Goal: Task Accomplishment & Management: Manage account settings

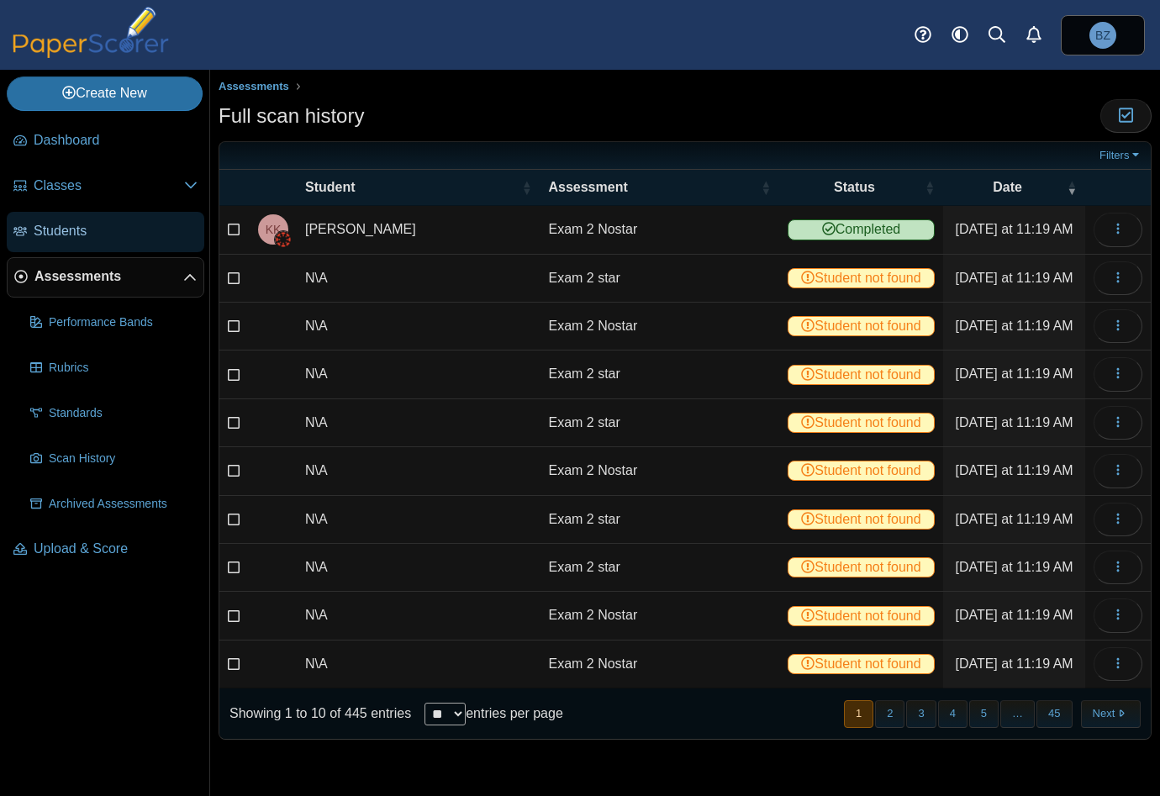
click at [101, 241] on link "Students" at bounding box center [106, 232] width 198 height 40
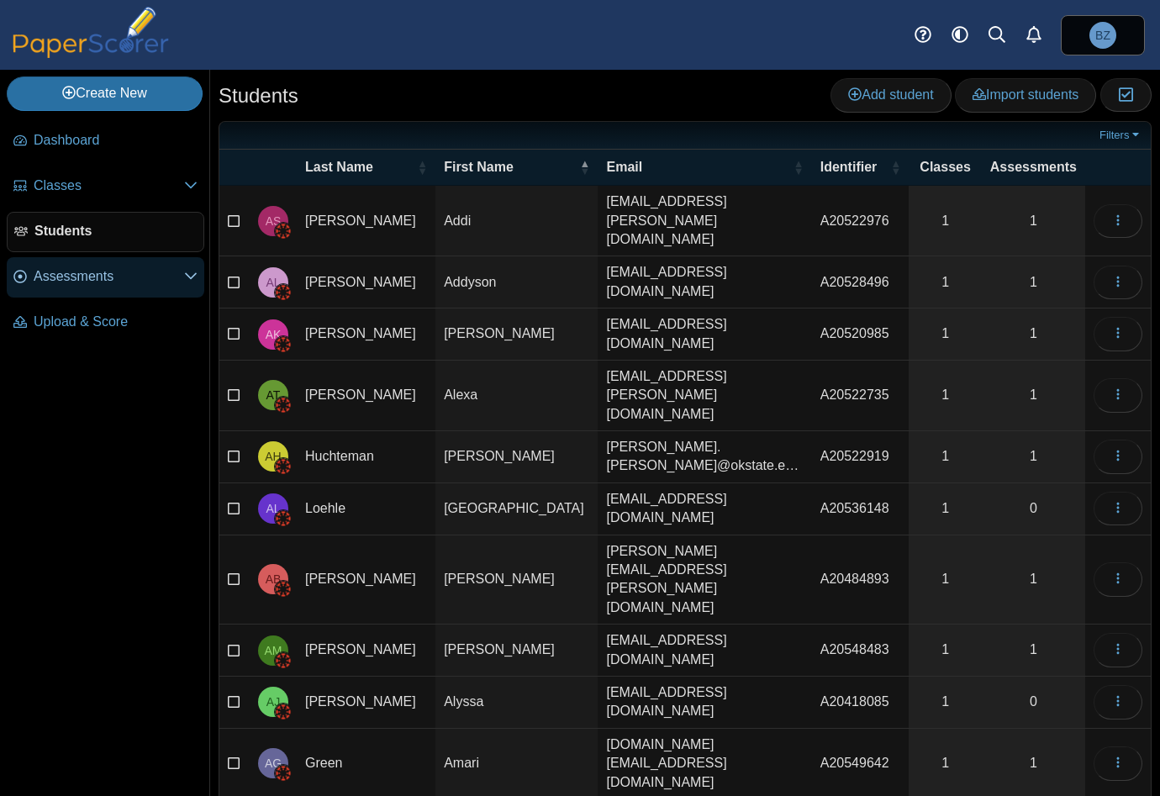
click at [61, 268] on span "Assessments" at bounding box center [109, 276] width 150 height 18
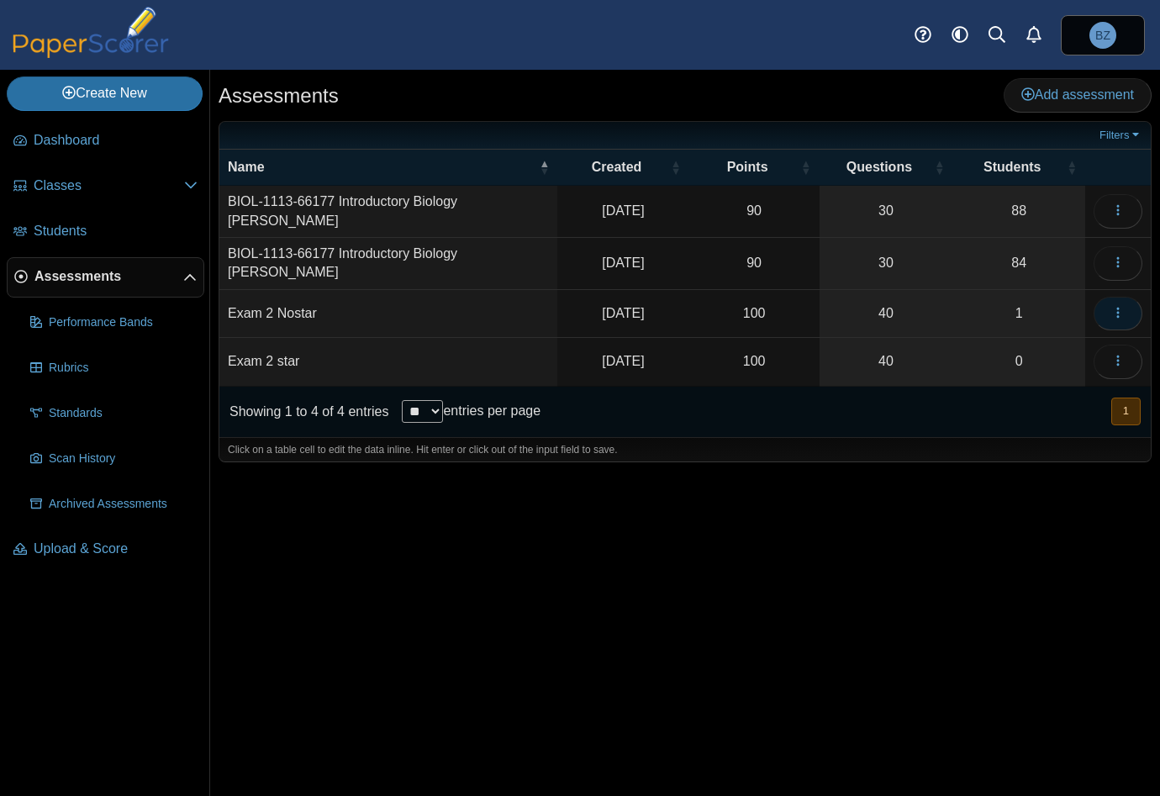
click at [1120, 307] on icon "button" at bounding box center [1117, 312] width 13 height 13
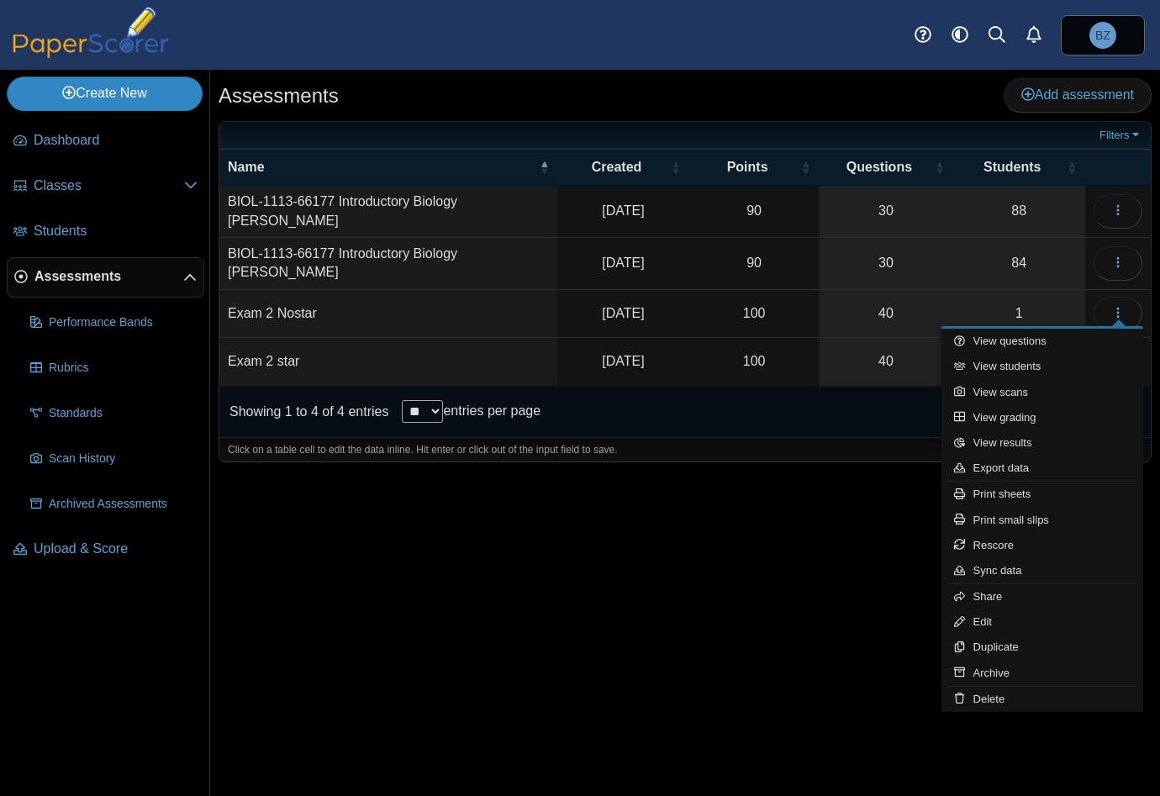
click at [84, 99] on link "Create New" at bounding box center [105, 93] width 196 height 34
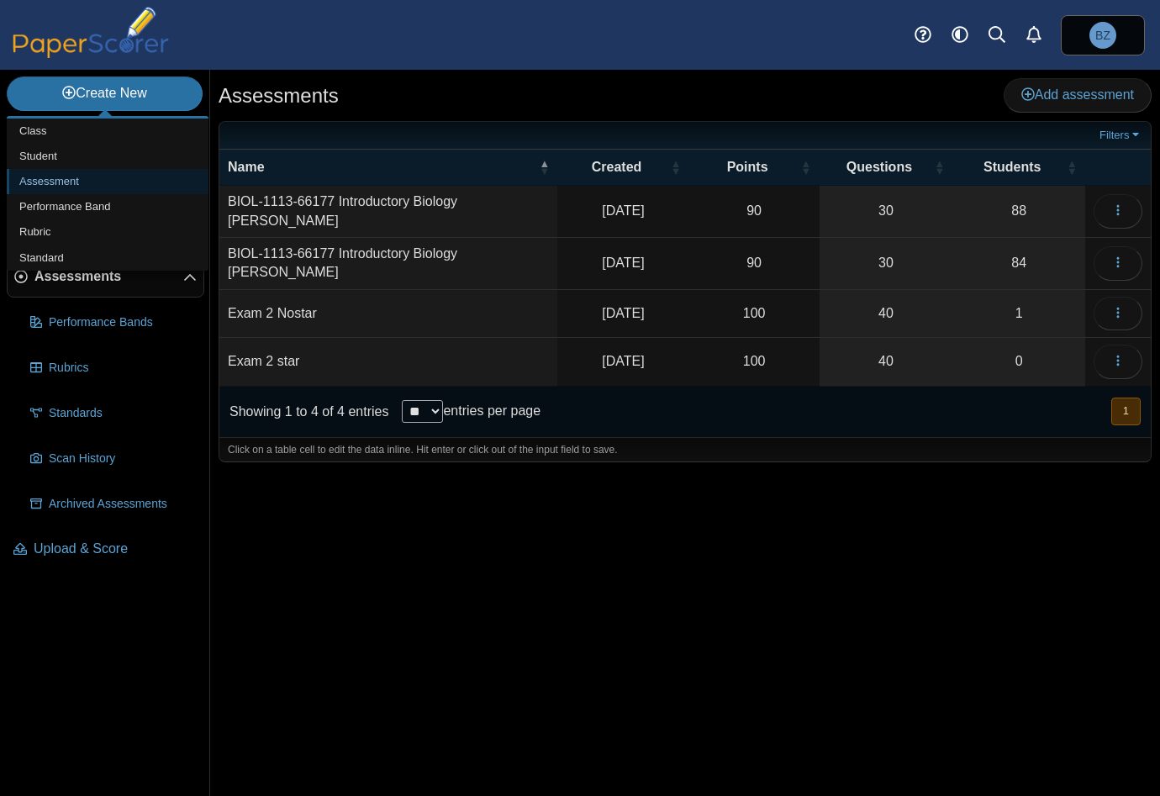
click at [22, 178] on link "Assessment" at bounding box center [108, 181] width 202 height 25
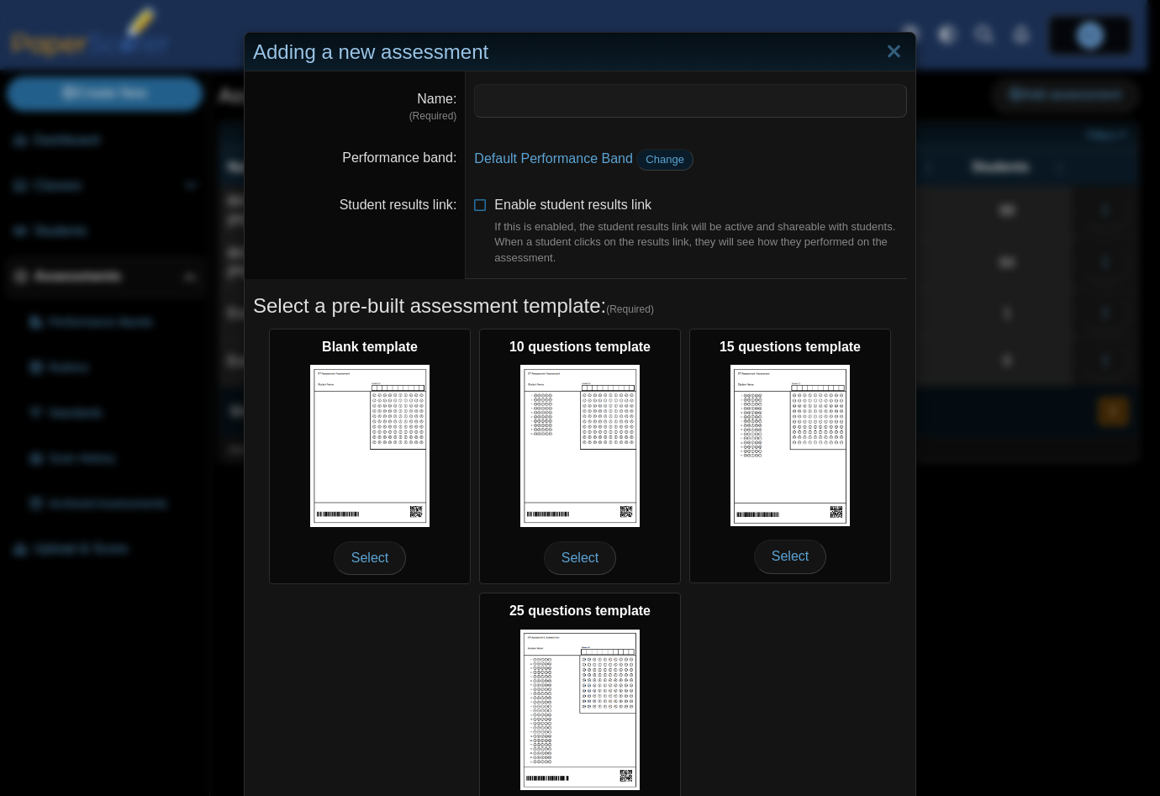
click at [653, 159] on span "Change" at bounding box center [664, 159] width 39 height 13
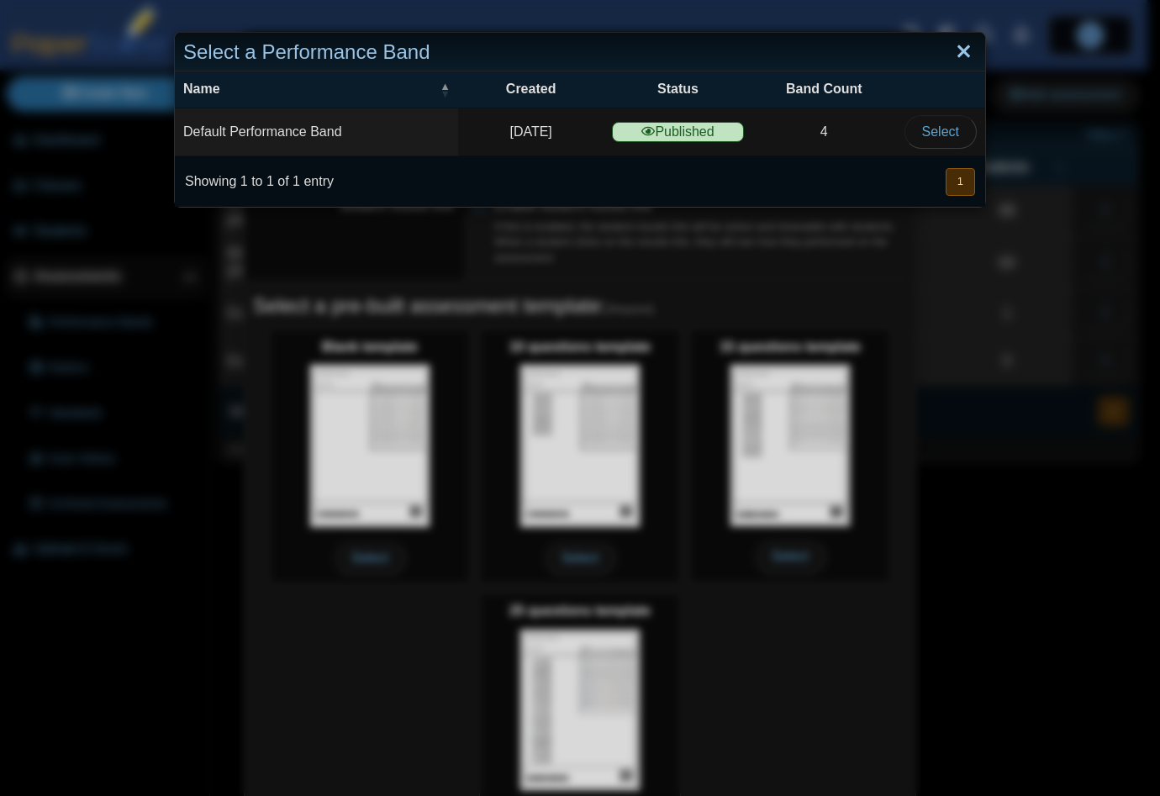
click at [954, 46] on link "Close" at bounding box center [964, 52] width 26 height 29
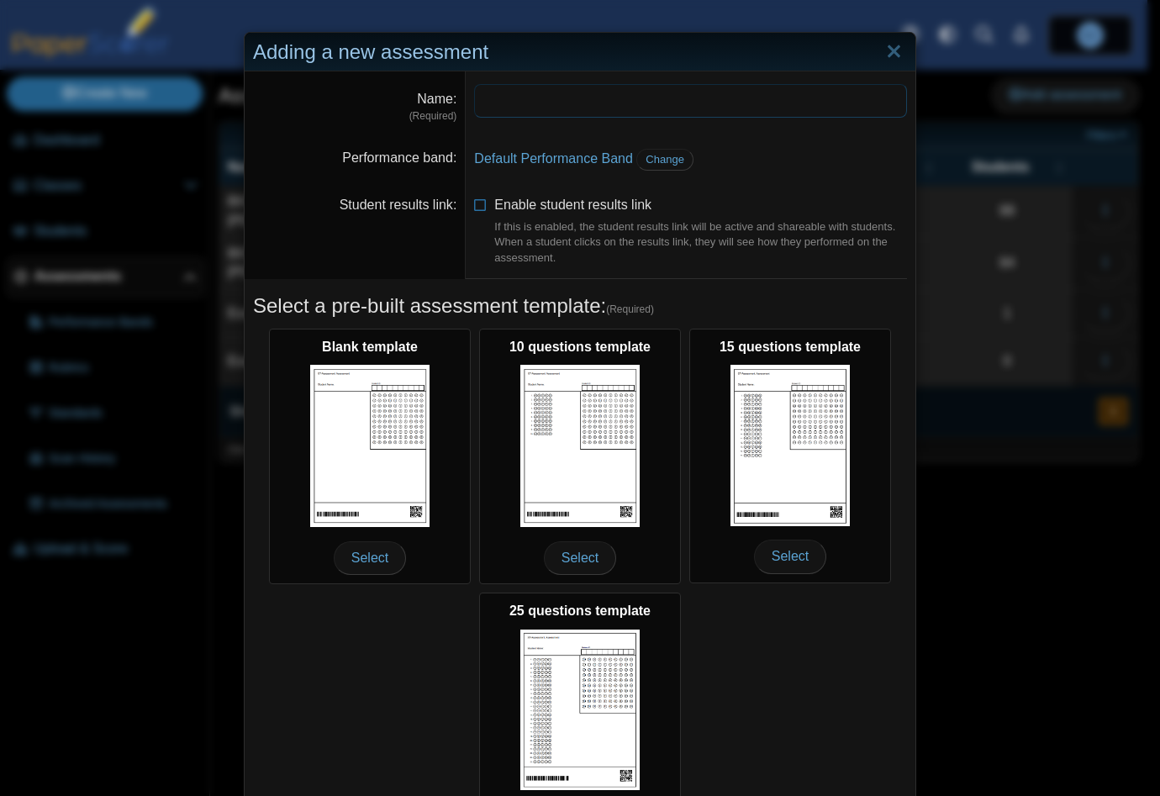
click at [478, 107] on input "Name" at bounding box center [690, 101] width 433 height 34
type input "********"
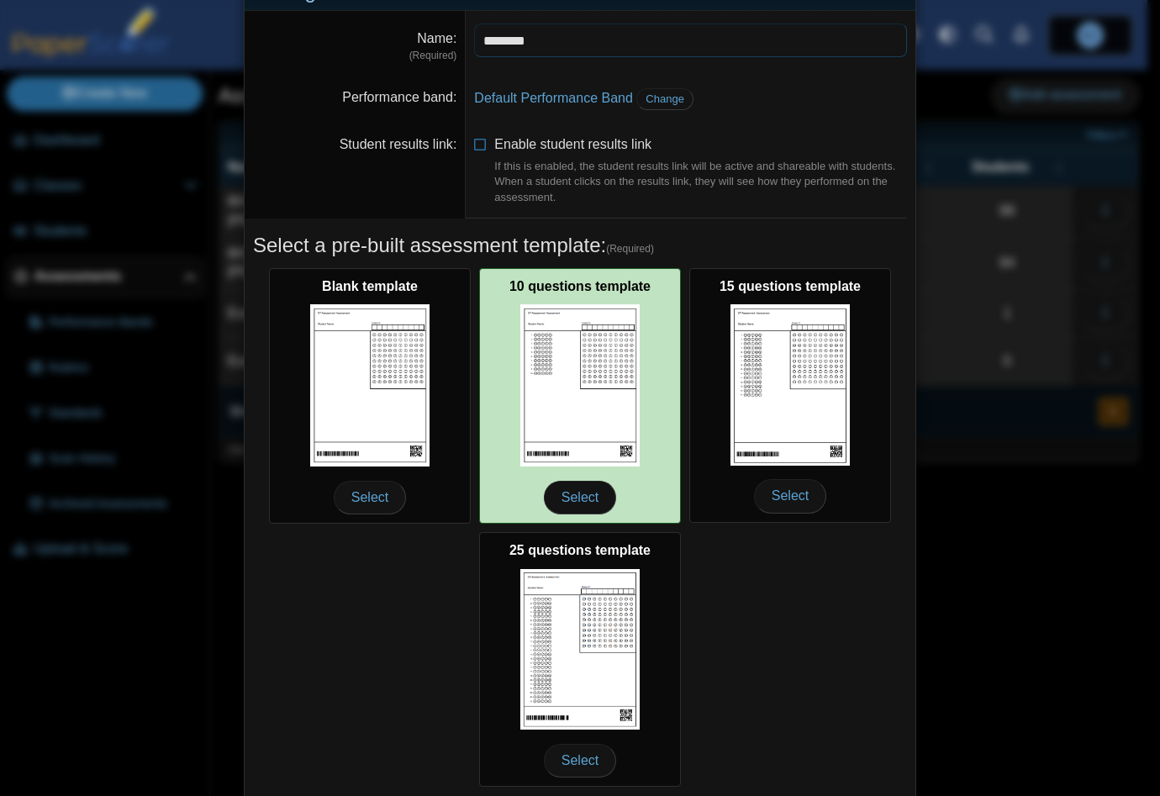
scroll to position [116, 0]
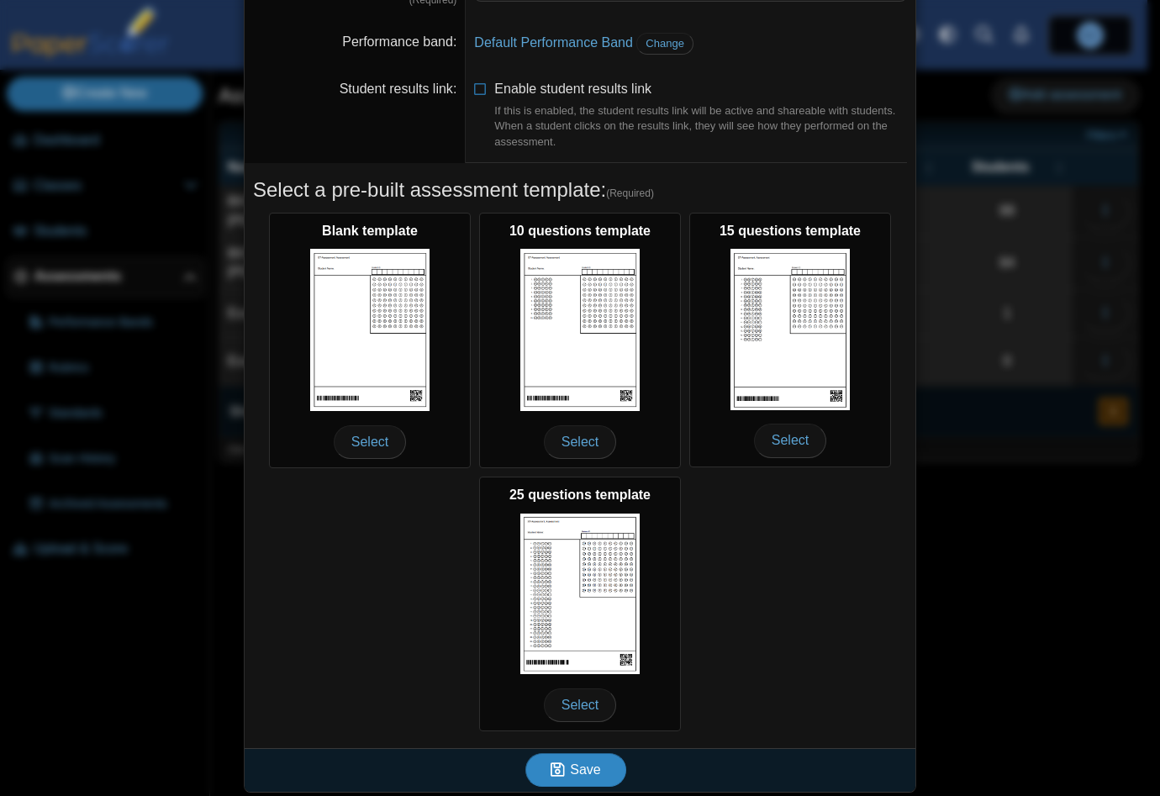
click at [593, 766] on button "Save" at bounding box center [575, 770] width 101 height 34
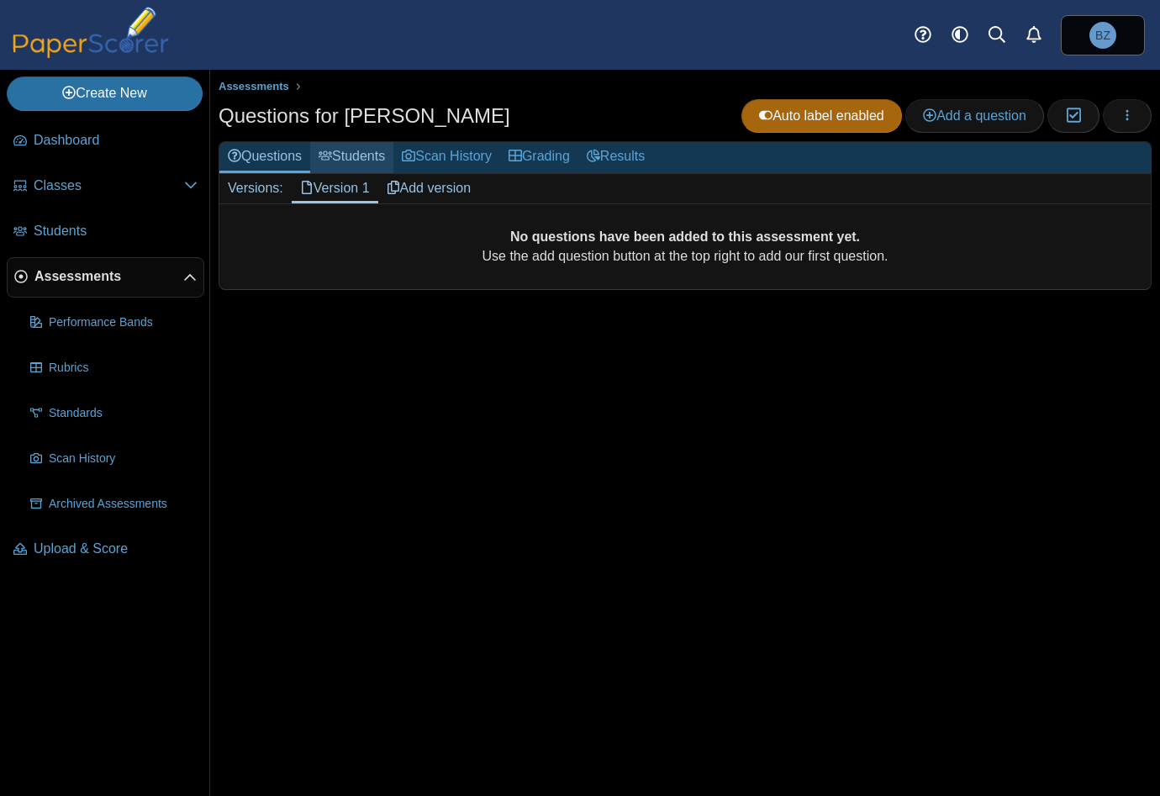
click at [336, 155] on link "Students" at bounding box center [351, 157] width 83 height 31
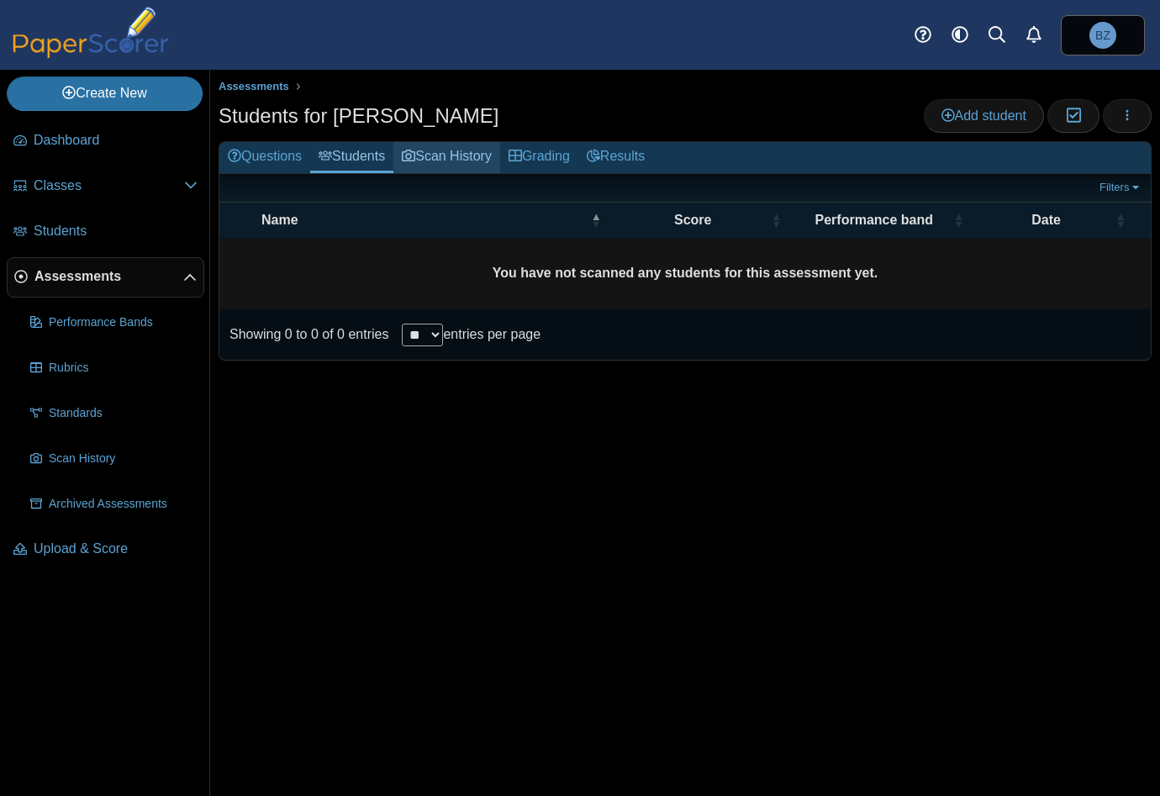
click at [435, 156] on link "Scan History" at bounding box center [446, 157] width 107 height 31
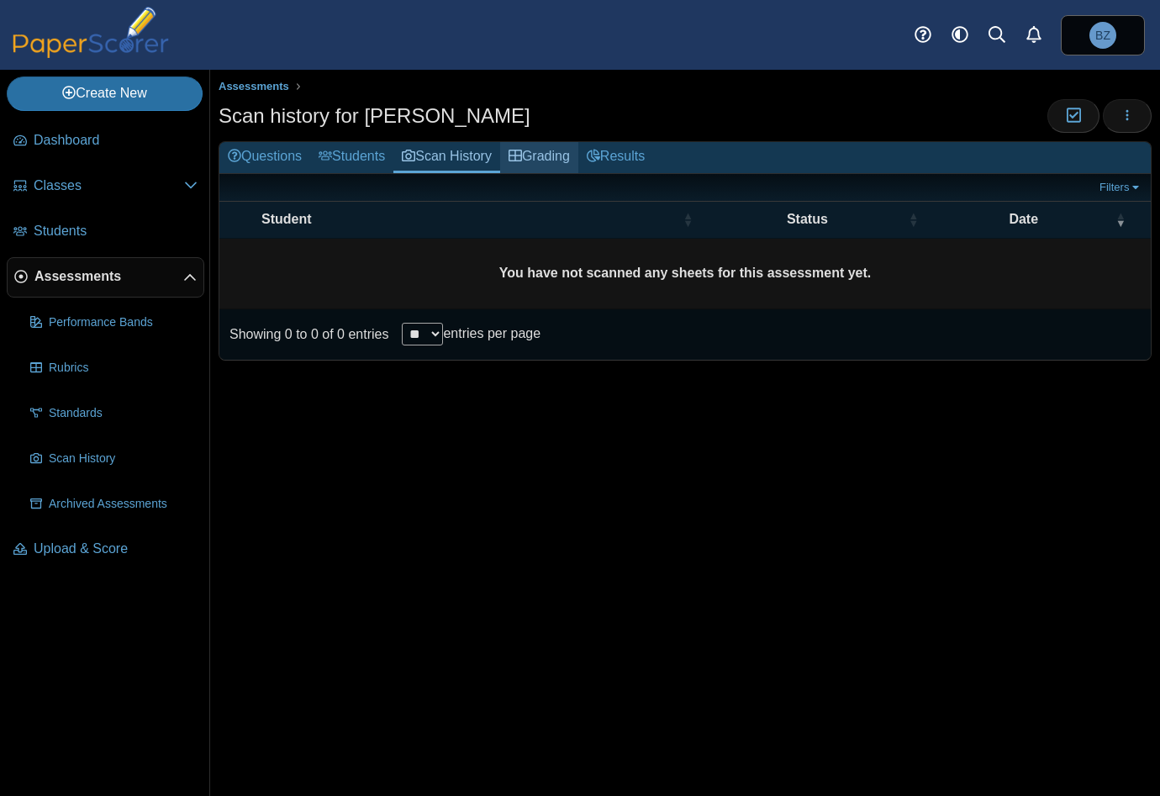
click at [540, 157] on link "Grading" at bounding box center [539, 157] width 78 height 31
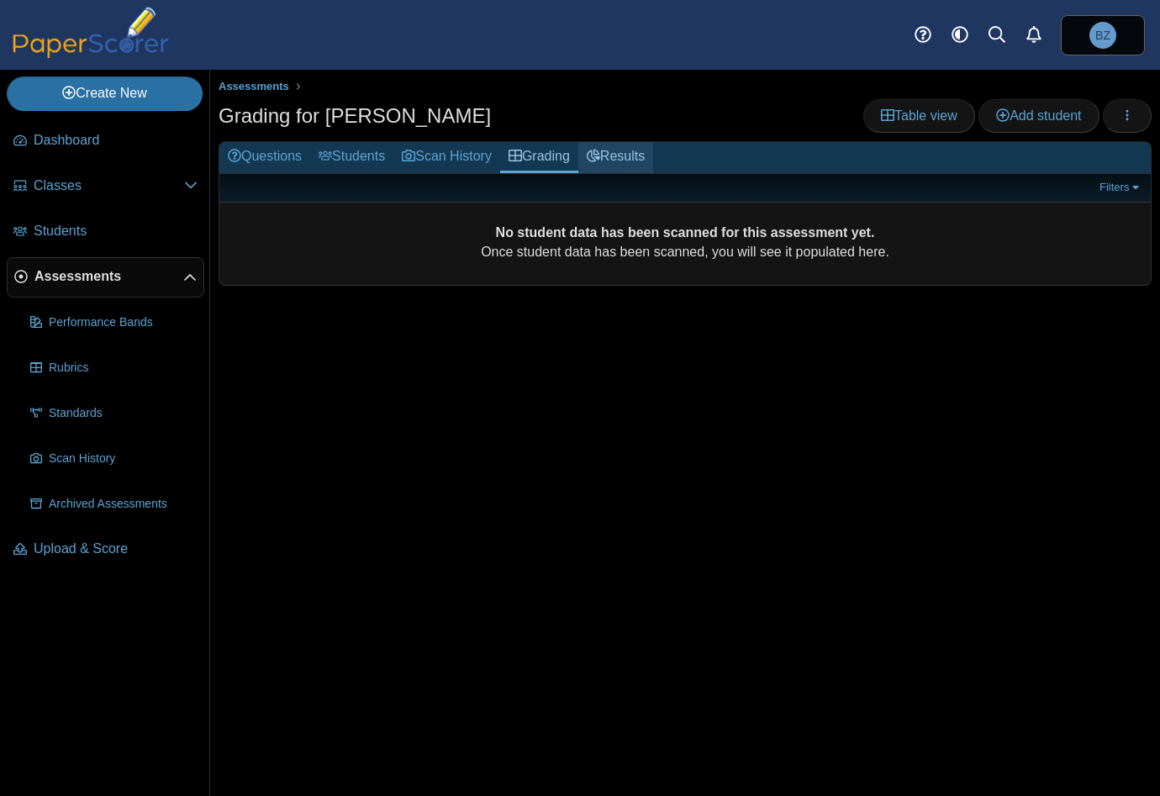
click at [600, 159] on use at bounding box center [593, 156] width 13 height 13
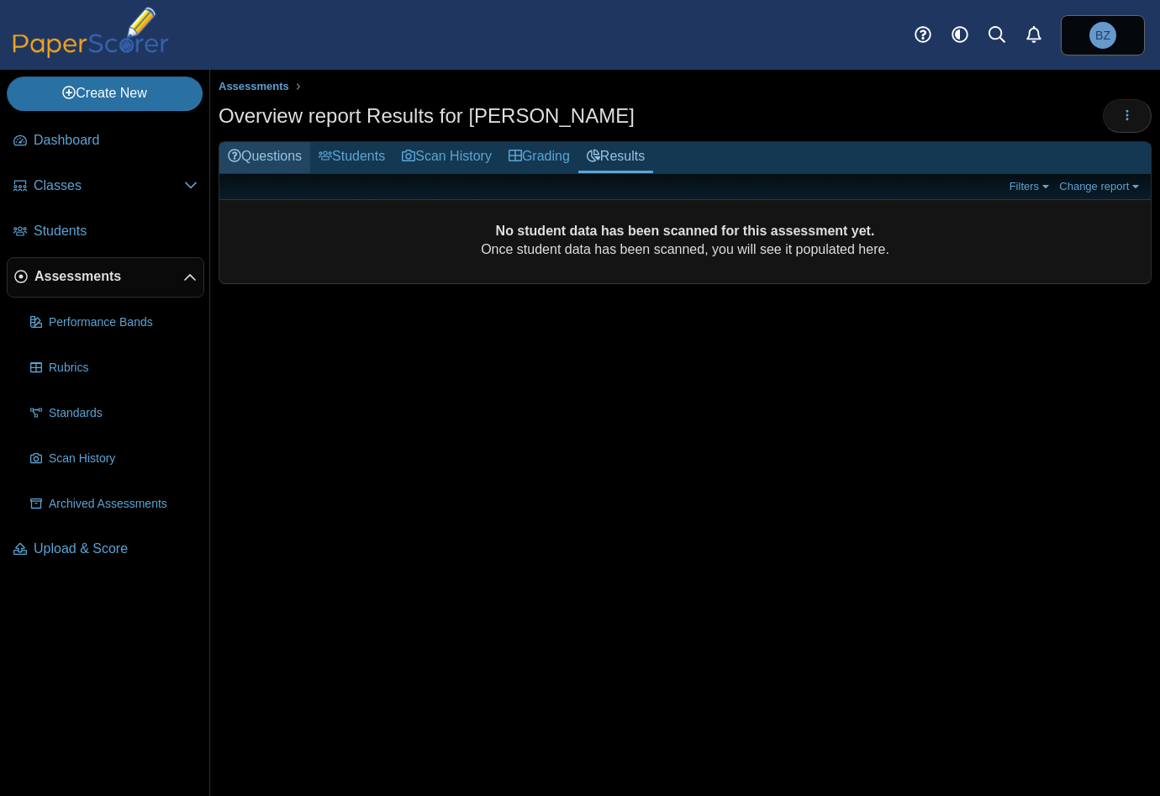
click at [240, 157] on use at bounding box center [234, 155] width 13 height 13
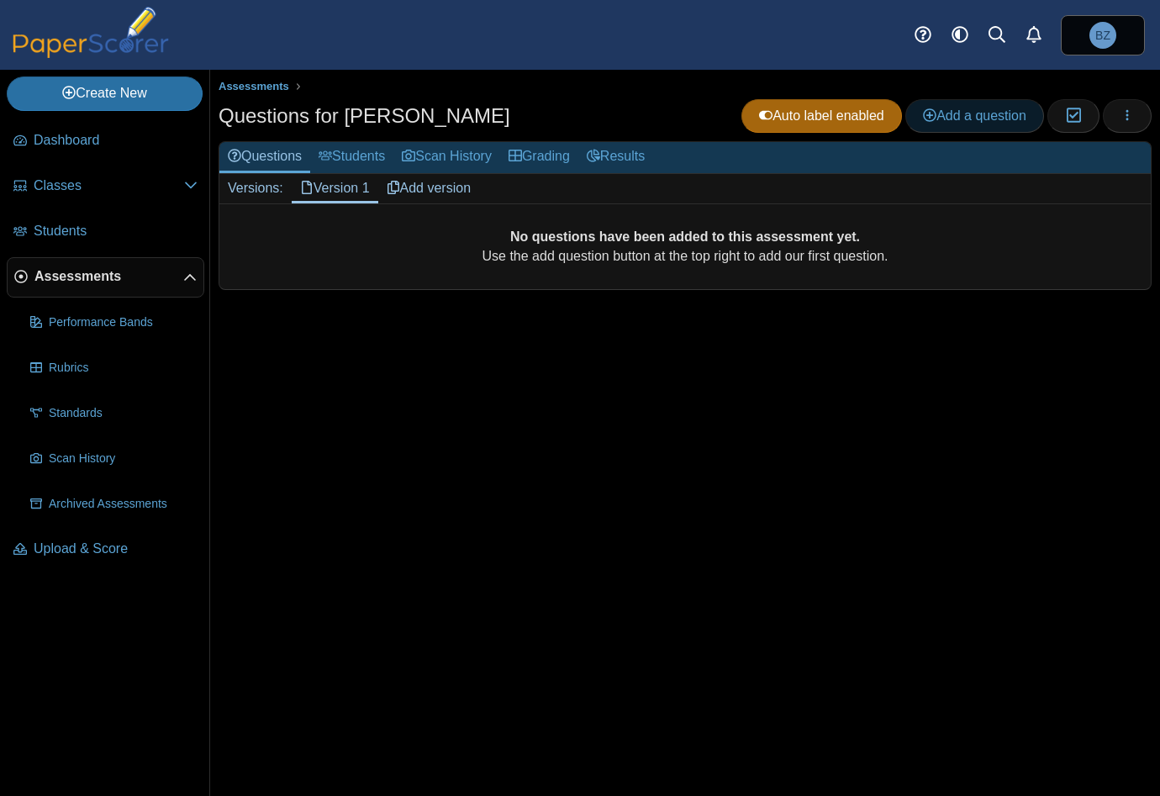
click at [996, 123] on span "Add a question" at bounding box center [974, 115] width 103 height 14
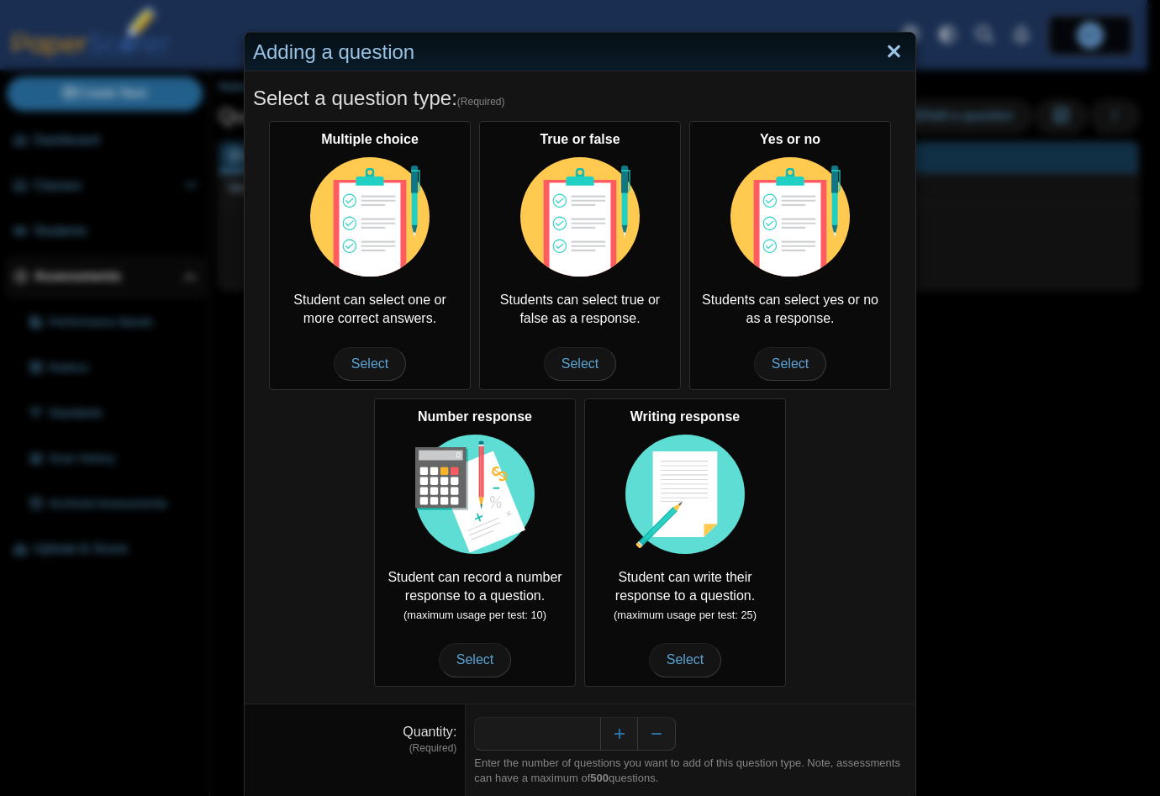
click at [884, 60] on link "Close" at bounding box center [894, 52] width 26 height 29
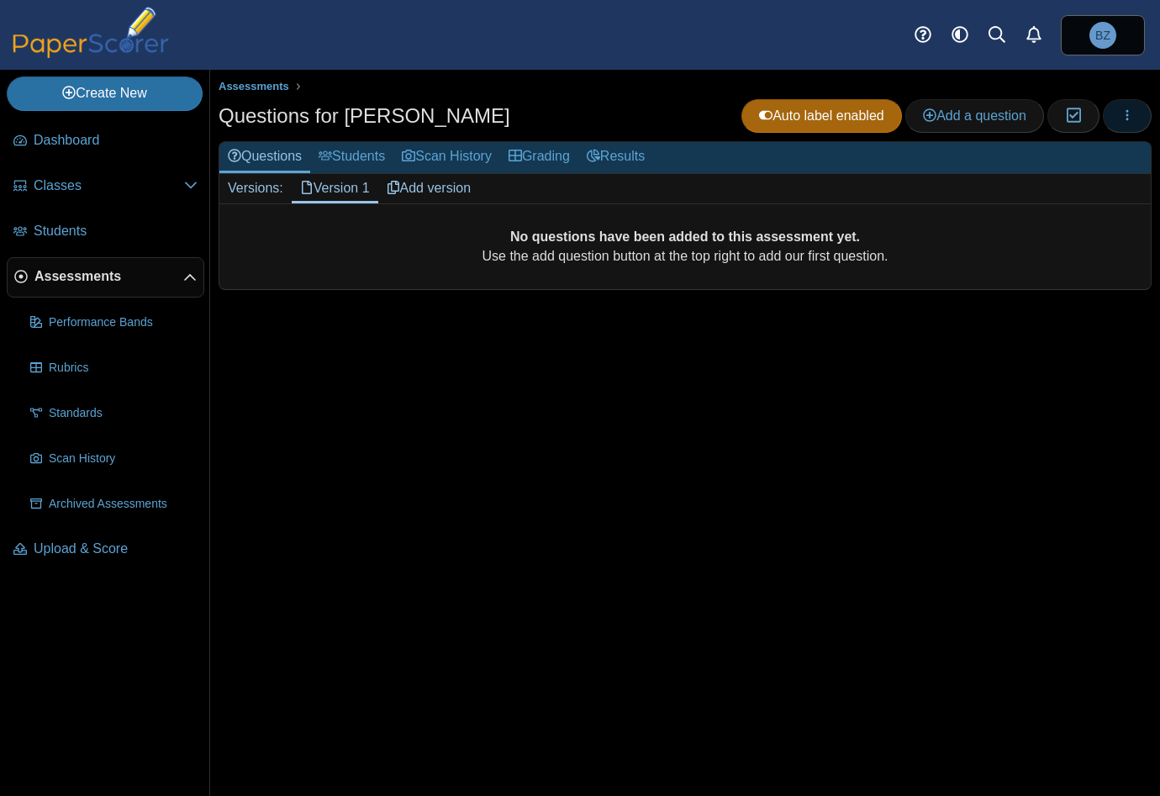
click at [1129, 116] on icon "button" at bounding box center [1126, 114] width 13 height 13
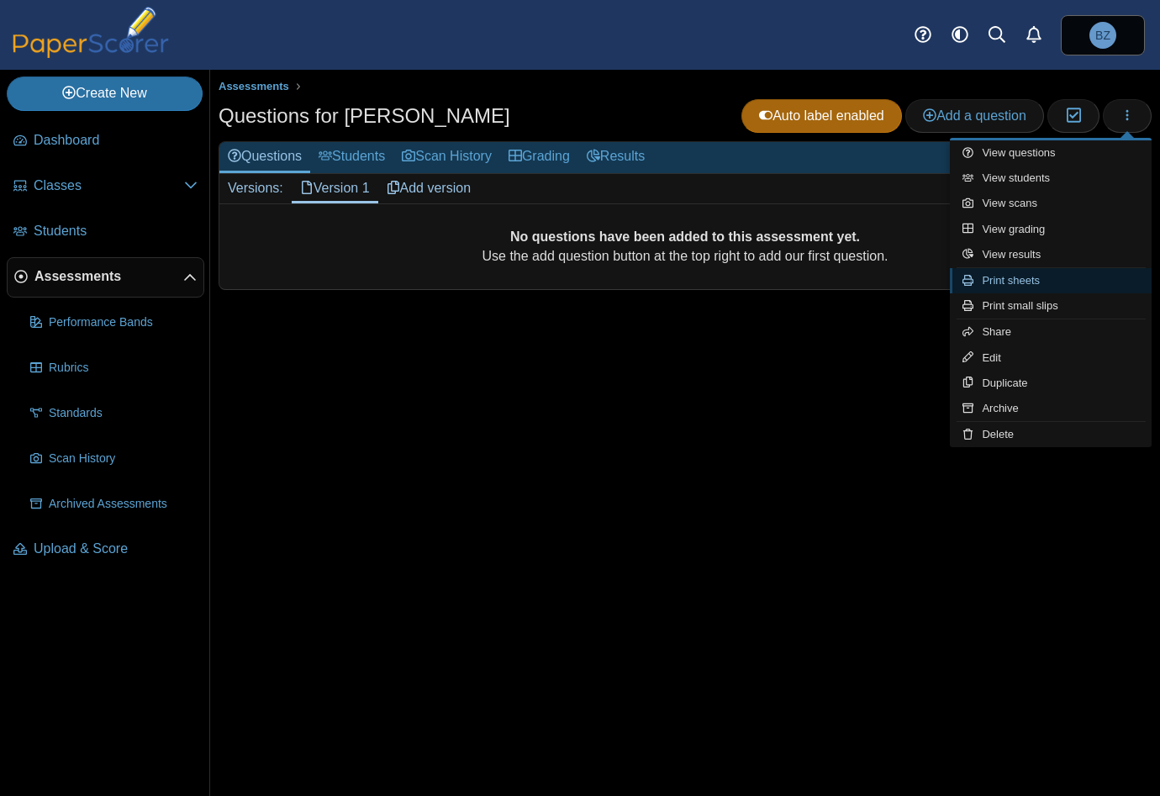
click at [1065, 277] on link "Print sheets" at bounding box center [1051, 280] width 202 height 25
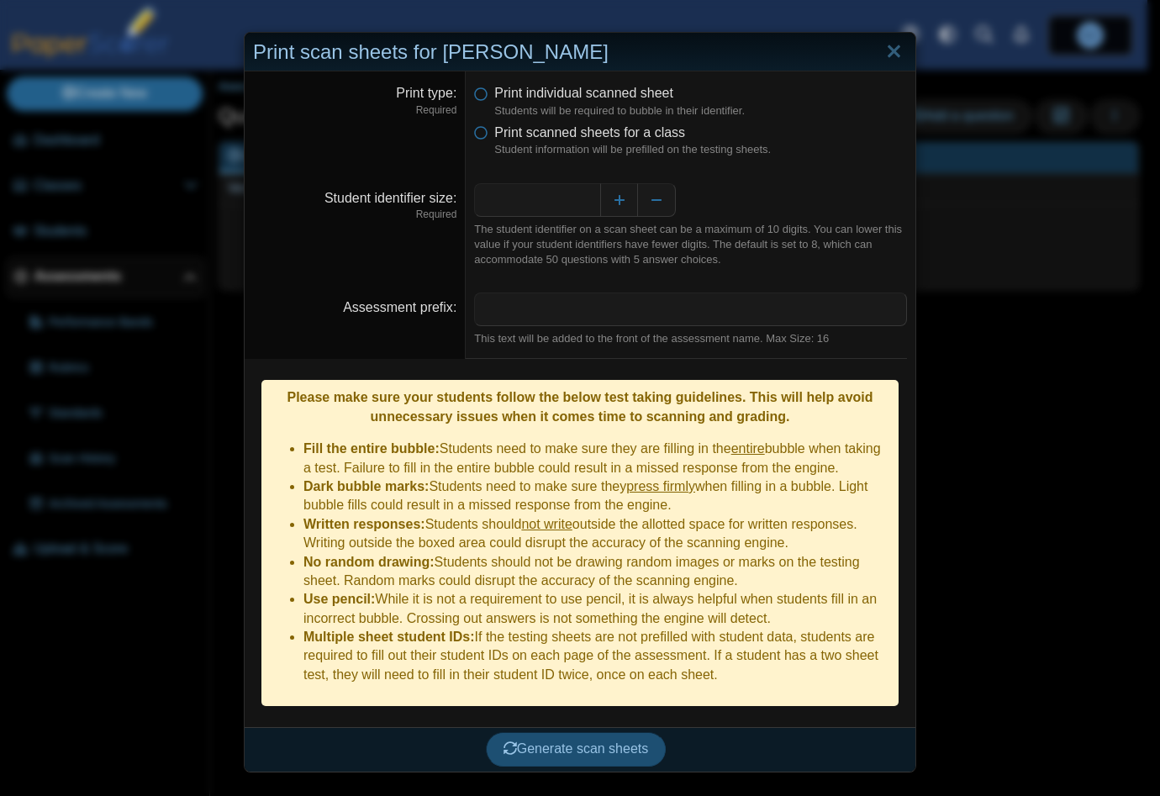
click at [602, 737] on button "Generate scan sheets" at bounding box center [576, 749] width 181 height 34
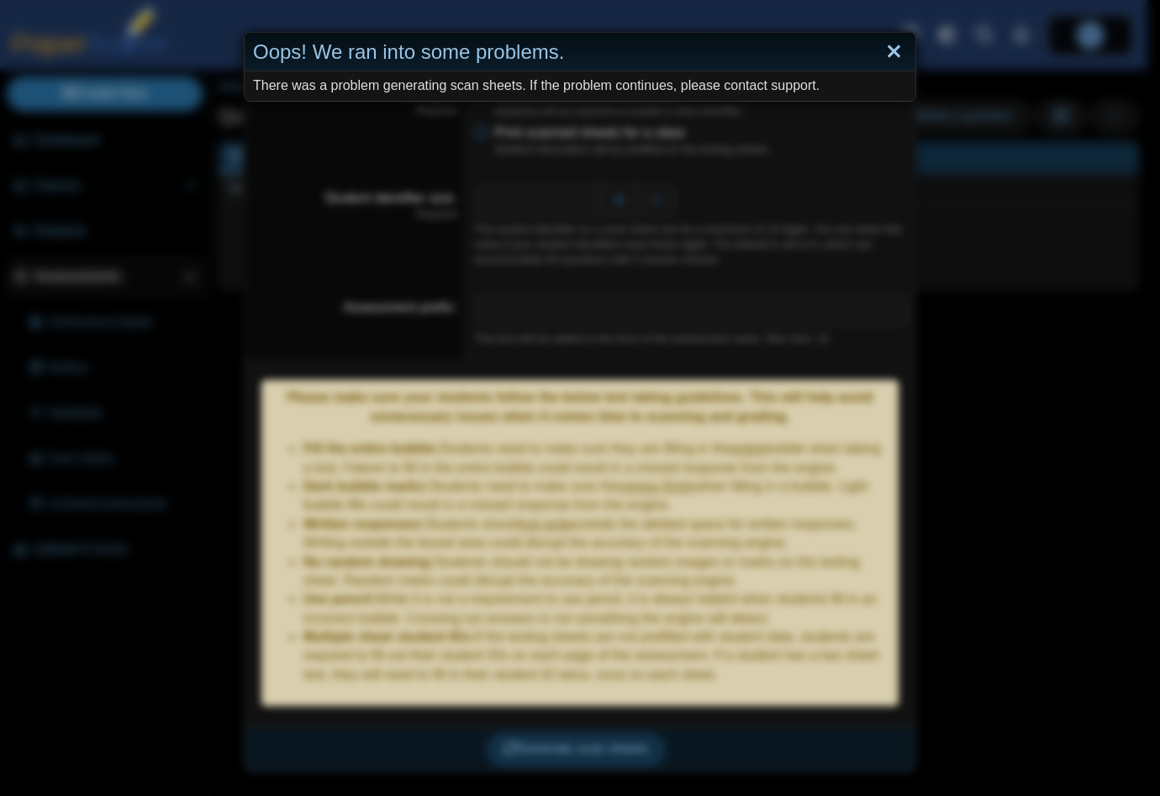
click at [886, 47] on link "Close" at bounding box center [894, 52] width 26 height 29
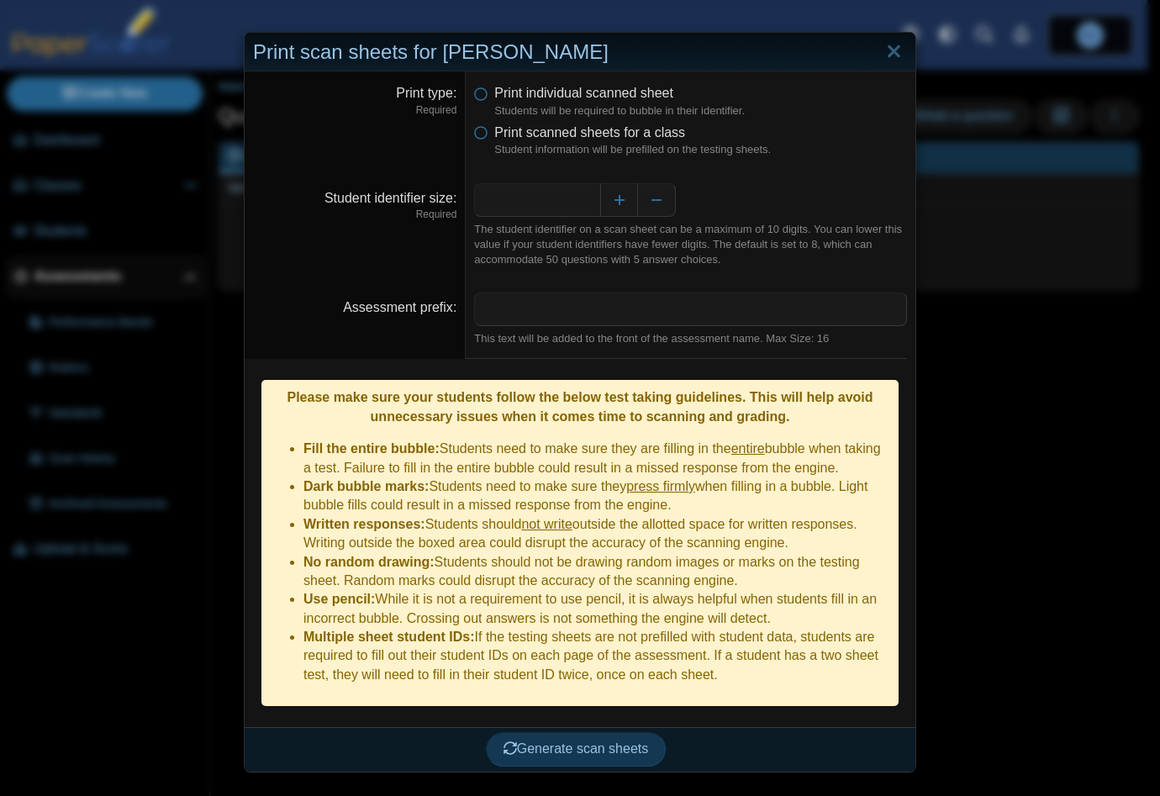
click at [886, 47] on link "Close" at bounding box center [894, 52] width 26 height 29
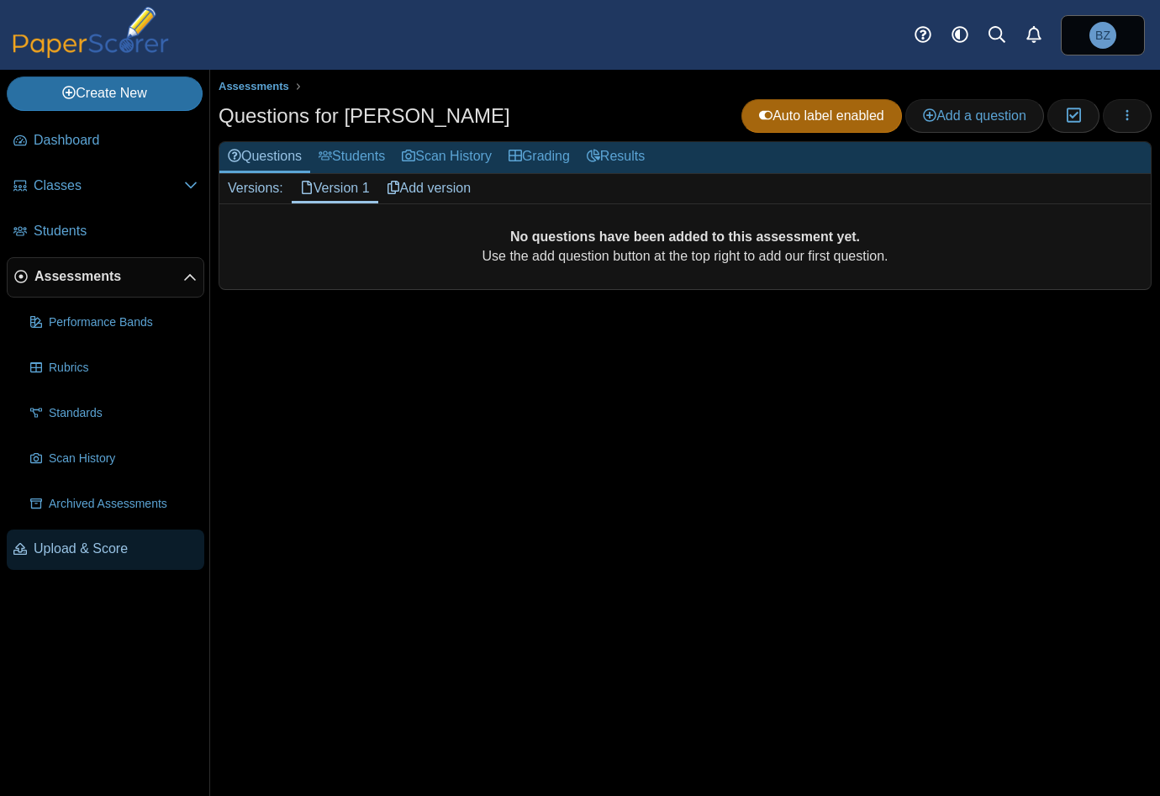
click at [88, 551] on span "Upload & Score" at bounding box center [116, 549] width 164 height 18
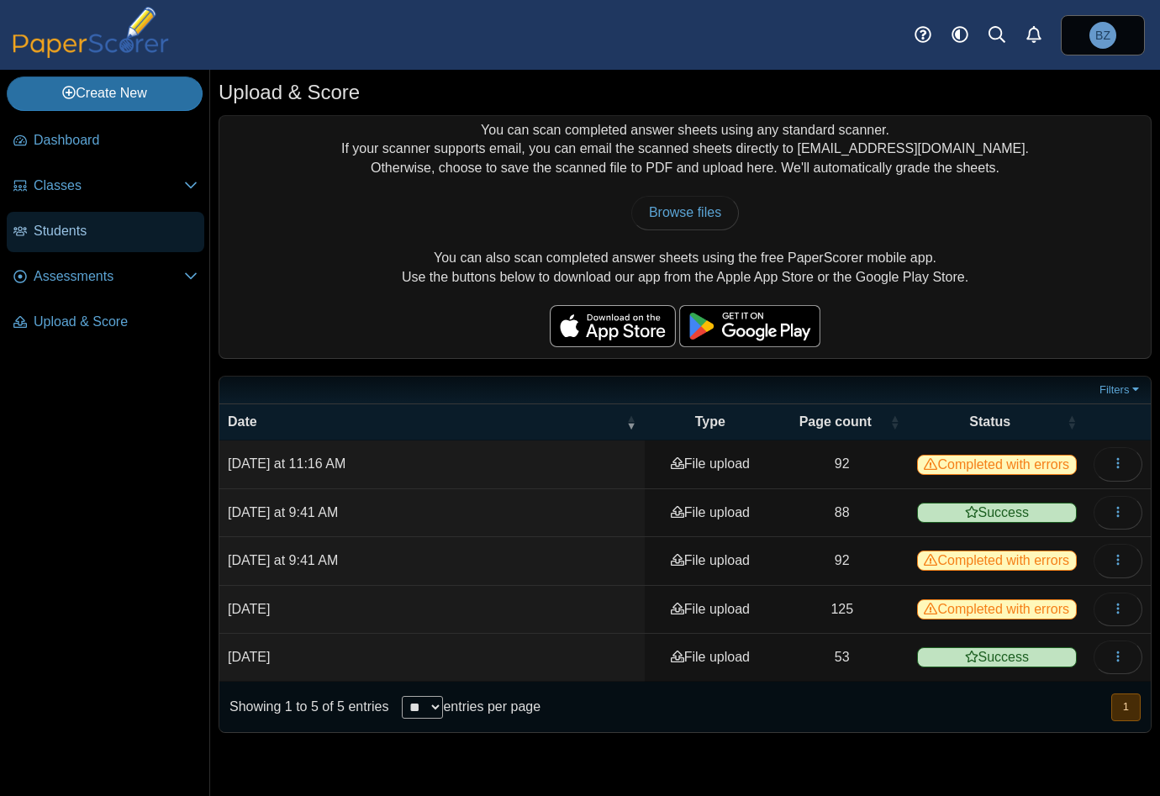
click at [40, 228] on span "Students" at bounding box center [116, 231] width 164 height 18
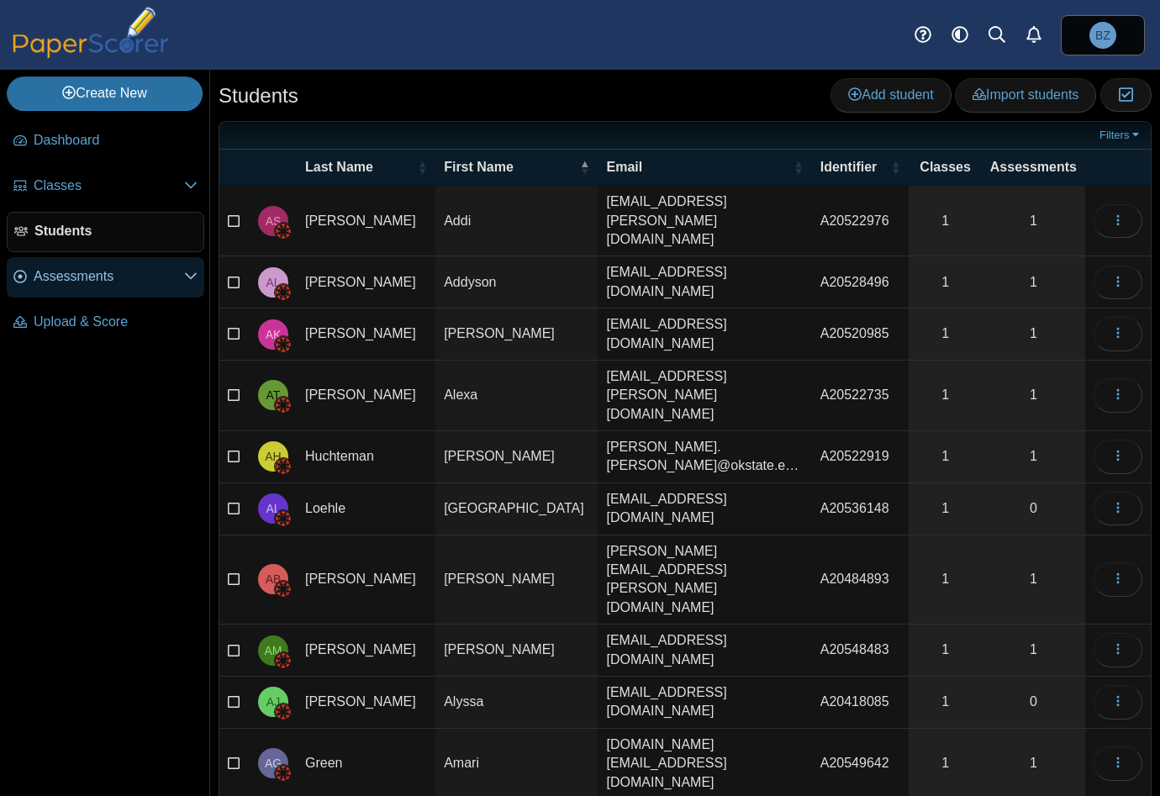
click at [68, 258] on link "Assessments" at bounding box center [106, 277] width 198 height 40
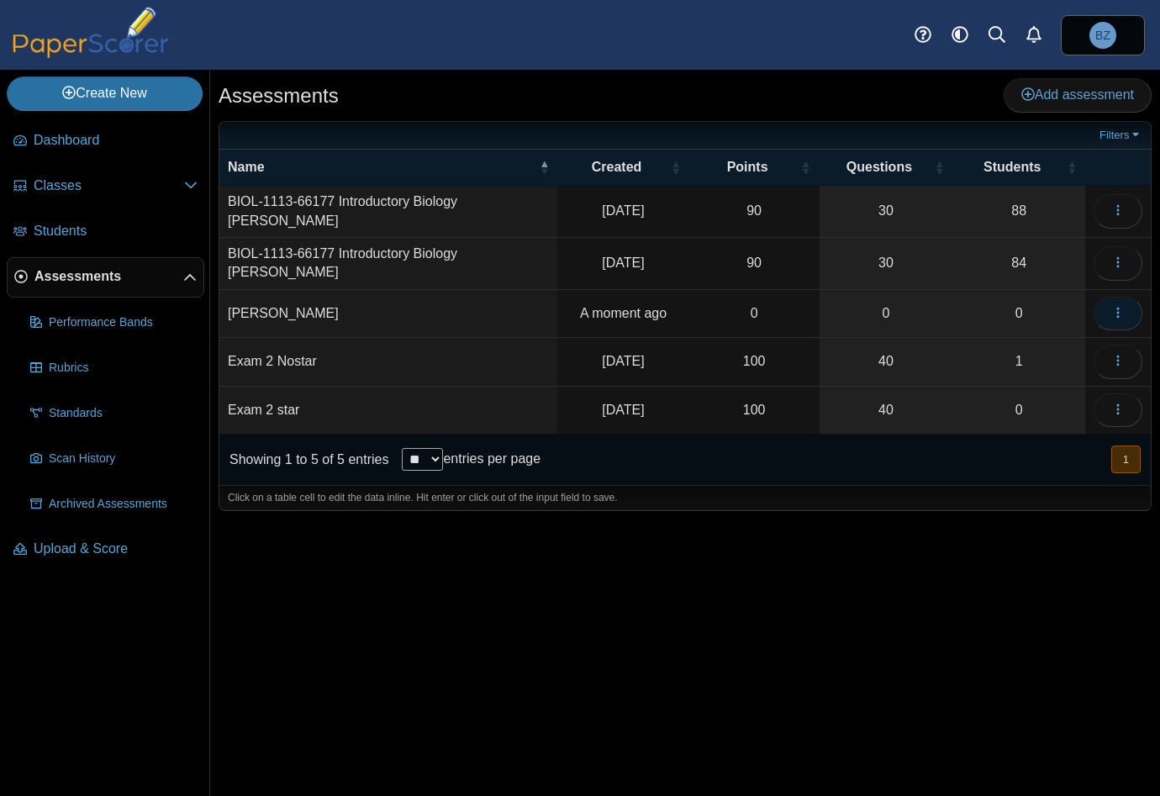
click at [1126, 305] on button "button" at bounding box center [1117, 314] width 49 height 34
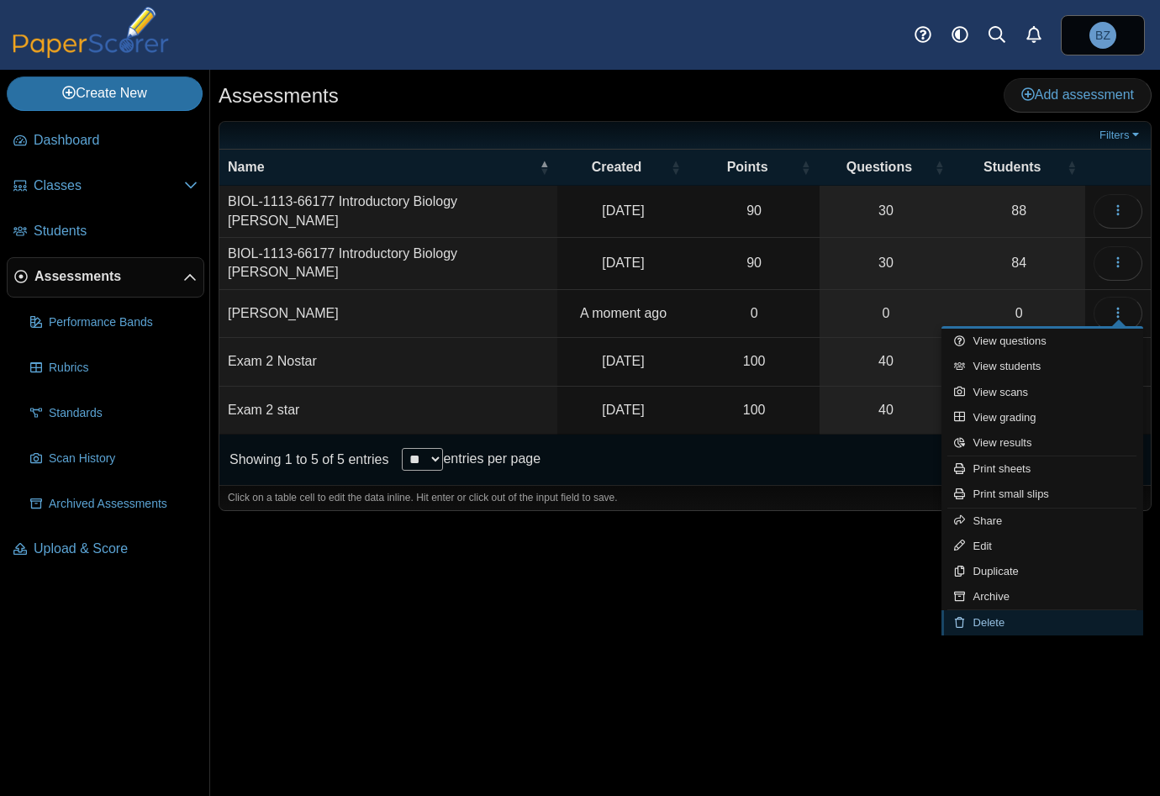
click at [1021, 620] on link "Delete" at bounding box center [1042, 622] width 202 height 25
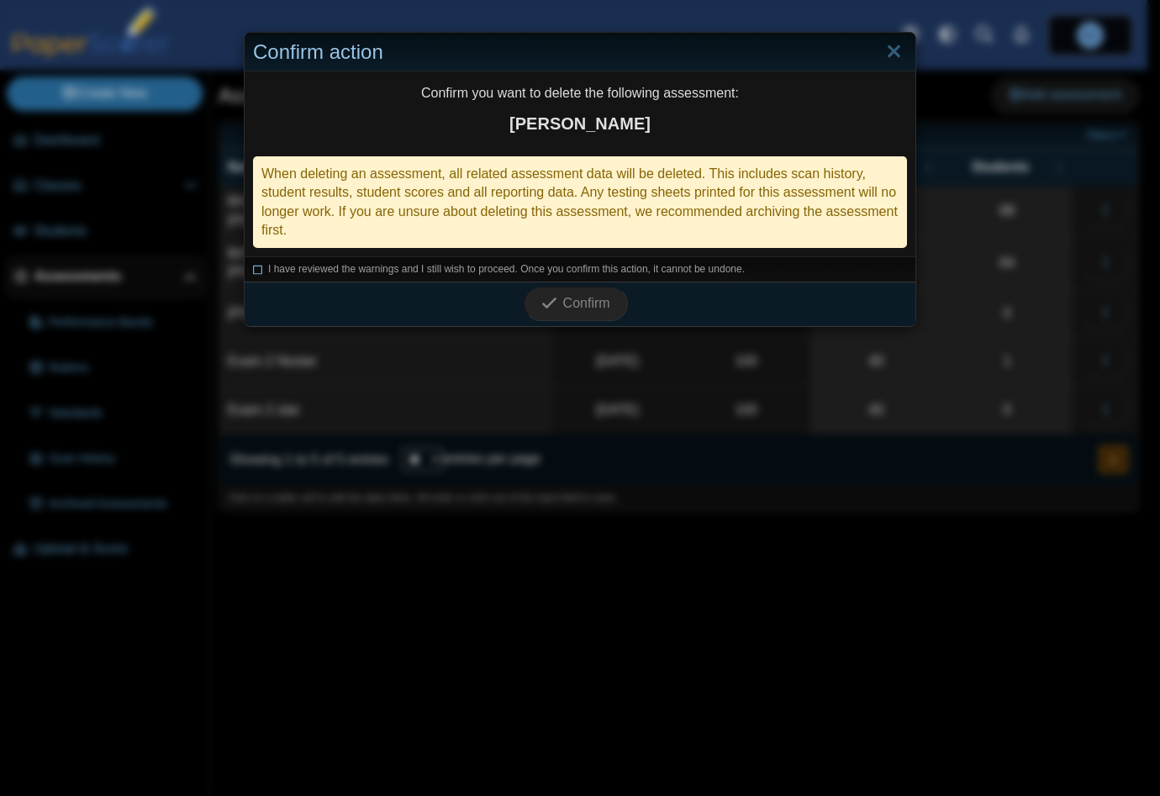
click at [253, 269] on icon at bounding box center [258, 266] width 10 height 9
click at [593, 305] on span "Confirm" at bounding box center [586, 303] width 47 height 14
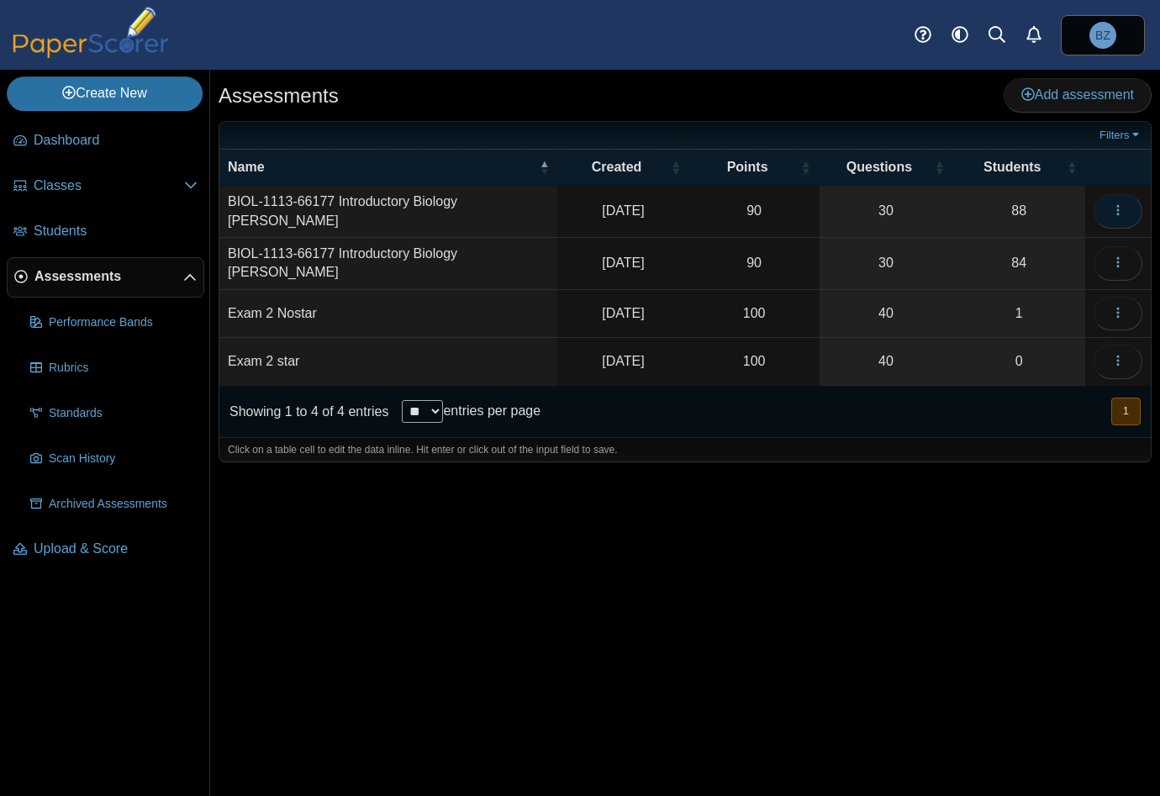
click at [1116, 212] on icon "button" at bounding box center [1117, 209] width 13 height 13
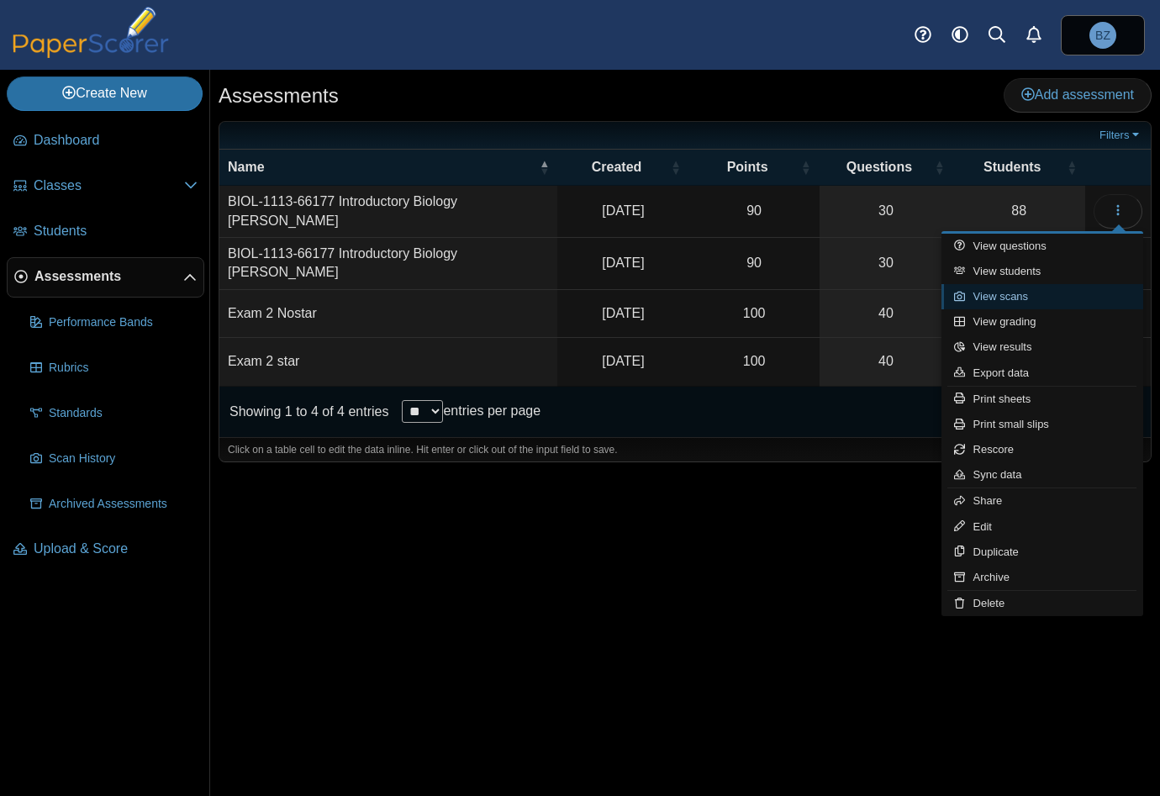
click at [1056, 302] on link "View scans" at bounding box center [1042, 296] width 202 height 25
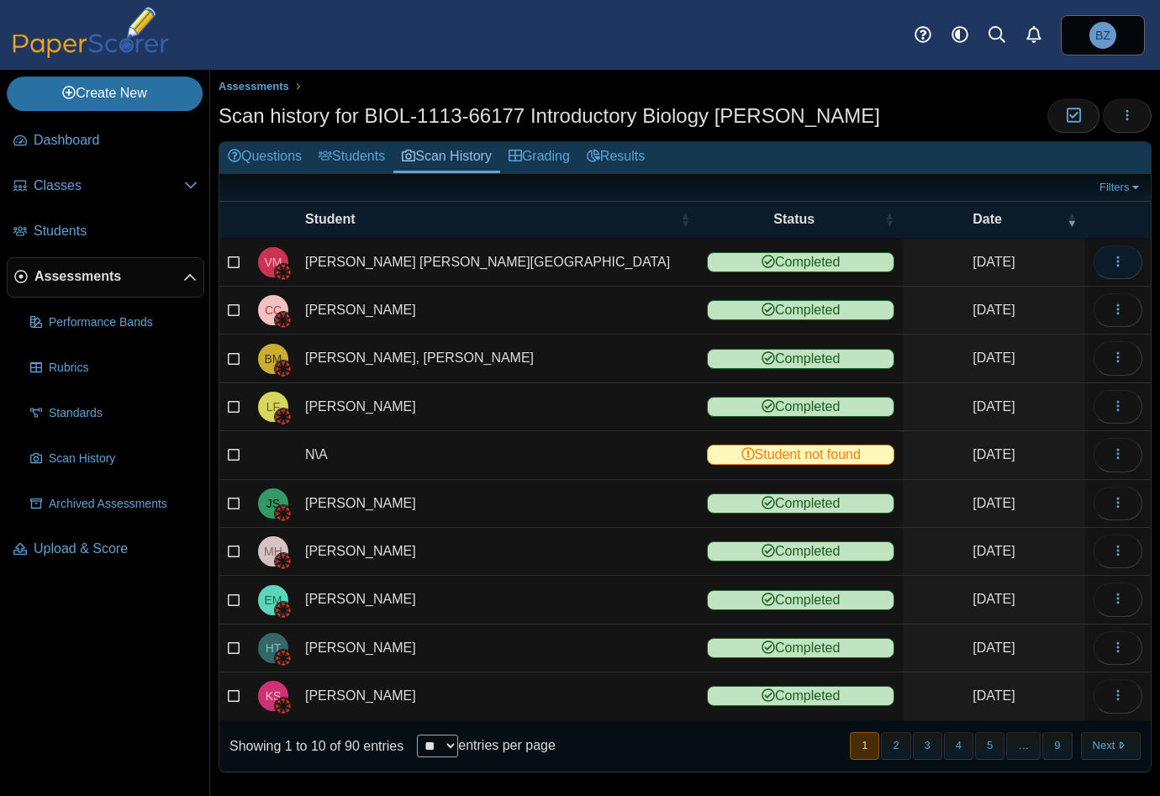
click at [1115, 259] on button "button" at bounding box center [1117, 262] width 49 height 34
click at [1021, 297] on link "View scanned test" at bounding box center [1029, 298] width 202 height 25
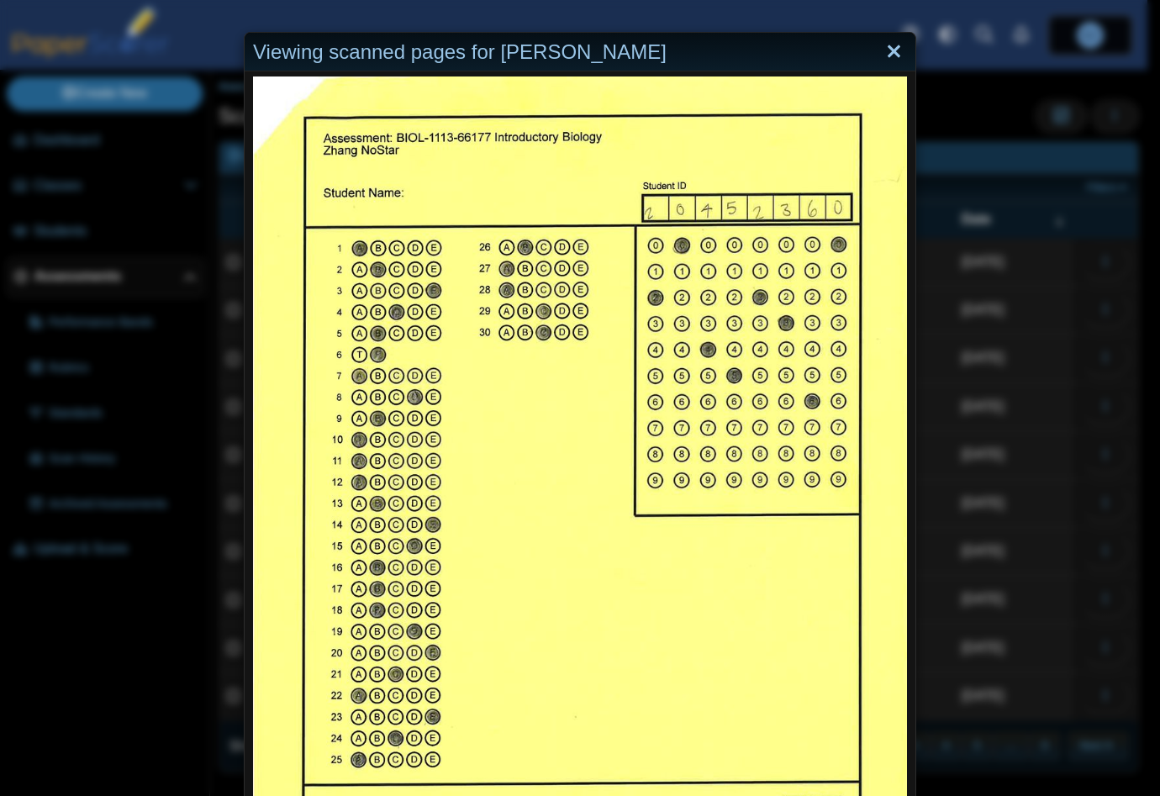
click at [881, 55] on link "Close" at bounding box center [894, 52] width 26 height 29
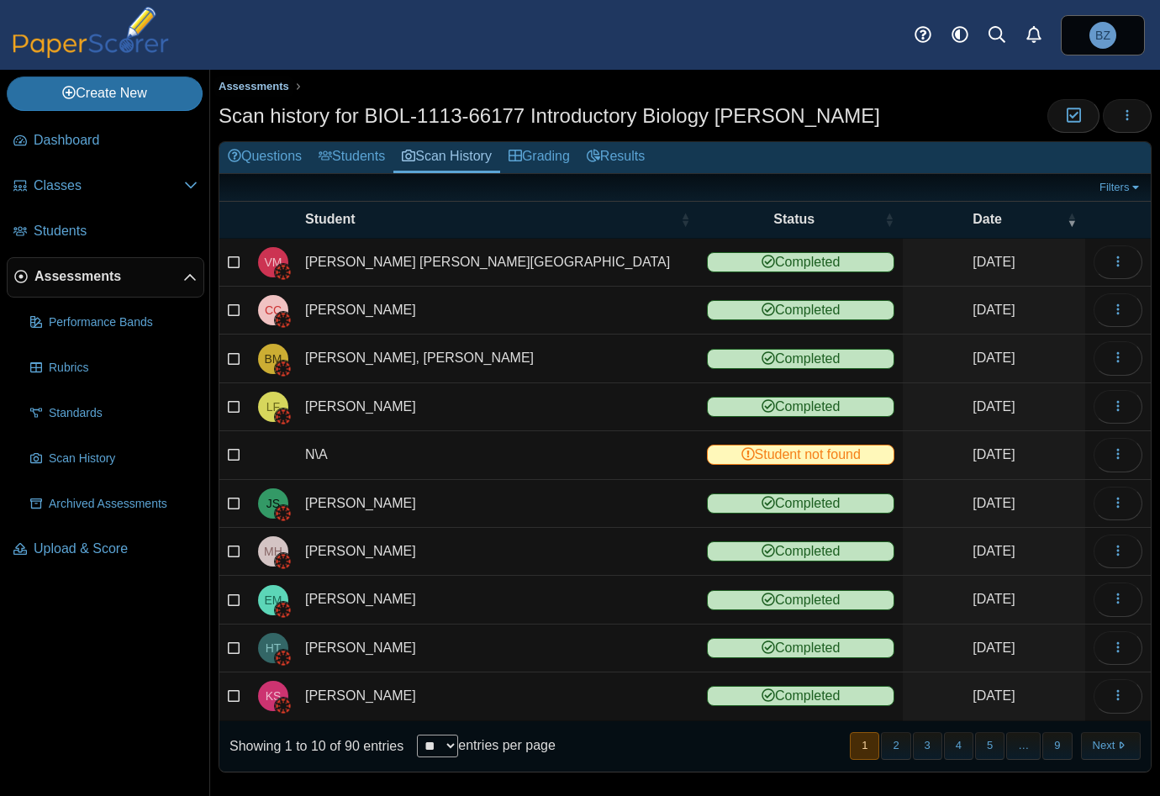
click at [245, 84] on span "Assessments" at bounding box center [254, 86] width 71 height 13
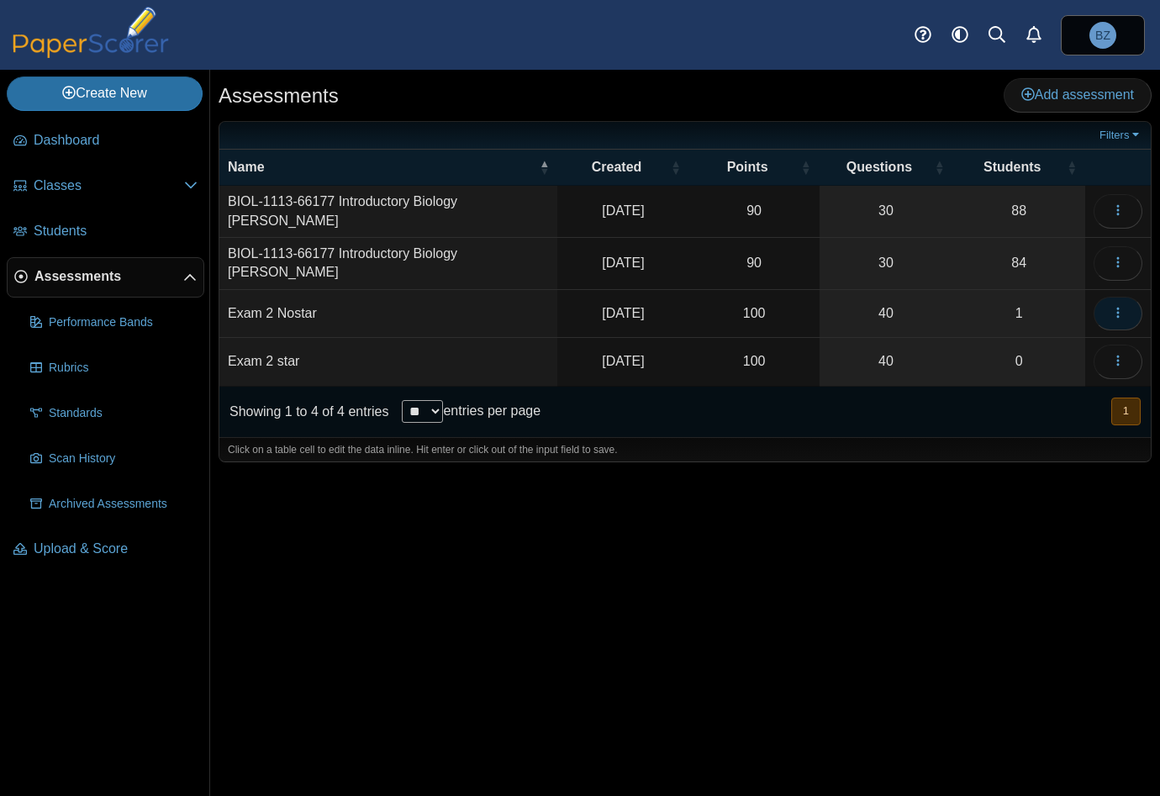
click at [1123, 308] on icon "button" at bounding box center [1117, 312] width 13 height 13
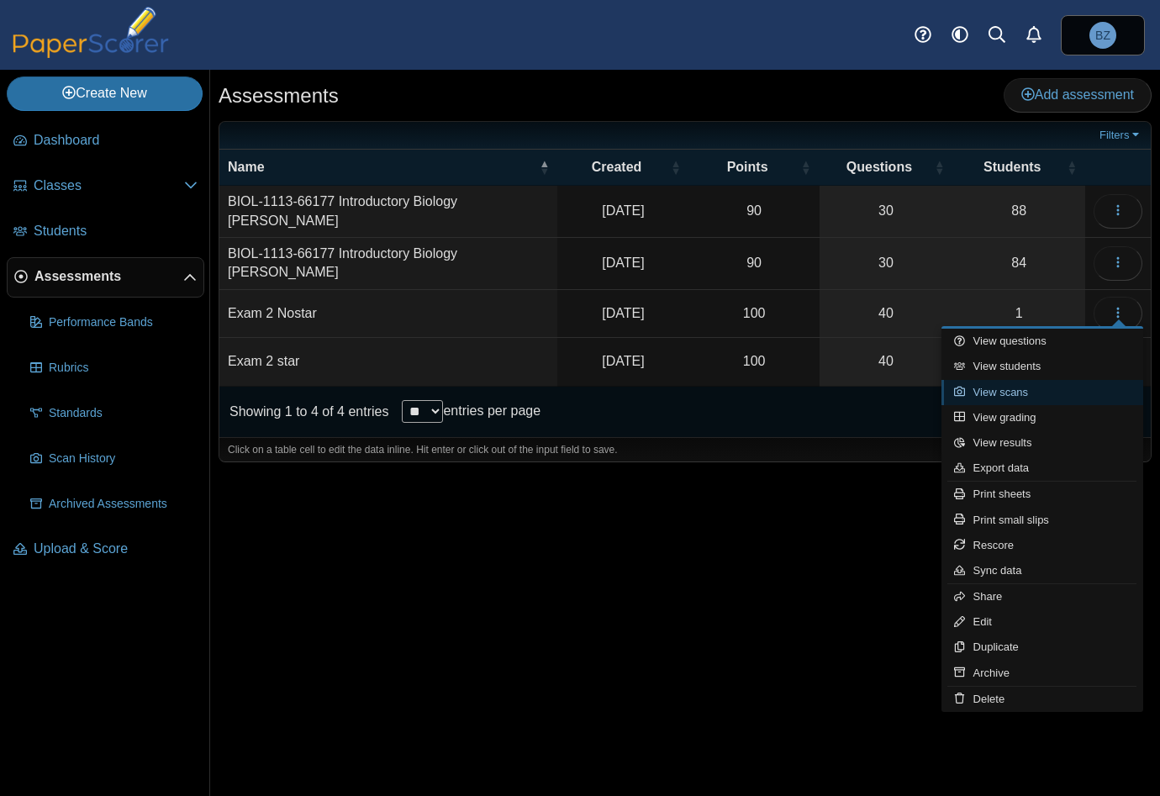
click at [1015, 396] on link "View scans" at bounding box center [1042, 392] width 202 height 25
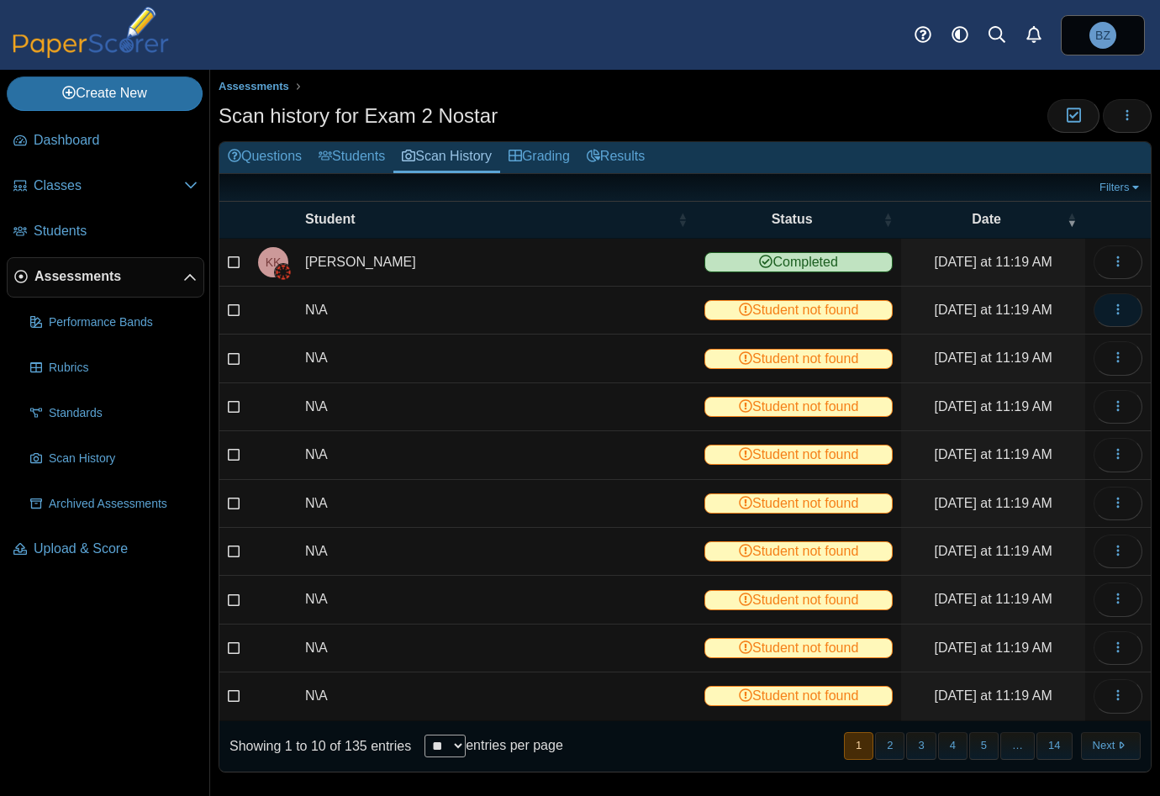
click at [1111, 307] on icon "button" at bounding box center [1117, 309] width 13 height 13
click at [1065, 346] on link "View scanned test" at bounding box center [1029, 346] width 202 height 25
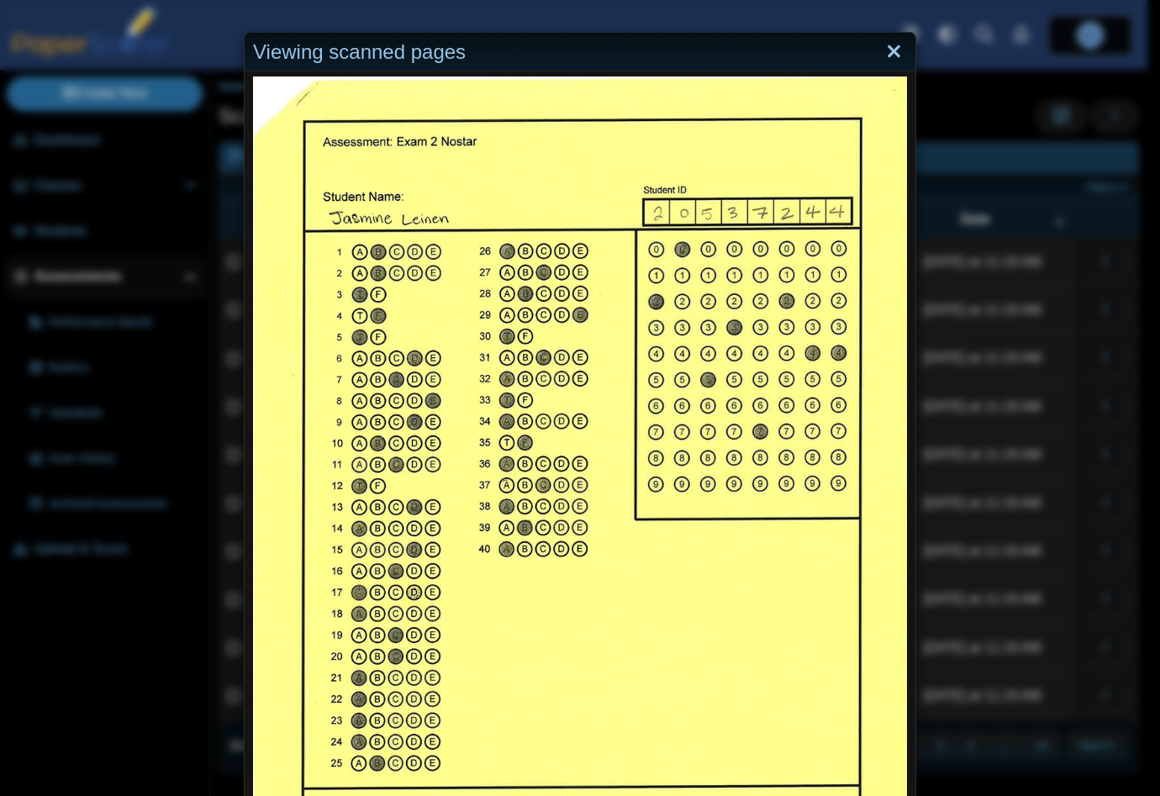
click at [881, 53] on link "Close" at bounding box center [894, 52] width 26 height 29
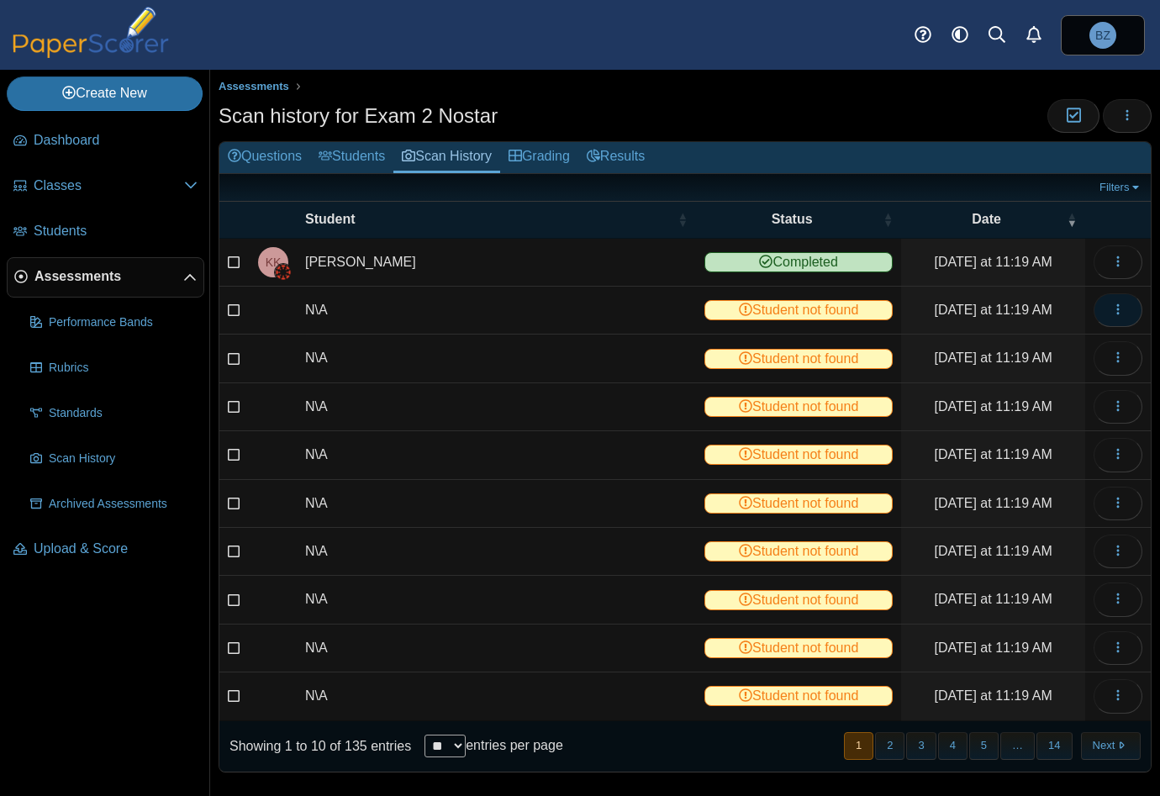
click at [1111, 305] on icon "button" at bounding box center [1117, 309] width 13 height 13
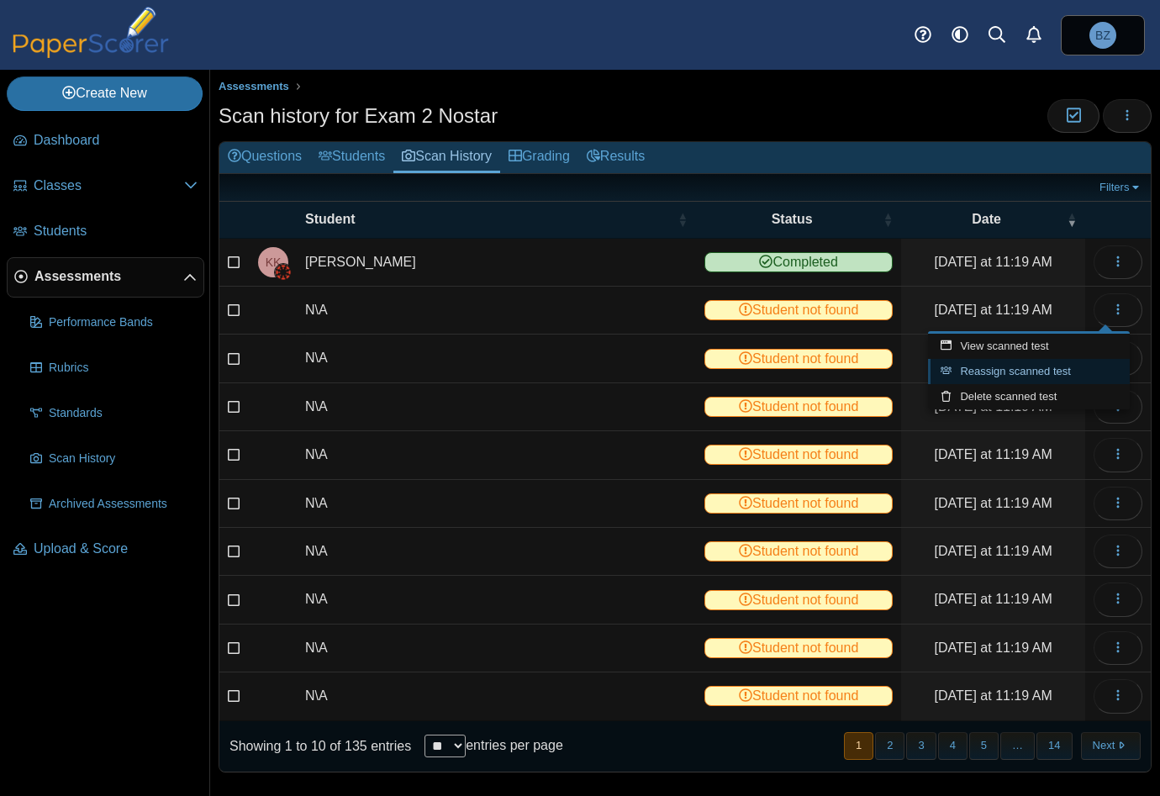
click at [1051, 376] on link "Reassign scanned test" at bounding box center [1029, 371] width 202 height 25
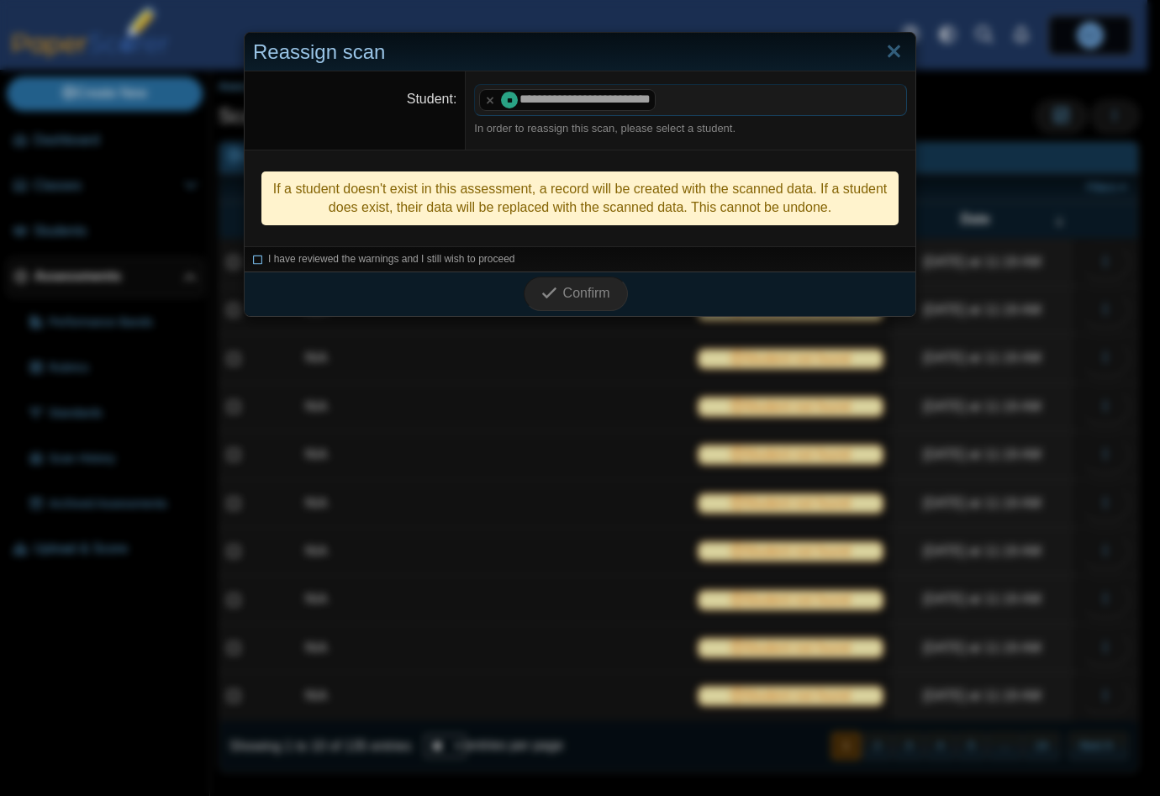
click at [253, 261] on icon at bounding box center [258, 256] width 10 height 9
click at [555, 287] on icon "submit" at bounding box center [551, 293] width 21 height 18
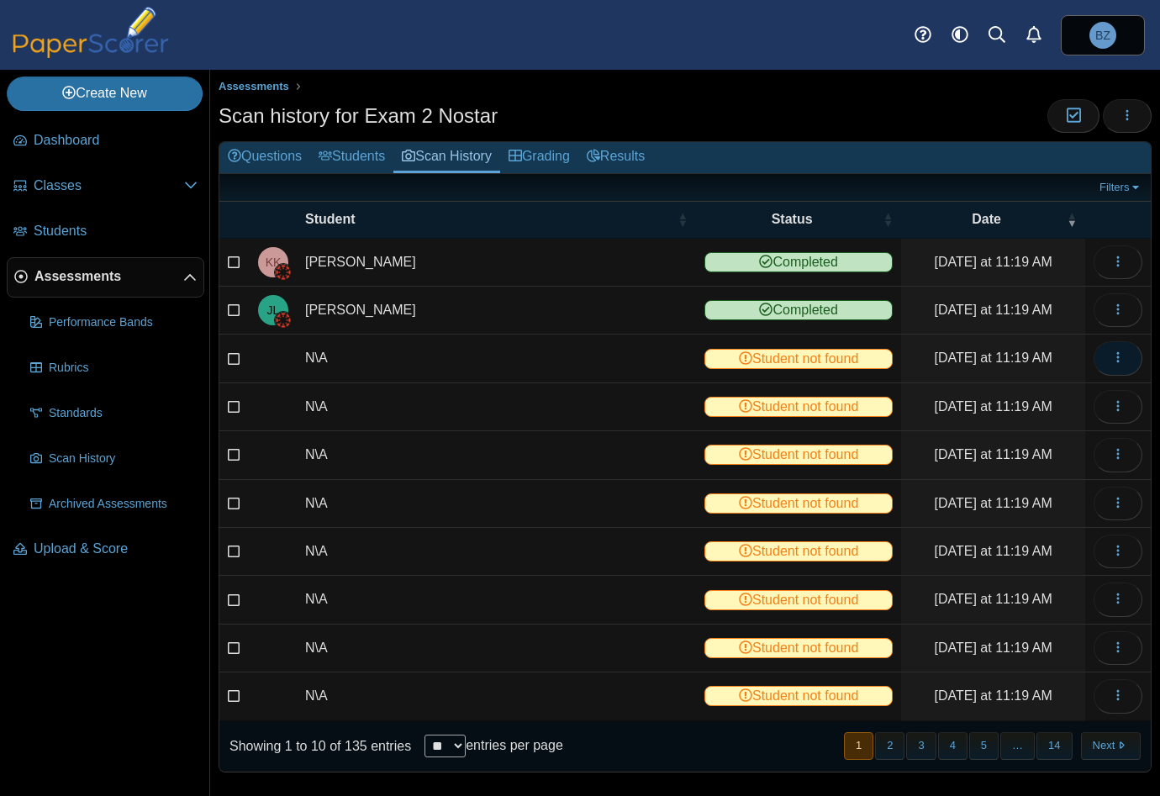
click at [1111, 352] on icon "button" at bounding box center [1117, 356] width 13 height 13
click at [1004, 397] on link "View scanned test" at bounding box center [1029, 393] width 202 height 25
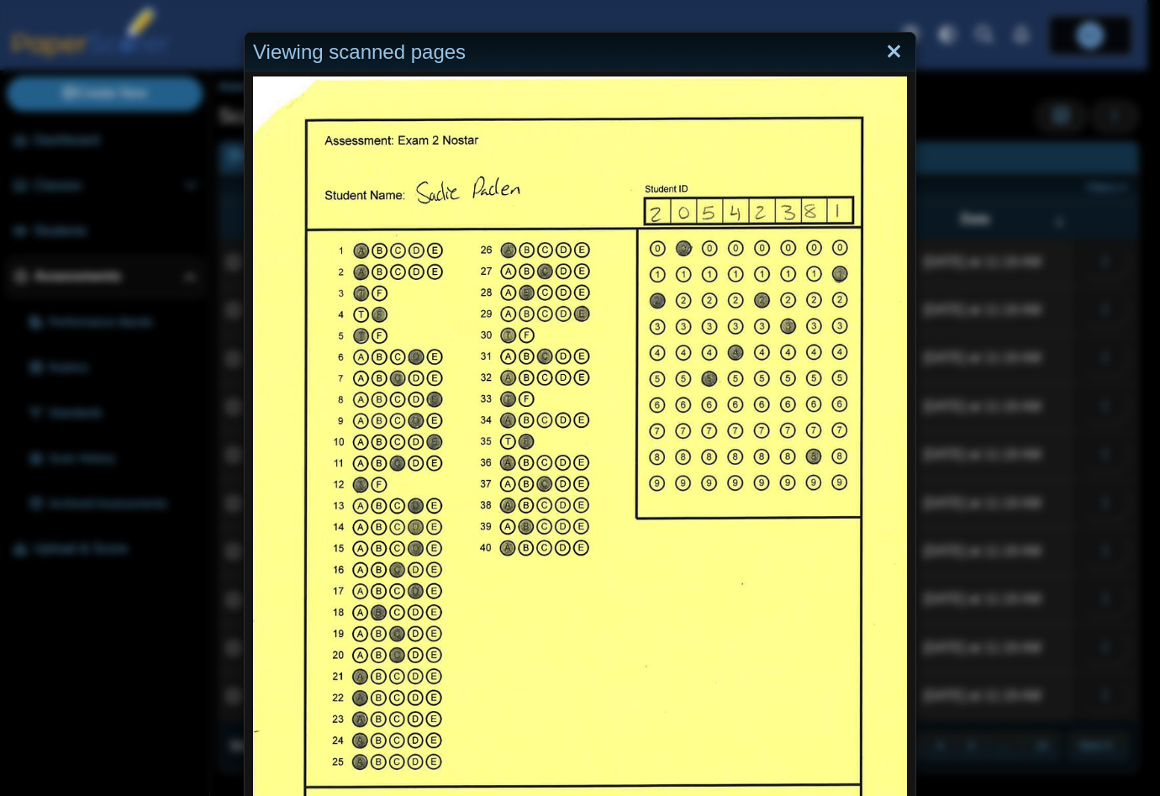
click at [883, 50] on link "Close" at bounding box center [894, 52] width 26 height 29
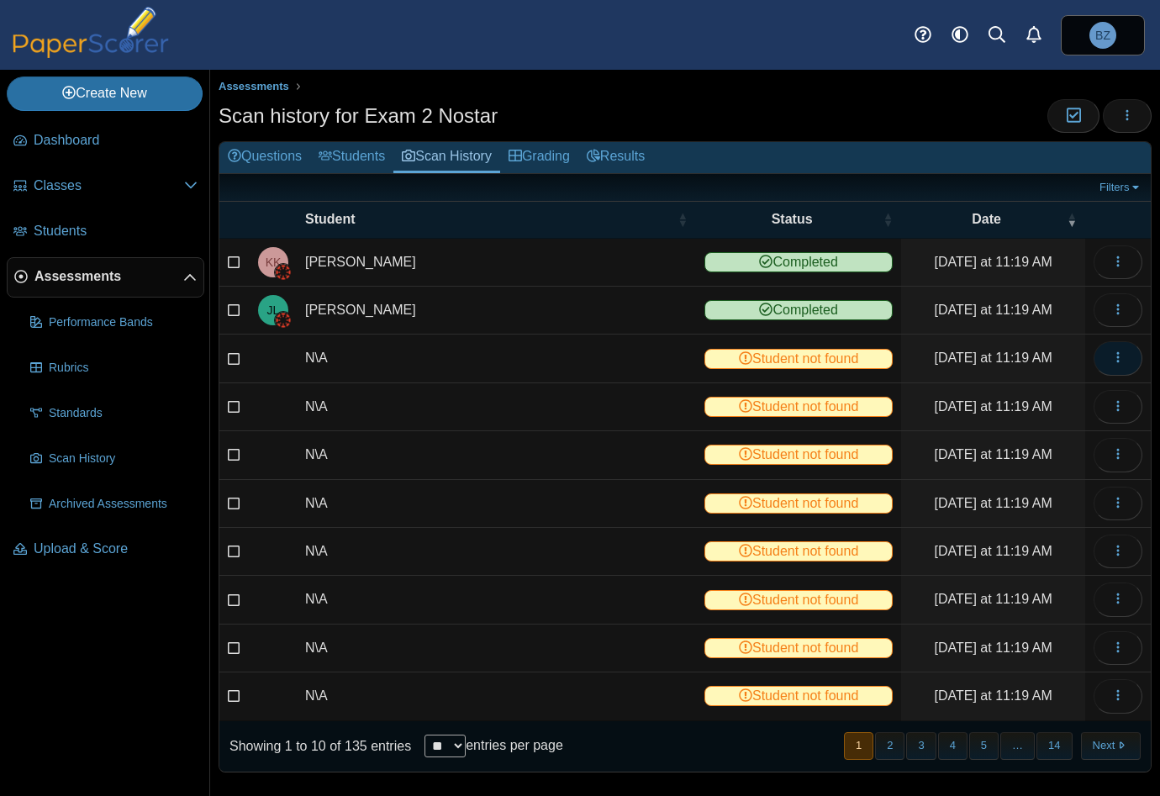
click at [1098, 362] on button "button" at bounding box center [1117, 358] width 49 height 34
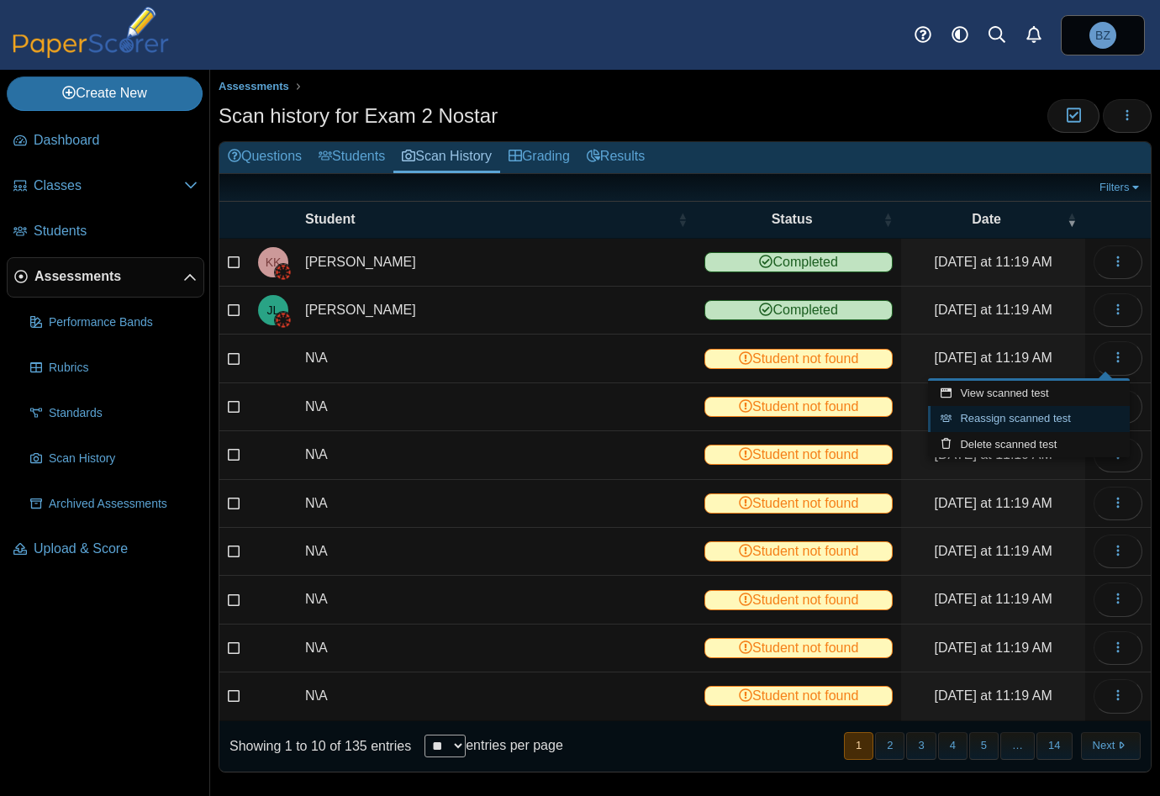
click at [1031, 424] on link "Reassign scanned test" at bounding box center [1029, 418] width 202 height 25
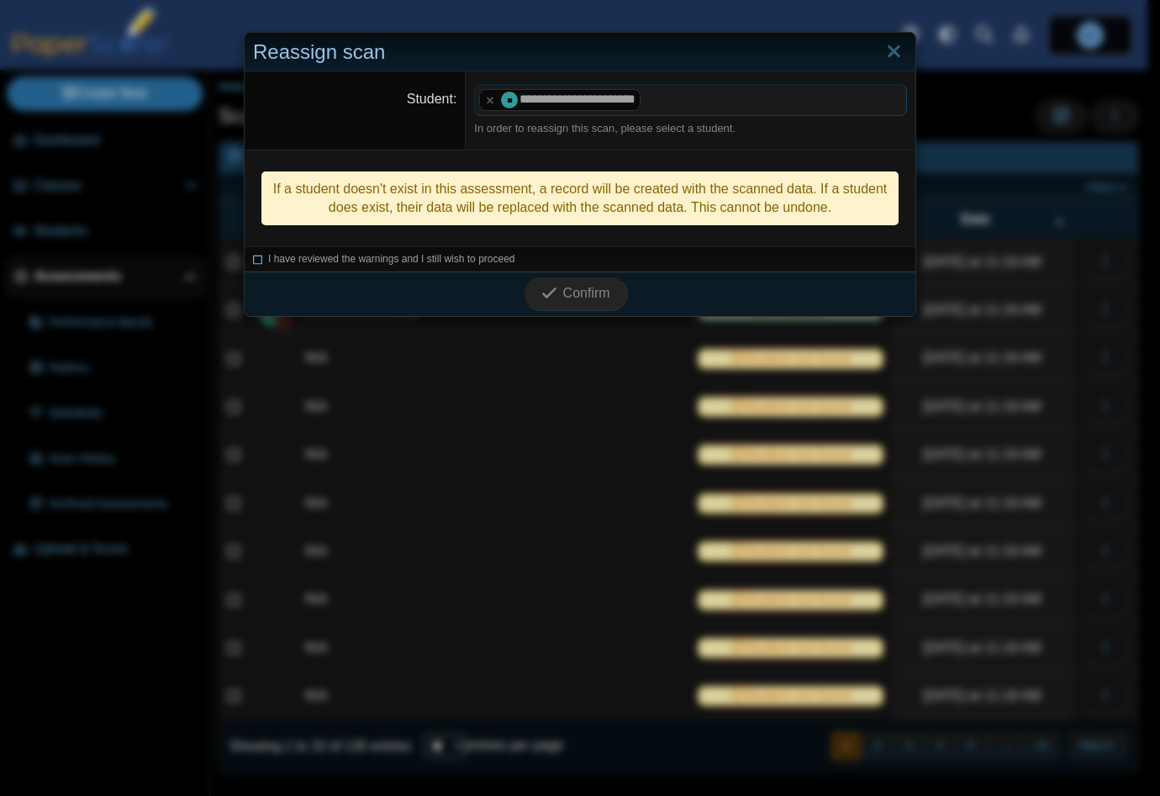
click at [253, 258] on icon at bounding box center [258, 256] width 10 height 9
click at [552, 297] on icon "submit" at bounding box center [551, 293] width 21 height 18
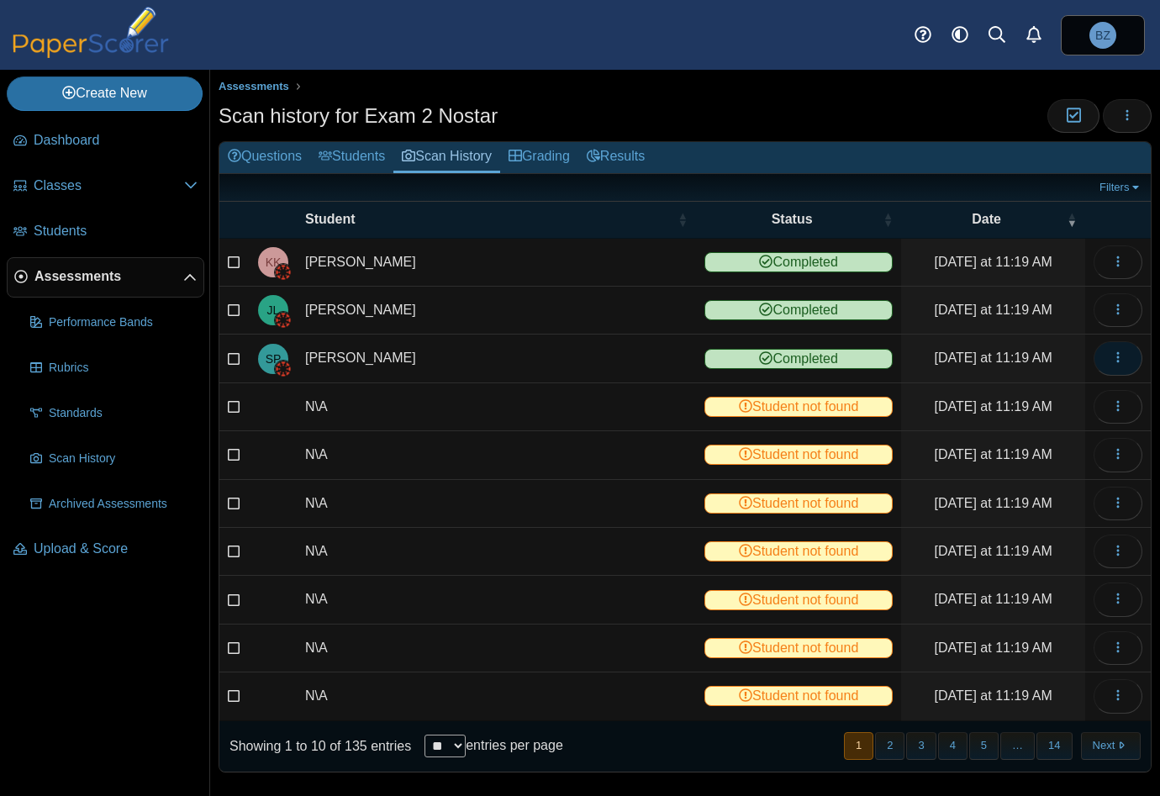
click at [1111, 360] on icon "button" at bounding box center [1117, 356] width 13 height 13
click at [1035, 394] on link "View scanned test" at bounding box center [1029, 393] width 202 height 25
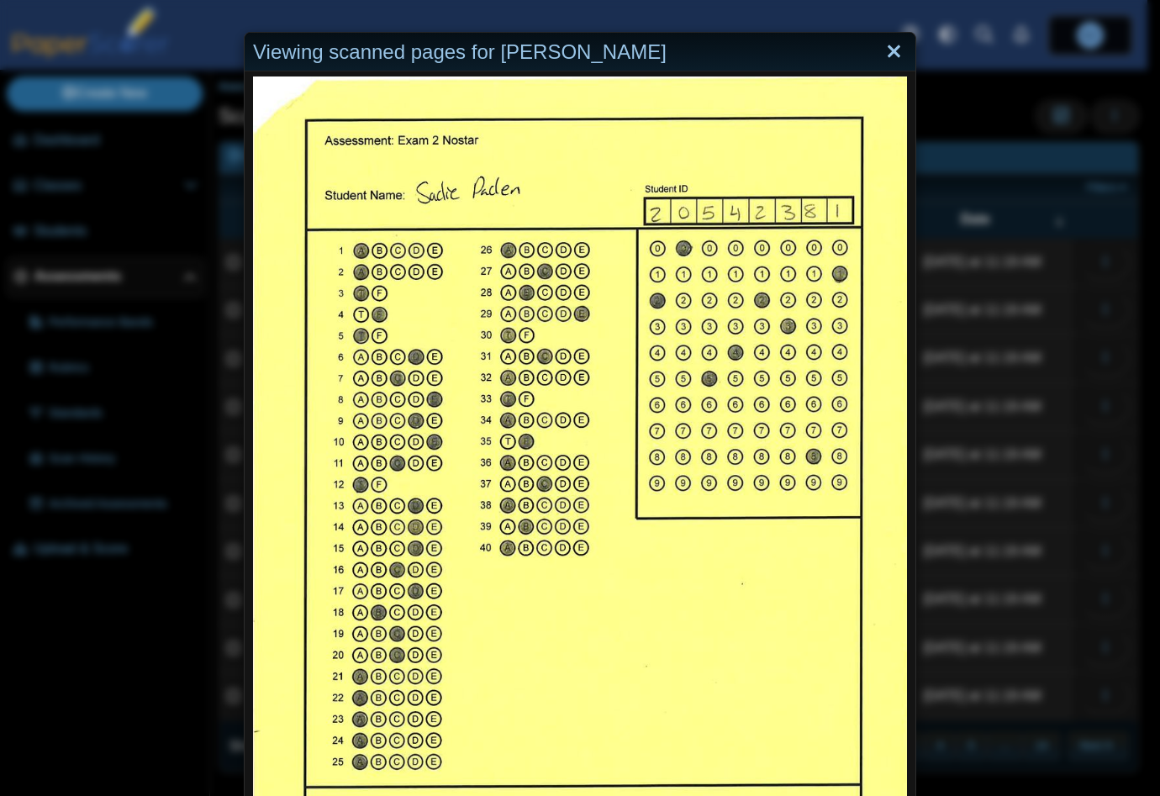
click at [891, 50] on link "Close" at bounding box center [894, 52] width 26 height 29
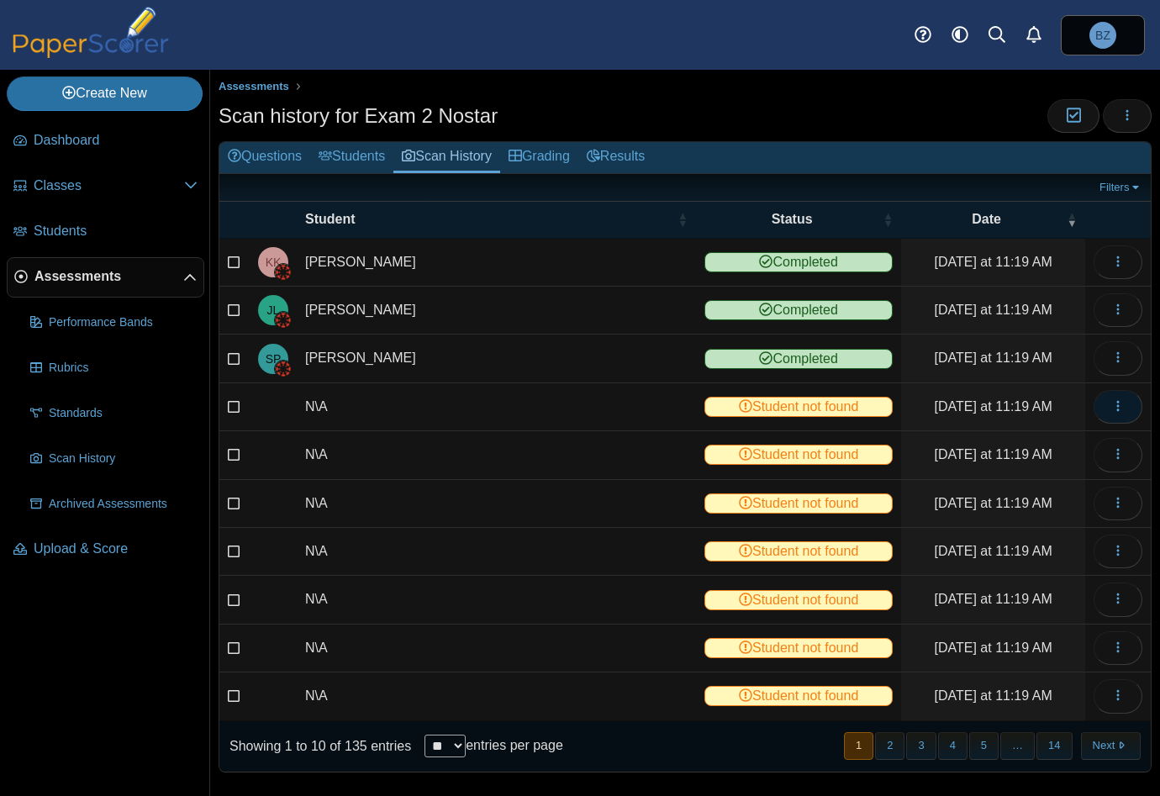
click at [1111, 406] on icon "button" at bounding box center [1117, 405] width 13 height 13
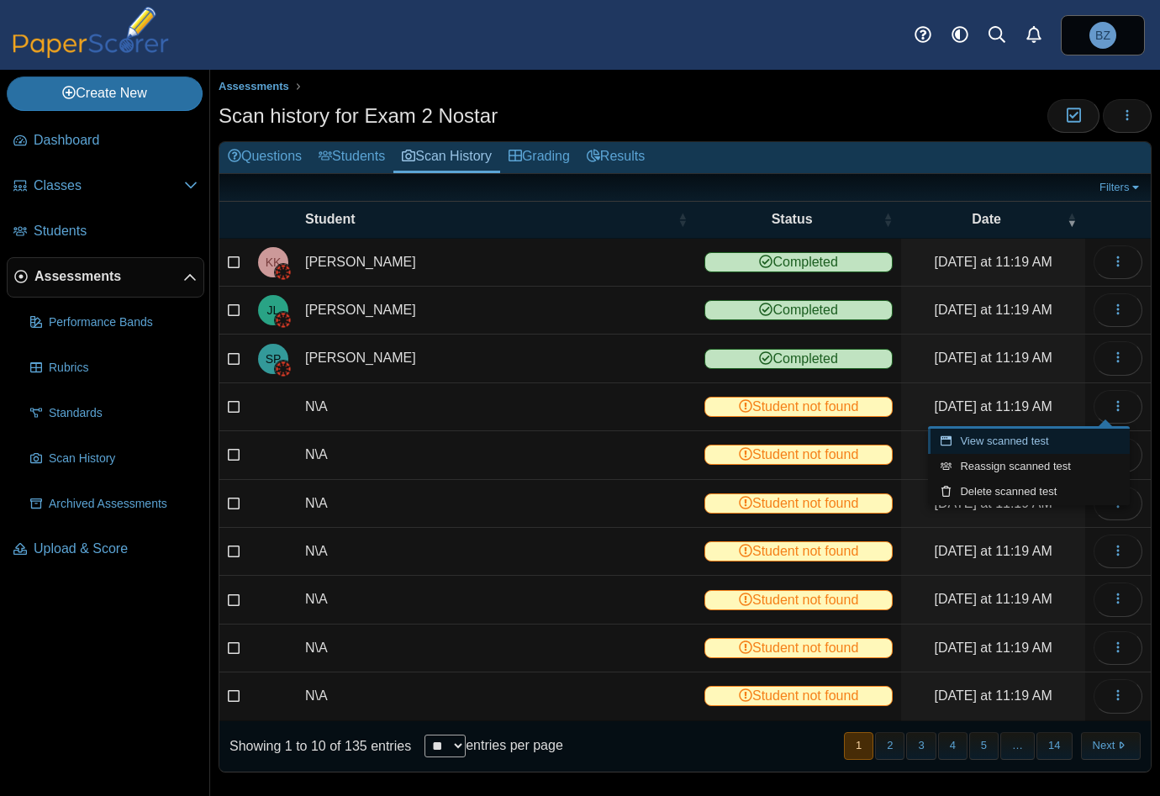
click at [1013, 446] on link "View scanned test" at bounding box center [1029, 441] width 202 height 25
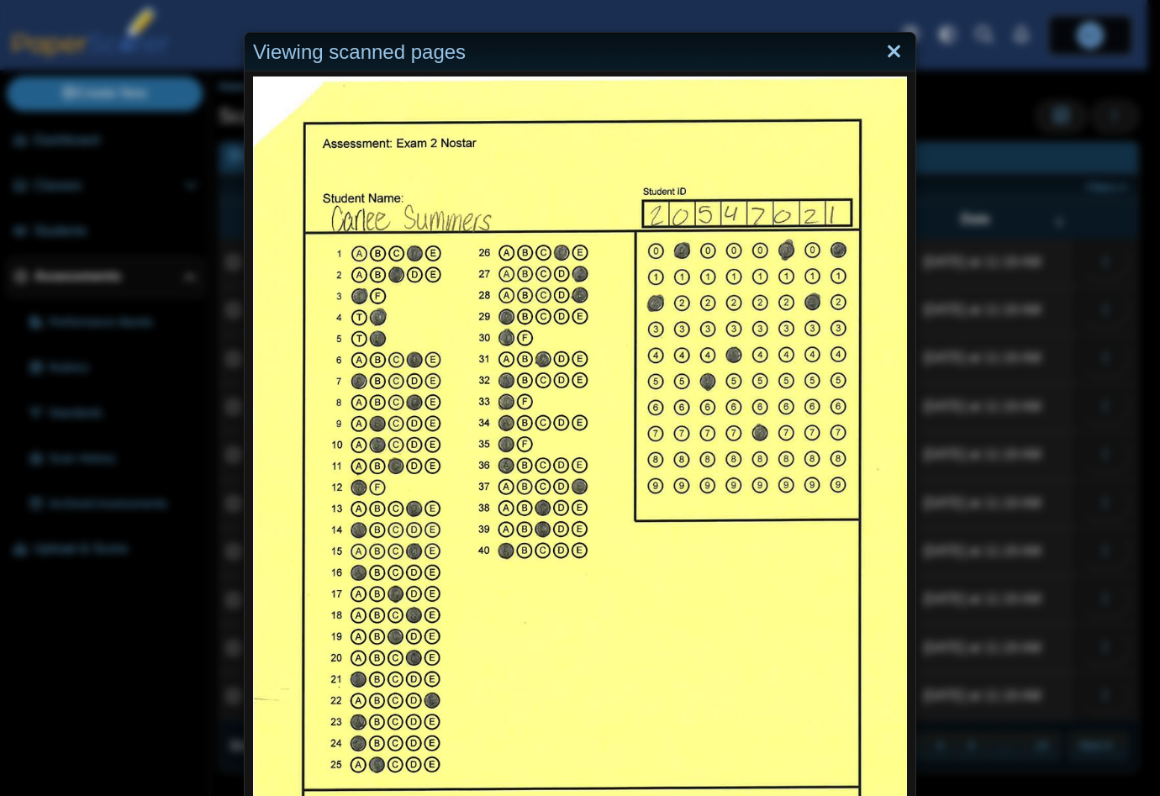
click at [881, 51] on link "Close" at bounding box center [894, 52] width 26 height 29
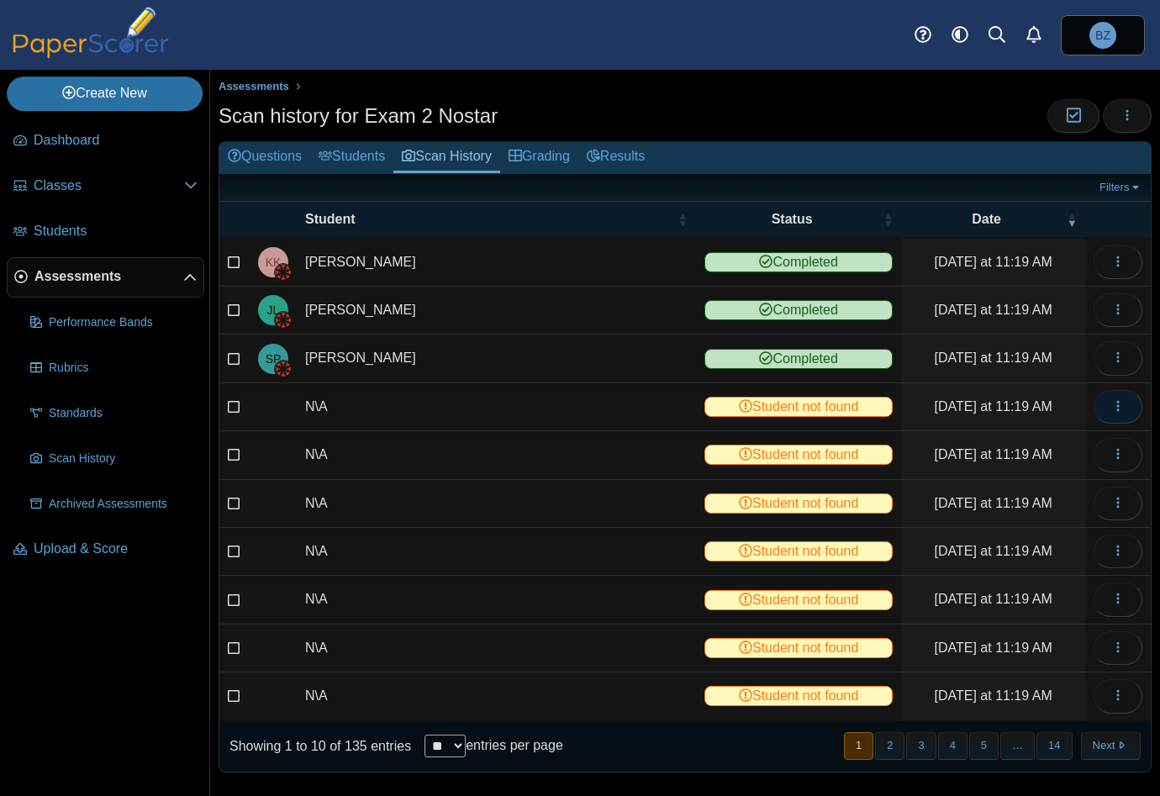
click at [1116, 400] on button "button" at bounding box center [1117, 407] width 49 height 34
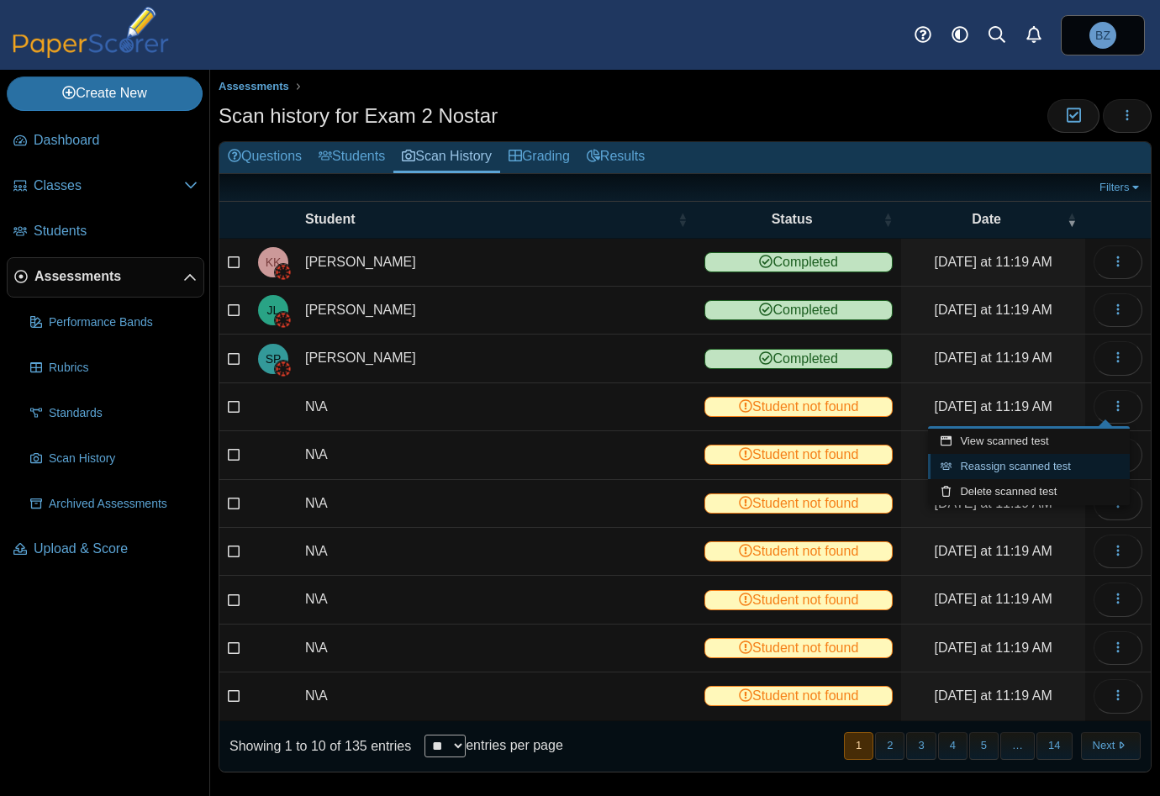
click at [1042, 463] on link "Reassign scanned test" at bounding box center [1029, 466] width 202 height 25
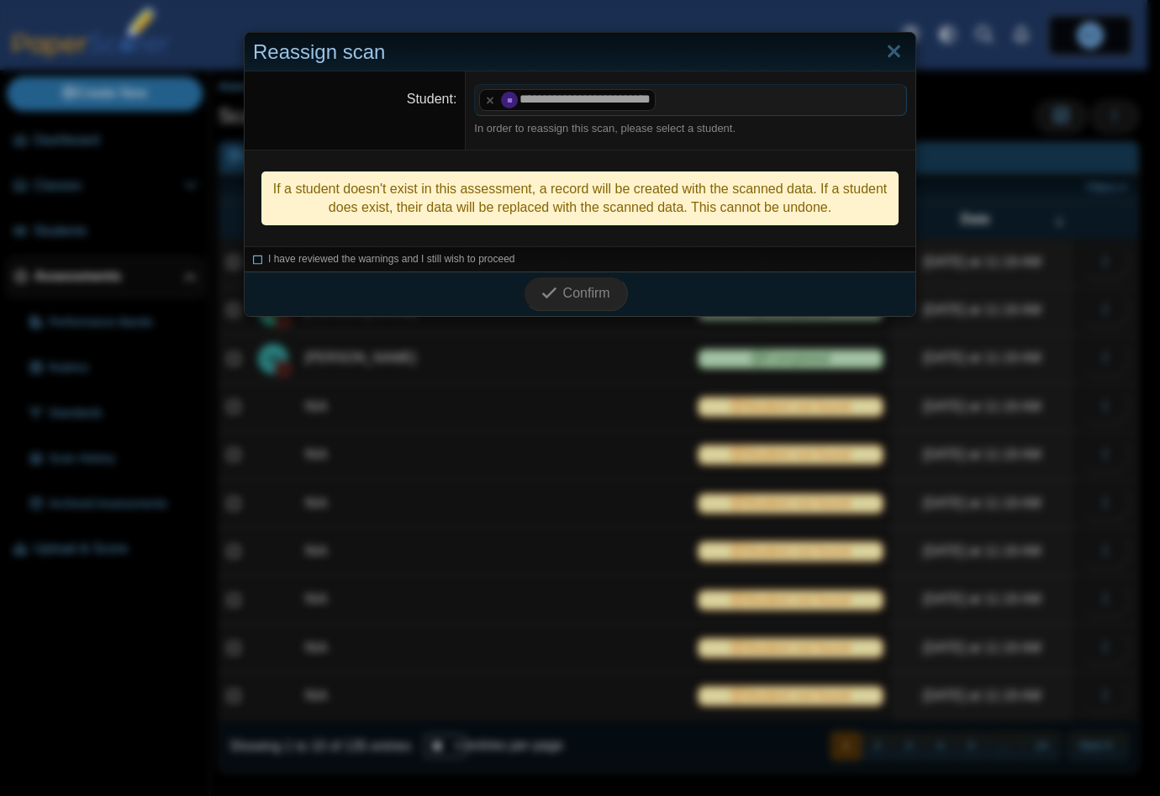
click at [253, 261] on icon at bounding box center [258, 256] width 10 height 9
click at [567, 293] on span "Confirm" at bounding box center [586, 293] width 47 height 14
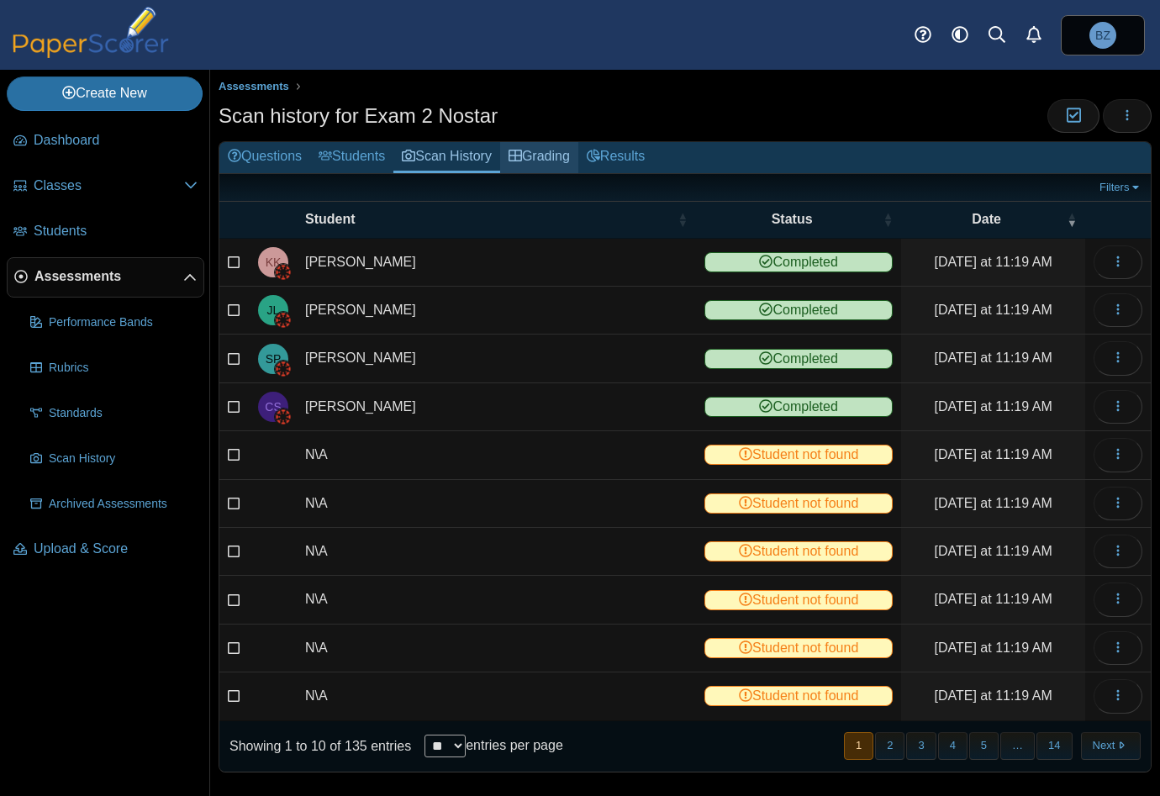
click at [559, 162] on link "Grading" at bounding box center [539, 157] width 78 height 31
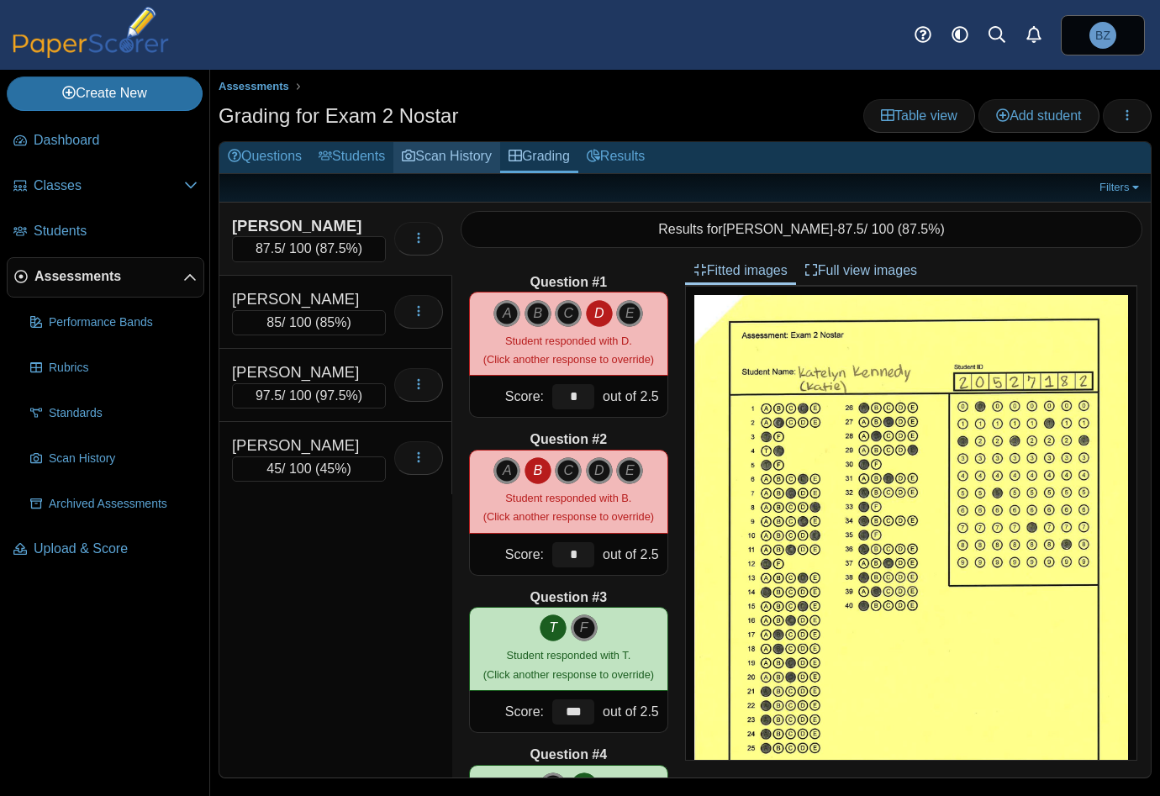
click at [457, 157] on link "Scan History" at bounding box center [446, 157] width 107 height 31
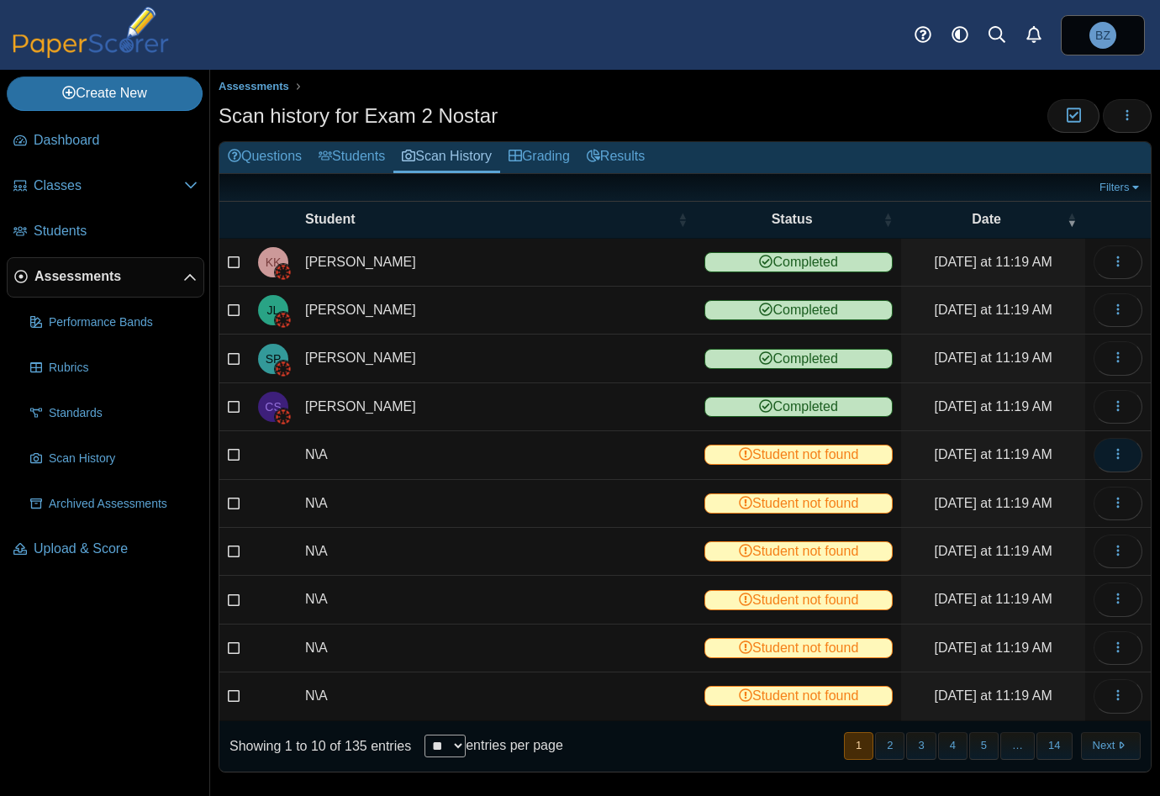
click at [1111, 454] on icon "button" at bounding box center [1117, 453] width 13 height 13
click at [1049, 485] on link "View scanned test" at bounding box center [1029, 489] width 202 height 25
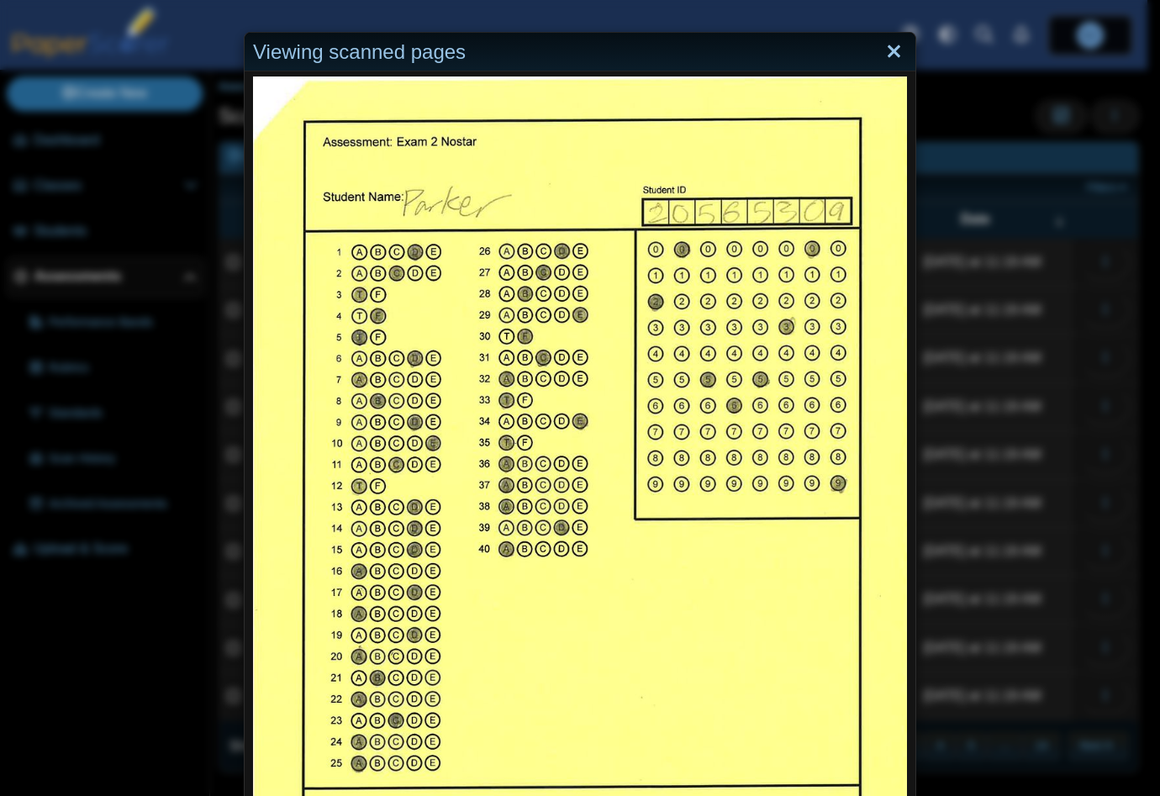
click at [884, 54] on link "Close" at bounding box center [894, 52] width 26 height 29
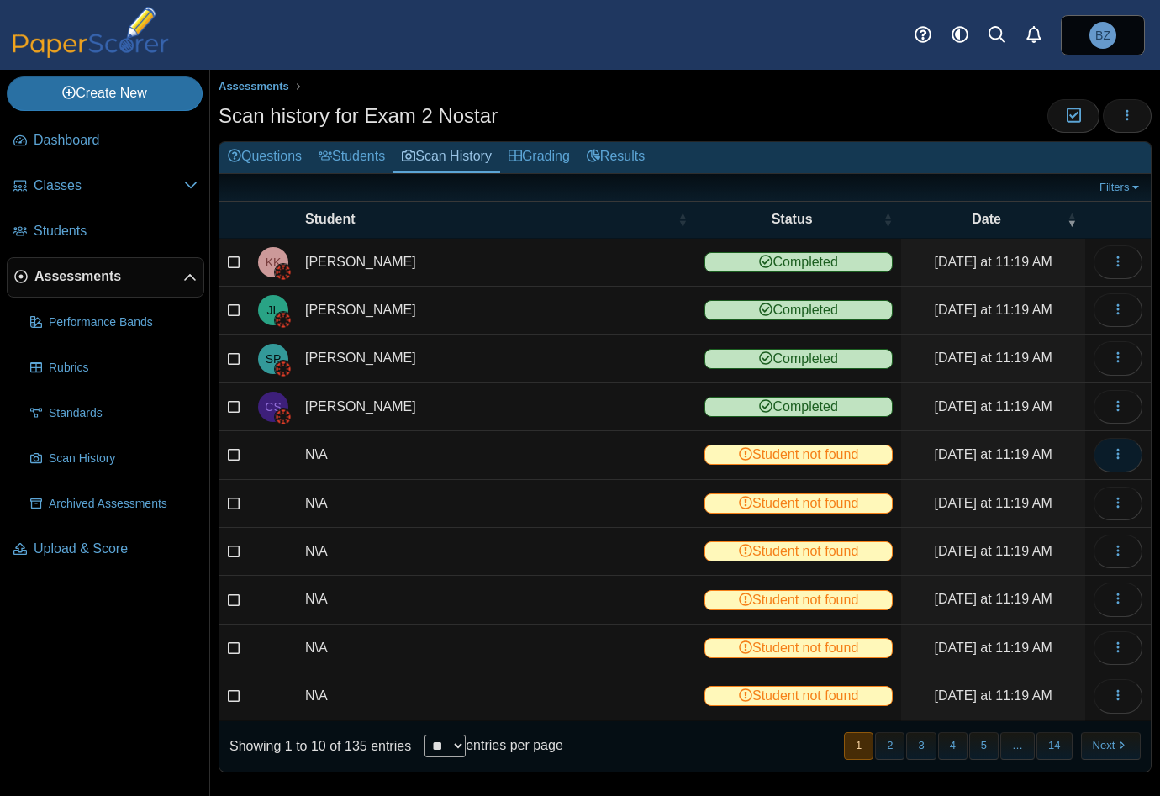
click at [1111, 447] on icon "button" at bounding box center [1117, 453] width 13 height 13
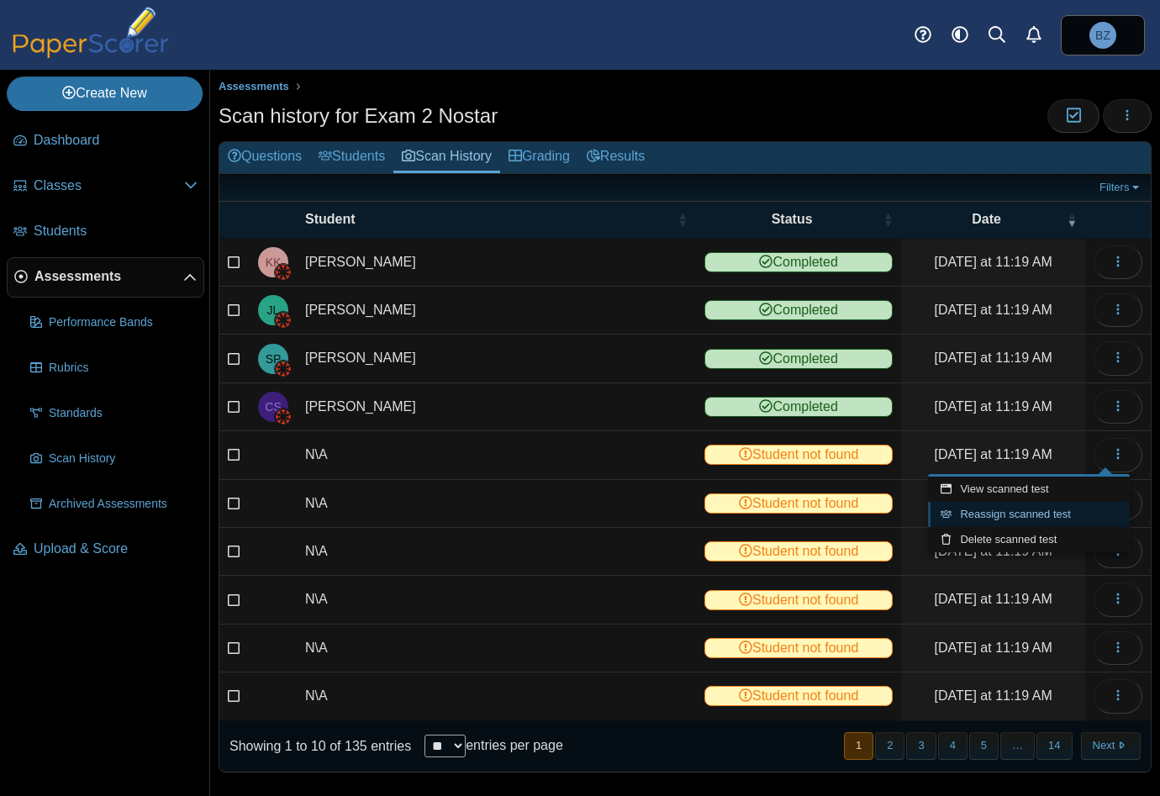
click at [1047, 519] on link "Reassign scanned test" at bounding box center [1029, 514] width 202 height 25
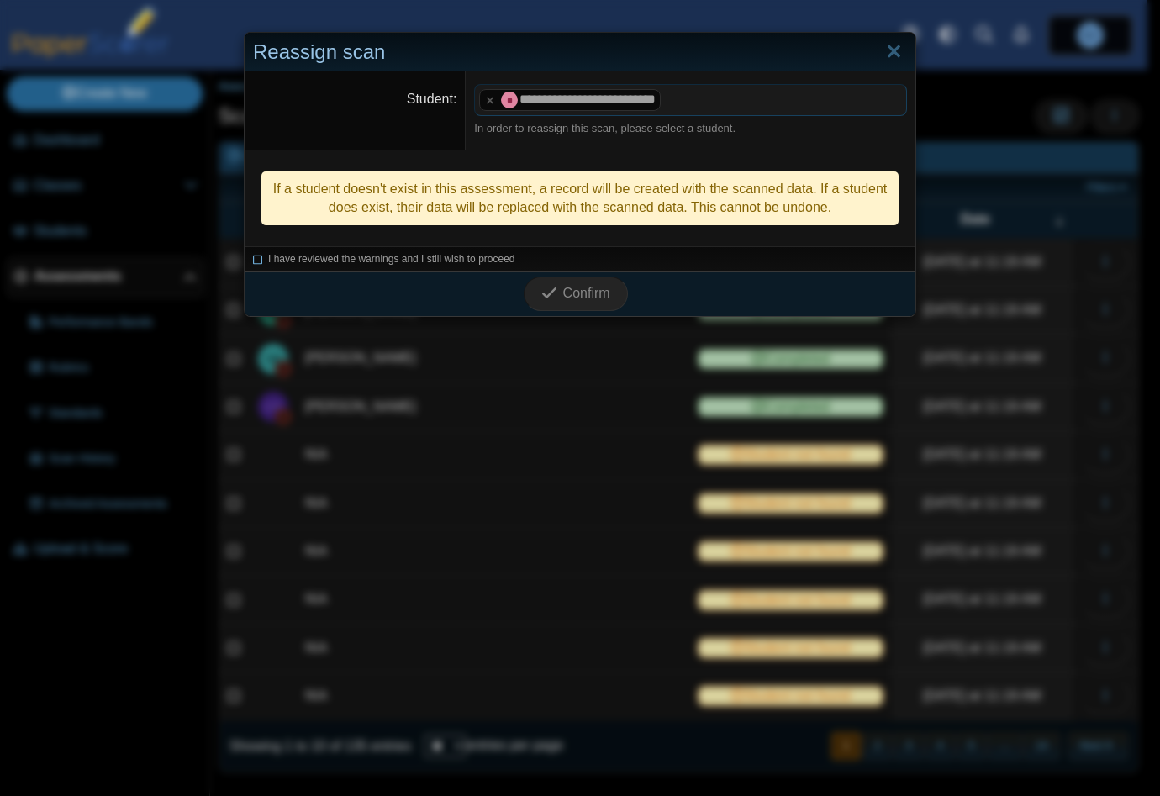
click at [255, 260] on icon at bounding box center [258, 256] width 10 height 9
click at [550, 293] on icon "submit" at bounding box center [549, 293] width 16 height 16
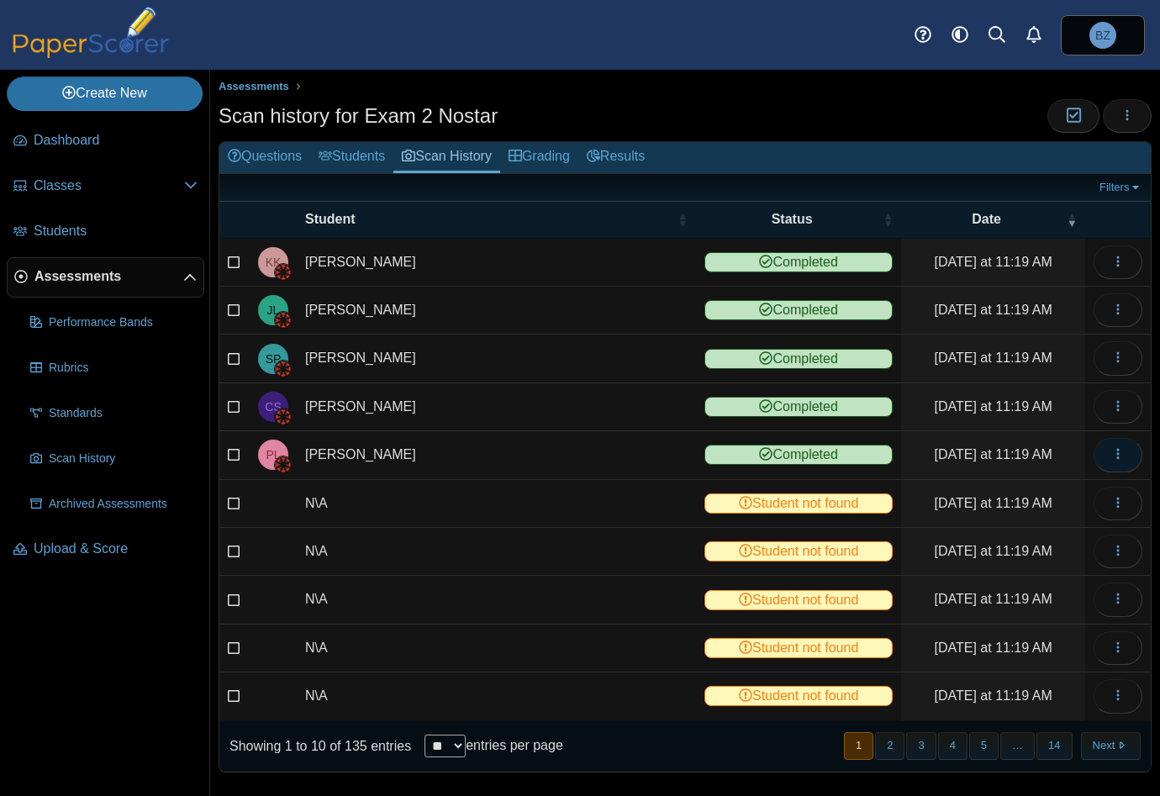
click at [1111, 456] on icon "button" at bounding box center [1117, 453] width 13 height 13
click at [1022, 486] on link "View scanned test" at bounding box center [1029, 489] width 202 height 25
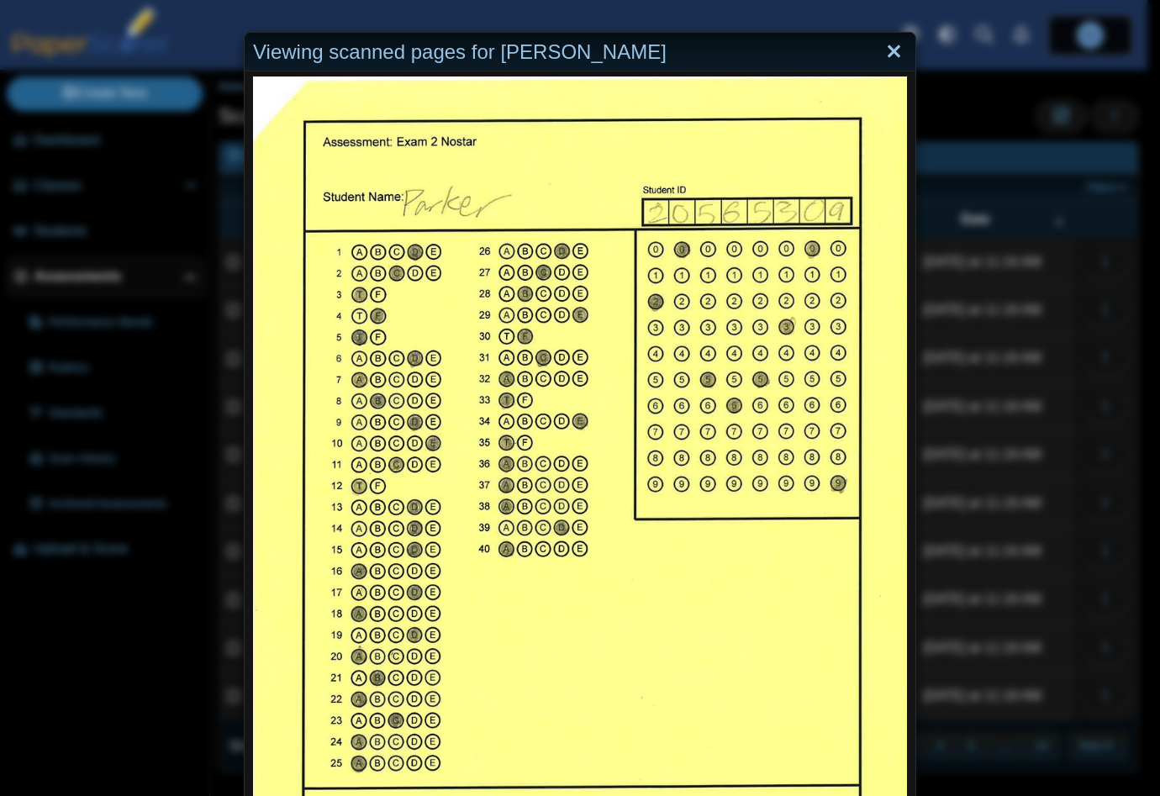
click at [881, 55] on link "Close" at bounding box center [894, 52] width 26 height 29
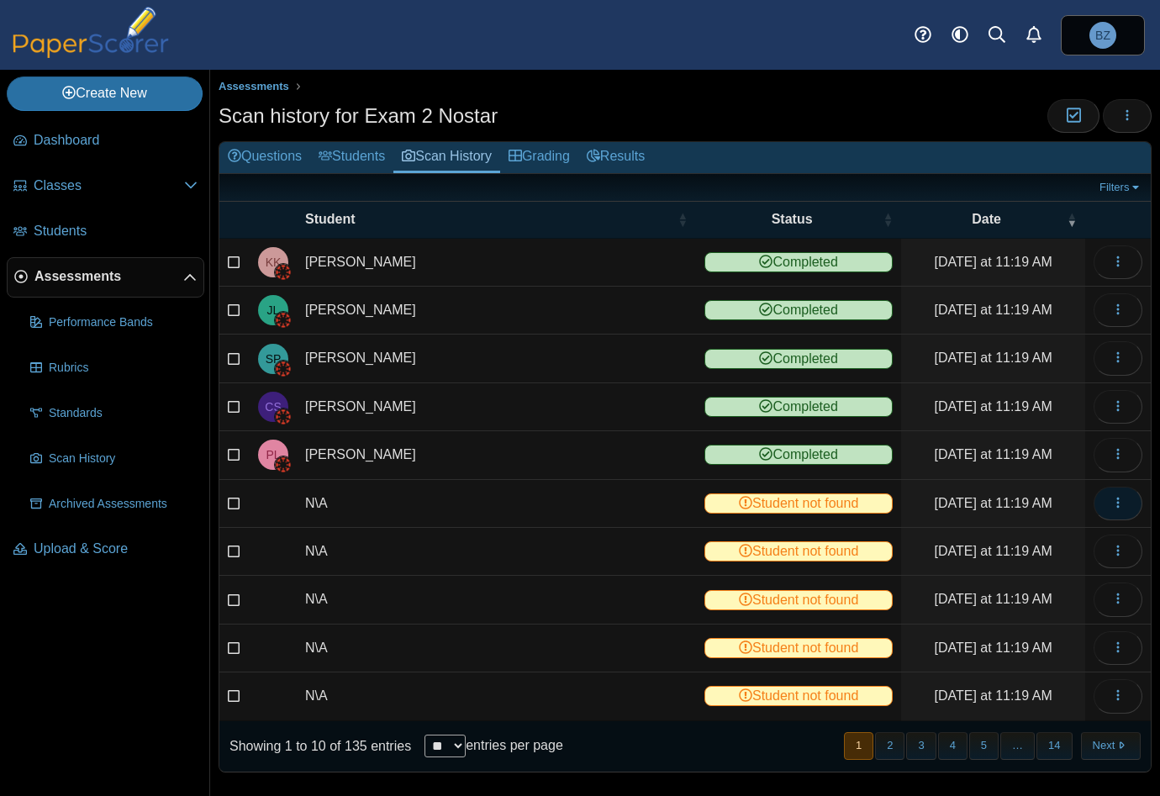
click at [1121, 493] on button "button" at bounding box center [1117, 504] width 49 height 34
click at [997, 535] on link "View scanned test" at bounding box center [1029, 536] width 202 height 25
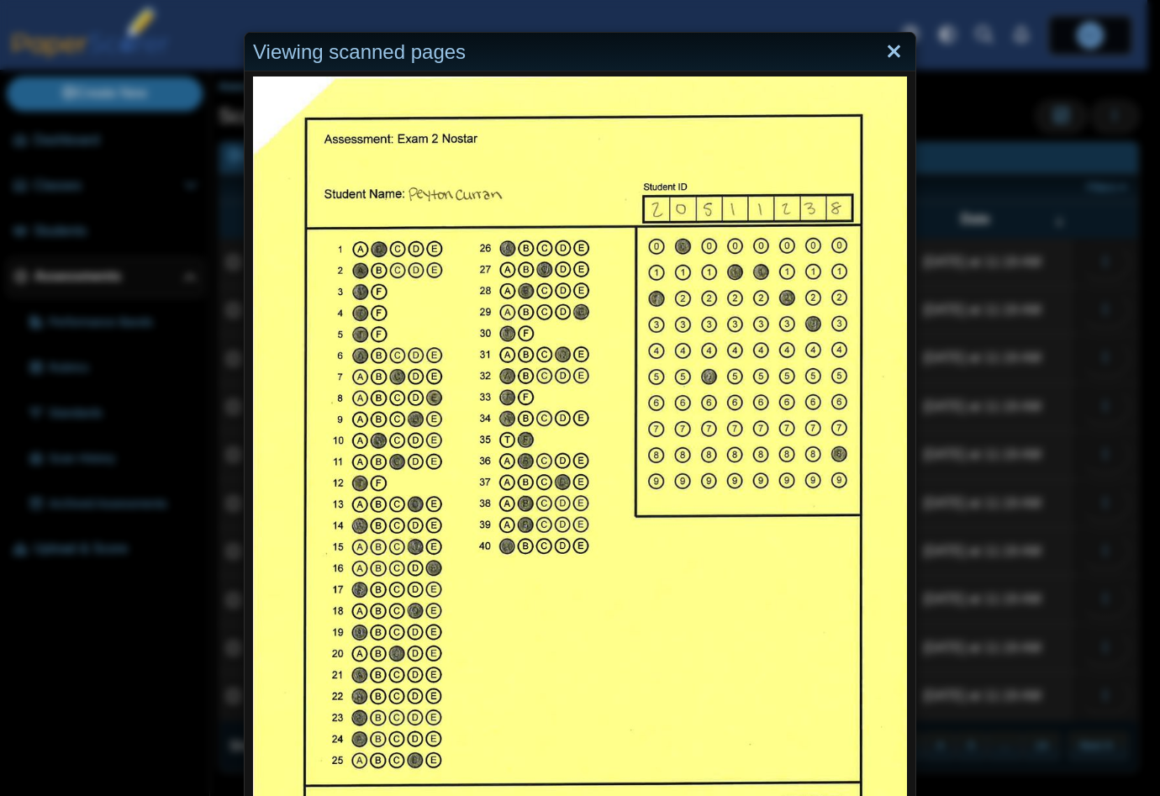
click at [883, 50] on link "Close" at bounding box center [894, 52] width 26 height 29
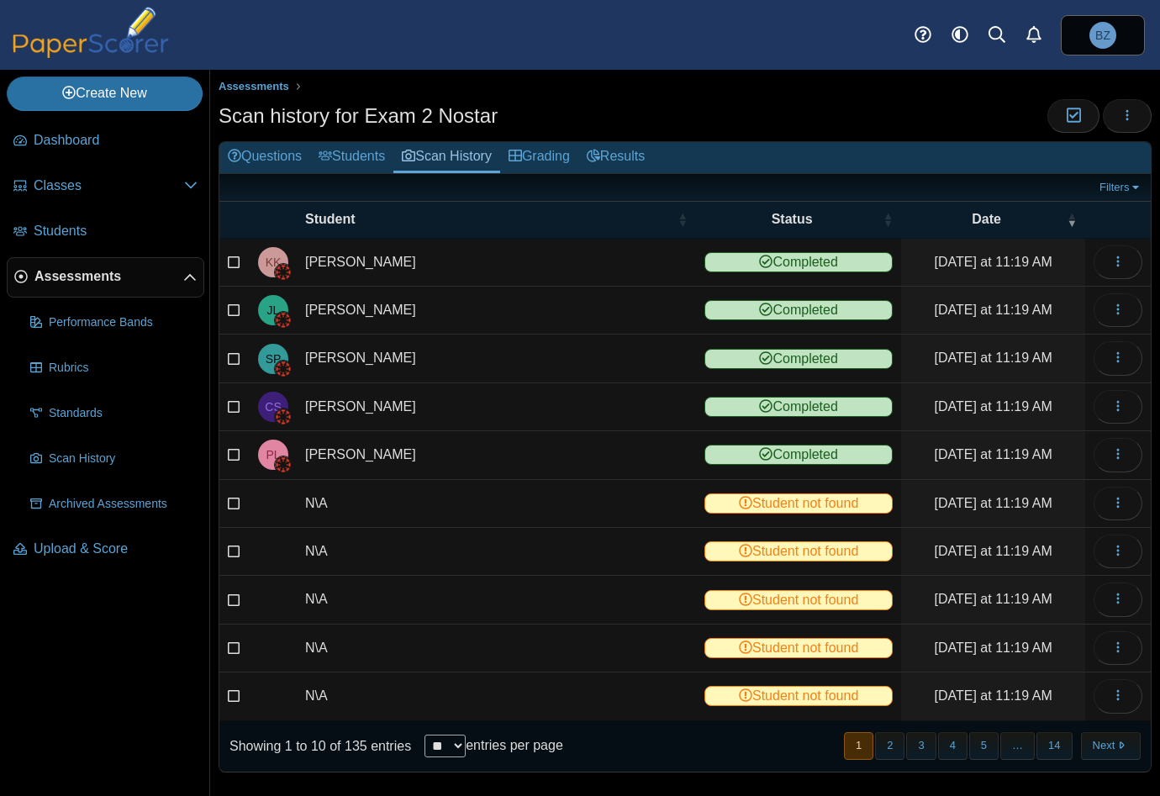
click at [1106, 480] on td at bounding box center [1118, 504] width 66 height 48
click at [1110, 511] on button "button" at bounding box center [1117, 504] width 49 height 34
click at [1034, 561] on link "Reassign scanned test" at bounding box center [1029, 562] width 202 height 25
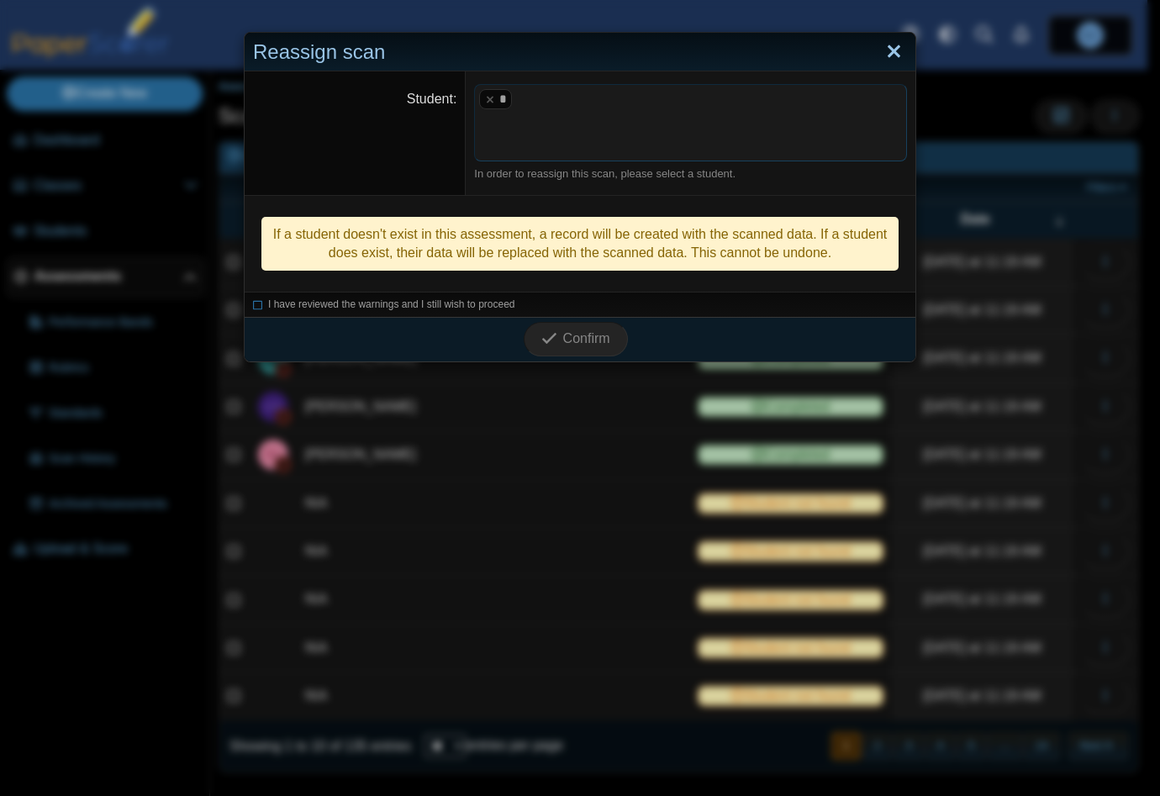
click at [887, 55] on link "Close" at bounding box center [894, 52] width 26 height 29
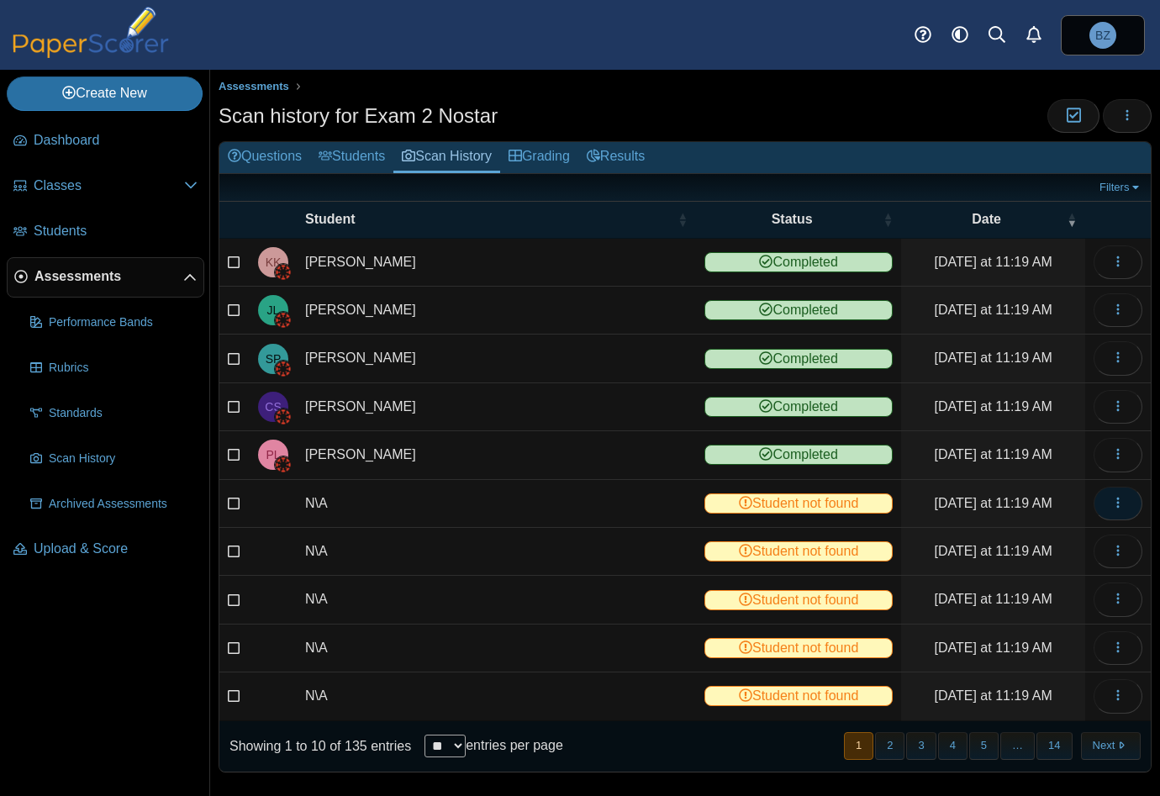
click at [1107, 507] on button "button" at bounding box center [1117, 504] width 49 height 34
click at [1016, 544] on link "View scanned test" at bounding box center [1029, 536] width 202 height 25
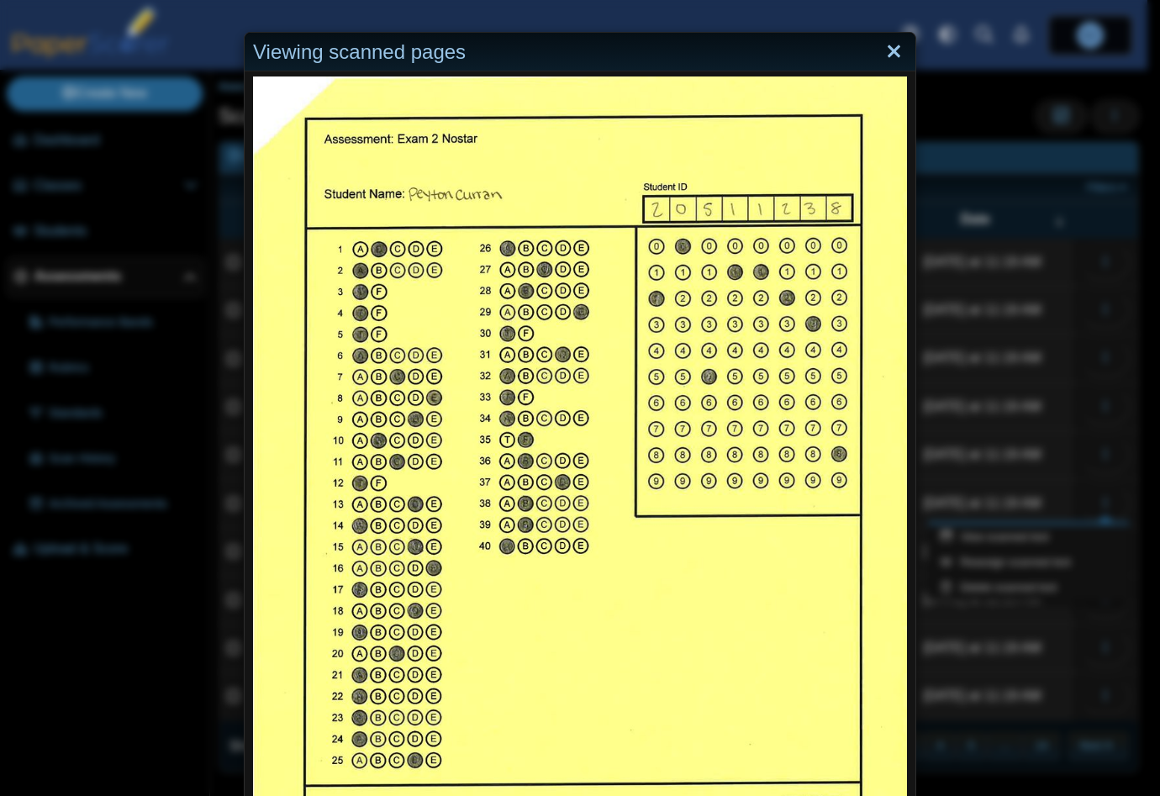
click at [883, 48] on link "Close" at bounding box center [894, 52] width 26 height 29
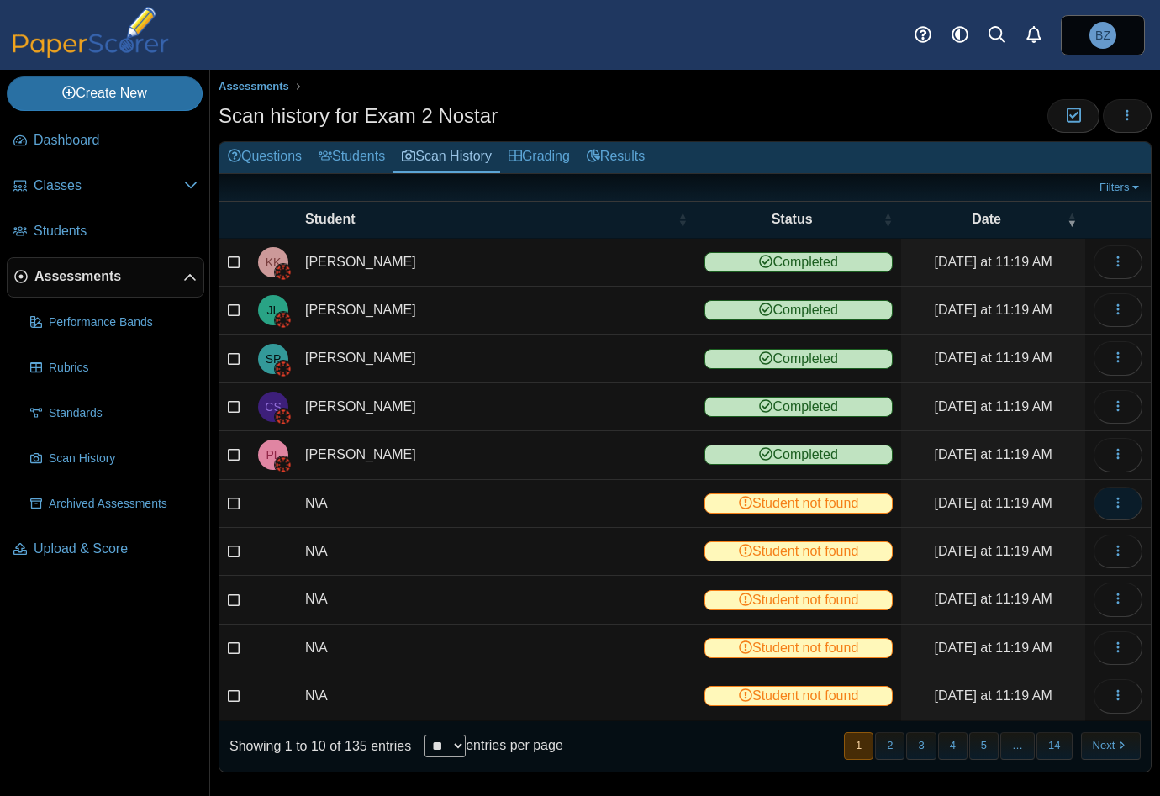
click at [1116, 501] on use "button" at bounding box center [1117, 502] width 3 height 11
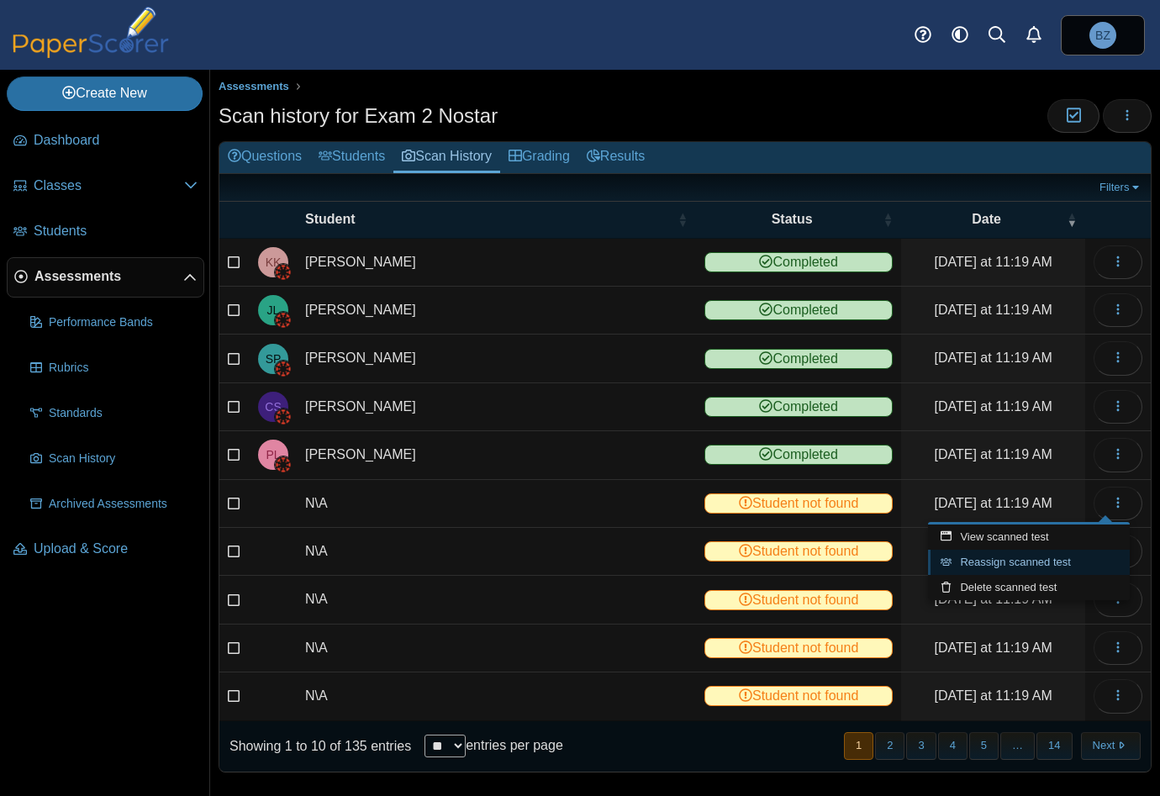
click at [1004, 561] on link "Reassign scanned test" at bounding box center [1029, 562] width 202 height 25
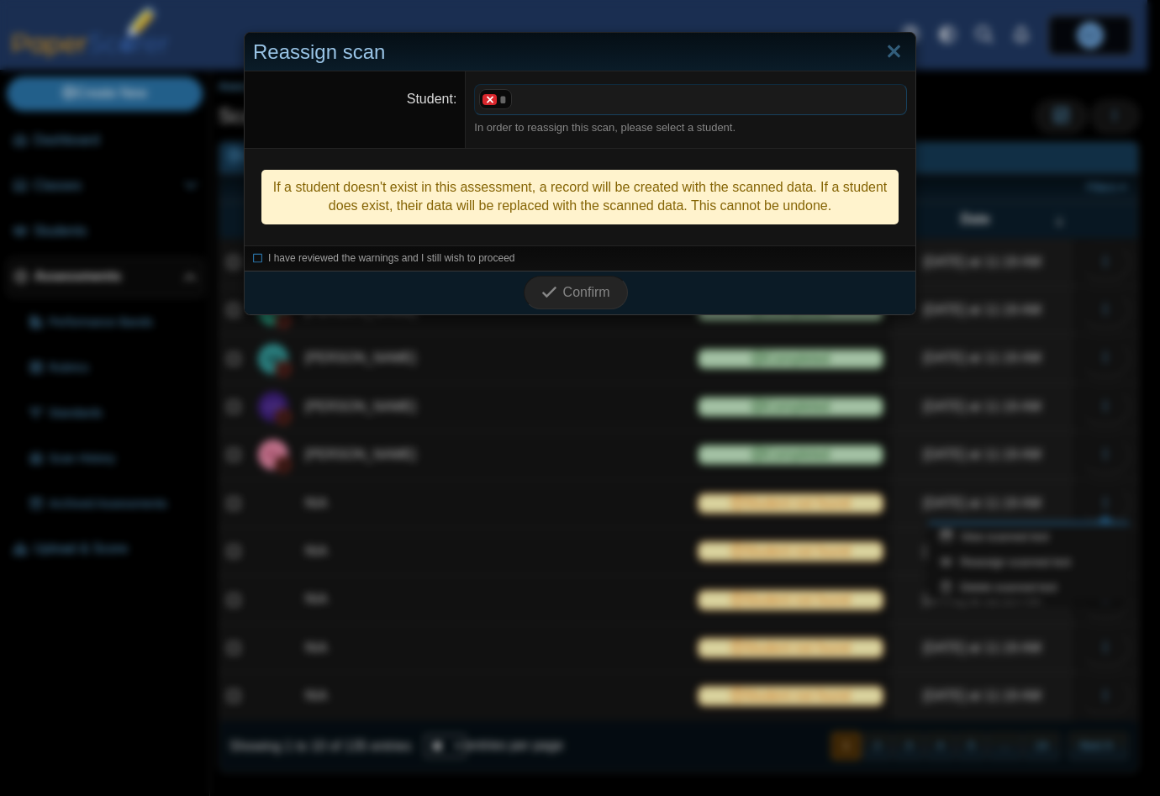
click at [485, 101] on x "remove tag" at bounding box center [489, 99] width 14 height 11
click at [486, 101] on span at bounding box center [690, 99] width 431 height 29
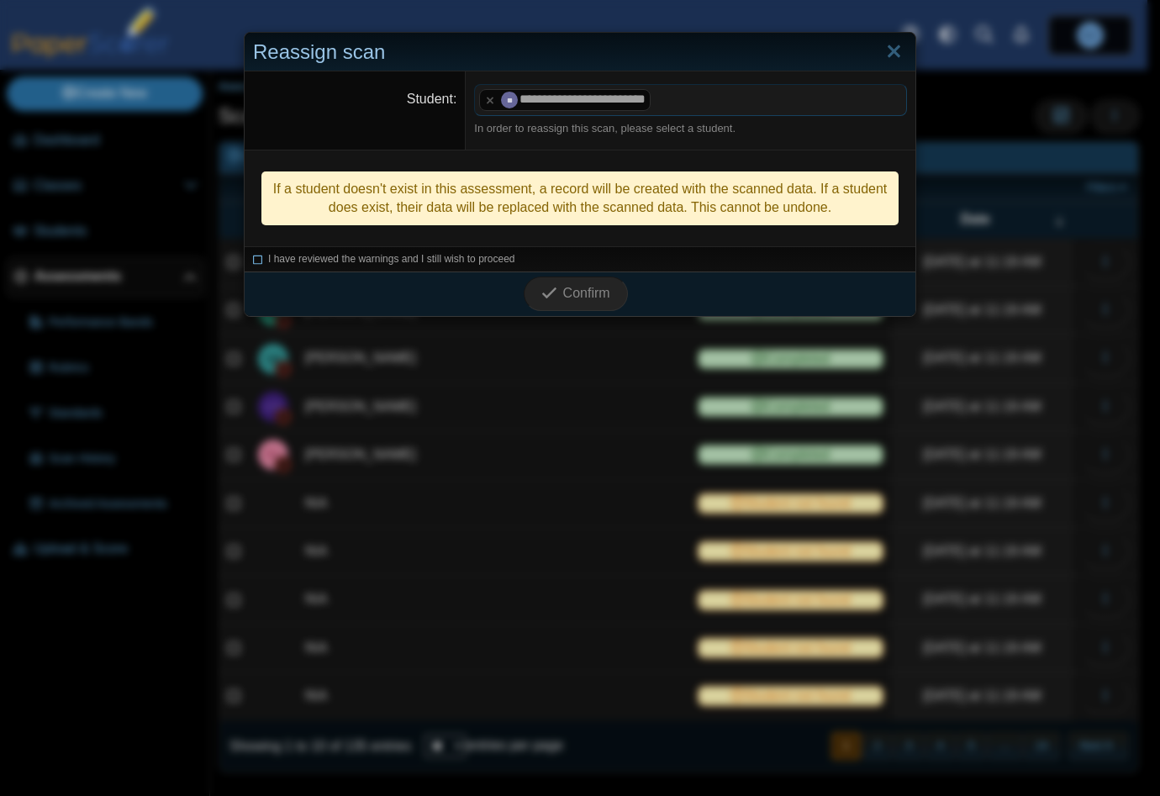
click at [253, 256] on icon at bounding box center [258, 256] width 10 height 9
click at [551, 285] on icon "submit" at bounding box center [549, 293] width 16 height 16
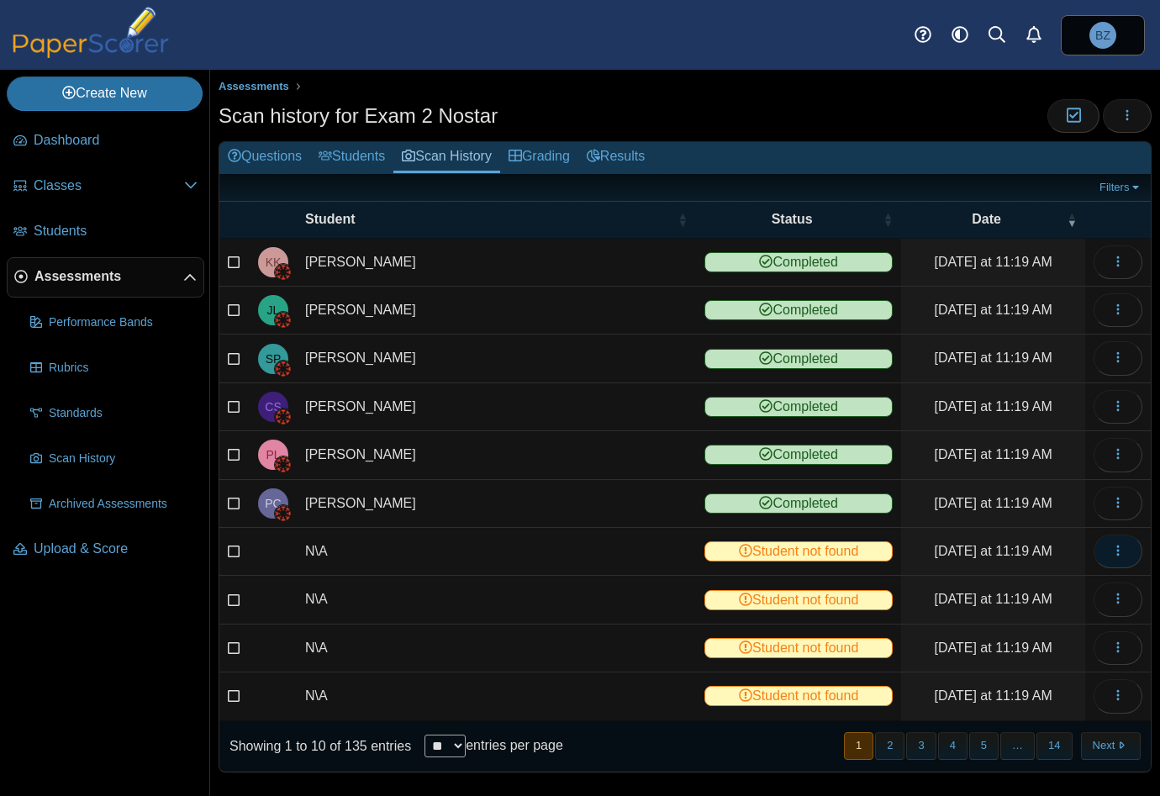
click at [1117, 554] on button "button" at bounding box center [1117, 552] width 49 height 34
click at [1024, 581] on link "View scanned test" at bounding box center [1029, 584] width 202 height 25
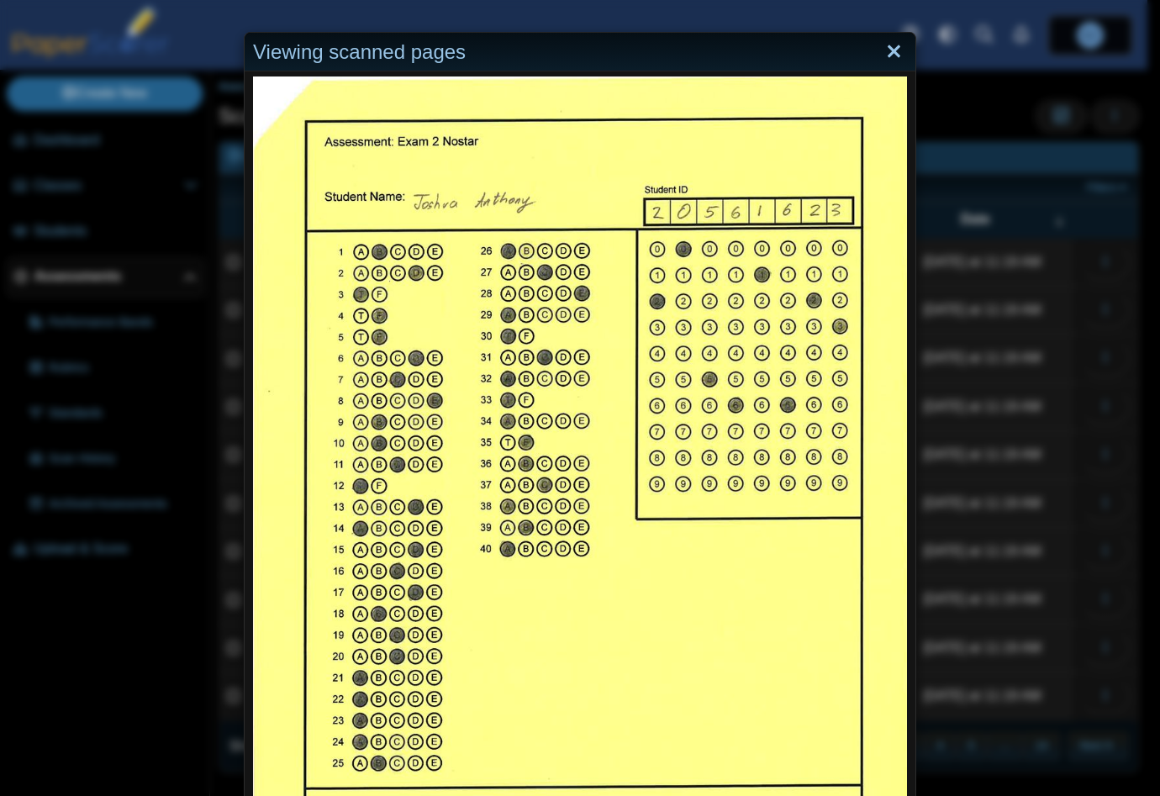
click at [888, 50] on link "Close" at bounding box center [894, 52] width 26 height 29
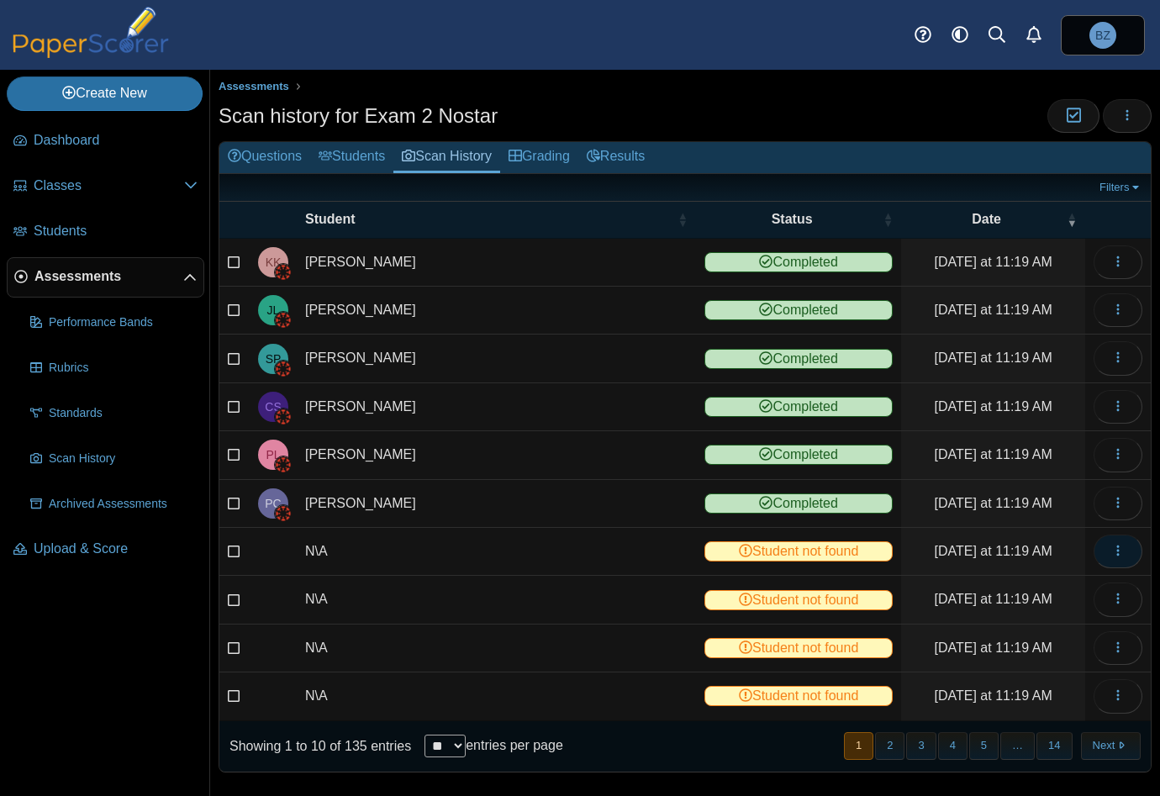
click at [1111, 550] on icon "button" at bounding box center [1117, 550] width 13 height 13
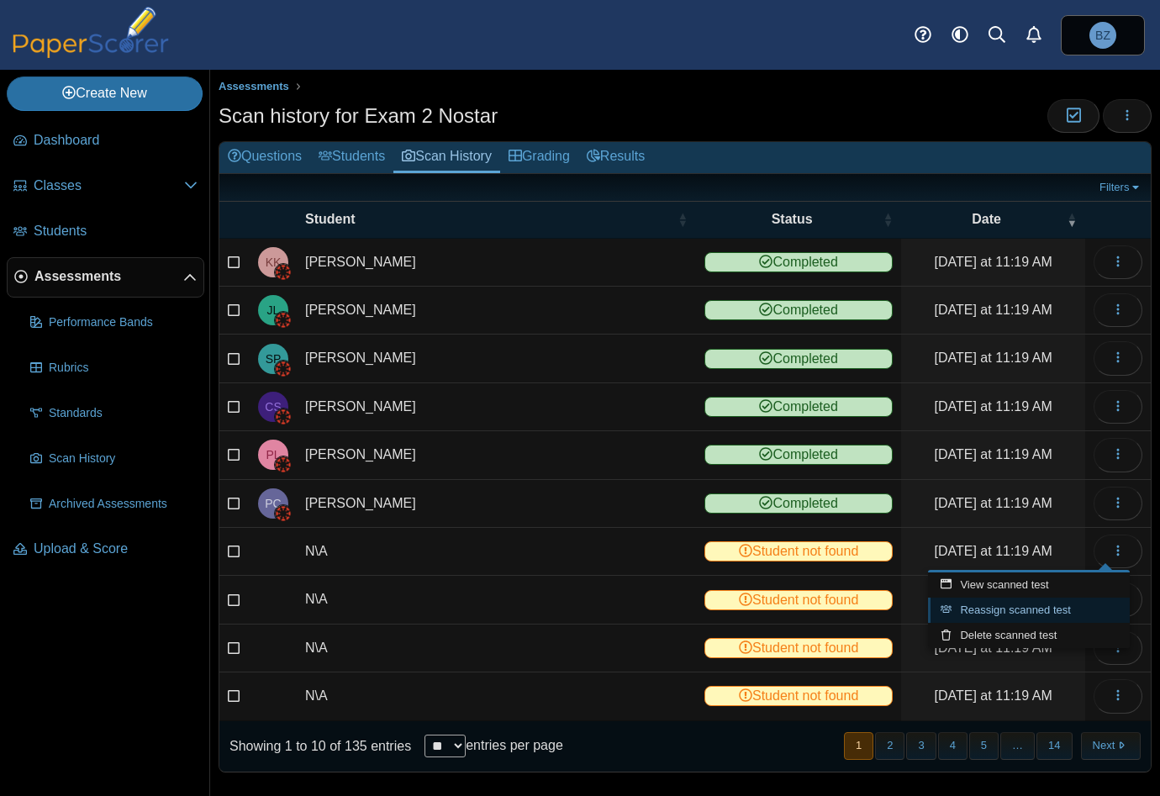
click at [998, 619] on link "Reassign scanned test" at bounding box center [1029, 610] width 202 height 25
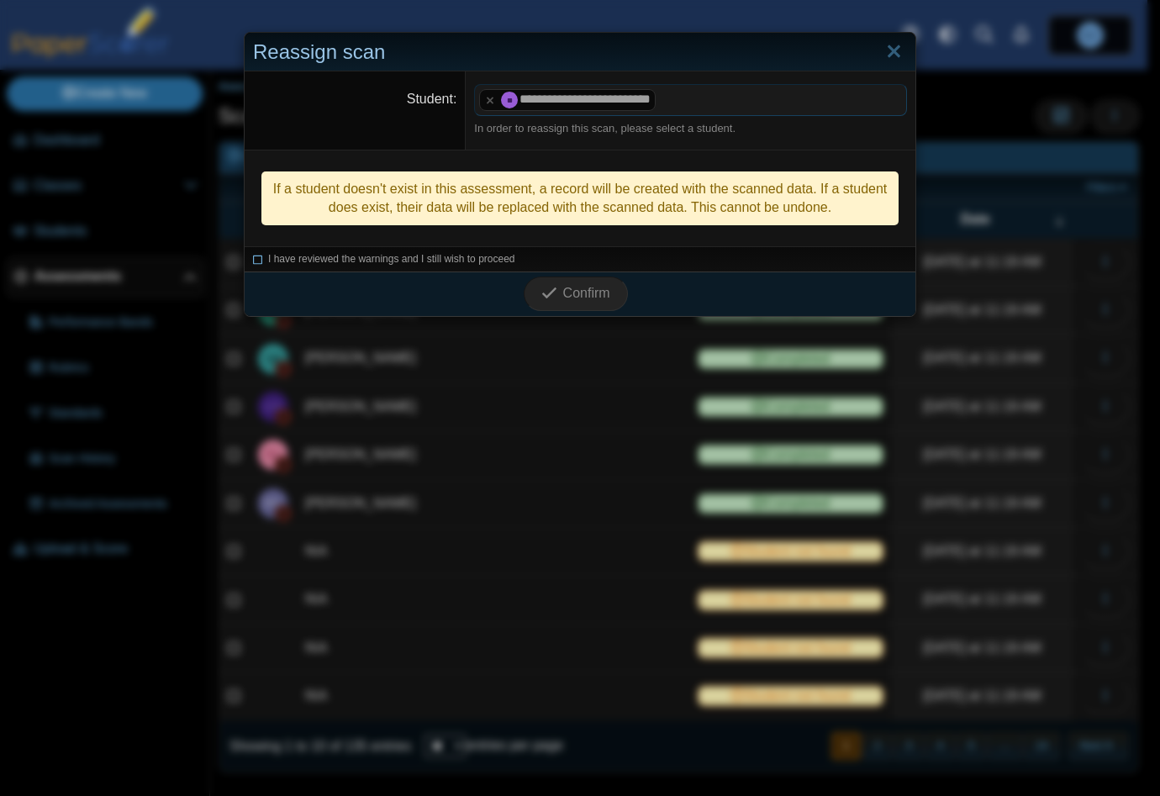
click at [253, 258] on icon at bounding box center [258, 256] width 10 height 9
click at [563, 289] on span "Confirm" at bounding box center [586, 293] width 47 height 14
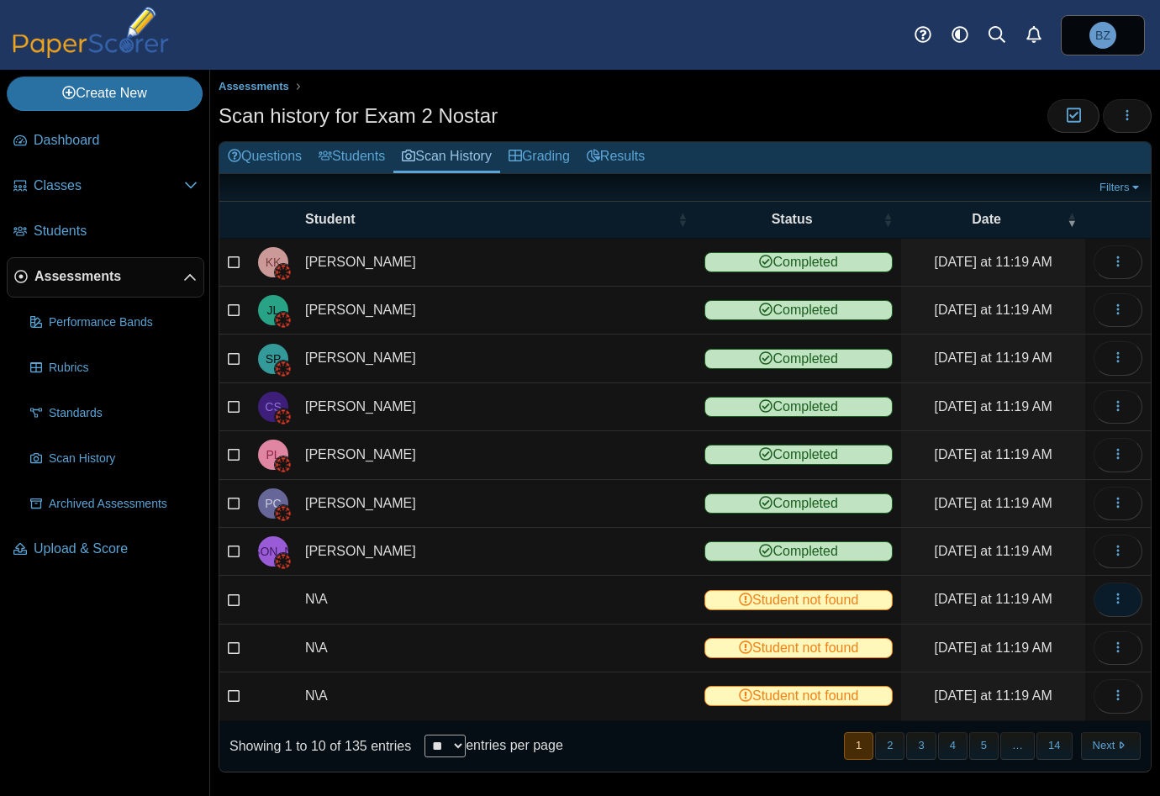
click at [1111, 599] on icon "button" at bounding box center [1117, 598] width 13 height 13
click at [1029, 631] on link "View scanned test" at bounding box center [1029, 631] width 202 height 25
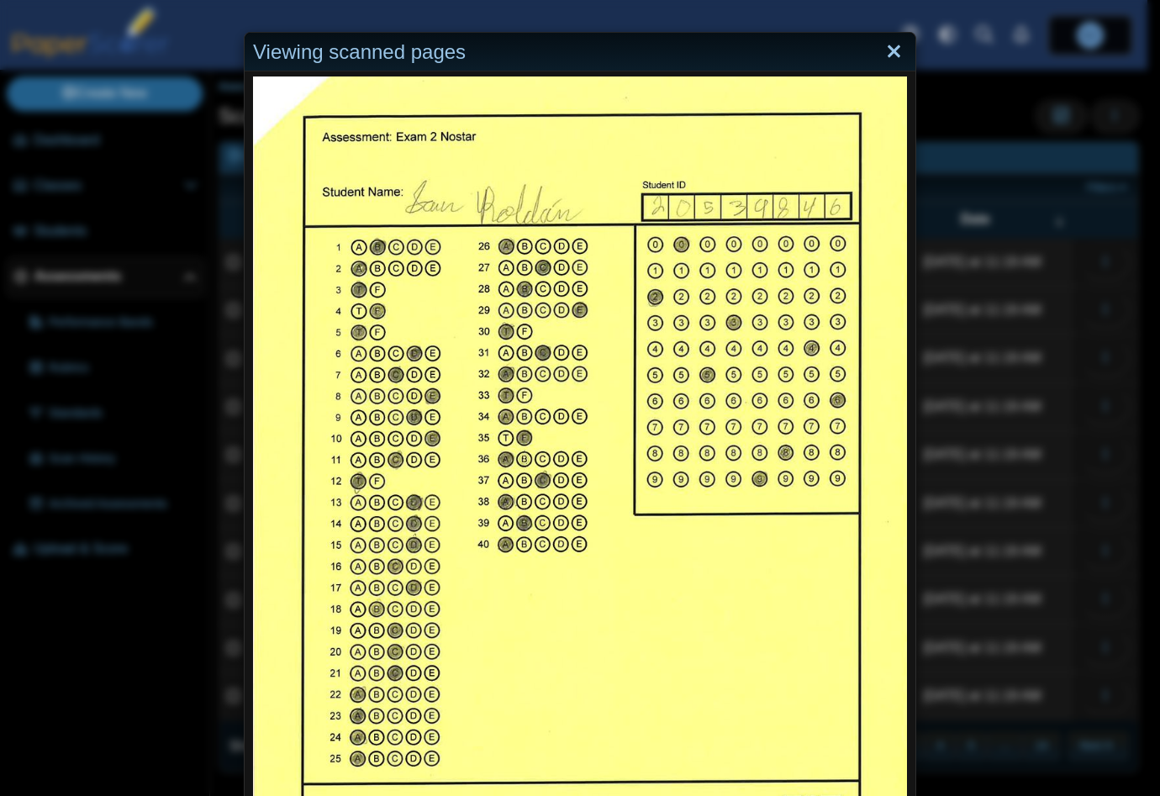
drag, startPoint x: 888, startPoint y: 50, endPoint x: 930, endPoint y: 210, distance: 165.9
click at [888, 50] on link "Close" at bounding box center [894, 52] width 26 height 29
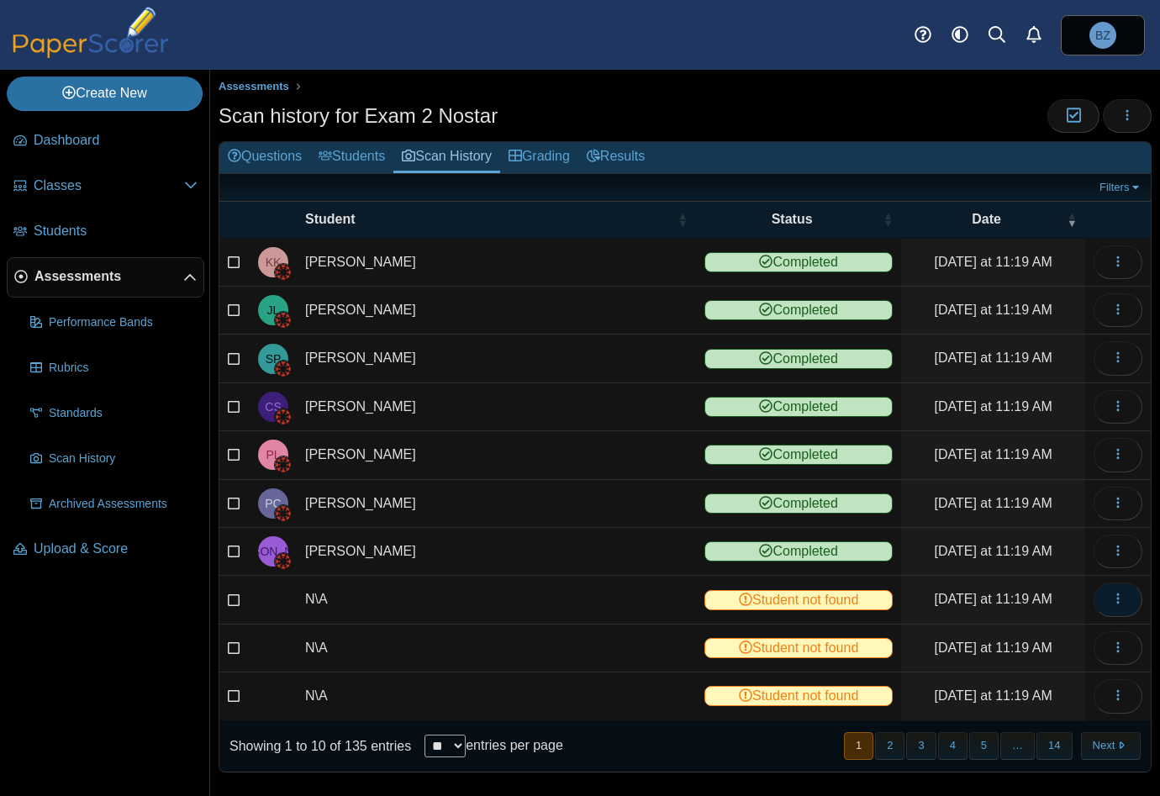
click at [1104, 605] on button "button" at bounding box center [1117, 599] width 49 height 34
click at [1029, 637] on link "View scanned test" at bounding box center [1029, 631] width 202 height 25
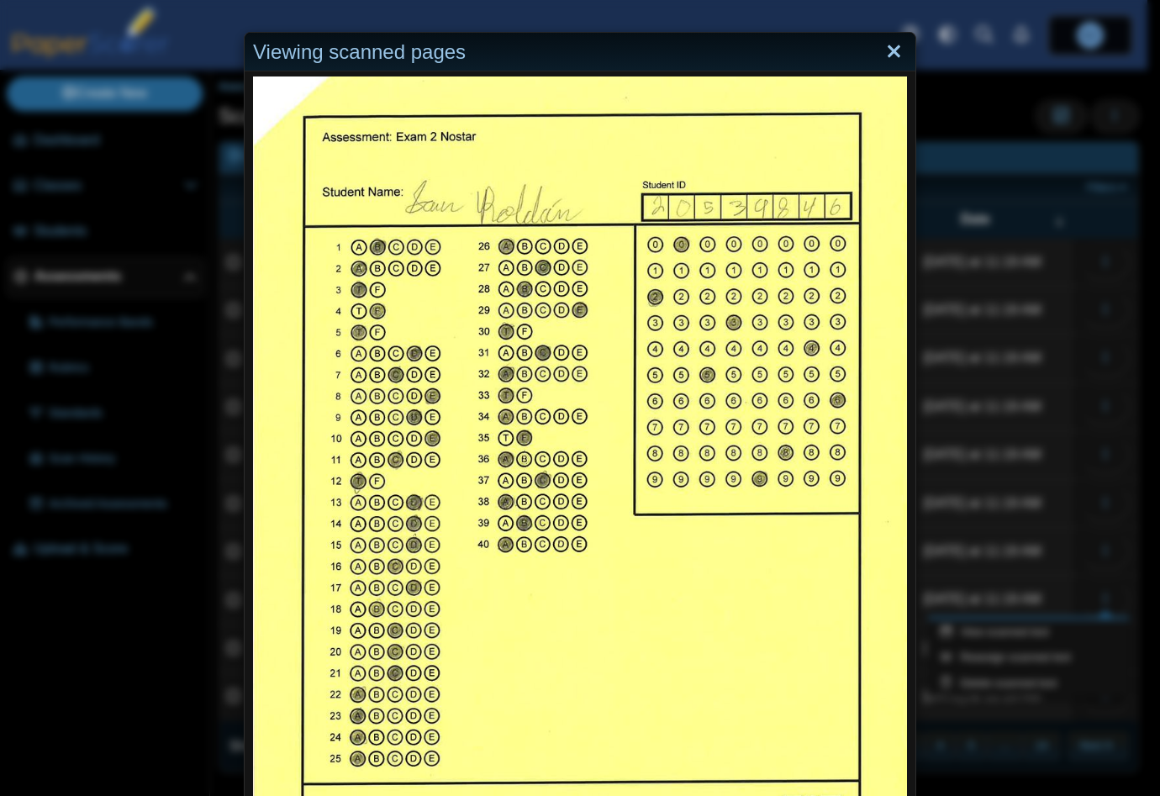
click at [890, 53] on link "Close" at bounding box center [894, 52] width 26 height 29
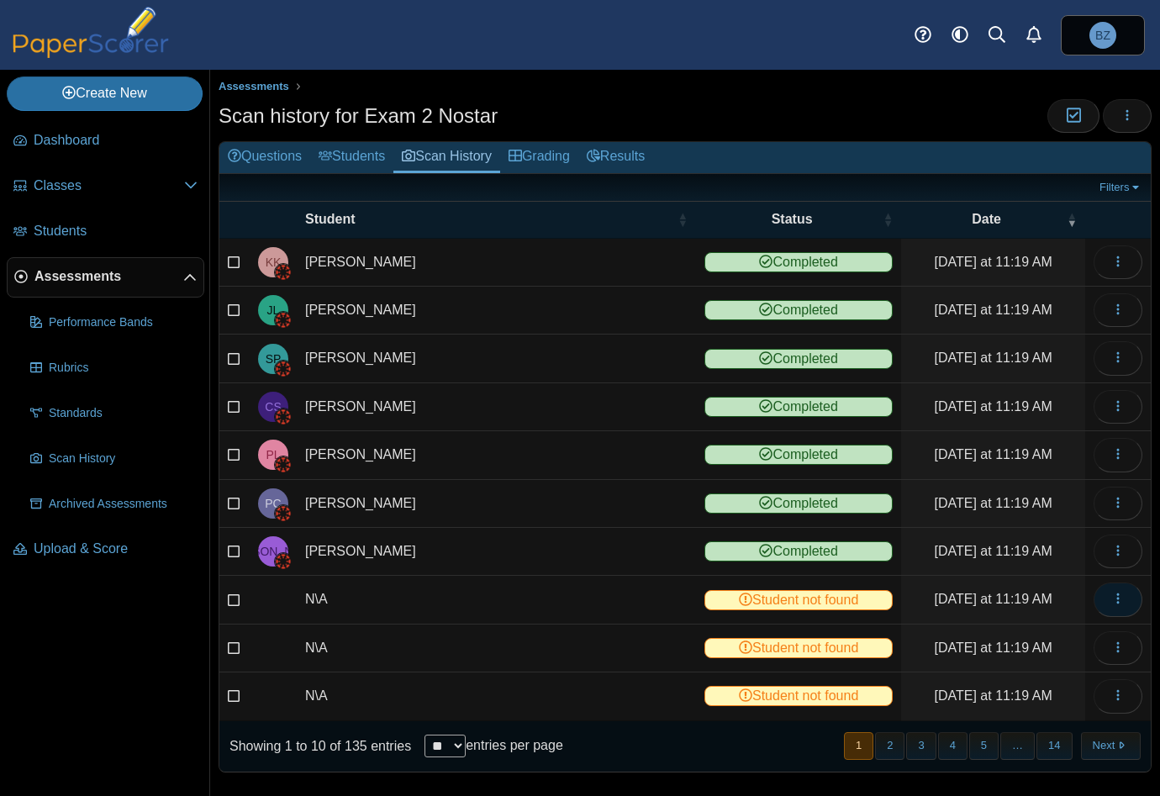
click at [1111, 599] on icon "button" at bounding box center [1117, 598] width 13 height 13
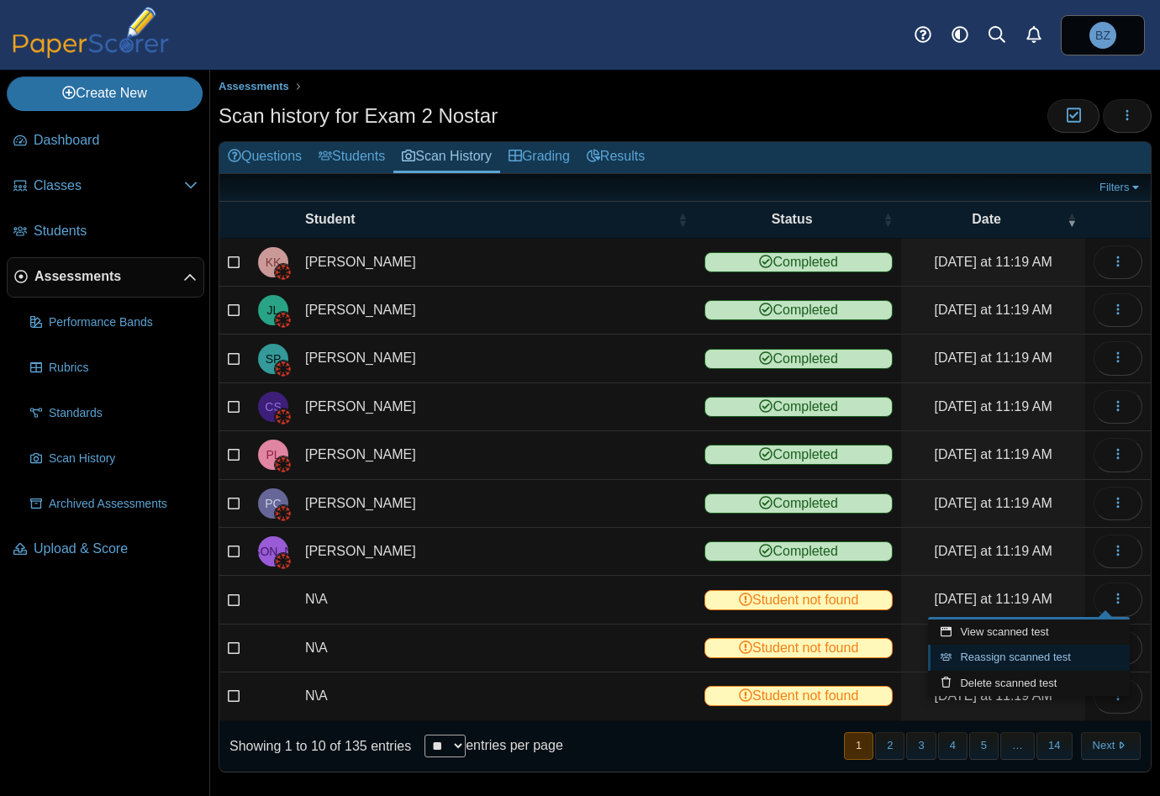
click at [1050, 659] on link "Reassign scanned test" at bounding box center [1029, 657] width 202 height 25
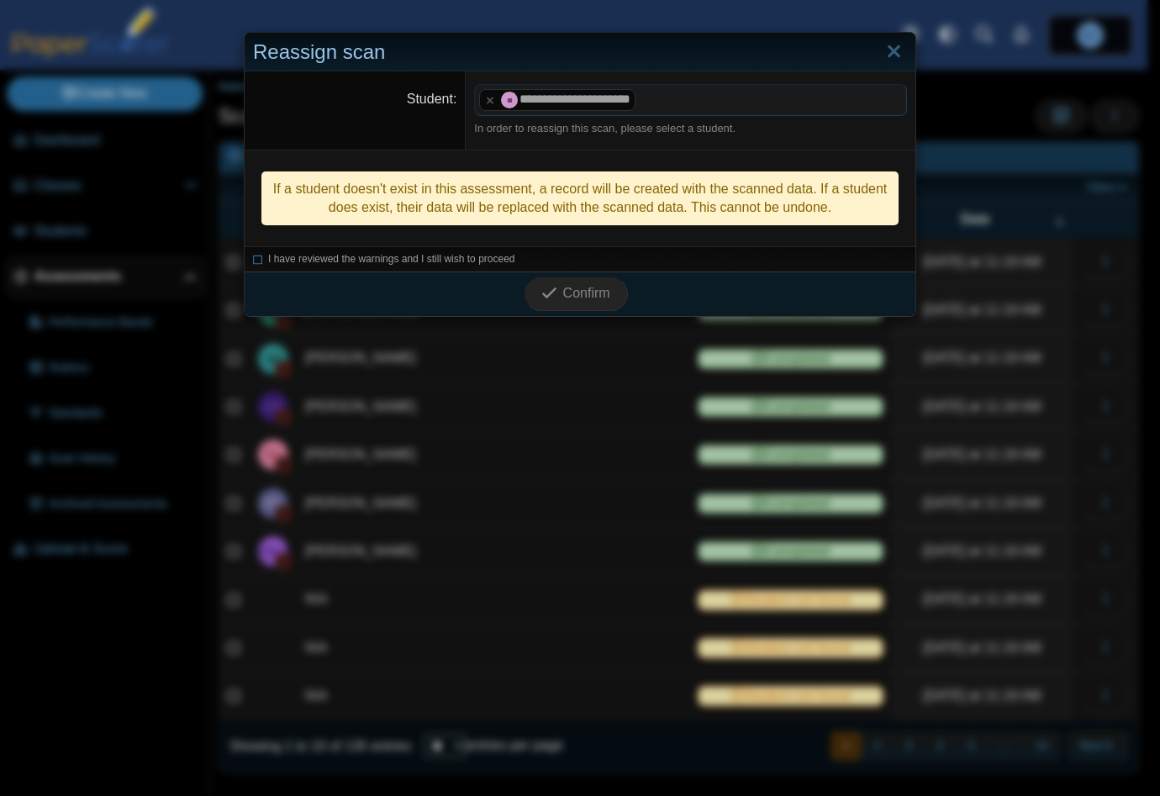
click at [258, 258] on li "I have reviewed the warnings and I still wish to proceed" at bounding box center [580, 259] width 654 height 14
click at [253, 260] on icon at bounding box center [258, 256] width 10 height 9
click at [563, 296] on span "Confirm" at bounding box center [586, 293] width 47 height 14
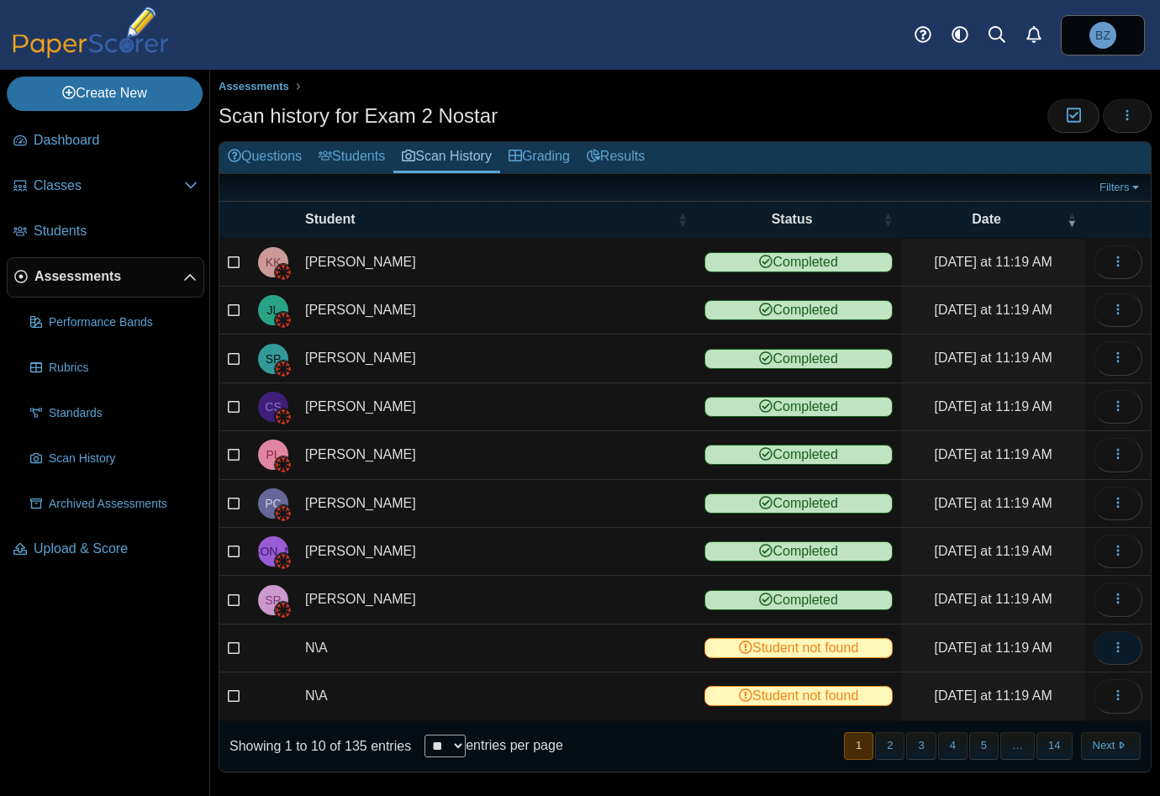
click at [1111, 643] on icon "button" at bounding box center [1117, 646] width 13 height 13
click at [1017, 679] on link "View scanned test" at bounding box center [1029, 679] width 202 height 25
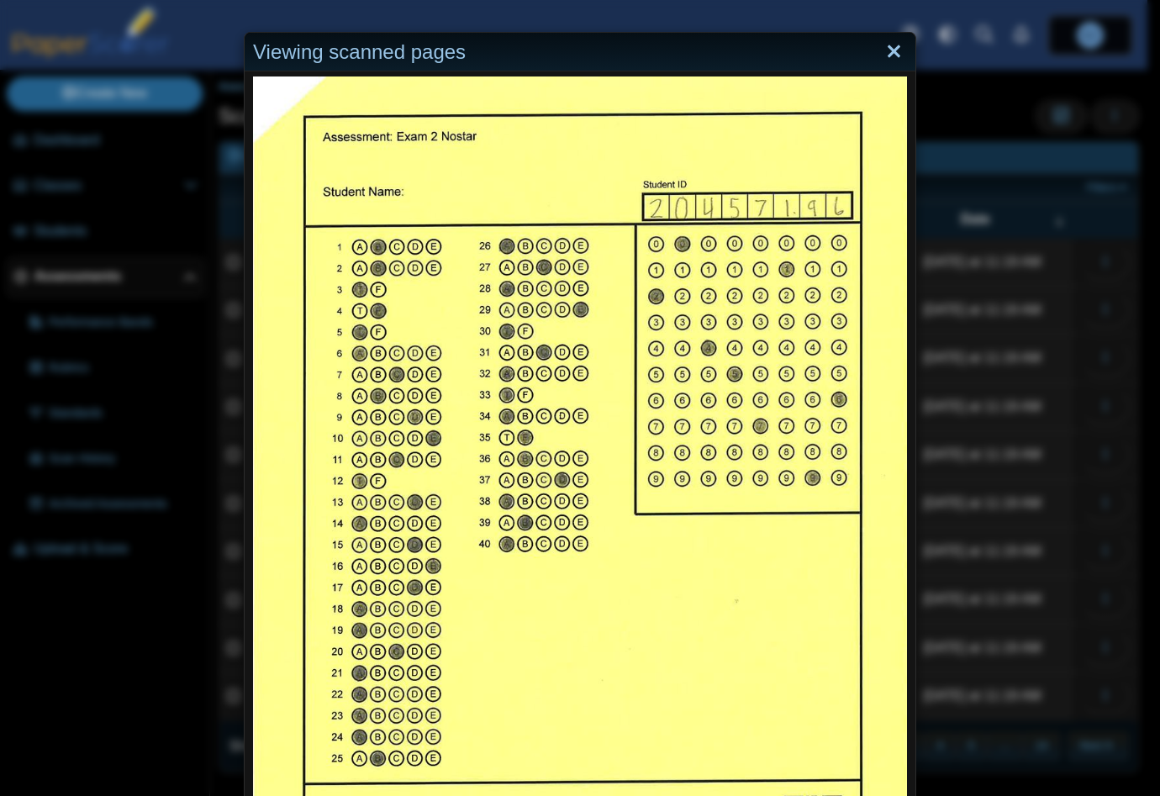
click at [887, 44] on link "Close" at bounding box center [894, 52] width 26 height 29
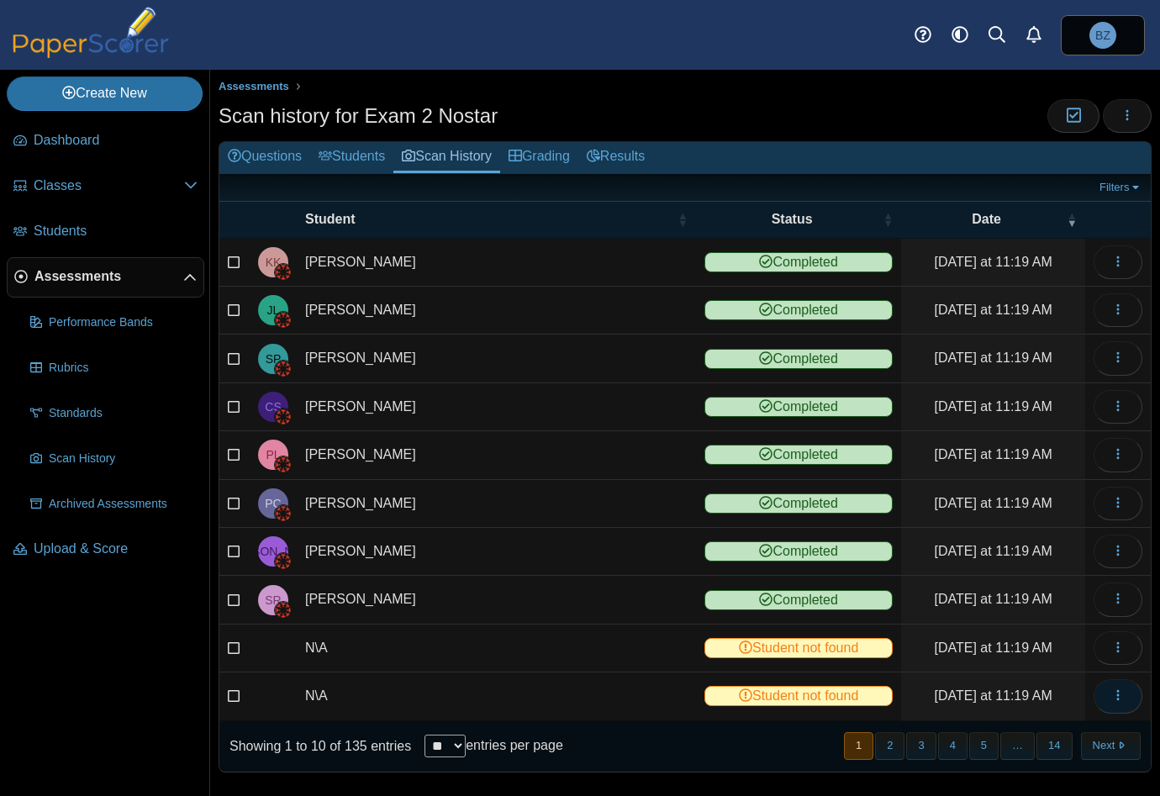
click at [1116, 693] on use "button" at bounding box center [1117, 695] width 3 height 11
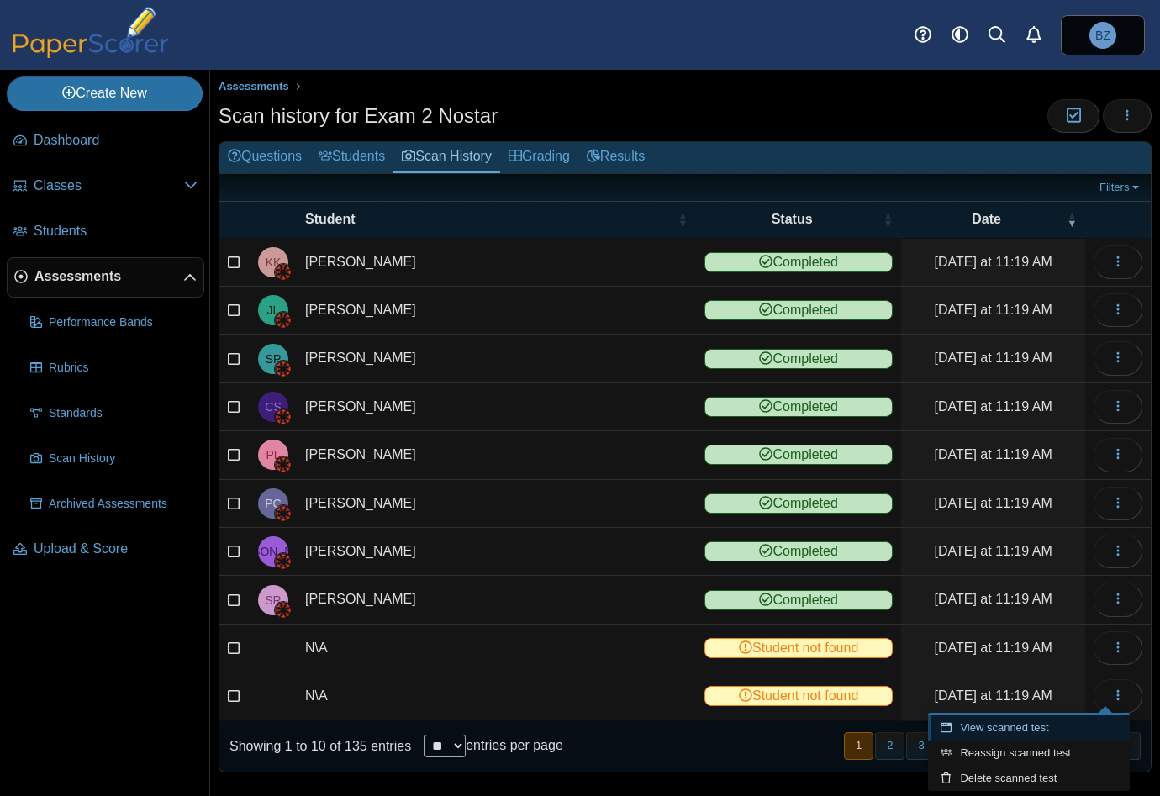
click at [1005, 730] on link "View scanned test" at bounding box center [1029, 727] width 202 height 25
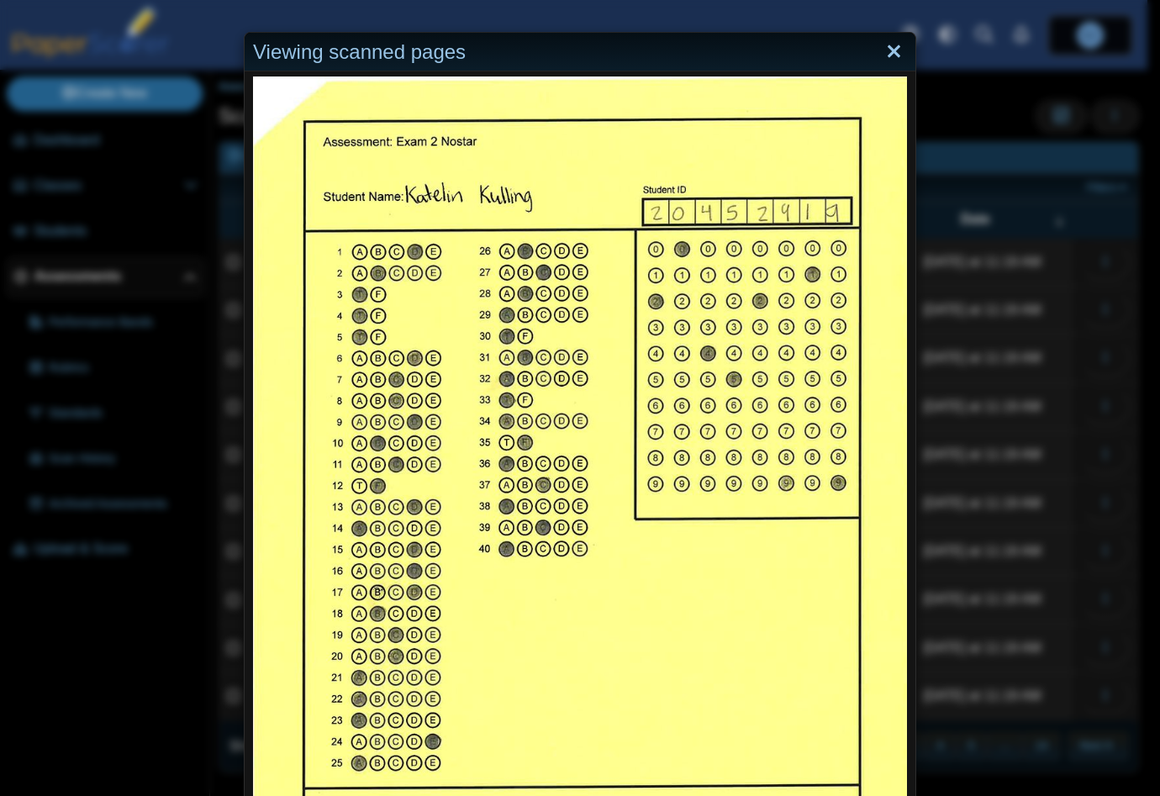
click at [887, 54] on link "Close" at bounding box center [894, 52] width 26 height 29
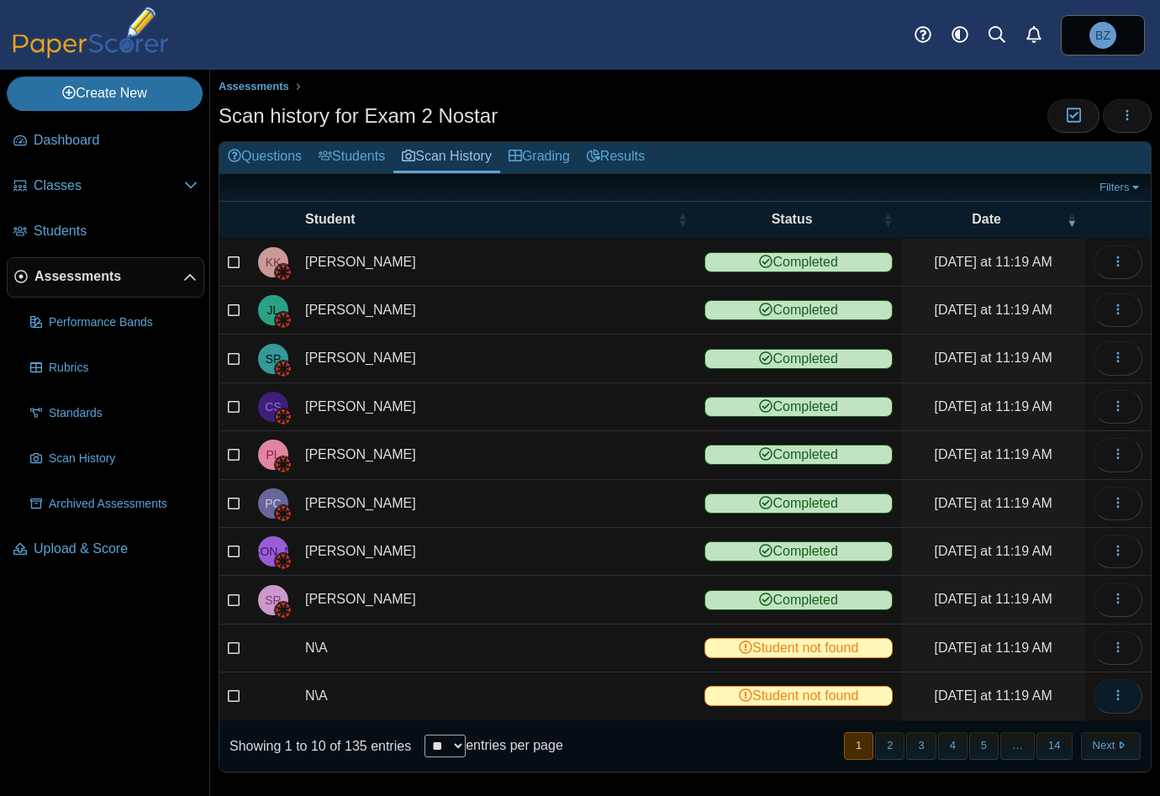
click at [1097, 692] on button "button" at bounding box center [1117, 696] width 49 height 34
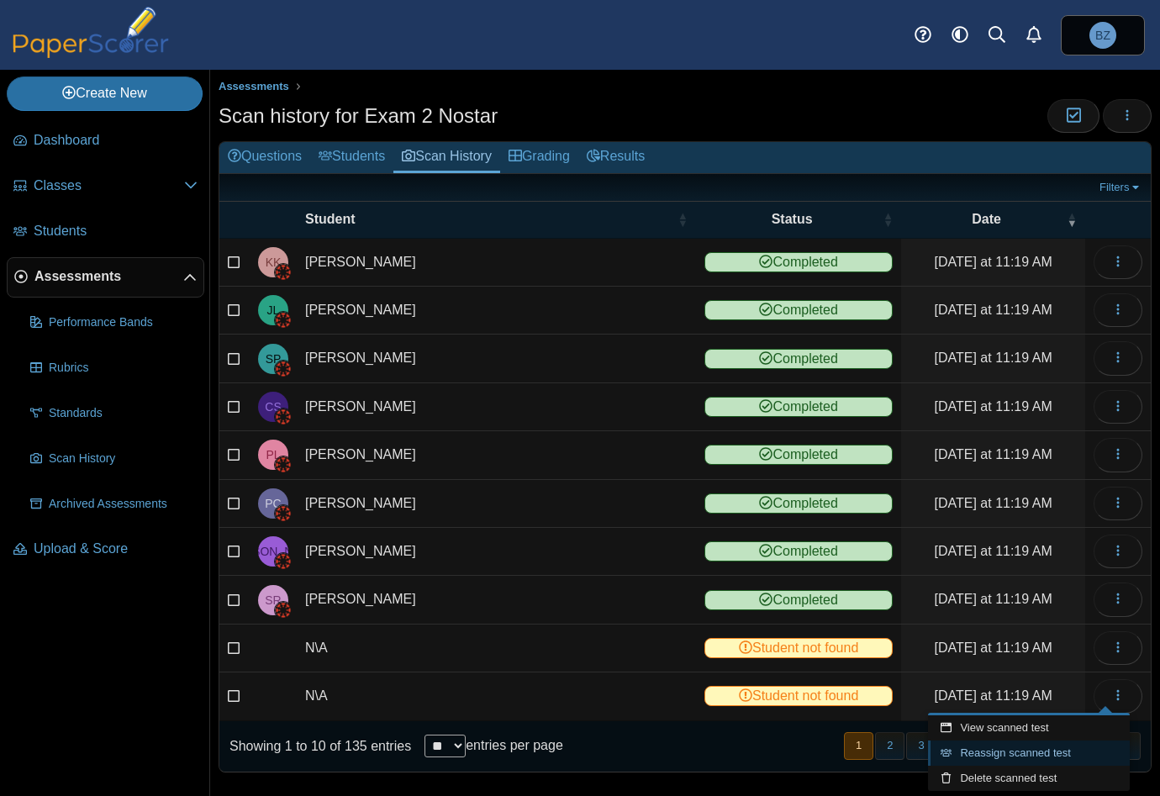
click at [1022, 752] on link "Reassign scanned test" at bounding box center [1029, 752] width 202 height 25
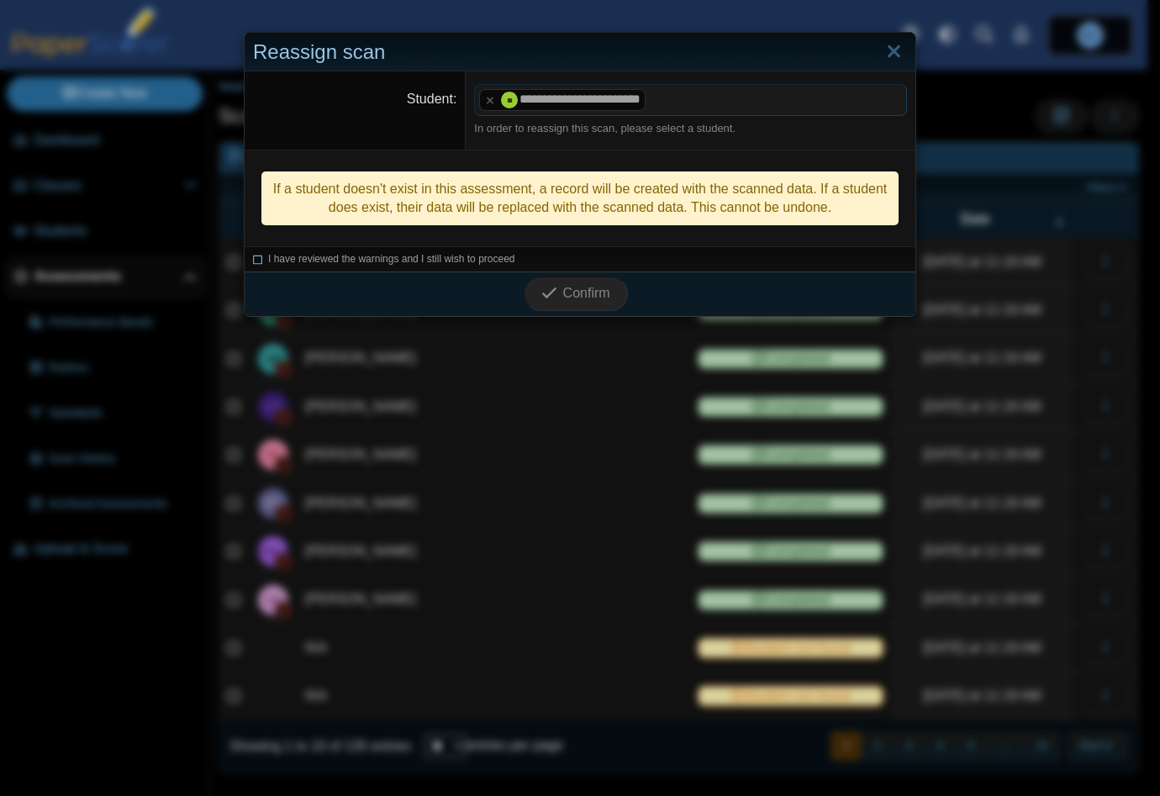
click at [253, 255] on icon at bounding box center [258, 256] width 10 height 9
click at [563, 292] on span "Confirm" at bounding box center [586, 293] width 47 height 14
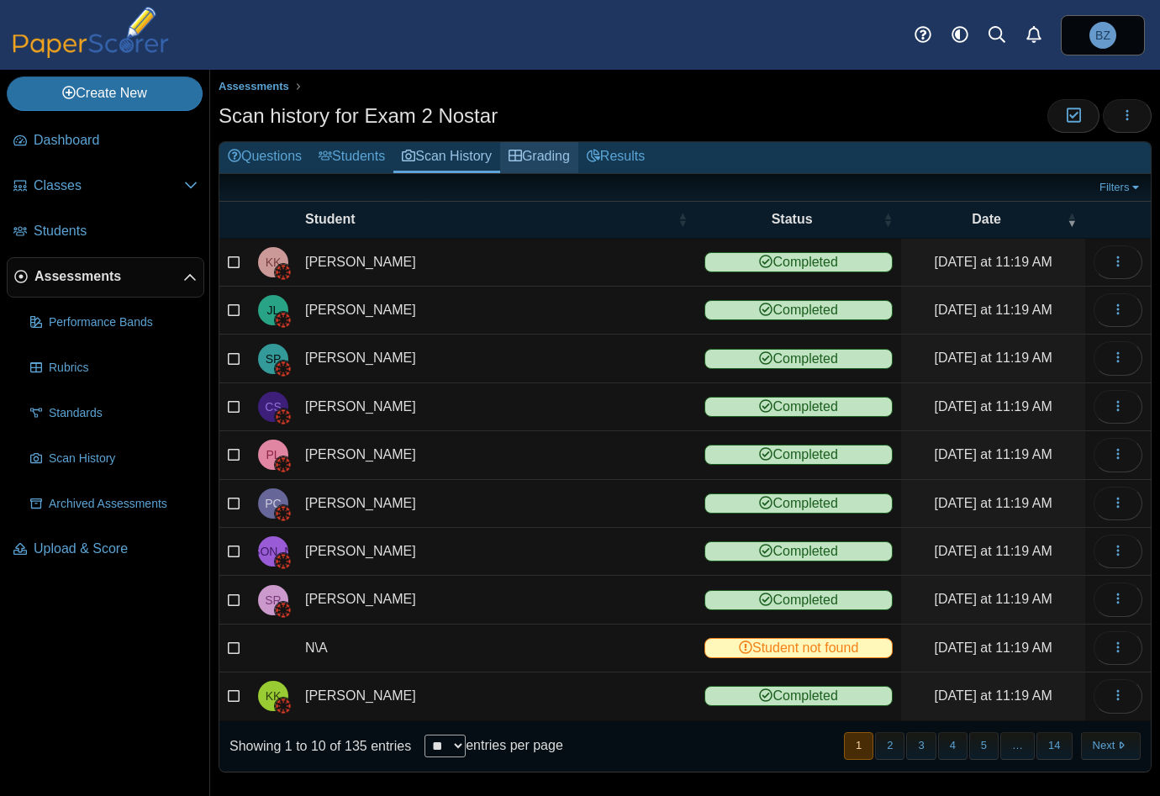
click at [546, 164] on link "Grading" at bounding box center [539, 157] width 78 height 31
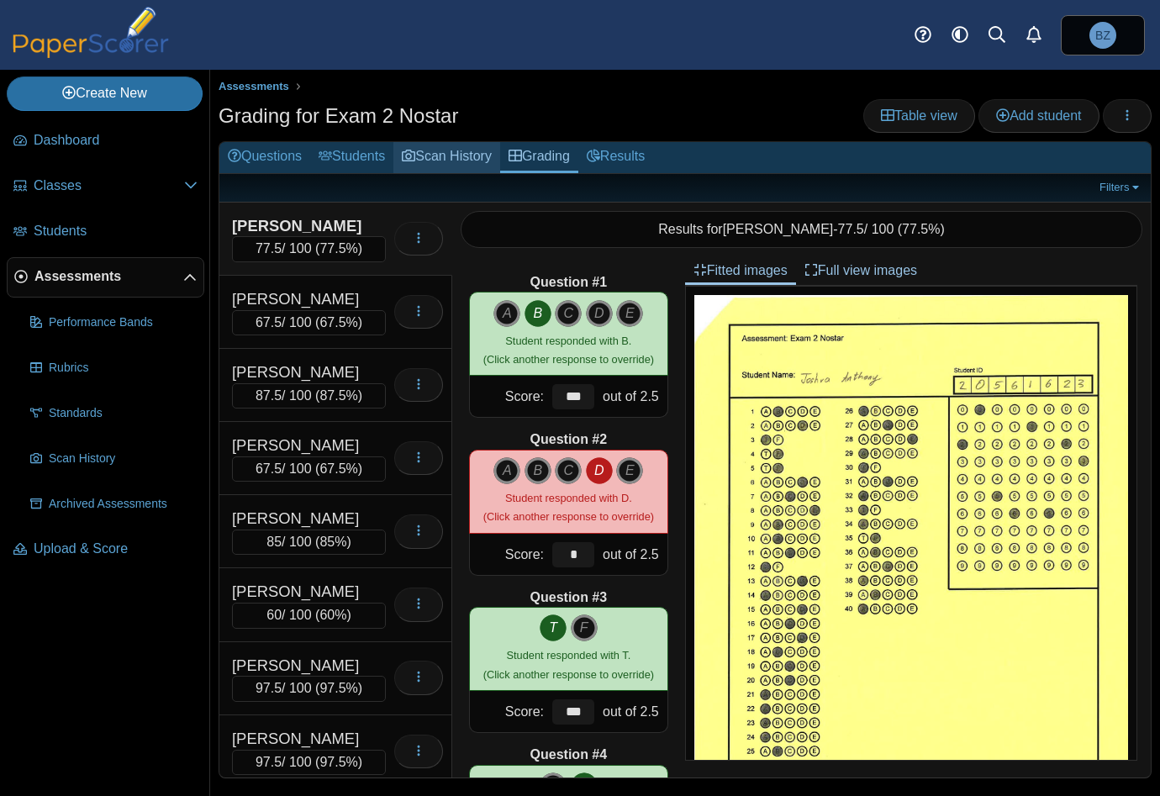
click at [470, 155] on link "Scan History" at bounding box center [446, 157] width 107 height 31
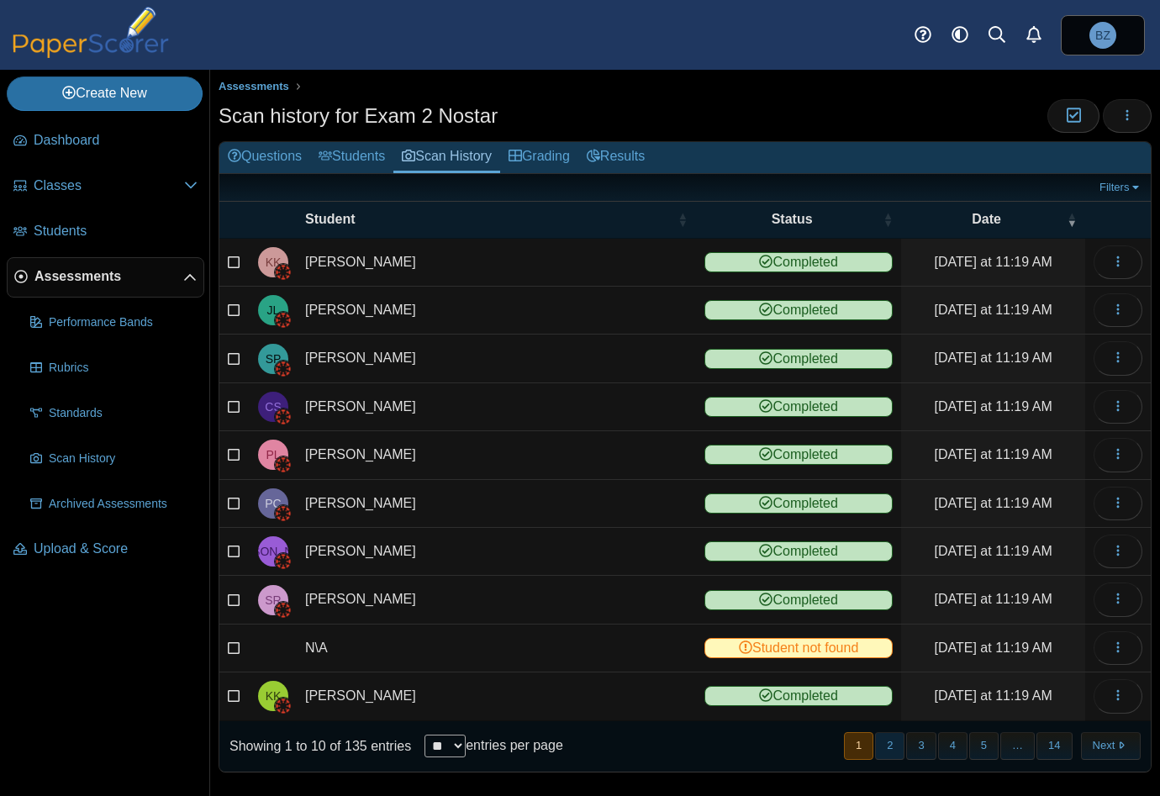
click at [884, 738] on button "2" at bounding box center [889, 746] width 29 height 28
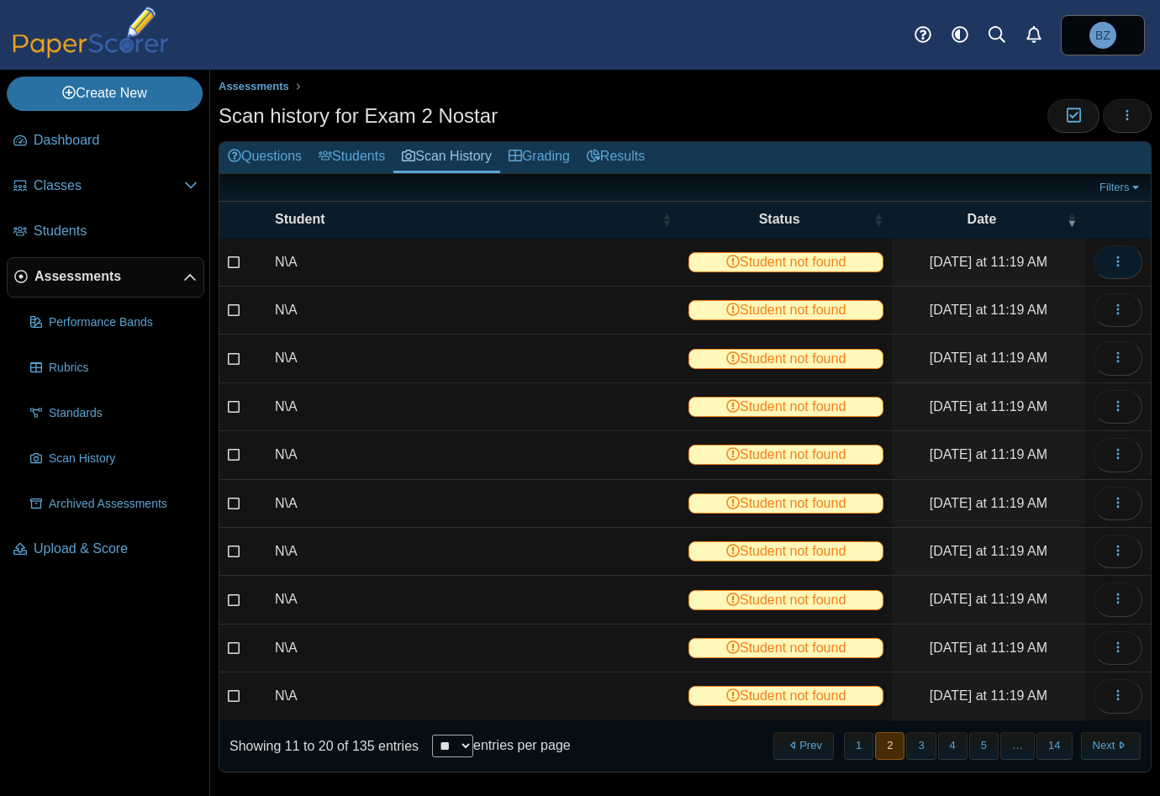
click at [1116, 259] on button "button" at bounding box center [1117, 262] width 49 height 34
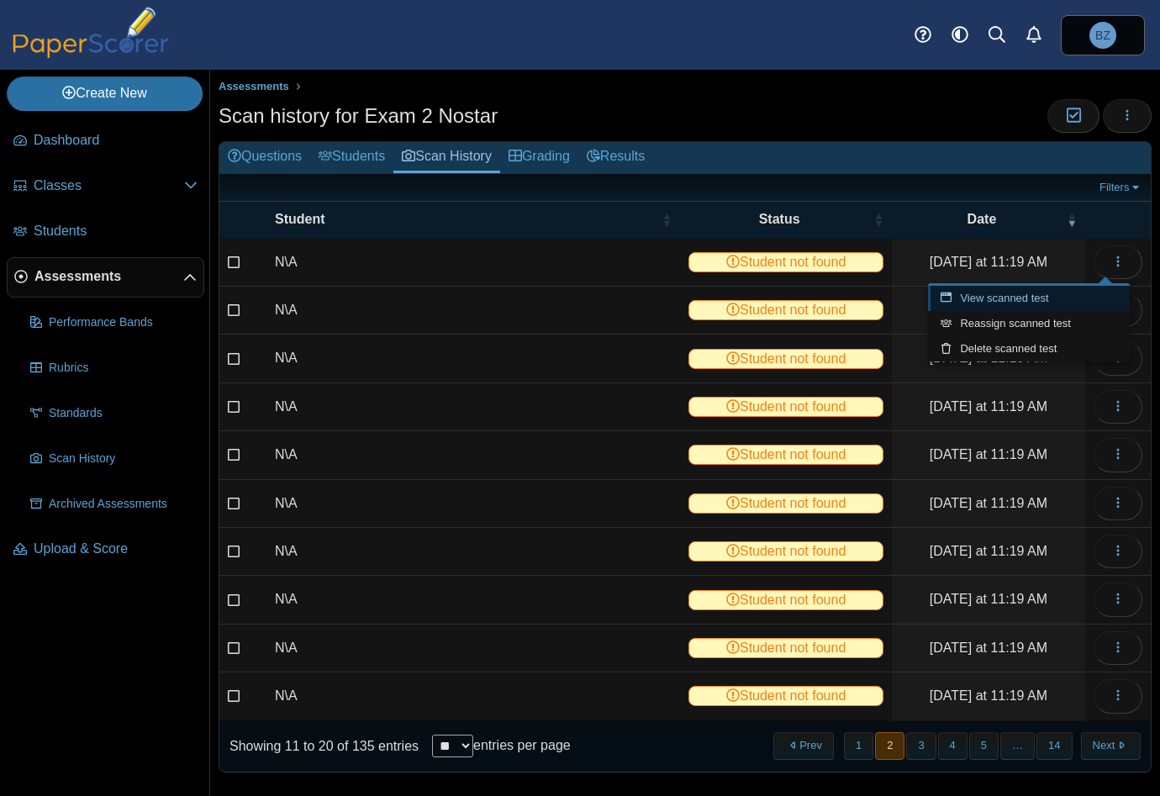
click at [1014, 302] on link "View scanned test" at bounding box center [1029, 298] width 202 height 25
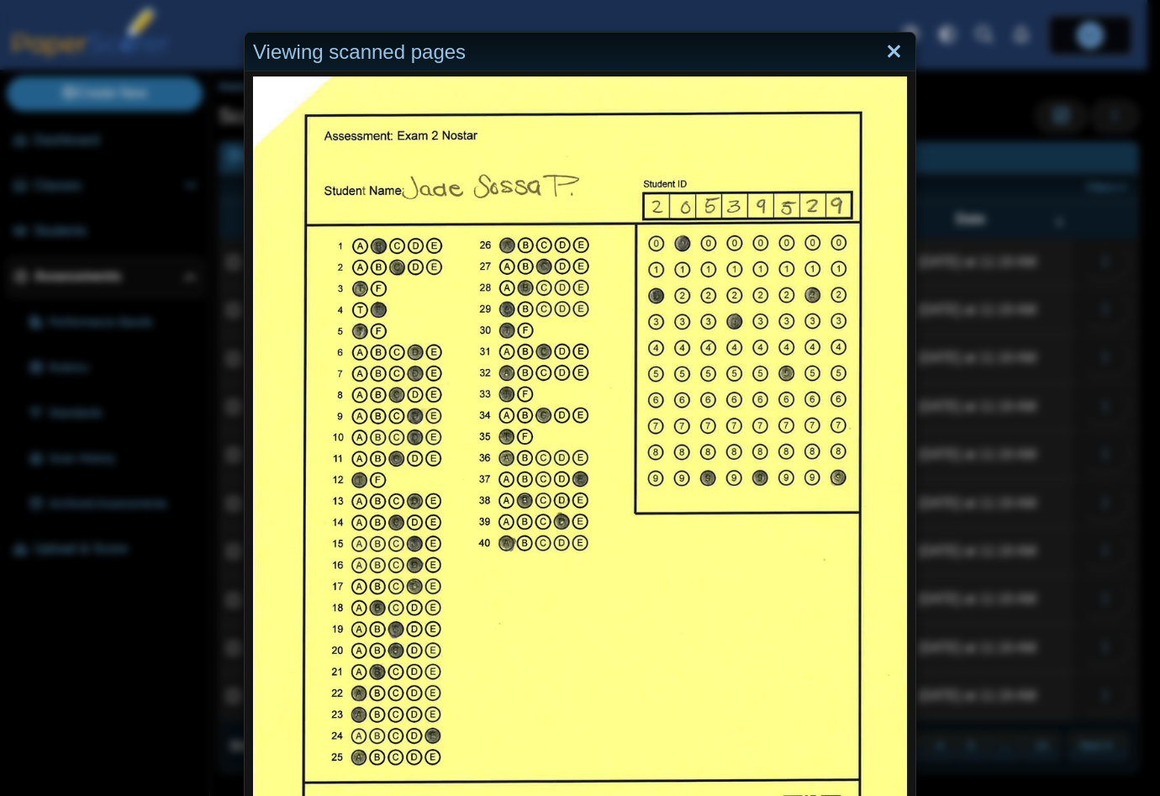
click at [888, 55] on link "Close" at bounding box center [894, 52] width 26 height 29
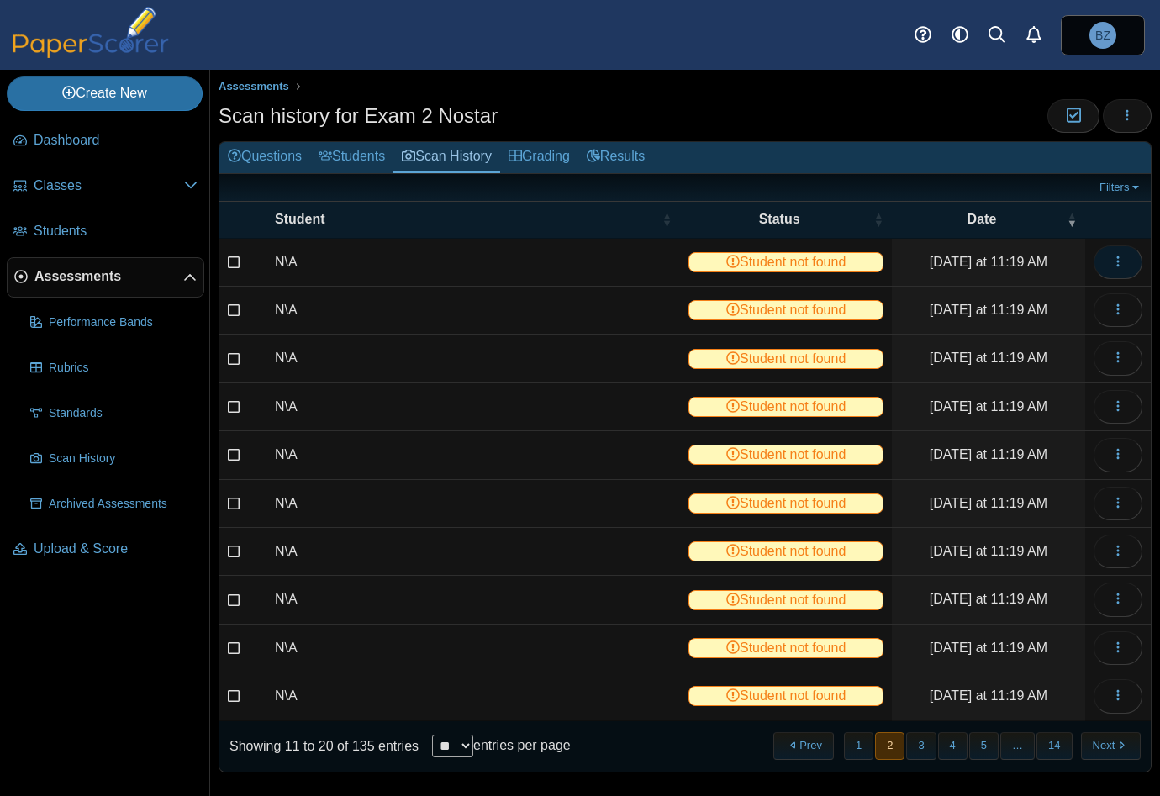
click at [1114, 259] on button "button" at bounding box center [1117, 262] width 49 height 34
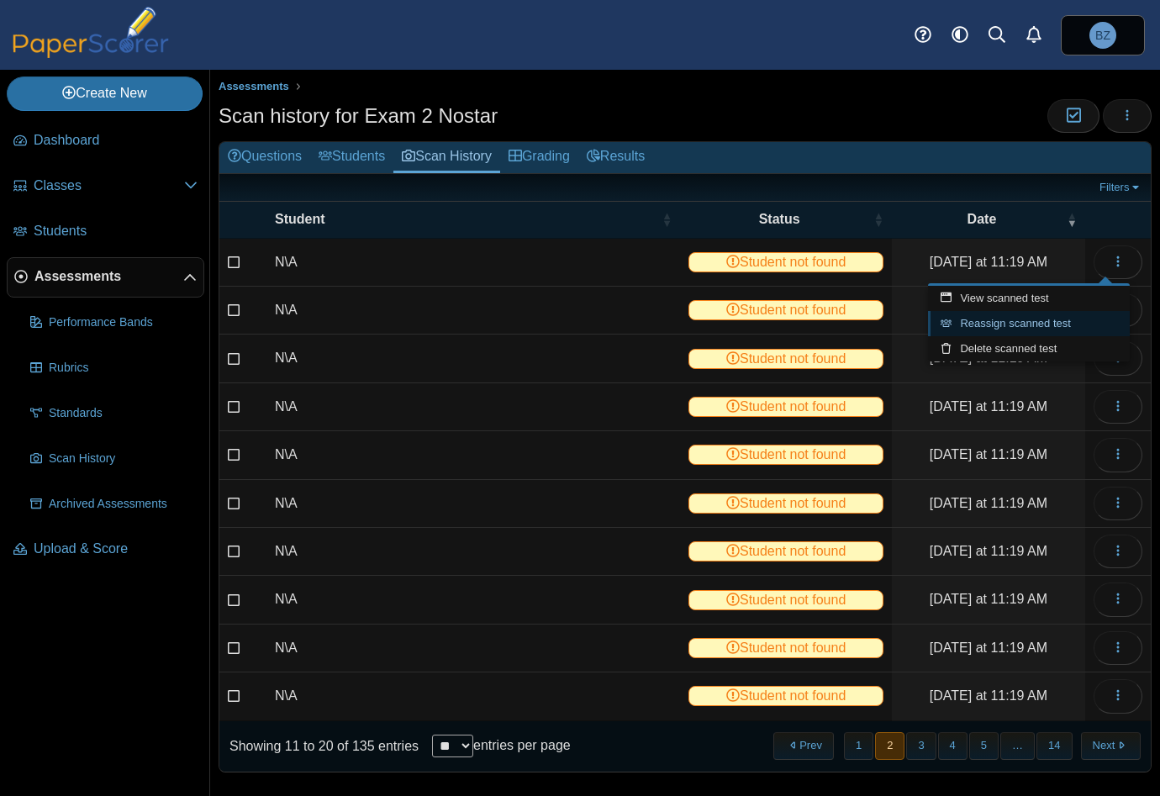
click at [998, 325] on link "Reassign scanned test" at bounding box center [1029, 323] width 202 height 25
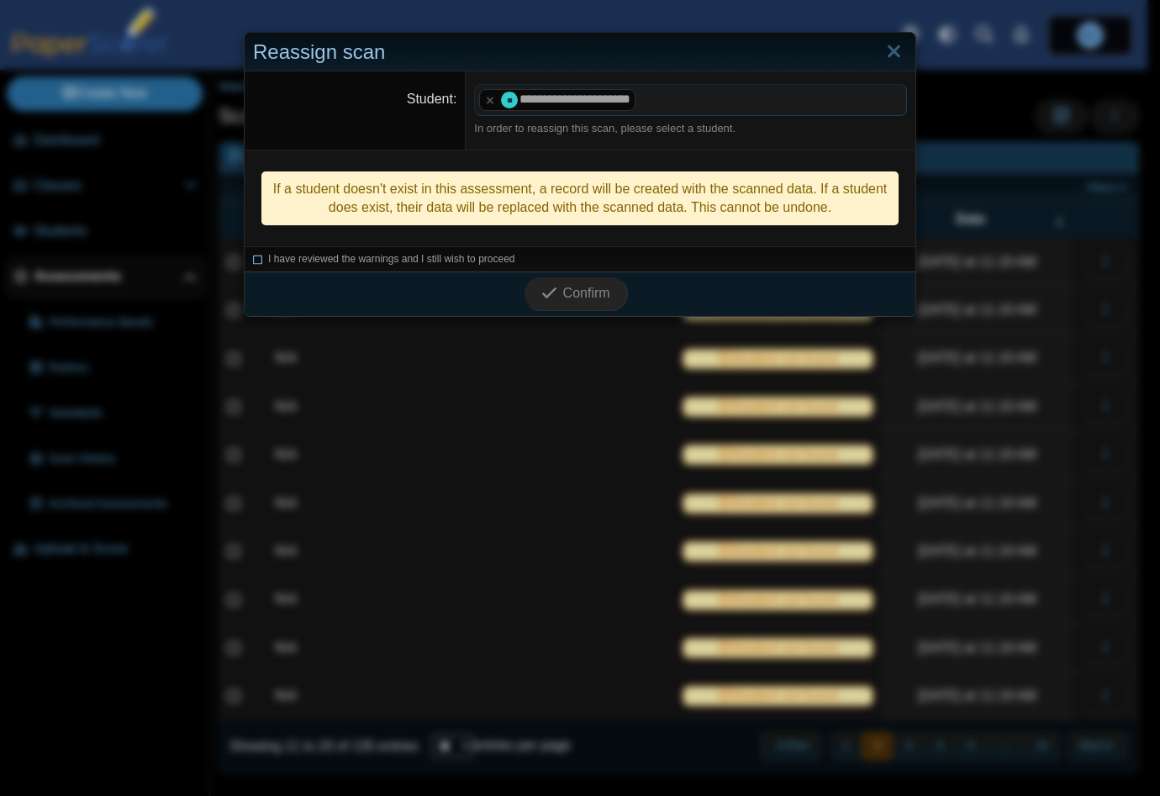
click at [253, 258] on icon at bounding box center [258, 256] width 10 height 9
click at [563, 295] on span "Confirm" at bounding box center [586, 293] width 47 height 14
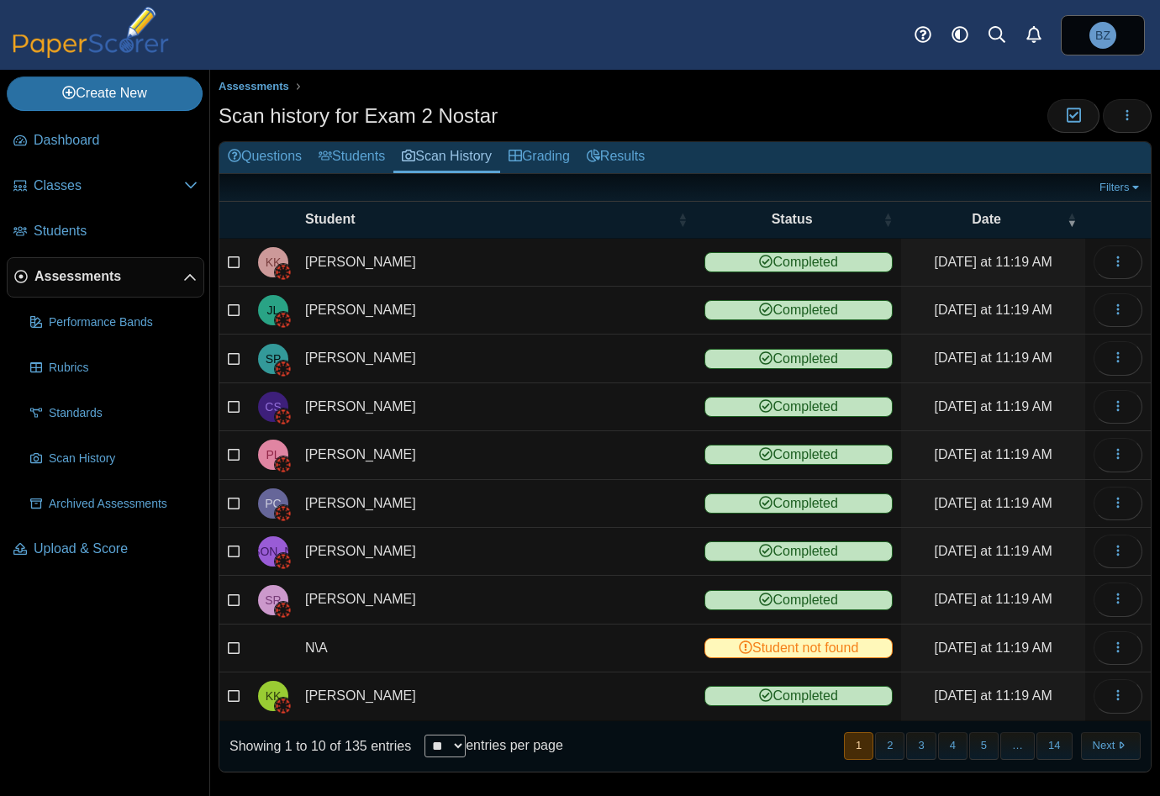
scroll to position [2, 0]
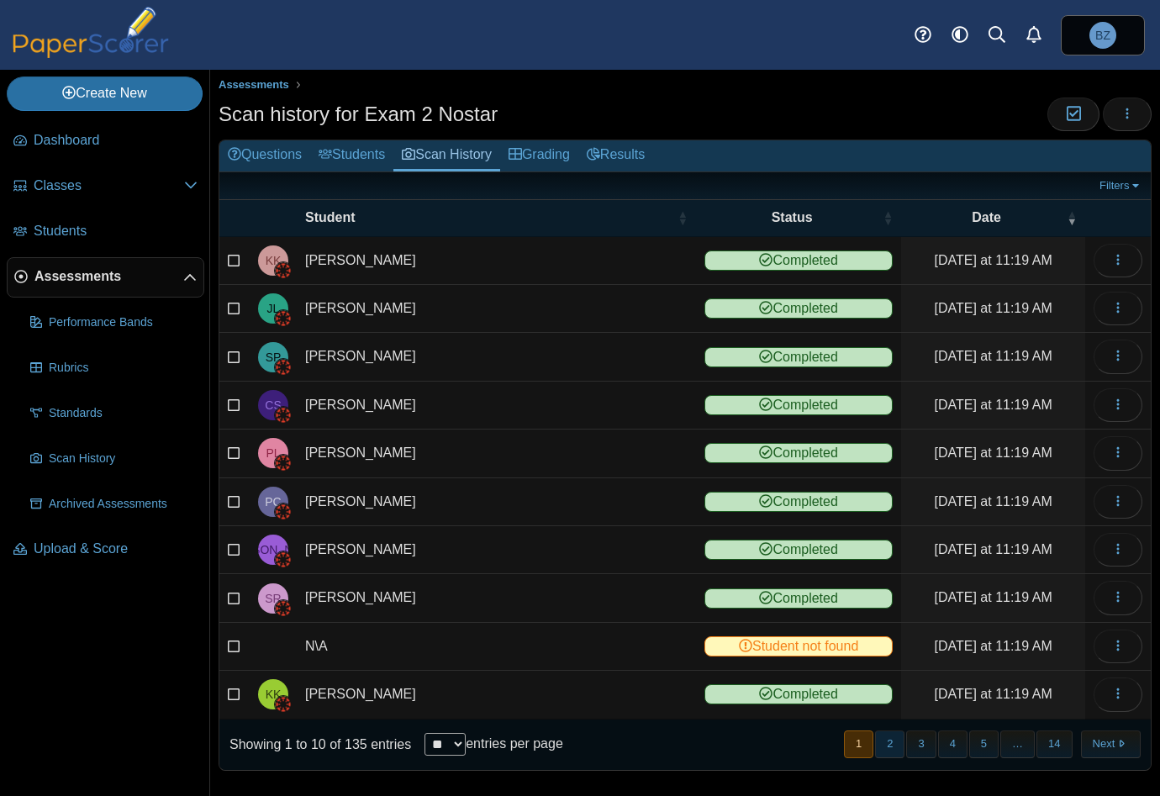
click at [878, 743] on button "2" at bounding box center [889, 744] width 29 height 28
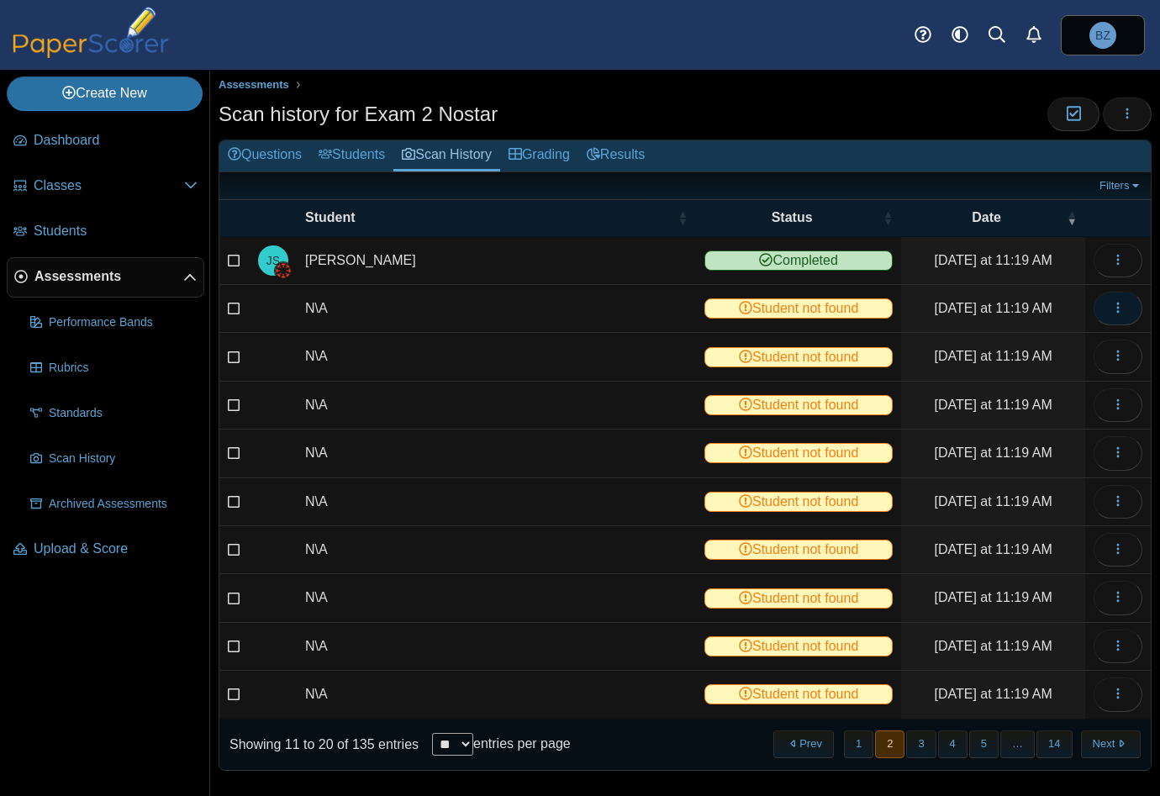
click at [1111, 303] on icon "button" at bounding box center [1117, 307] width 13 height 13
click at [1014, 340] on link "View scanned test" at bounding box center [1029, 343] width 202 height 25
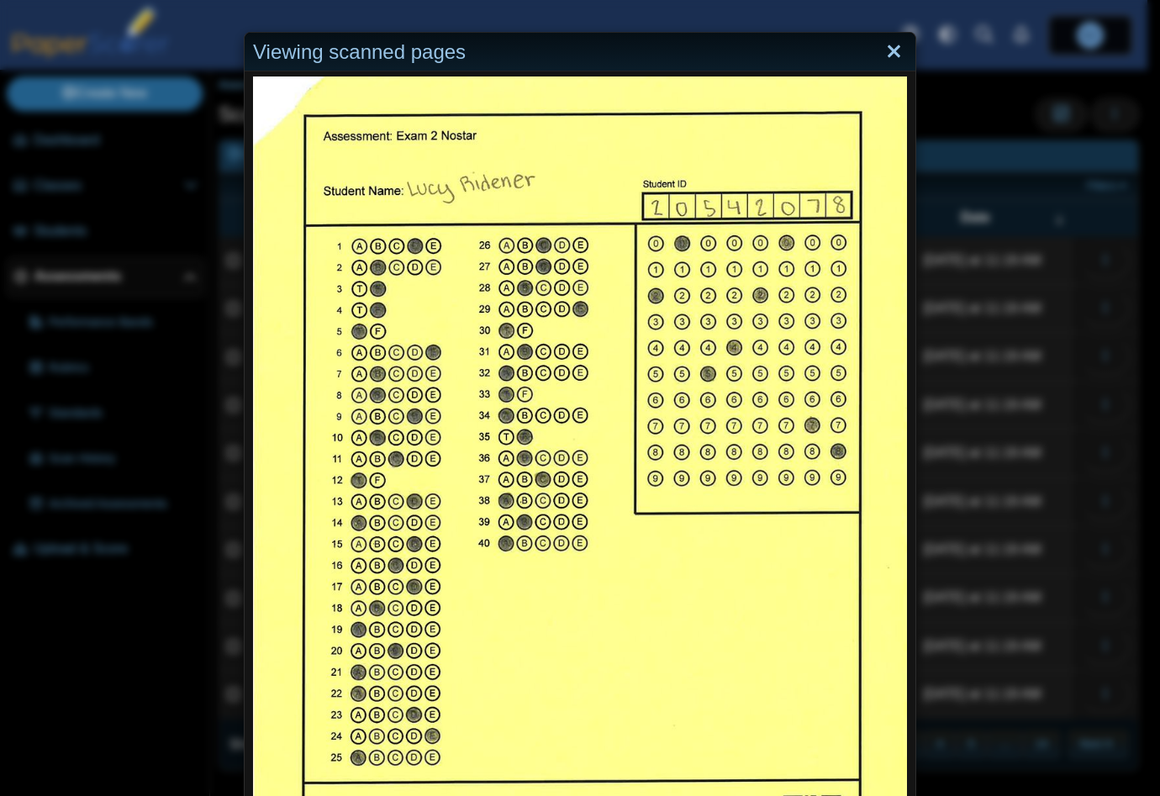
click at [884, 61] on link "Close" at bounding box center [894, 52] width 26 height 29
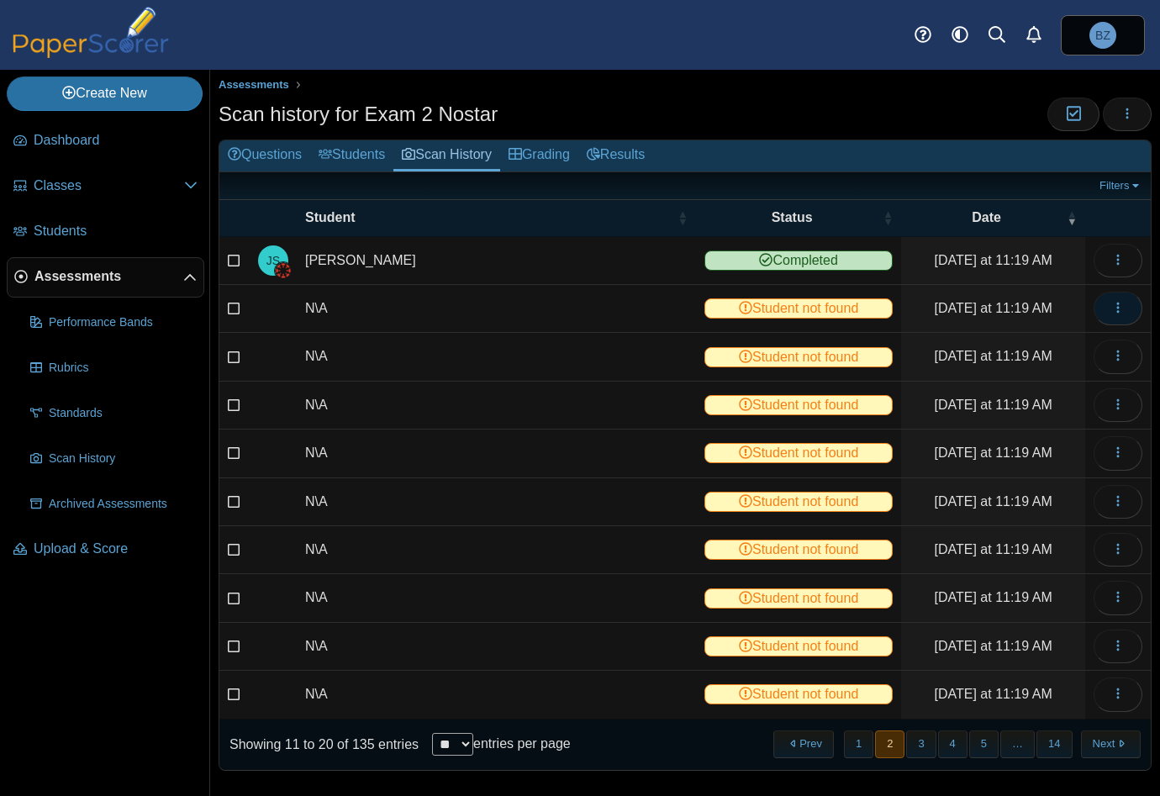
click at [1093, 304] on button "button" at bounding box center [1117, 309] width 49 height 34
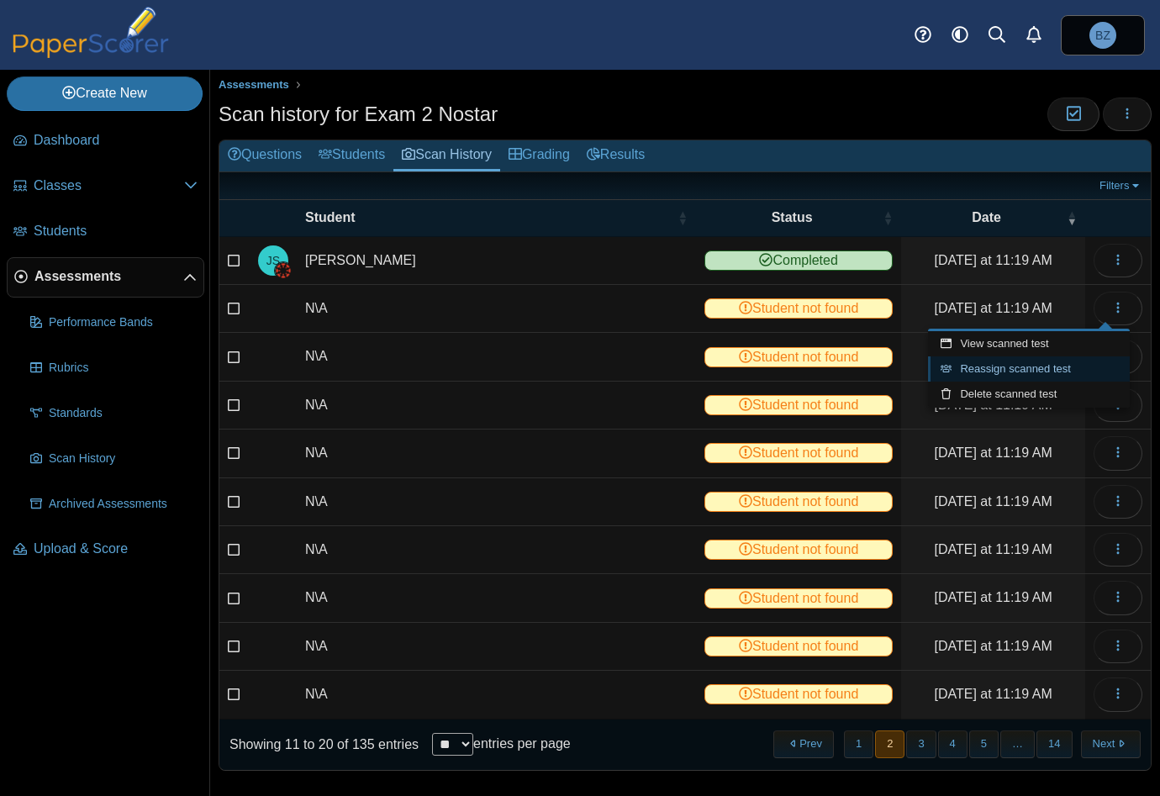
click at [979, 370] on link "Reassign scanned test" at bounding box center [1029, 368] width 202 height 25
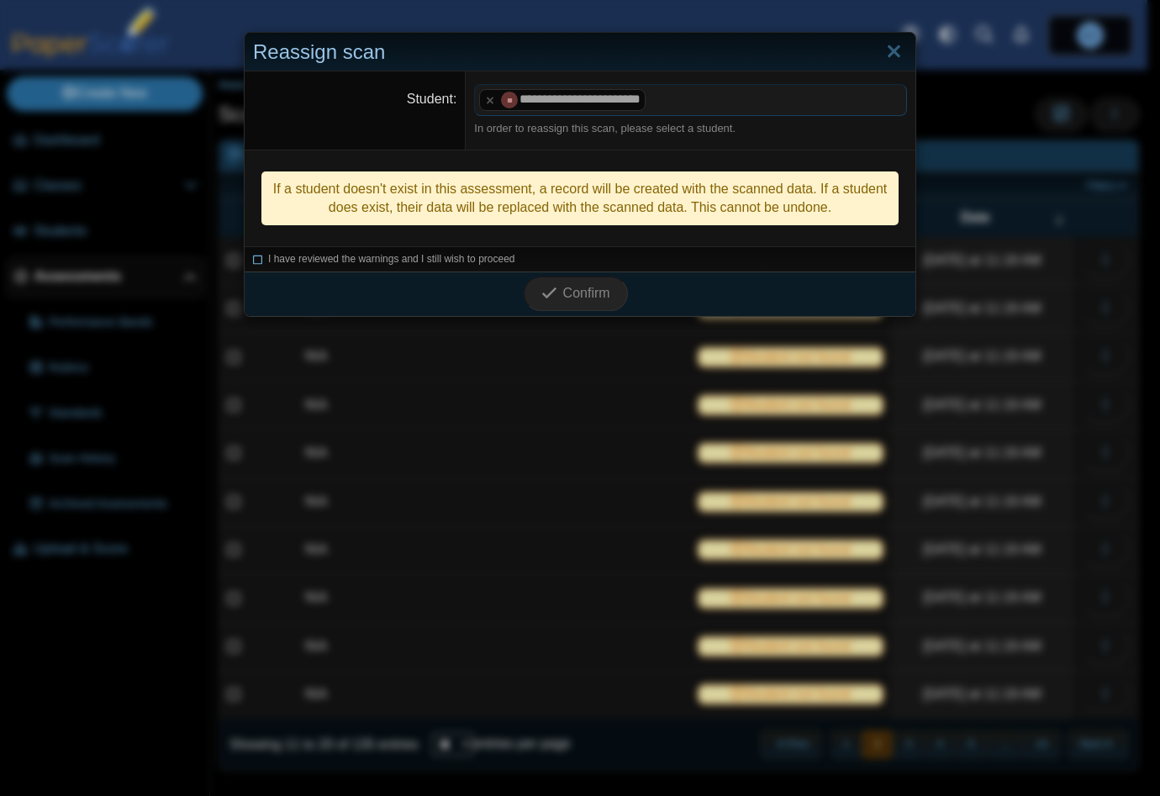
click at [253, 257] on icon at bounding box center [258, 256] width 10 height 9
click at [555, 285] on icon "submit" at bounding box center [551, 293] width 21 height 18
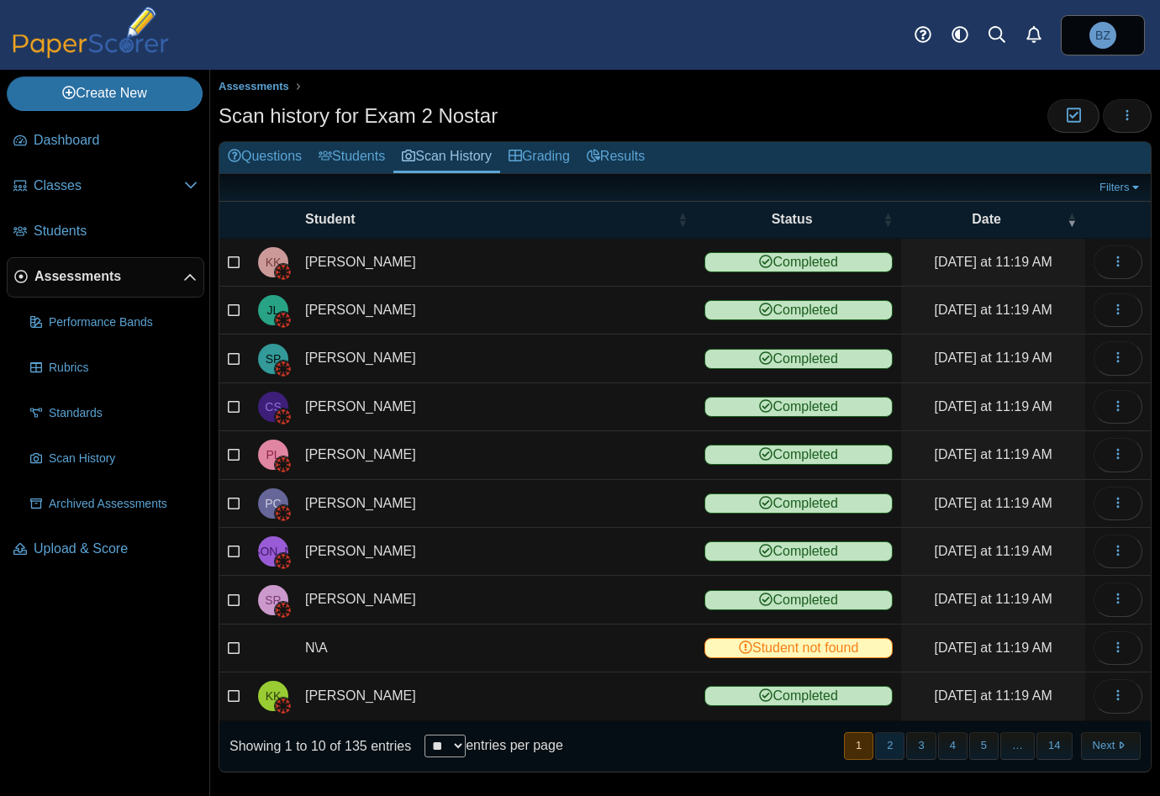
click at [888, 739] on button "2" at bounding box center [889, 746] width 29 height 28
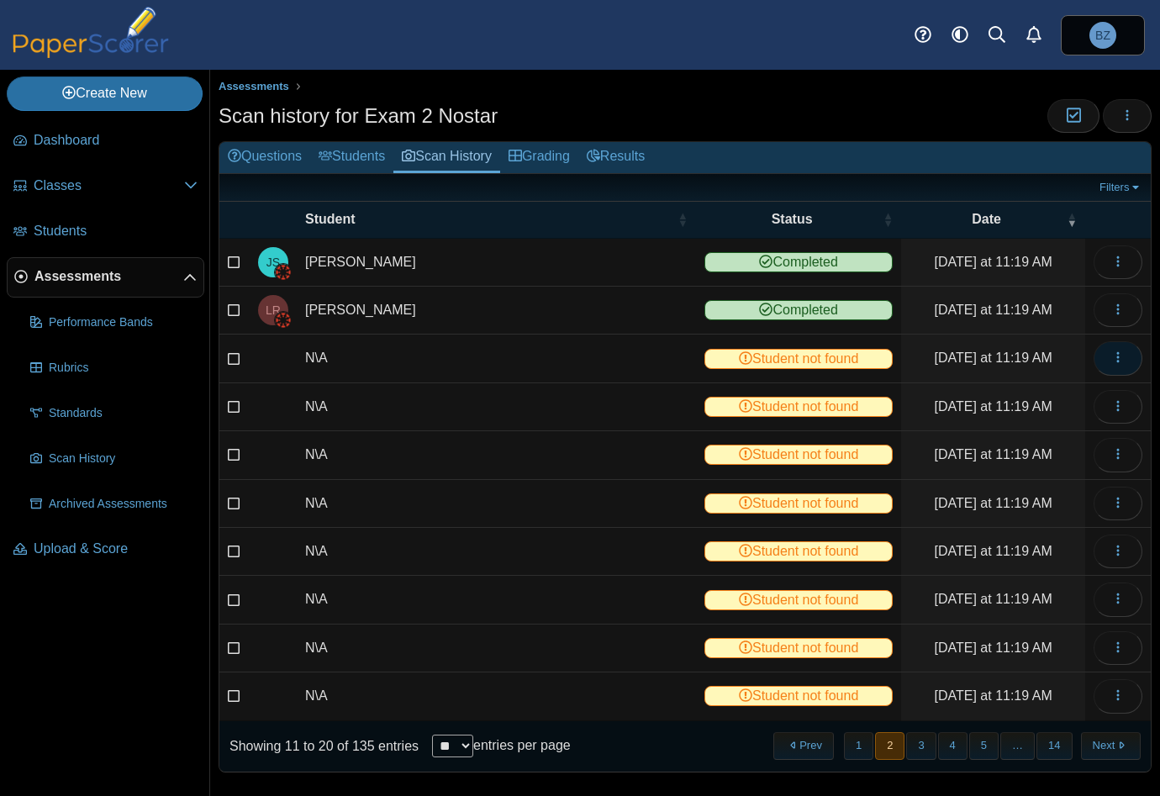
click at [1120, 357] on button "button" at bounding box center [1117, 358] width 49 height 34
click at [1025, 394] on link "View scanned test" at bounding box center [1029, 393] width 202 height 25
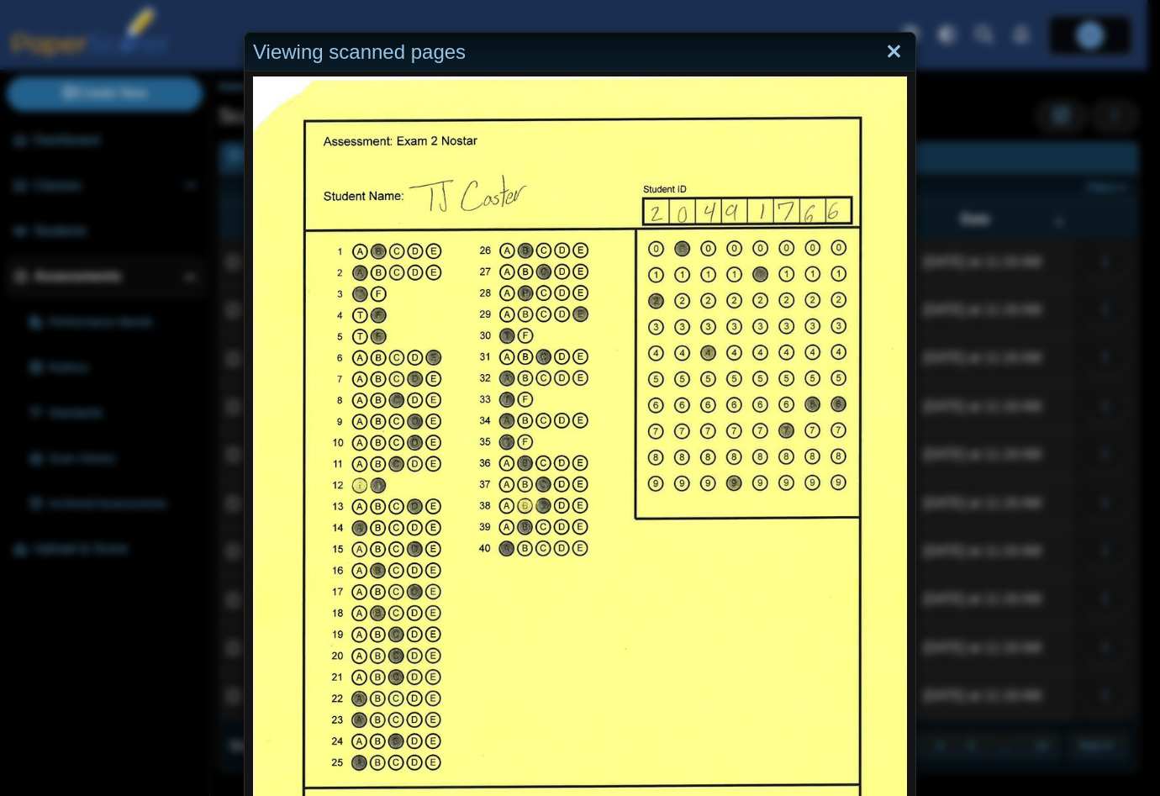
click at [882, 50] on link "Close" at bounding box center [894, 52] width 26 height 29
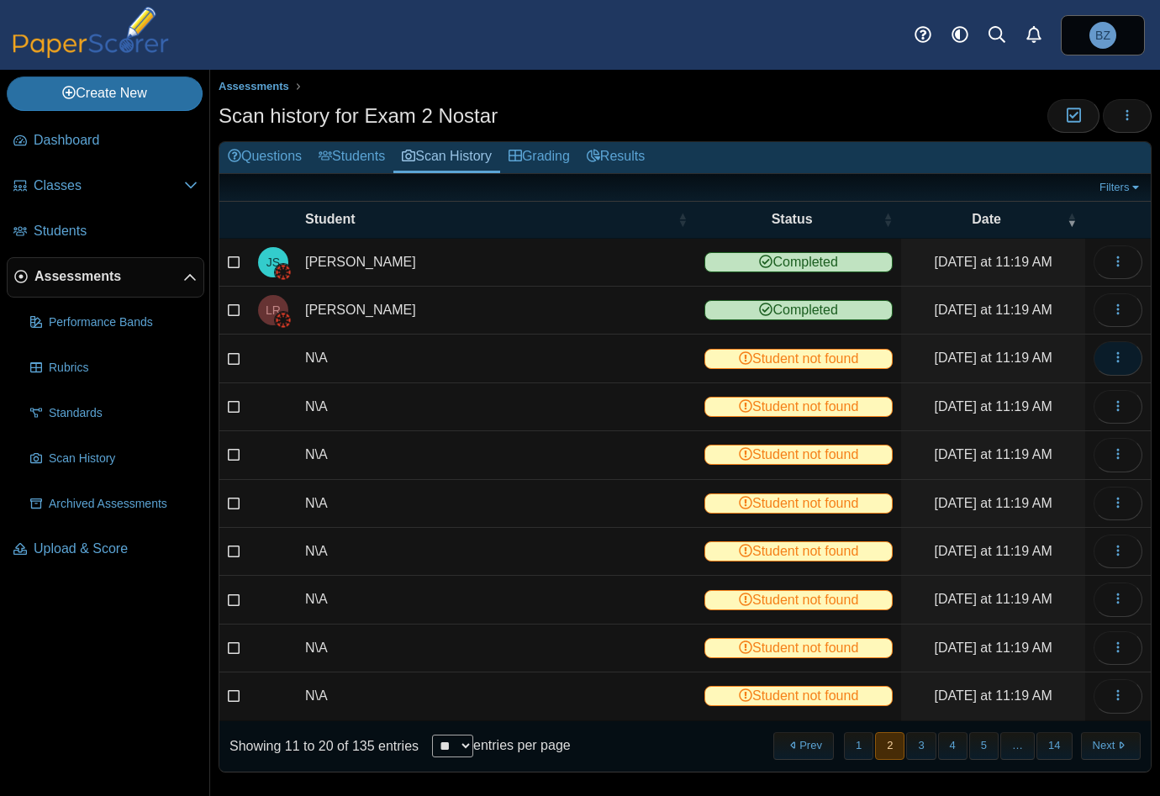
click at [1111, 352] on icon "button" at bounding box center [1117, 356] width 13 height 13
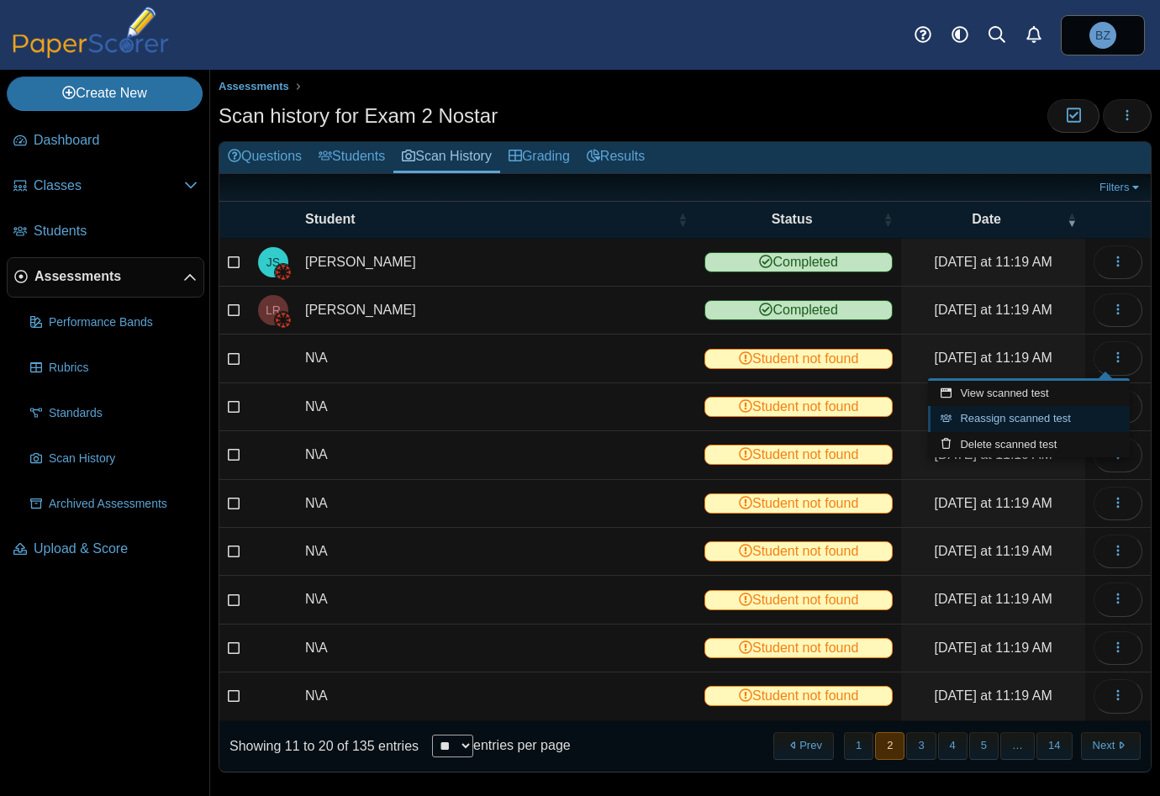
click at [983, 420] on link "Reassign scanned test" at bounding box center [1029, 418] width 202 height 25
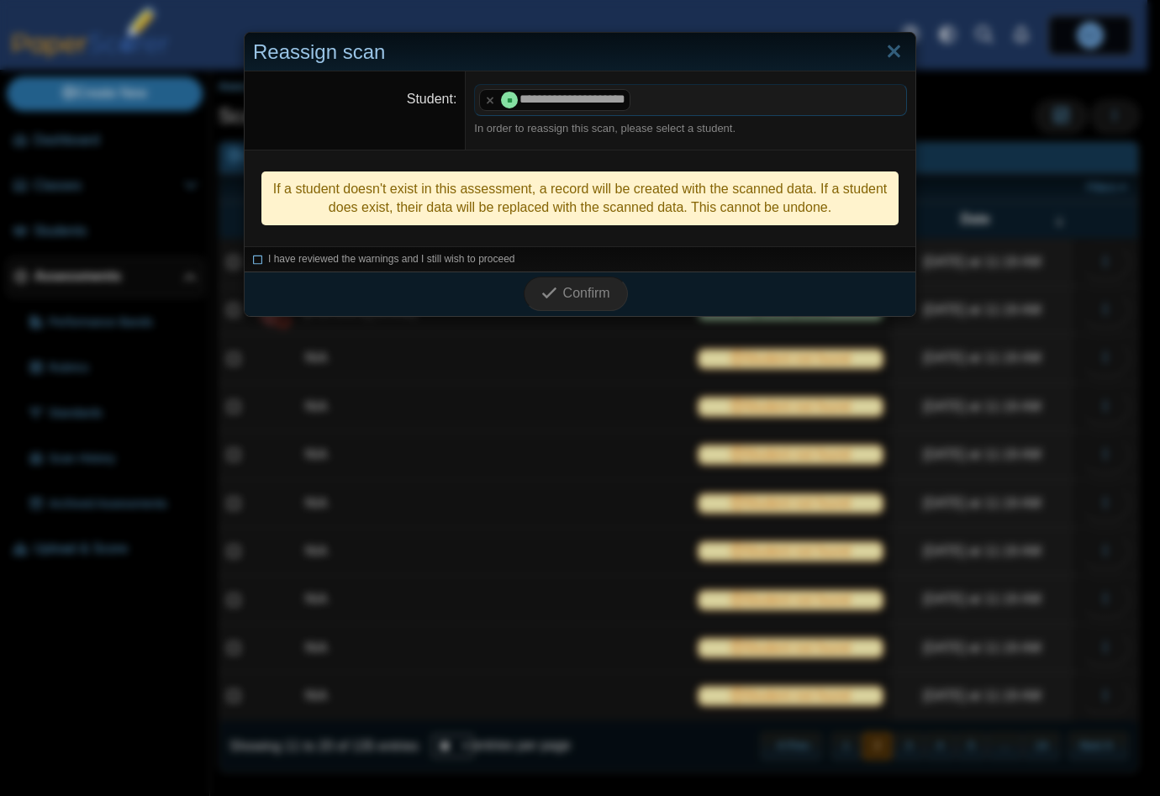
click at [253, 260] on icon at bounding box center [258, 256] width 10 height 9
click at [608, 294] on button "Confirm" at bounding box center [575, 294] width 103 height 34
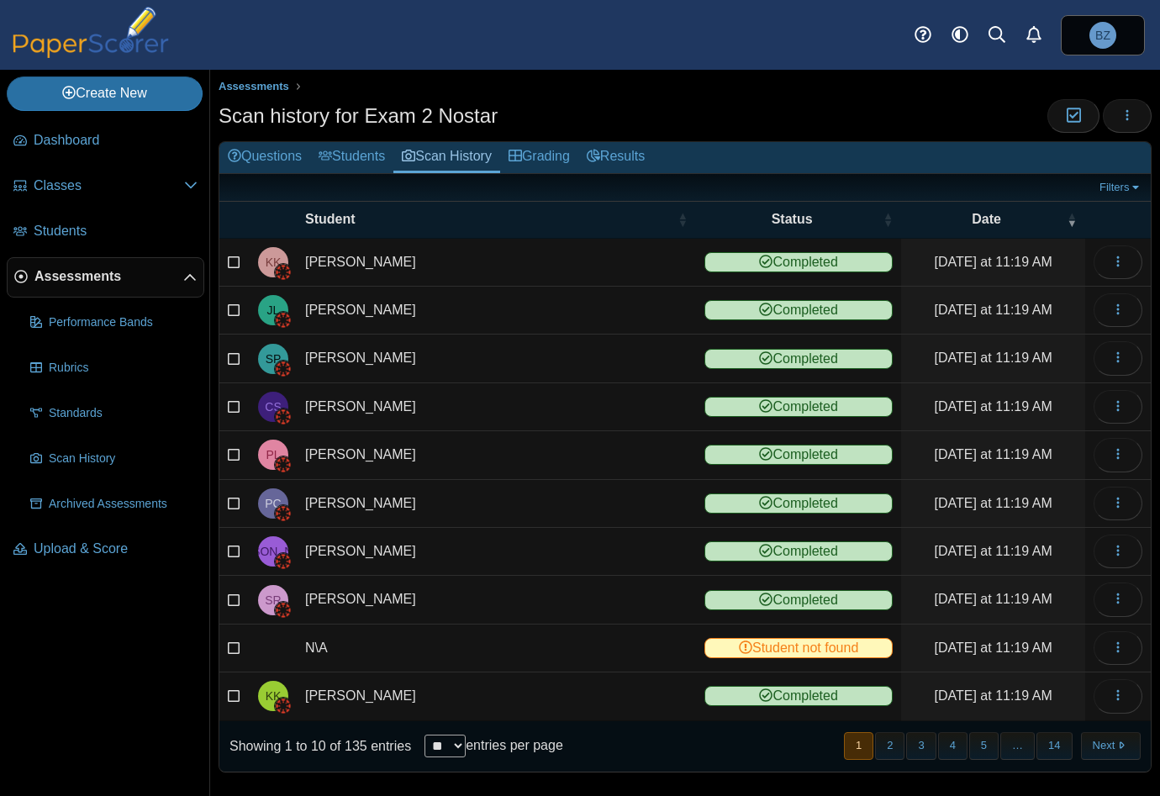
click at [881, 744] on button "2" at bounding box center [889, 746] width 29 height 28
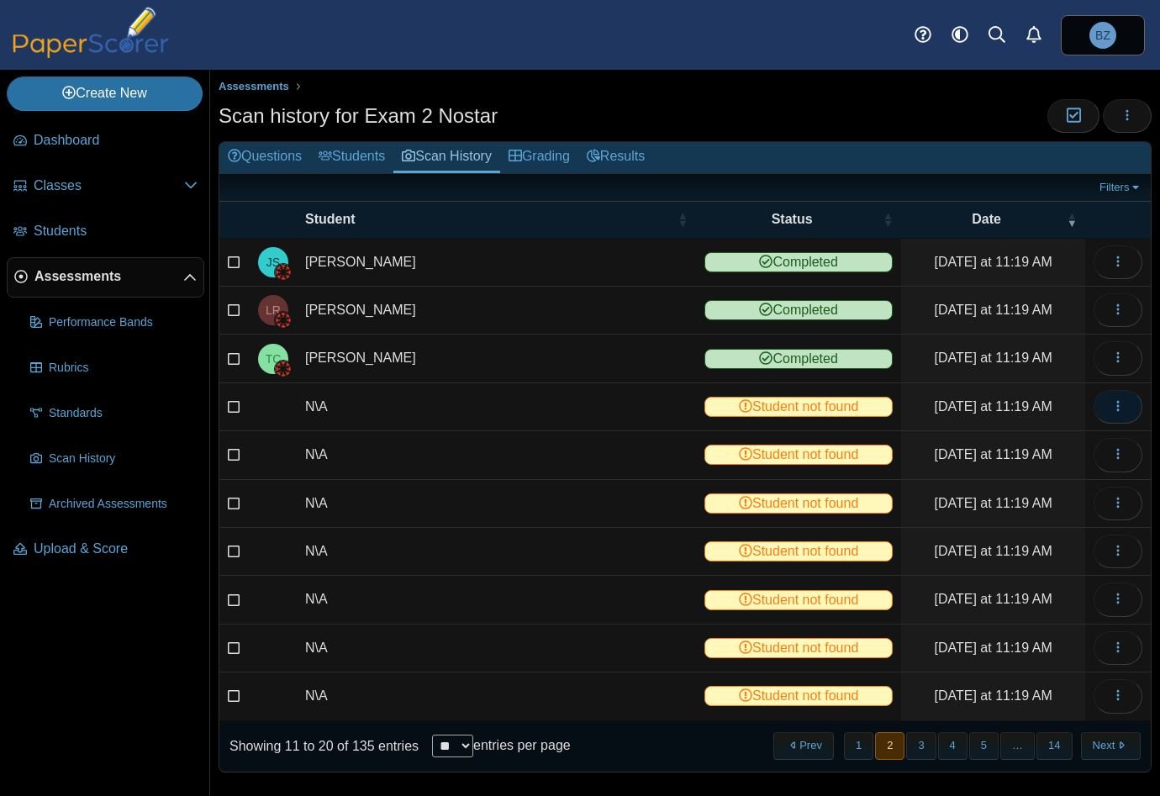
click at [1116, 401] on use "button" at bounding box center [1117, 406] width 3 height 11
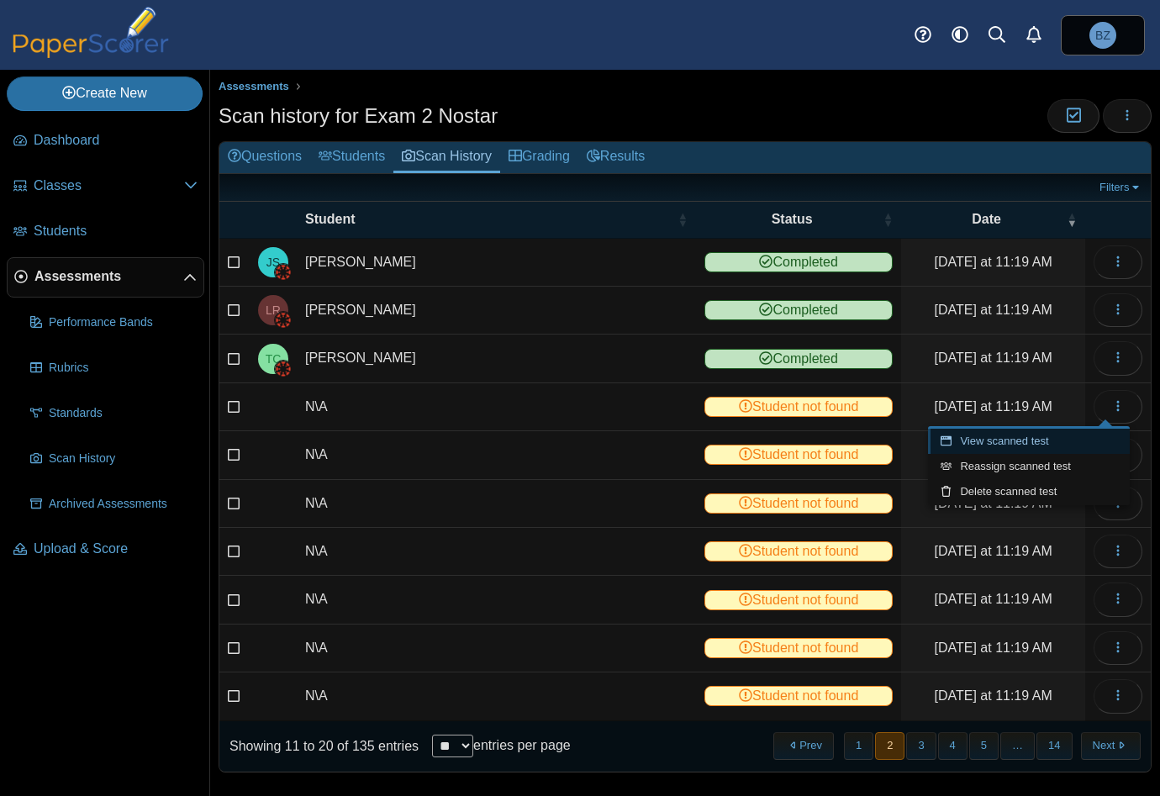
click at [1042, 443] on link "View scanned test" at bounding box center [1029, 441] width 202 height 25
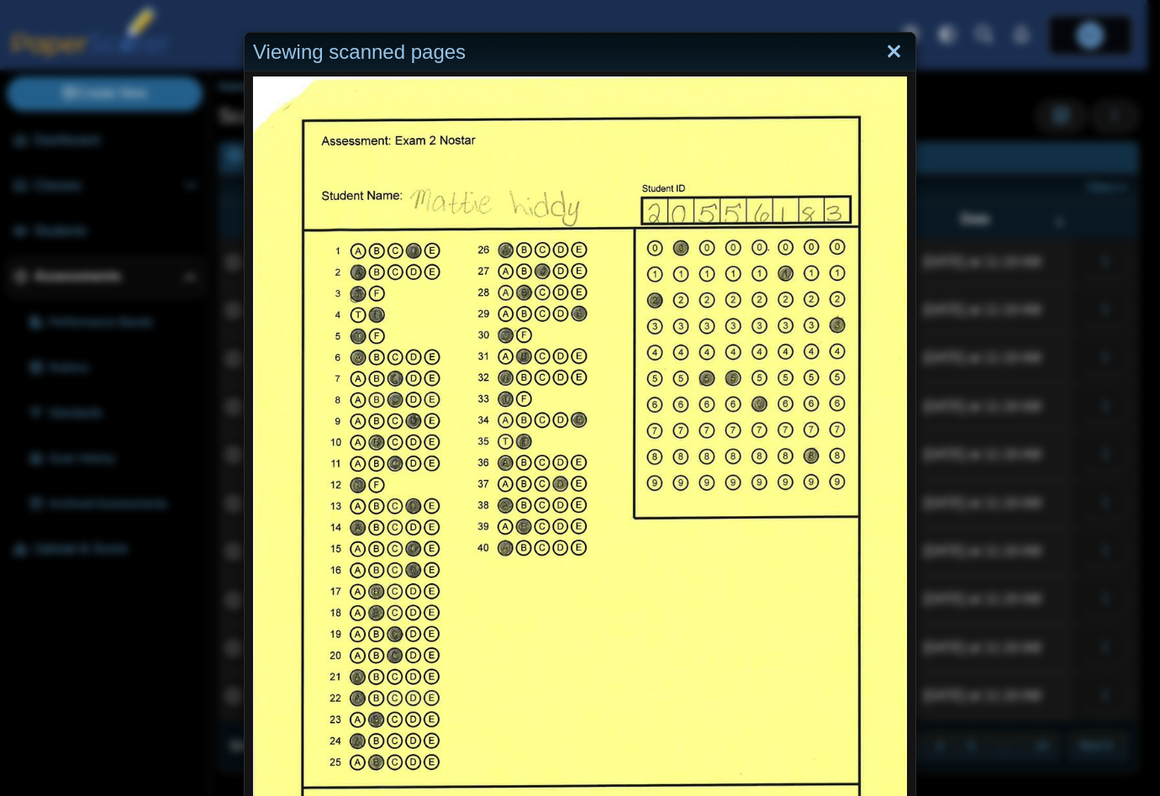
click at [893, 55] on link "Close" at bounding box center [894, 52] width 26 height 29
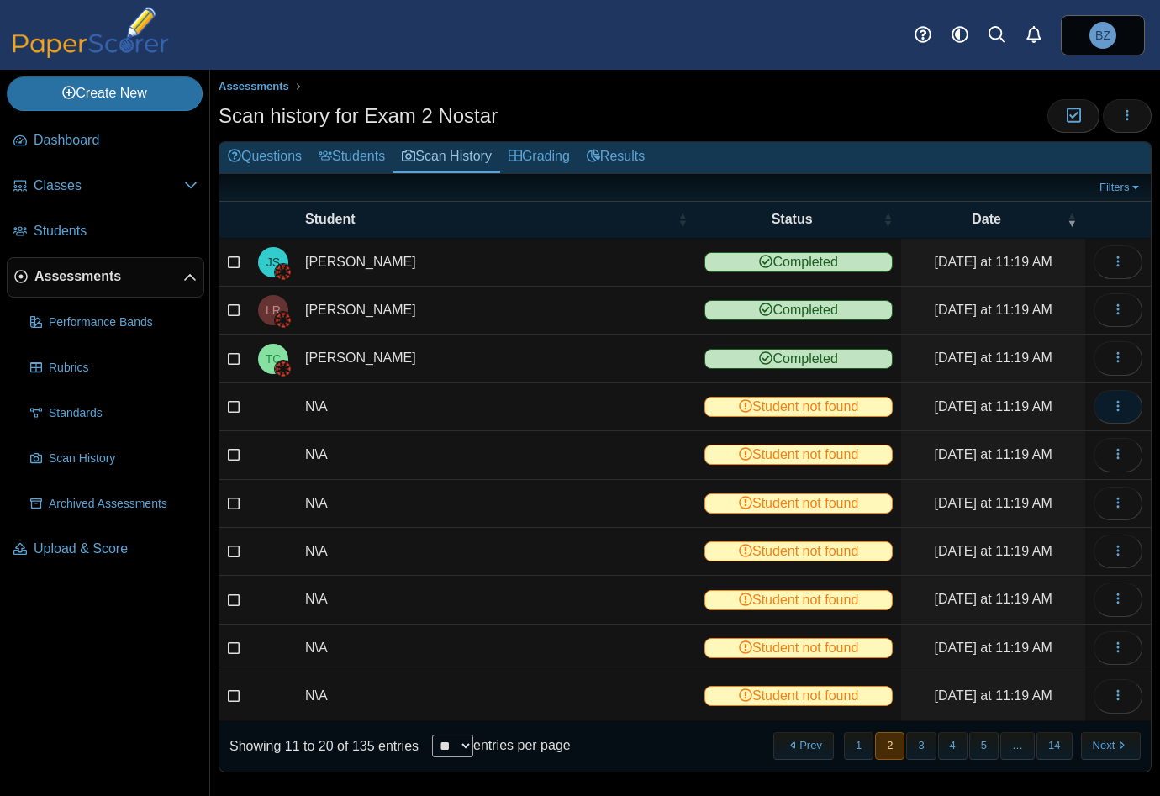
click at [1111, 404] on icon "button" at bounding box center [1117, 405] width 13 height 13
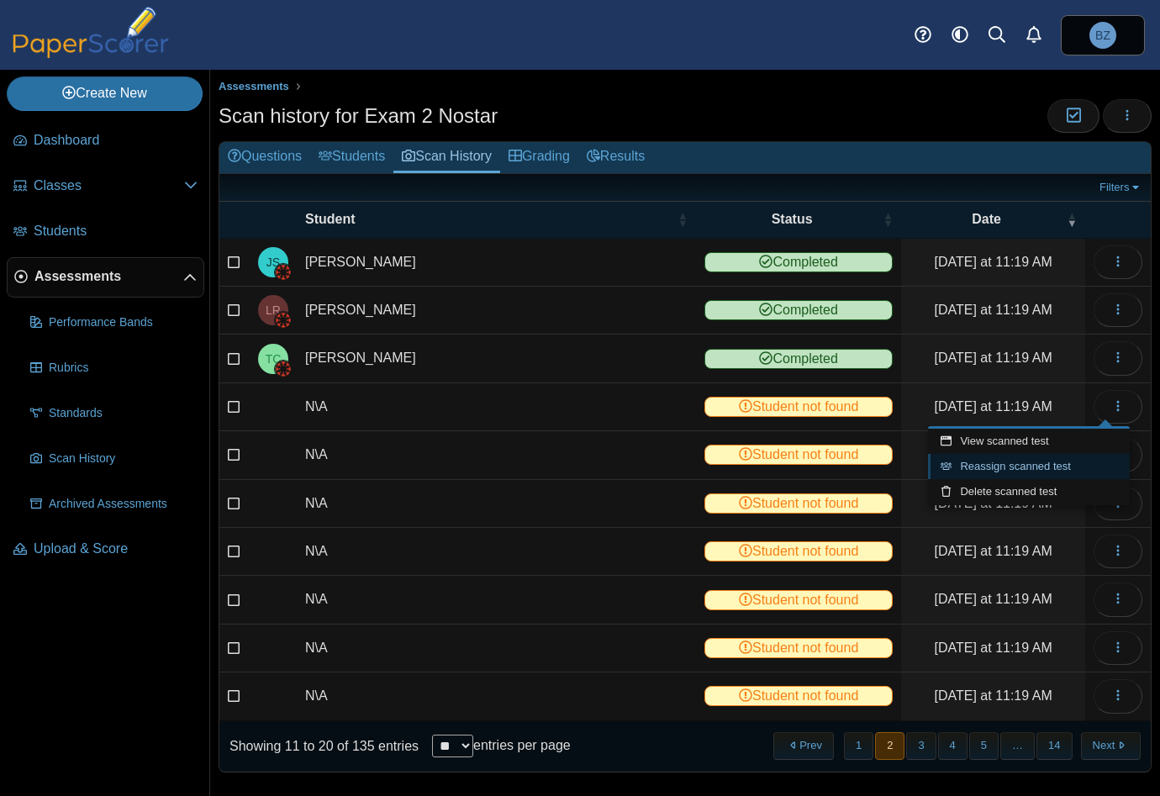
click at [1019, 470] on link "Reassign scanned test" at bounding box center [1029, 466] width 202 height 25
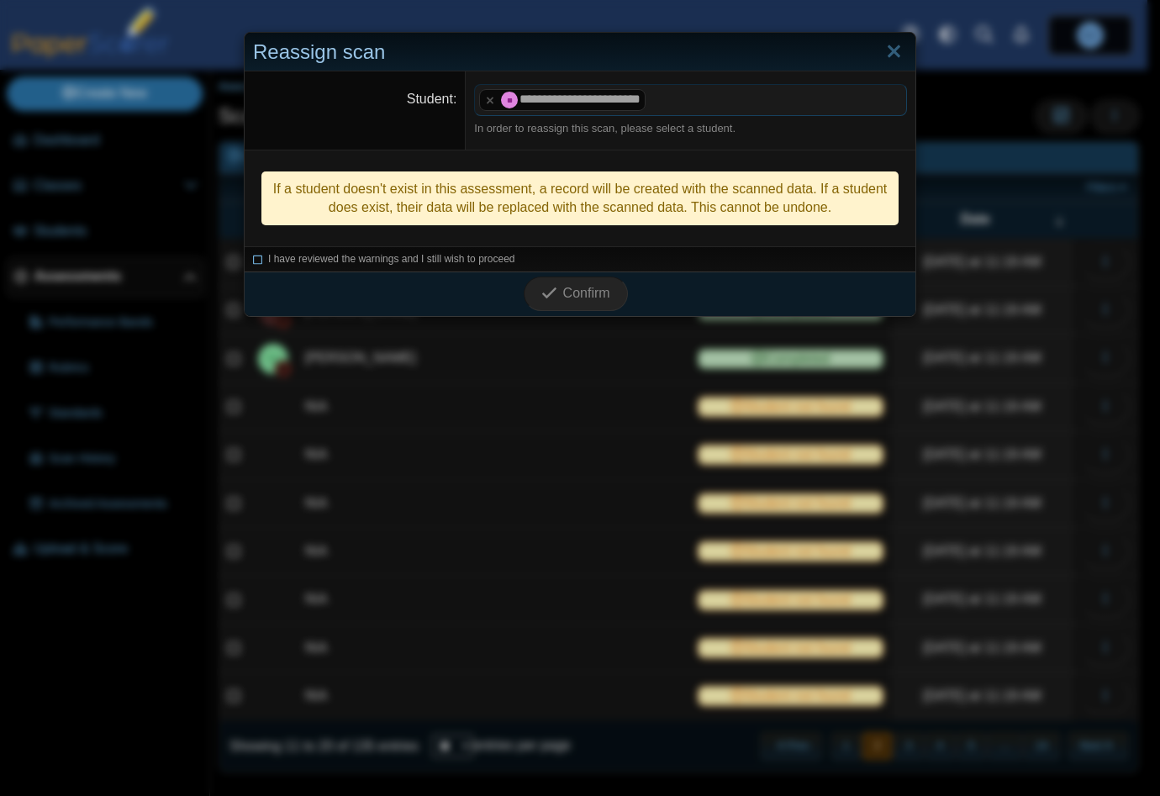
click at [253, 260] on icon at bounding box center [258, 256] width 10 height 9
click at [563, 286] on span "Confirm" at bounding box center [586, 293] width 47 height 14
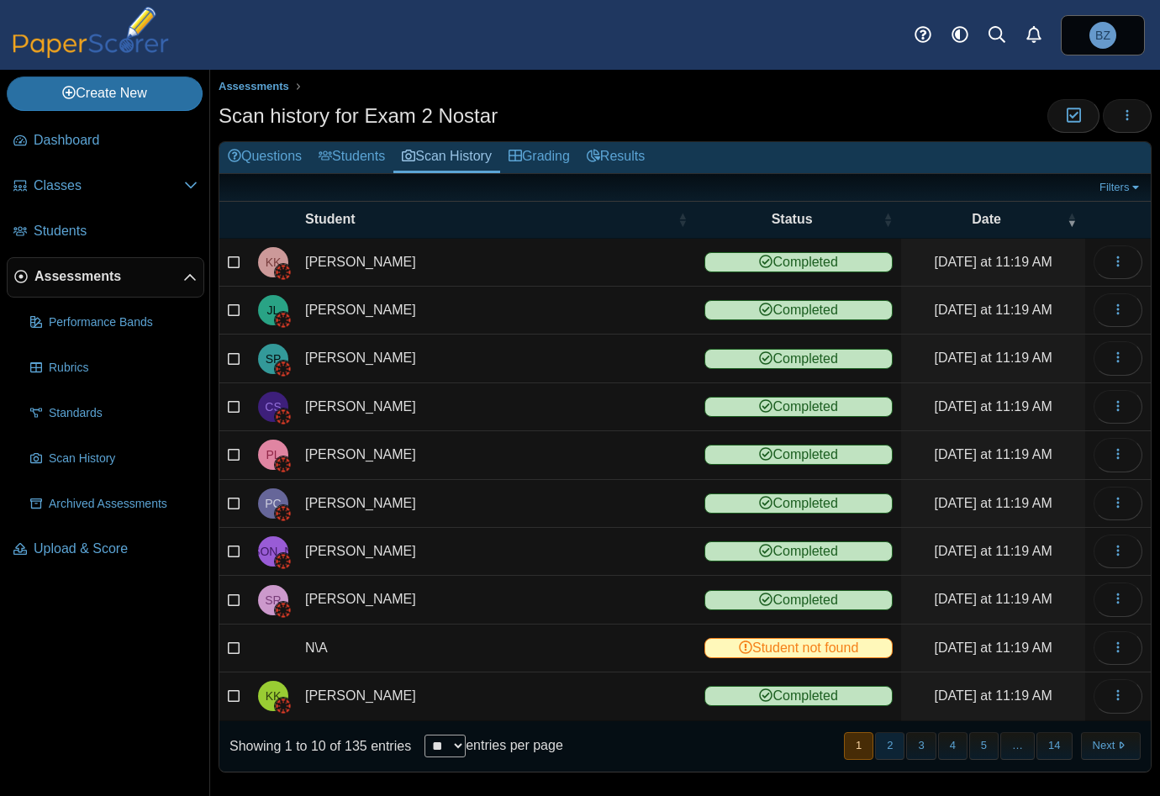
click at [884, 737] on button "2" at bounding box center [889, 746] width 29 height 28
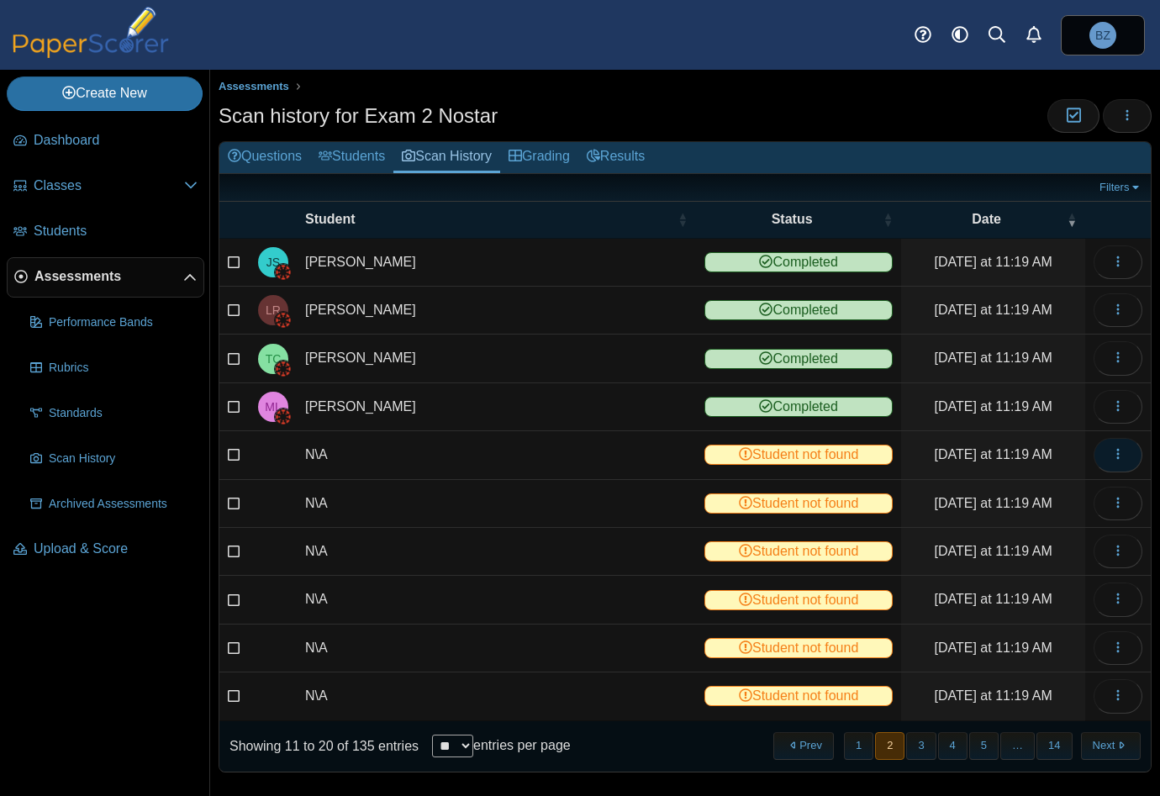
click at [1111, 447] on icon "button" at bounding box center [1117, 453] width 13 height 13
click at [1001, 493] on link "View scanned test" at bounding box center [1029, 489] width 202 height 25
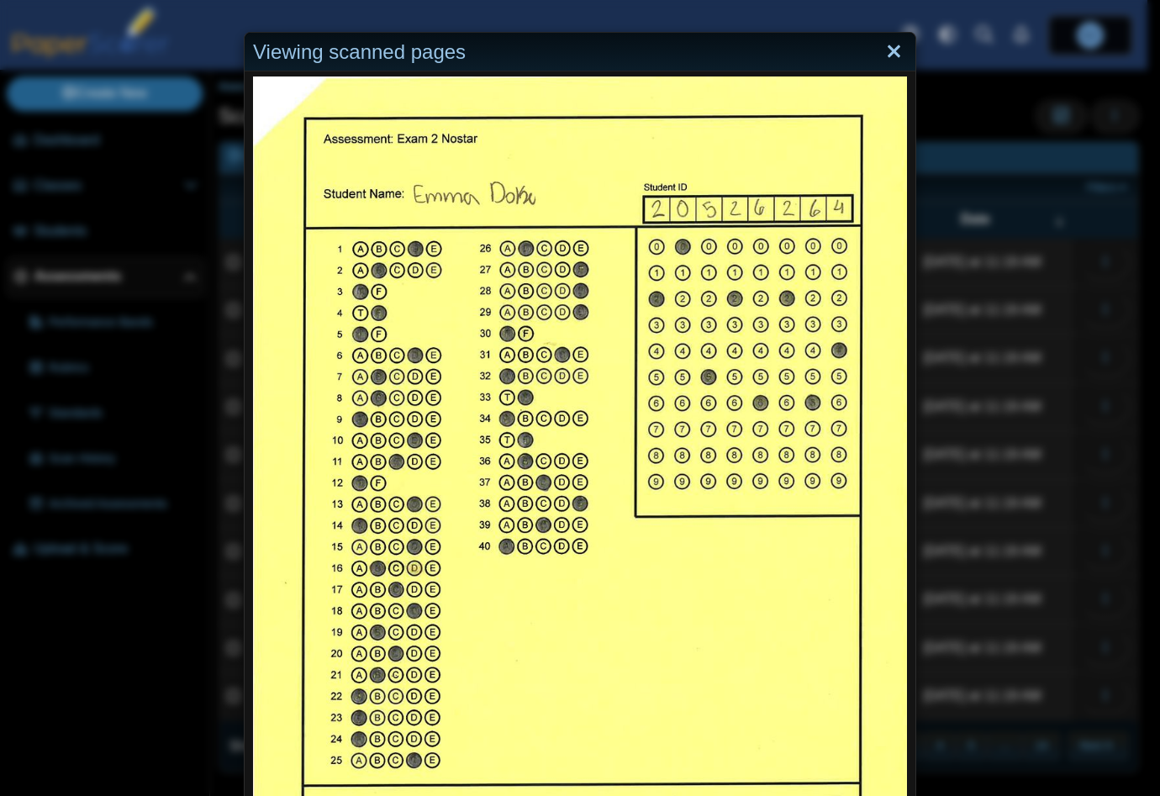
click at [881, 56] on link "Close" at bounding box center [894, 52] width 26 height 29
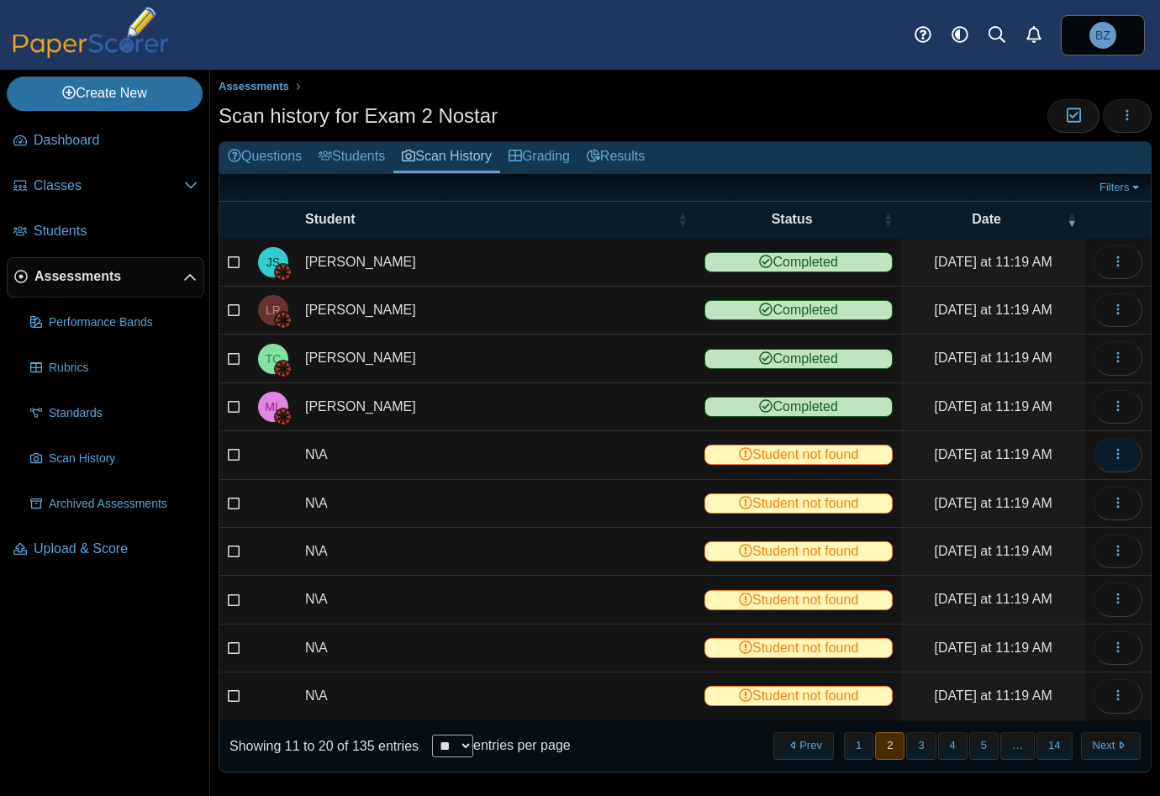
click at [1114, 459] on button "button" at bounding box center [1117, 455] width 49 height 34
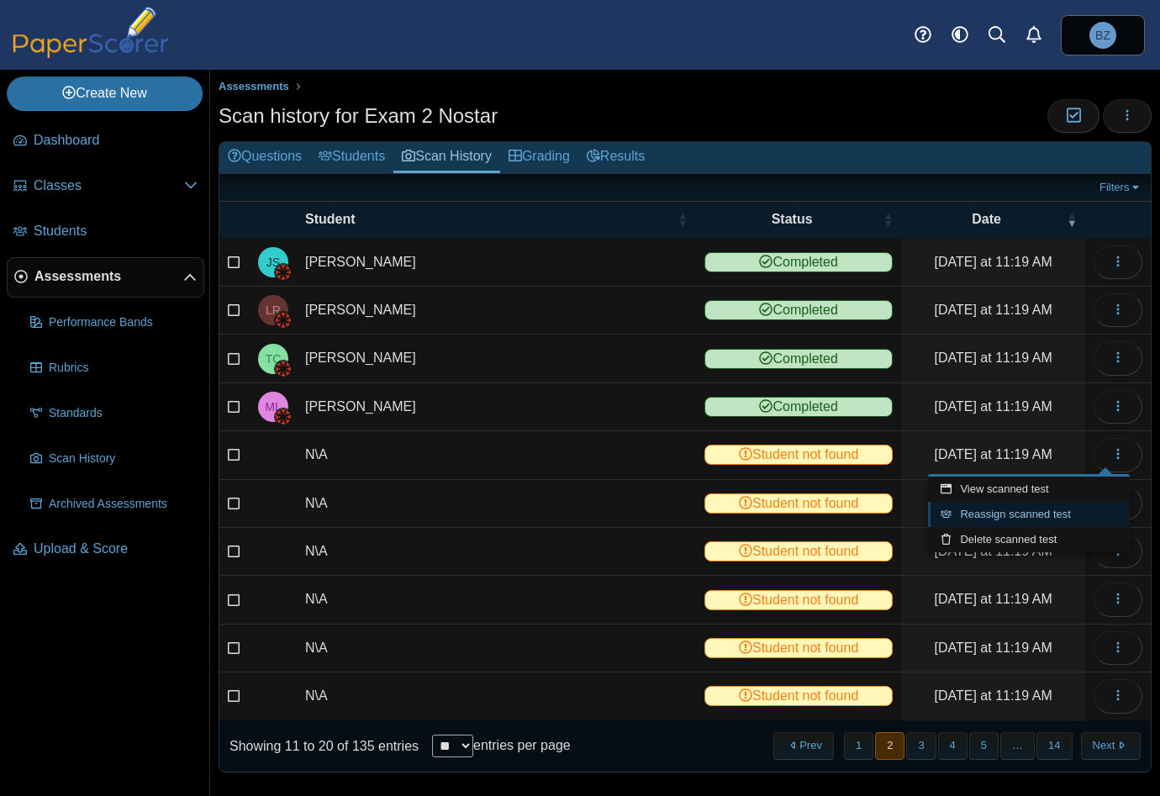
click at [1029, 519] on link "Reassign scanned test" at bounding box center [1029, 514] width 202 height 25
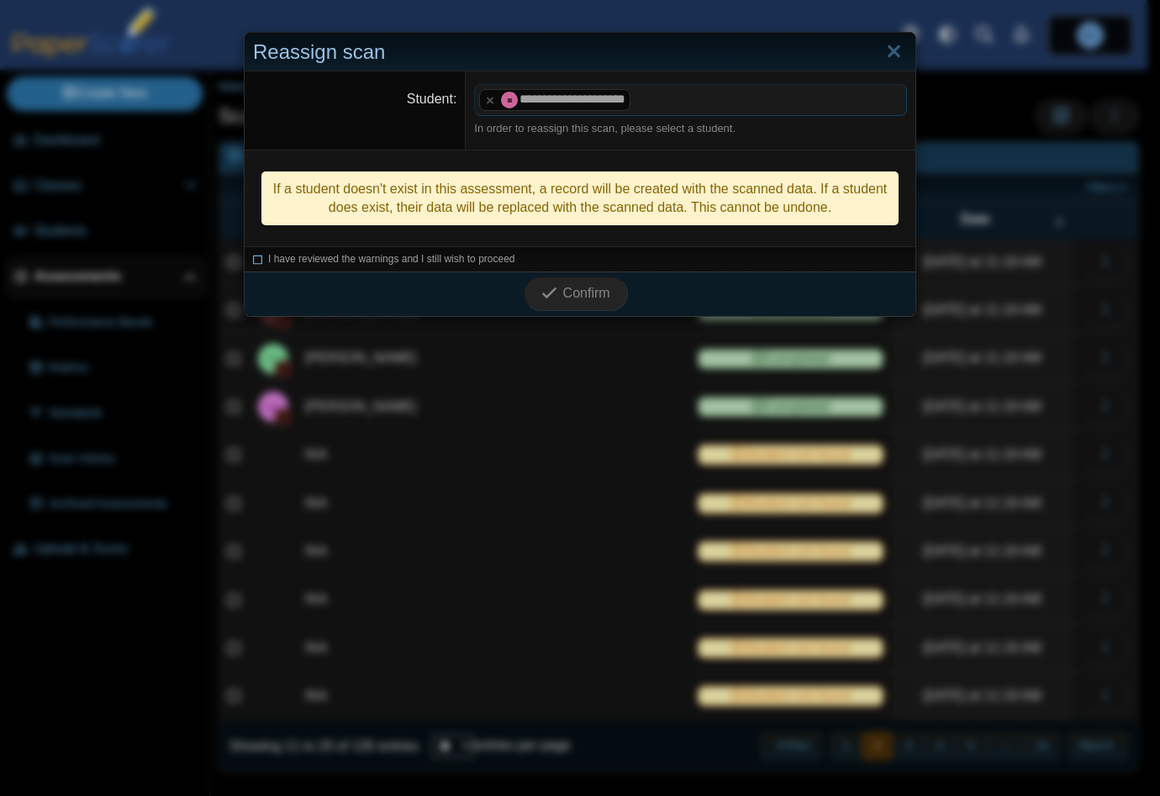
click at [253, 261] on icon at bounding box center [258, 256] width 10 height 9
click at [567, 290] on span "Confirm" at bounding box center [586, 293] width 47 height 14
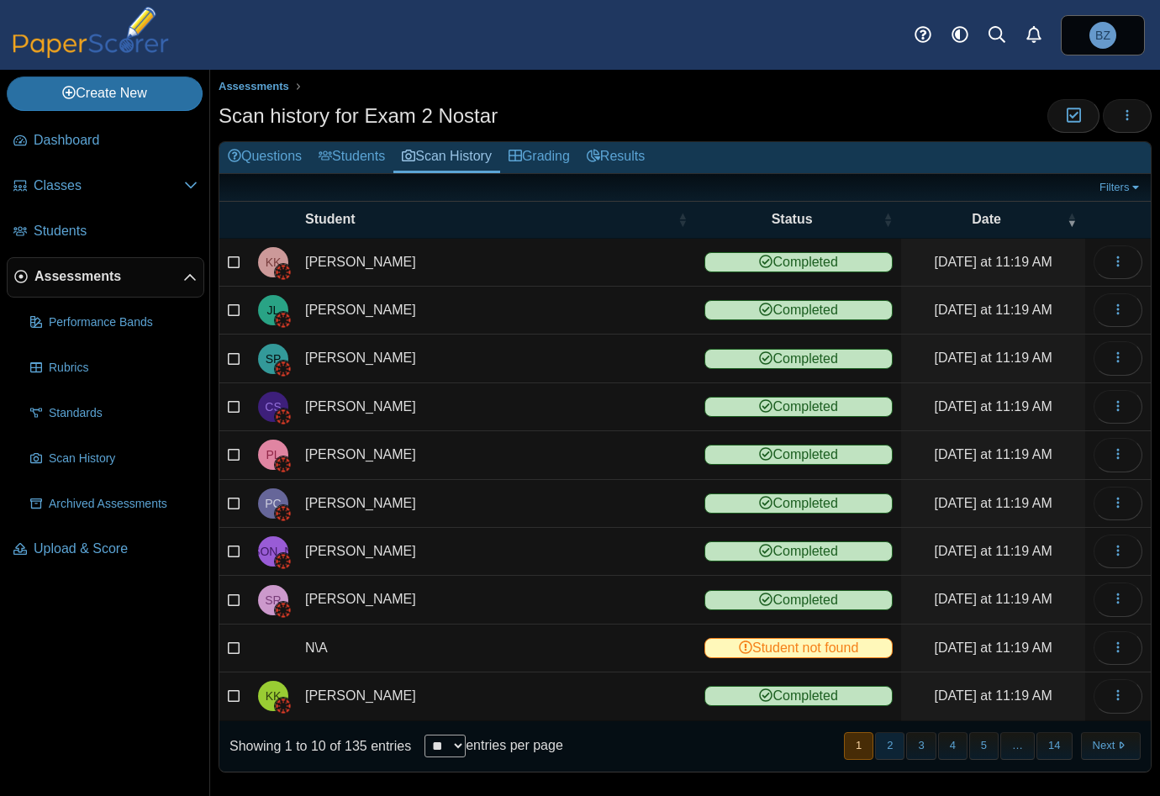
click at [886, 735] on button "2" at bounding box center [889, 746] width 29 height 28
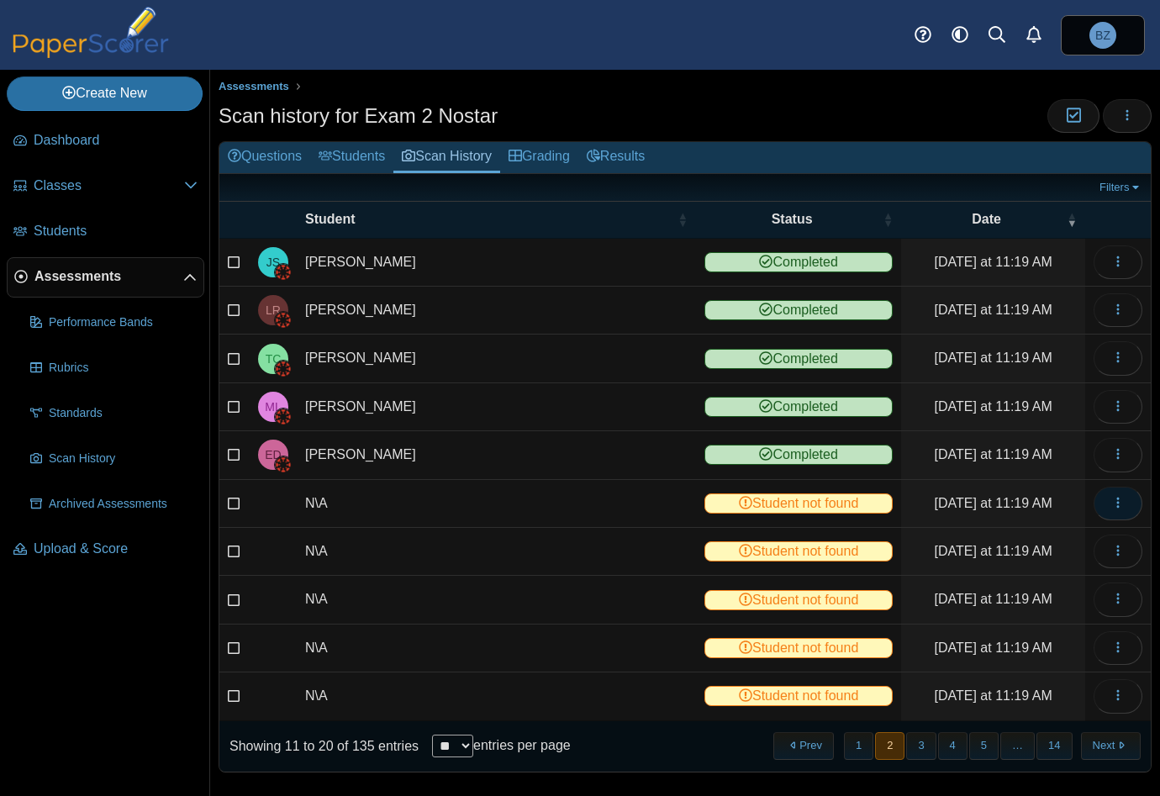
click at [1111, 503] on icon "button" at bounding box center [1117, 502] width 13 height 13
click at [1052, 536] on link "View scanned test" at bounding box center [1029, 536] width 202 height 25
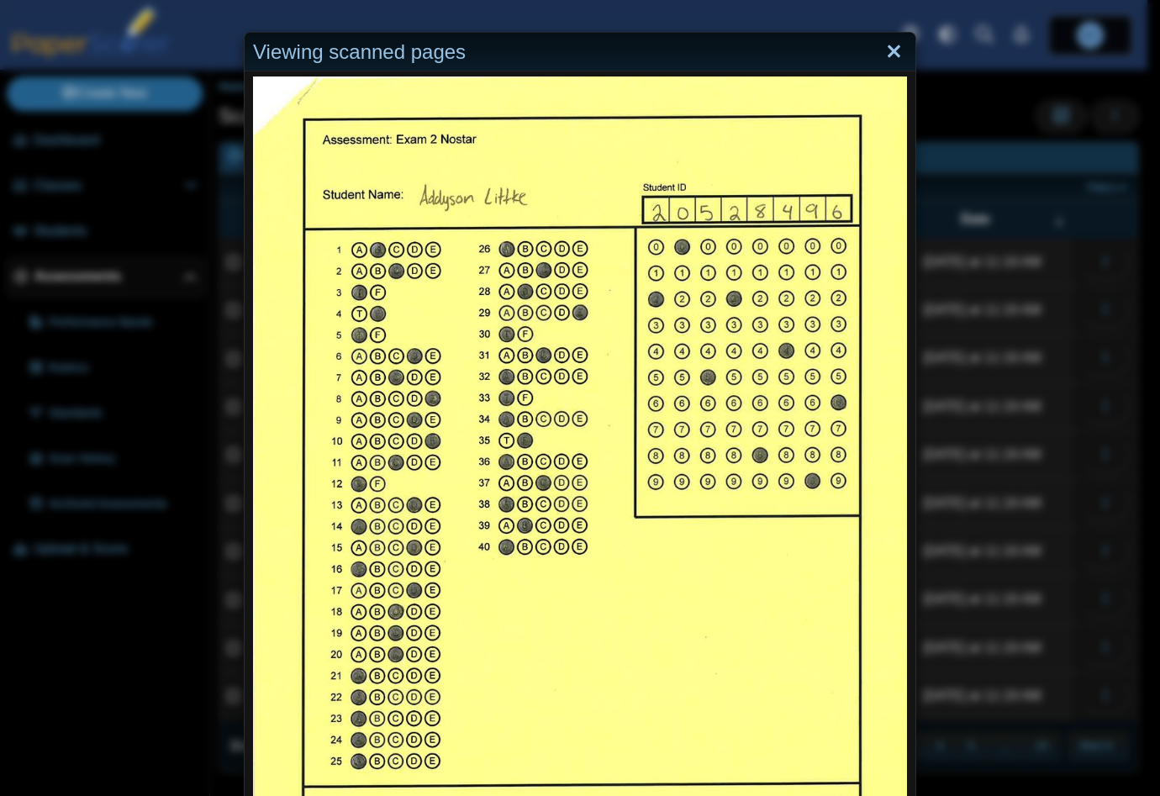
click at [881, 50] on link "Close" at bounding box center [894, 52] width 26 height 29
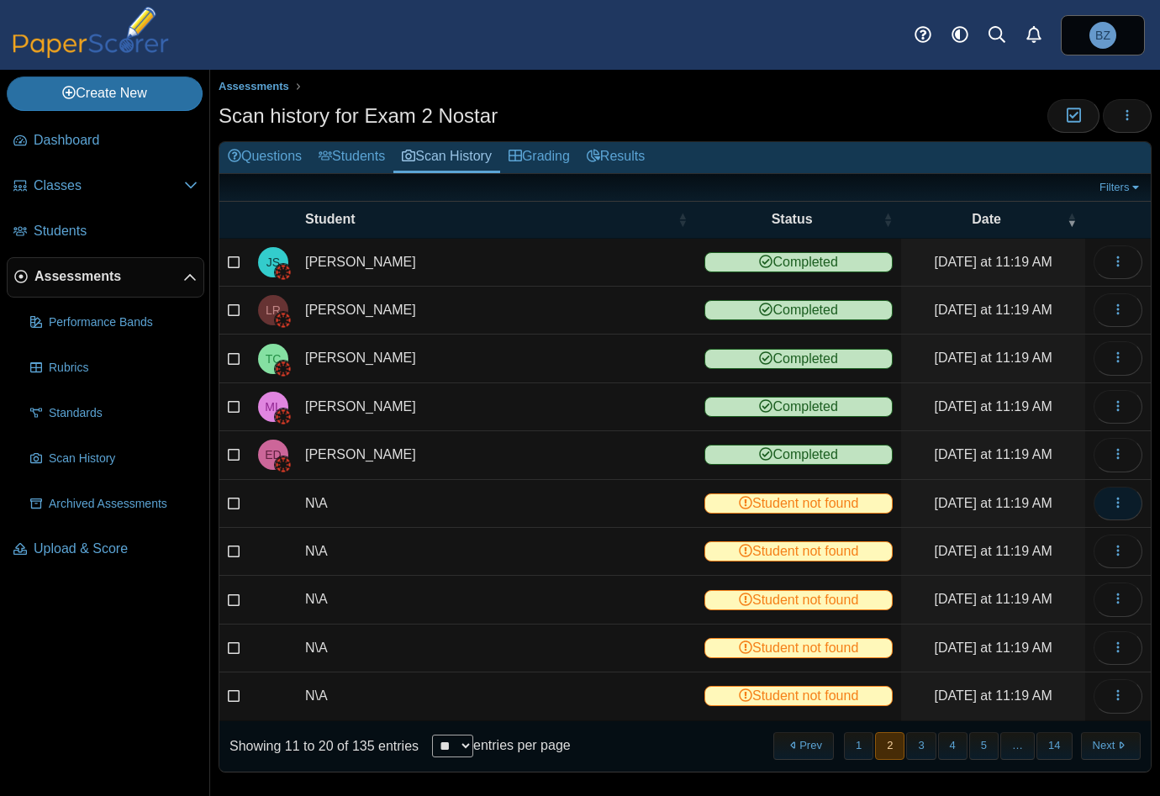
click at [1111, 496] on icon "button" at bounding box center [1117, 502] width 13 height 13
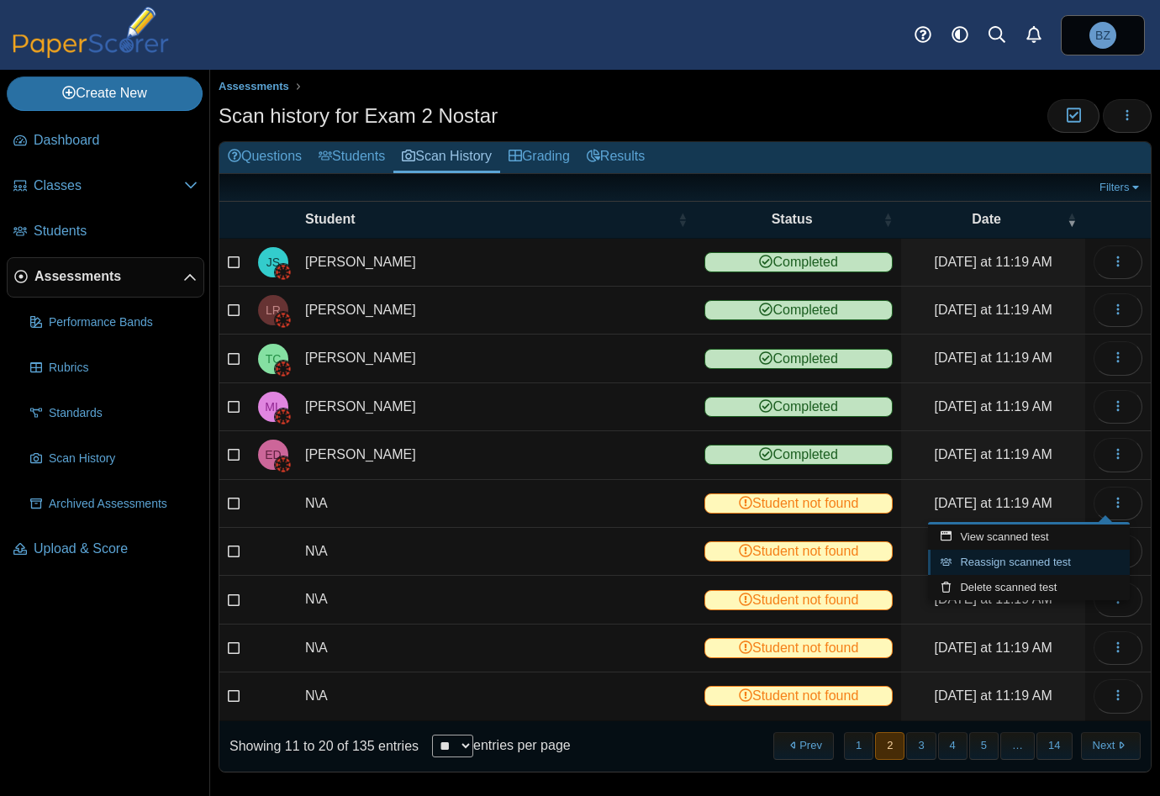
click at [1019, 559] on link "Reassign scanned test" at bounding box center [1029, 562] width 202 height 25
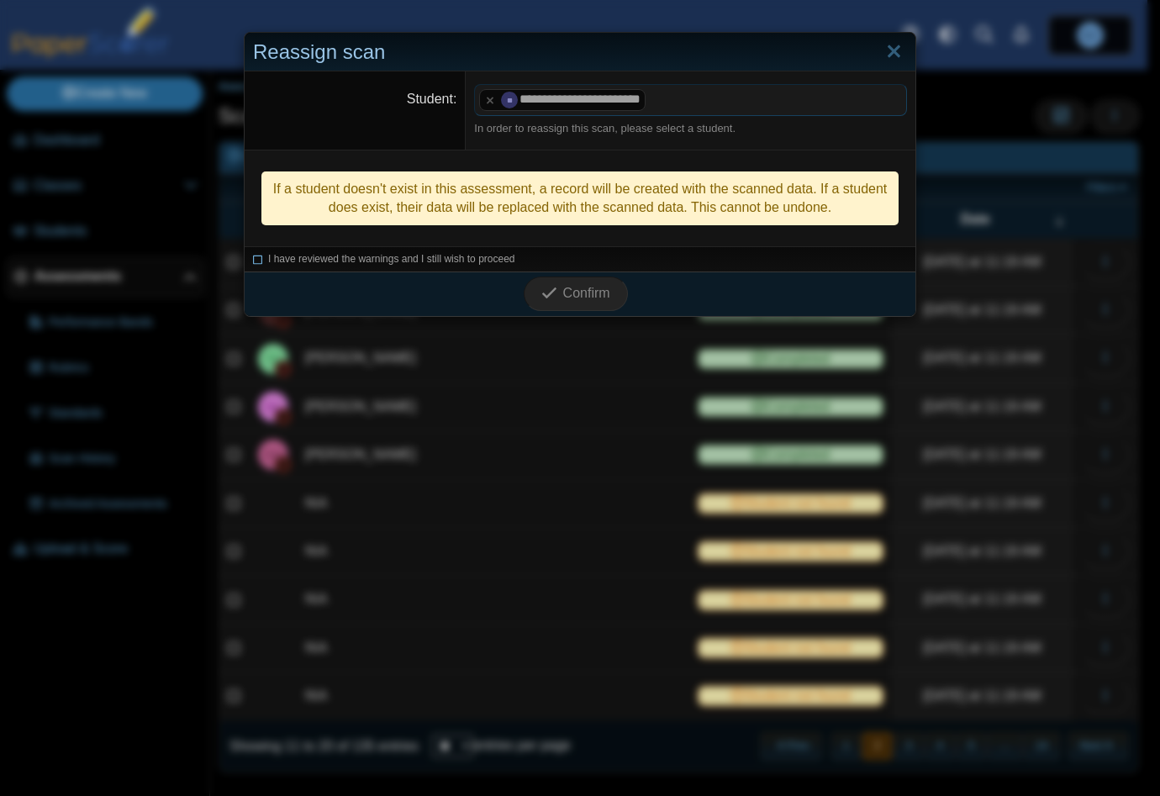
click at [253, 256] on icon at bounding box center [258, 256] width 10 height 9
click at [574, 297] on span "Confirm" at bounding box center [586, 293] width 47 height 14
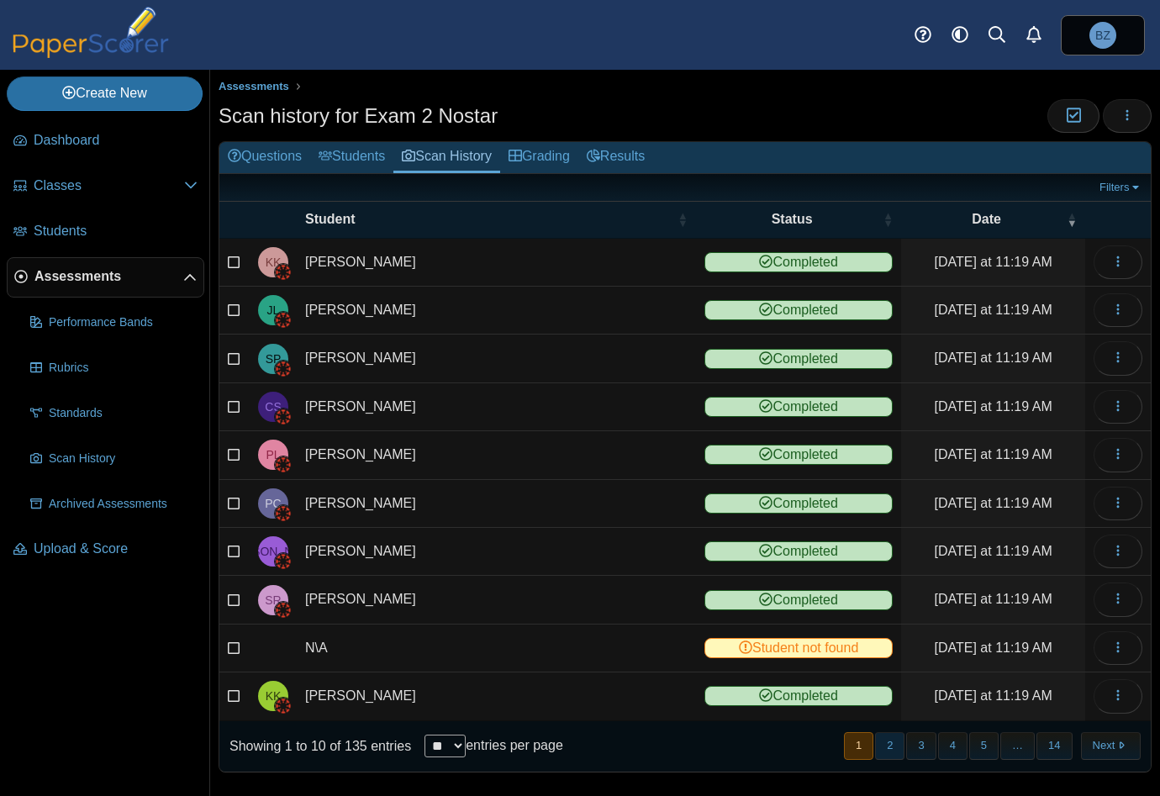
click at [884, 743] on button "2" at bounding box center [889, 746] width 29 height 28
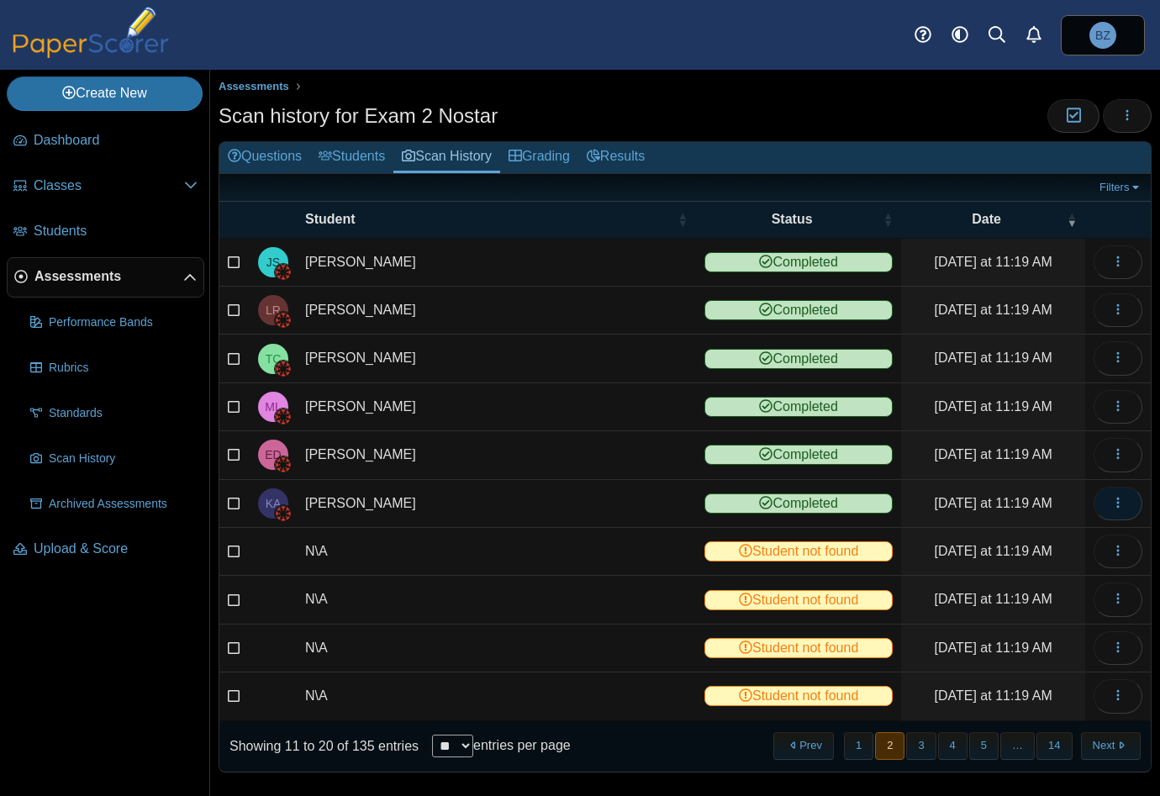
click at [1093, 506] on button "button" at bounding box center [1117, 504] width 49 height 34
click at [1025, 540] on link "View scanned test" at bounding box center [1029, 536] width 202 height 25
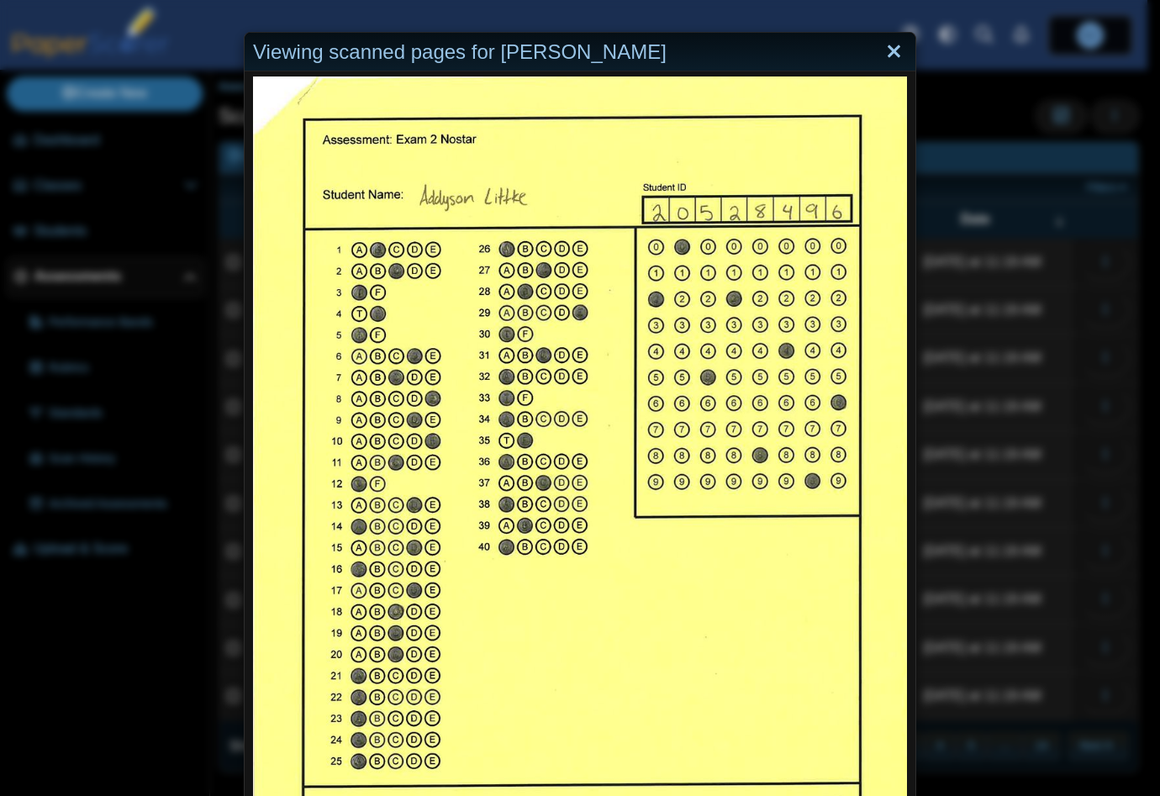
click at [888, 49] on link "Close" at bounding box center [894, 52] width 26 height 29
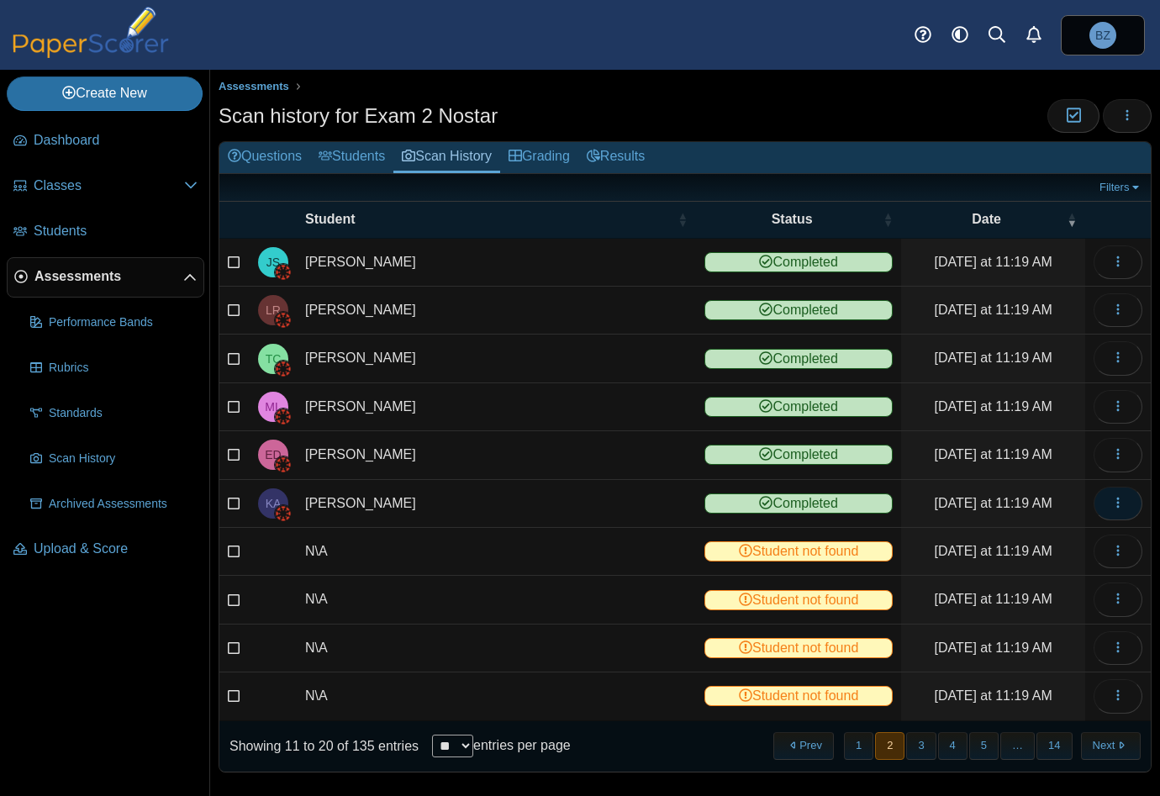
click at [1113, 501] on button "button" at bounding box center [1117, 504] width 49 height 34
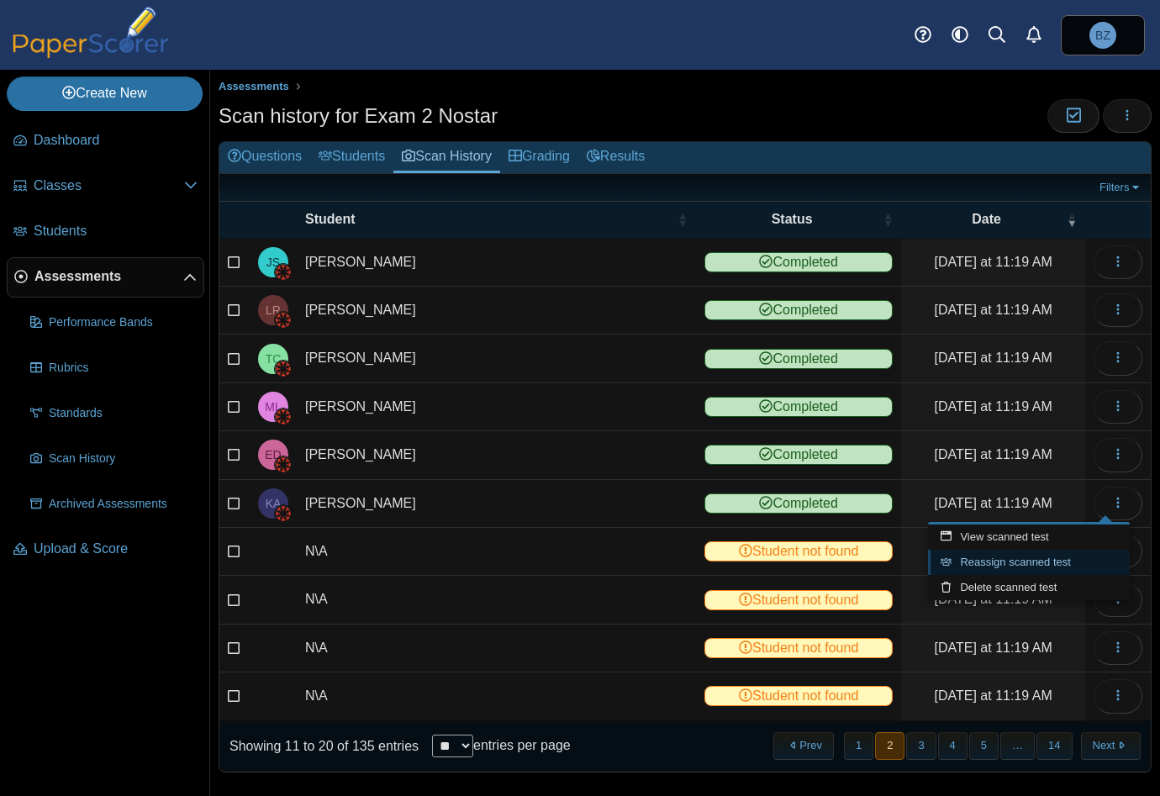
click at [1029, 561] on link "Reassign scanned test" at bounding box center [1029, 562] width 202 height 25
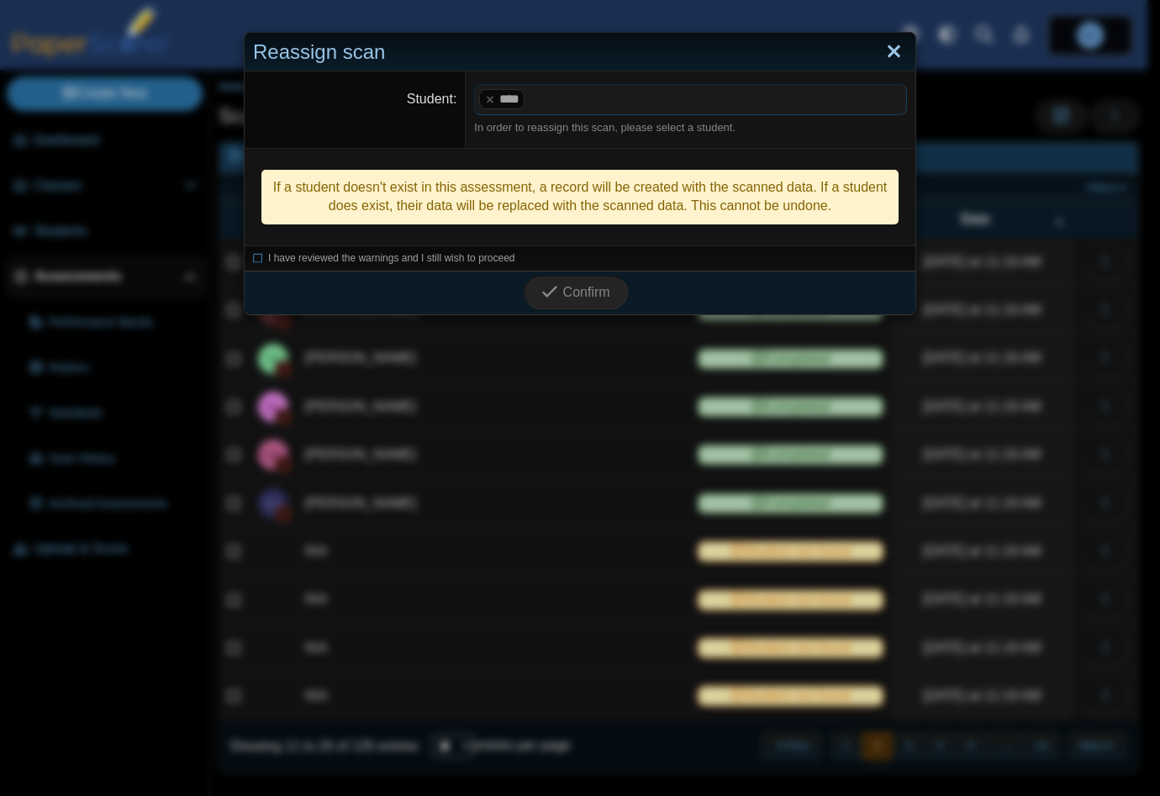
click at [887, 43] on link "Close" at bounding box center [894, 52] width 26 height 29
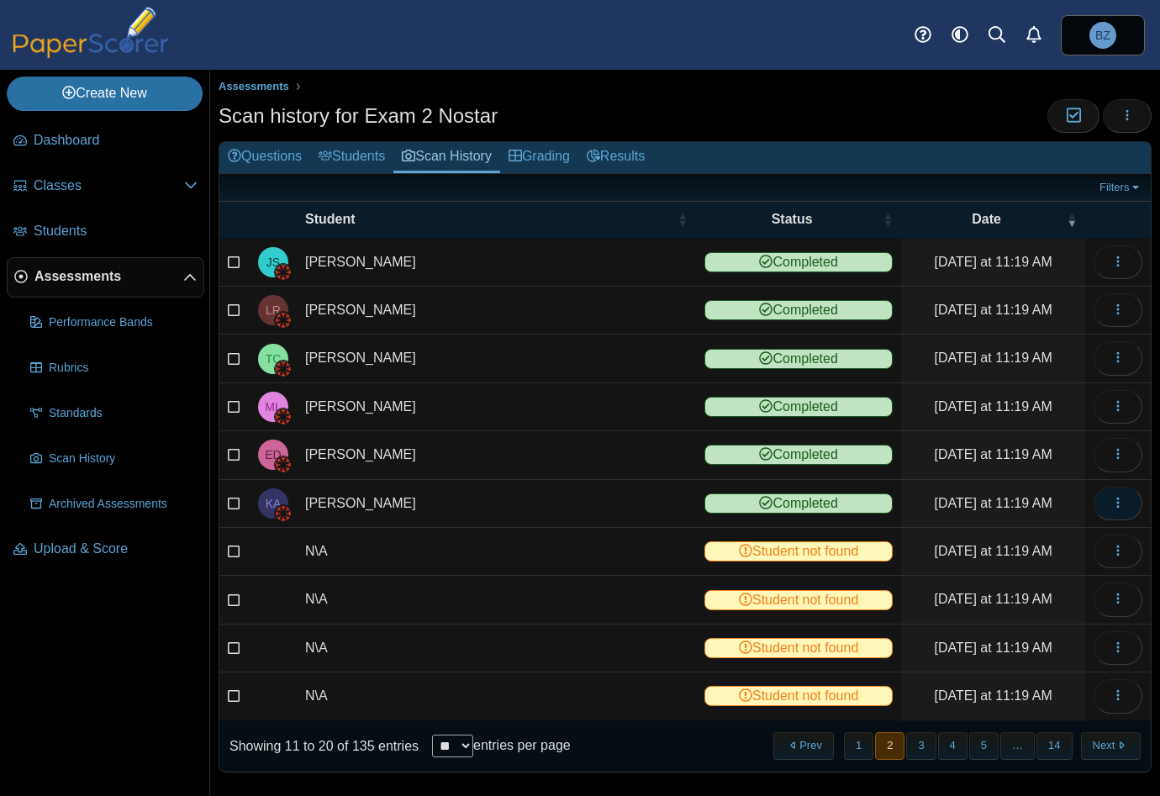
click at [1111, 500] on icon "button" at bounding box center [1117, 502] width 13 height 13
click at [1020, 537] on link "View scanned test" at bounding box center [1029, 536] width 202 height 25
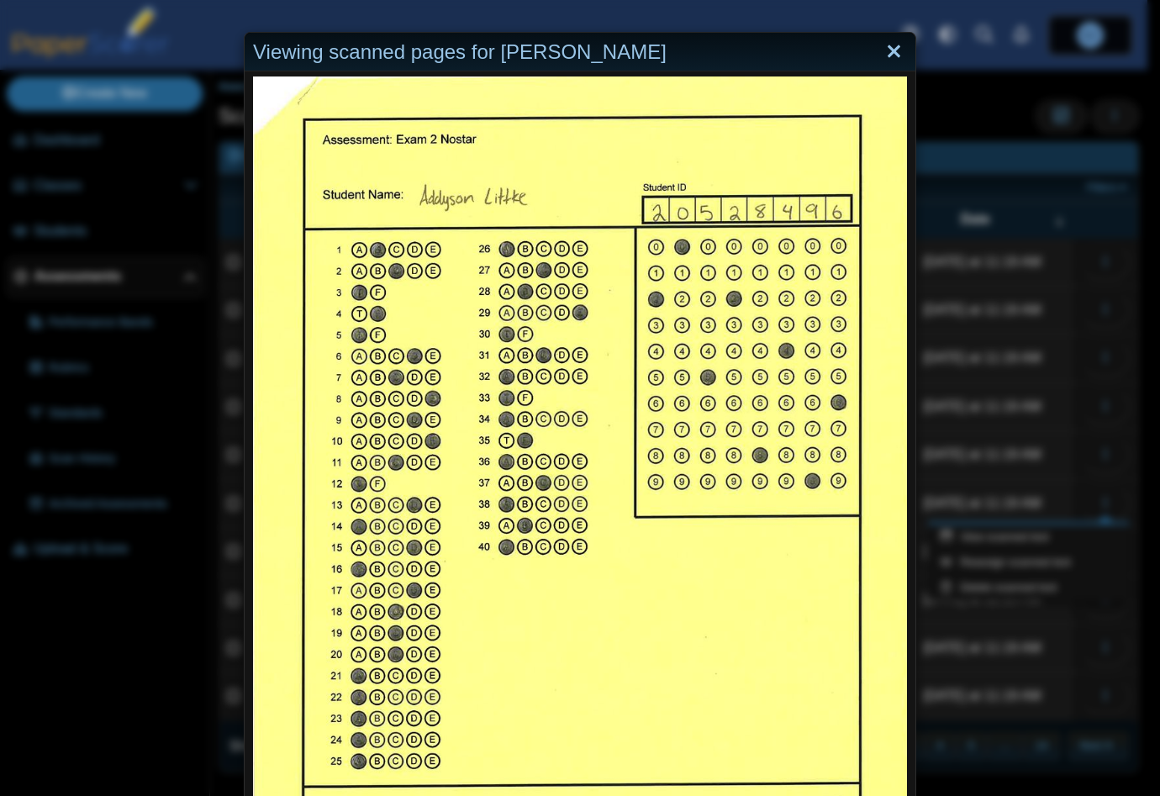
click at [887, 42] on link "Close" at bounding box center [894, 52] width 26 height 29
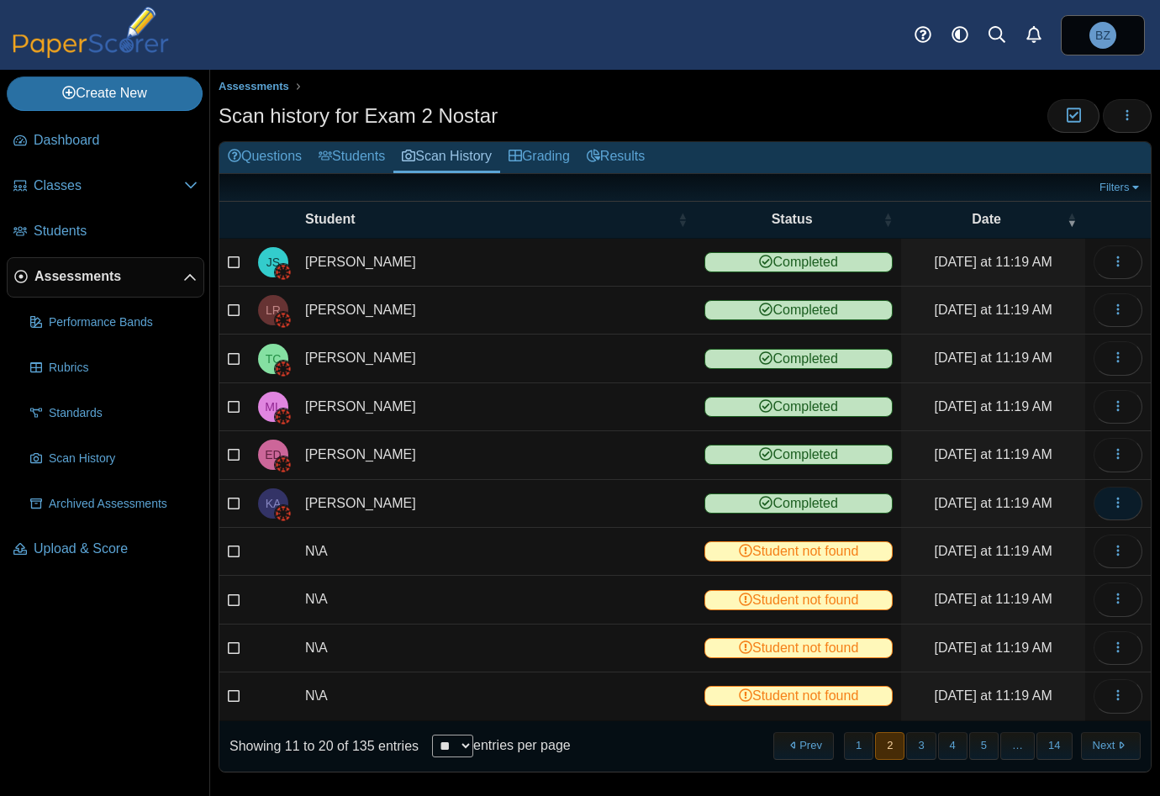
click at [1111, 500] on icon "button" at bounding box center [1117, 502] width 13 height 13
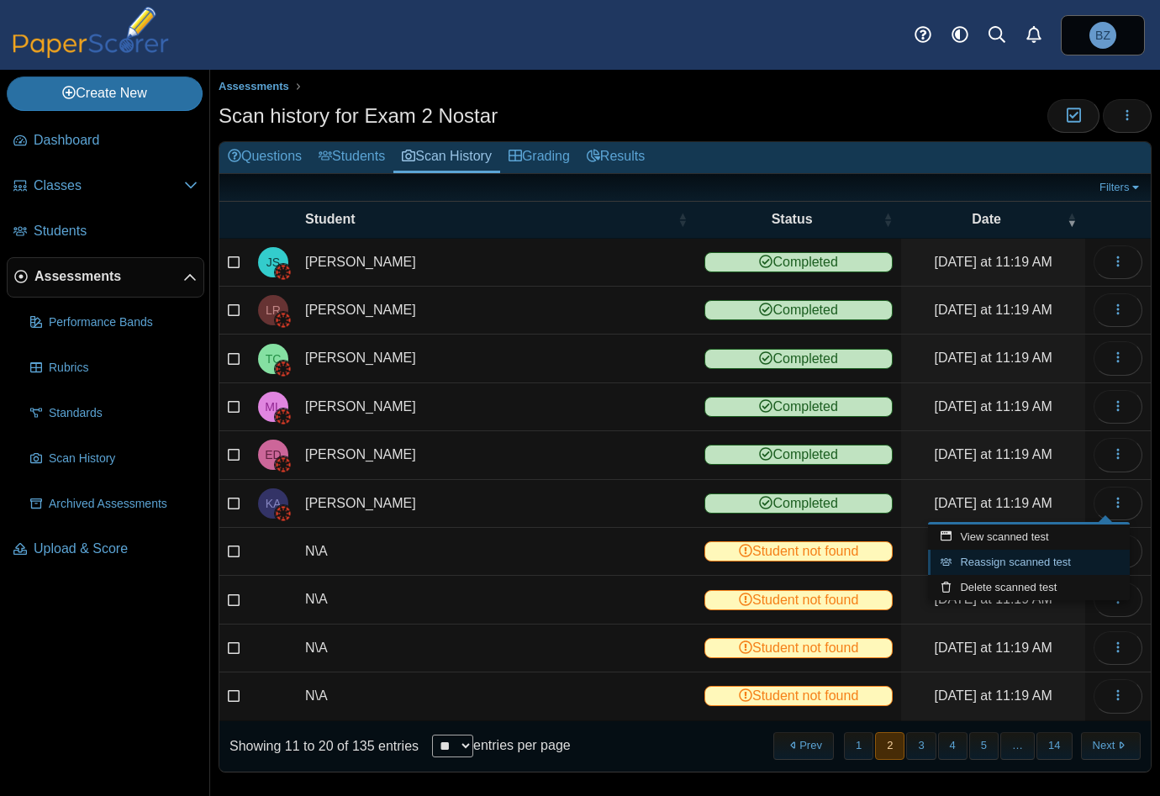
click at [1002, 566] on link "Reassign scanned test" at bounding box center [1029, 562] width 202 height 25
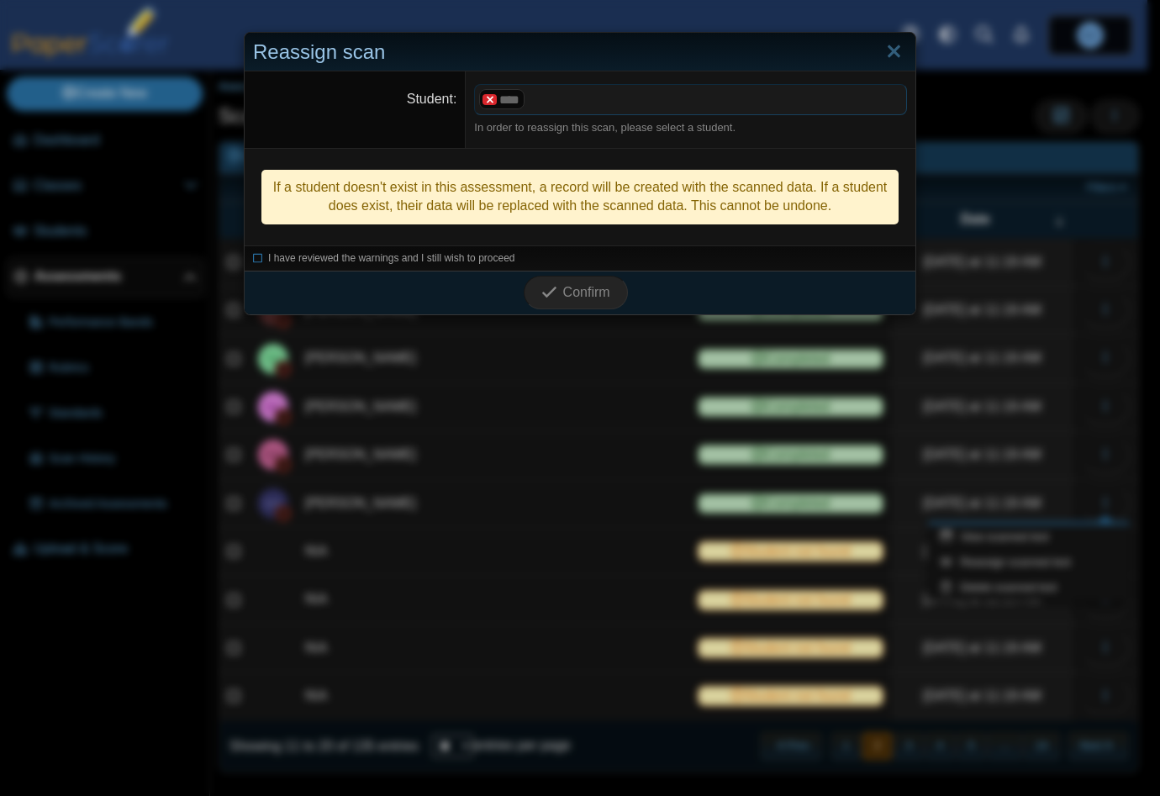
click at [488, 96] on x "remove tag" at bounding box center [489, 99] width 14 height 11
click at [498, 99] on span at bounding box center [690, 99] width 431 height 29
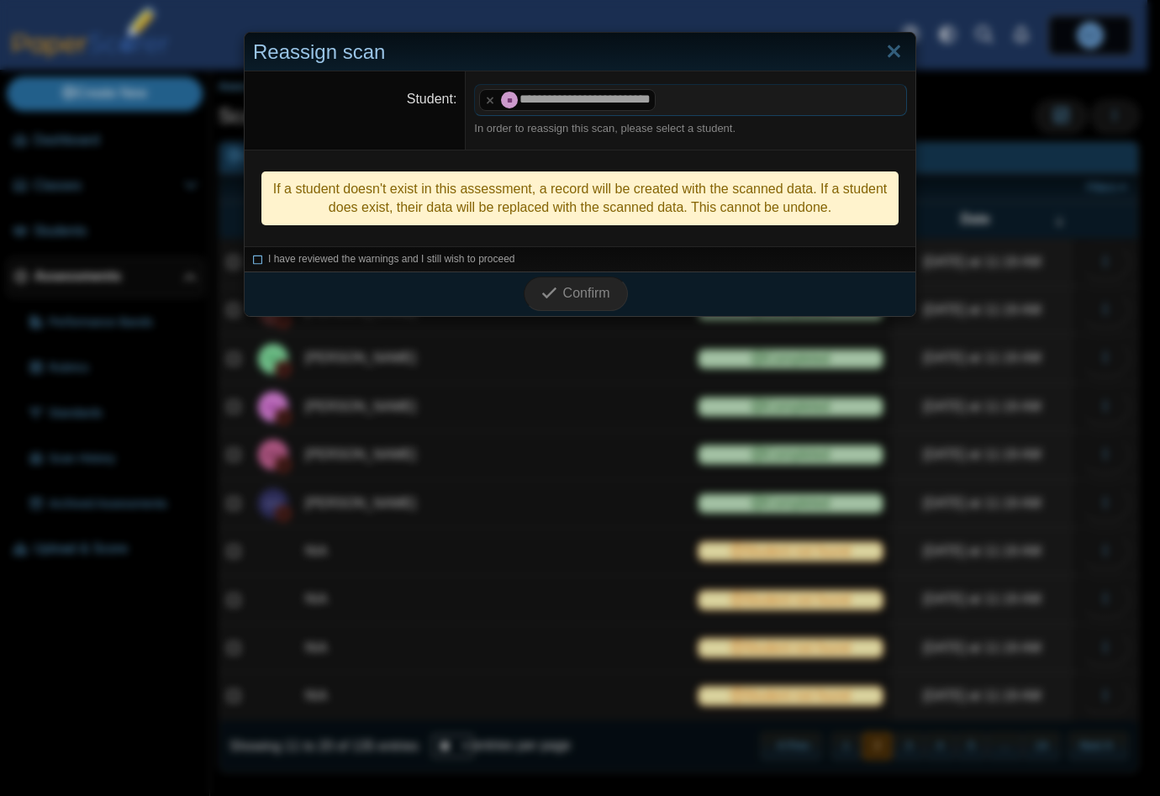
click at [253, 261] on icon at bounding box center [258, 256] width 10 height 9
click at [563, 289] on span "Confirm" at bounding box center [586, 293] width 47 height 14
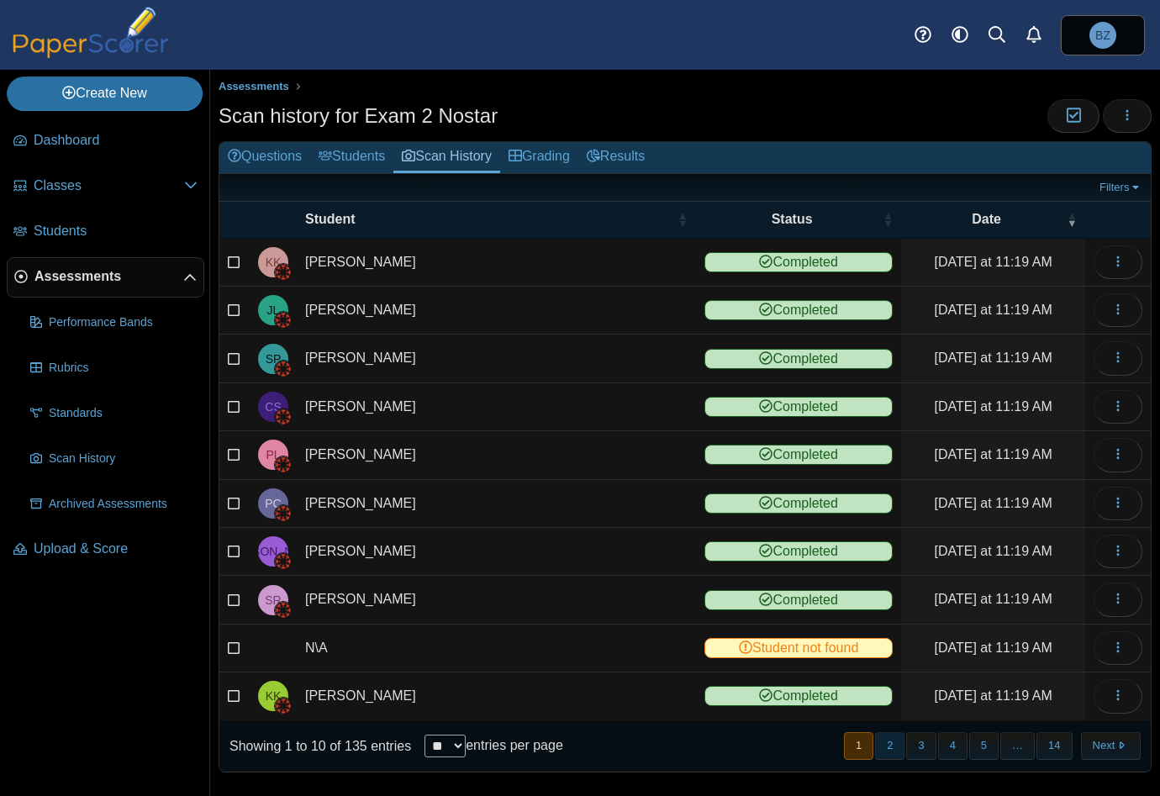
click at [884, 740] on button "2" at bounding box center [889, 746] width 29 height 28
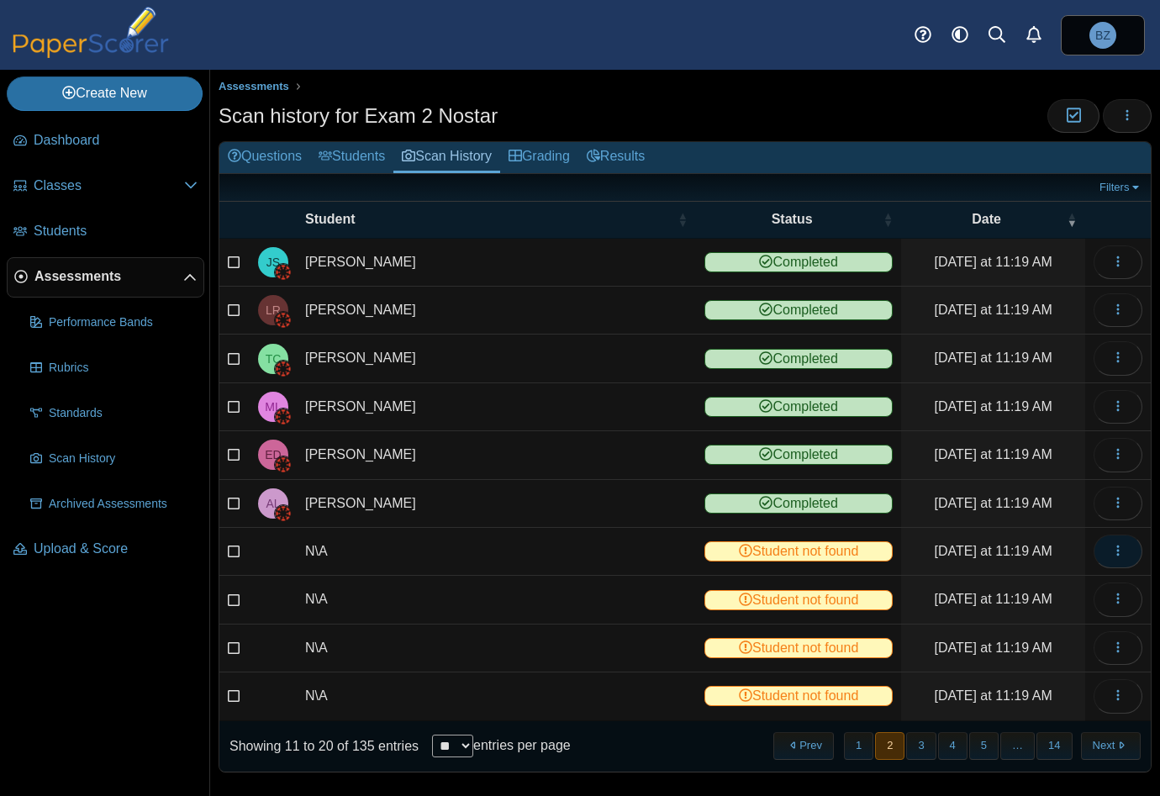
click at [1116, 546] on use "button" at bounding box center [1117, 550] width 3 height 11
click at [1030, 587] on link "View scanned test" at bounding box center [1029, 584] width 202 height 25
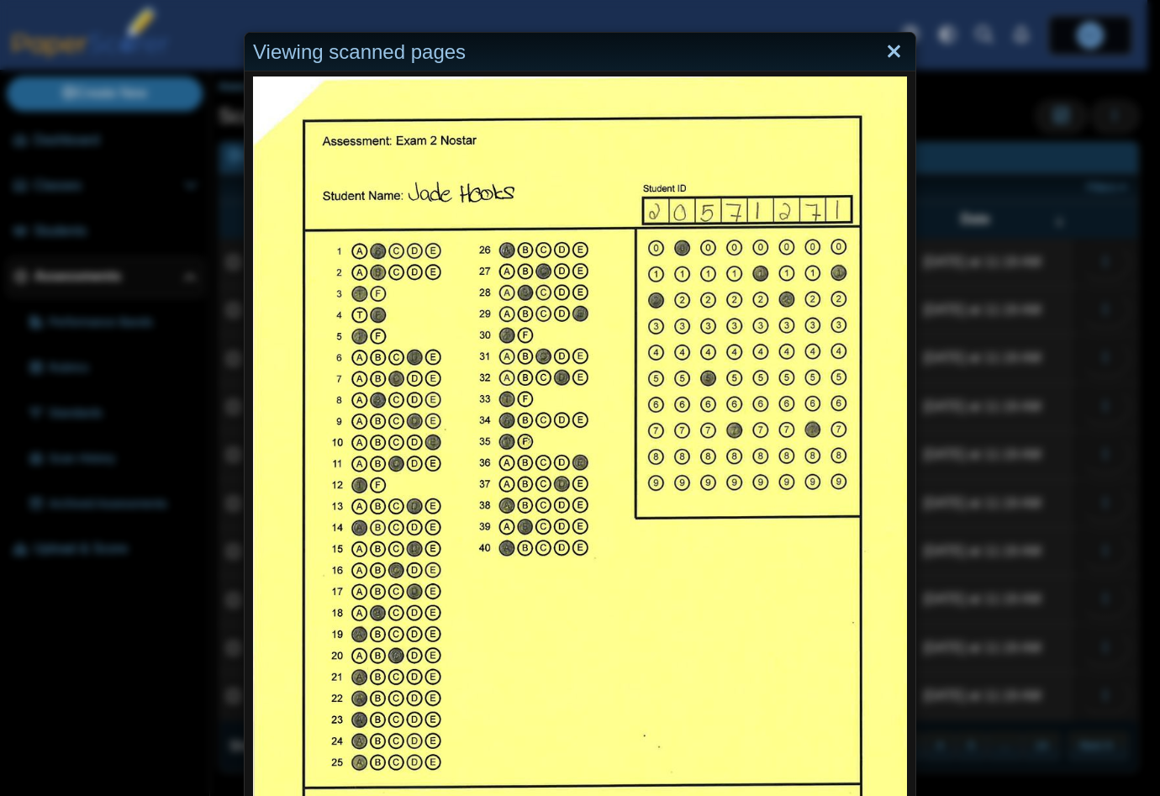
click at [881, 49] on link "Close" at bounding box center [894, 52] width 26 height 29
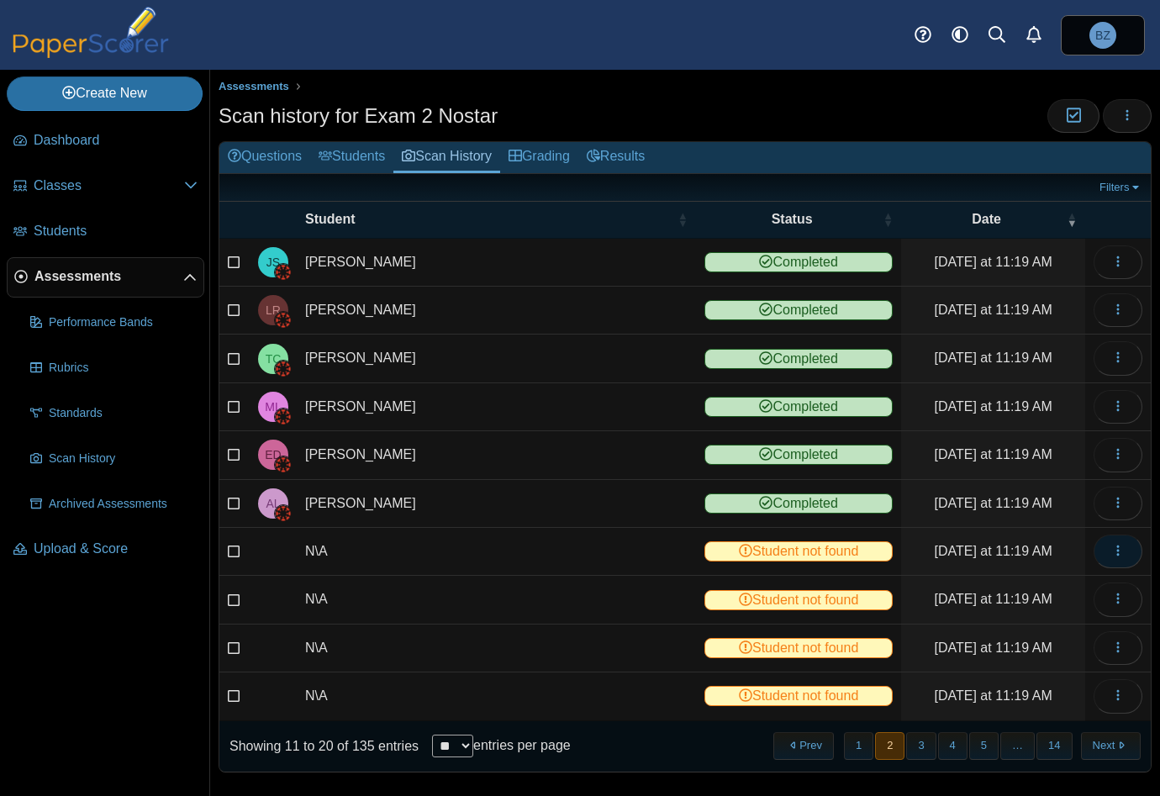
click at [1096, 538] on button "button" at bounding box center [1117, 552] width 49 height 34
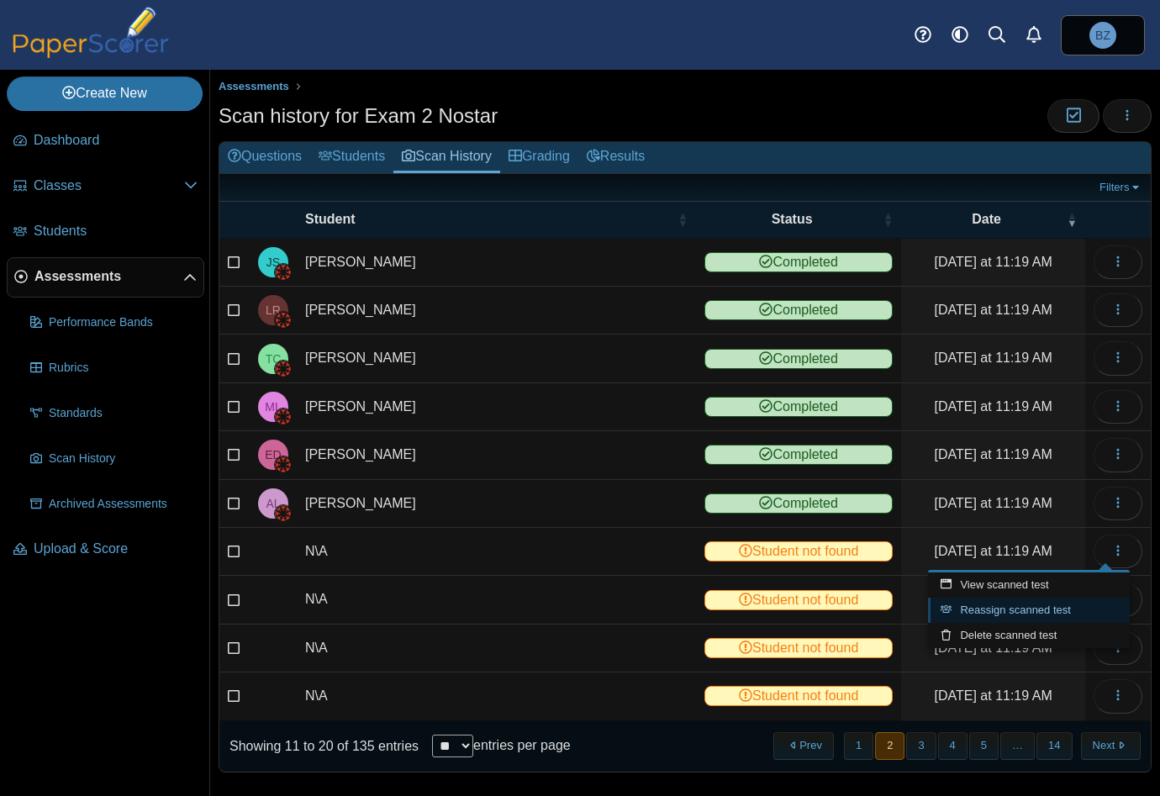
click at [1039, 608] on link "Reassign scanned test" at bounding box center [1029, 610] width 202 height 25
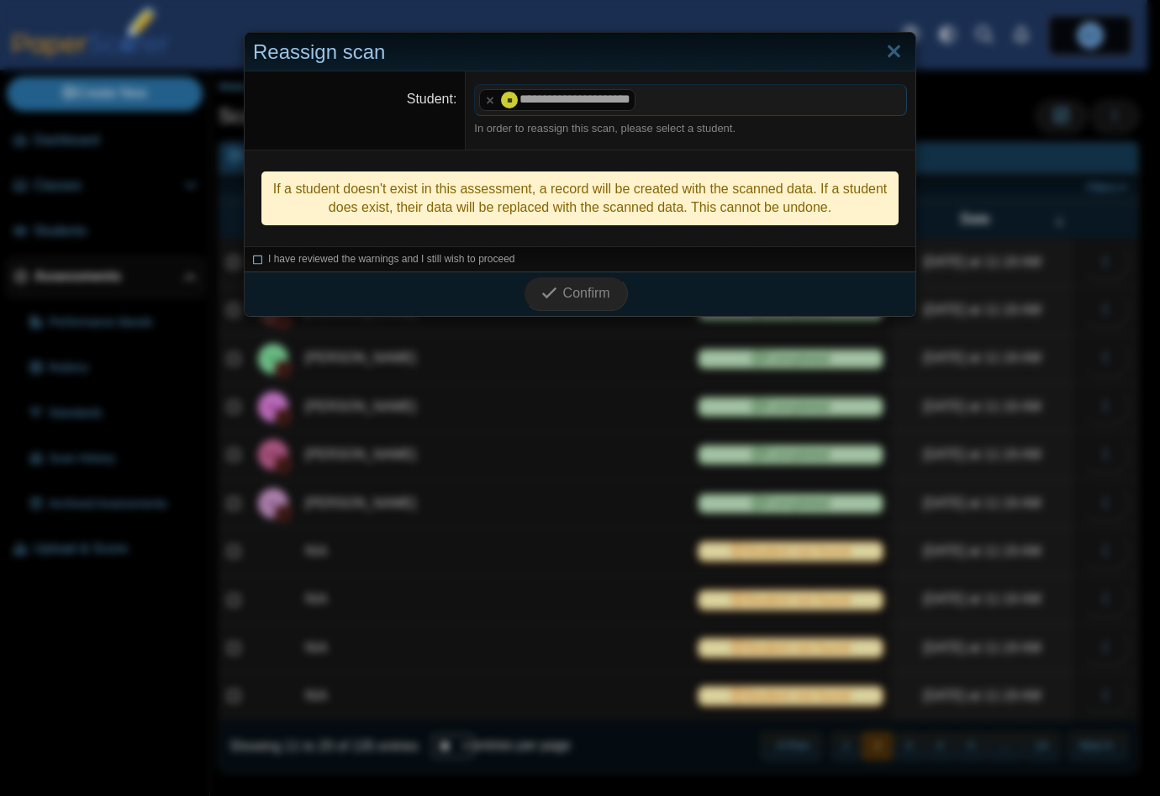
click at [253, 261] on icon at bounding box center [258, 256] width 10 height 9
click at [589, 300] on span "Confirm" at bounding box center [586, 293] width 47 height 14
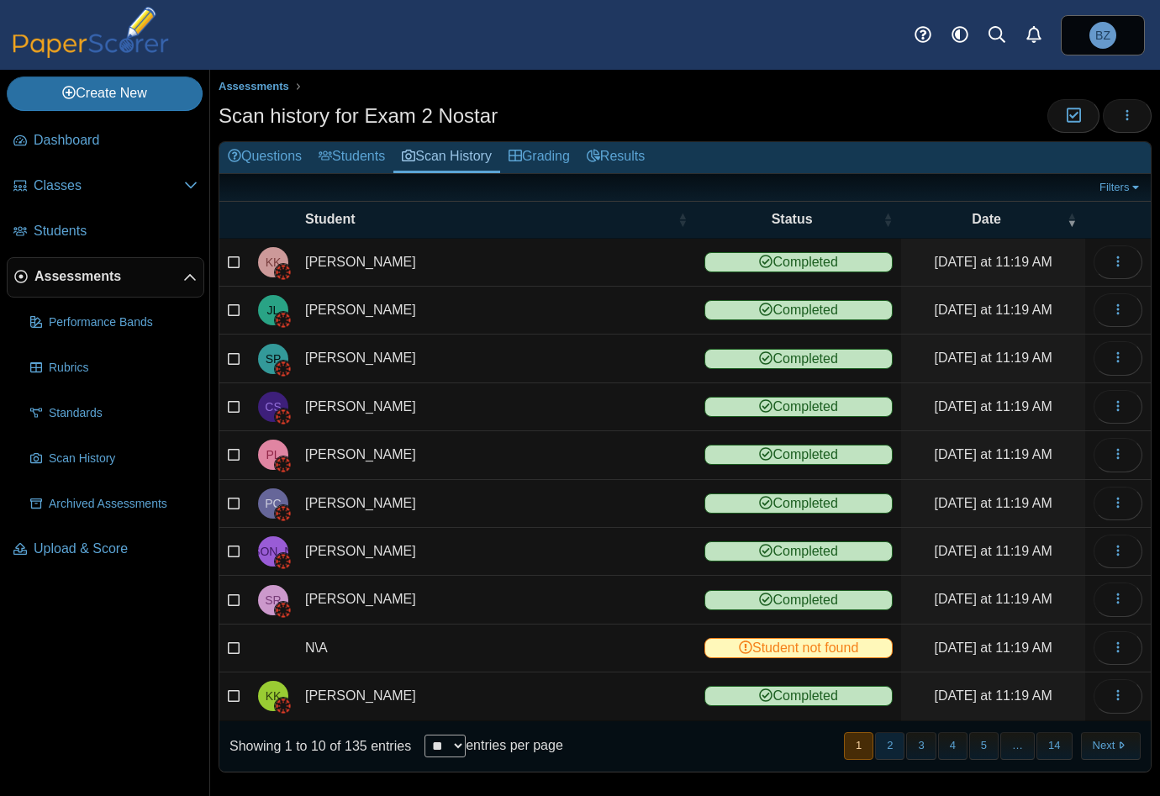
click at [881, 737] on button "2" at bounding box center [889, 746] width 29 height 28
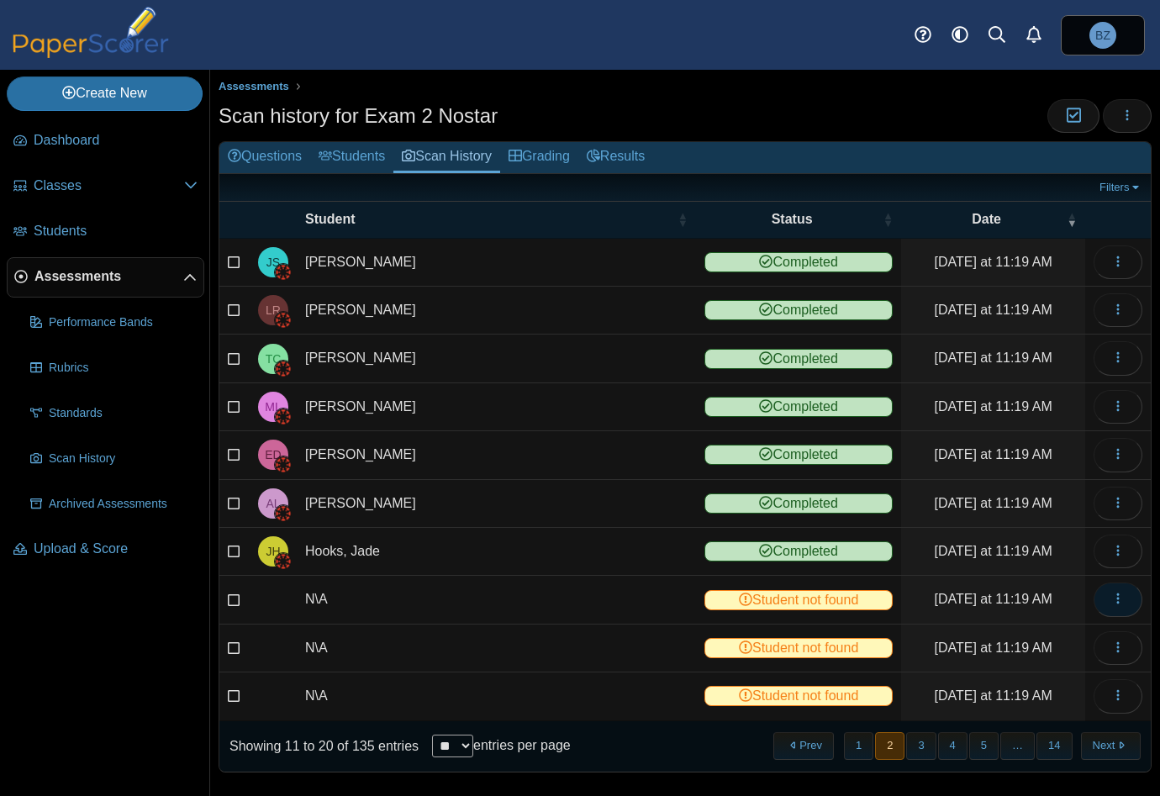
click at [1112, 598] on button "button" at bounding box center [1117, 599] width 49 height 34
click at [1018, 635] on link "View scanned test" at bounding box center [1029, 631] width 202 height 25
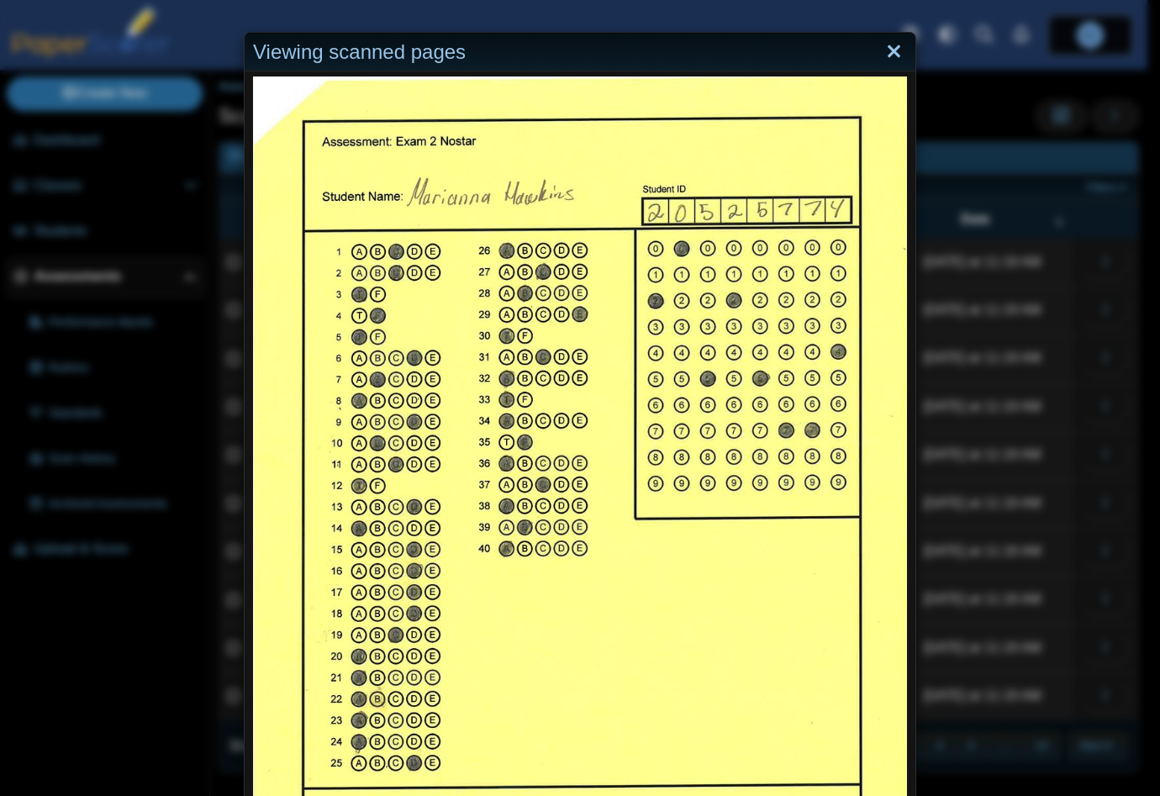
click at [885, 55] on link "Close" at bounding box center [894, 52] width 26 height 29
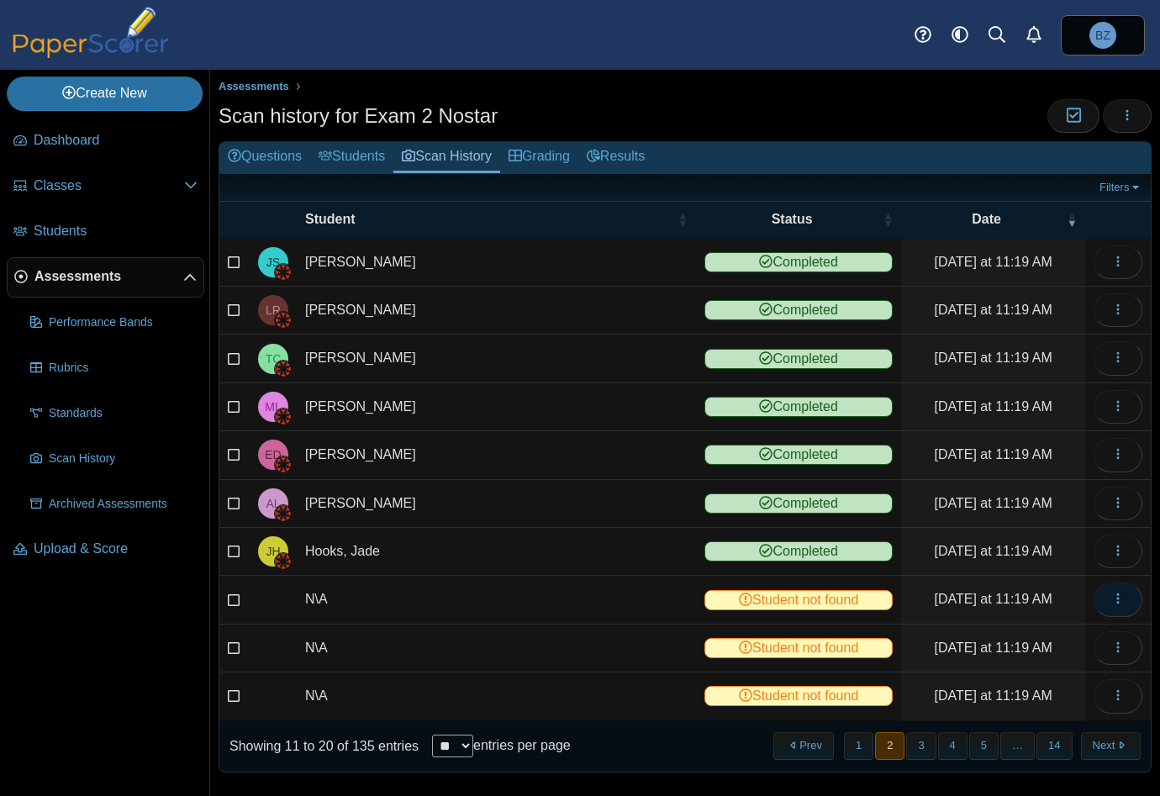
click at [1111, 596] on icon "button" at bounding box center [1117, 598] width 13 height 13
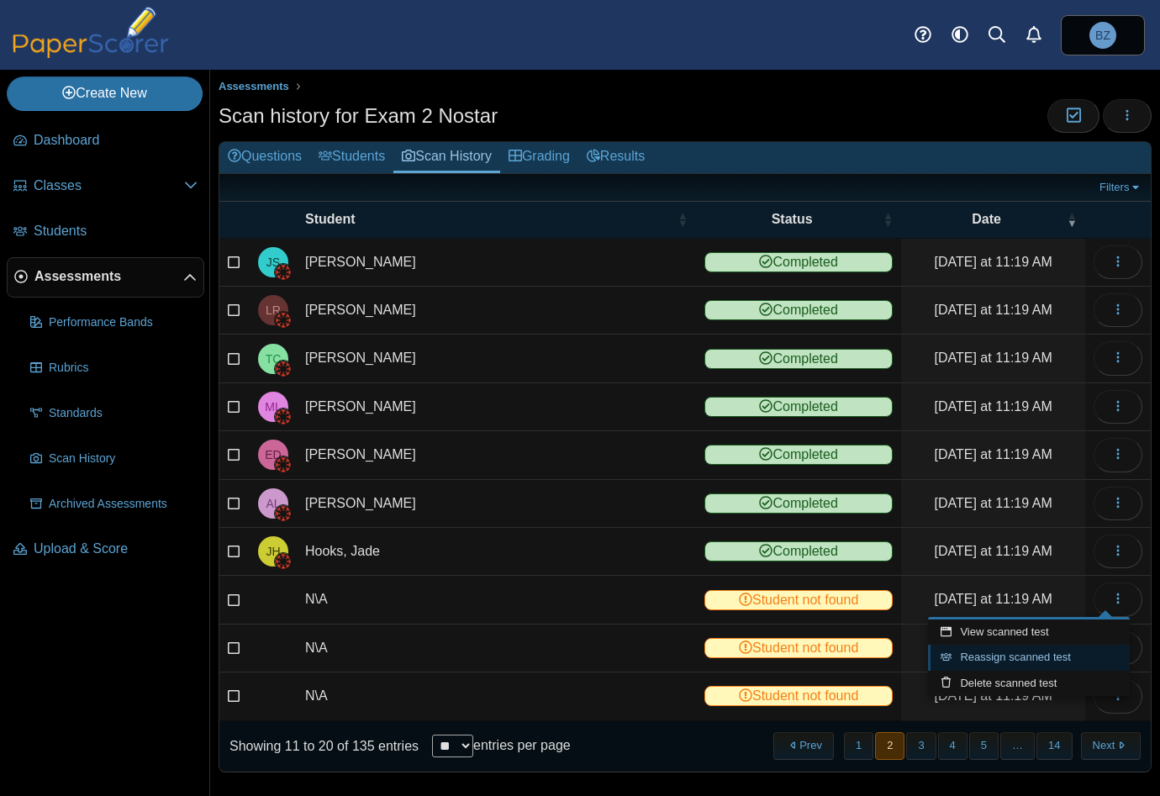
click at [1021, 658] on link "Reassign scanned test" at bounding box center [1029, 657] width 202 height 25
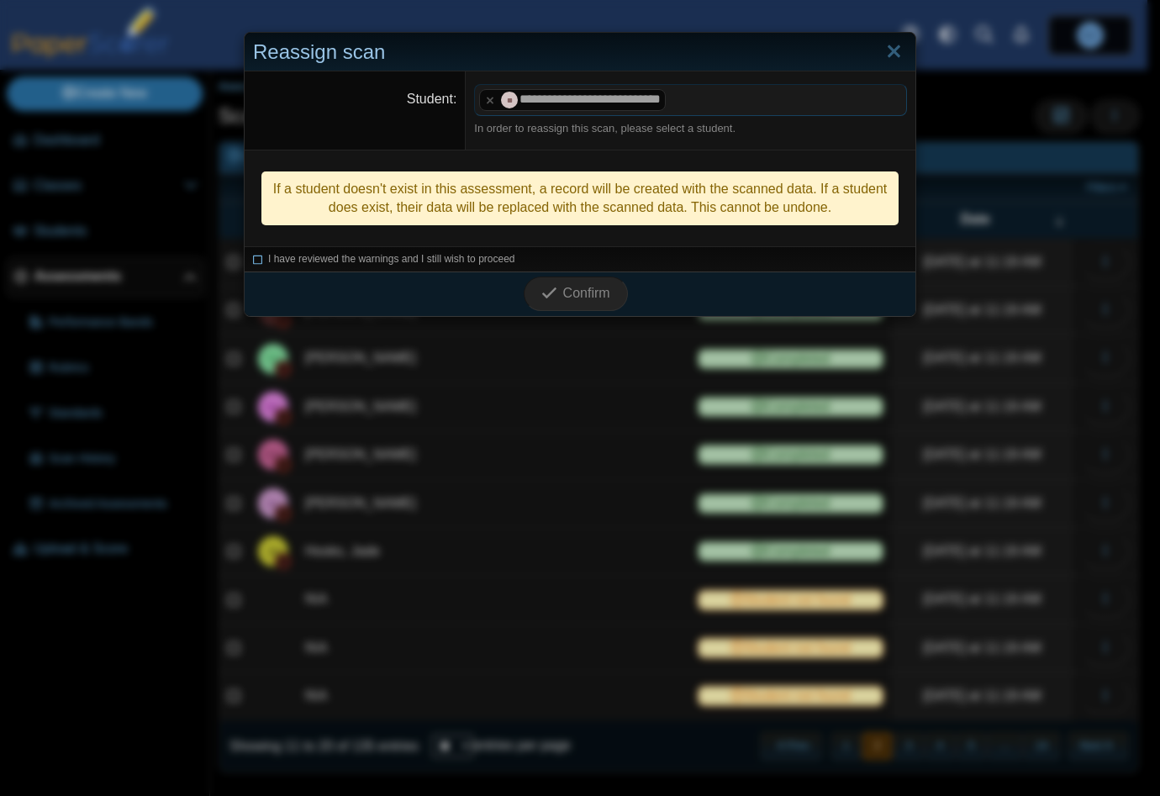
click at [256, 260] on icon at bounding box center [258, 256] width 10 height 9
click at [568, 299] on span "Confirm" at bounding box center [586, 293] width 47 height 14
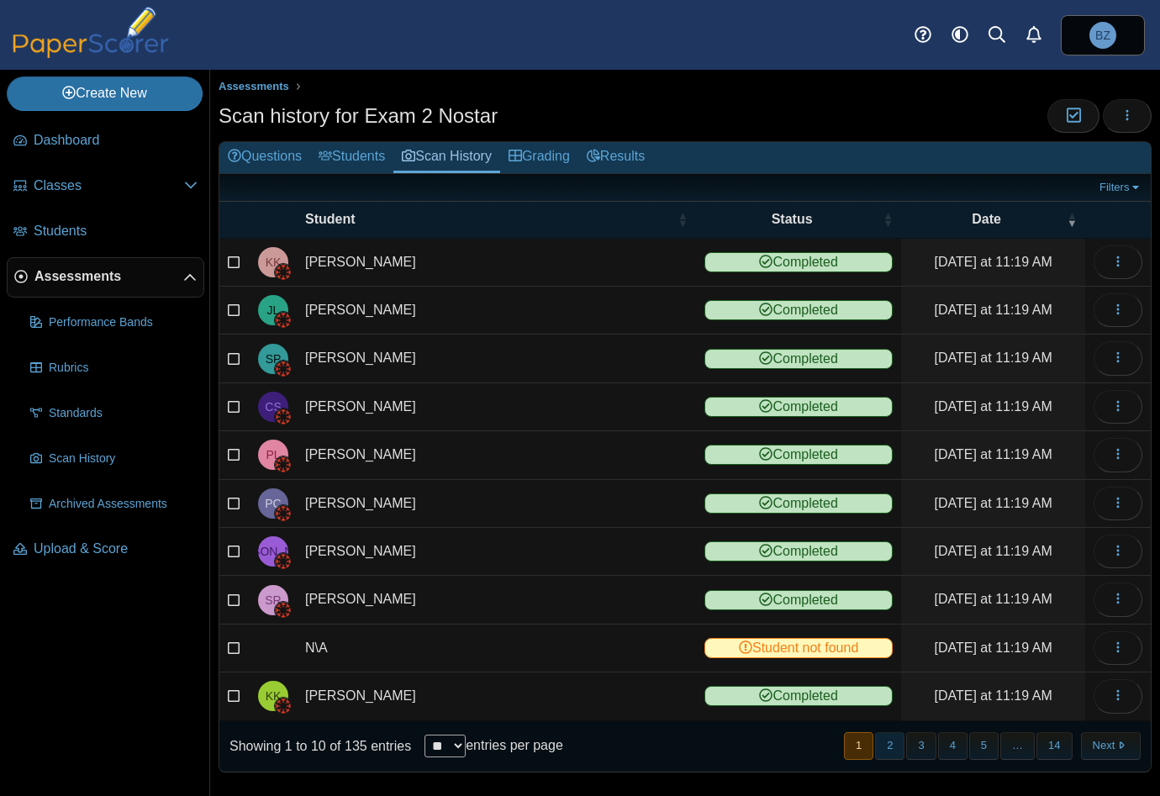
click at [881, 735] on button "2" at bounding box center [889, 746] width 29 height 28
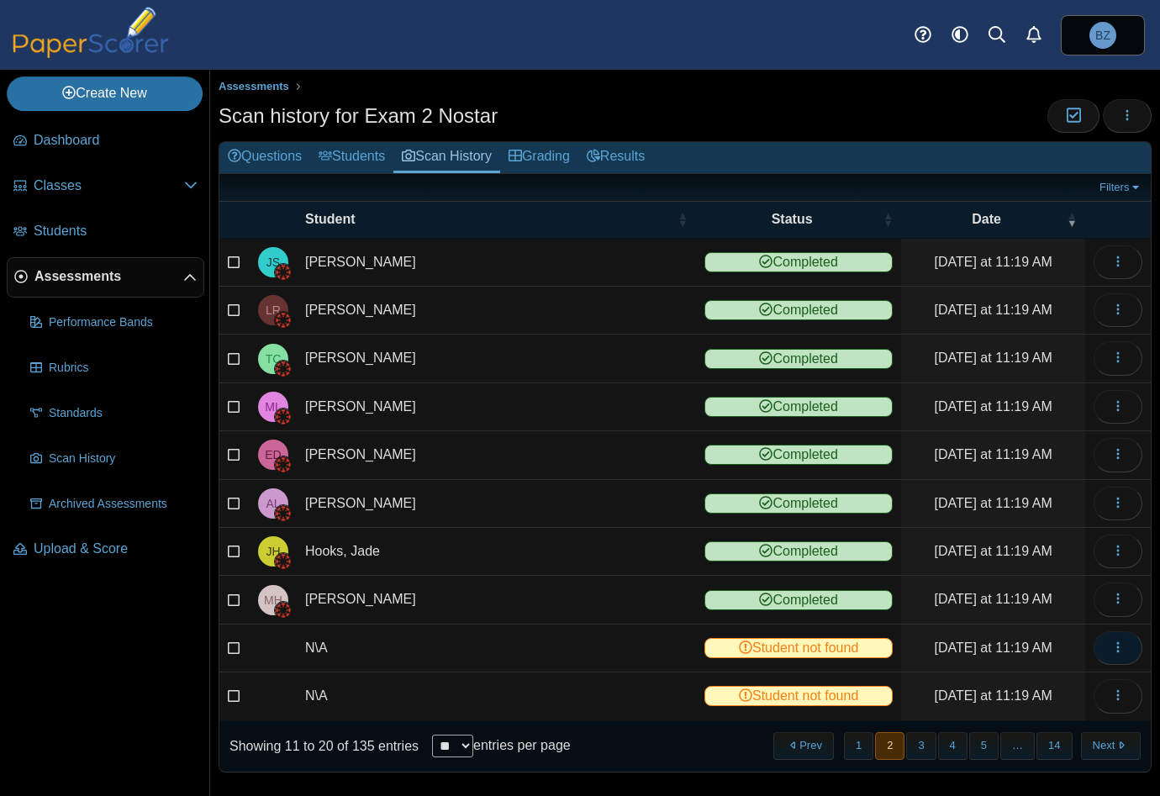
click at [1115, 632] on button "button" at bounding box center [1117, 648] width 49 height 34
click at [1032, 688] on link "View scanned test" at bounding box center [1029, 679] width 202 height 25
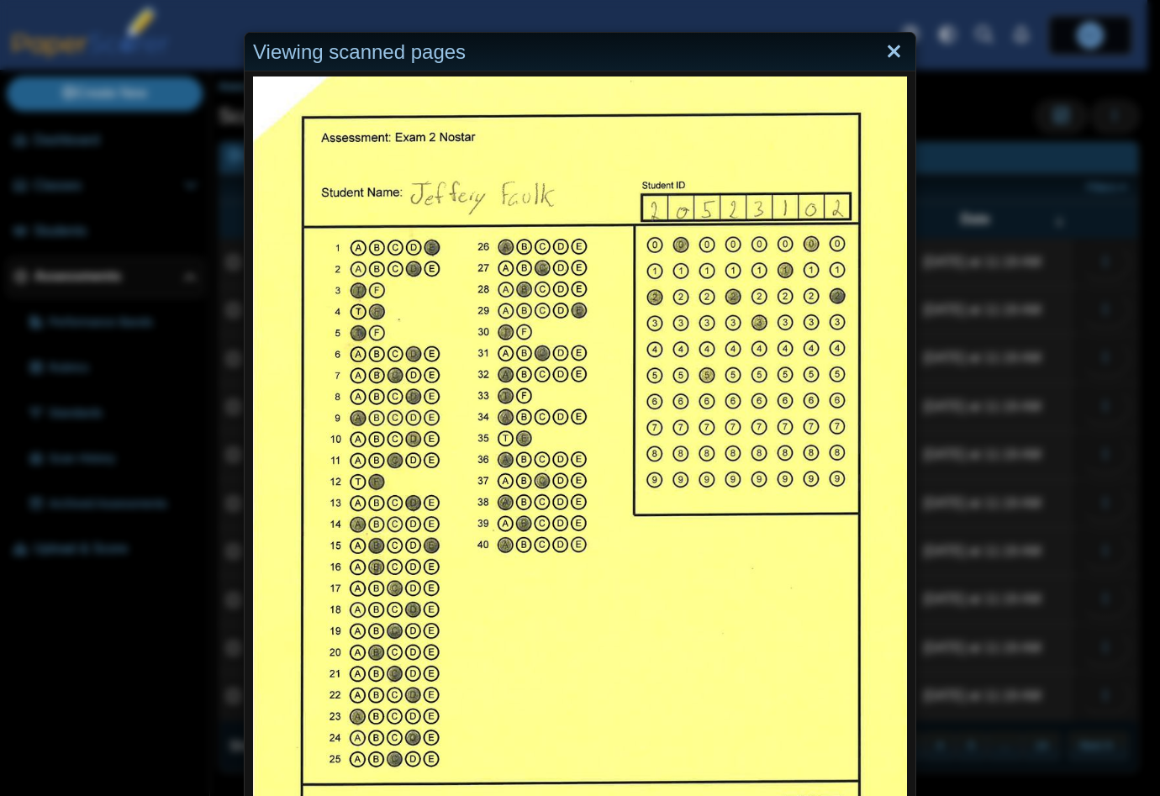
click at [888, 44] on link "Close" at bounding box center [894, 52] width 26 height 29
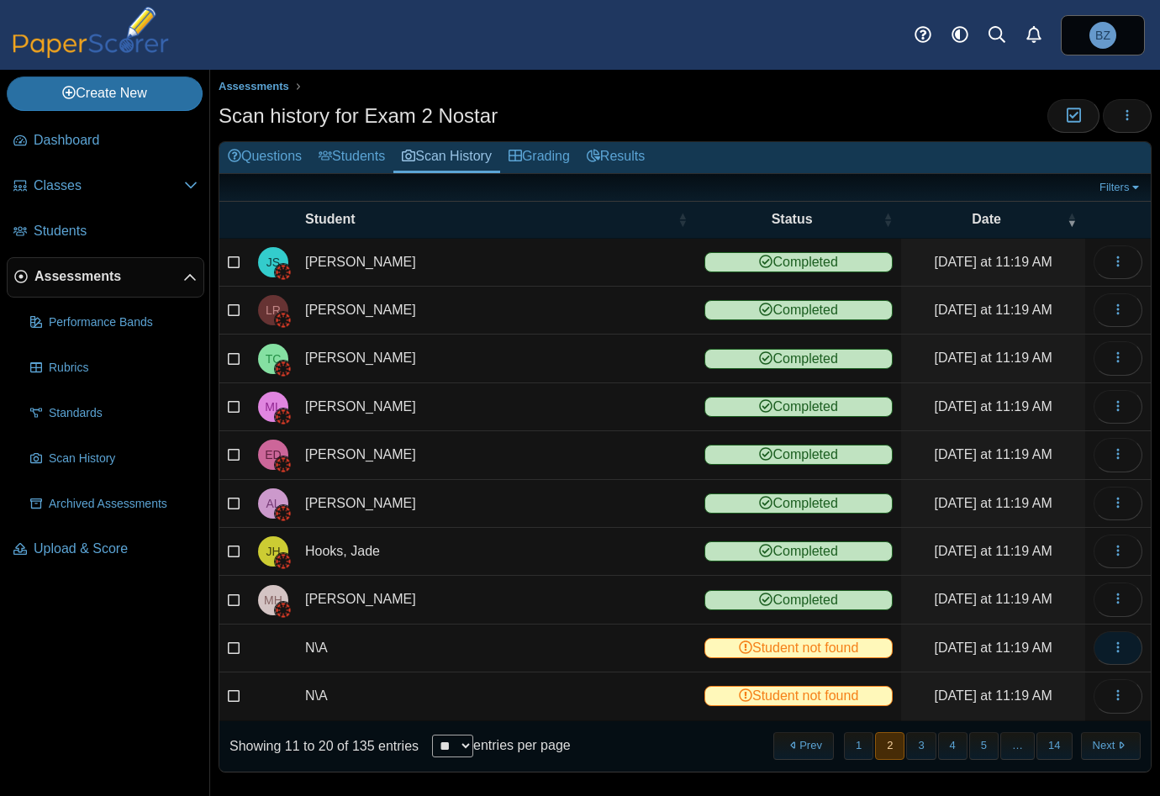
click at [1111, 643] on icon "button" at bounding box center [1117, 646] width 13 height 13
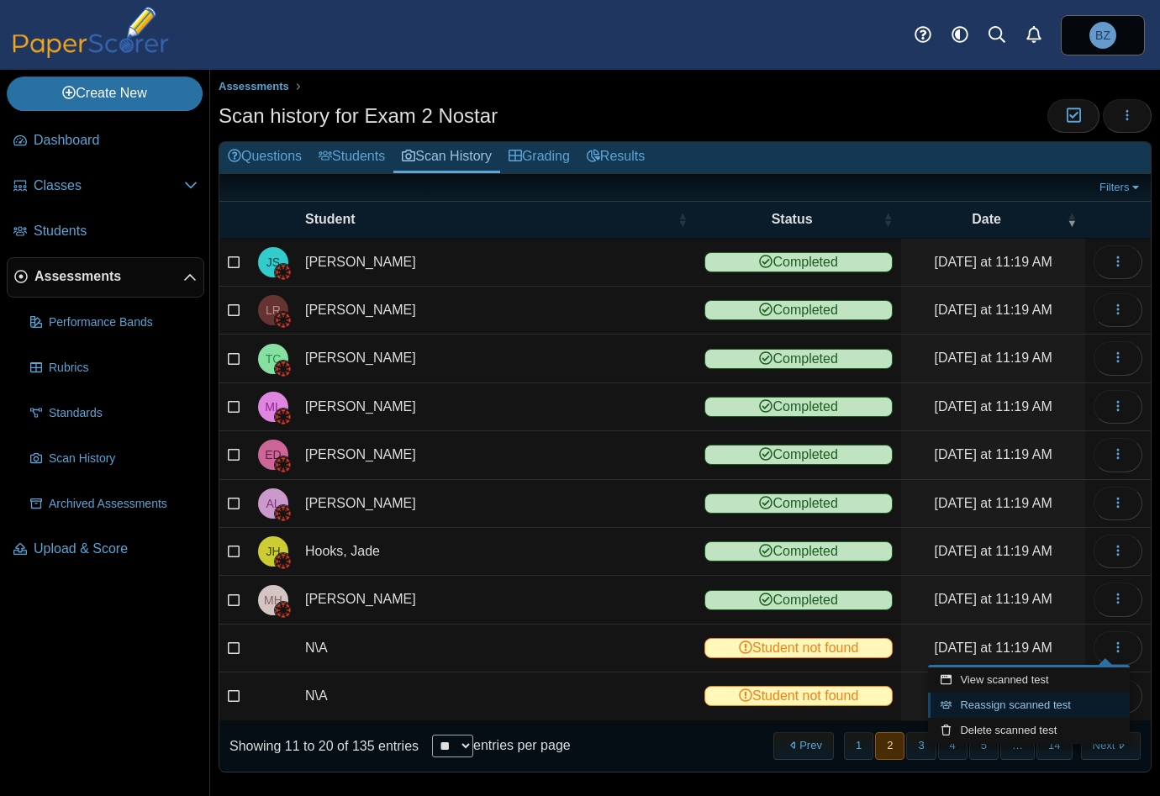
click at [1004, 698] on link "Reassign scanned test" at bounding box center [1029, 705] width 202 height 25
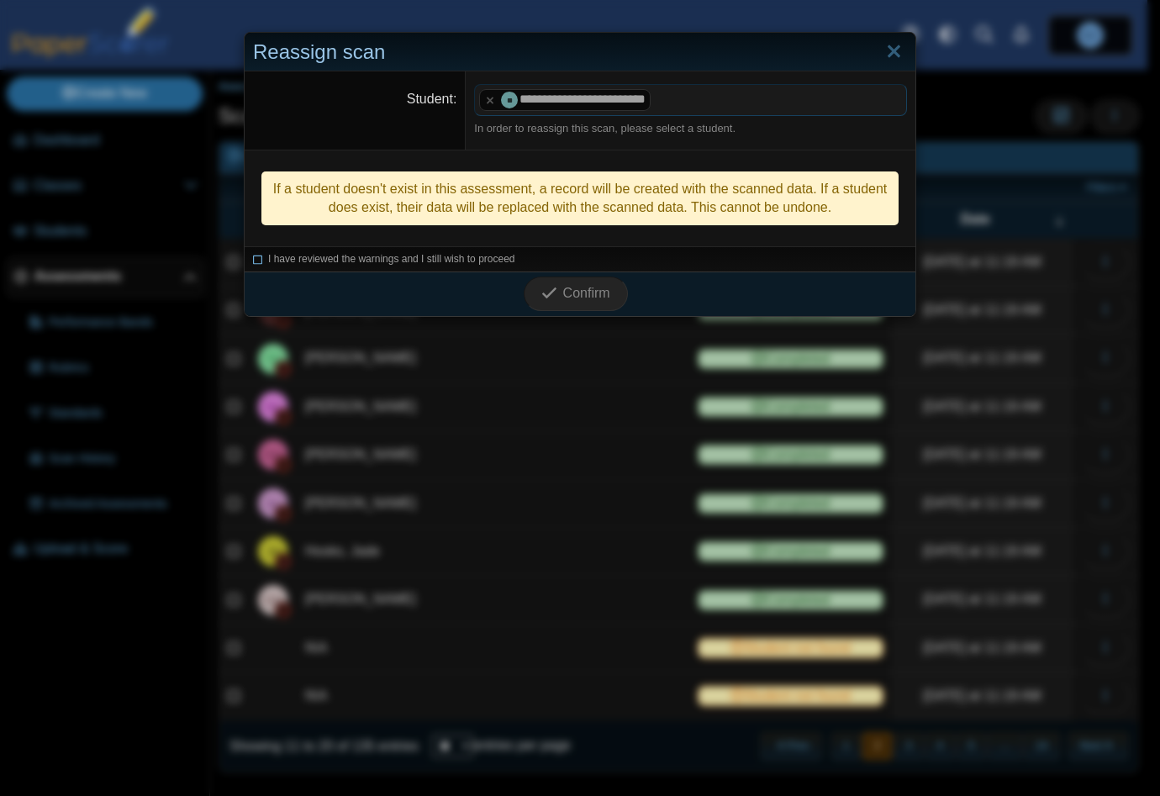
click at [253, 255] on icon at bounding box center [258, 256] width 10 height 9
click at [575, 295] on span "Confirm" at bounding box center [586, 293] width 47 height 14
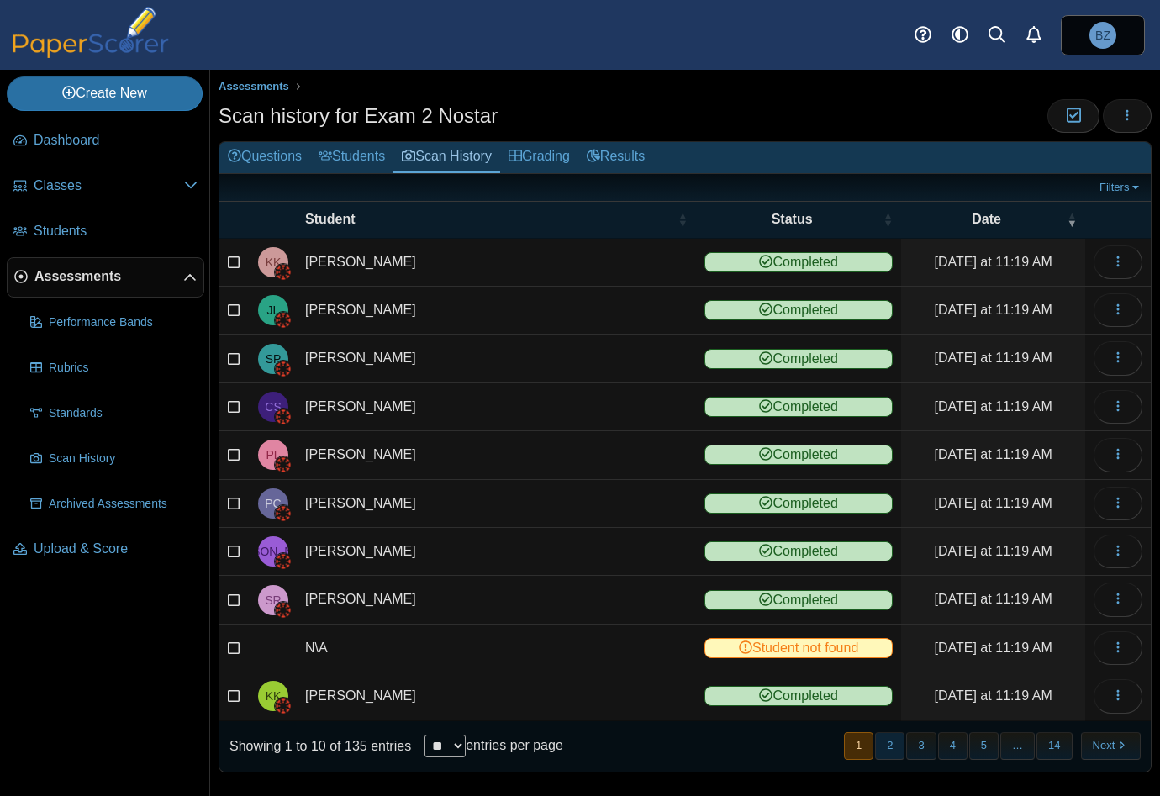
click at [885, 736] on button "2" at bounding box center [889, 746] width 29 height 28
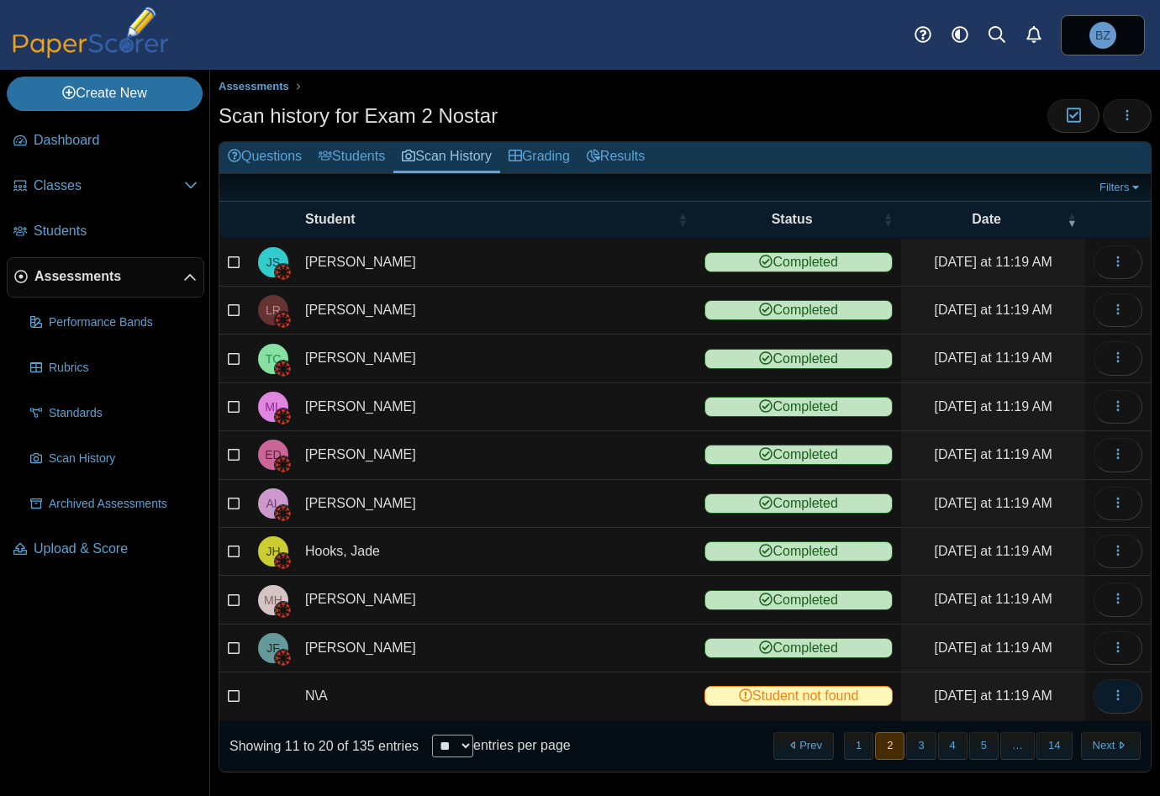
click at [1111, 698] on span "button" at bounding box center [1117, 695] width 13 height 14
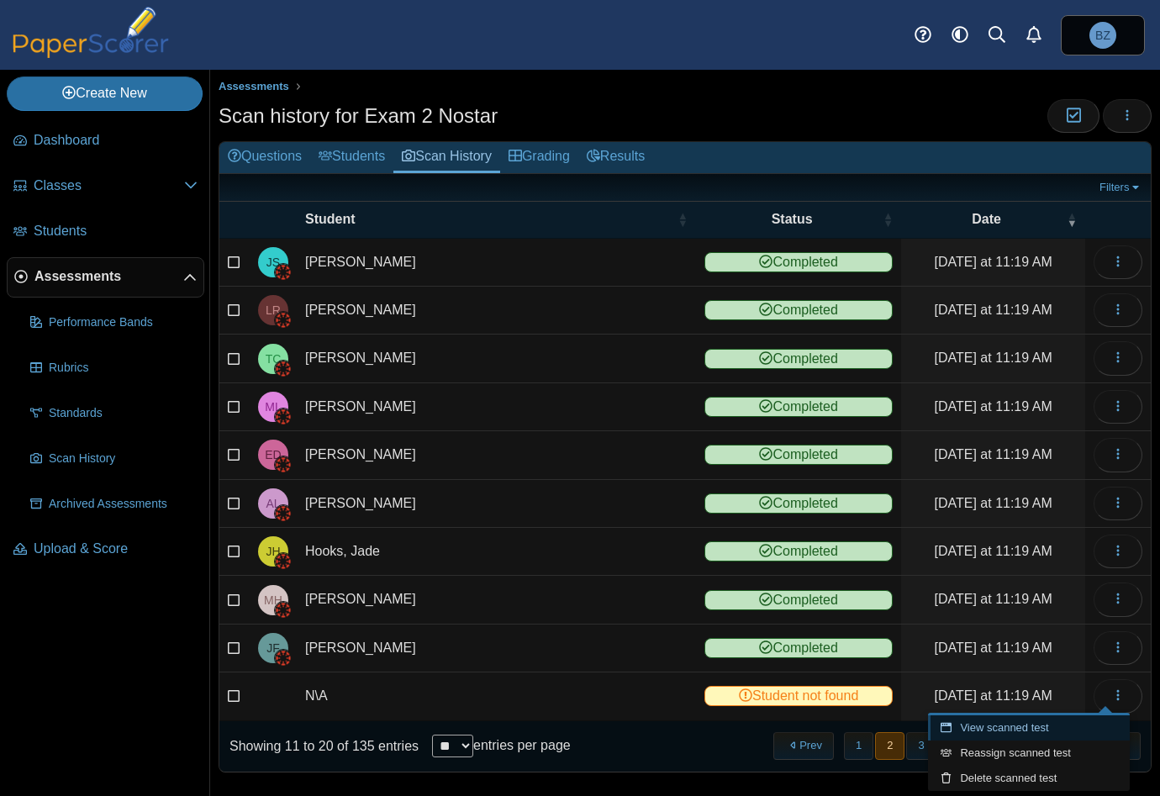
click at [1009, 728] on link "View scanned test" at bounding box center [1029, 727] width 202 height 25
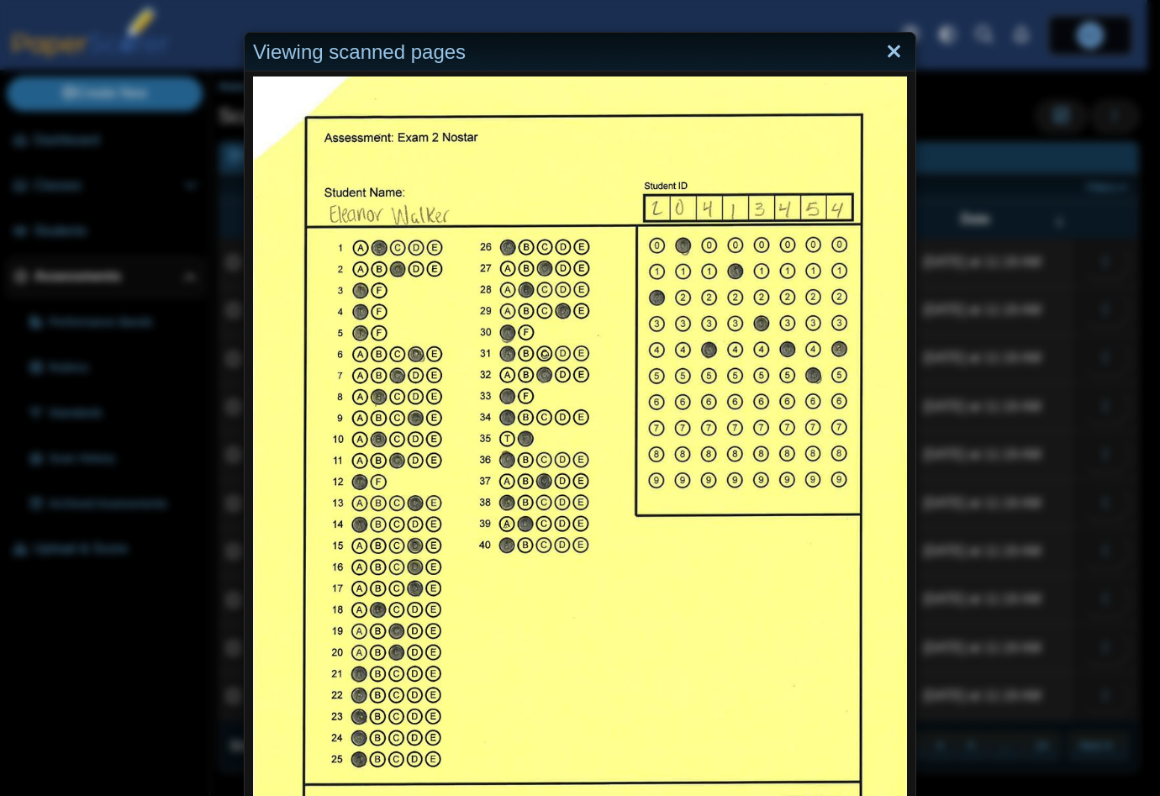
click at [892, 57] on link "Close" at bounding box center [894, 52] width 26 height 29
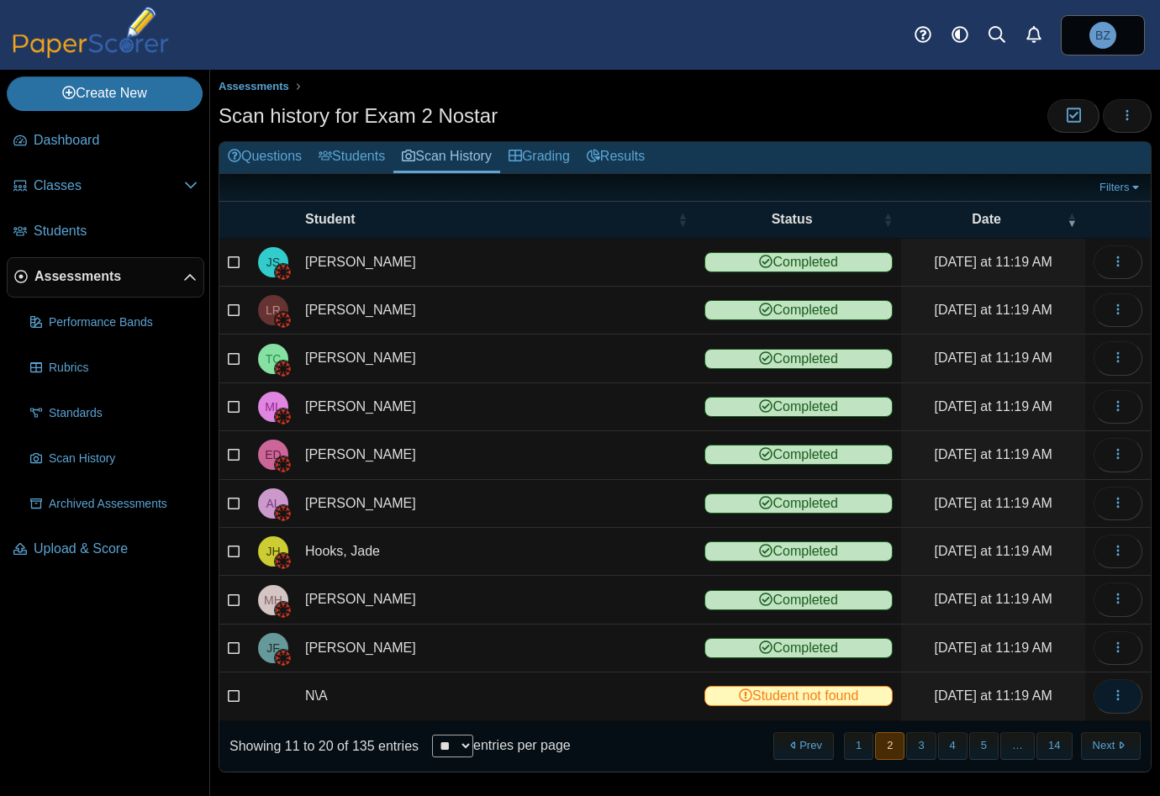
click at [1111, 696] on span "button" at bounding box center [1117, 695] width 13 height 14
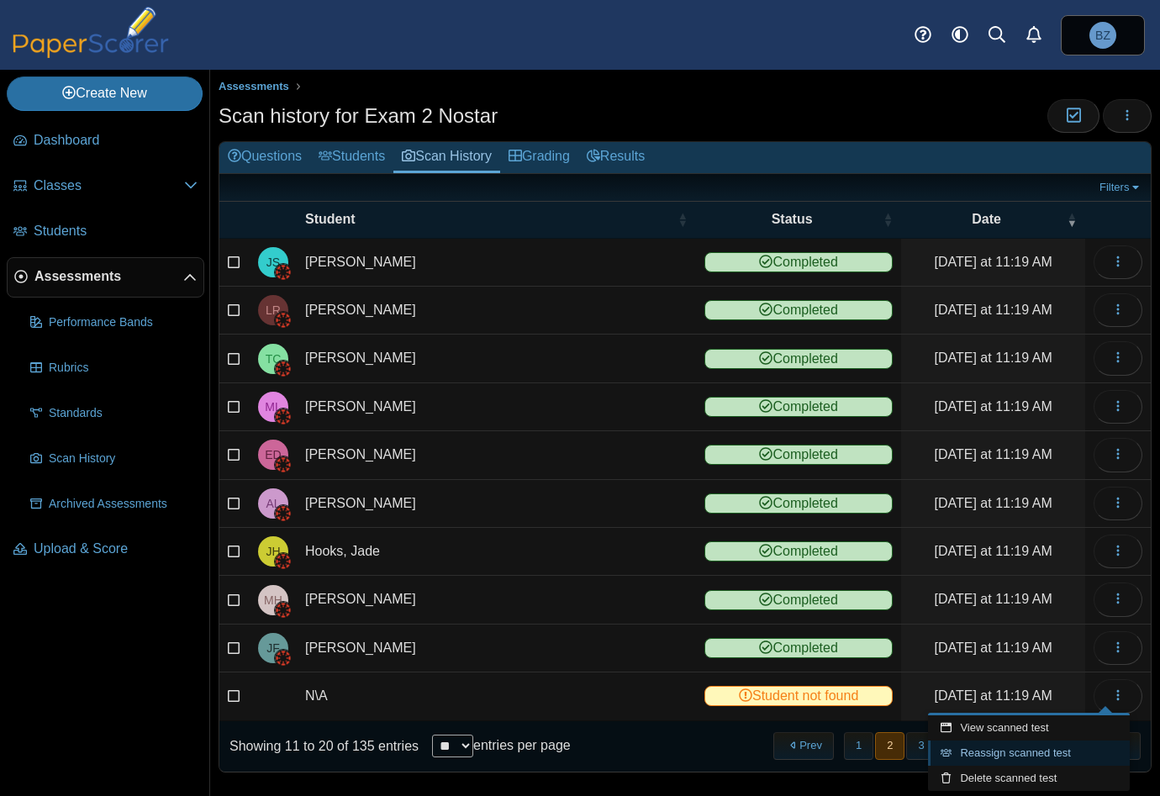
click at [1002, 751] on link "Reassign scanned test" at bounding box center [1029, 752] width 202 height 25
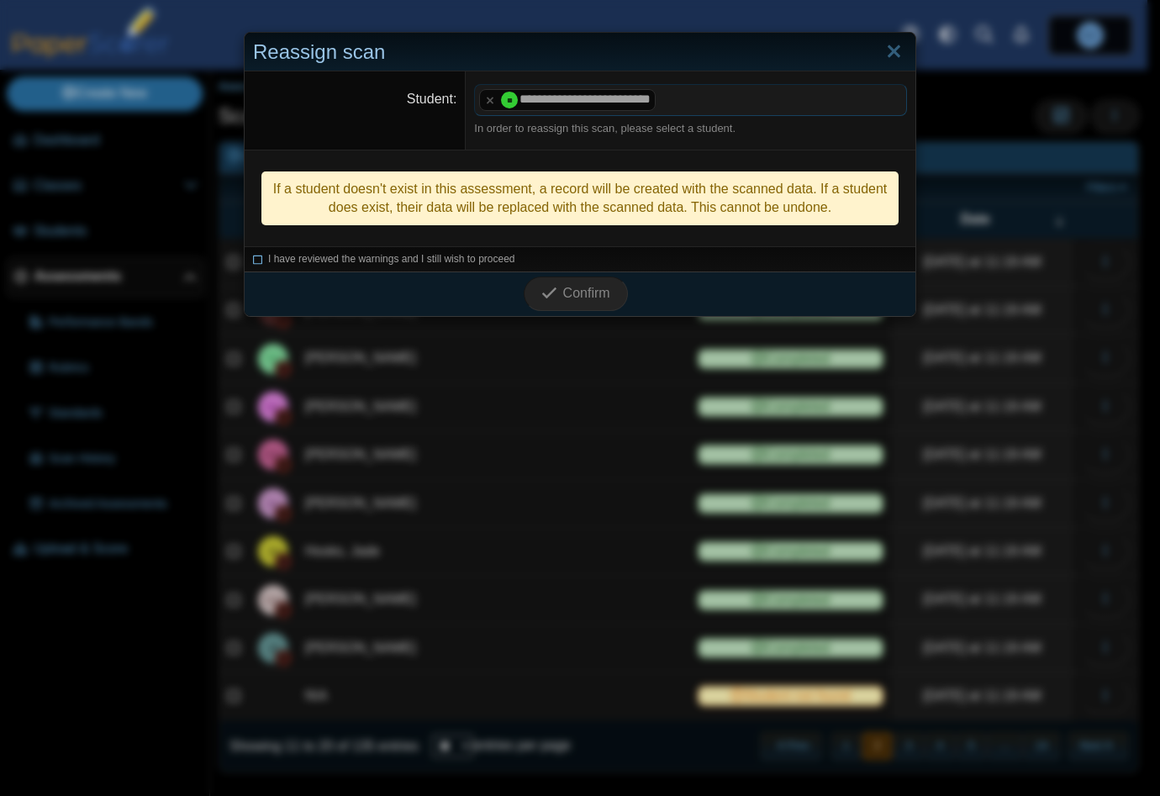
click at [253, 253] on icon at bounding box center [258, 256] width 10 height 9
click at [579, 305] on button "Confirm" at bounding box center [575, 294] width 103 height 34
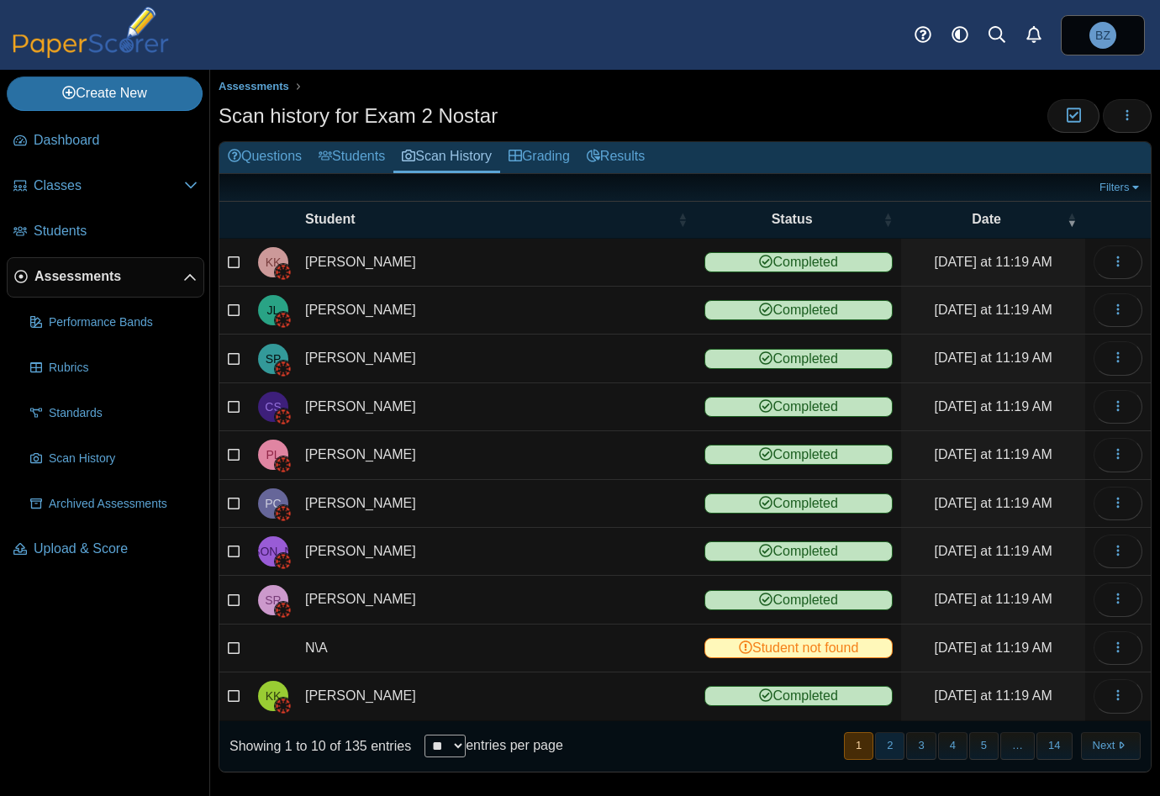
click at [881, 739] on button "2" at bounding box center [889, 746] width 29 height 28
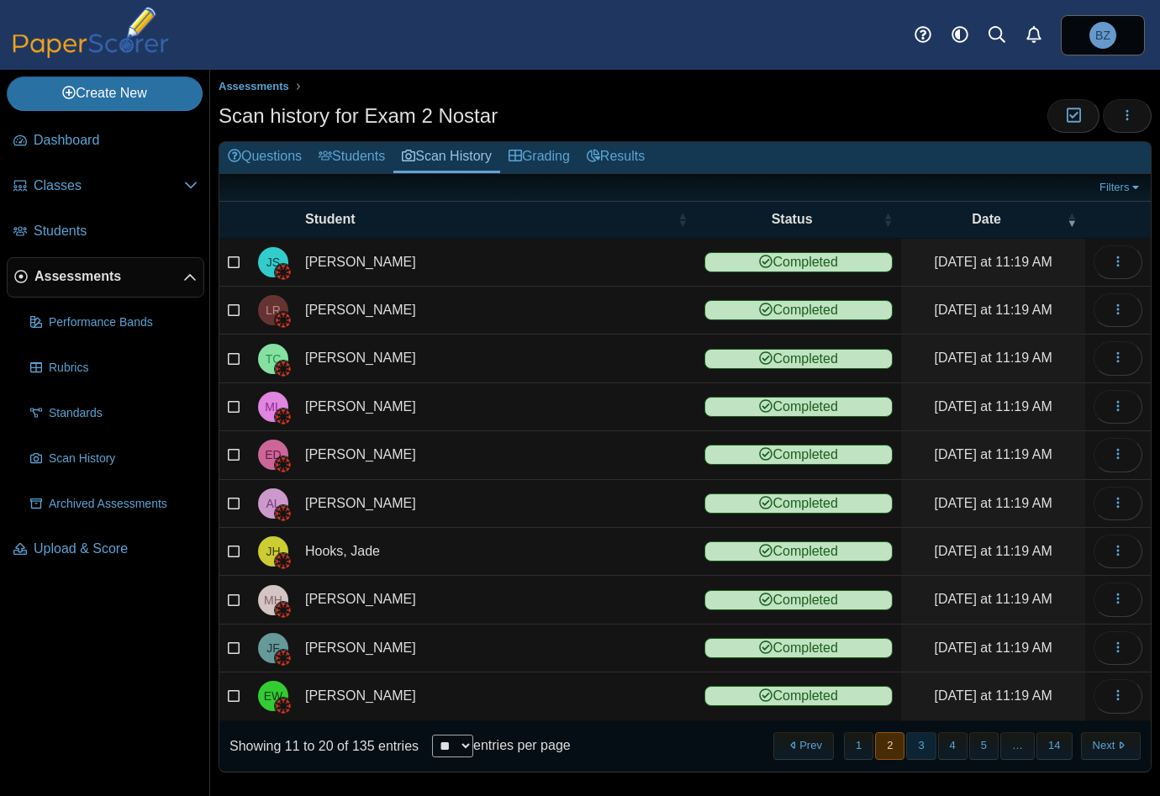
click at [914, 741] on button "3" at bounding box center [920, 746] width 29 height 28
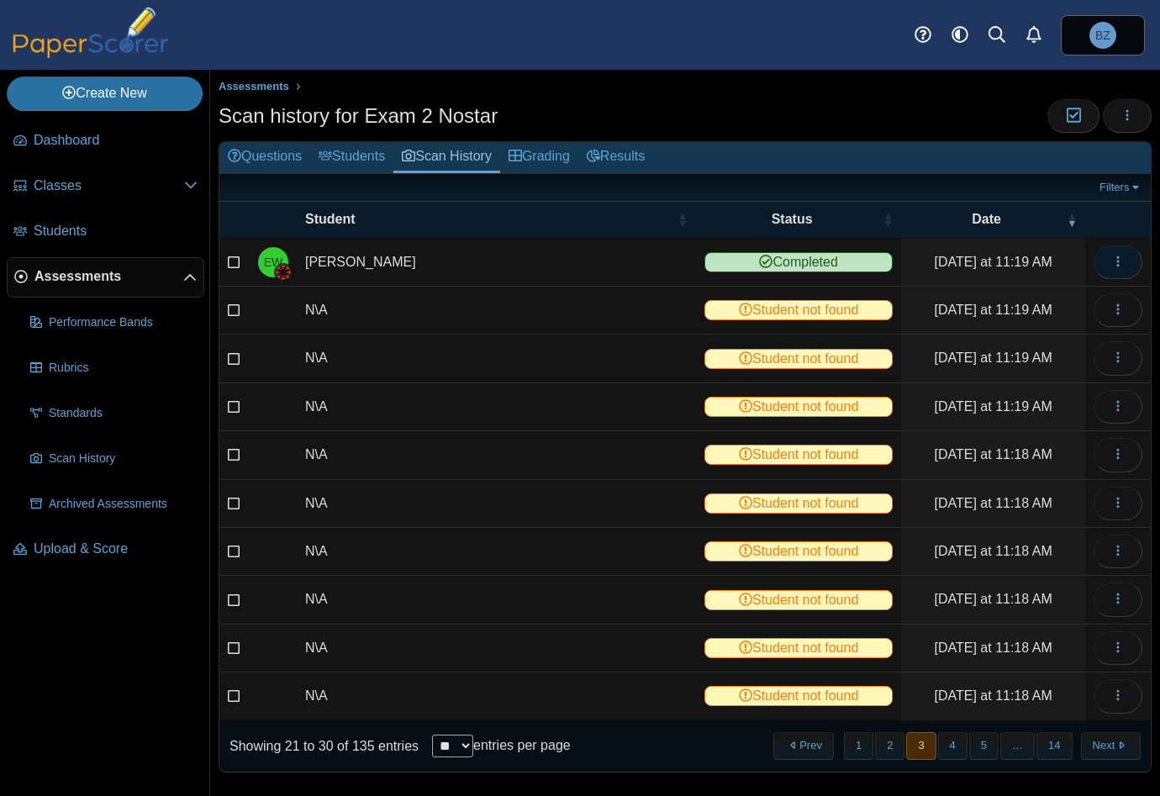
click at [1111, 248] on button "button" at bounding box center [1117, 262] width 49 height 34
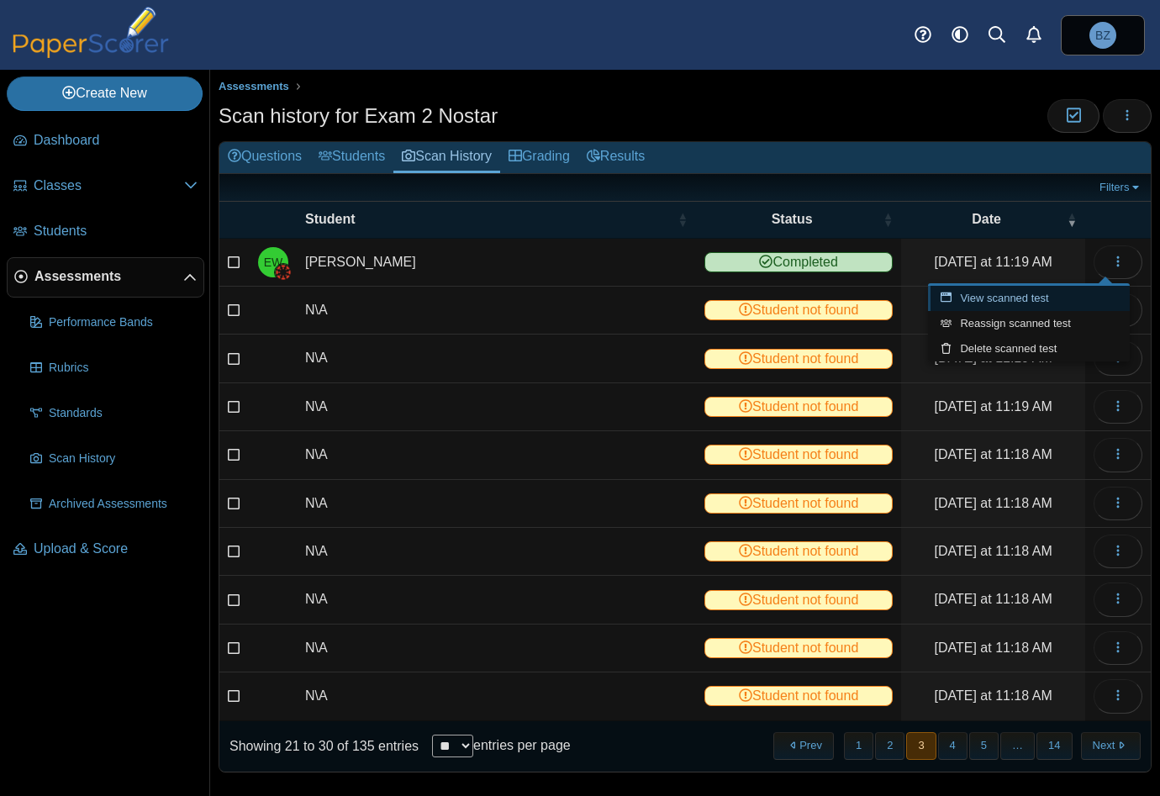
click at [1022, 301] on link "View scanned test" at bounding box center [1029, 298] width 202 height 25
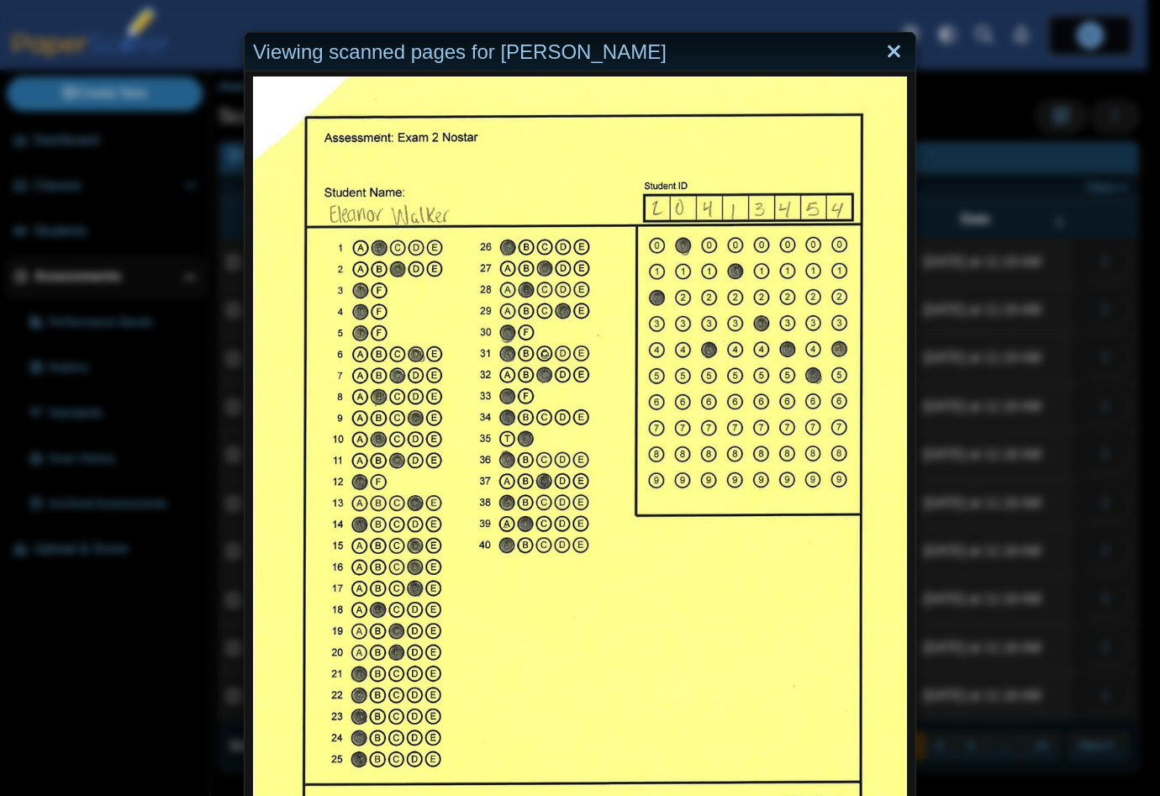
click at [888, 43] on link "Close" at bounding box center [894, 52] width 26 height 29
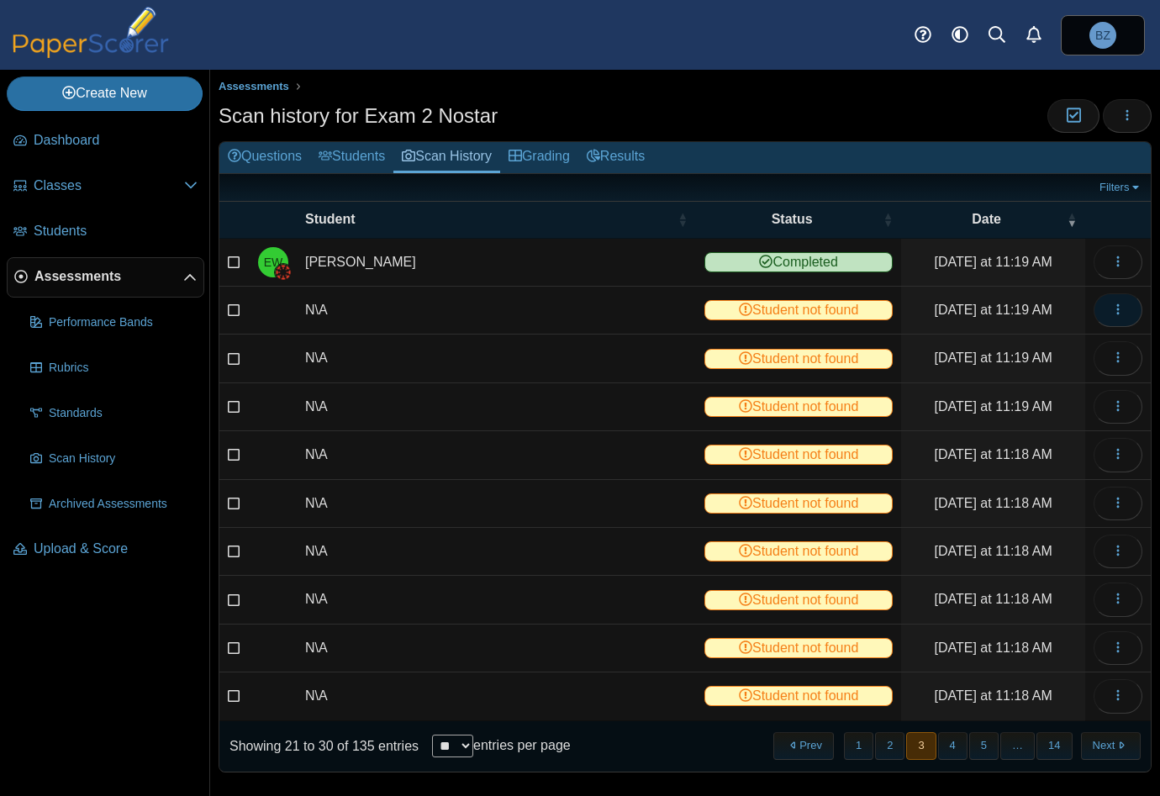
click at [1111, 306] on icon "button" at bounding box center [1117, 309] width 13 height 13
click at [1007, 336] on link "View scanned test" at bounding box center [1029, 346] width 202 height 25
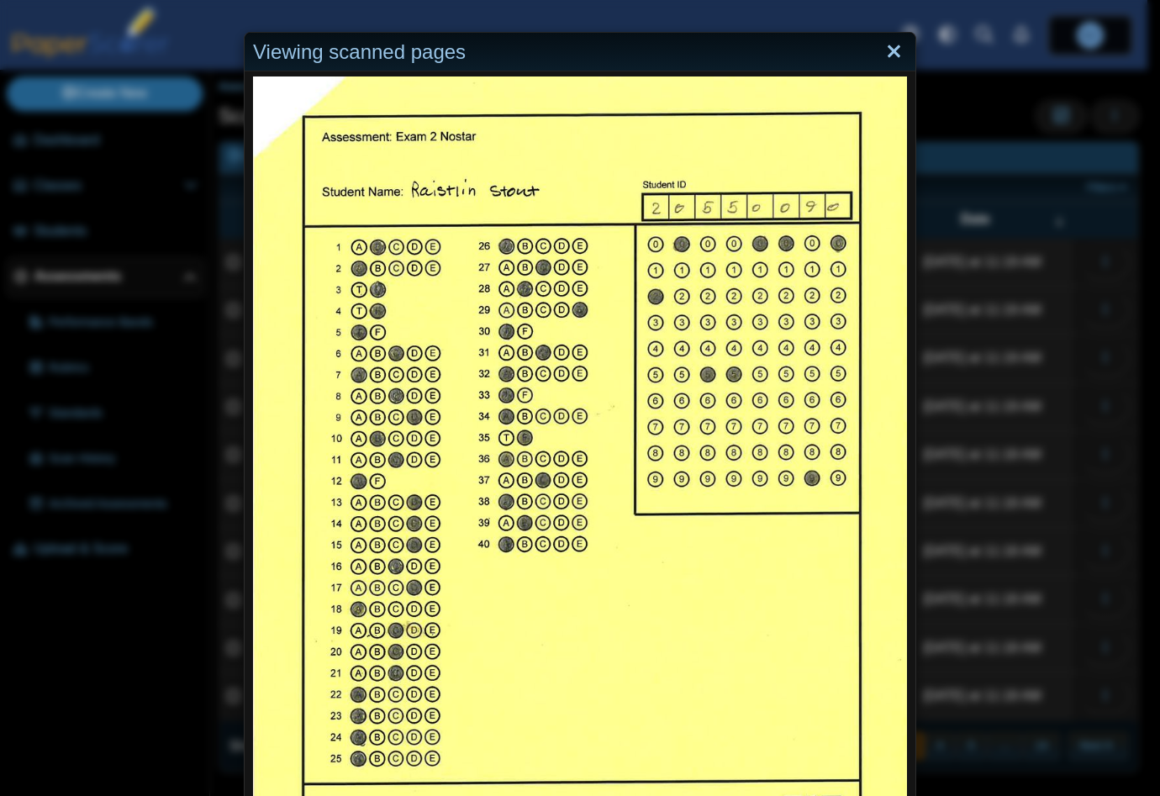
click at [883, 55] on link "Close" at bounding box center [894, 52] width 26 height 29
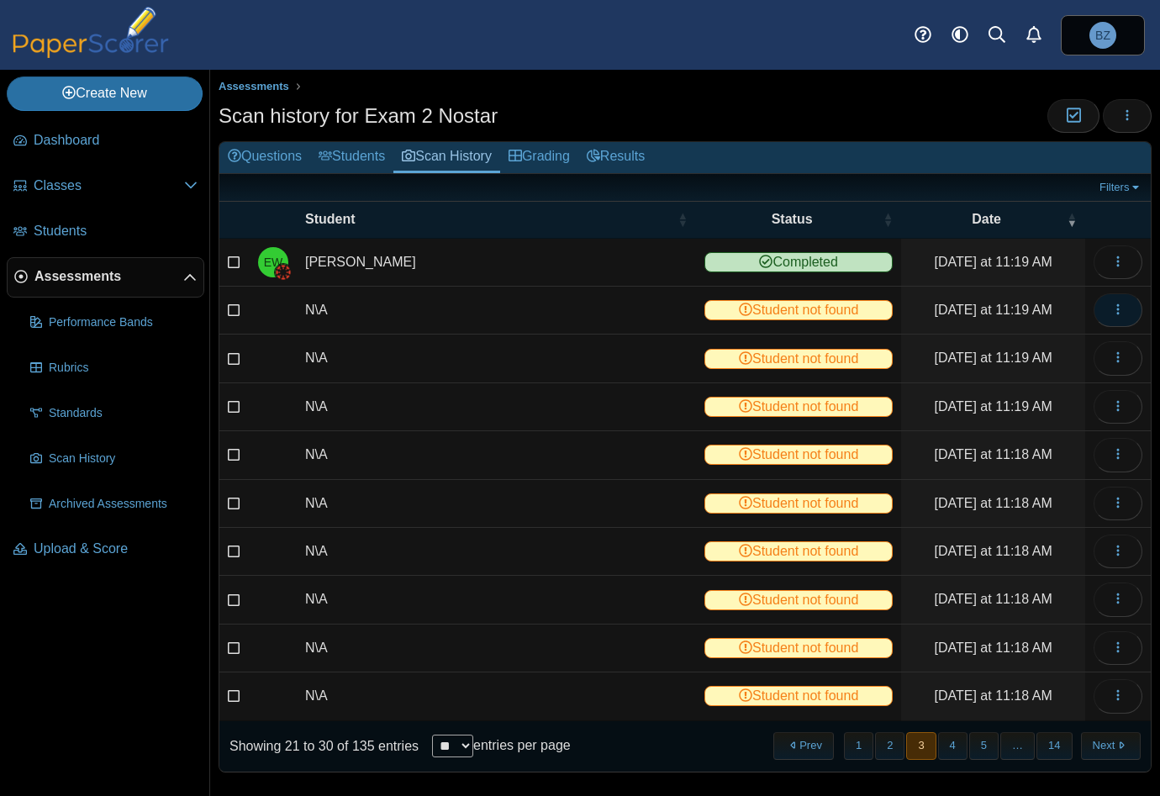
click at [1111, 310] on icon "button" at bounding box center [1117, 309] width 13 height 13
click at [1010, 342] on link "View scanned test" at bounding box center [1029, 346] width 202 height 25
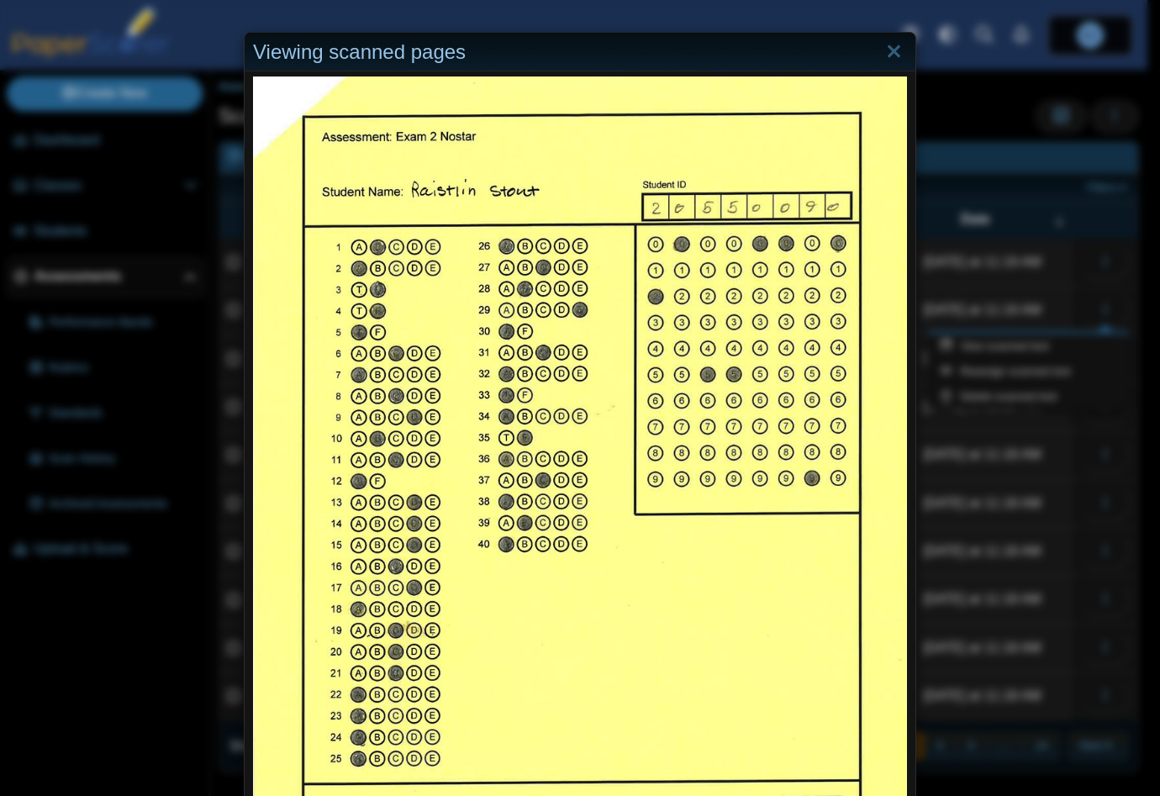
click at [253, 87] on img at bounding box center [580, 499] width 654 height 846
click at [891, 53] on link "Close" at bounding box center [894, 52] width 26 height 29
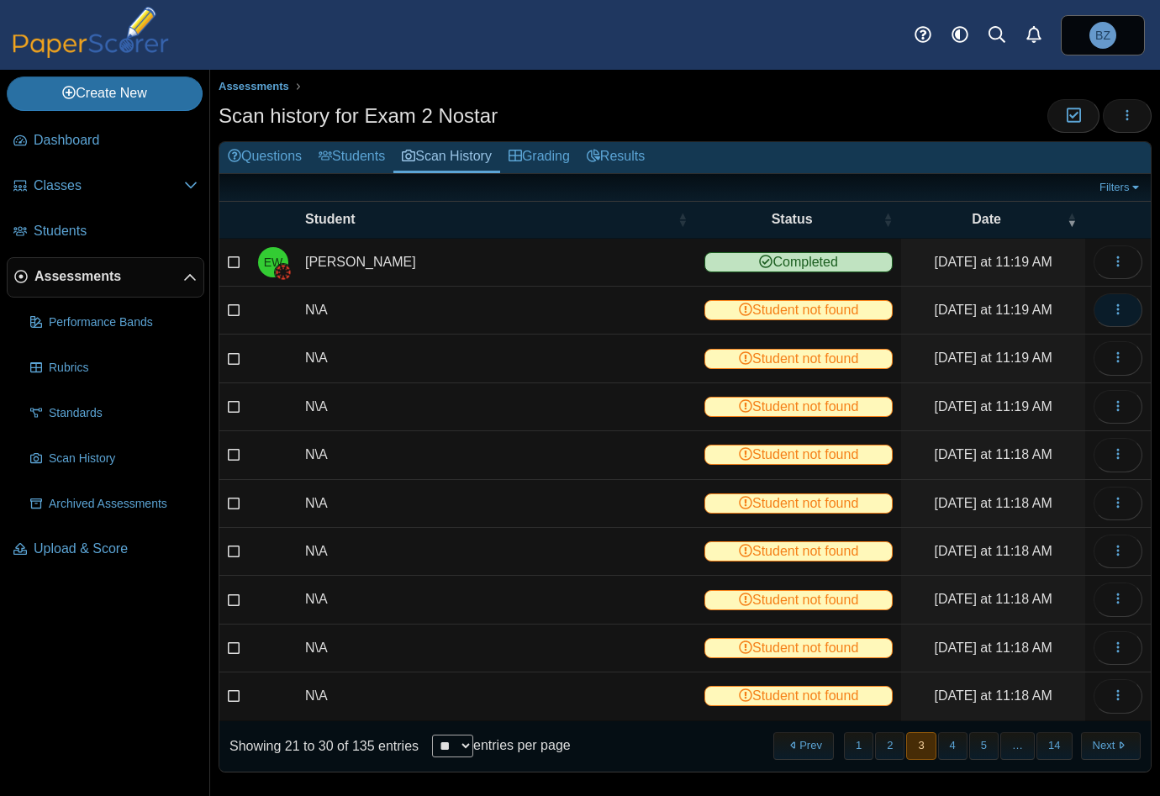
click at [1097, 319] on button "button" at bounding box center [1117, 310] width 49 height 34
click at [587, 343] on td "N\A" at bounding box center [496, 359] width 399 height 48
click at [1111, 354] on icon "button" at bounding box center [1117, 356] width 13 height 13
click at [1020, 392] on link "View scanned test" at bounding box center [1029, 393] width 202 height 25
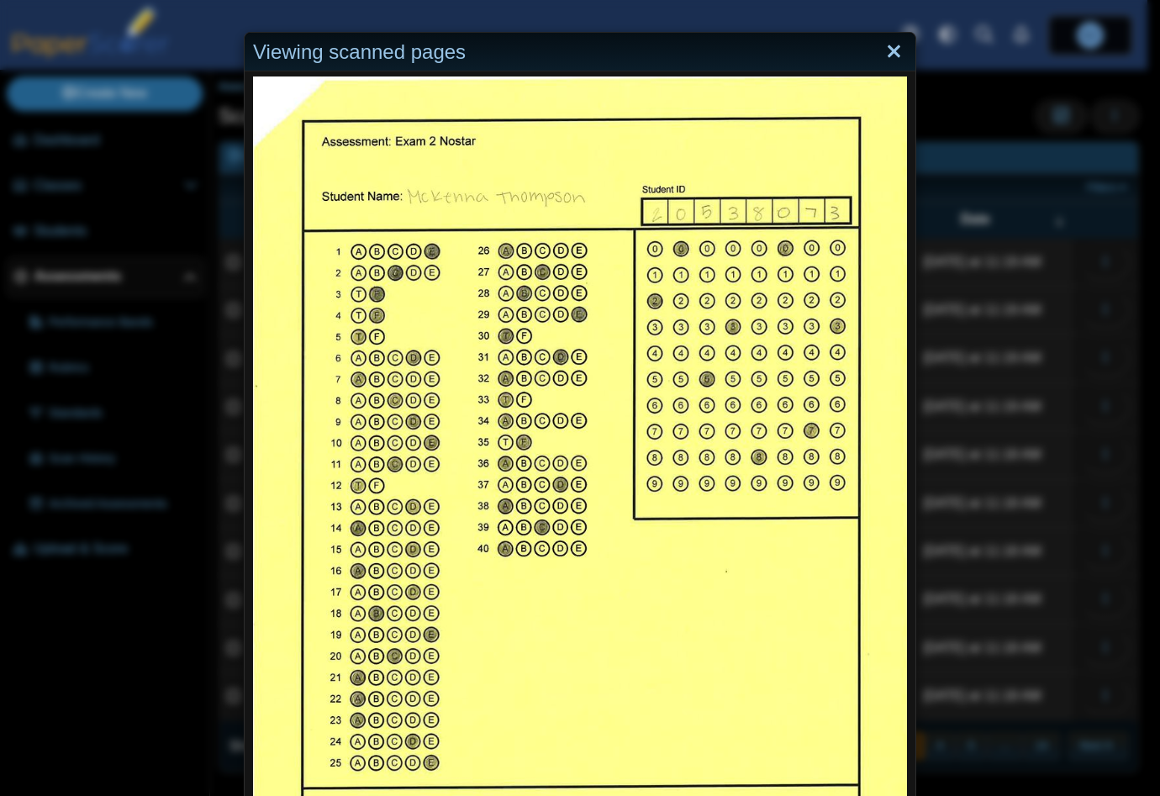
click at [888, 50] on link "Close" at bounding box center [894, 52] width 26 height 29
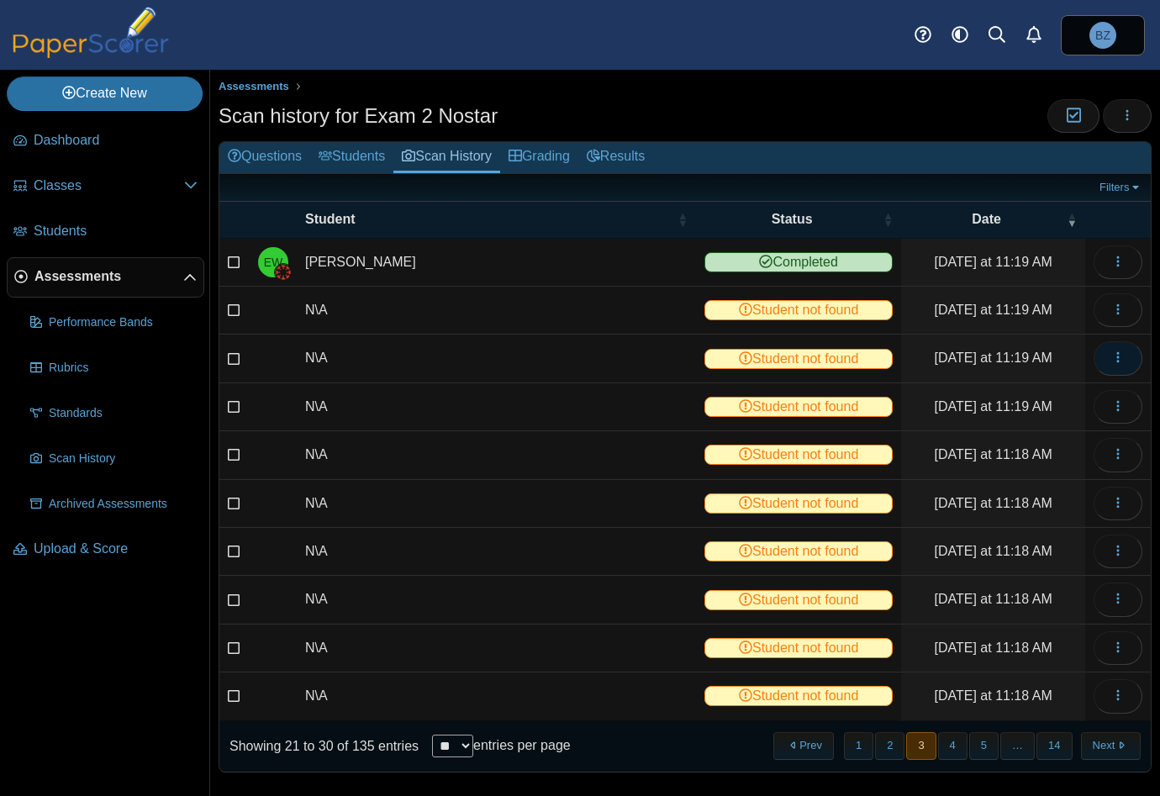
click at [1111, 357] on icon "button" at bounding box center [1117, 356] width 13 height 13
click at [1020, 396] on link "View scanned test" at bounding box center [1029, 393] width 202 height 25
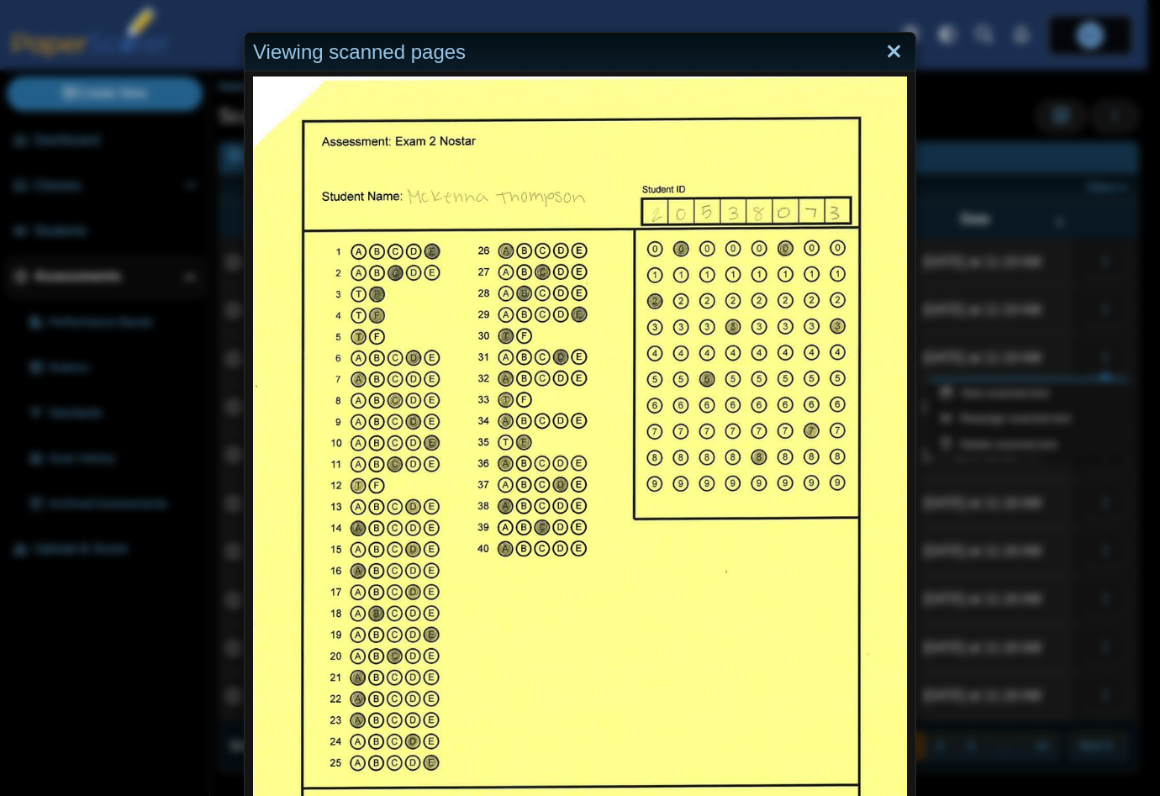
click at [883, 55] on link "Close" at bounding box center [894, 52] width 26 height 29
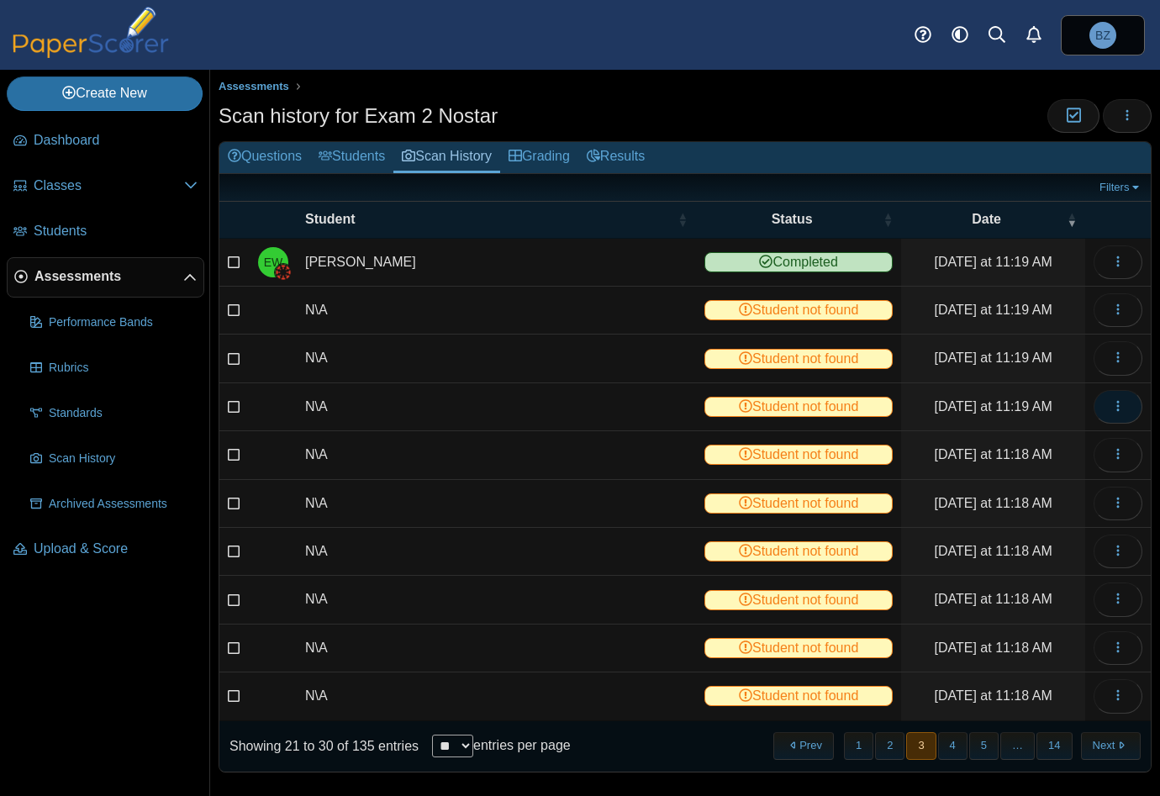
click at [1111, 403] on icon "button" at bounding box center [1117, 405] width 13 height 13
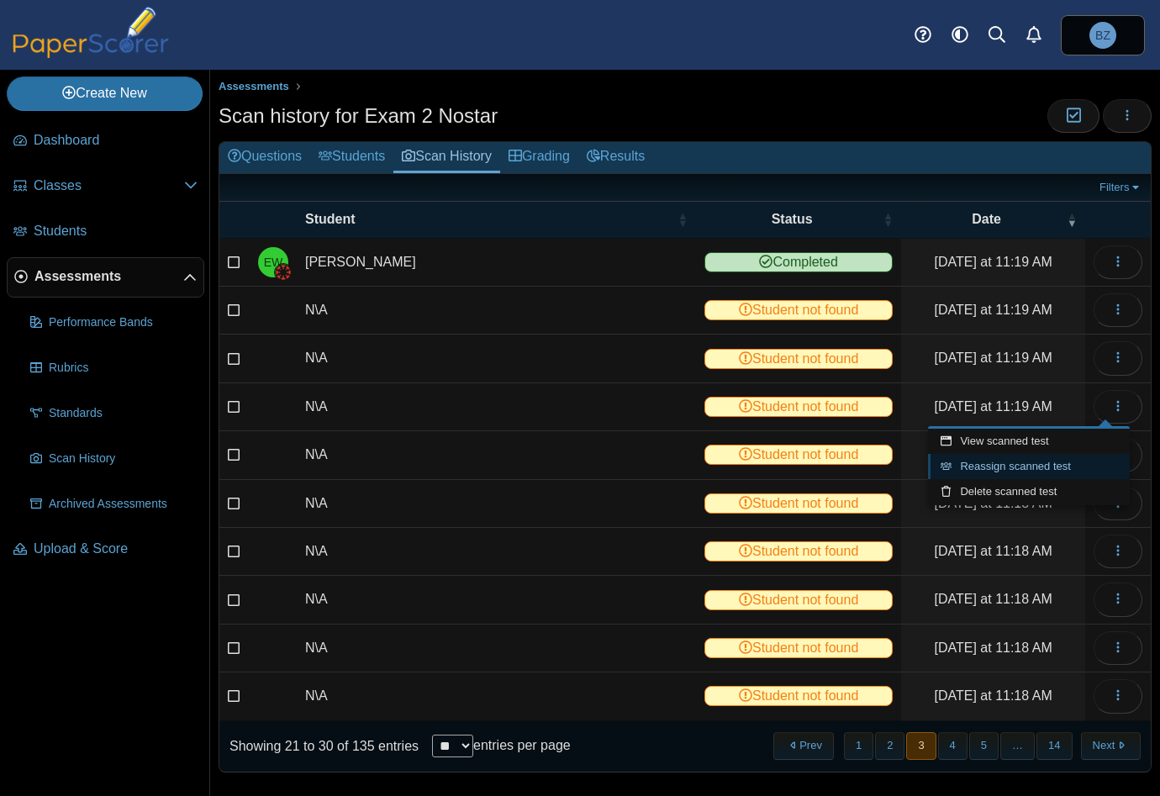
click at [1033, 469] on link "Reassign scanned test" at bounding box center [1029, 466] width 202 height 25
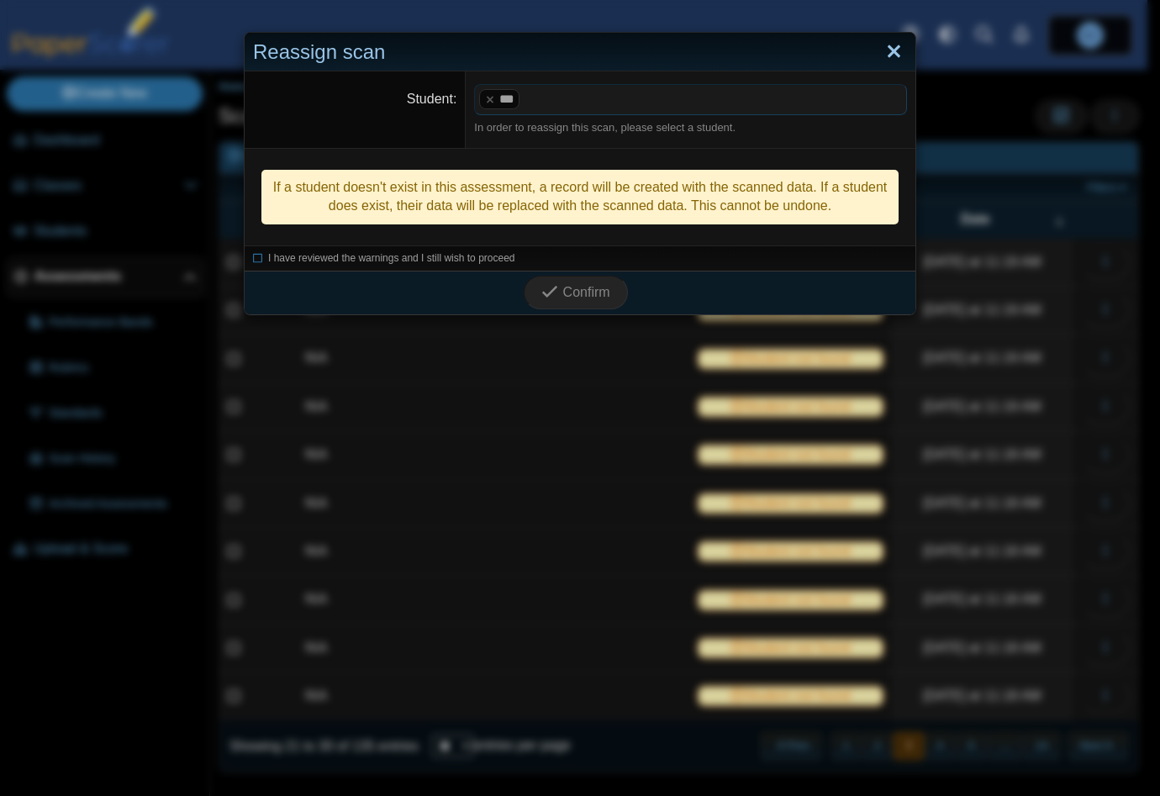
click at [892, 50] on link "Close" at bounding box center [894, 52] width 26 height 29
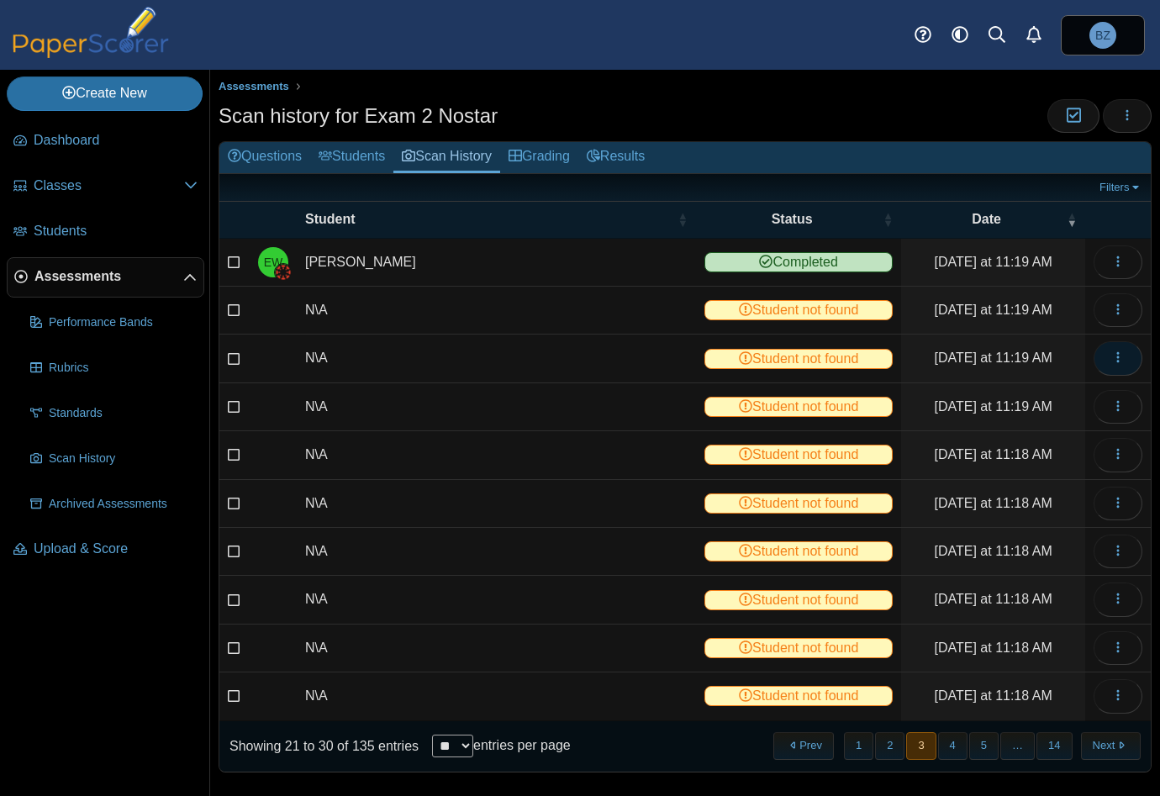
click at [1094, 357] on button "button" at bounding box center [1117, 358] width 49 height 34
click at [1002, 397] on link "View scanned test" at bounding box center [1029, 393] width 202 height 25
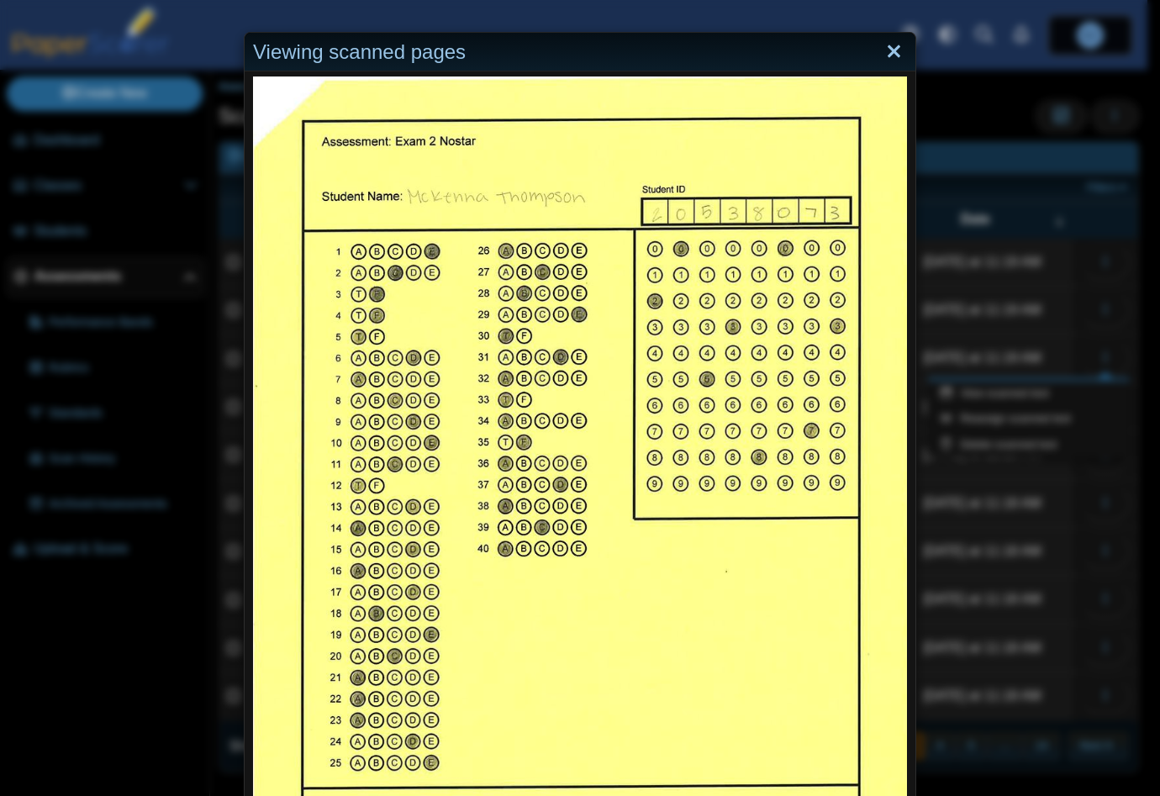
click at [892, 45] on link "Close" at bounding box center [894, 52] width 26 height 29
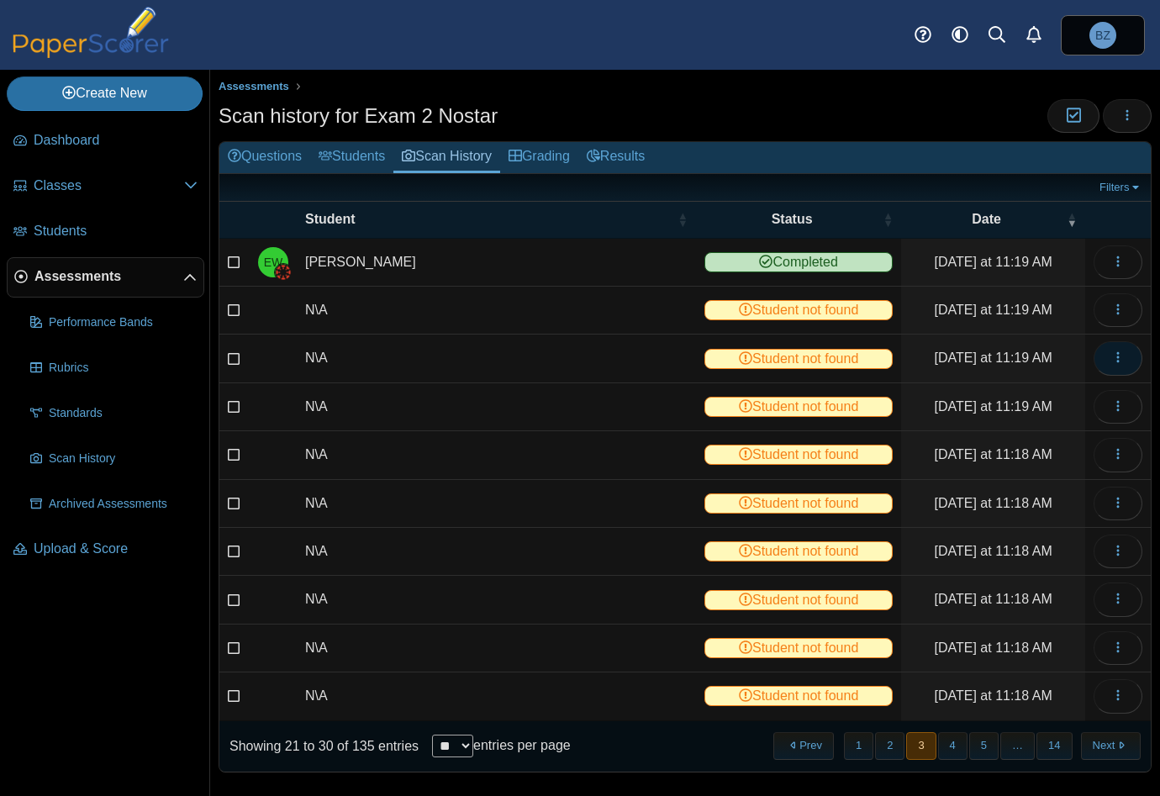
click at [1093, 360] on button "button" at bounding box center [1117, 358] width 49 height 34
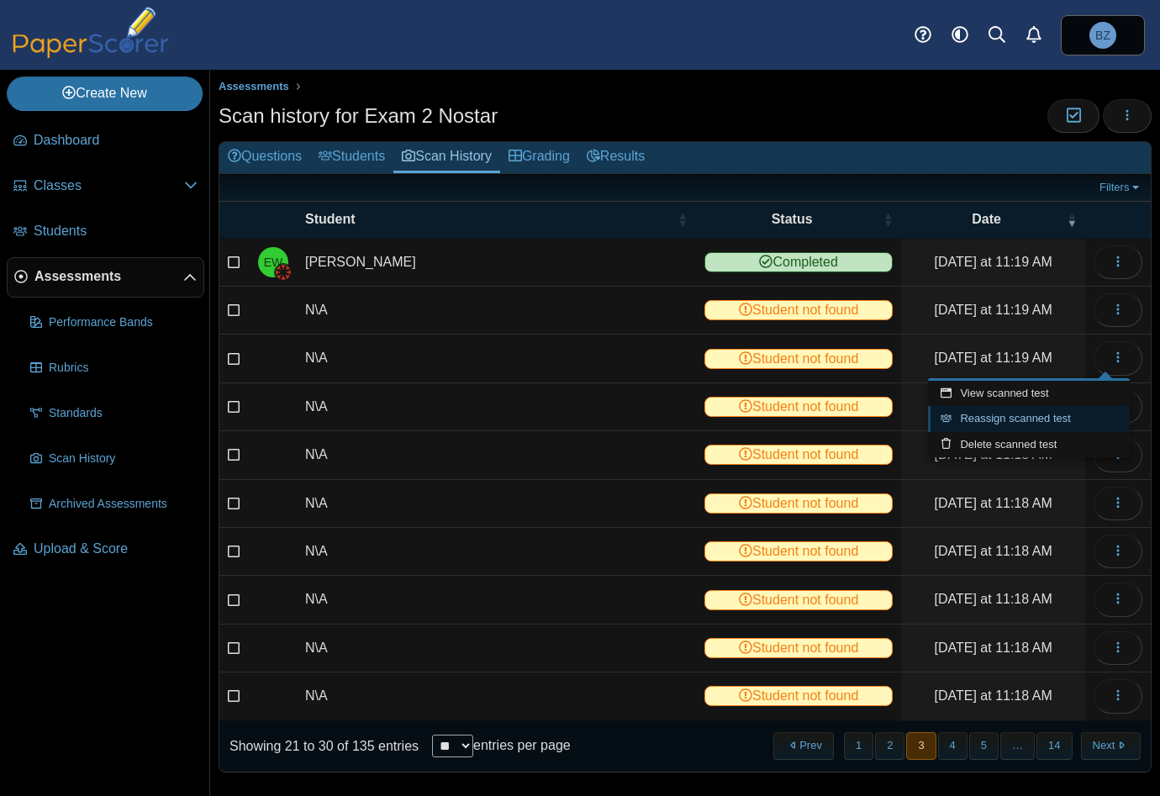
click at [1004, 420] on link "Reassign scanned test" at bounding box center [1029, 418] width 202 height 25
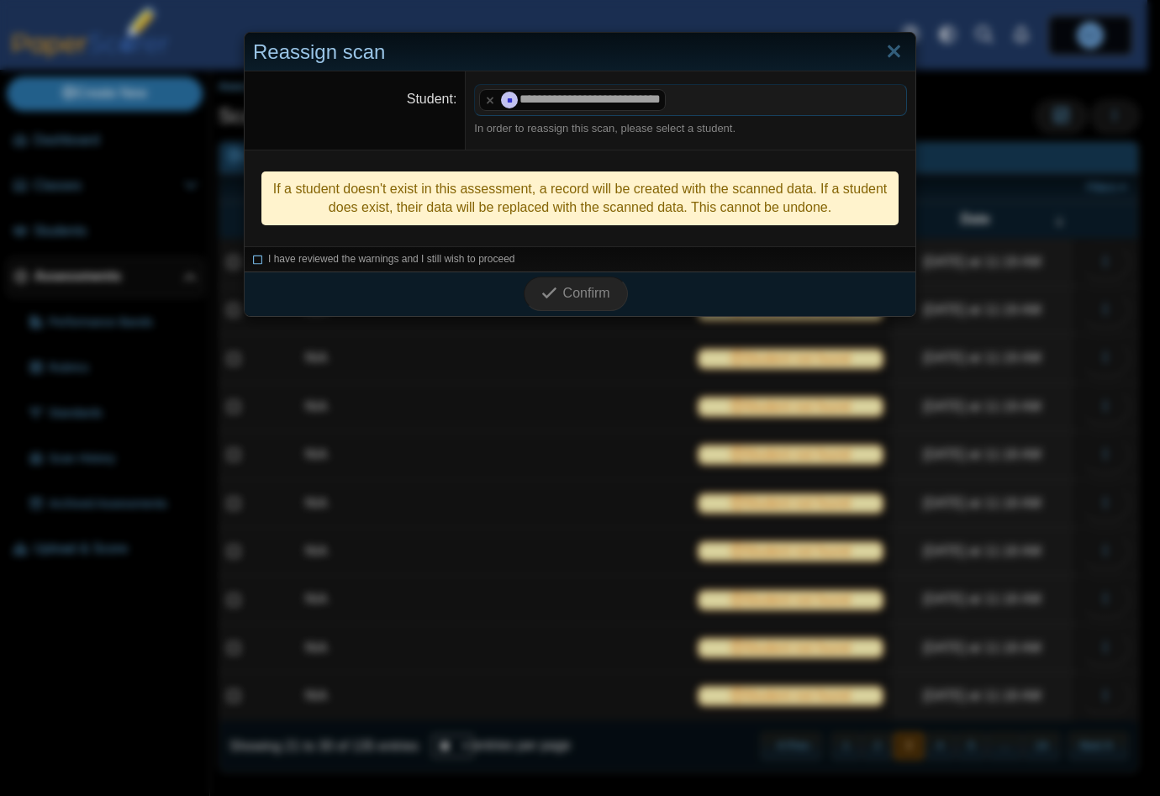
click at [253, 255] on icon at bounding box center [258, 256] width 10 height 9
click at [578, 288] on span "Confirm" at bounding box center [586, 293] width 47 height 14
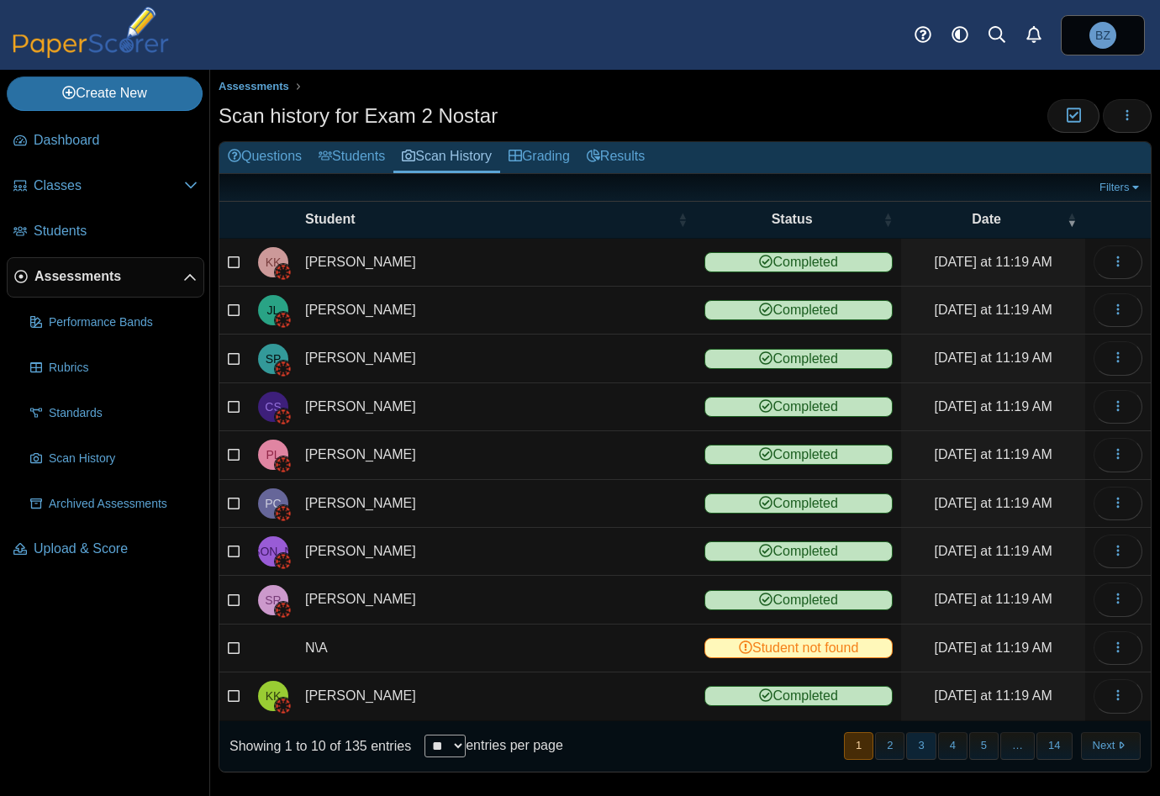
click at [912, 740] on button "3" at bounding box center [920, 746] width 29 height 28
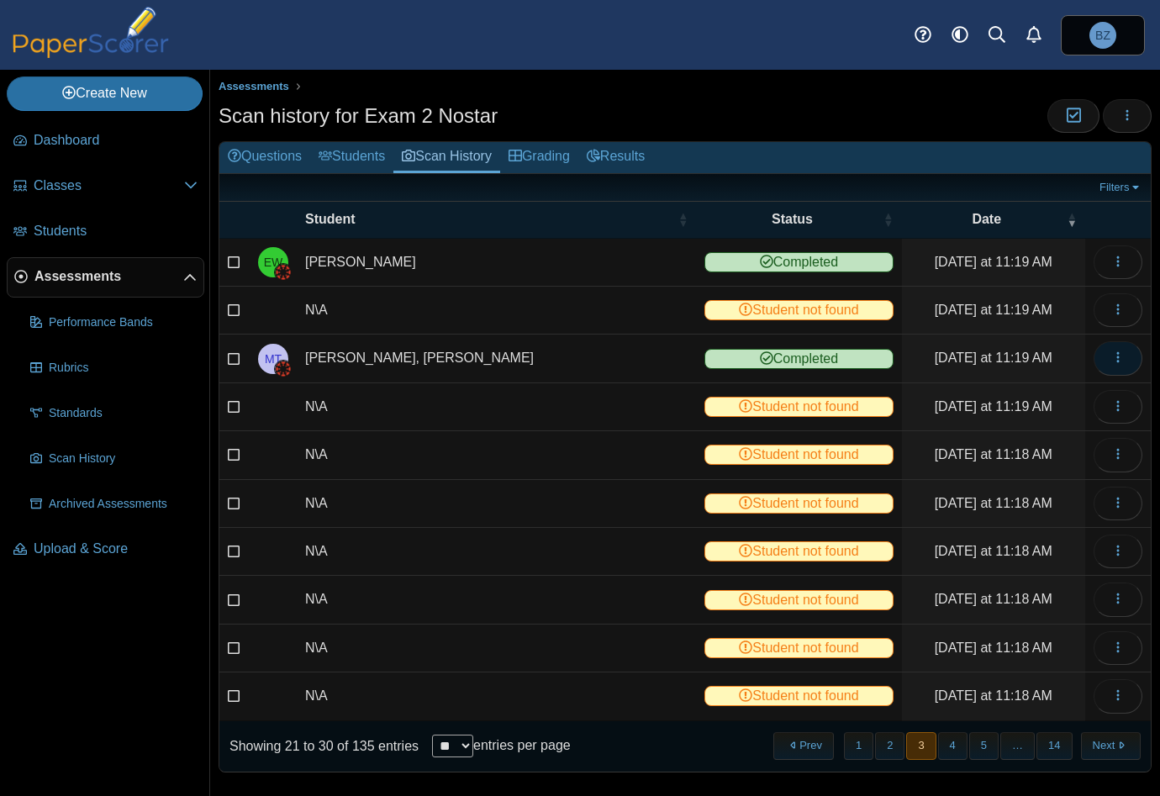
click at [1124, 352] on button "button" at bounding box center [1117, 358] width 49 height 34
click at [1002, 389] on link "View scanned test" at bounding box center [1029, 393] width 202 height 25
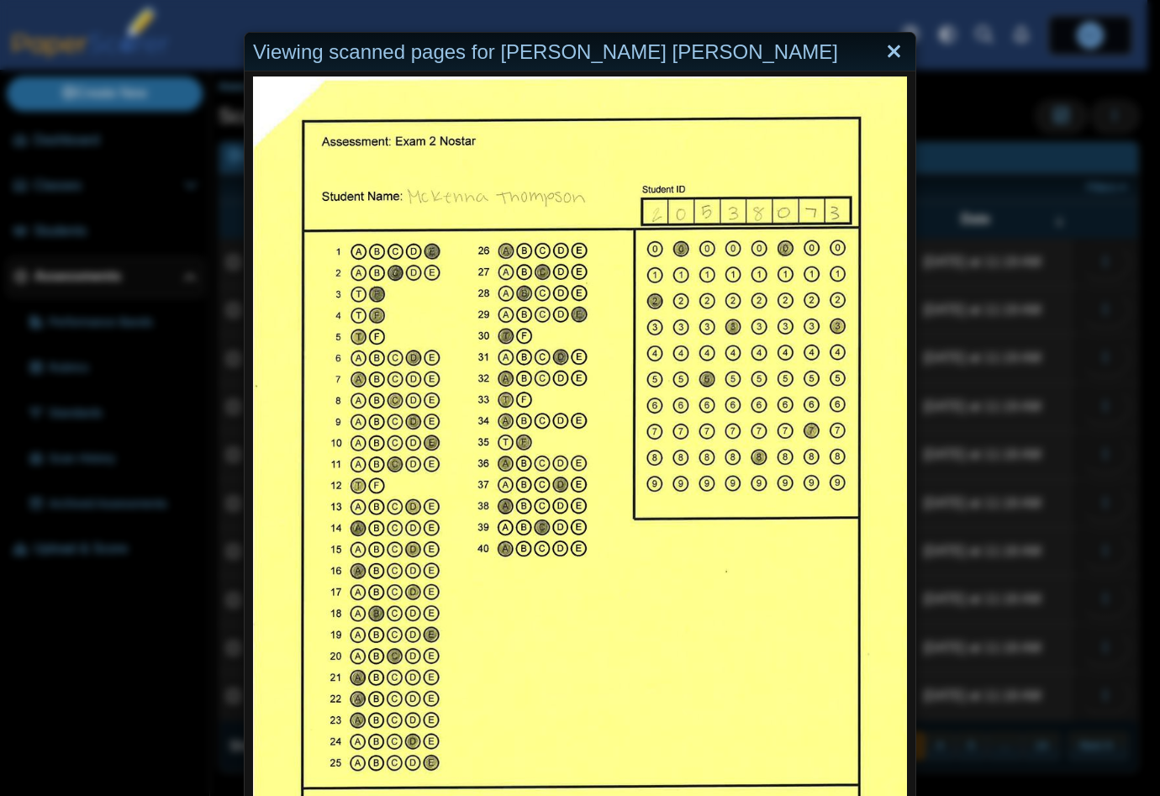
click at [883, 46] on link "Close" at bounding box center [894, 52] width 26 height 29
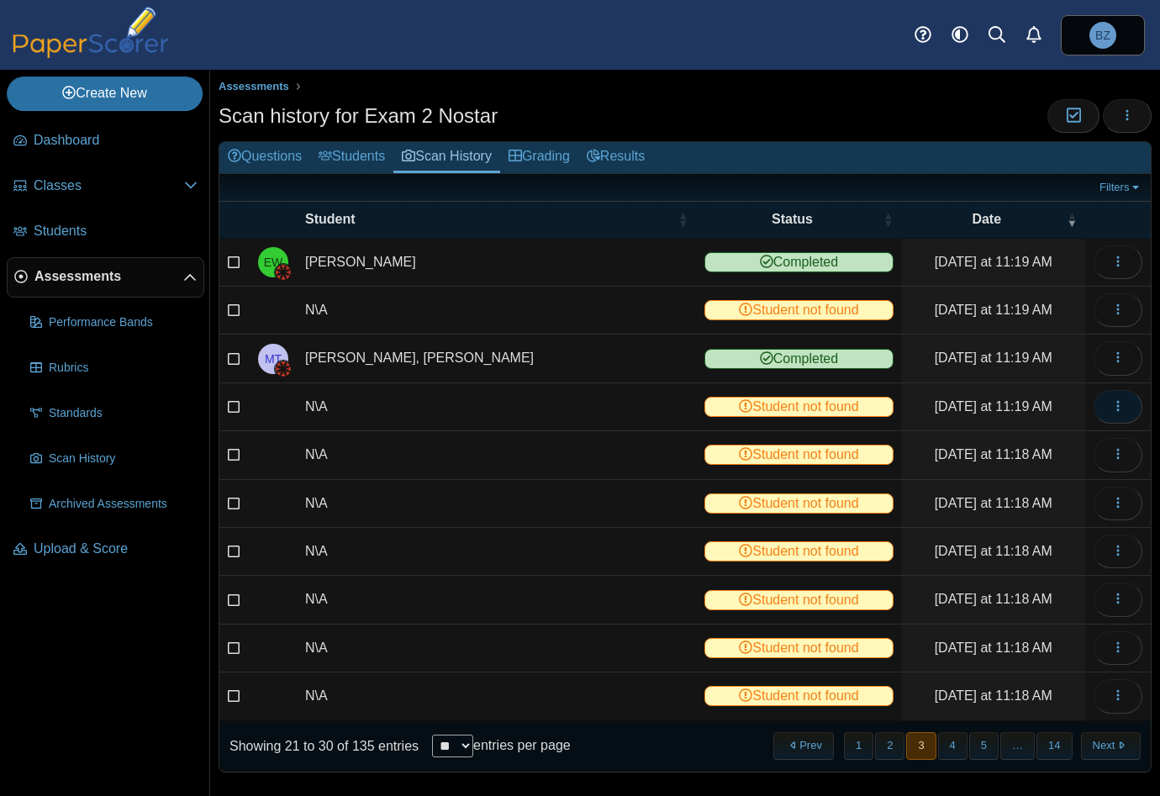
click at [1103, 413] on button "button" at bounding box center [1117, 407] width 49 height 34
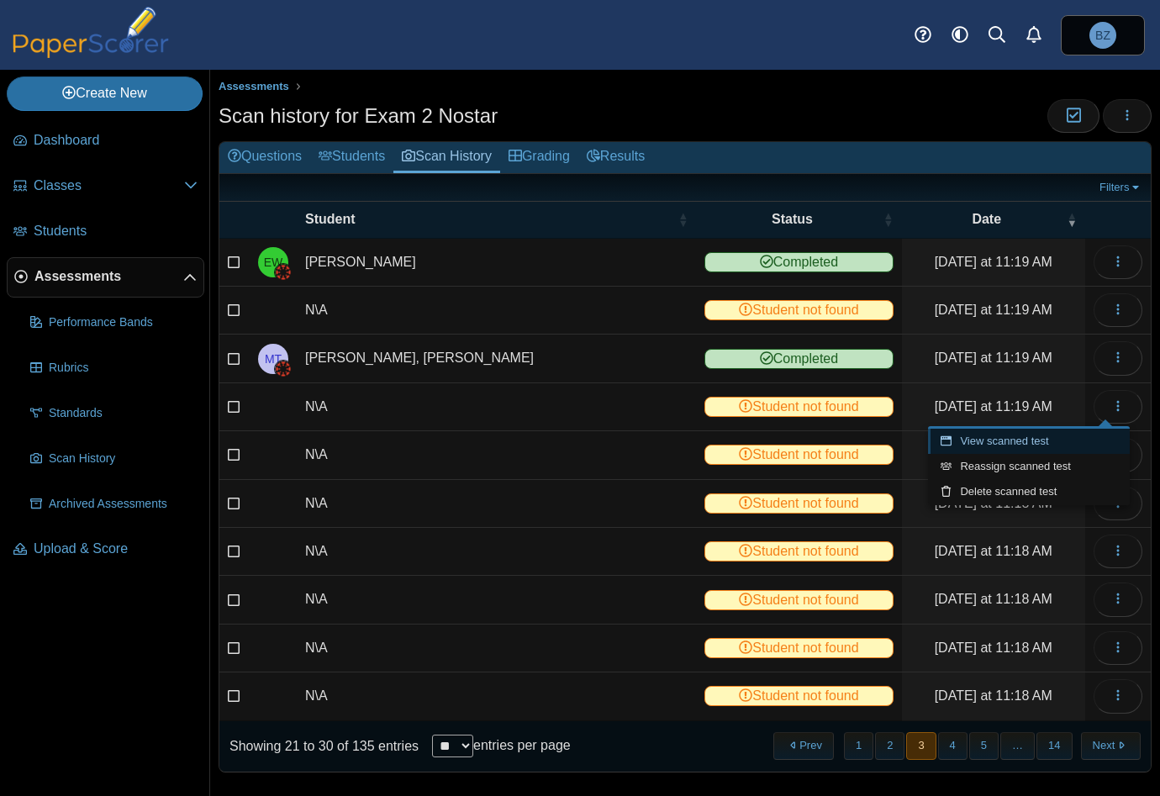
click at [1013, 438] on link "View scanned test" at bounding box center [1029, 441] width 202 height 25
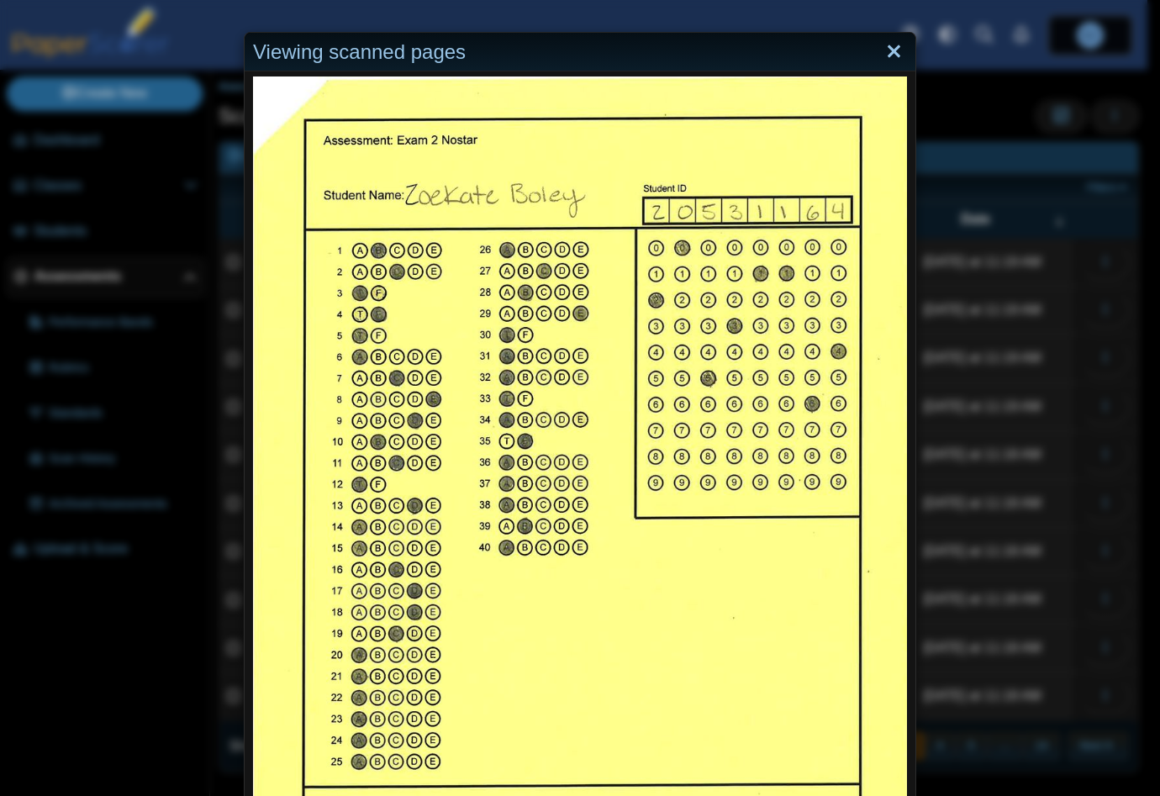
click at [882, 50] on link "Close" at bounding box center [894, 52] width 26 height 29
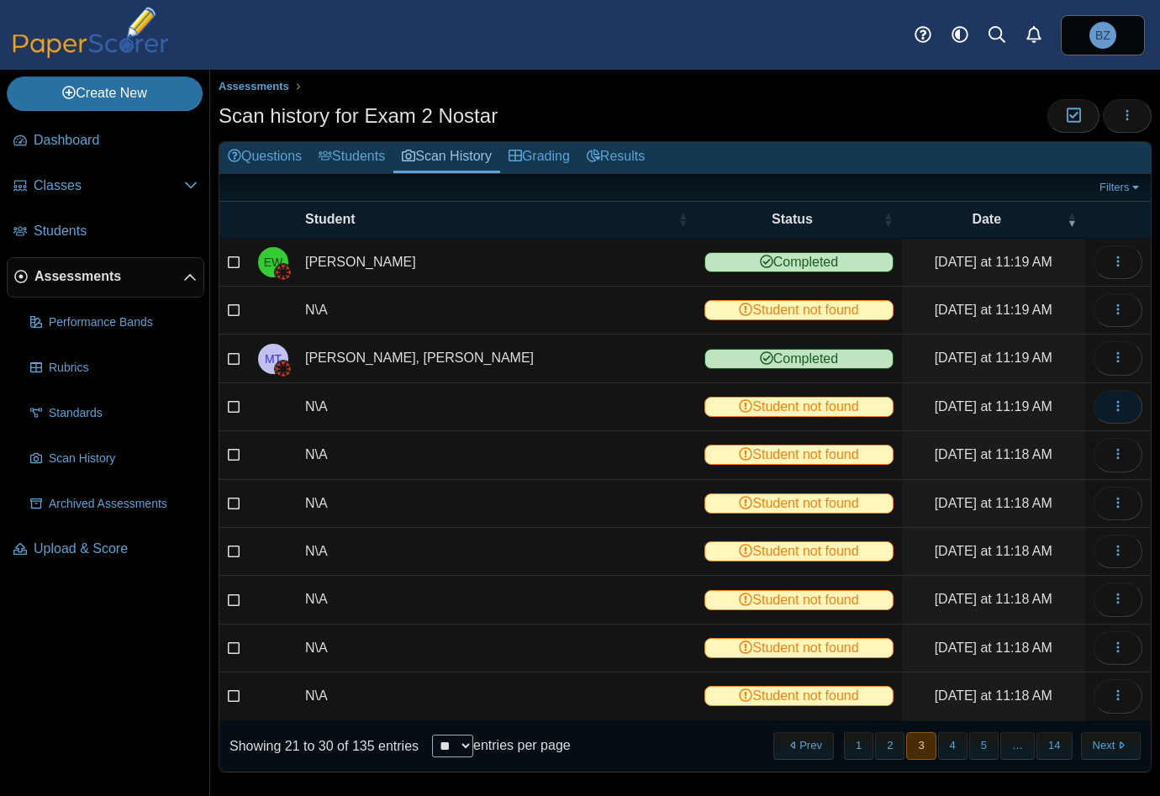
click at [1113, 400] on button "button" at bounding box center [1117, 407] width 49 height 34
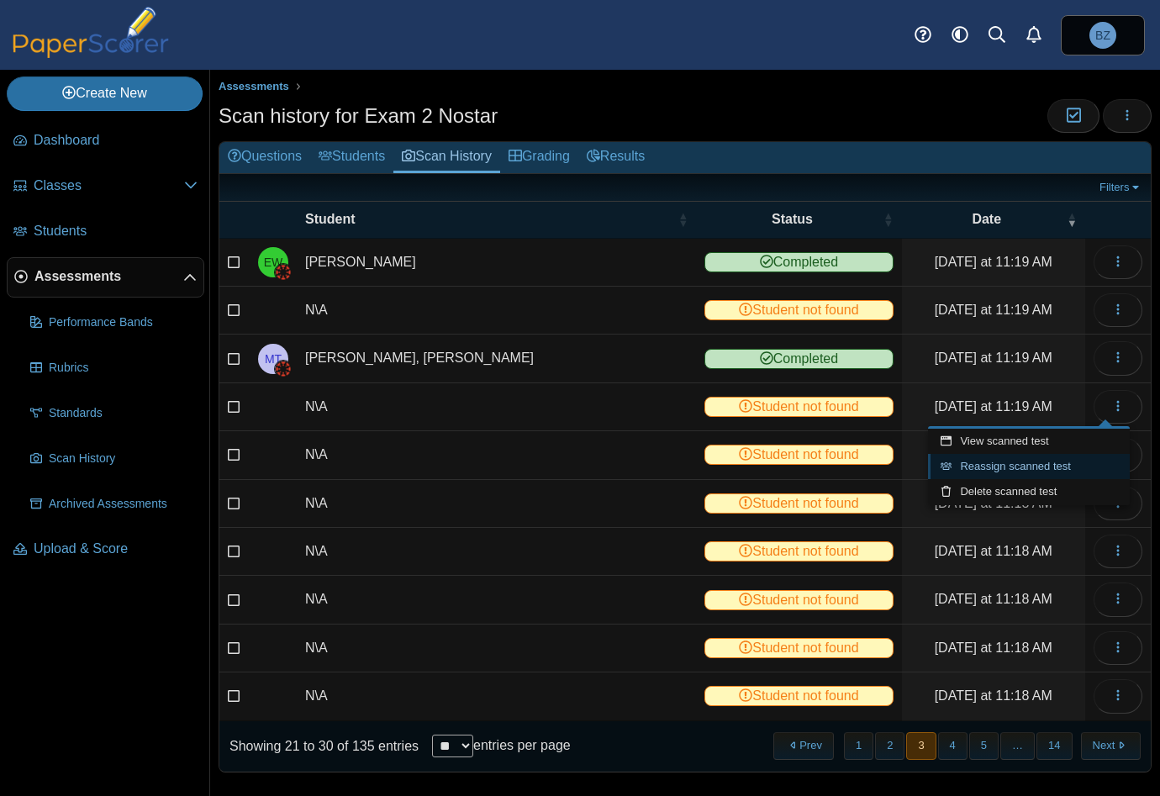
click at [1015, 469] on link "Reassign scanned test" at bounding box center [1029, 466] width 202 height 25
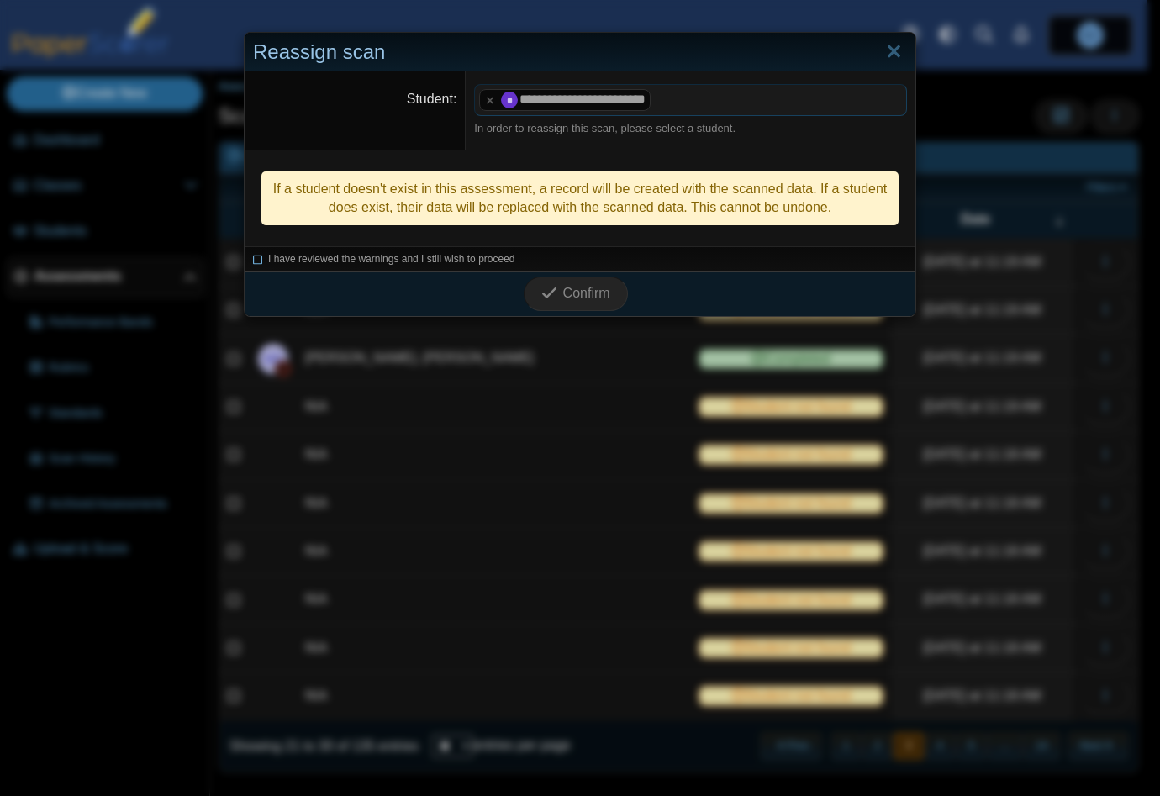
click at [253, 254] on icon at bounding box center [258, 256] width 10 height 9
click at [543, 287] on icon "submit" at bounding box center [549, 293] width 16 height 16
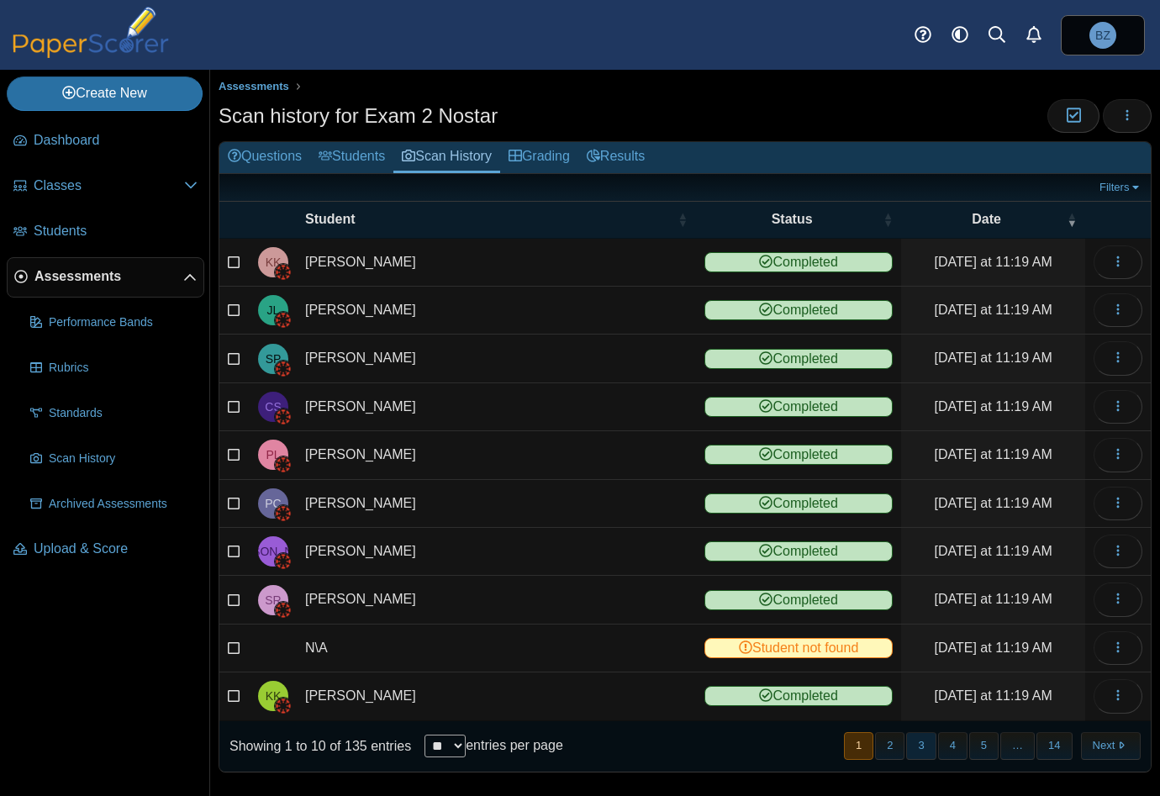
click at [911, 746] on button "3" at bounding box center [920, 746] width 29 height 28
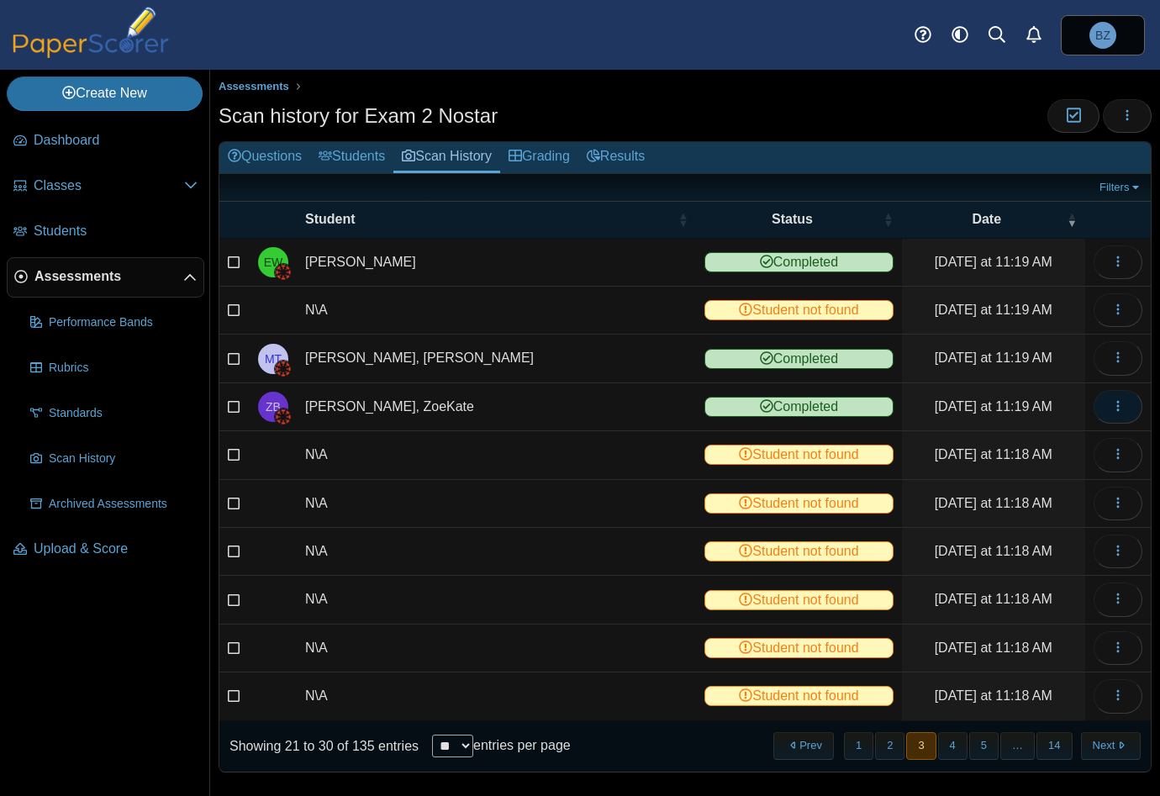
click at [1111, 399] on span "button" at bounding box center [1117, 406] width 13 height 14
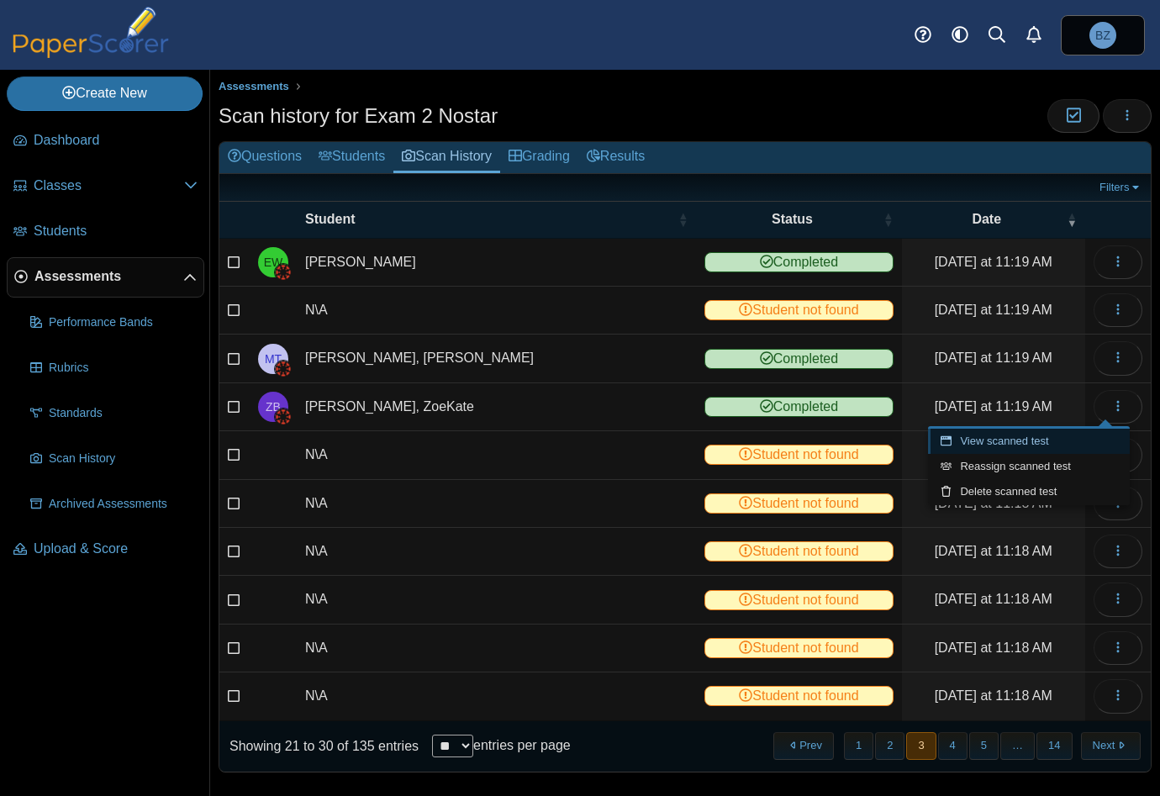
click at [1053, 435] on link "View scanned test" at bounding box center [1029, 441] width 202 height 25
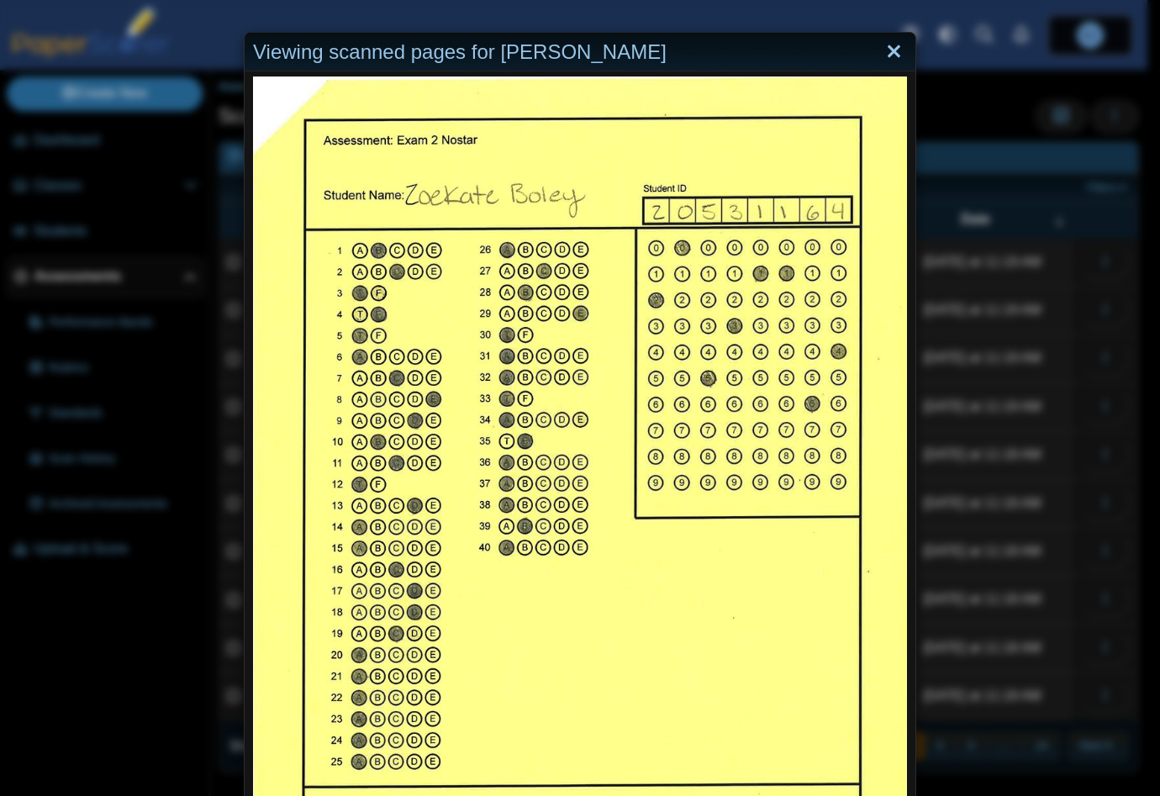
click at [889, 53] on link "Close" at bounding box center [894, 52] width 26 height 29
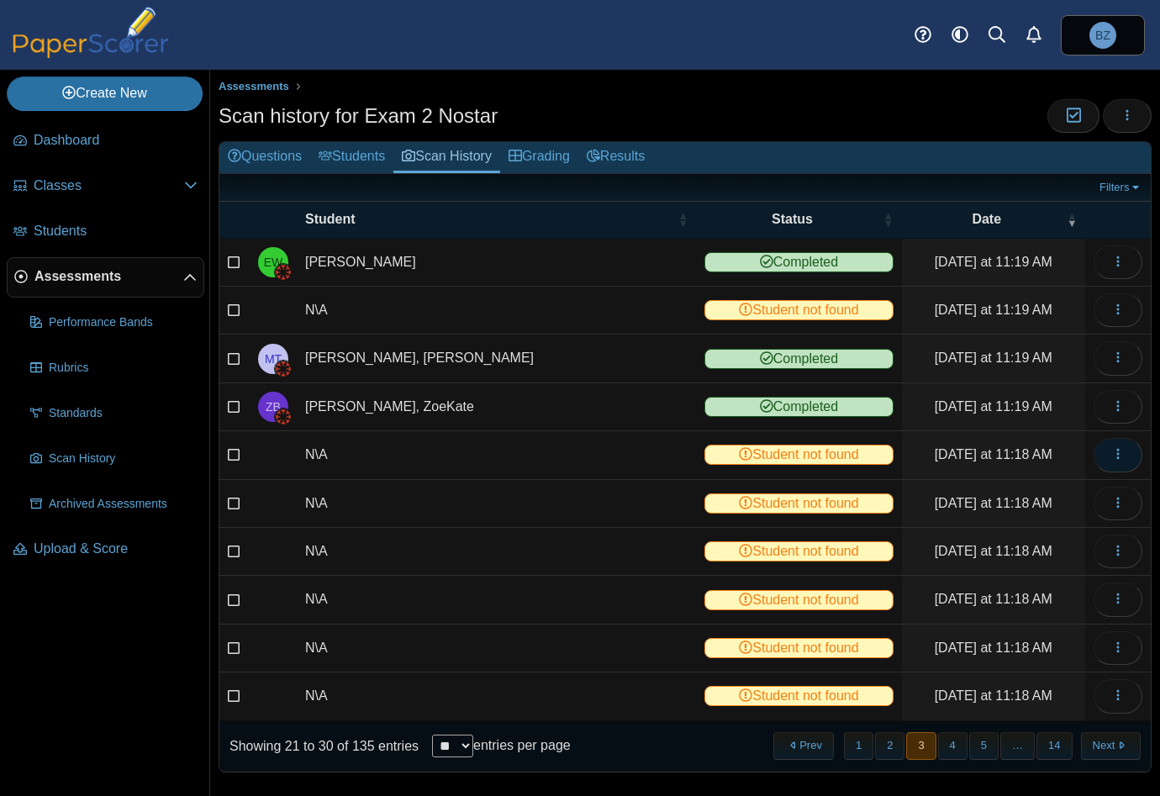
click at [1113, 449] on button "button" at bounding box center [1117, 455] width 49 height 34
click at [1032, 488] on link "View scanned test" at bounding box center [1029, 489] width 202 height 25
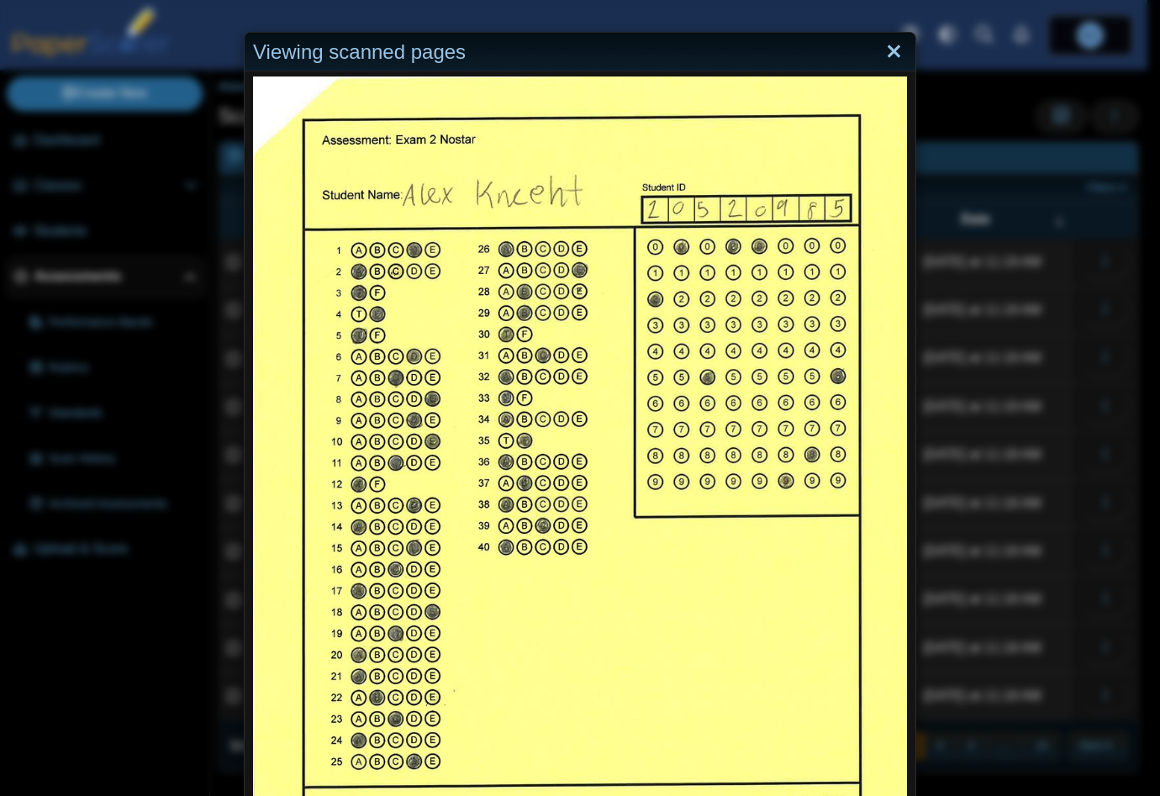
click at [887, 53] on link "Close" at bounding box center [894, 52] width 26 height 29
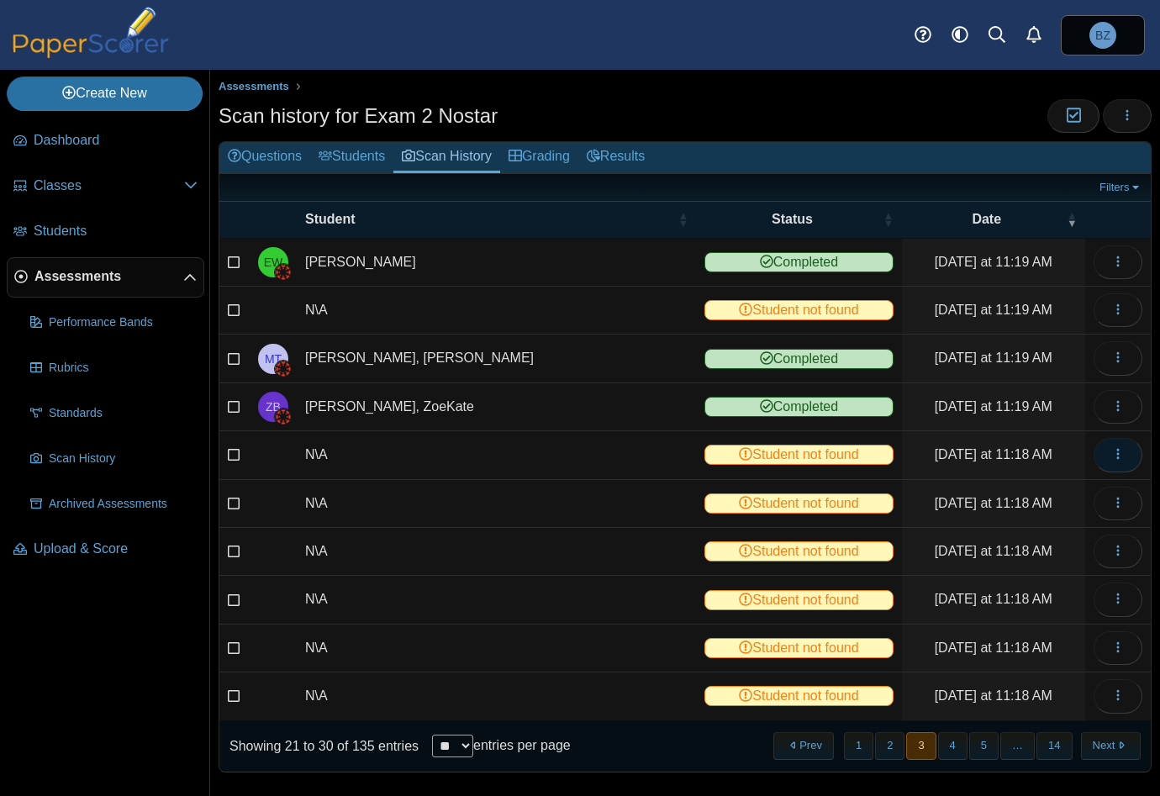
click at [1111, 453] on icon "button" at bounding box center [1117, 453] width 13 height 13
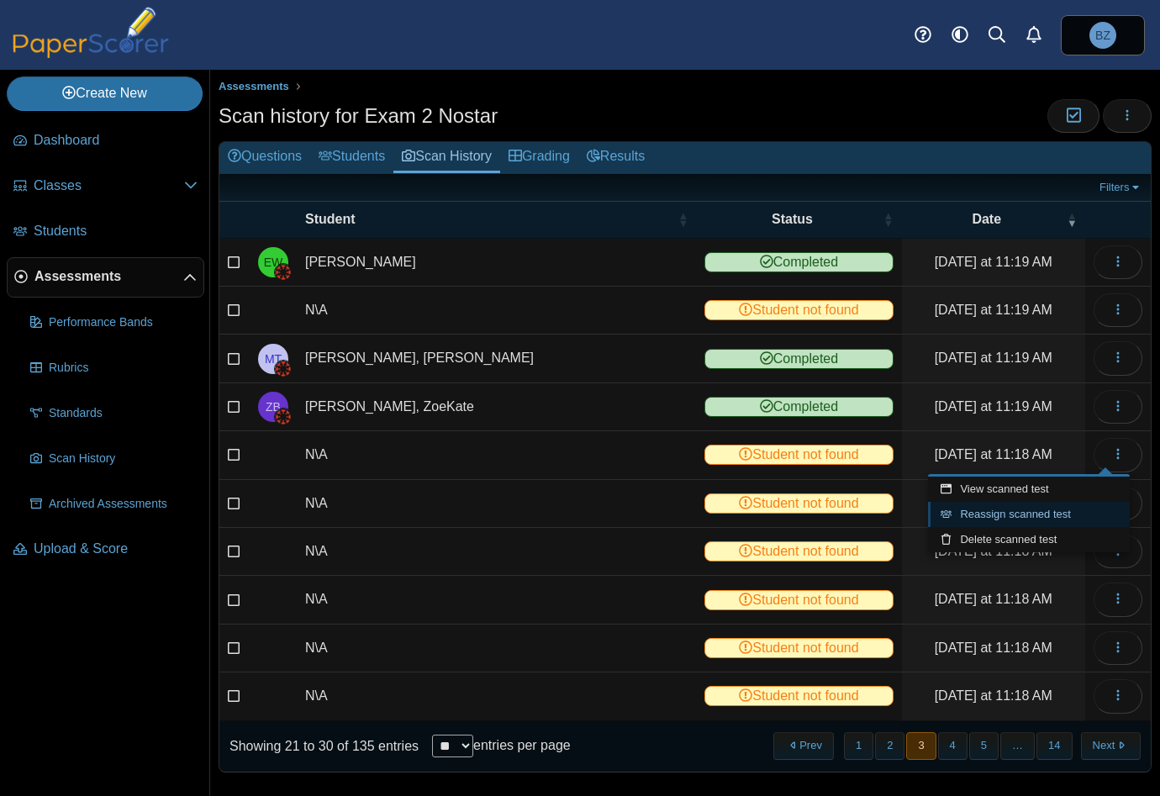
click at [985, 514] on link "Reassign scanned test" at bounding box center [1029, 514] width 202 height 25
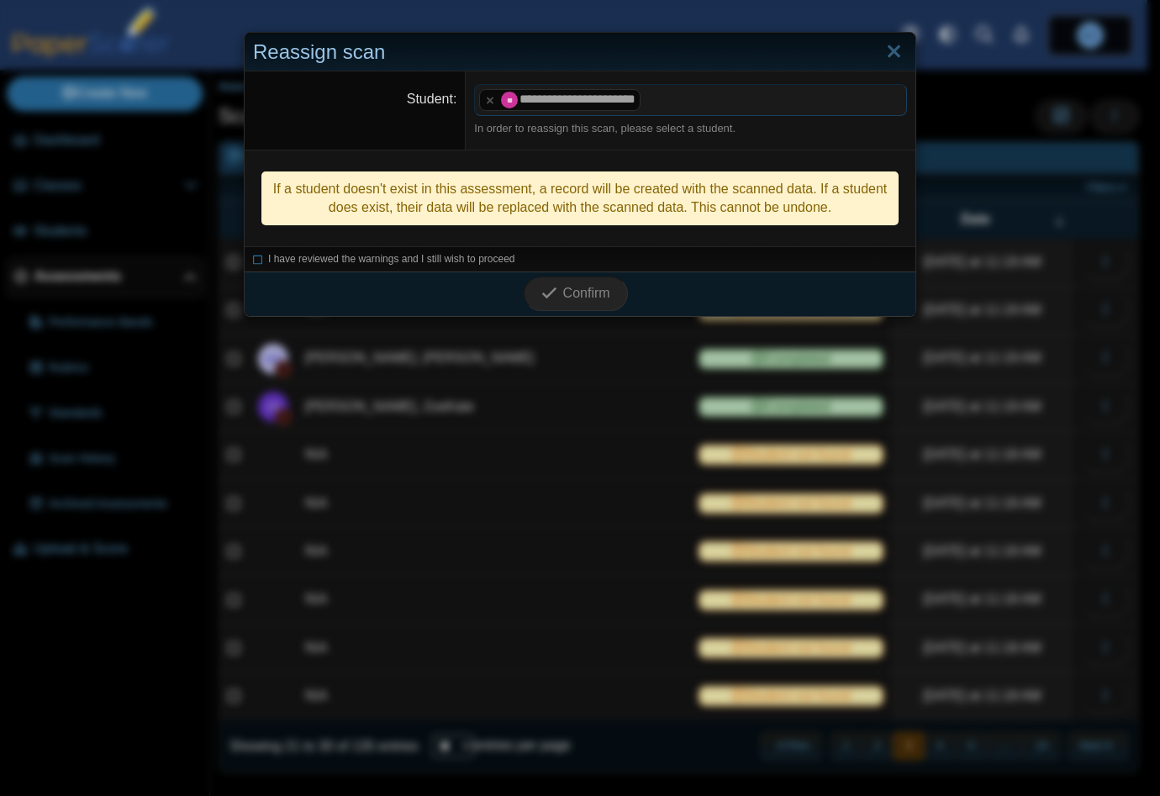
click at [245, 260] on div "I have reviewed the warnings and I still wish to proceed" at bounding box center [580, 258] width 671 height 25
click at [253, 259] on icon at bounding box center [258, 256] width 10 height 9
click at [582, 290] on span "Confirm" at bounding box center [586, 293] width 47 height 14
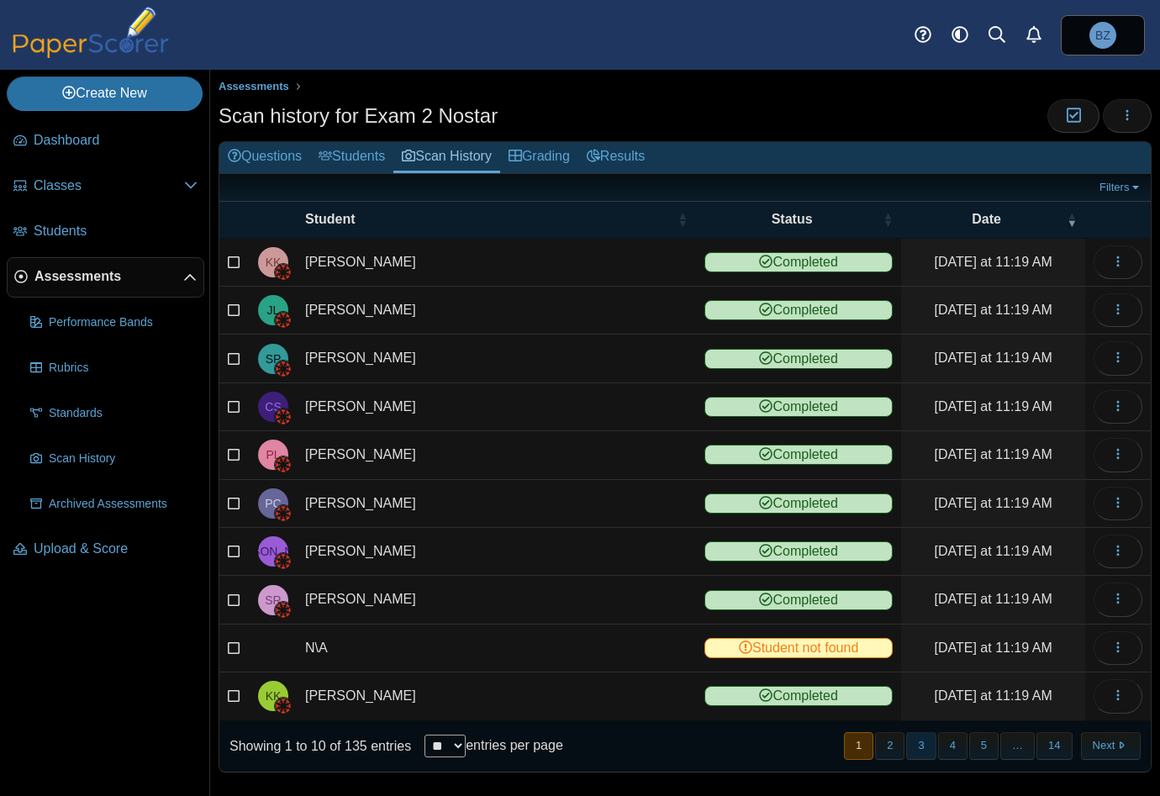
click at [919, 744] on button "3" at bounding box center [920, 746] width 29 height 28
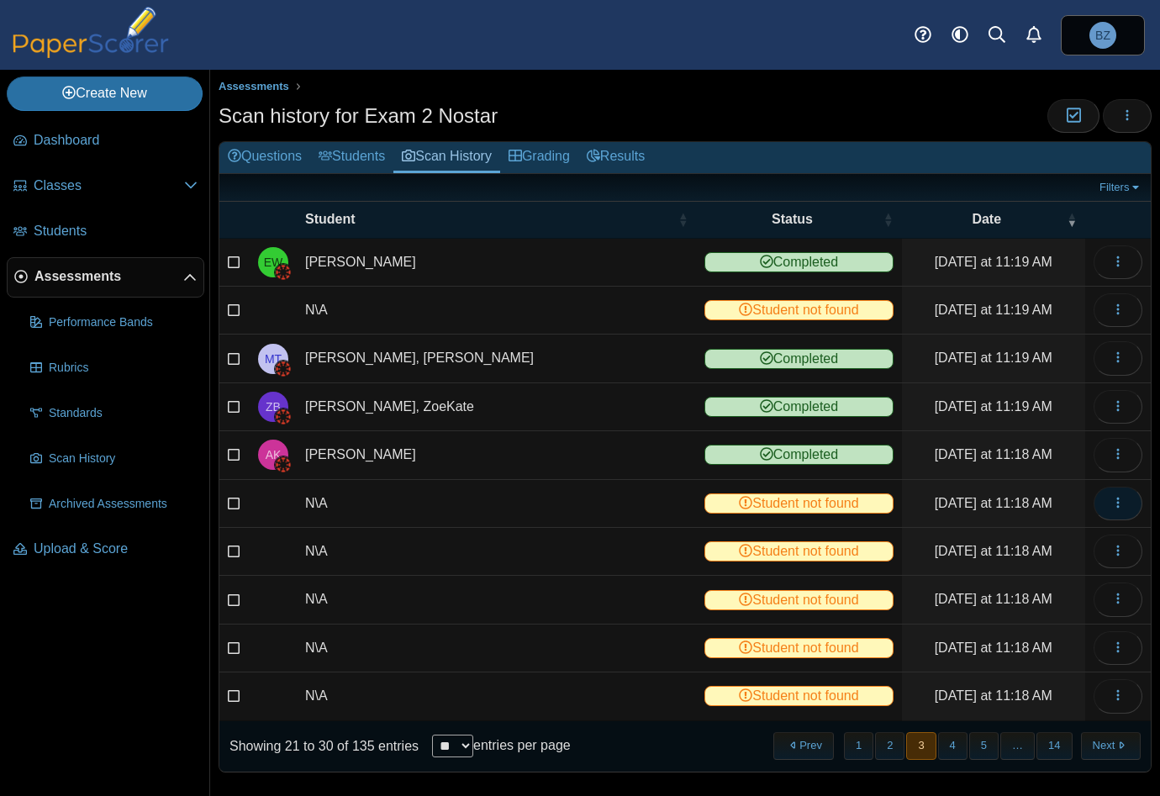
click at [1111, 502] on icon "button" at bounding box center [1117, 502] width 13 height 13
click at [993, 530] on link "View scanned test" at bounding box center [1029, 536] width 202 height 25
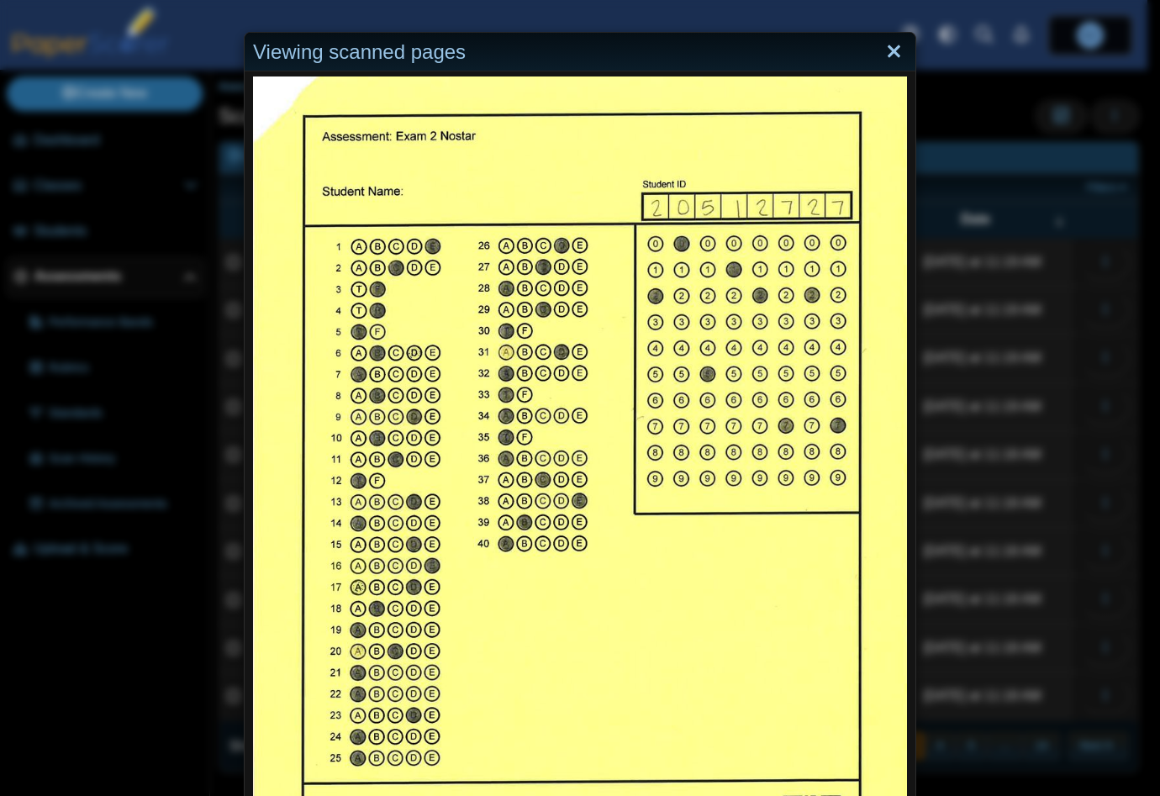
click at [888, 49] on link "Close" at bounding box center [894, 52] width 26 height 29
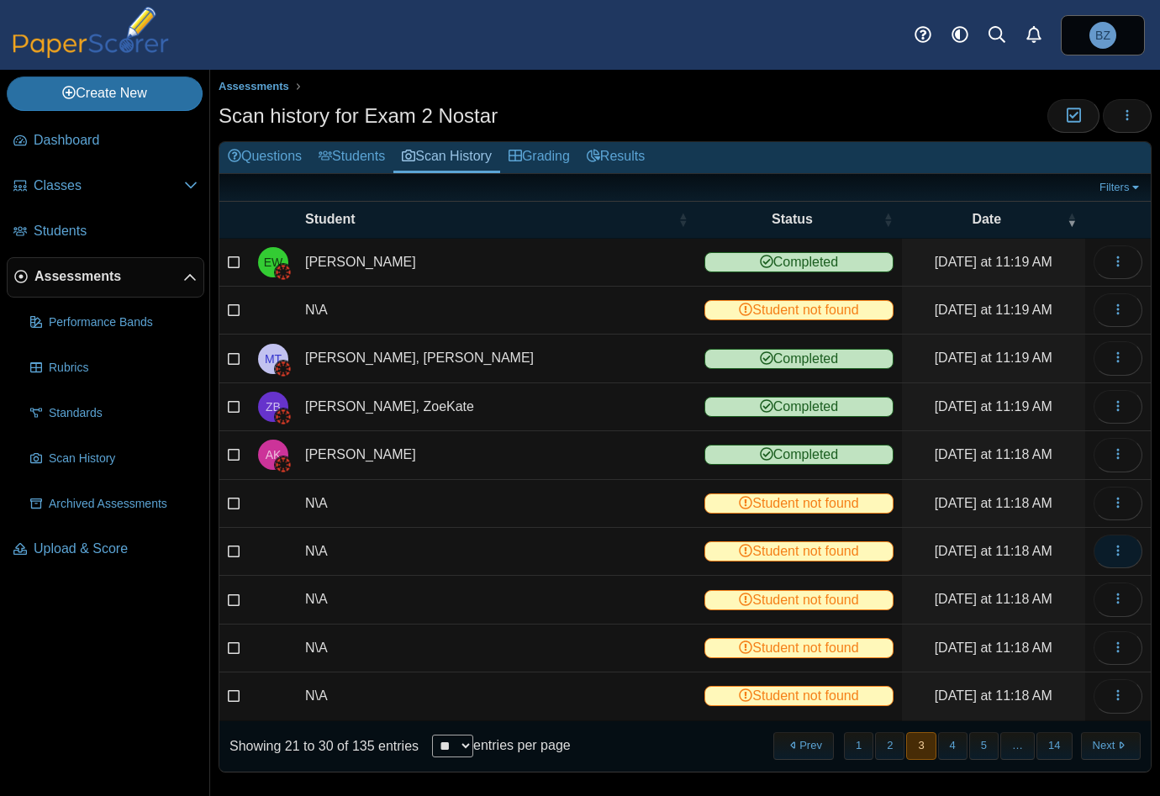
click at [1111, 552] on icon "button" at bounding box center [1117, 550] width 13 height 13
click at [989, 580] on link "View scanned test" at bounding box center [1029, 584] width 202 height 25
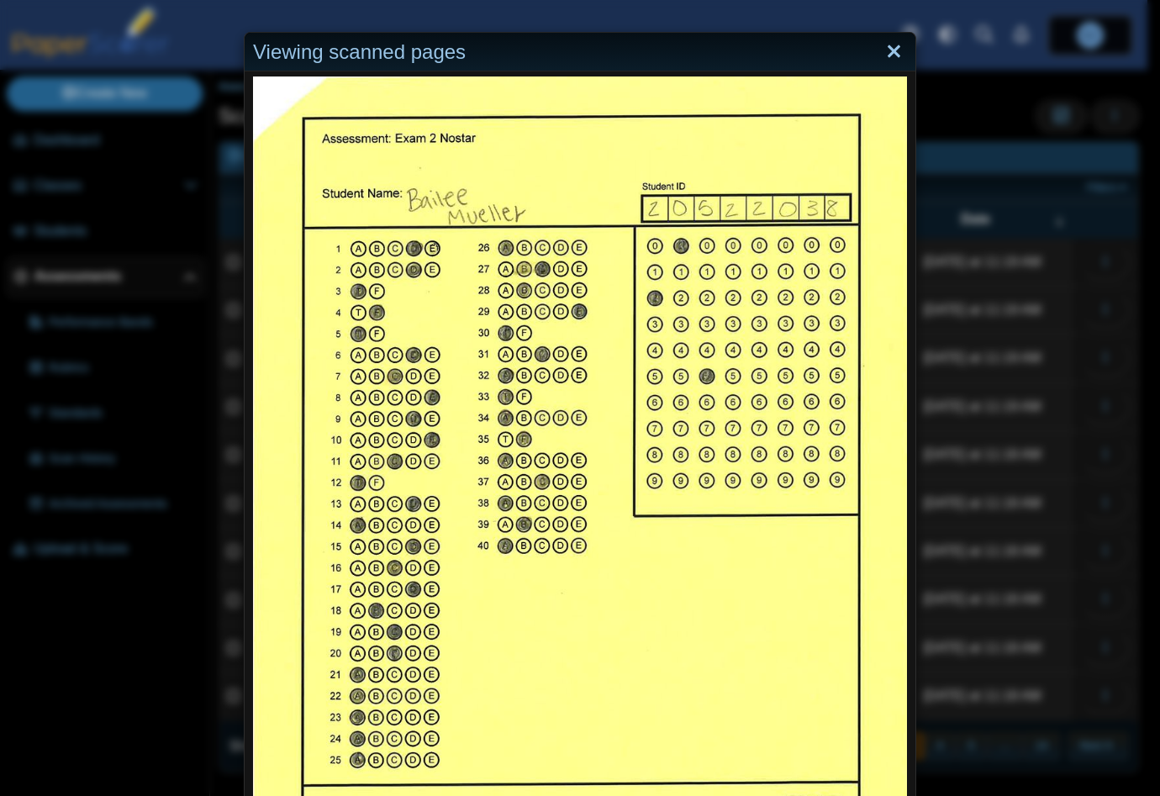
click at [881, 45] on link "Close" at bounding box center [894, 52] width 26 height 29
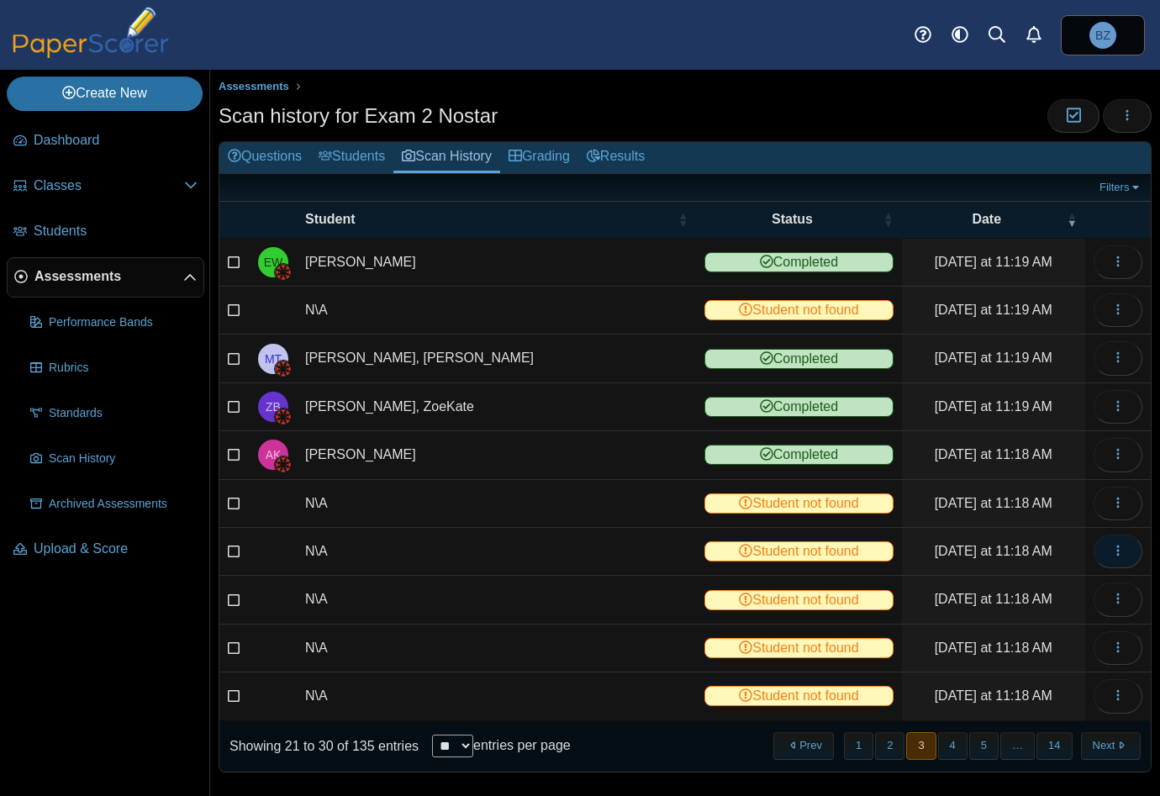
click at [1111, 544] on span "button" at bounding box center [1117, 551] width 13 height 14
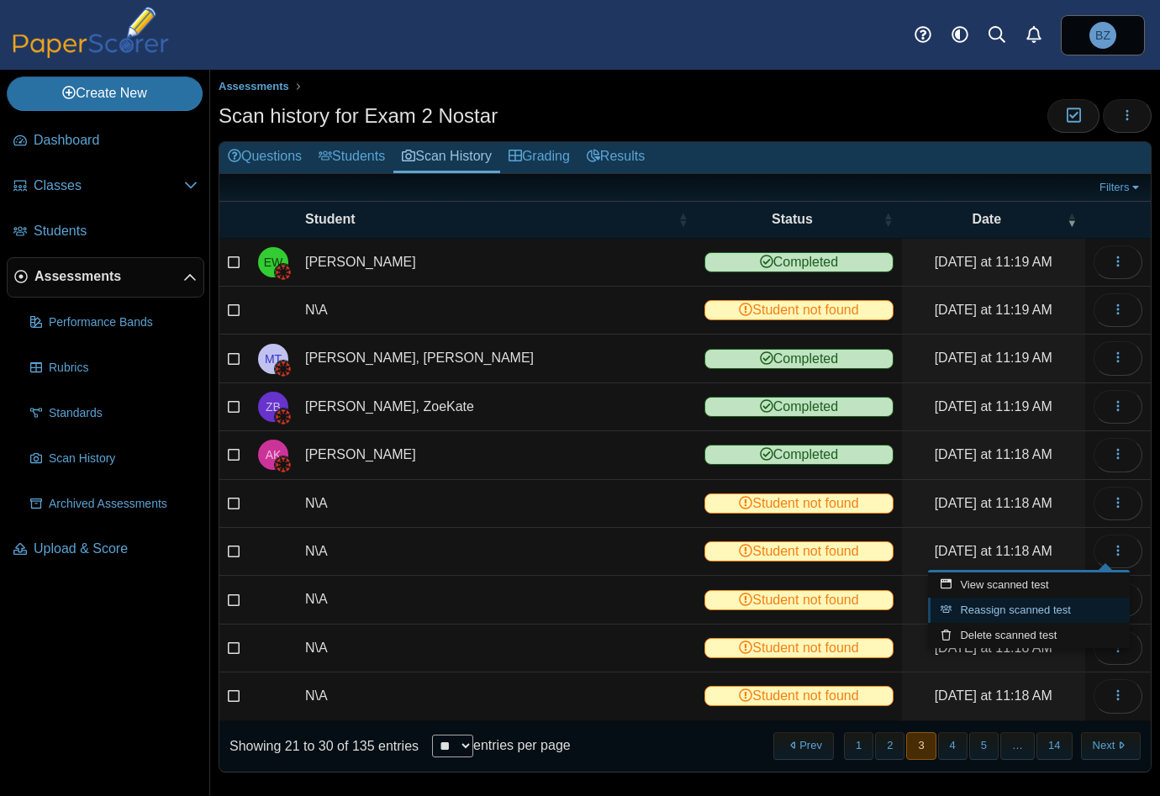
click at [1020, 610] on link "Reassign scanned test" at bounding box center [1029, 610] width 202 height 25
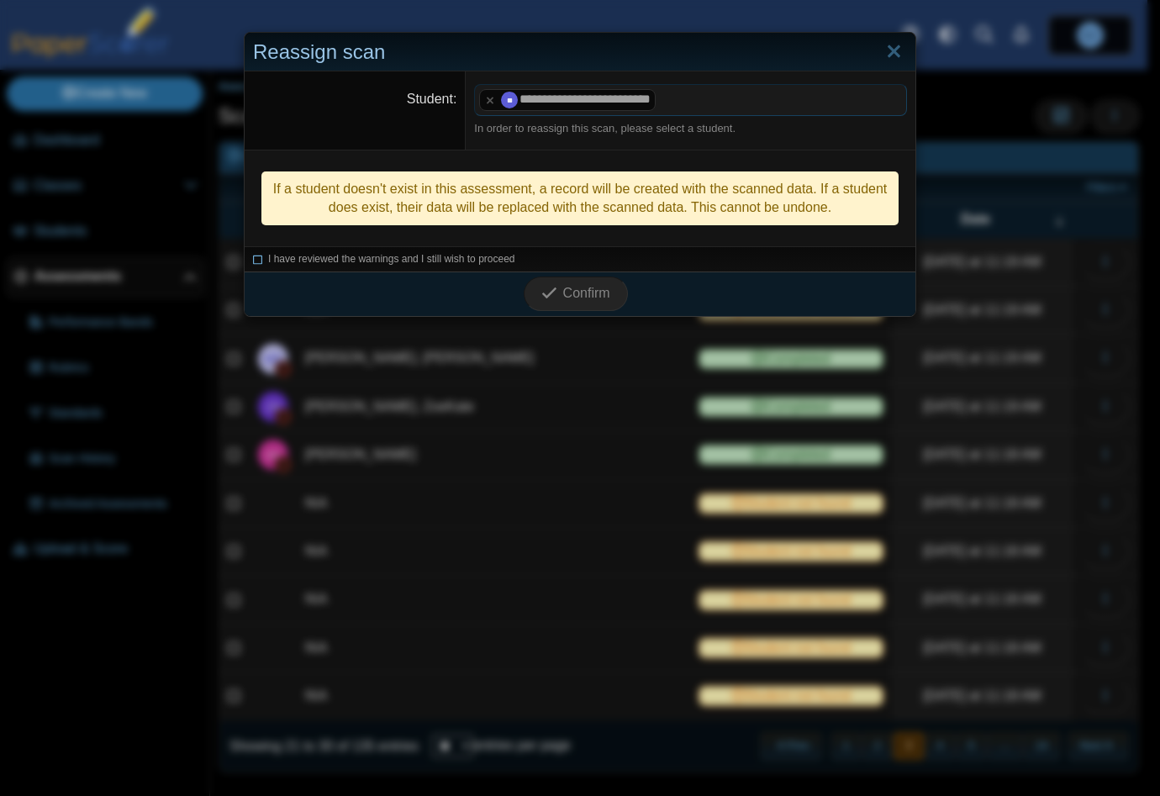
click at [253, 256] on icon at bounding box center [258, 256] width 10 height 9
click at [587, 294] on span "Confirm" at bounding box center [586, 293] width 47 height 14
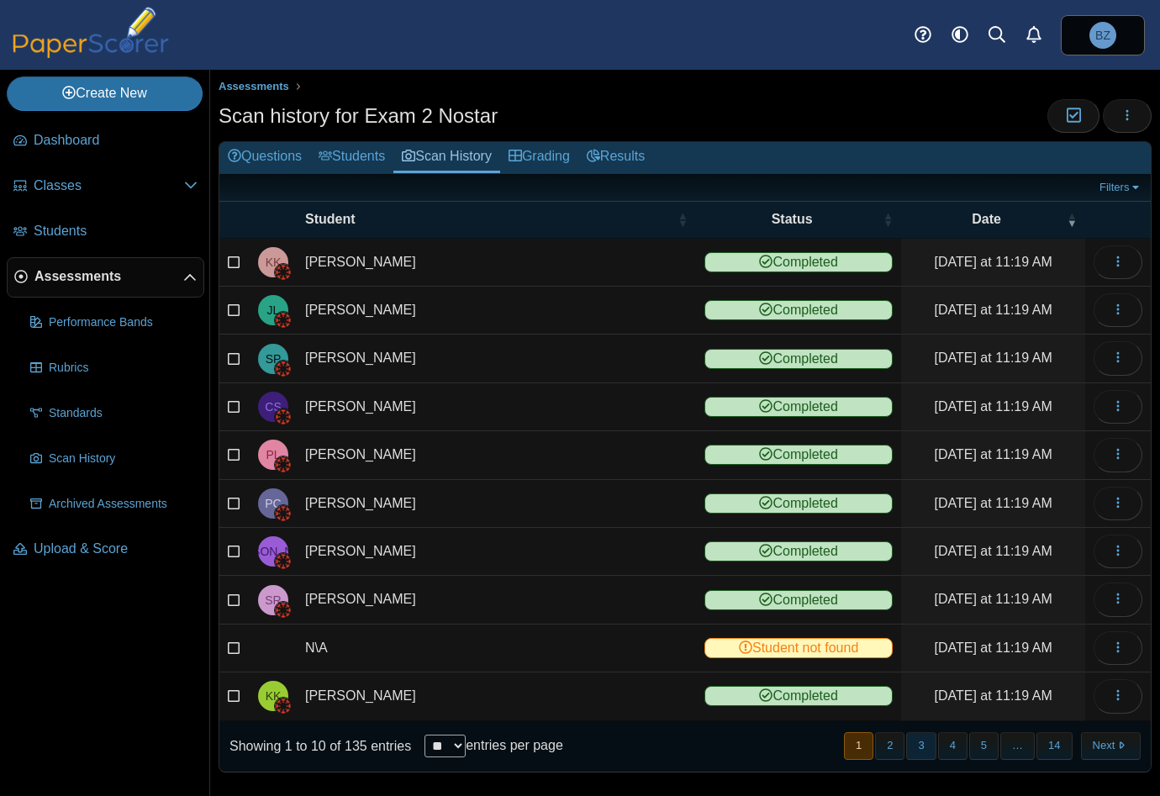
click at [925, 746] on button "3" at bounding box center [920, 746] width 29 height 28
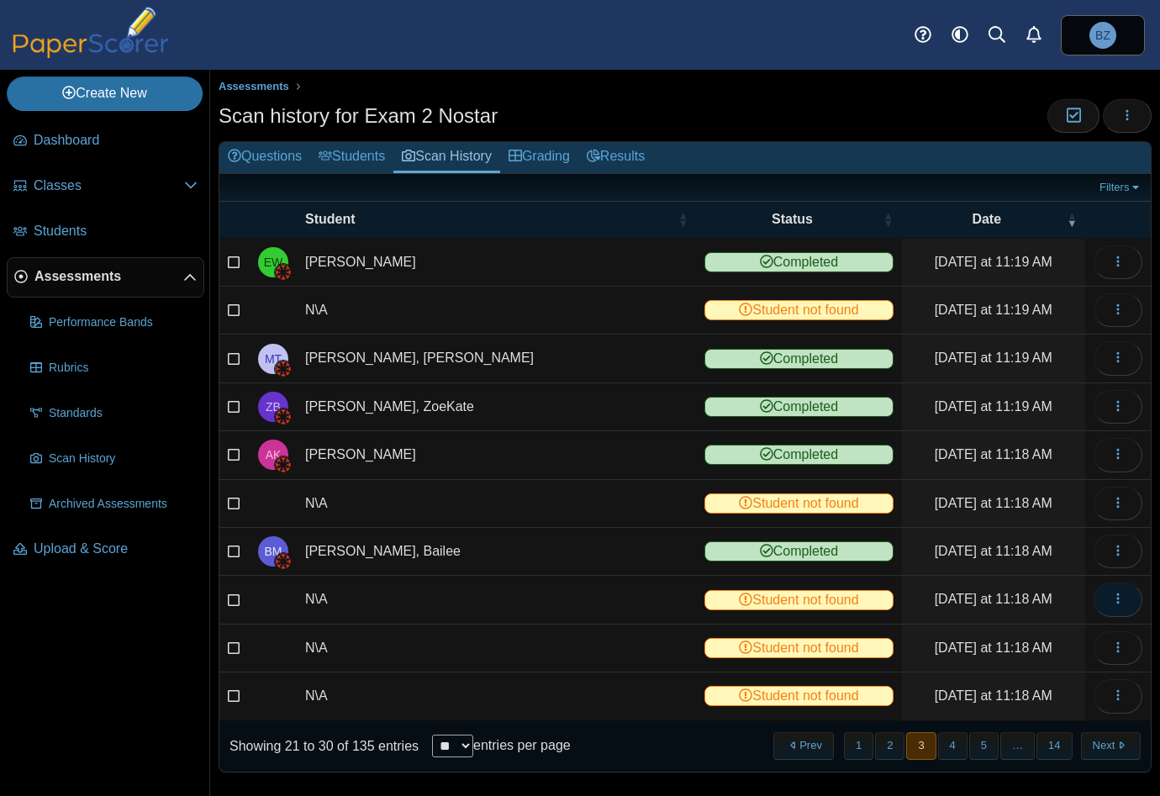
click at [1116, 607] on button "button" at bounding box center [1117, 599] width 49 height 34
click at [1030, 631] on link "View scanned test" at bounding box center [1029, 631] width 202 height 25
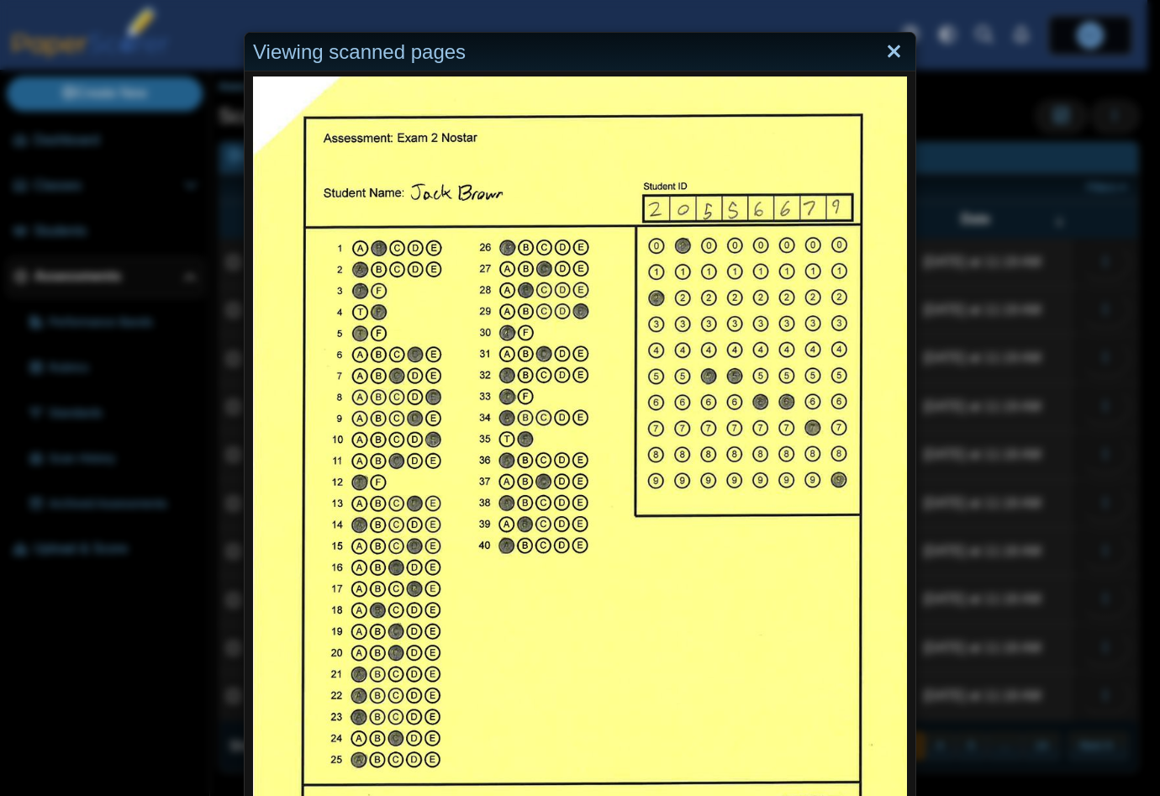
click at [881, 50] on link "Close" at bounding box center [894, 52] width 26 height 29
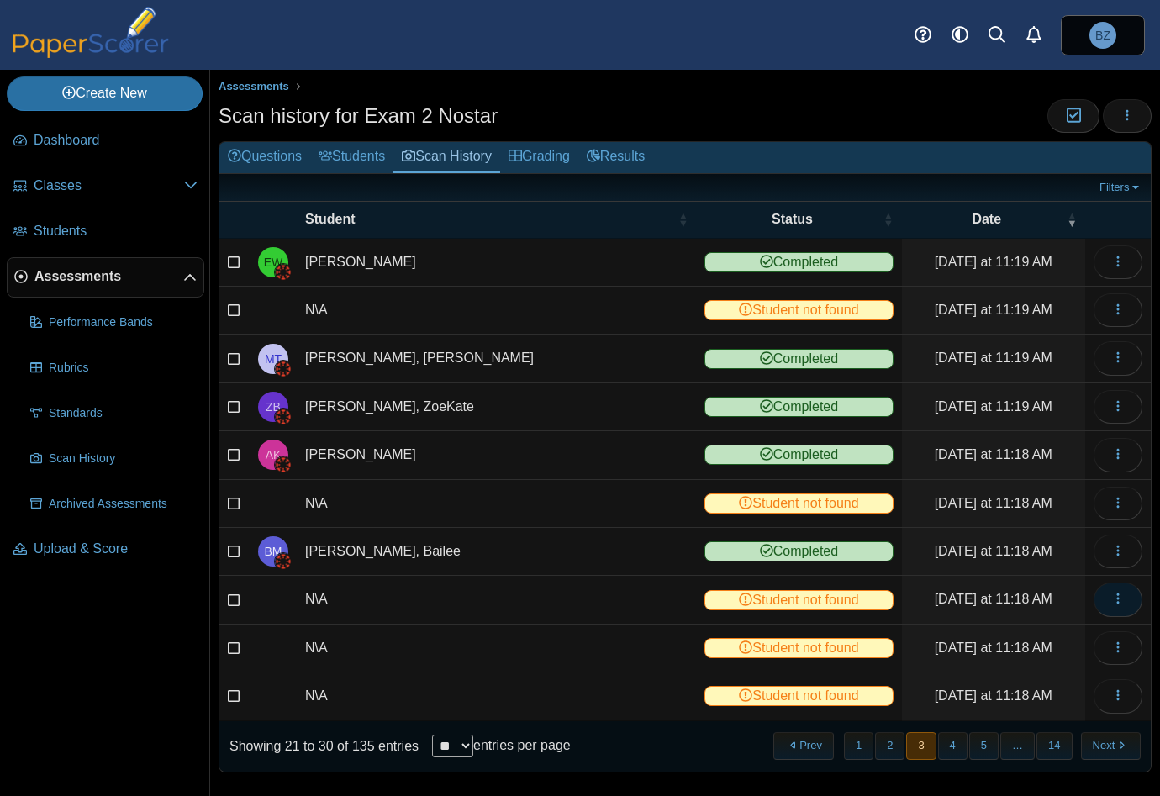
click at [1095, 598] on button "button" at bounding box center [1117, 599] width 49 height 34
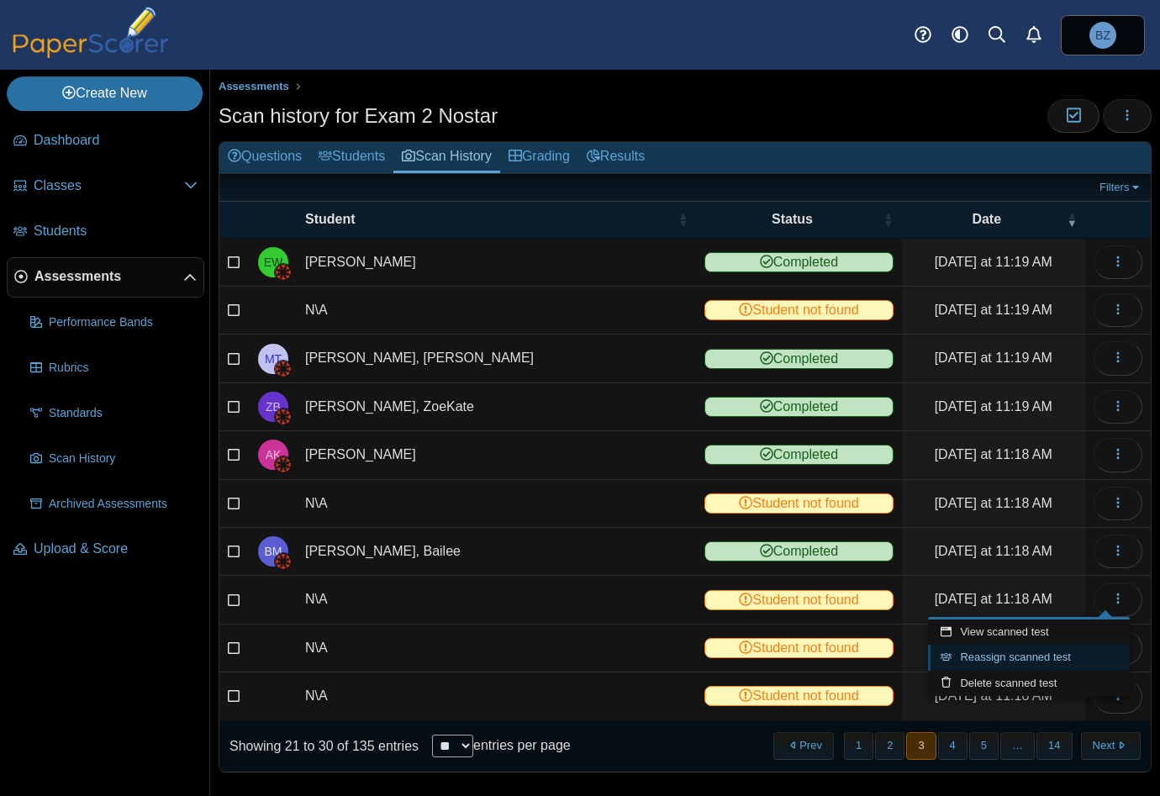
click at [998, 653] on link "Reassign scanned test" at bounding box center [1029, 657] width 202 height 25
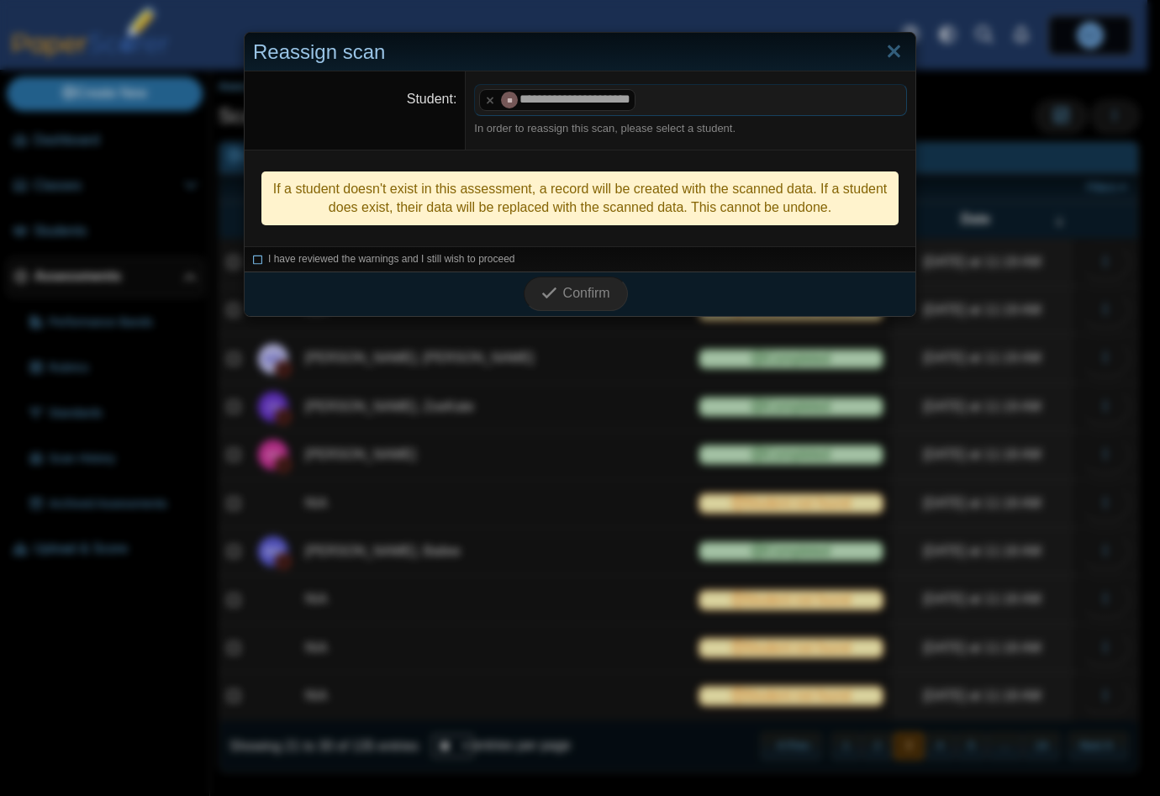
click at [253, 259] on icon at bounding box center [258, 256] width 10 height 9
click at [566, 300] on span "Confirm" at bounding box center [586, 293] width 47 height 14
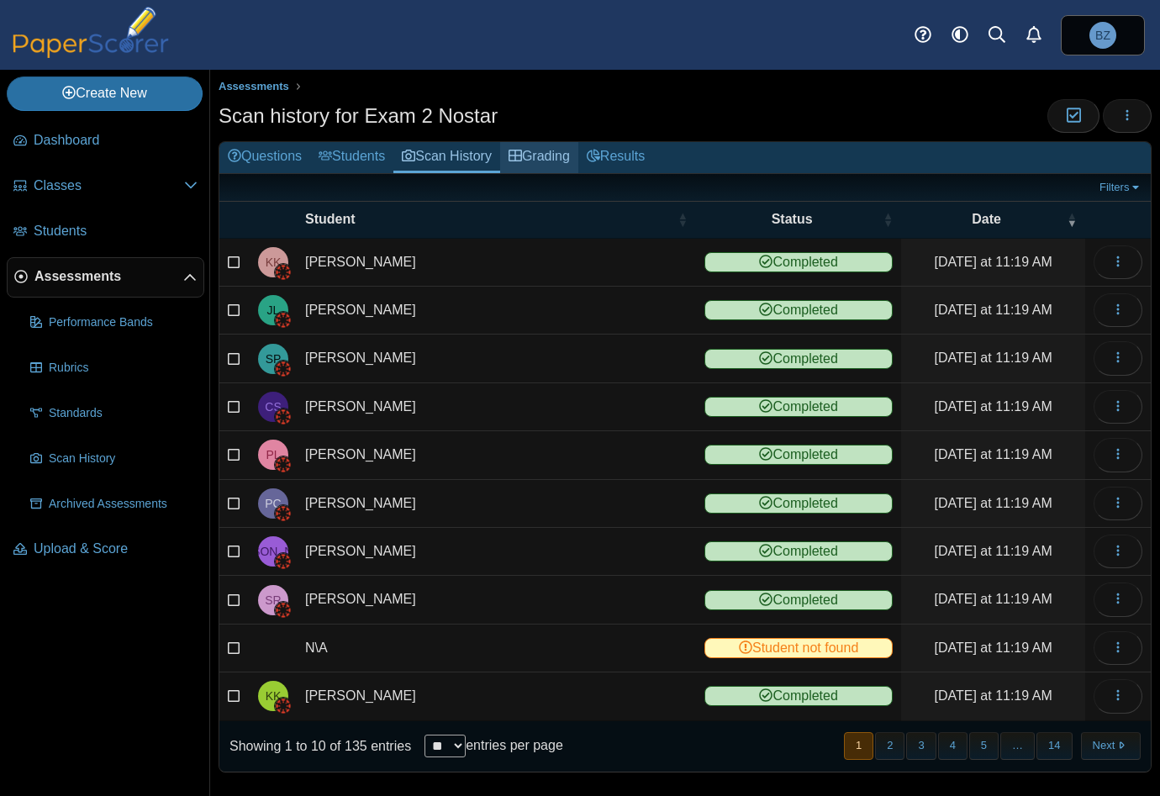
click at [551, 147] on link "Grading" at bounding box center [539, 157] width 78 height 31
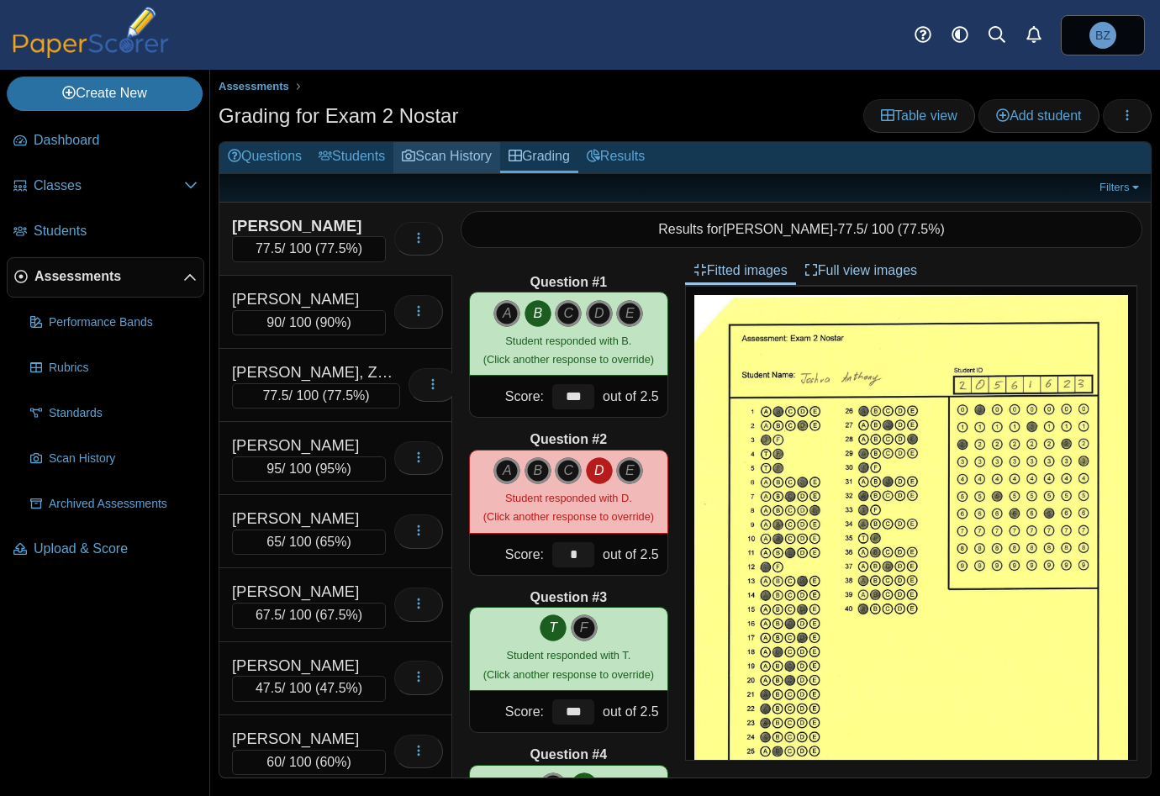
click at [415, 155] on use at bounding box center [408, 156] width 13 height 12
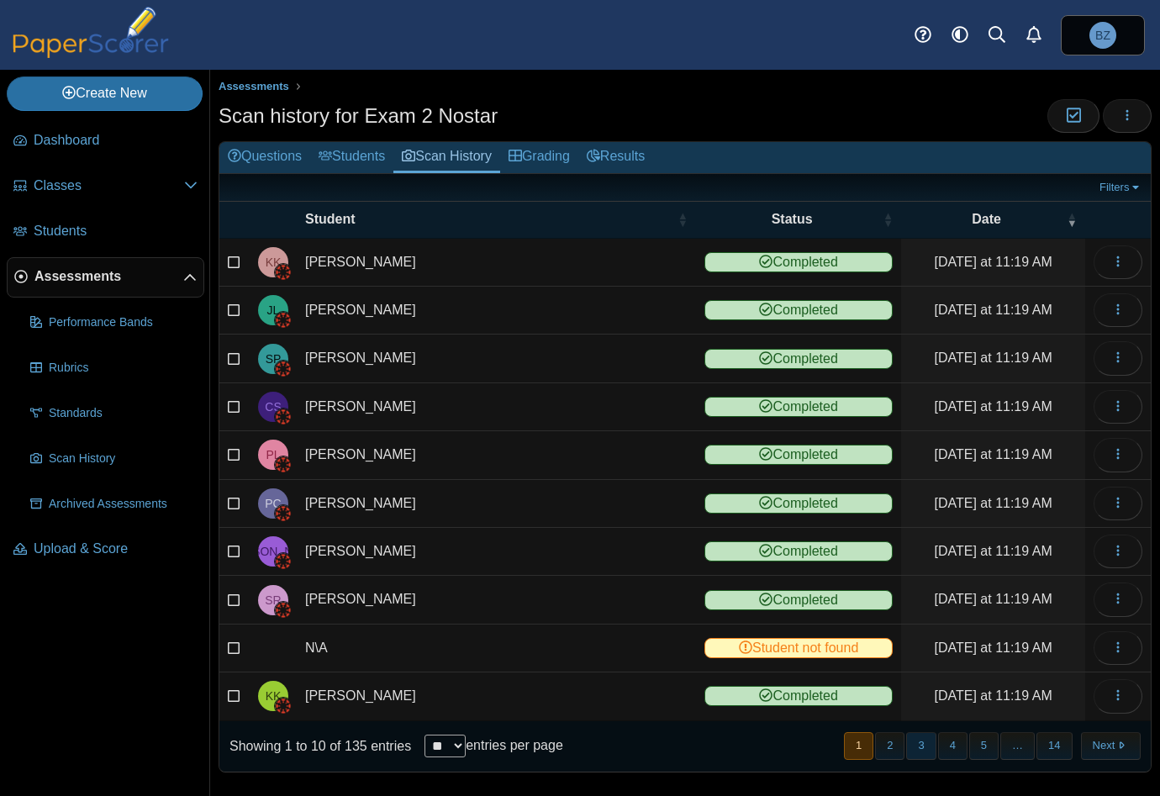
click at [916, 743] on button "3" at bounding box center [920, 746] width 29 height 28
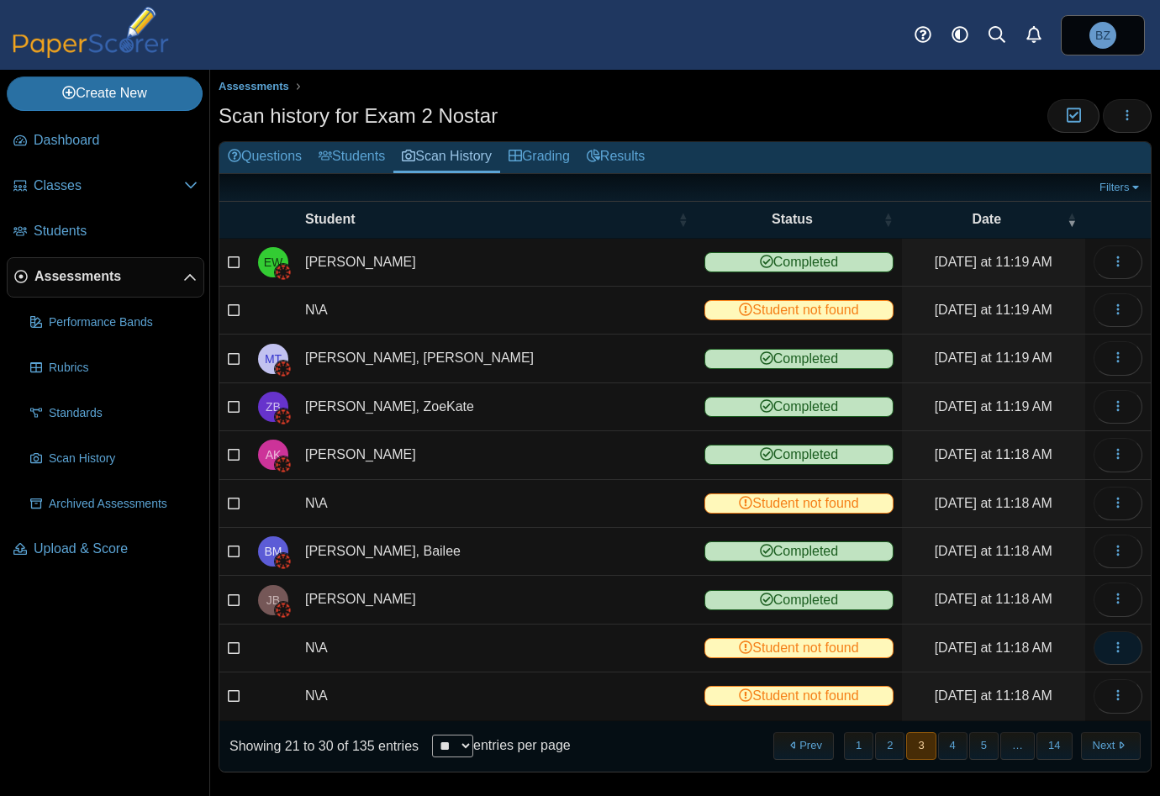
click at [1111, 640] on icon "button" at bounding box center [1117, 646] width 13 height 13
click at [1049, 685] on link "View scanned test" at bounding box center [1029, 679] width 202 height 25
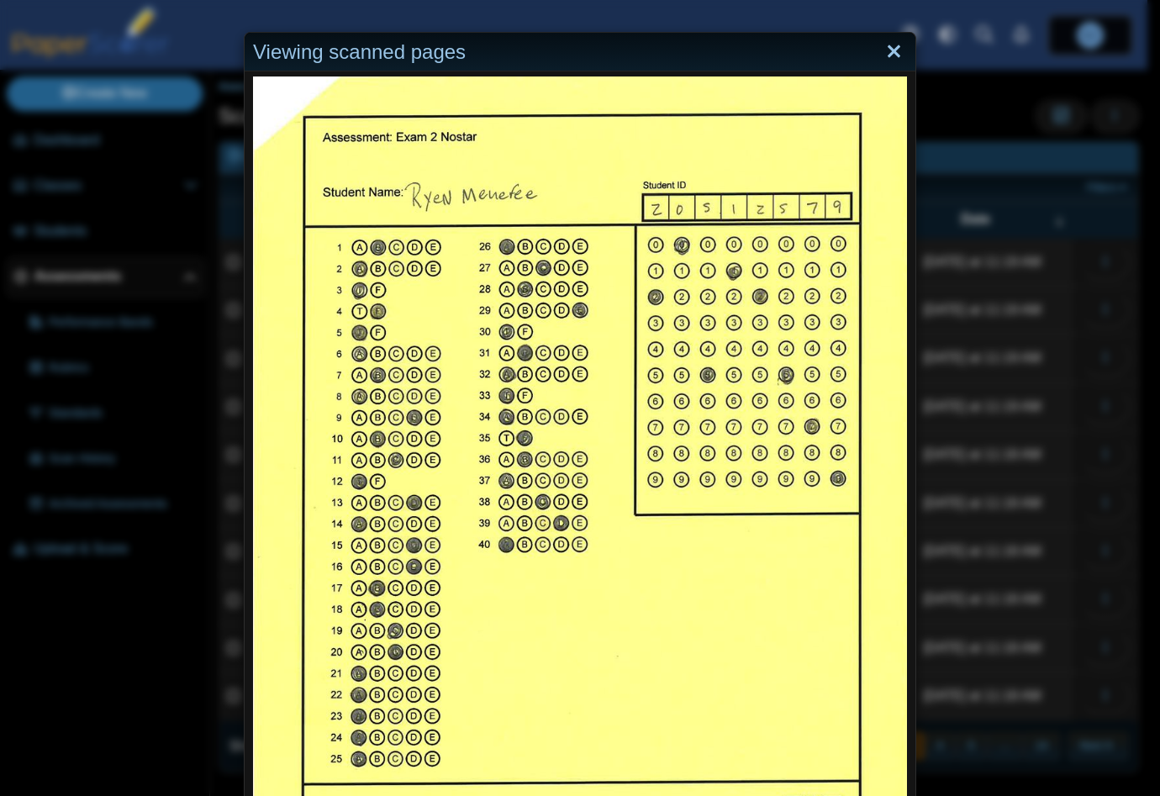
click at [889, 50] on link "Close" at bounding box center [894, 52] width 26 height 29
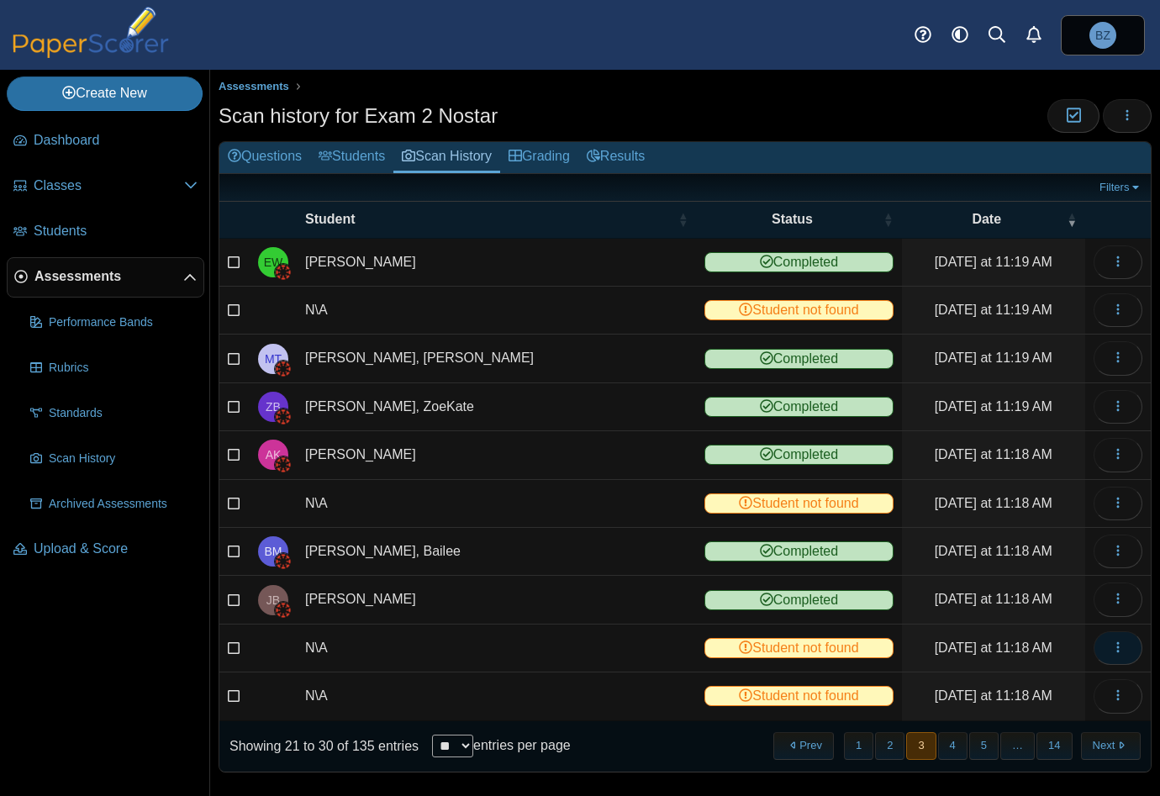
click at [1096, 651] on button "button" at bounding box center [1117, 648] width 49 height 34
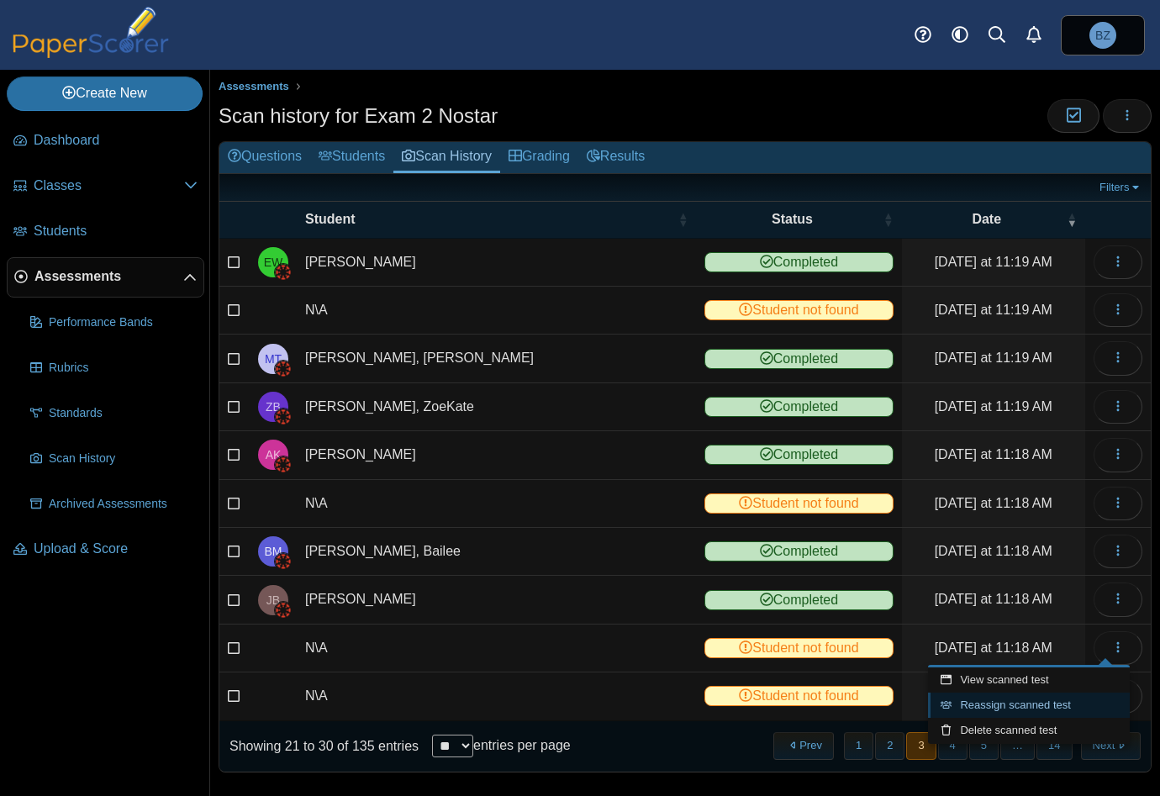
click at [985, 698] on link "Reassign scanned test" at bounding box center [1029, 705] width 202 height 25
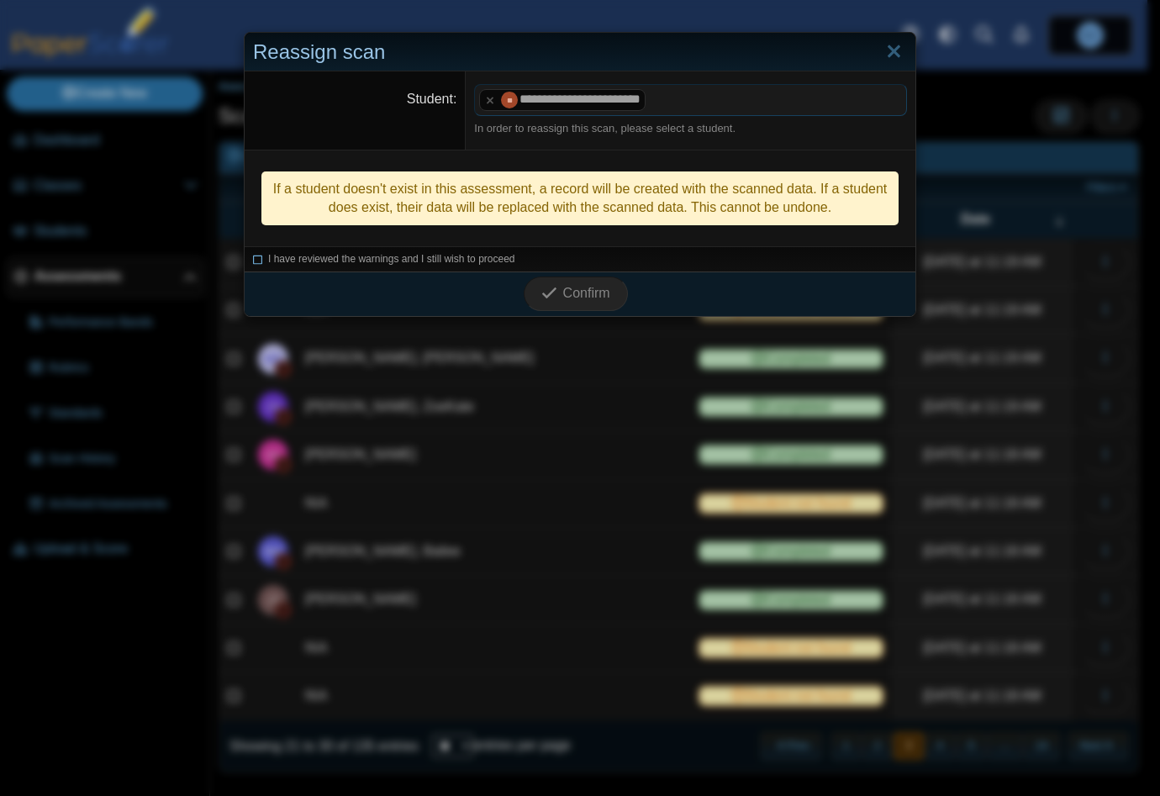
click at [255, 257] on icon at bounding box center [258, 256] width 10 height 9
click at [578, 296] on span "Confirm" at bounding box center [586, 293] width 47 height 14
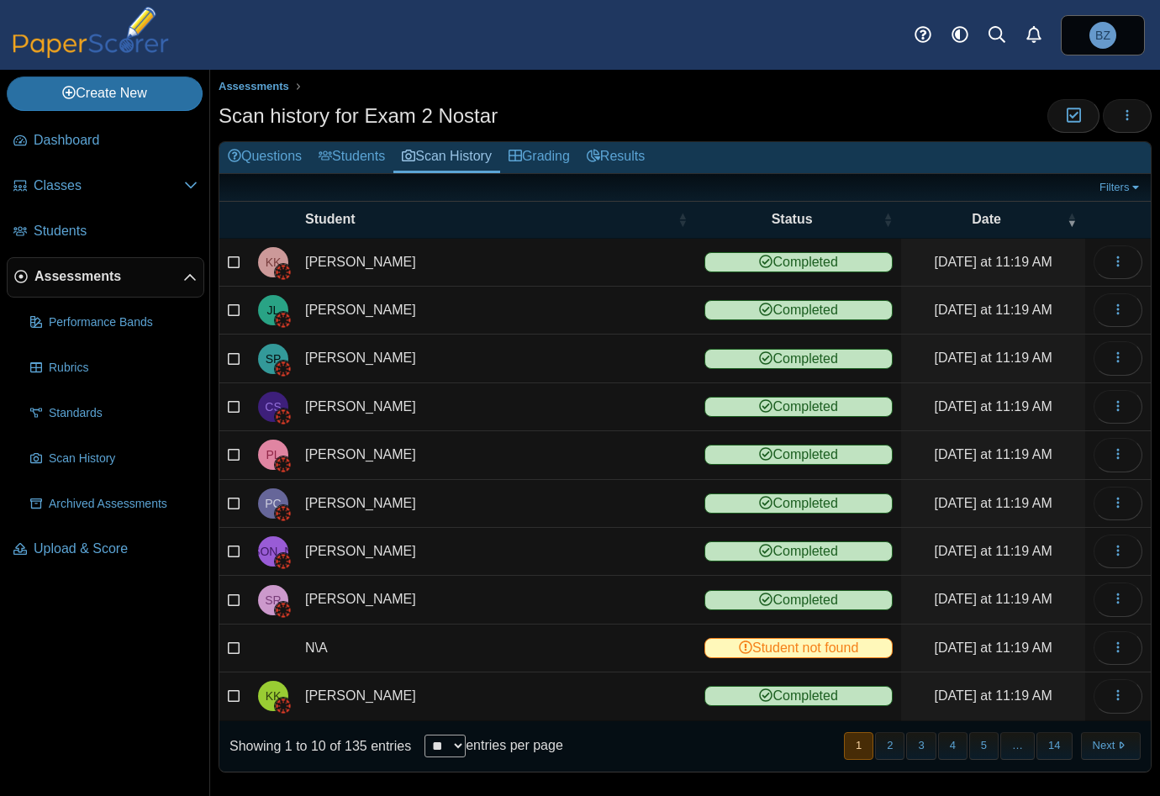
click at [914, 748] on button "3" at bounding box center [920, 746] width 29 height 28
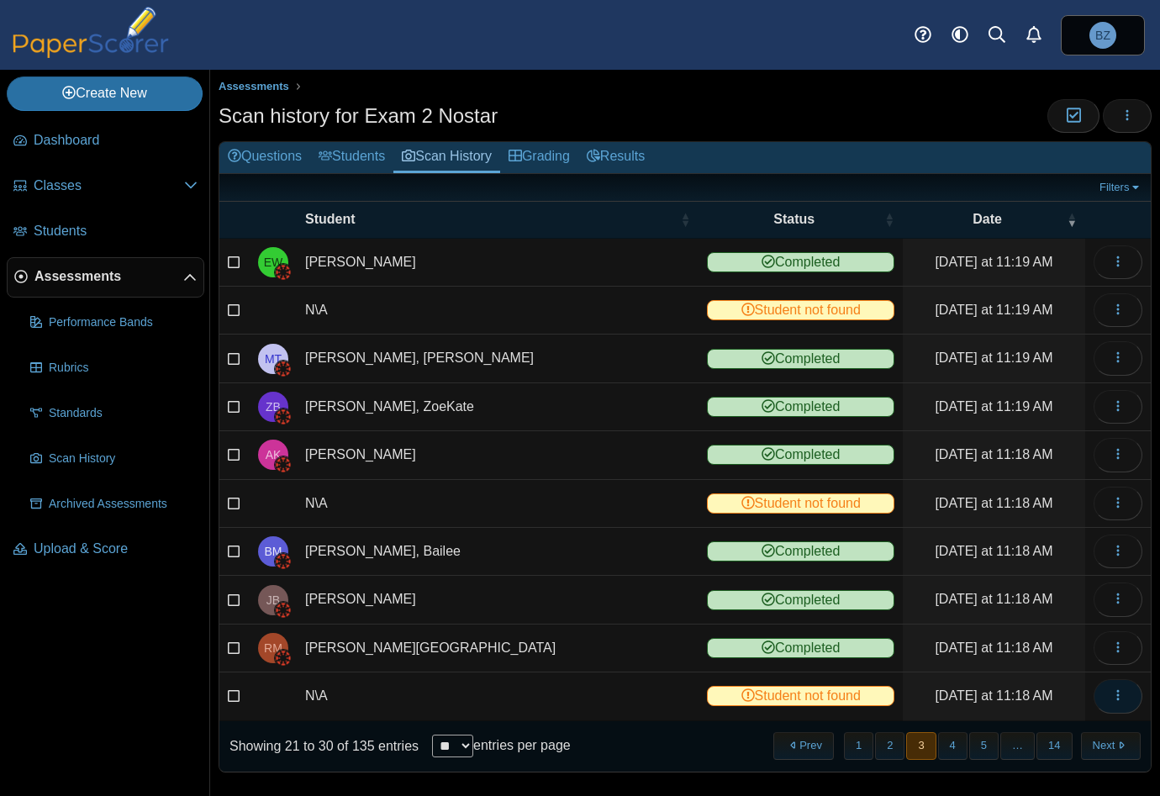
click at [1112, 691] on button "button" at bounding box center [1117, 696] width 49 height 34
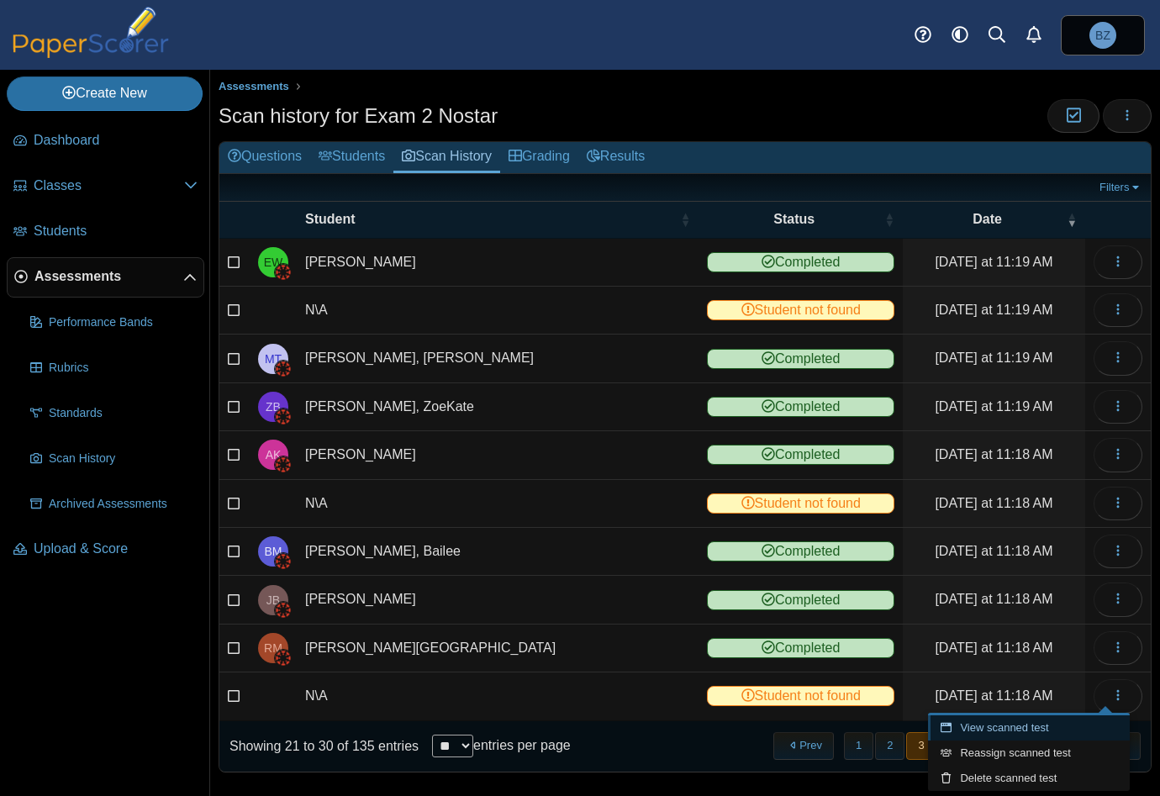
click at [1072, 726] on link "View scanned test" at bounding box center [1029, 727] width 202 height 25
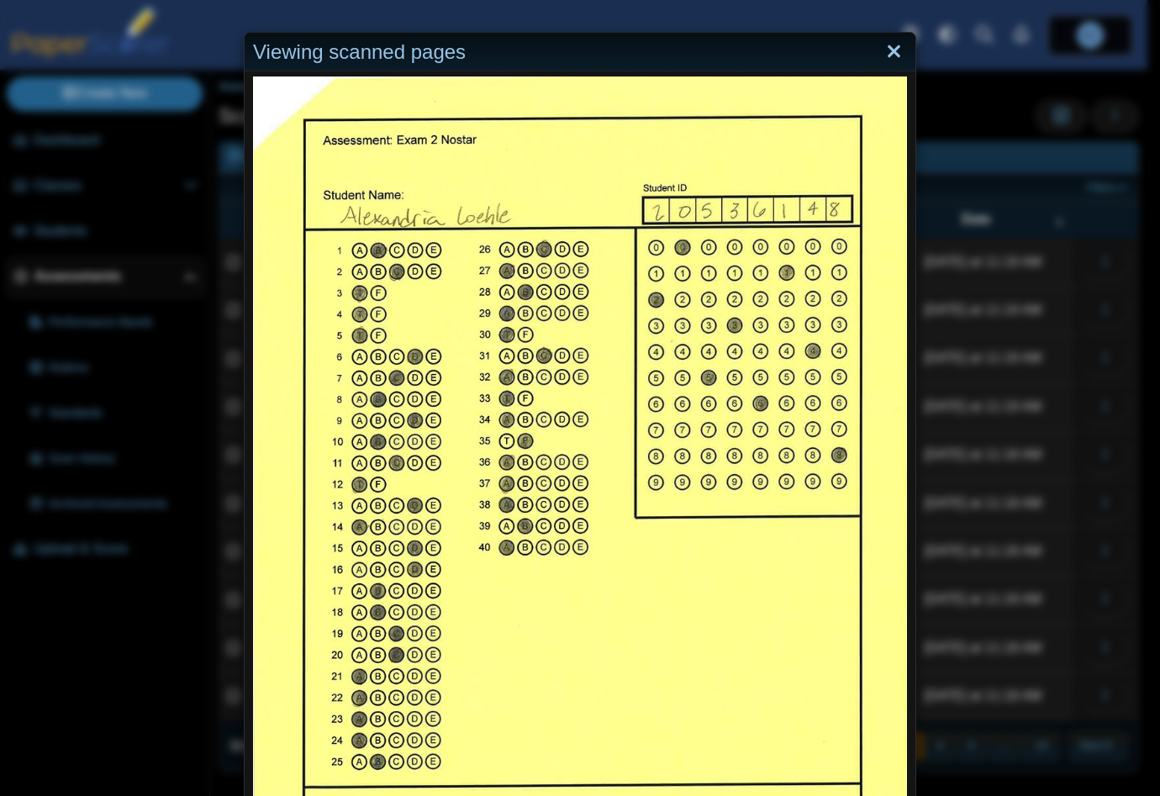
click at [888, 60] on link "Close" at bounding box center [894, 52] width 26 height 29
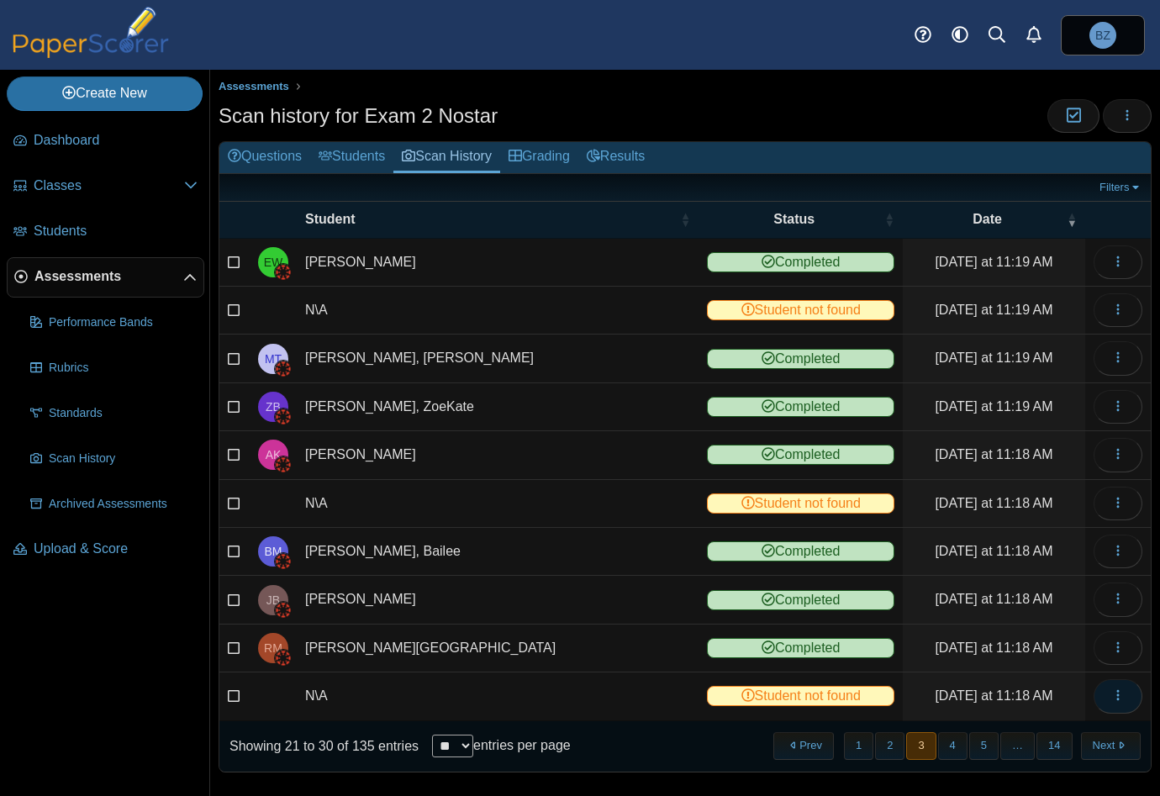
click at [1111, 688] on icon "button" at bounding box center [1117, 694] width 13 height 13
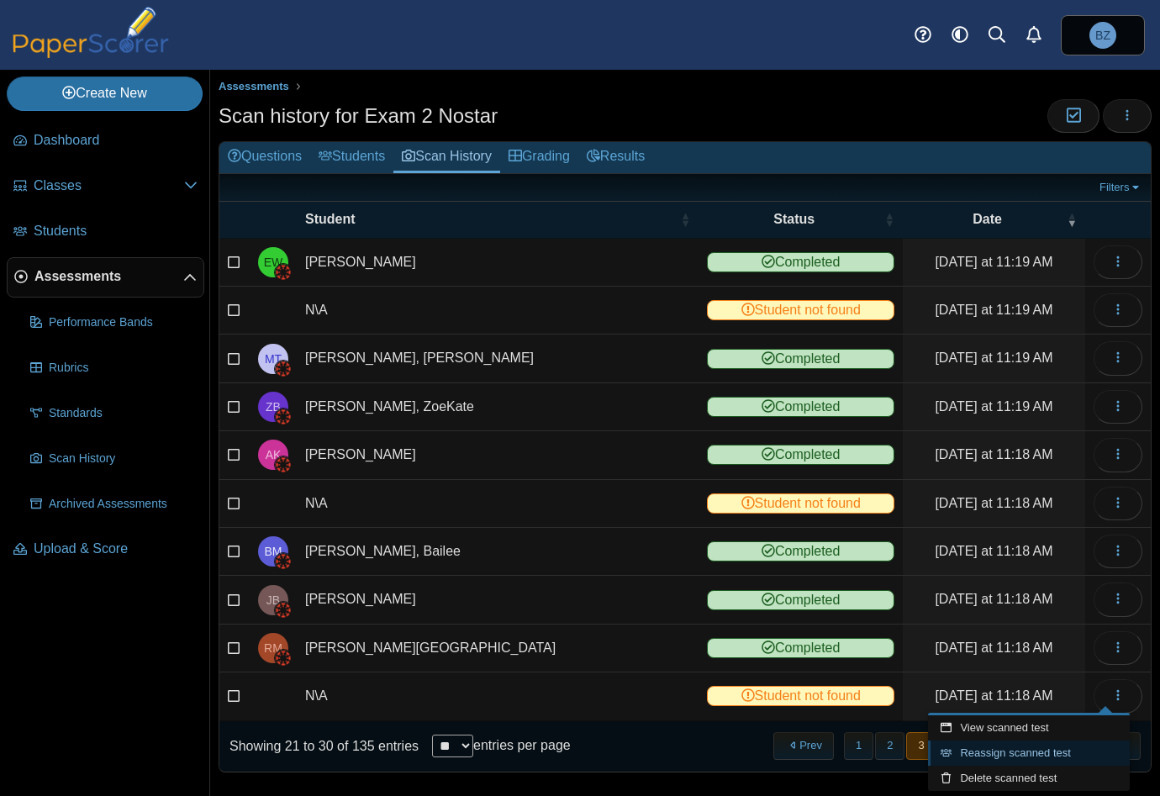
click at [1013, 750] on link "Reassign scanned test" at bounding box center [1029, 752] width 202 height 25
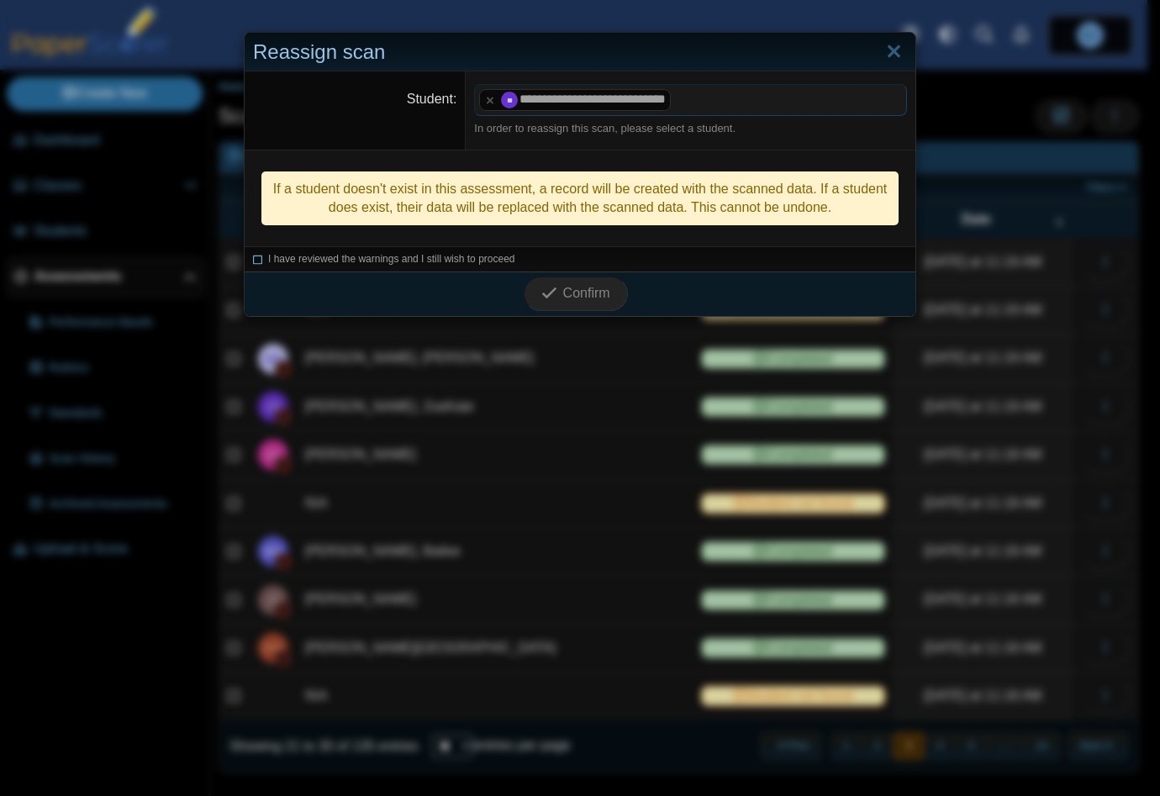
click at [253, 255] on icon at bounding box center [258, 256] width 10 height 9
click at [553, 287] on icon "submit" at bounding box center [551, 293] width 21 height 18
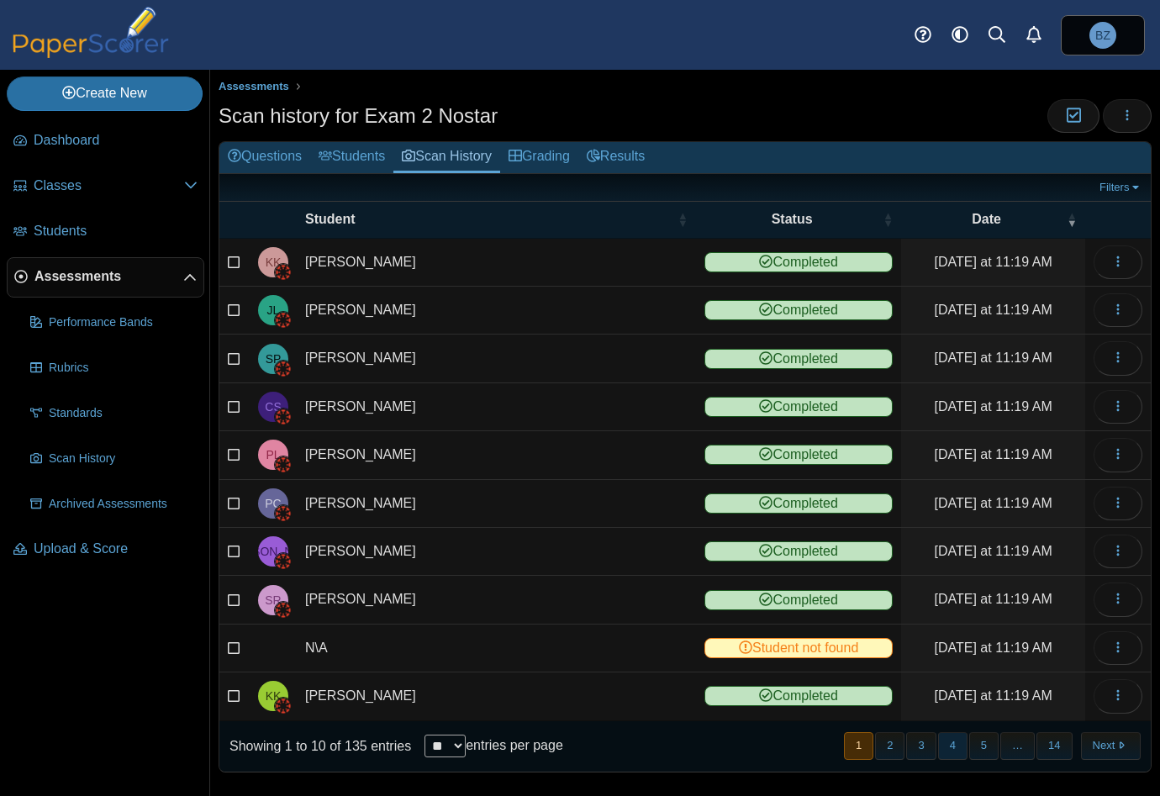
click at [948, 747] on button "4" at bounding box center [952, 746] width 29 height 28
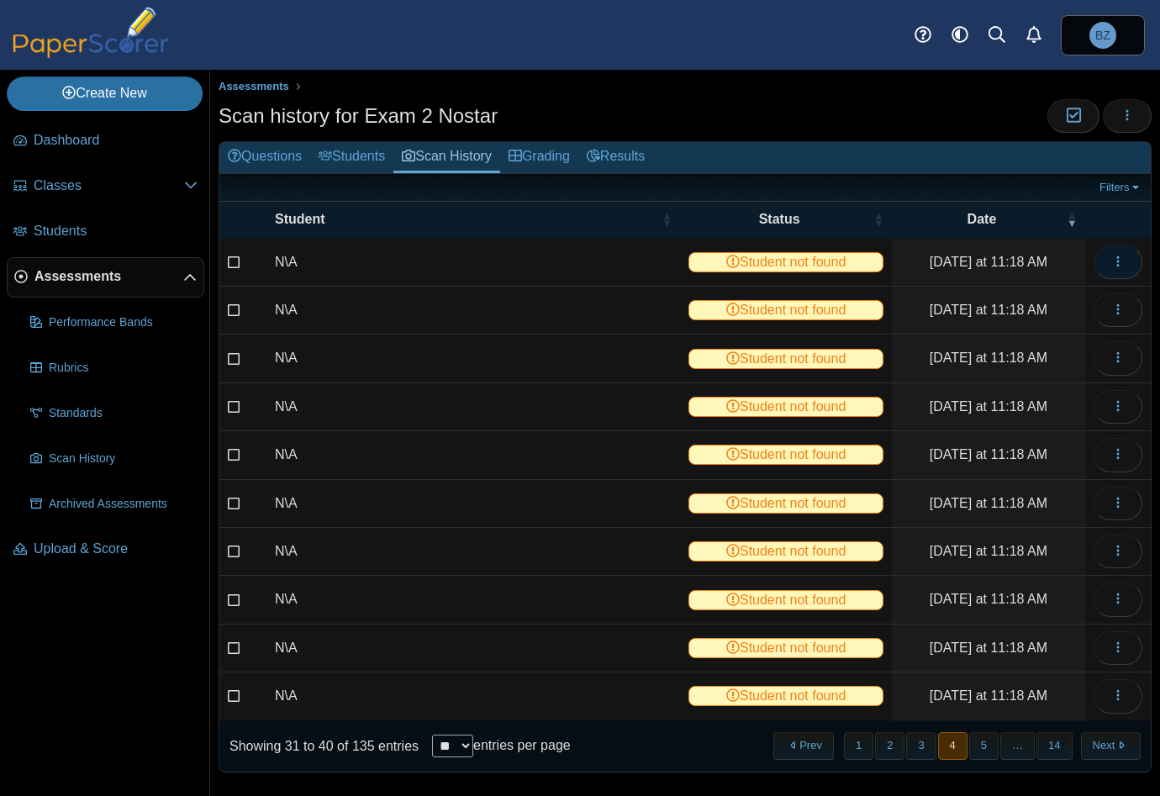
click at [1111, 258] on icon "button" at bounding box center [1117, 261] width 13 height 13
click at [614, 150] on link "Results" at bounding box center [615, 157] width 75 height 31
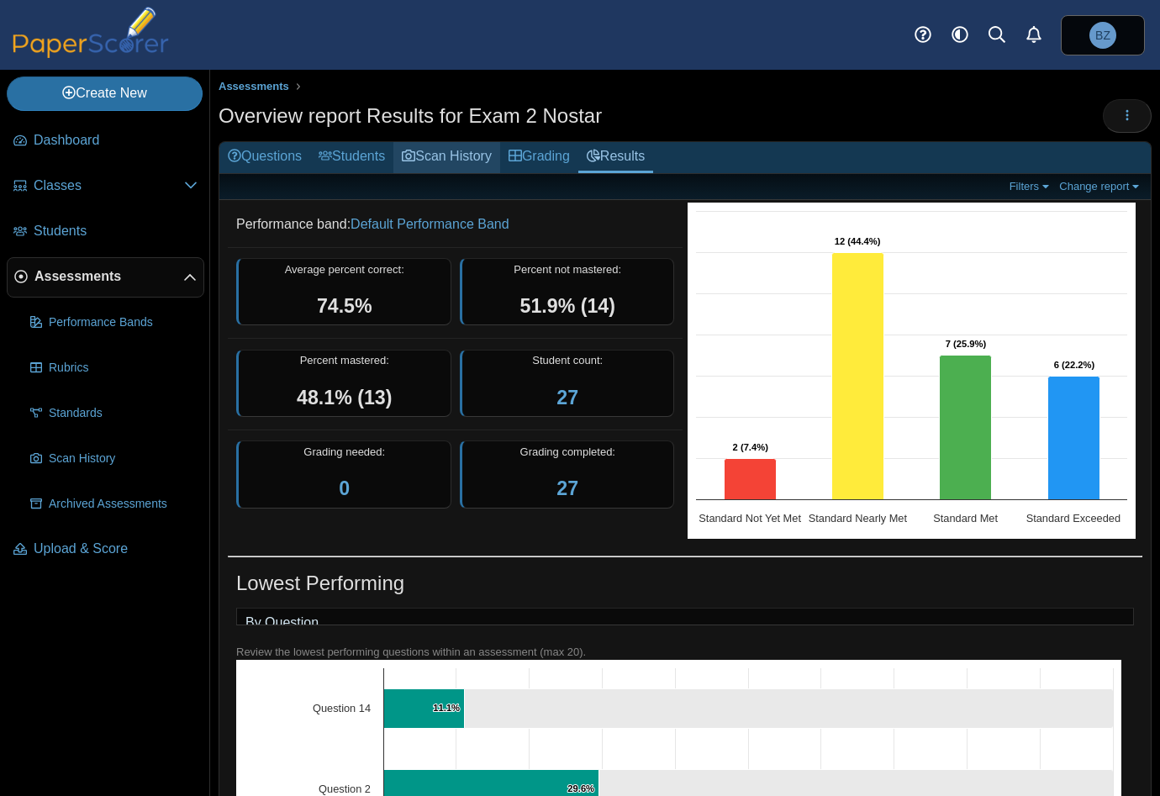
click at [439, 155] on link "Scan History" at bounding box center [446, 157] width 107 height 31
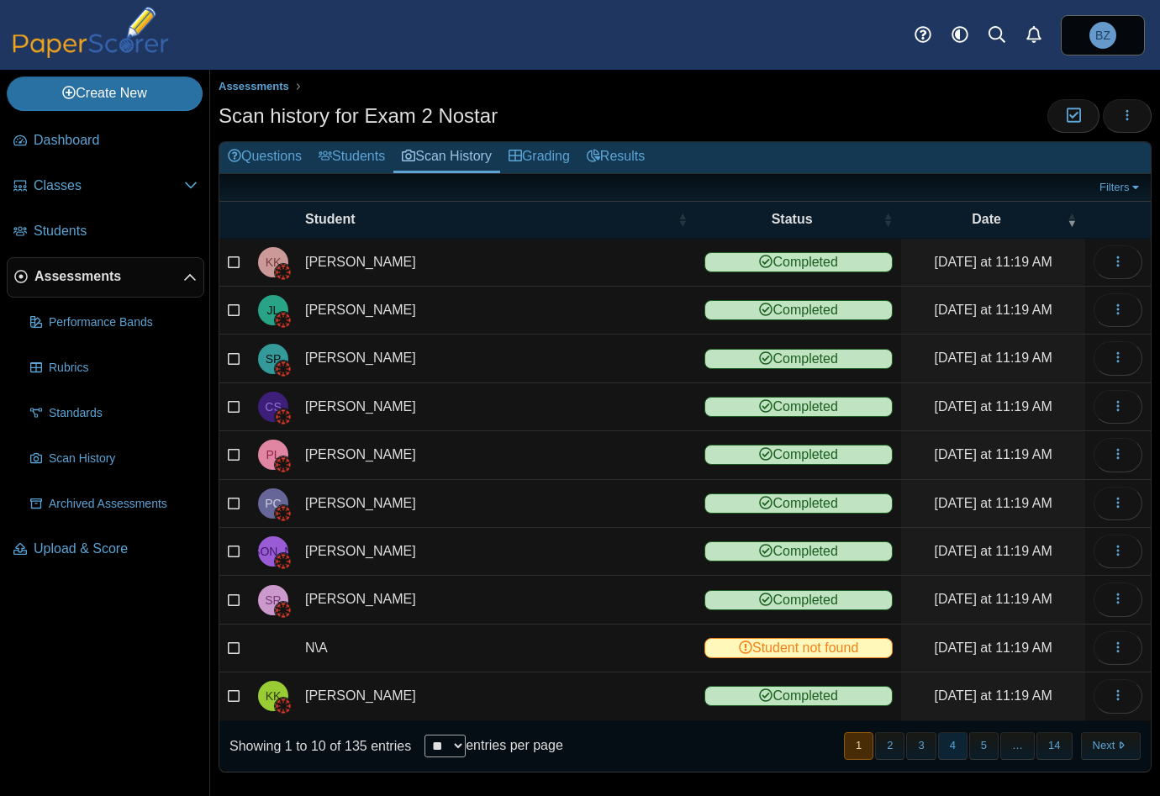
click at [943, 737] on button "4" at bounding box center [952, 746] width 29 height 28
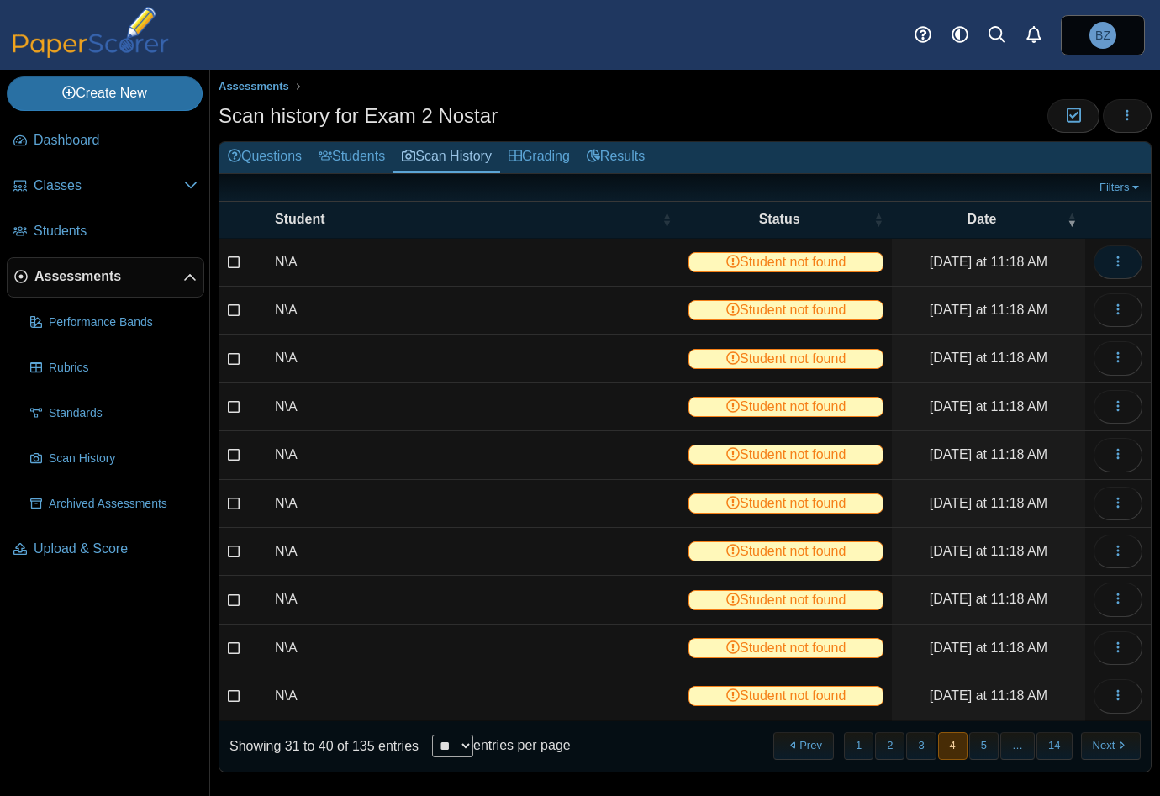
click at [1111, 258] on icon "button" at bounding box center [1117, 261] width 13 height 13
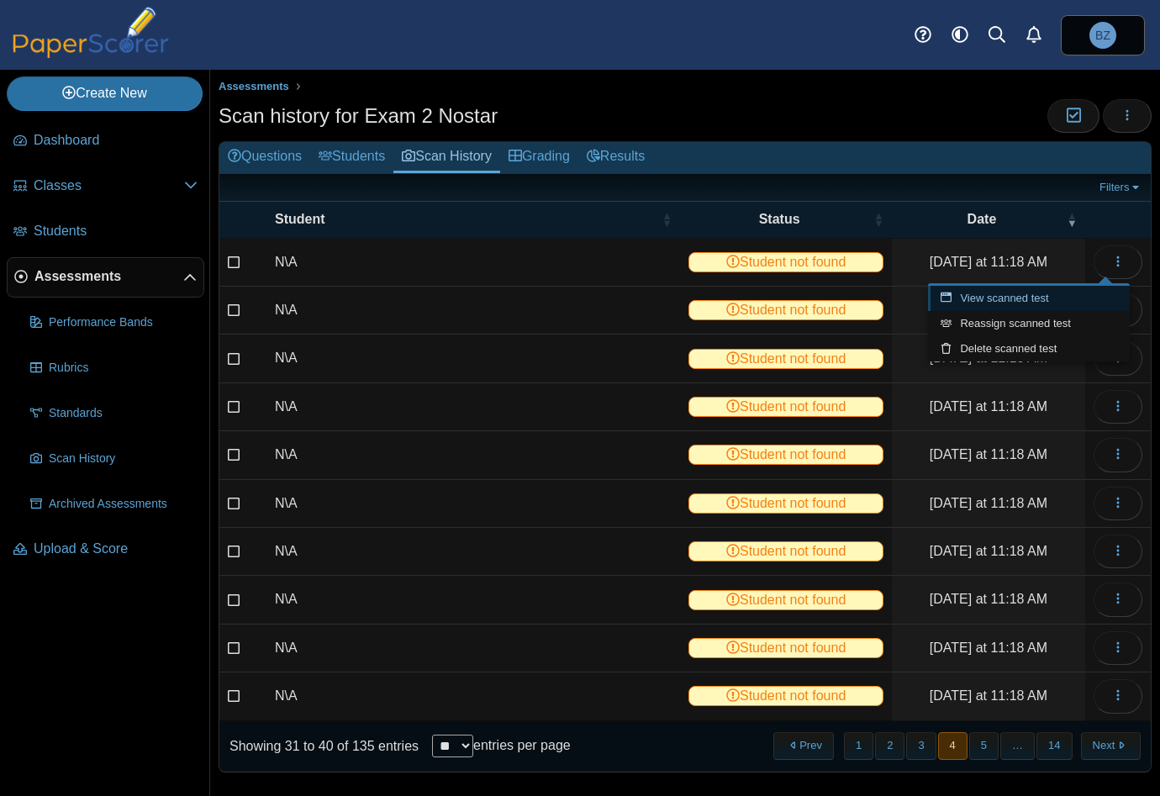
click at [1019, 295] on link "View scanned test" at bounding box center [1029, 298] width 202 height 25
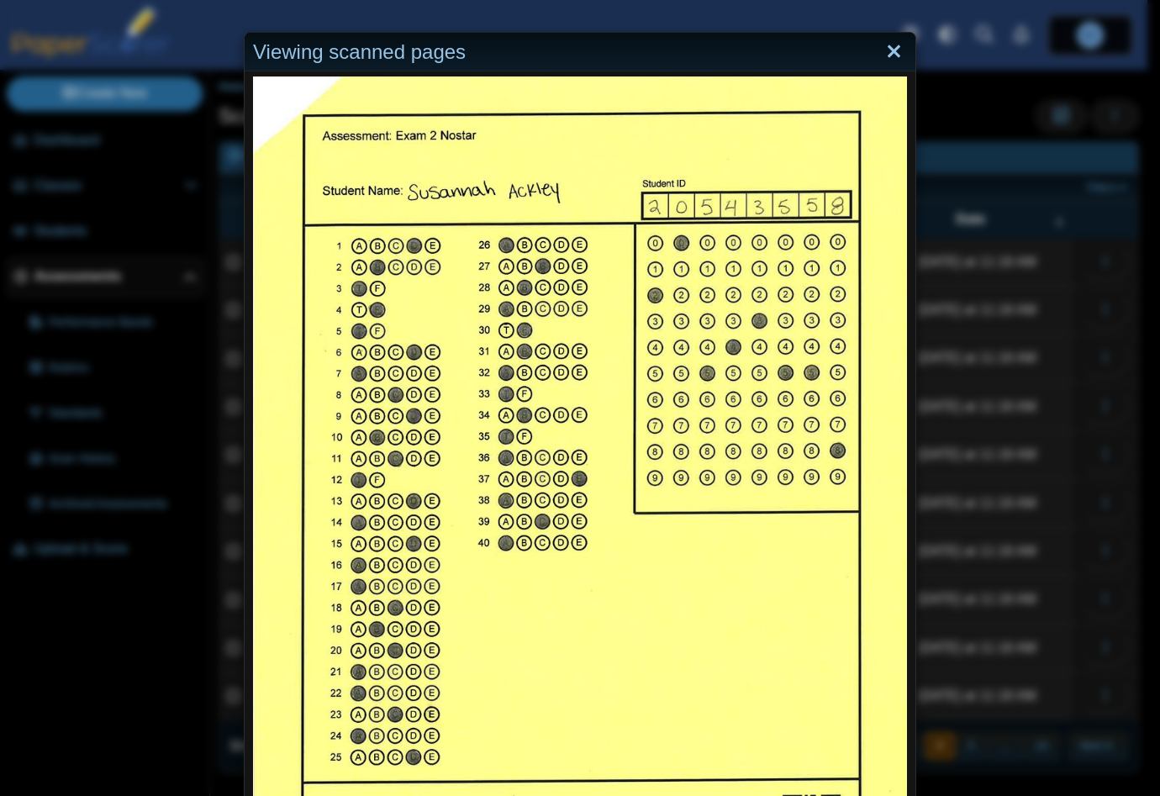
click at [881, 52] on link "Close" at bounding box center [894, 52] width 26 height 29
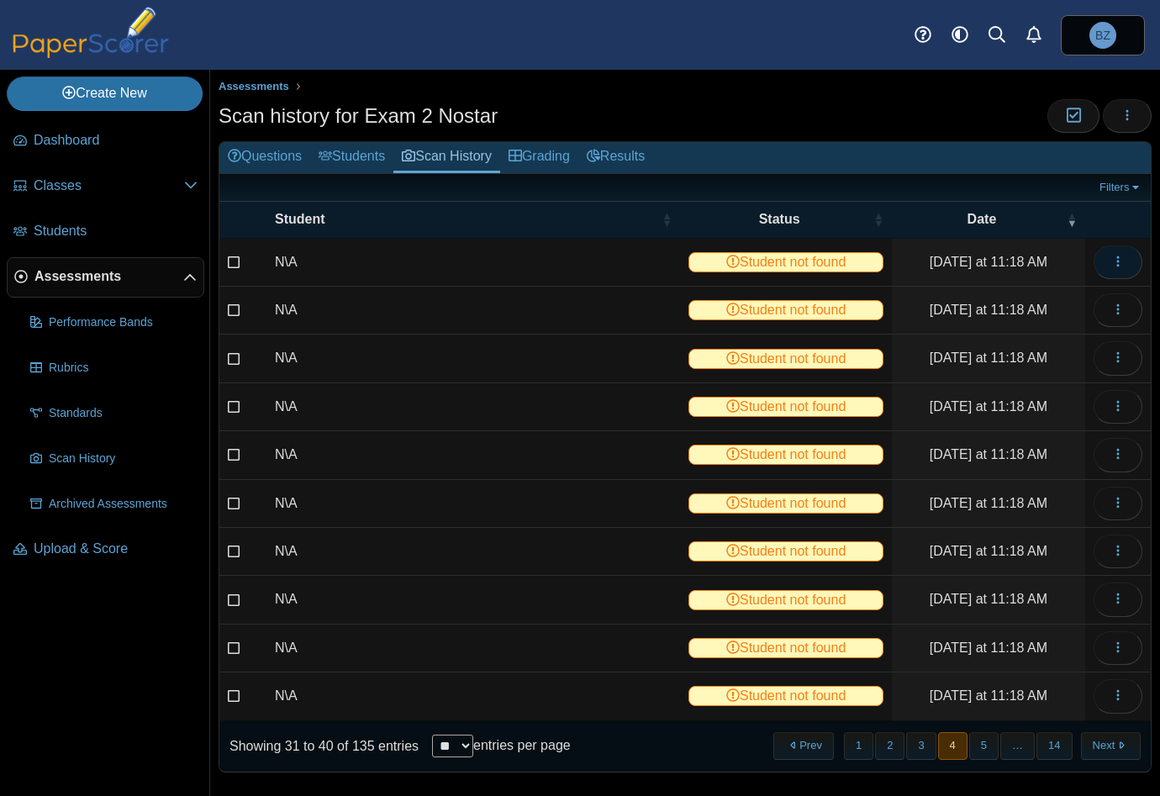
click at [1109, 271] on button "button" at bounding box center [1117, 262] width 49 height 34
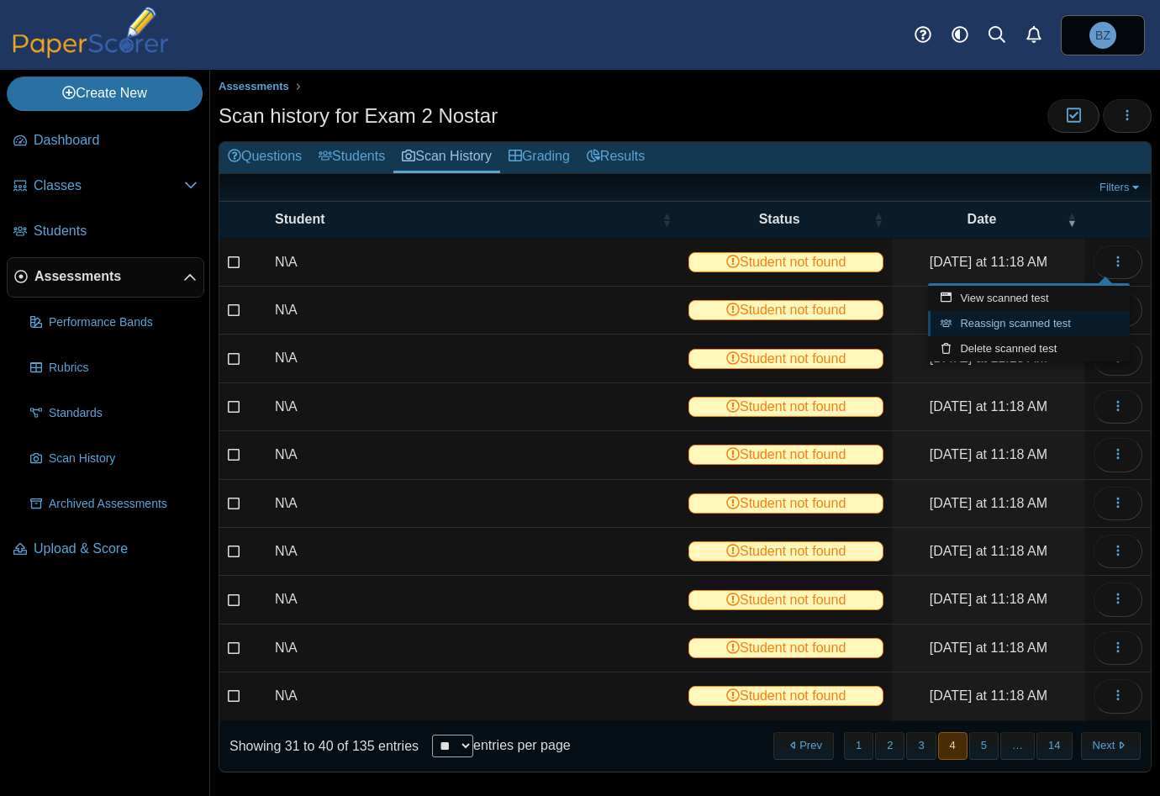
click at [1013, 324] on link "Reassign scanned test" at bounding box center [1029, 323] width 202 height 25
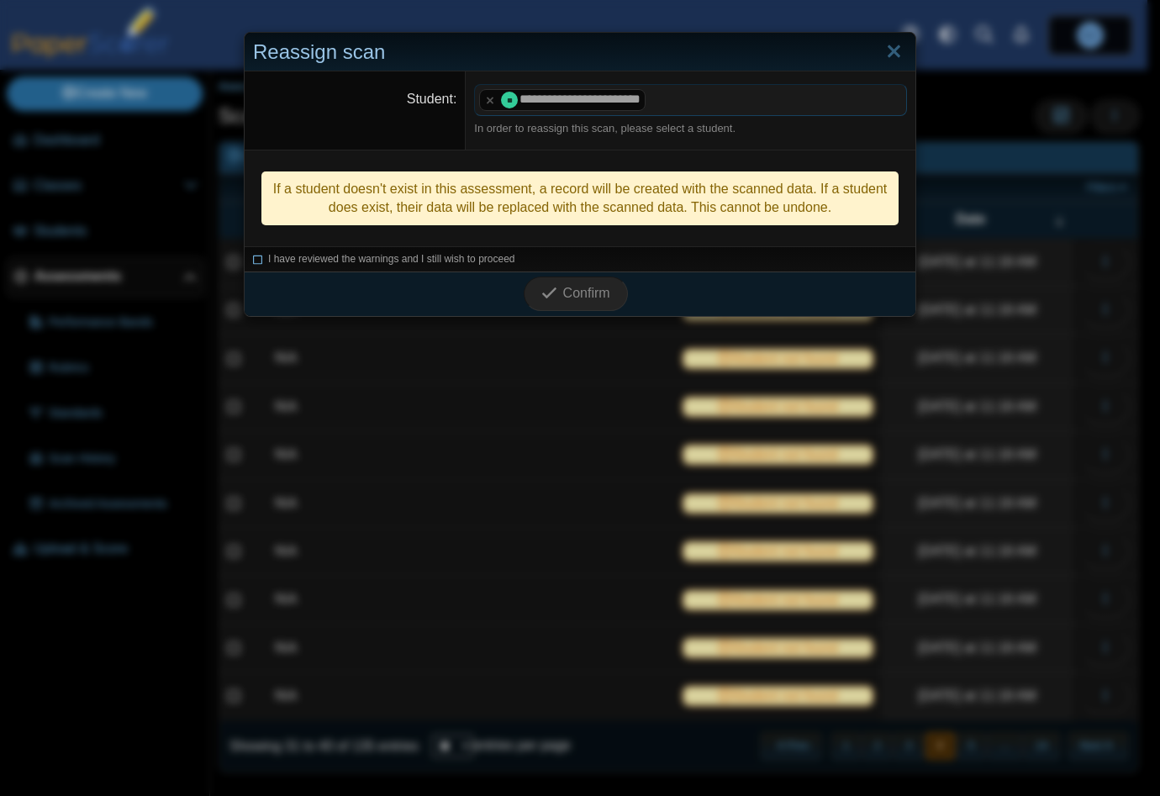
click at [253, 257] on icon at bounding box center [258, 256] width 10 height 9
click at [563, 286] on span "Confirm" at bounding box center [586, 293] width 47 height 14
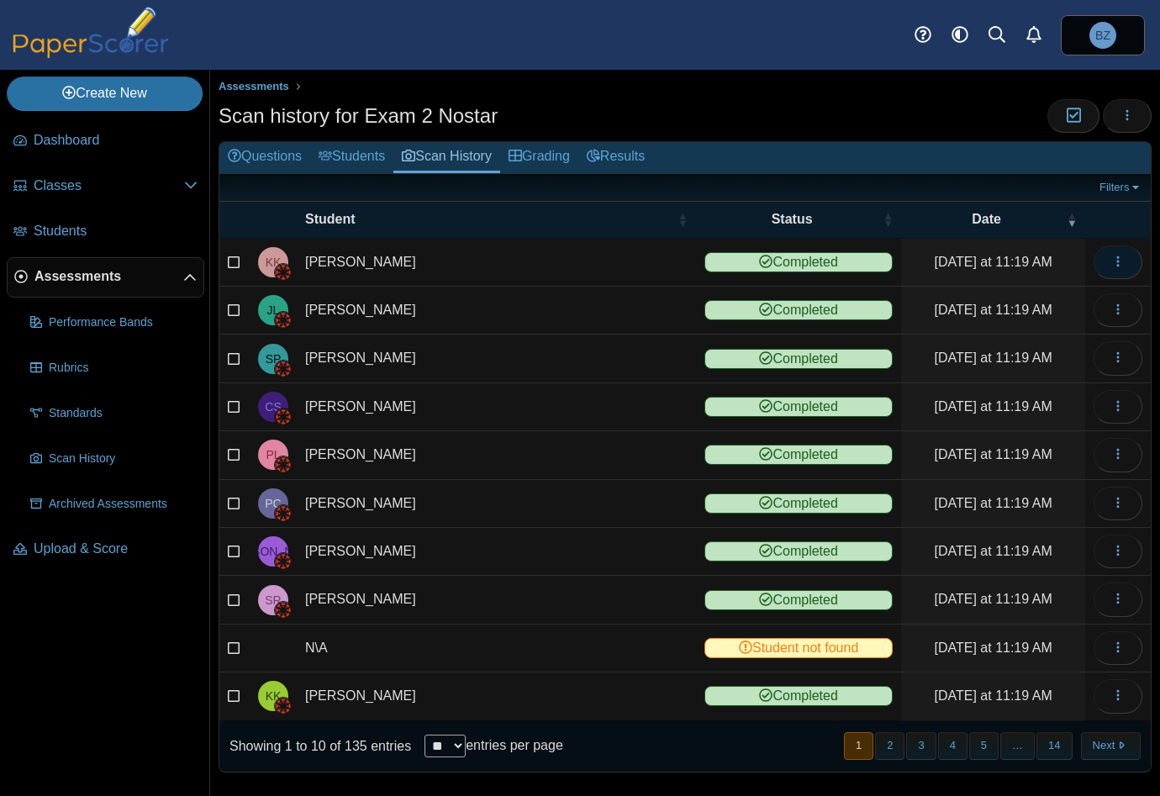
click at [1111, 261] on icon "button" at bounding box center [1117, 261] width 13 height 13
click at [938, 740] on button "4" at bounding box center [952, 746] width 29 height 28
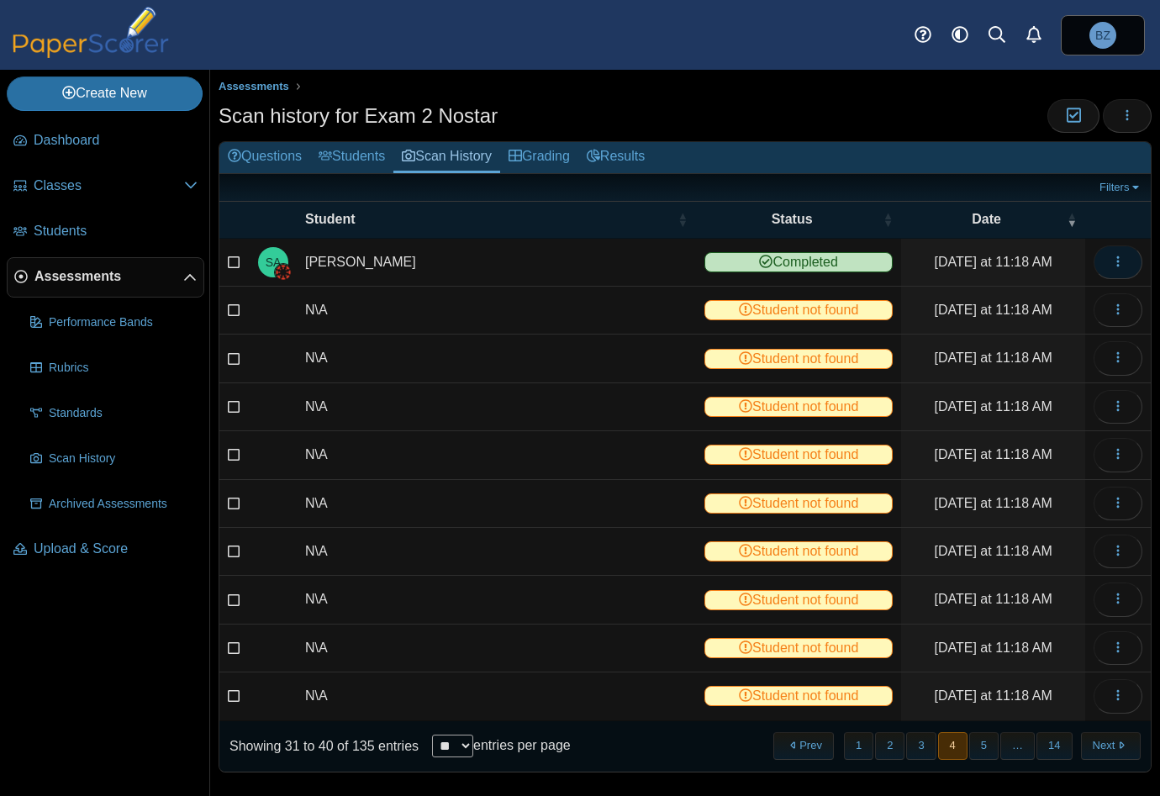
click at [1111, 258] on icon "button" at bounding box center [1117, 261] width 13 height 13
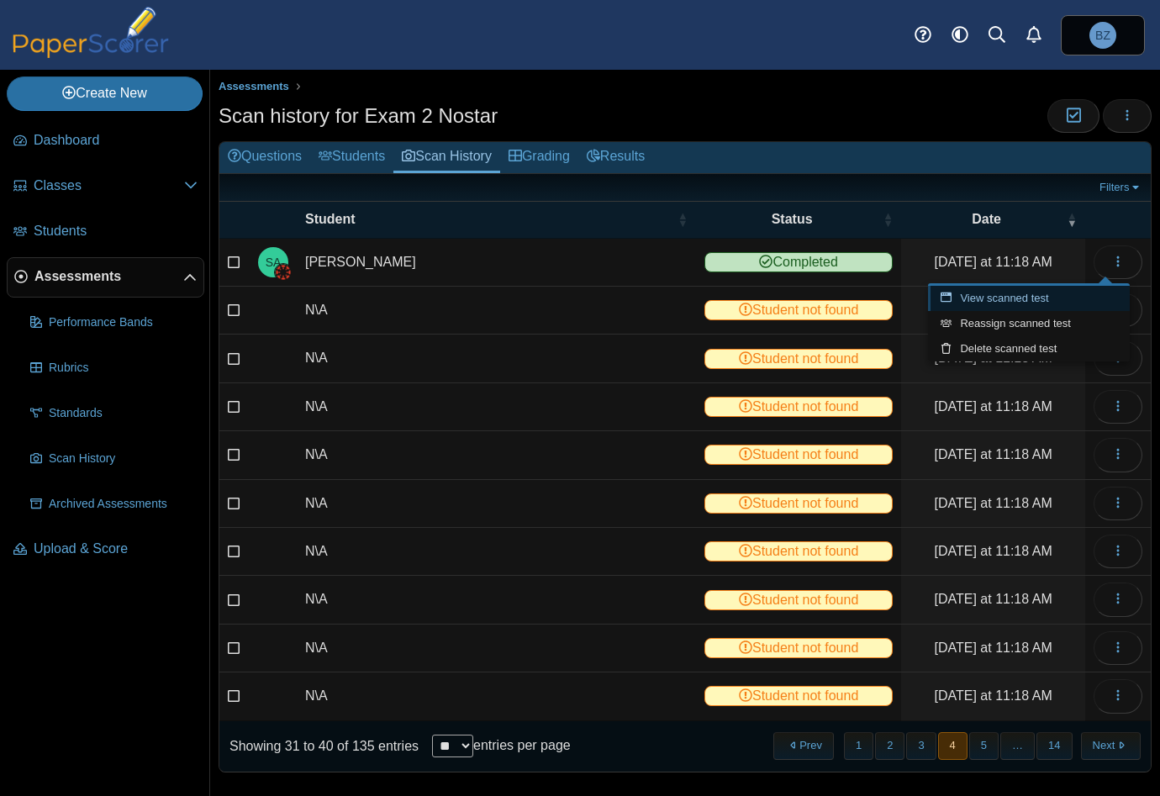
click at [1012, 291] on link "View scanned test" at bounding box center [1029, 298] width 202 height 25
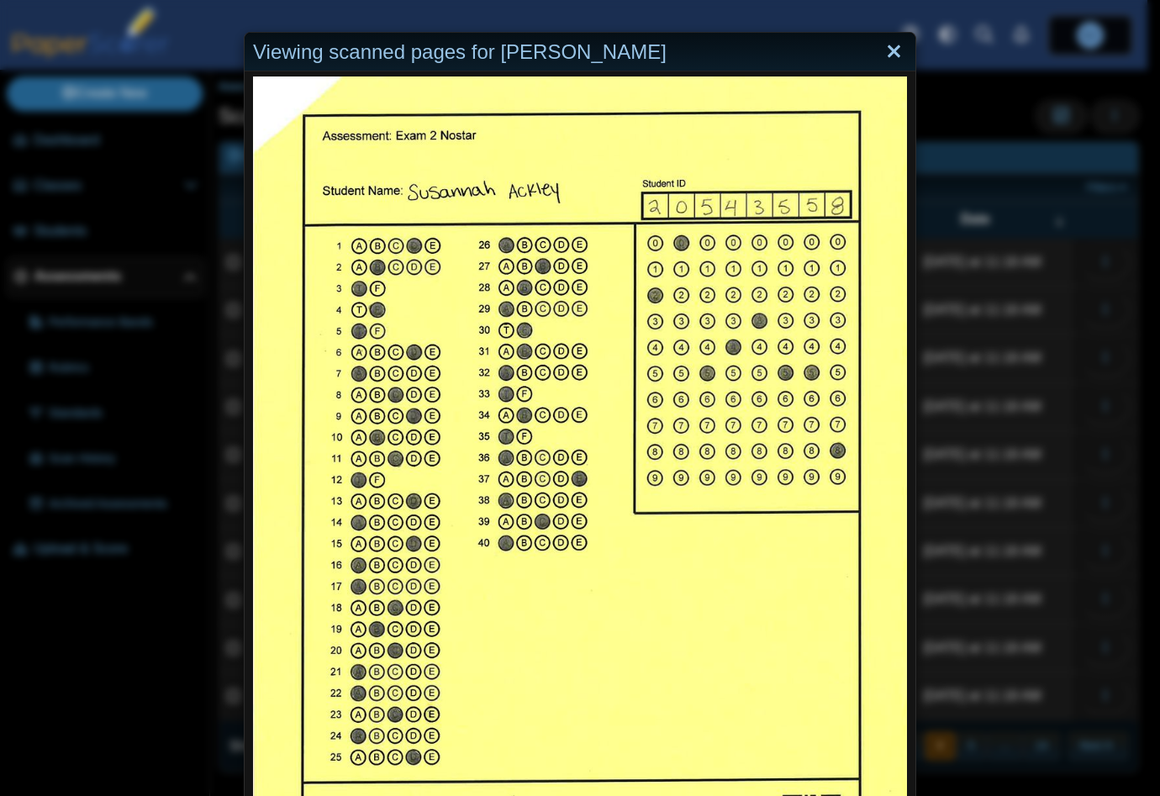
click at [884, 46] on link "Close" at bounding box center [894, 52] width 26 height 29
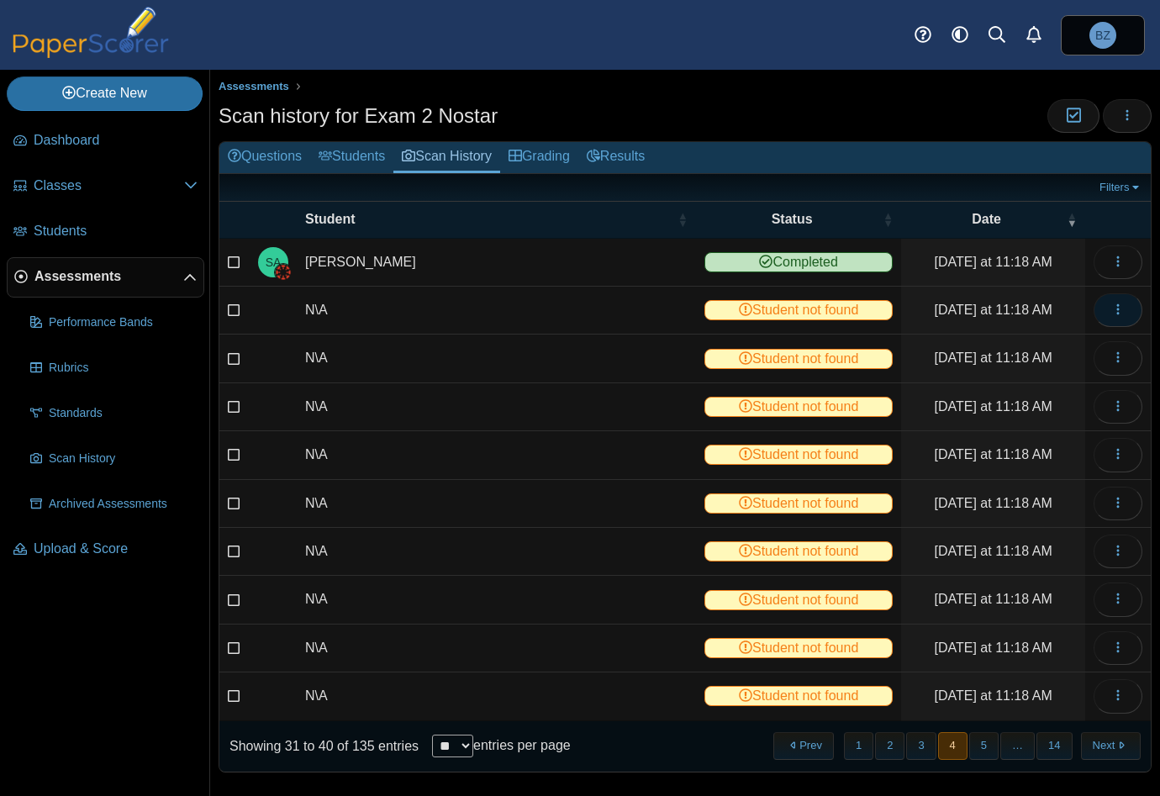
click at [1114, 308] on button "button" at bounding box center [1117, 310] width 49 height 34
click at [1038, 347] on link "View scanned test" at bounding box center [1029, 346] width 202 height 25
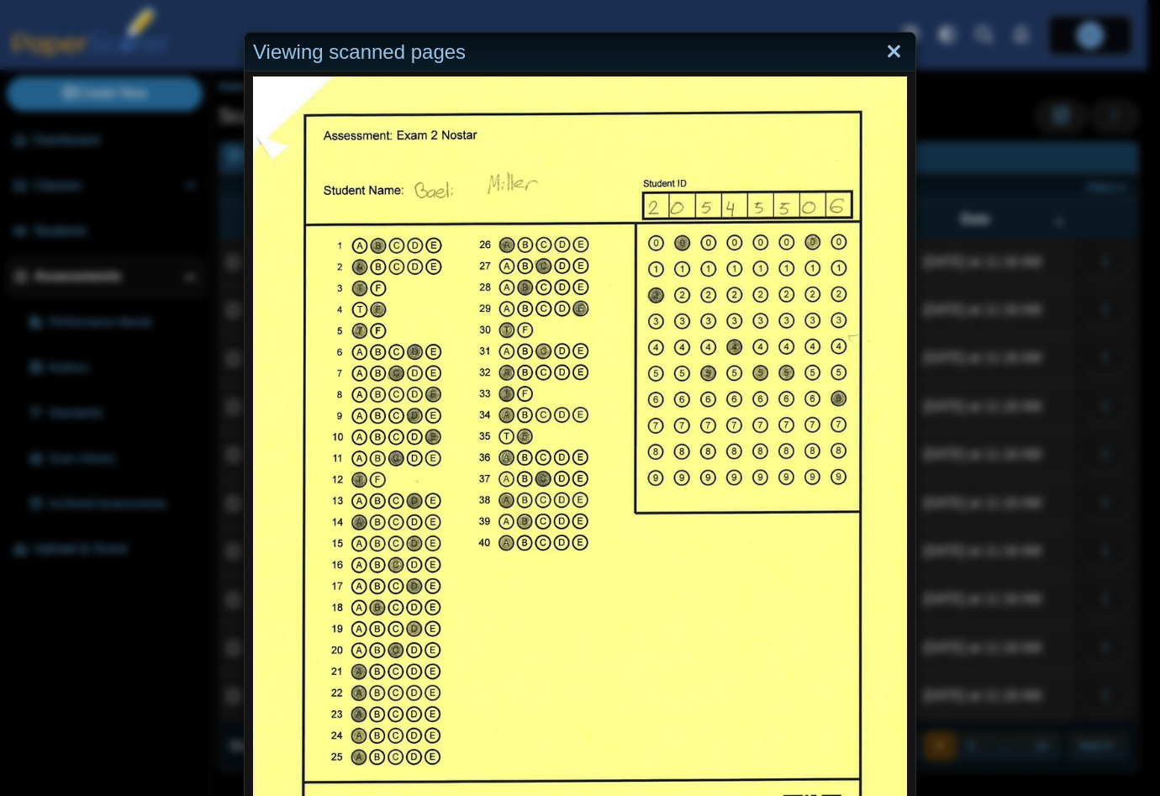
click at [888, 53] on link "Close" at bounding box center [894, 52] width 26 height 29
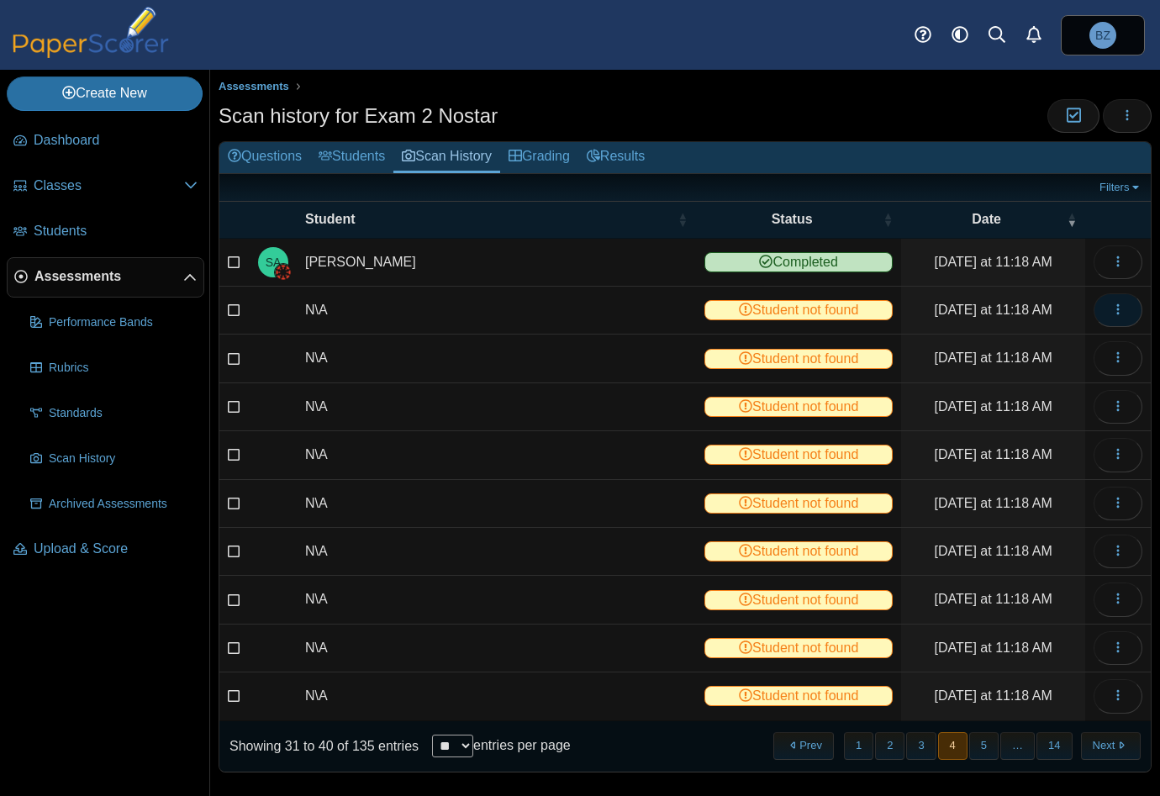
click at [1093, 298] on button "button" at bounding box center [1117, 310] width 49 height 34
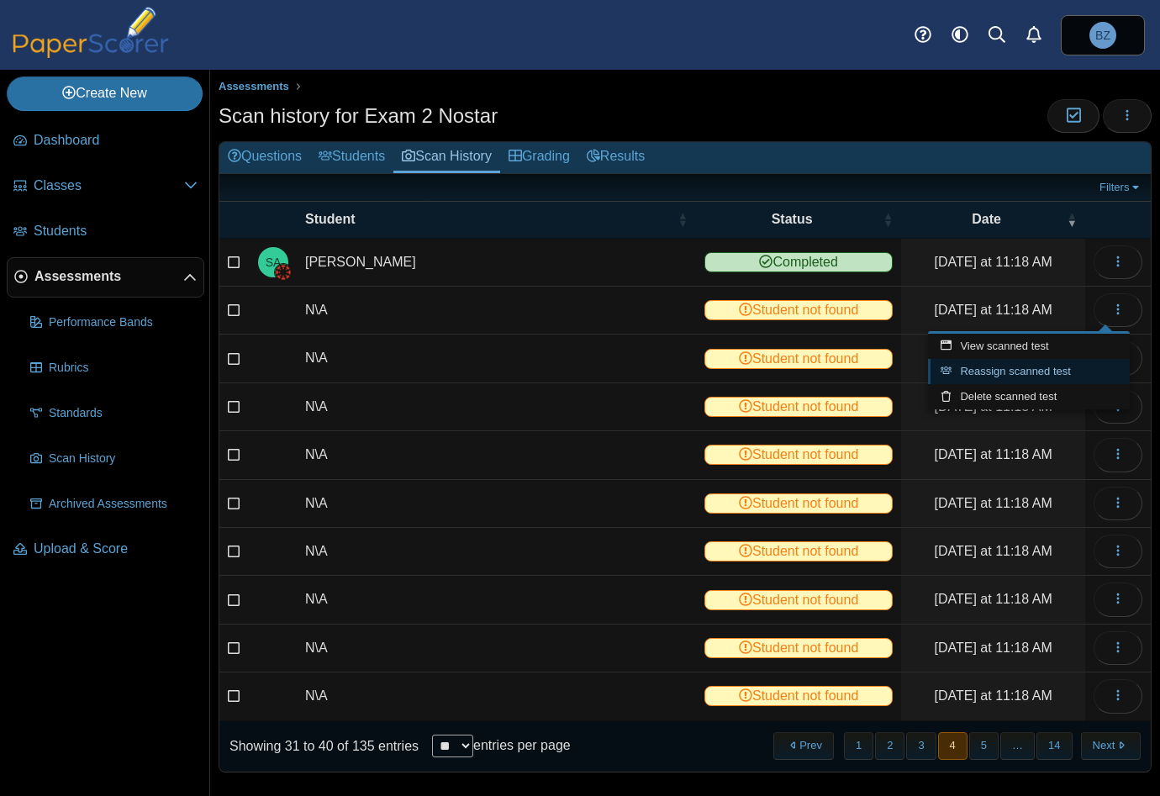
click at [1028, 364] on link "Reassign scanned test" at bounding box center [1029, 371] width 202 height 25
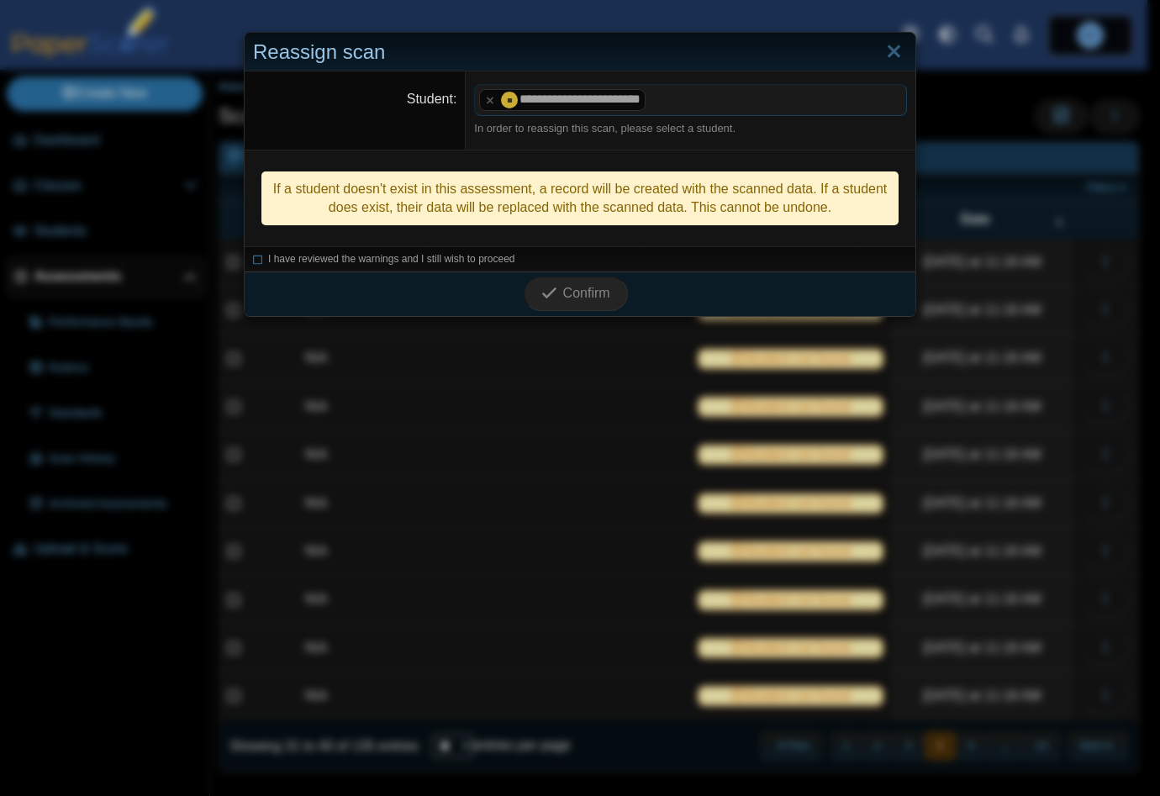
click at [245, 256] on div "I have reviewed the warnings and I still wish to proceed" at bounding box center [580, 258] width 671 height 25
click at [253, 261] on icon at bounding box center [258, 256] width 10 height 9
click at [622, 292] on div "Confirm" at bounding box center [576, 293] width 662 height 44
click at [588, 292] on span "Confirm" at bounding box center [586, 293] width 47 height 14
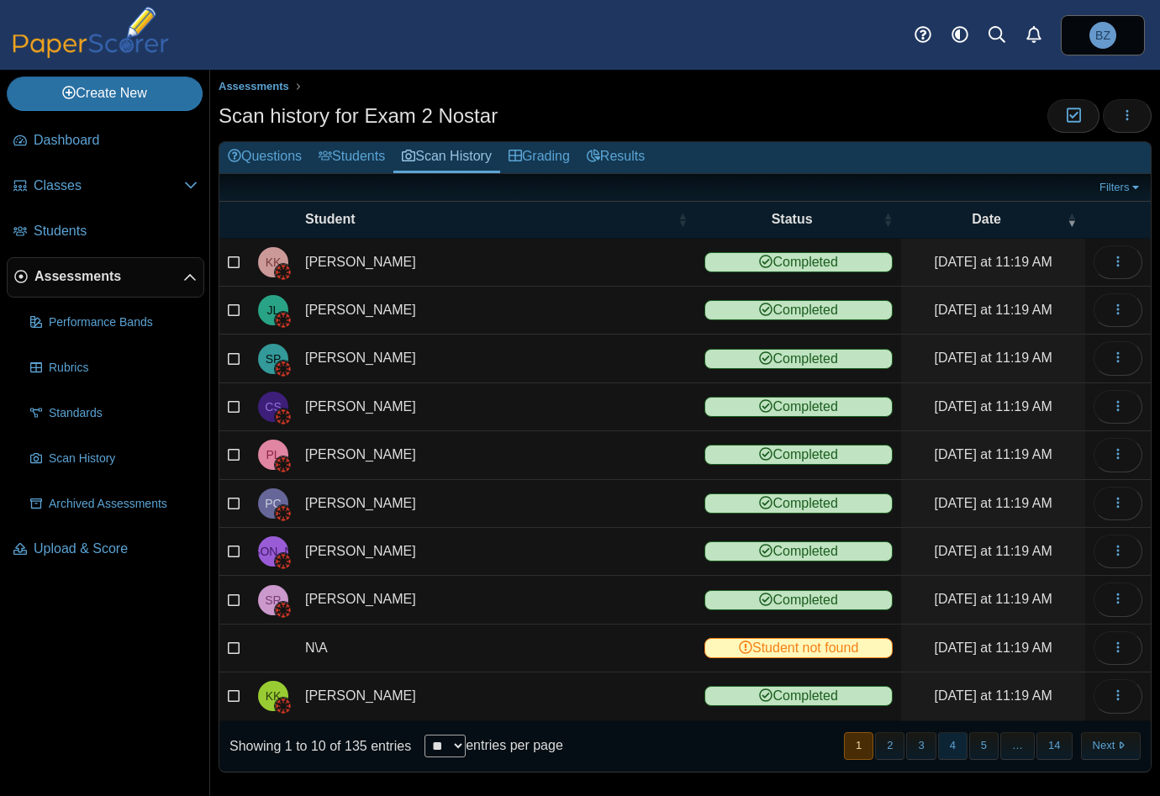
click at [945, 743] on button "4" at bounding box center [952, 746] width 29 height 28
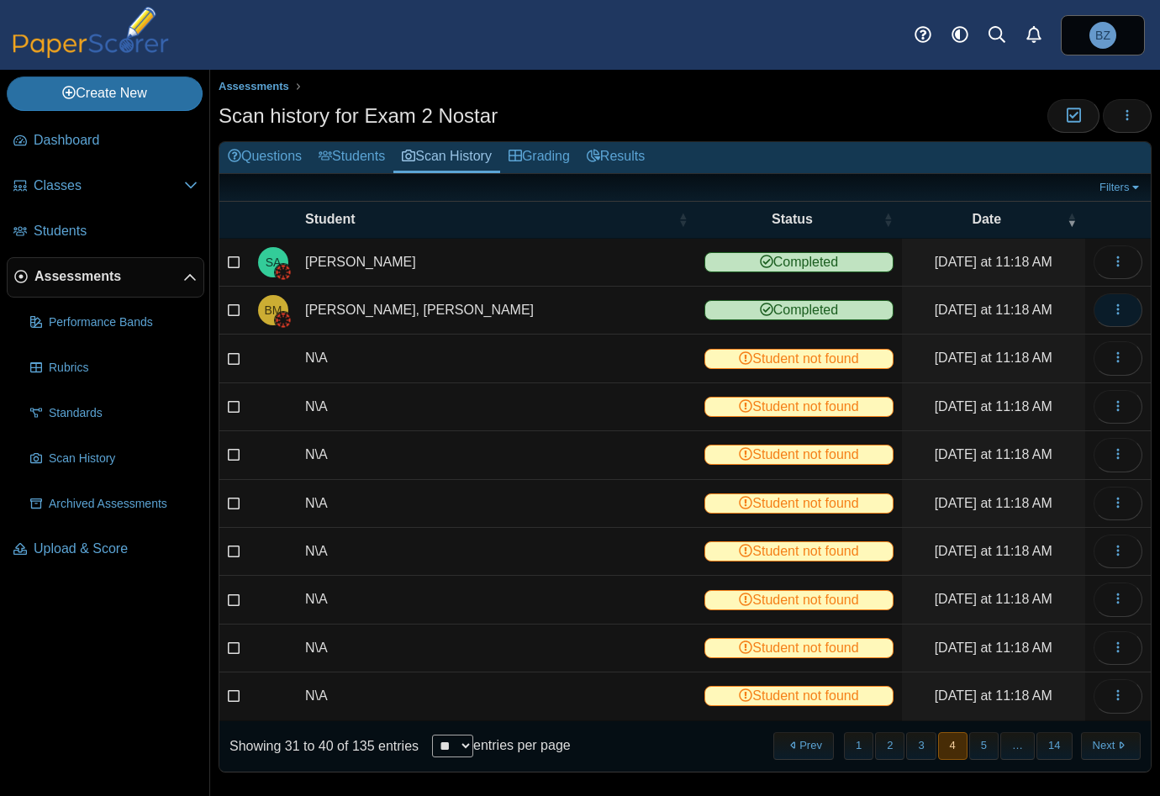
click at [1111, 308] on icon "button" at bounding box center [1117, 309] width 13 height 13
click at [1032, 350] on link "View scanned test" at bounding box center [1029, 346] width 202 height 25
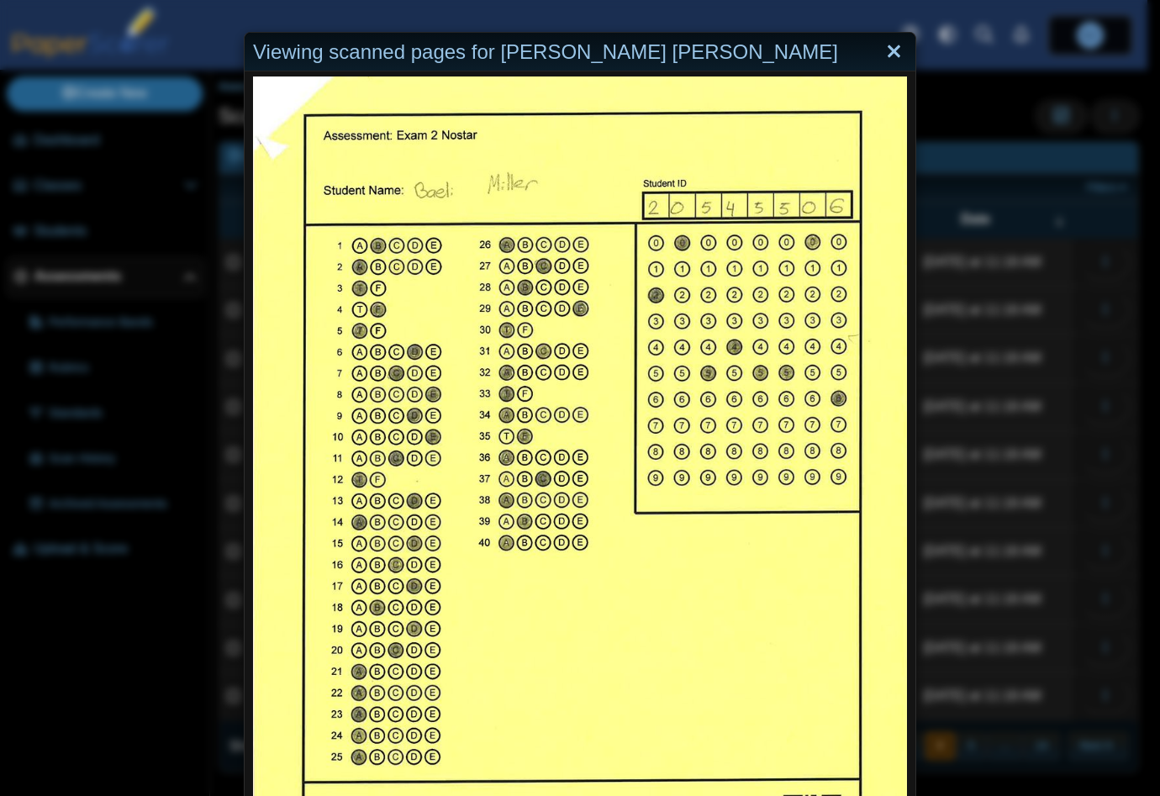
click at [891, 55] on link "Close" at bounding box center [894, 52] width 26 height 29
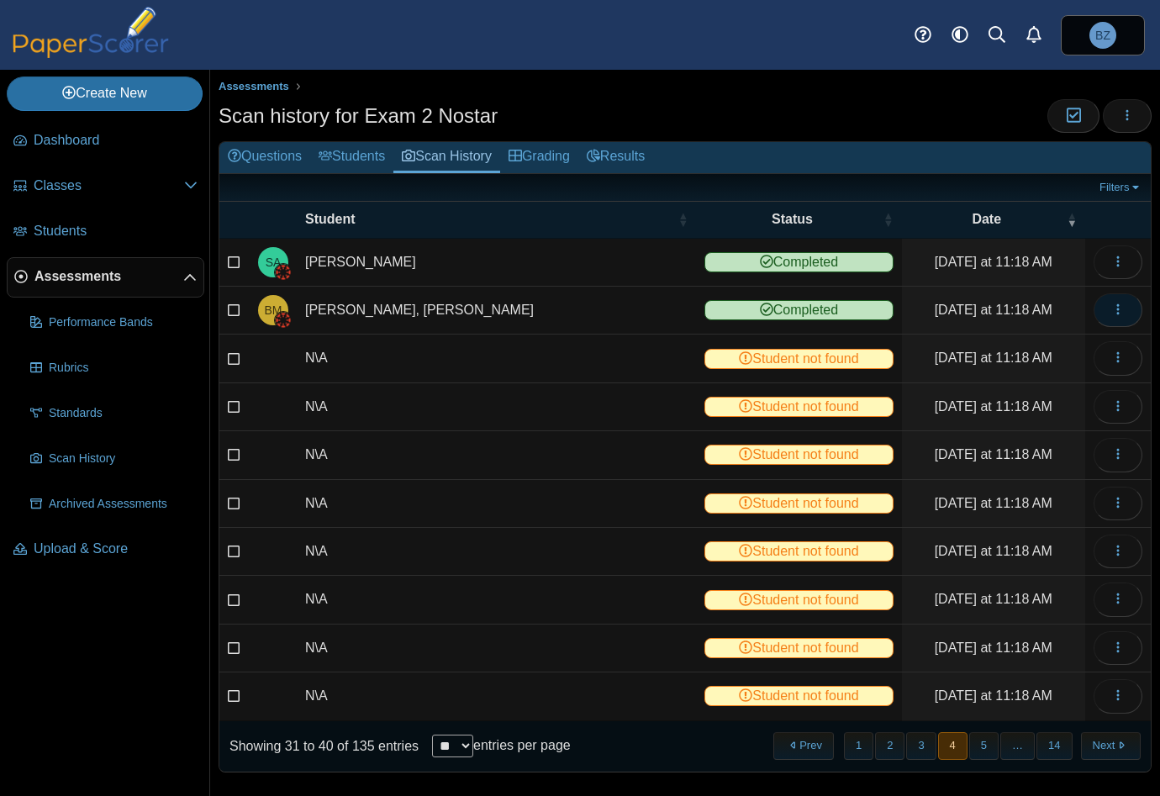
click at [1093, 309] on button "button" at bounding box center [1117, 310] width 49 height 34
click at [348, 307] on td "[PERSON_NAME], [PERSON_NAME]" at bounding box center [496, 311] width 399 height 48
click at [1111, 356] on icon "button" at bounding box center [1117, 356] width 13 height 13
click at [1000, 388] on link "View scanned test" at bounding box center [1029, 393] width 202 height 25
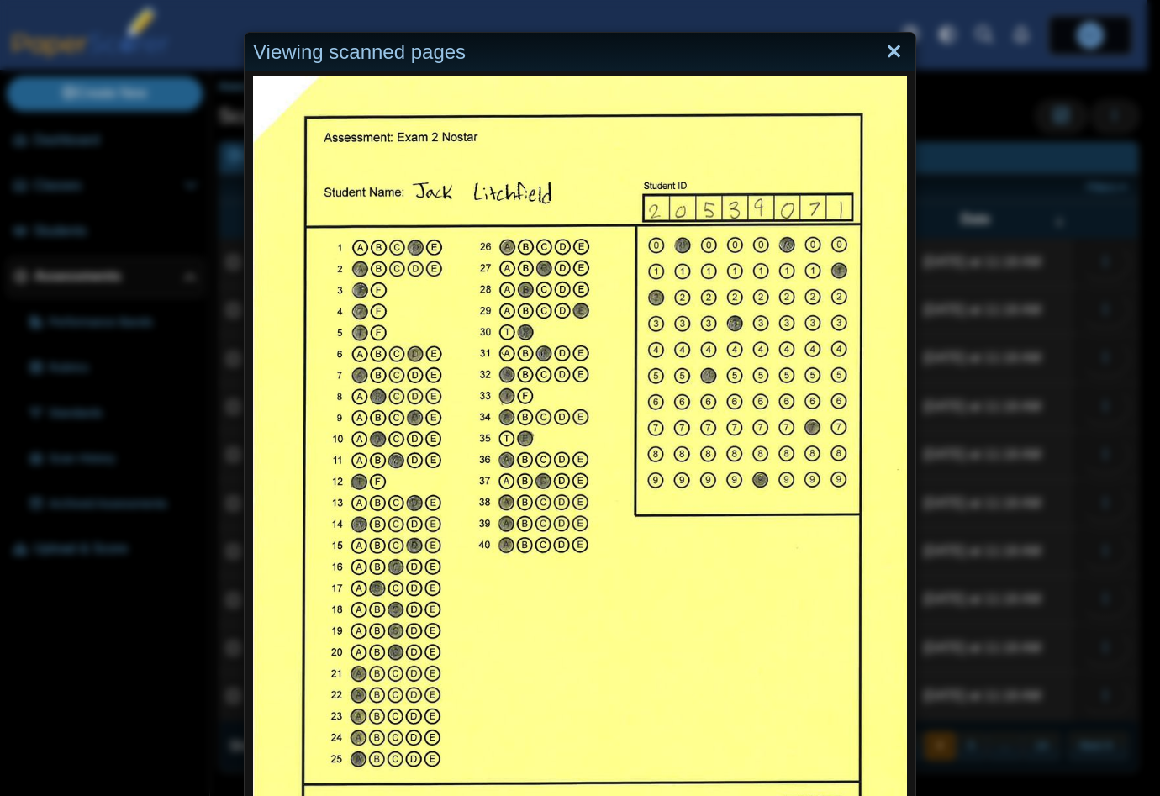
click at [885, 55] on link "Close" at bounding box center [894, 52] width 26 height 29
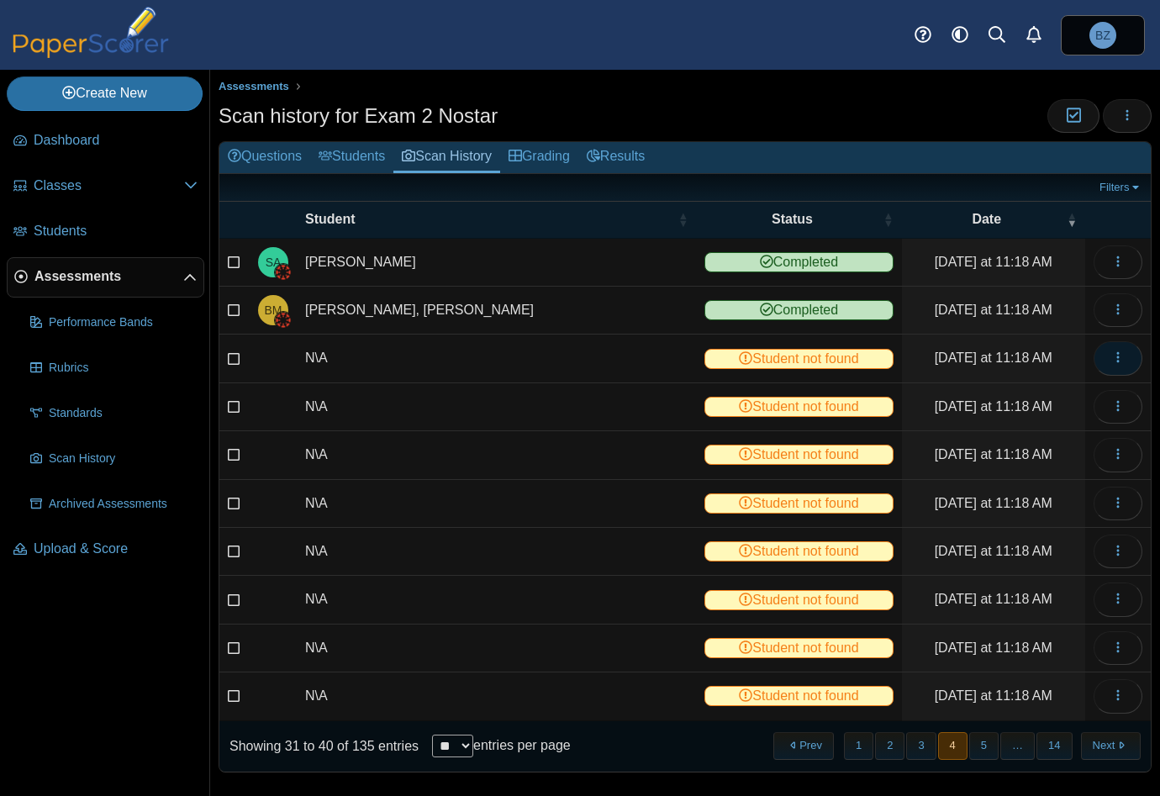
click at [1096, 352] on button "button" at bounding box center [1117, 358] width 49 height 34
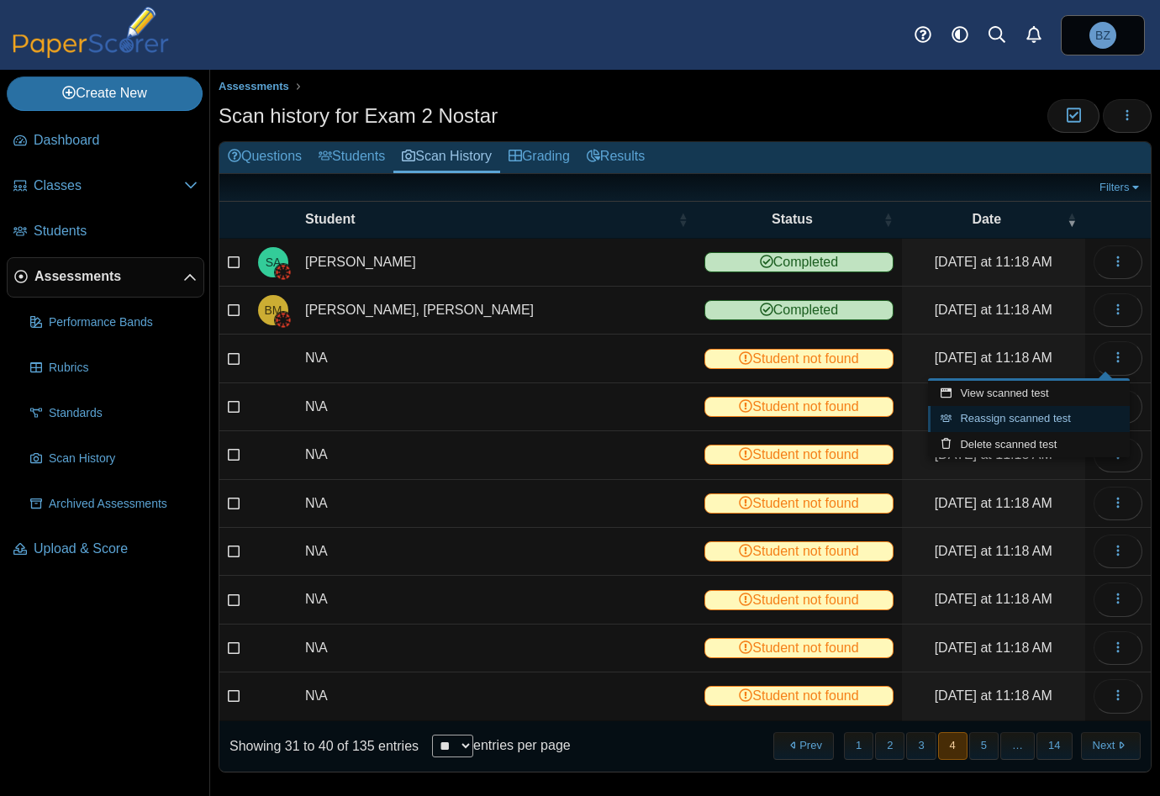
click at [1004, 420] on link "Reassign scanned test" at bounding box center [1029, 418] width 202 height 25
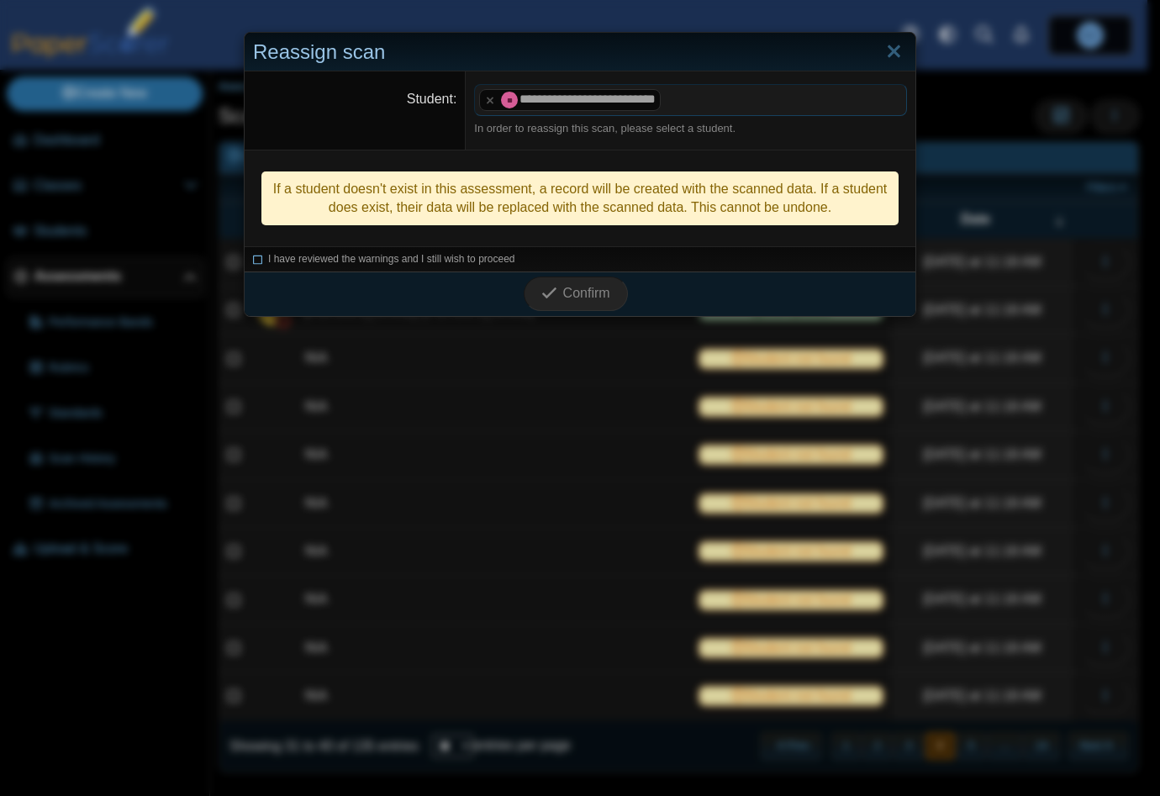
click at [253, 260] on icon at bounding box center [258, 256] width 10 height 9
click at [572, 292] on span "Confirm" at bounding box center [586, 293] width 47 height 14
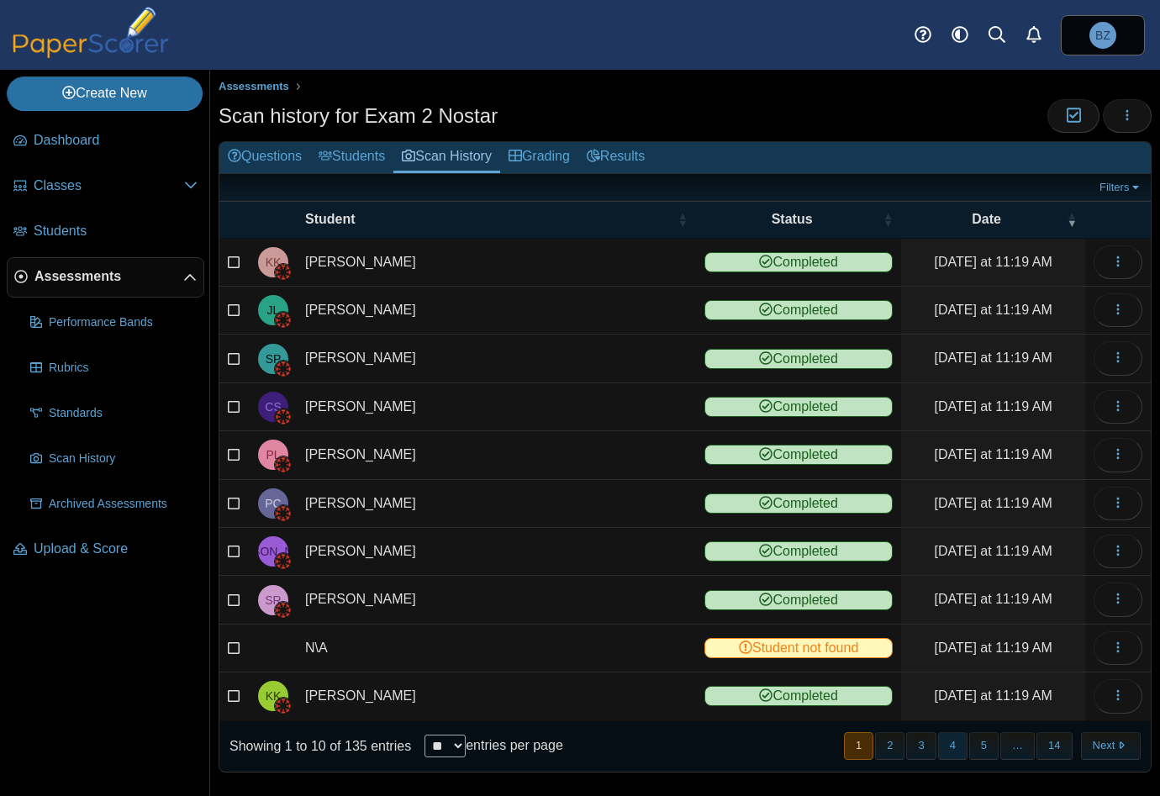
click at [946, 740] on button "4" at bounding box center [952, 746] width 29 height 28
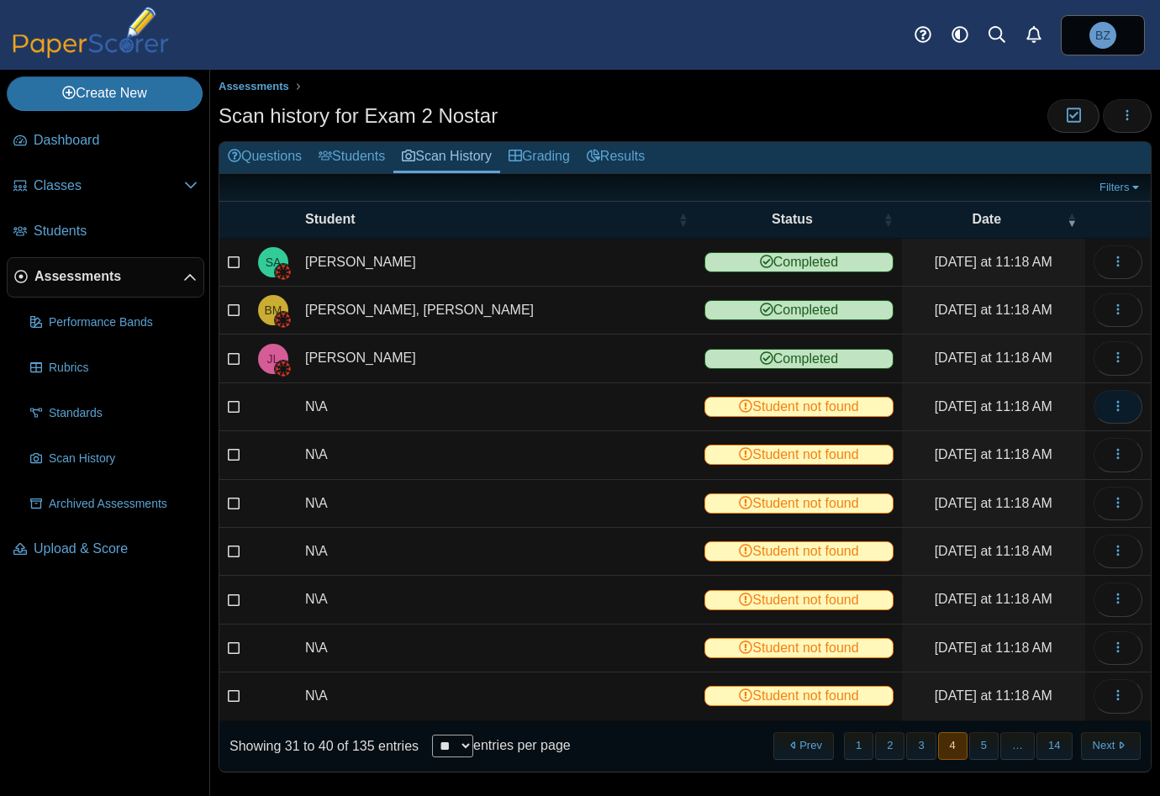
click at [1111, 406] on icon "button" at bounding box center [1117, 405] width 13 height 13
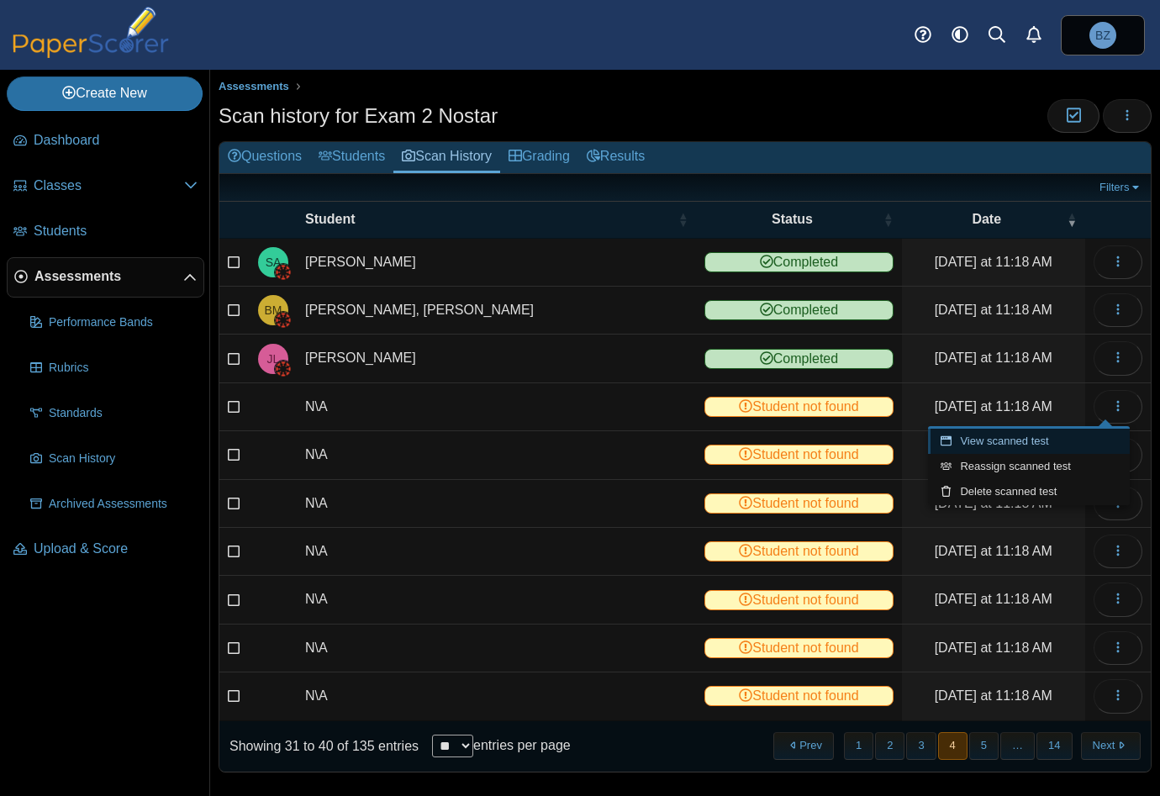
click at [1012, 436] on link "View scanned test" at bounding box center [1029, 441] width 202 height 25
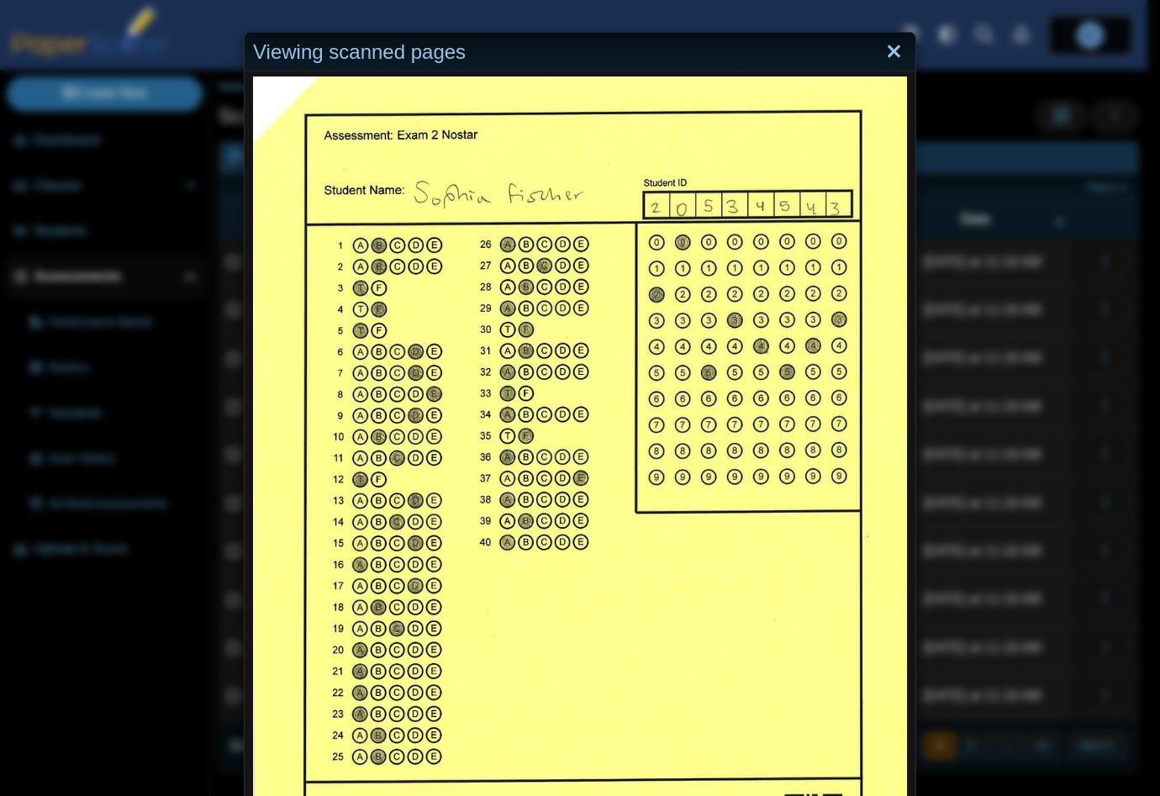
click at [888, 50] on link "Close" at bounding box center [894, 52] width 26 height 29
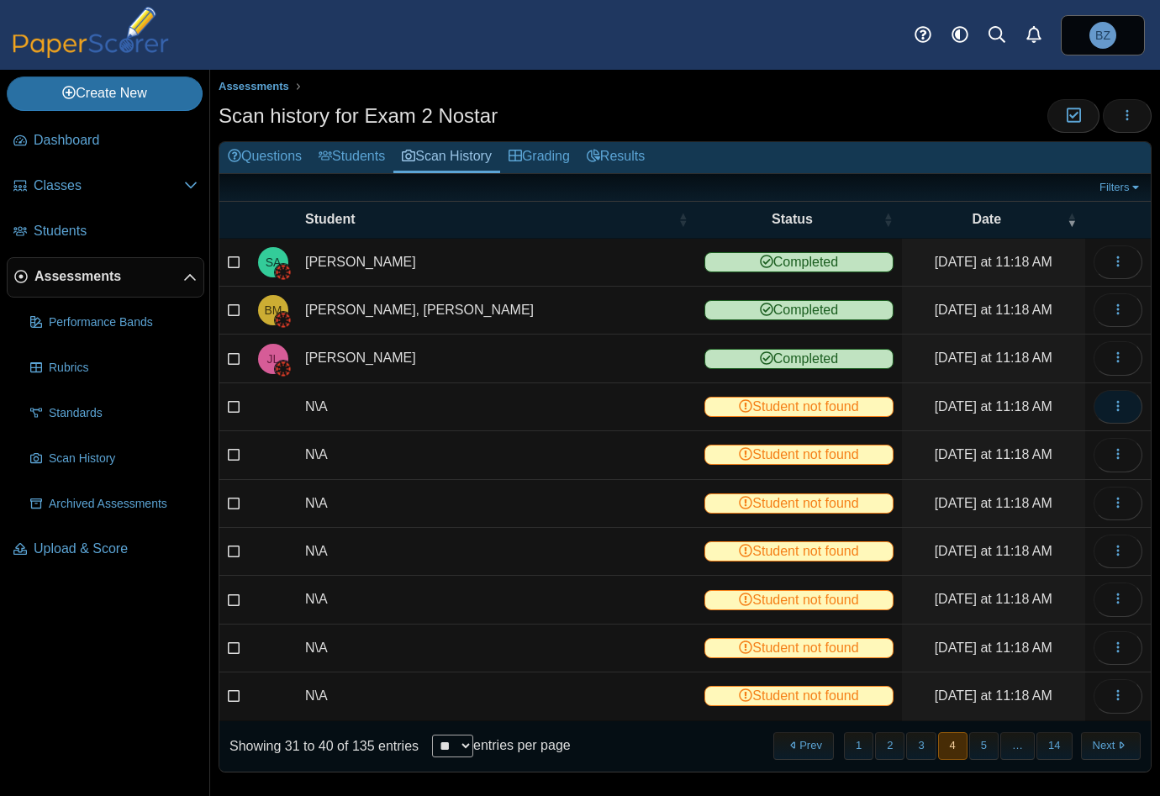
click at [1096, 403] on button "button" at bounding box center [1117, 407] width 49 height 34
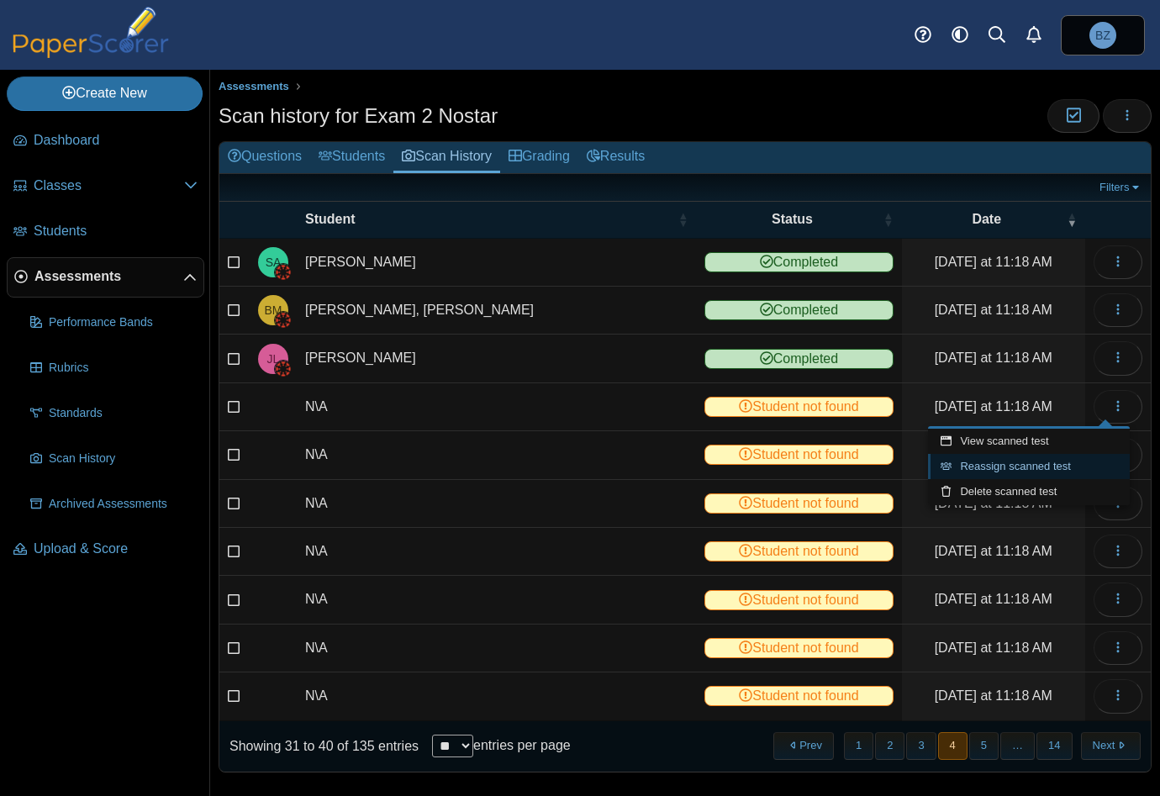
click at [1032, 470] on link "Reassign scanned test" at bounding box center [1029, 466] width 202 height 25
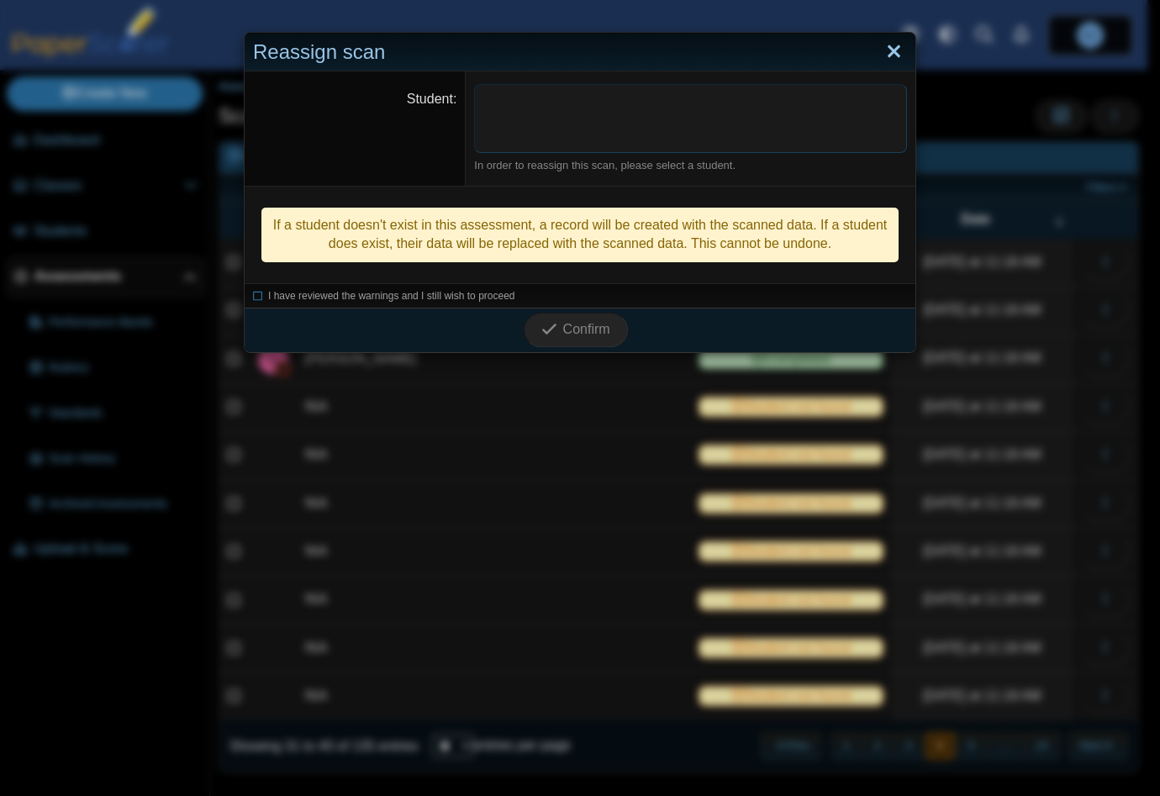
click at [882, 50] on link "Close" at bounding box center [894, 52] width 26 height 29
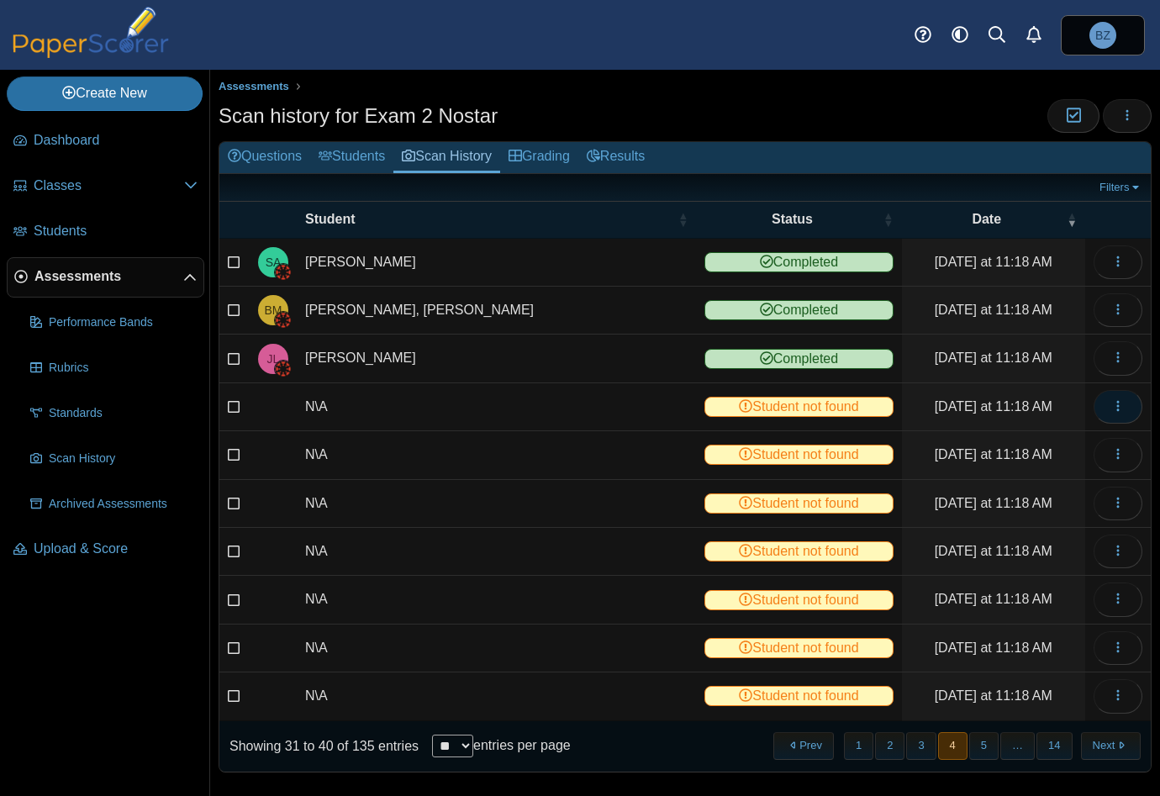
click at [1109, 415] on button "button" at bounding box center [1117, 407] width 49 height 34
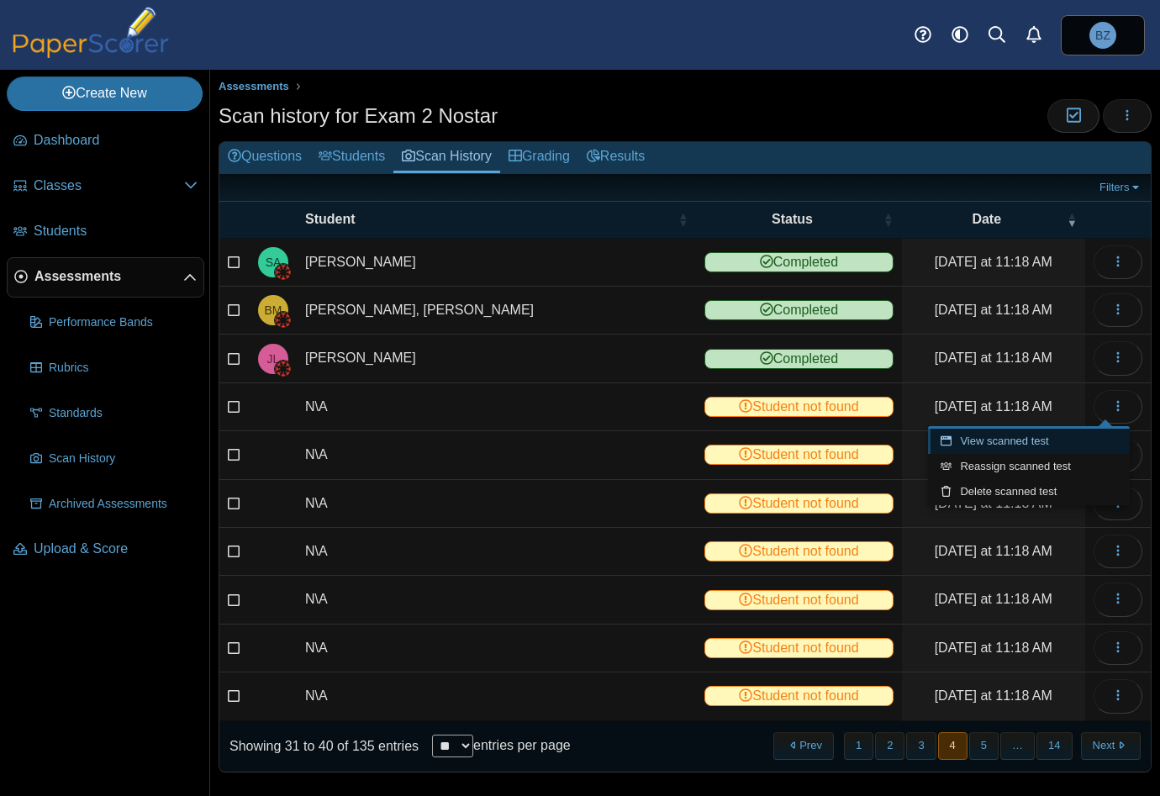
click at [1022, 436] on link "View scanned test" at bounding box center [1029, 441] width 202 height 25
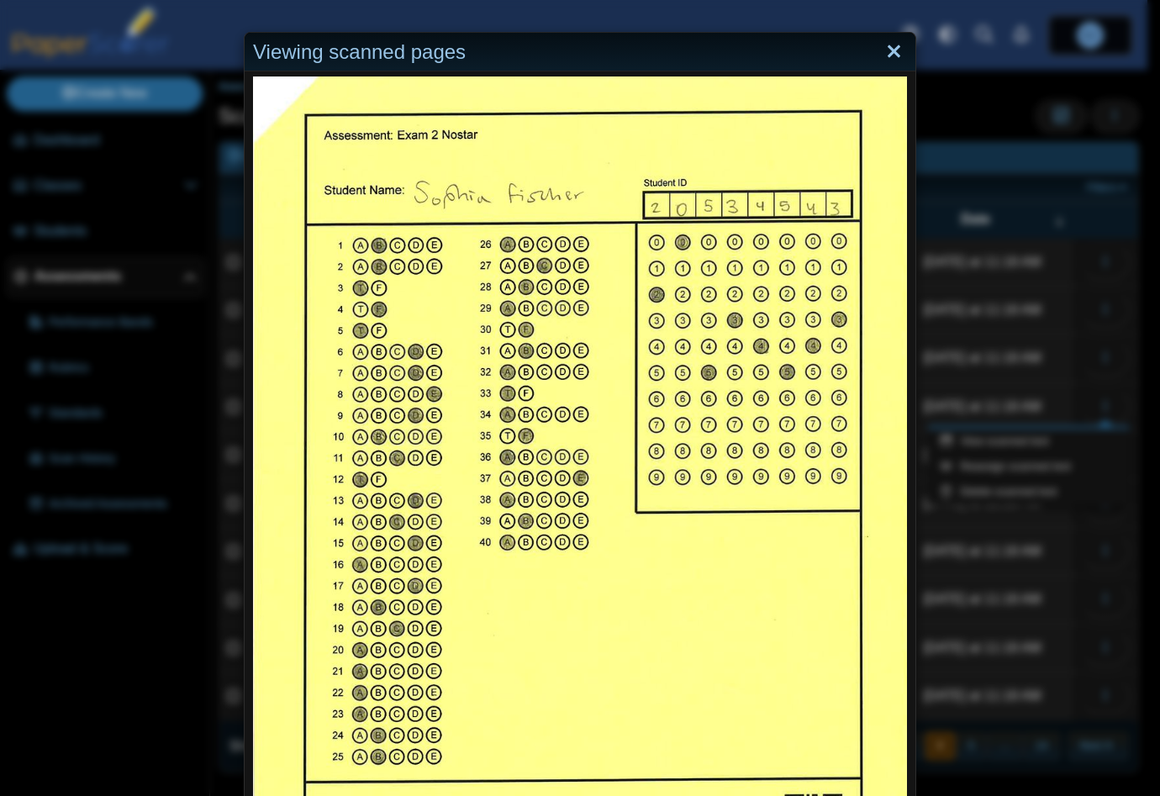
click at [889, 52] on link "Close" at bounding box center [894, 52] width 26 height 29
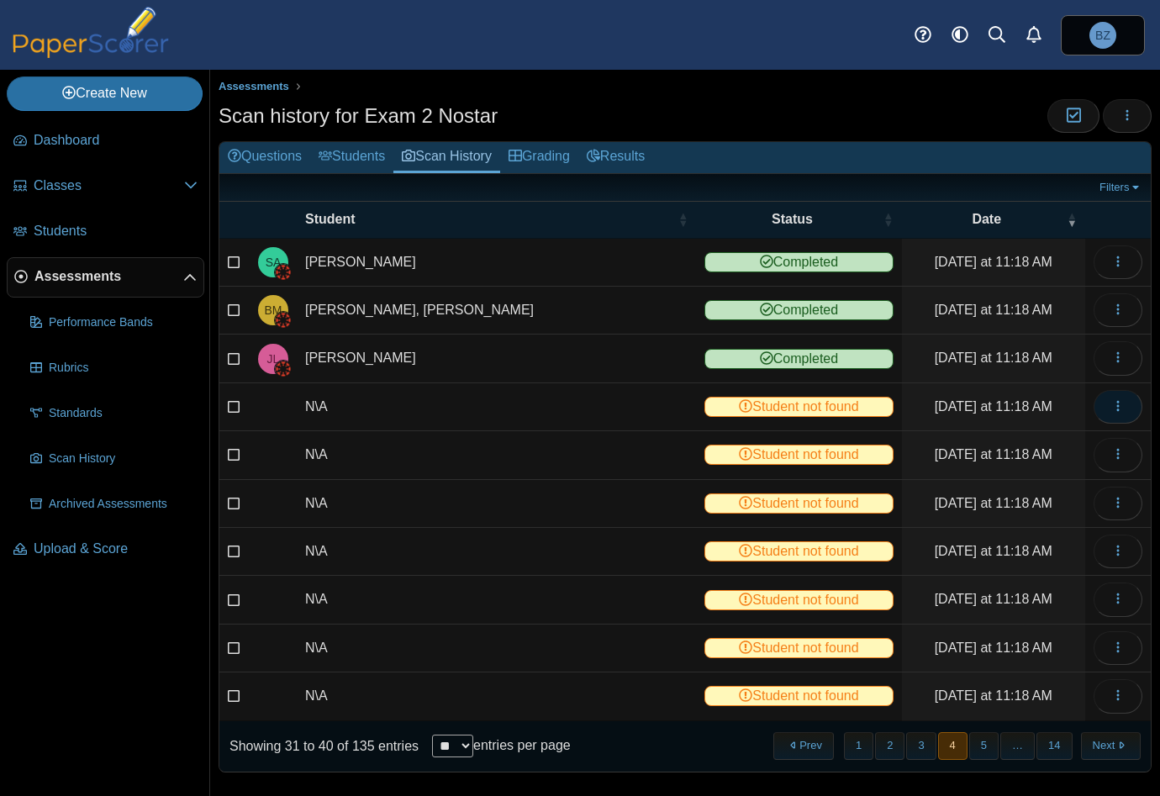
click at [1120, 403] on button "button" at bounding box center [1117, 407] width 49 height 34
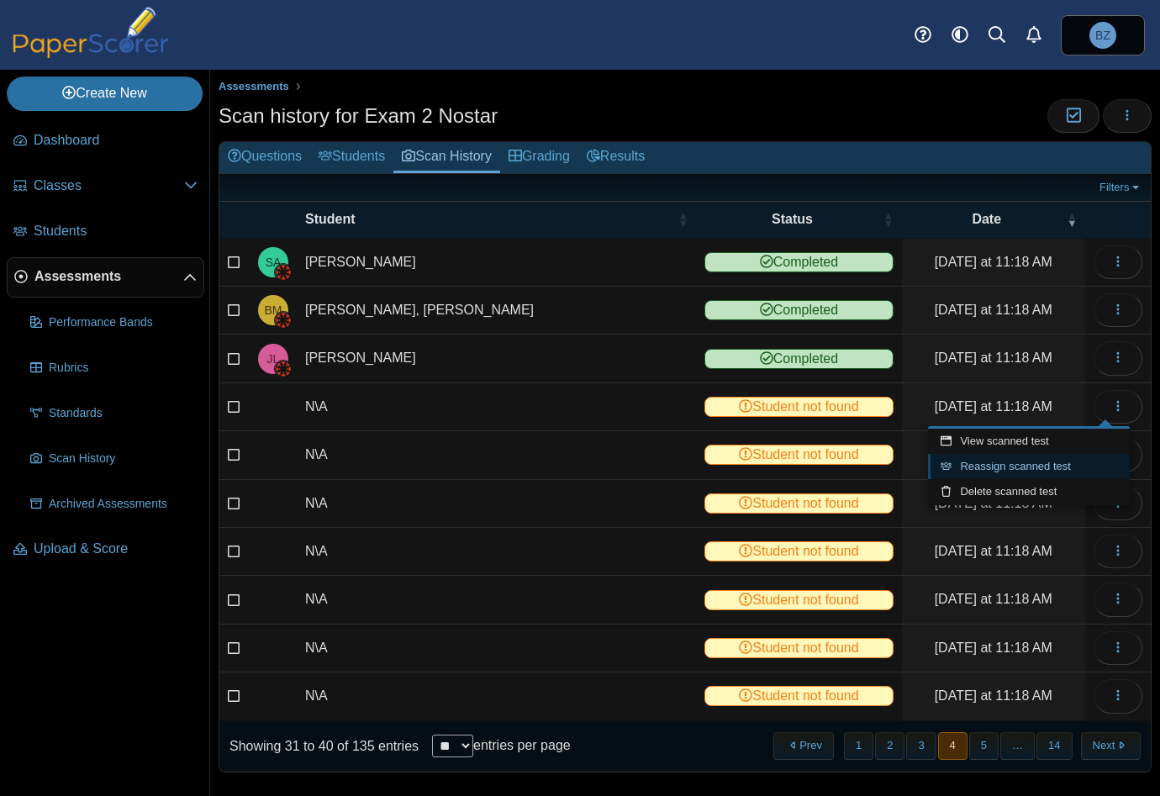
click at [1021, 466] on link "Reassign scanned test" at bounding box center [1029, 466] width 202 height 25
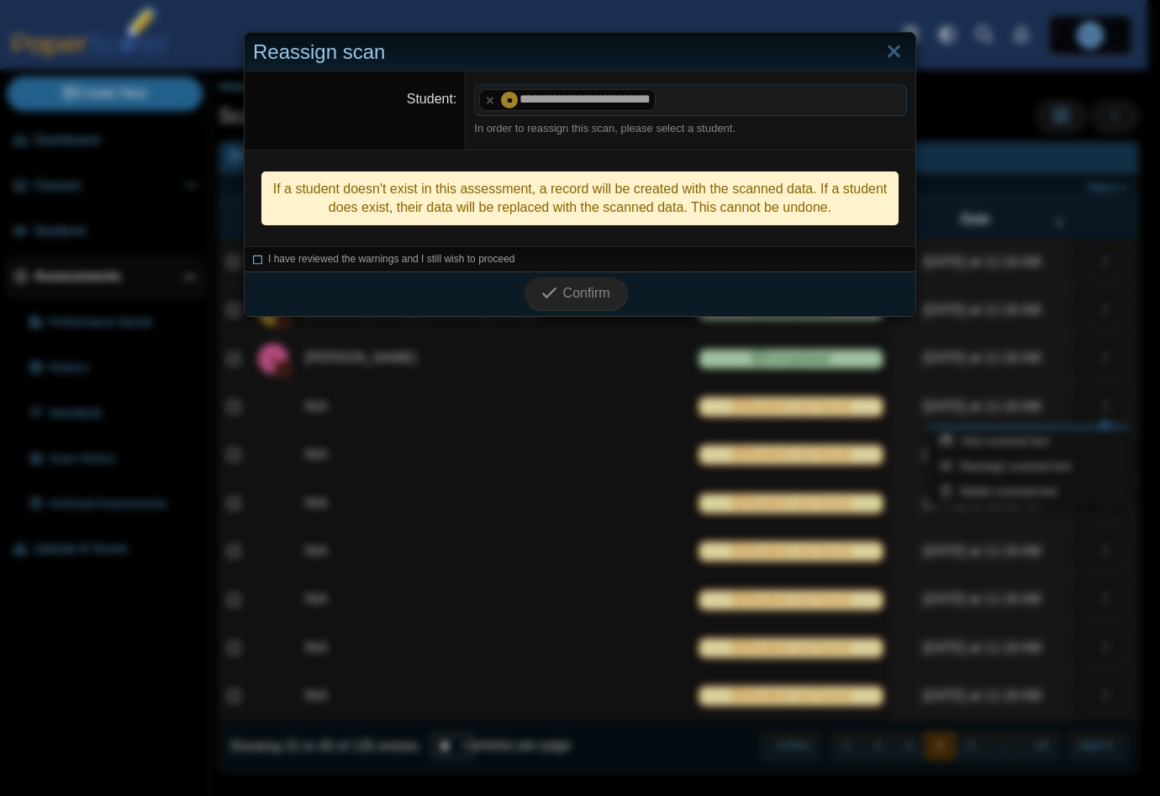
click at [253, 259] on icon at bounding box center [258, 256] width 10 height 9
click at [566, 286] on span "Confirm" at bounding box center [586, 293] width 47 height 14
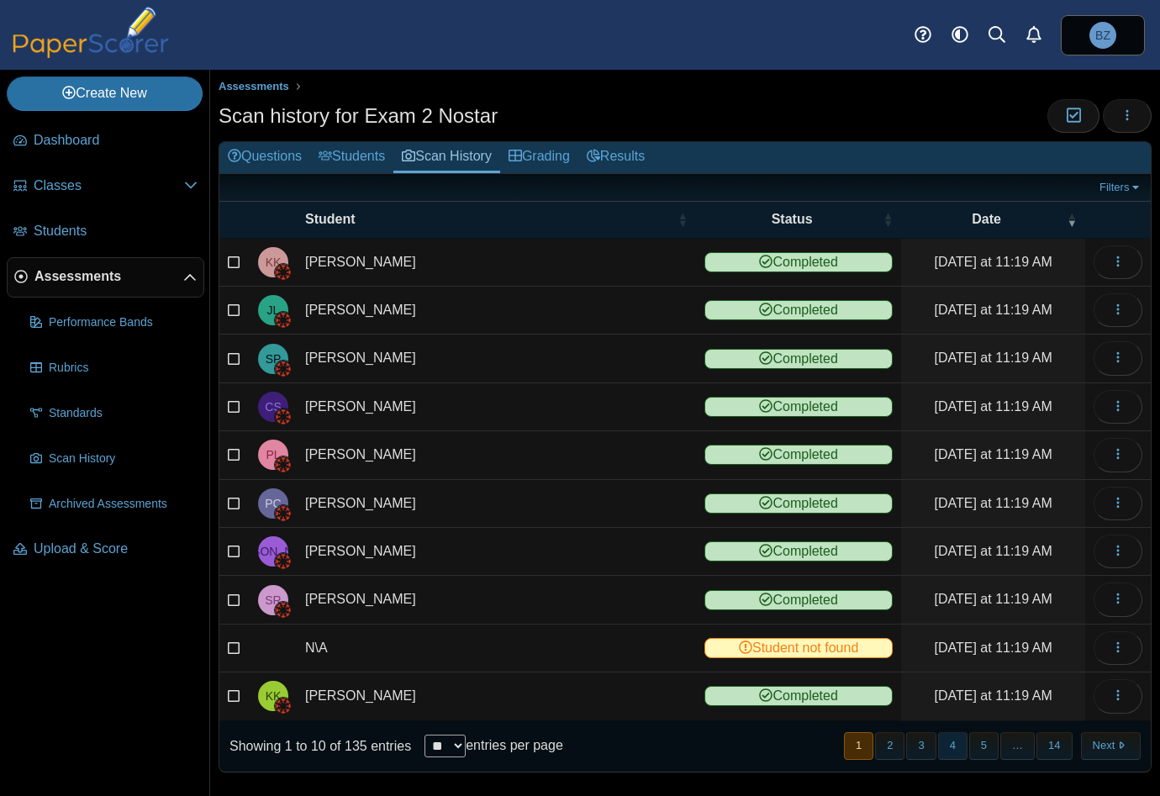
click at [945, 749] on button "4" at bounding box center [952, 746] width 29 height 28
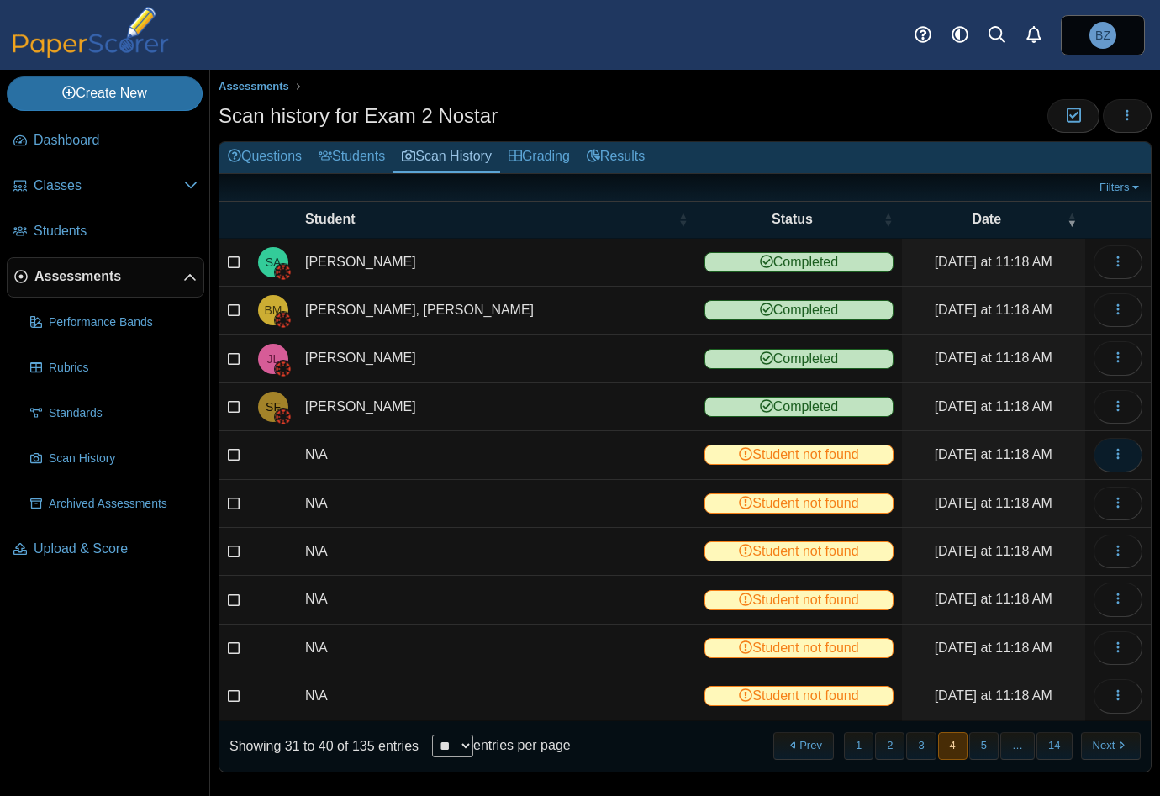
click at [1111, 459] on span "button" at bounding box center [1117, 454] width 13 height 14
click at [1025, 493] on link "View scanned test" at bounding box center [1029, 489] width 202 height 25
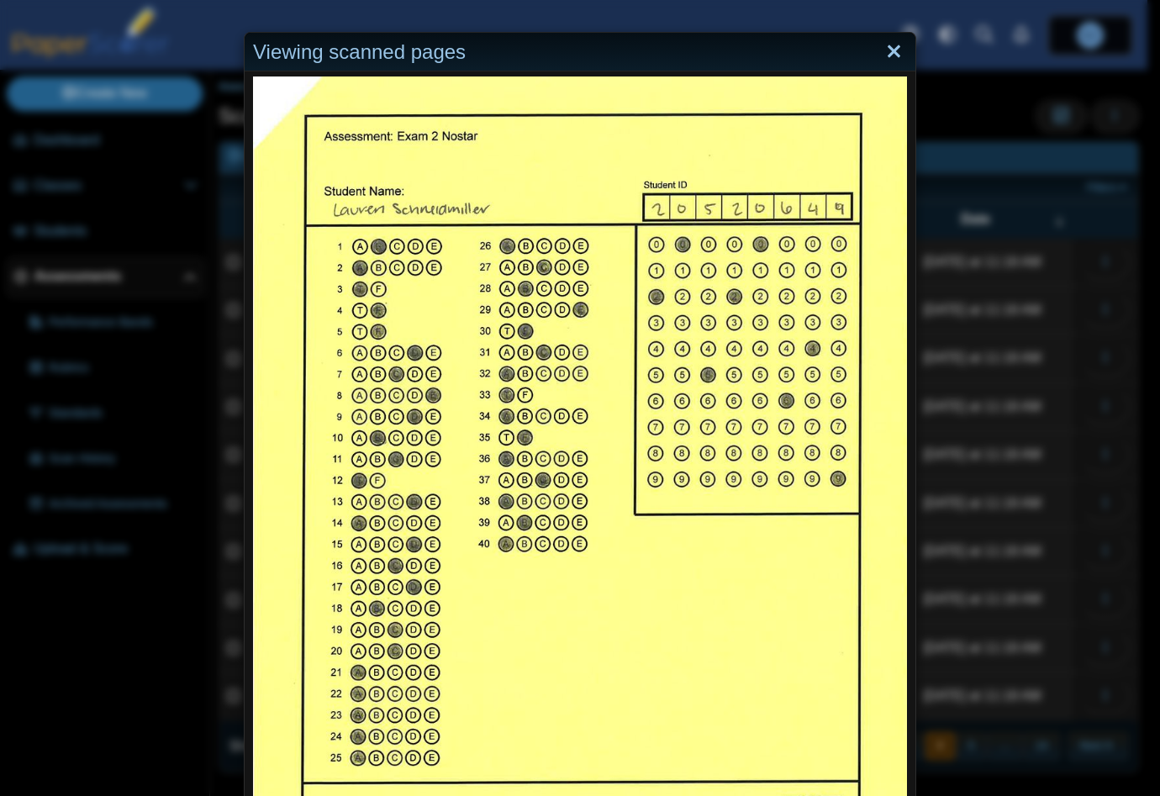
click at [884, 50] on link "Close" at bounding box center [894, 52] width 26 height 29
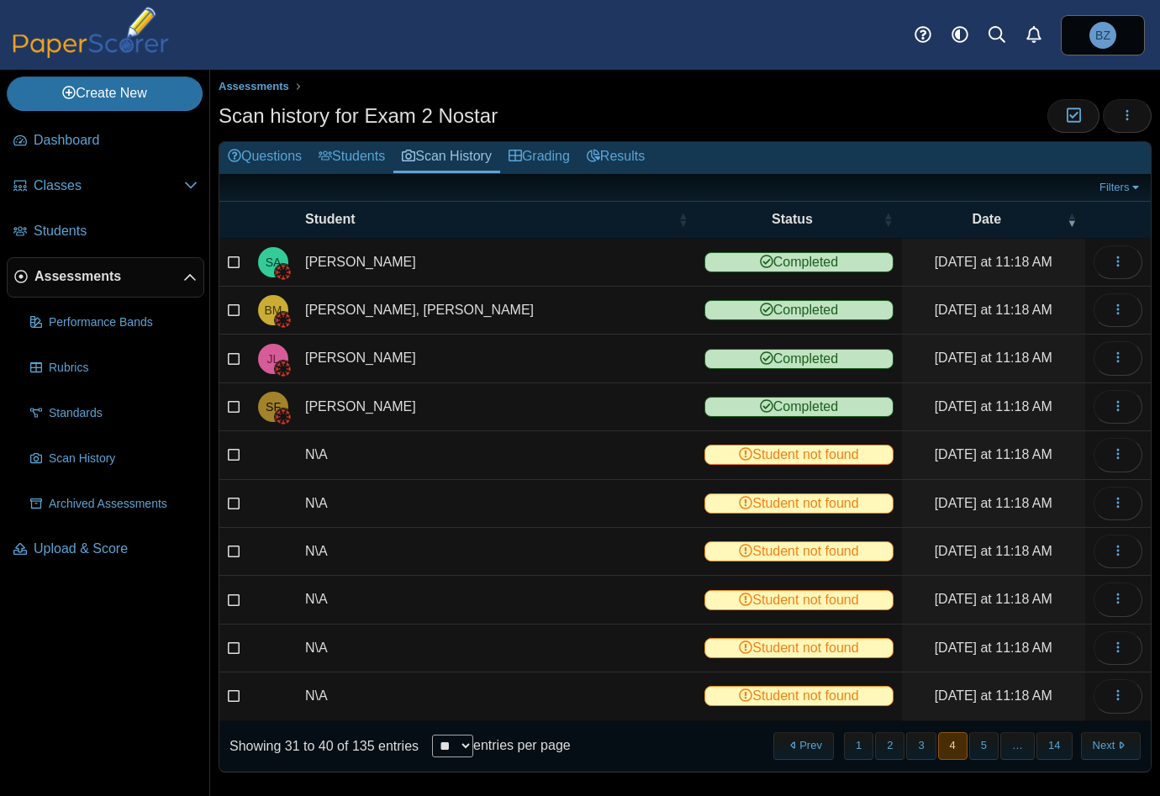
scroll to position [2, 0]
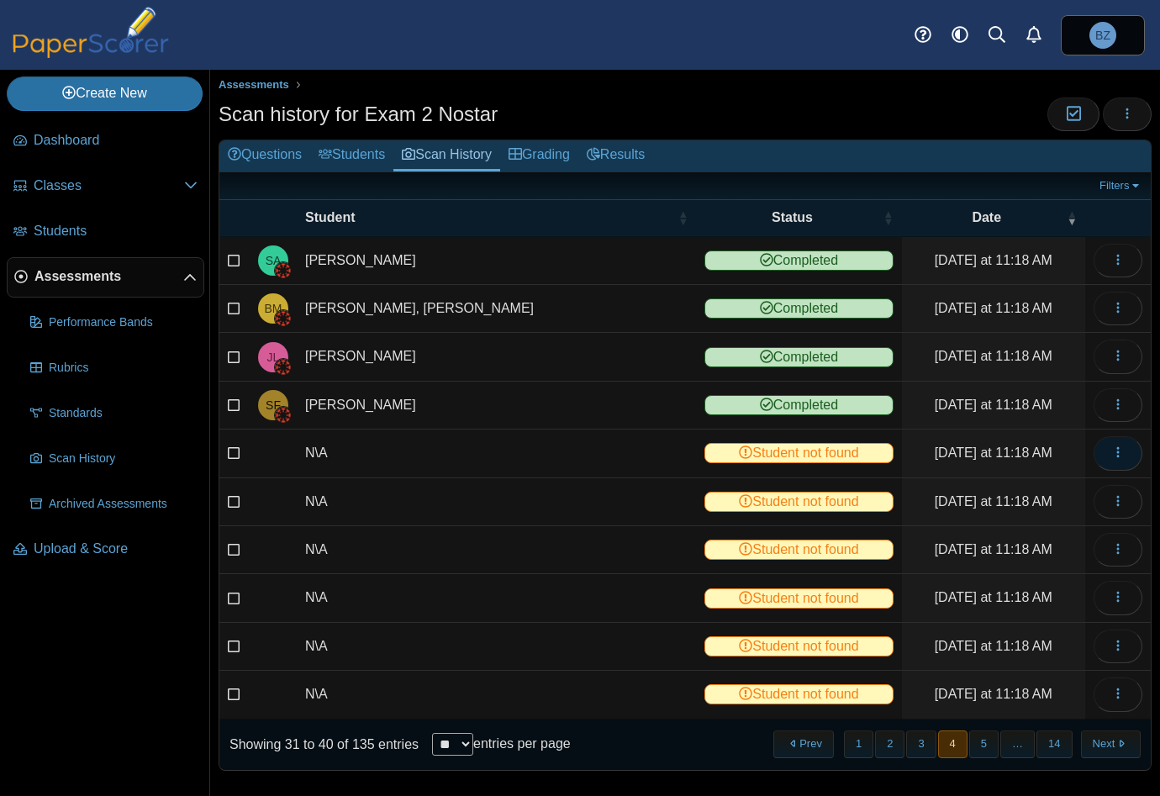
click at [1111, 445] on icon "button" at bounding box center [1117, 451] width 13 height 13
click at [1023, 483] on link "View scanned test" at bounding box center [1029, 487] width 202 height 25
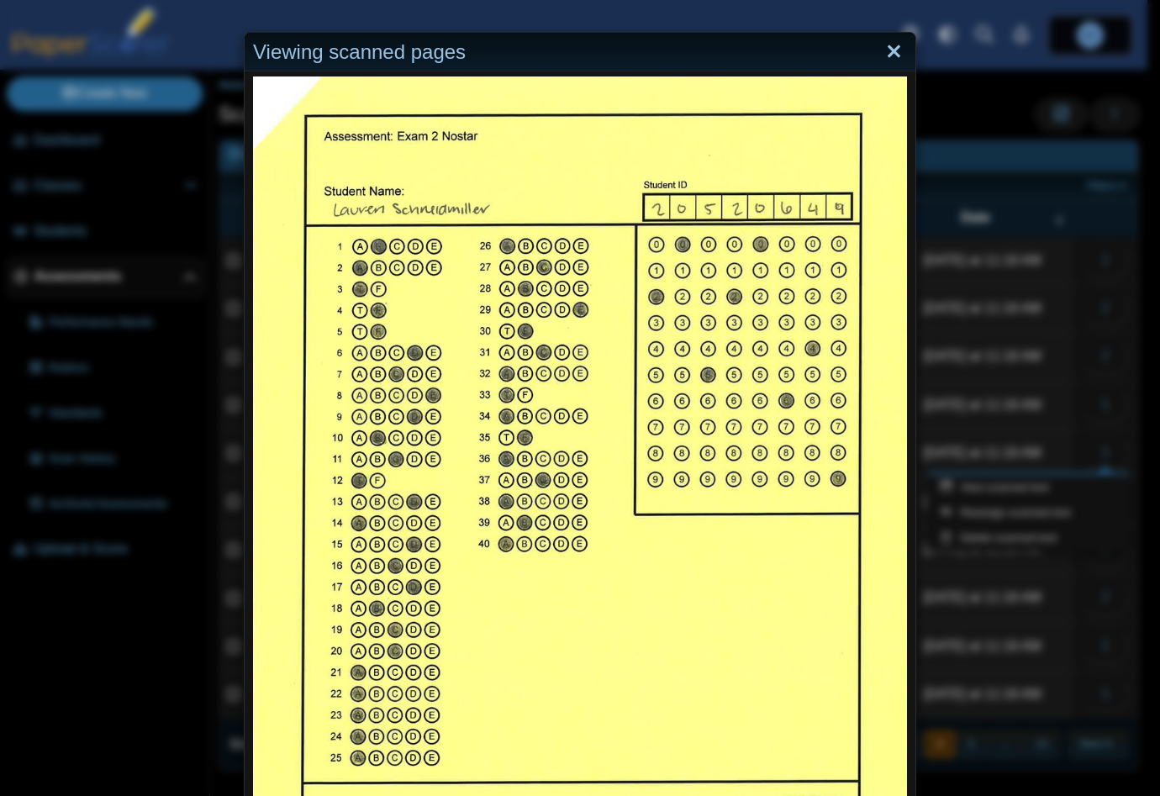
click at [887, 53] on link "Close" at bounding box center [894, 52] width 26 height 29
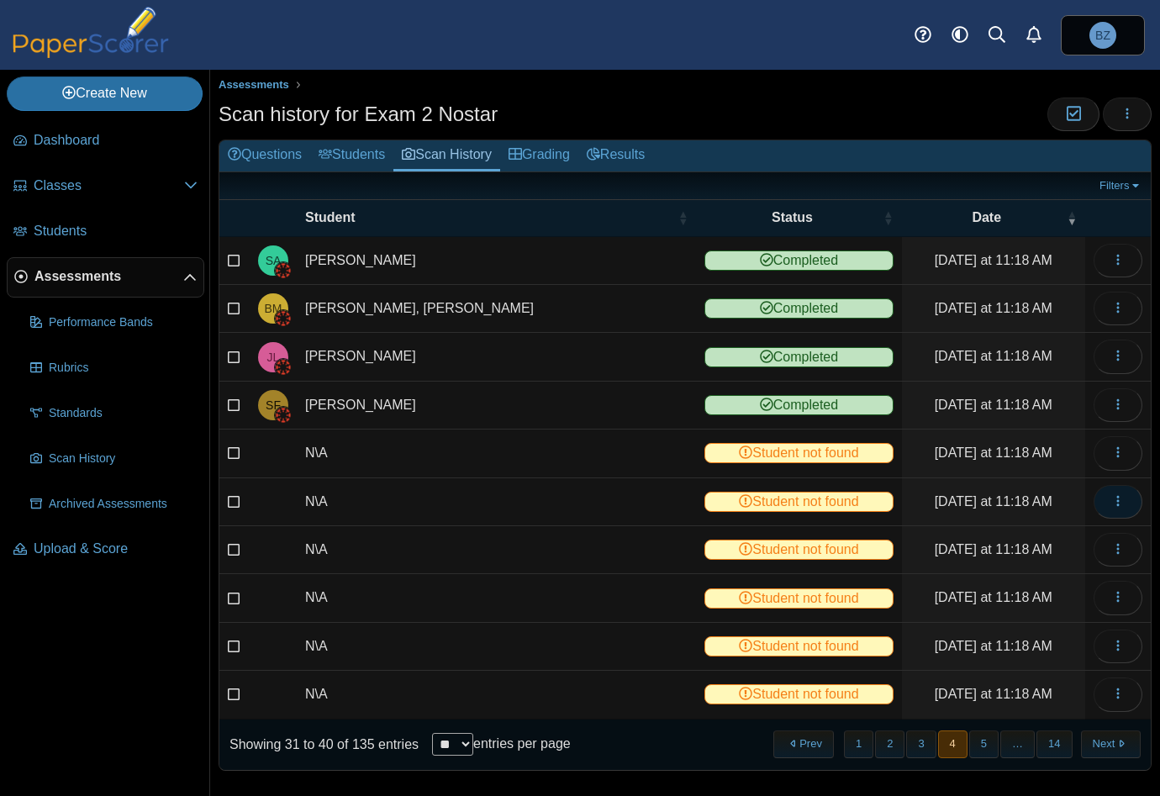
click at [1111, 494] on icon "button" at bounding box center [1117, 500] width 13 height 13
click at [1111, 456] on span "button" at bounding box center [1117, 452] width 13 height 14
click at [1043, 500] on link "Reassign scanned test" at bounding box center [1029, 512] width 202 height 25
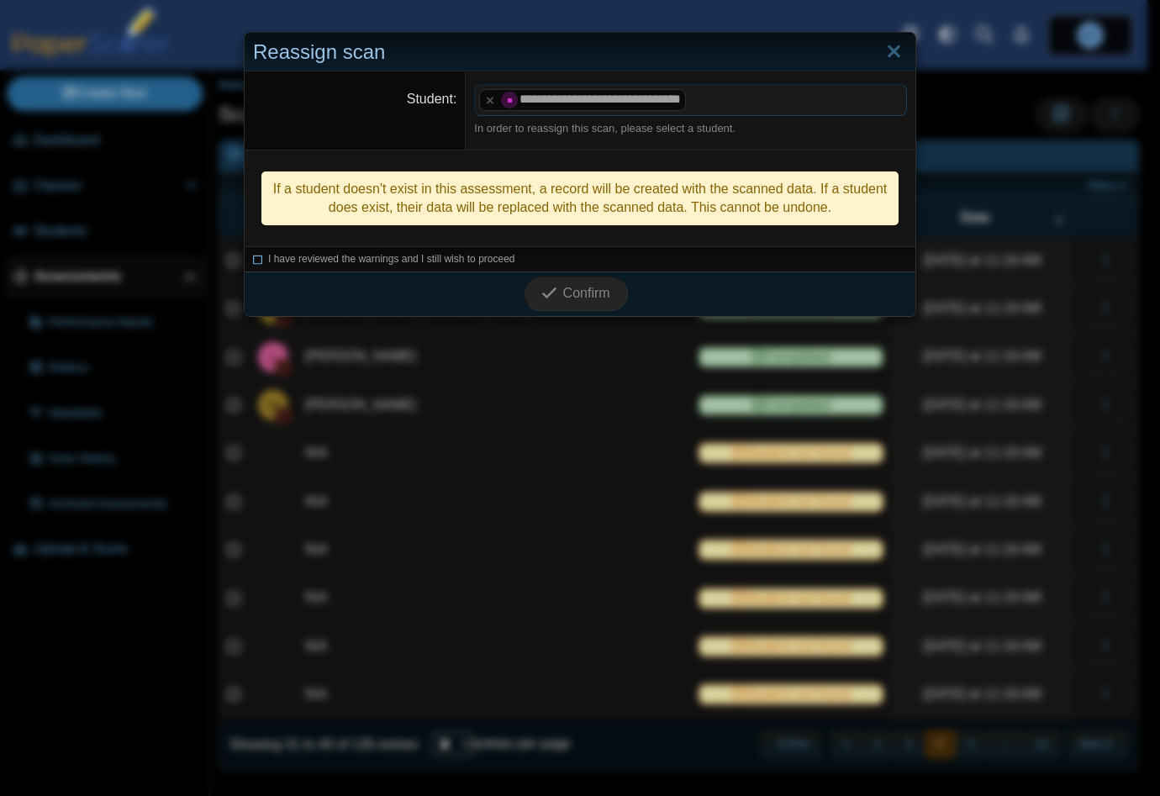
click at [253, 261] on icon at bounding box center [258, 256] width 10 height 9
click at [571, 286] on span "Confirm" at bounding box center [586, 293] width 47 height 14
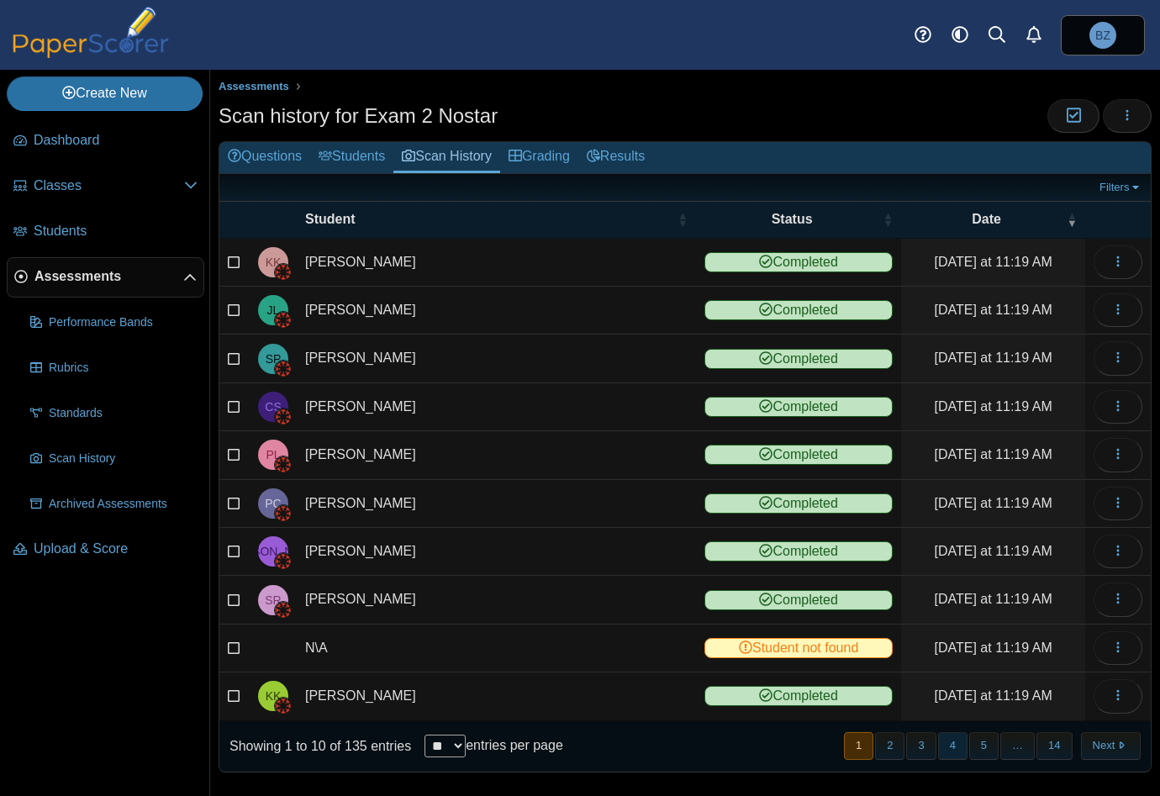
click at [950, 740] on button "4" at bounding box center [952, 746] width 29 height 28
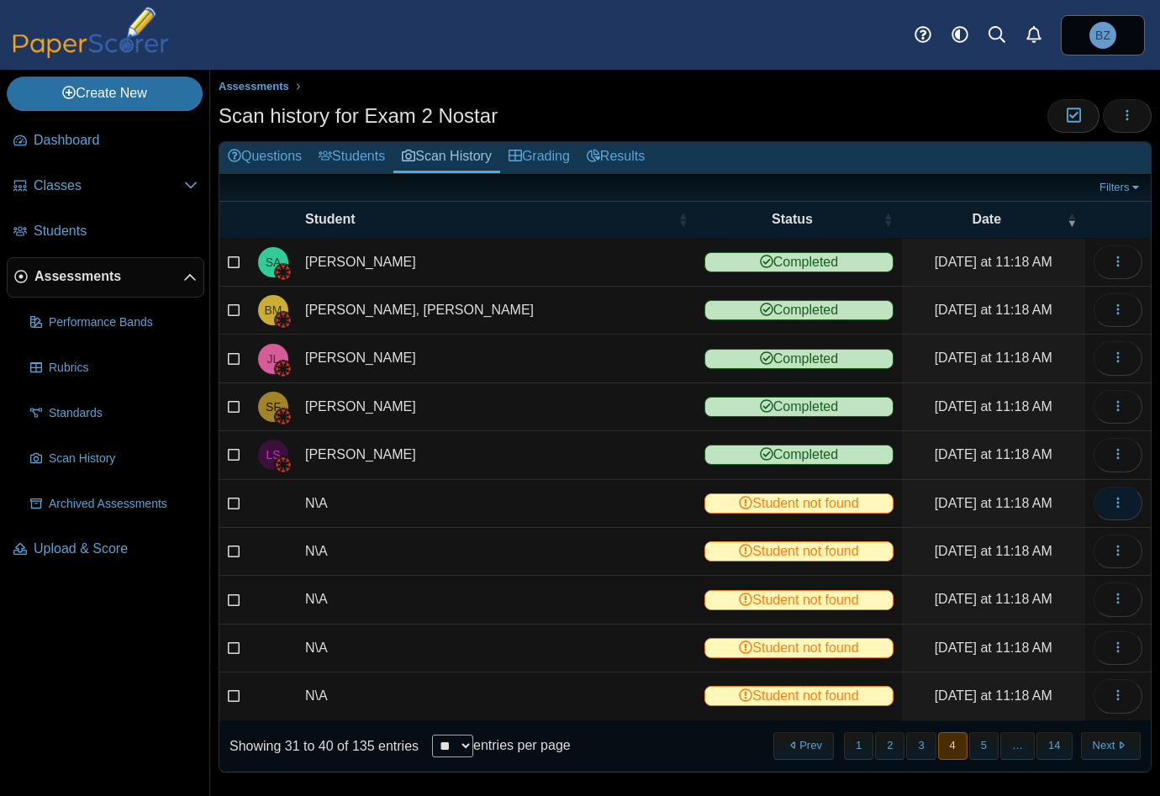
click at [1111, 500] on icon "button" at bounding box center [1117, 502] width 13 height 13
click at [1012, 532] on link "View scanned test" at bounding box center [1029, 536] width 202 height 25
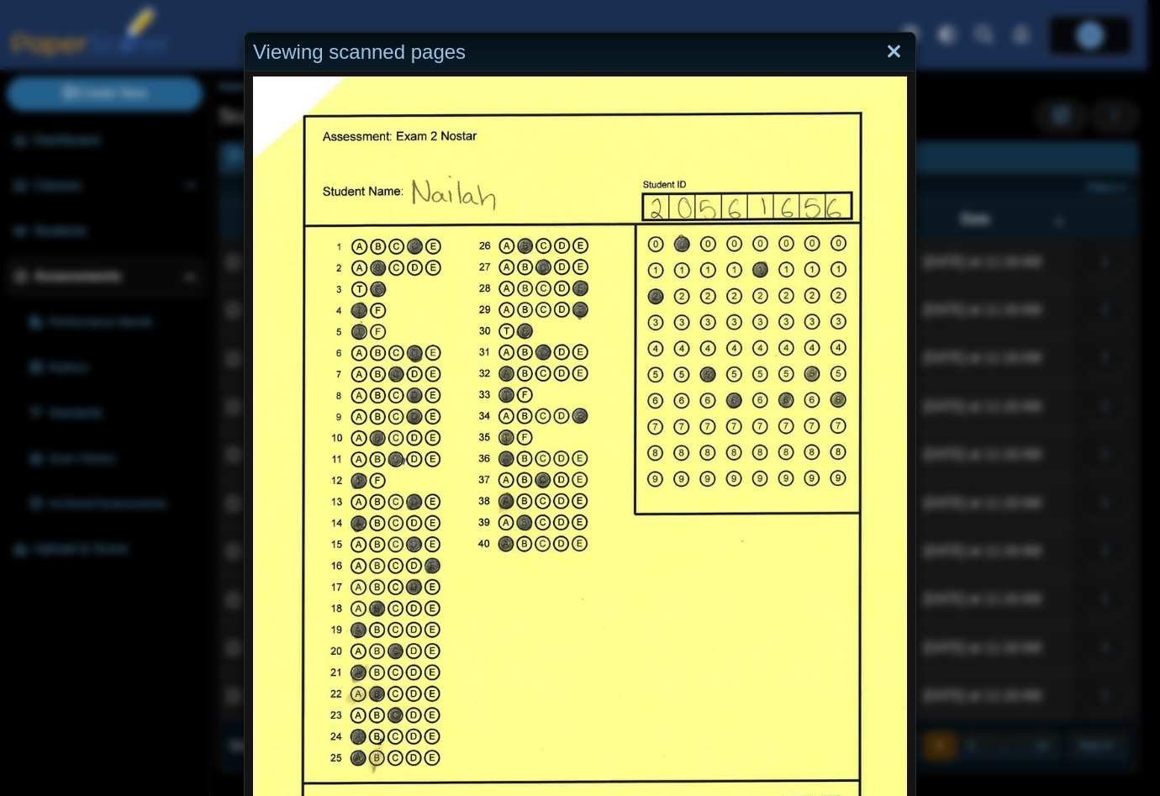
click at [881, 56] on link "Close" at bounding box center [894, 52] width 26 height 29
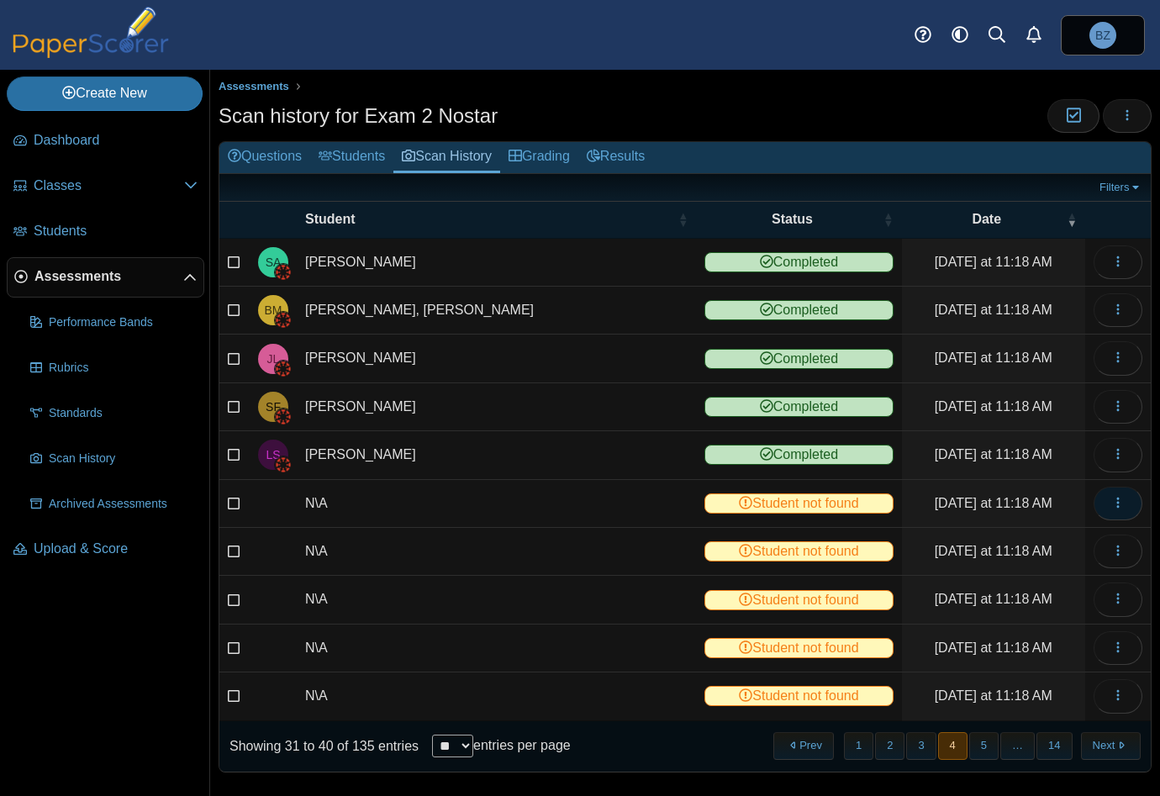
click at [1099, 508] on button "button" at bounding box center [1117, 504] width 49 height 34
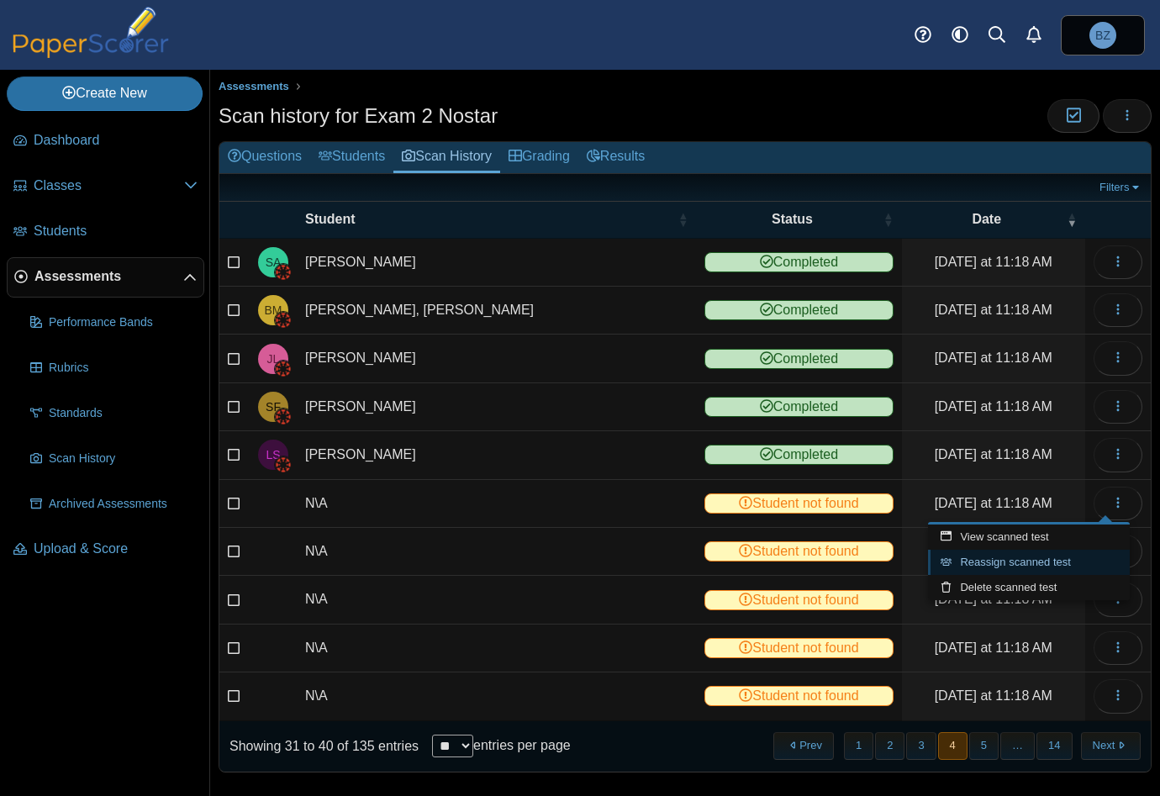
click at [1035, 564] on link "Reassign scanned test" at bounding box center [1029, 562] width 202 height 25
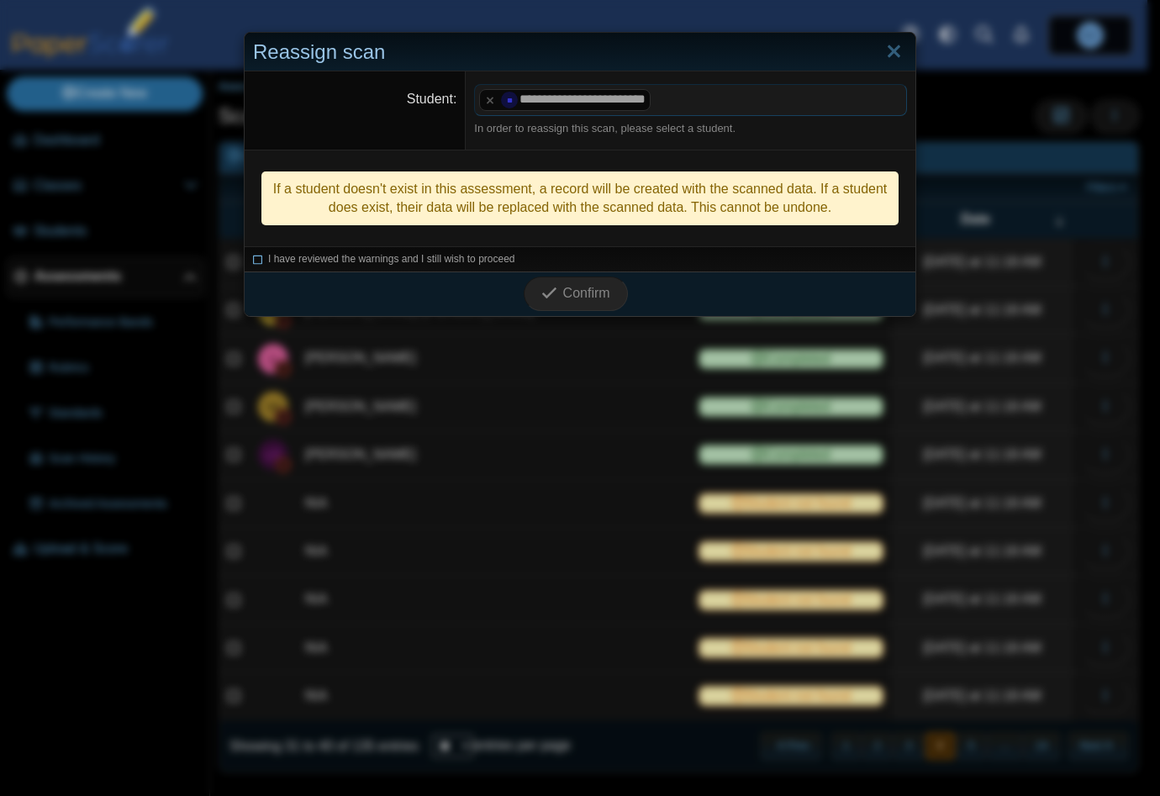
click at [253, 254] on icon at bounding box center [258, 256] width 10 height 9
click at [573, 292] on span "Confirm" at bounding box center [586, 293] width 47 height 14
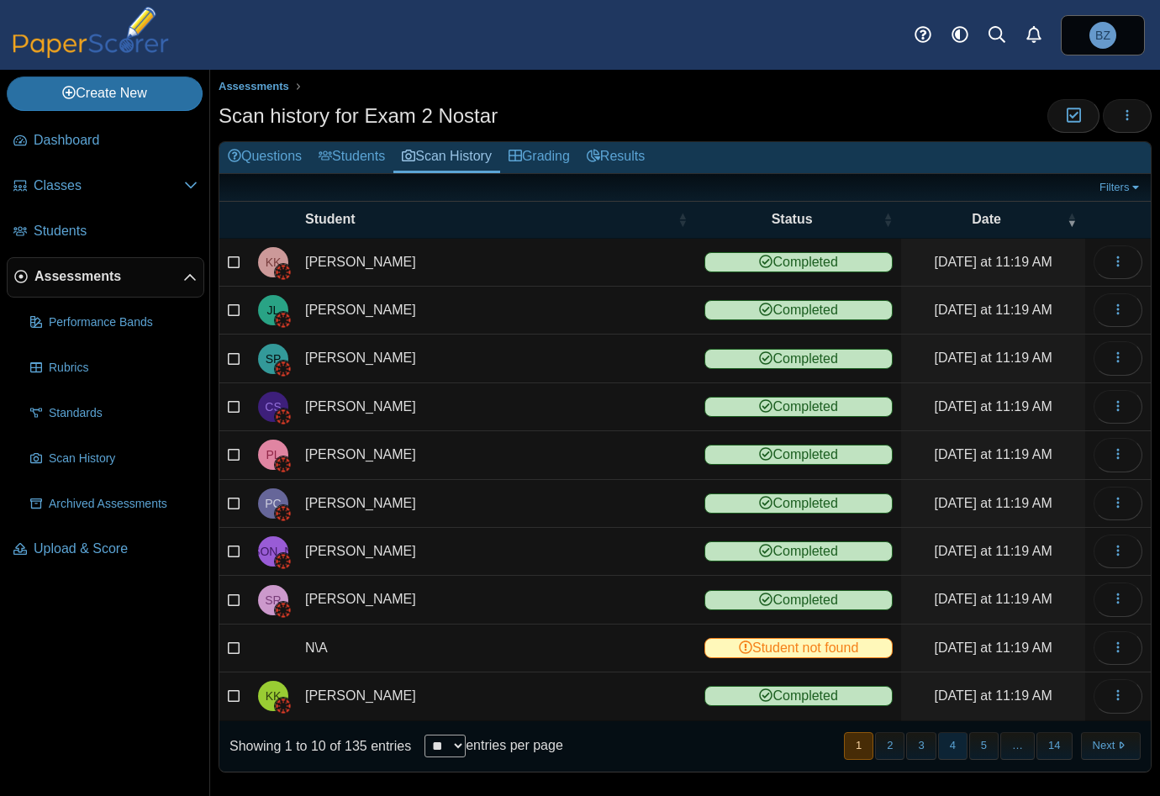
click at [941, 744] on button "4" at bounding box center [952, 746] width 29 height 28
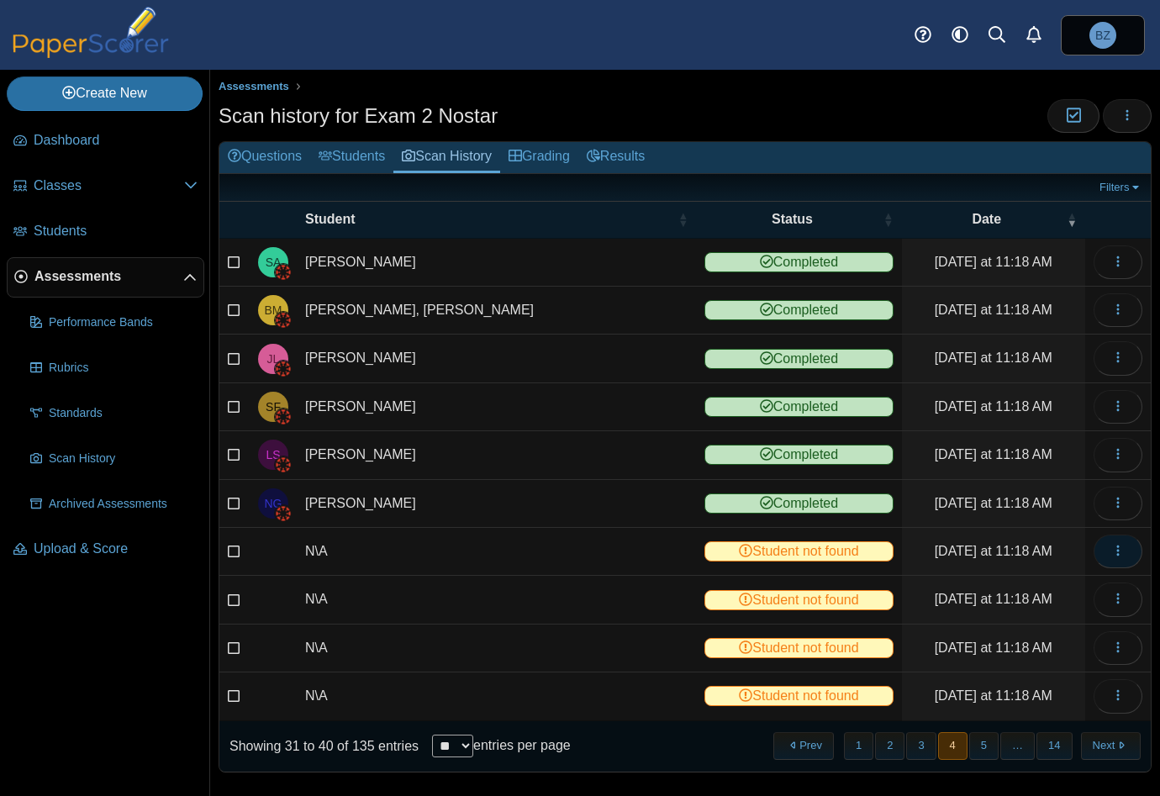
click at [1111, 544] on icon "button" at bounding box center [1117, 550] width 13 height 13
click at [1053, 588] on link "View scanned test" at bounding box center [1029, 584] width 202 height 25
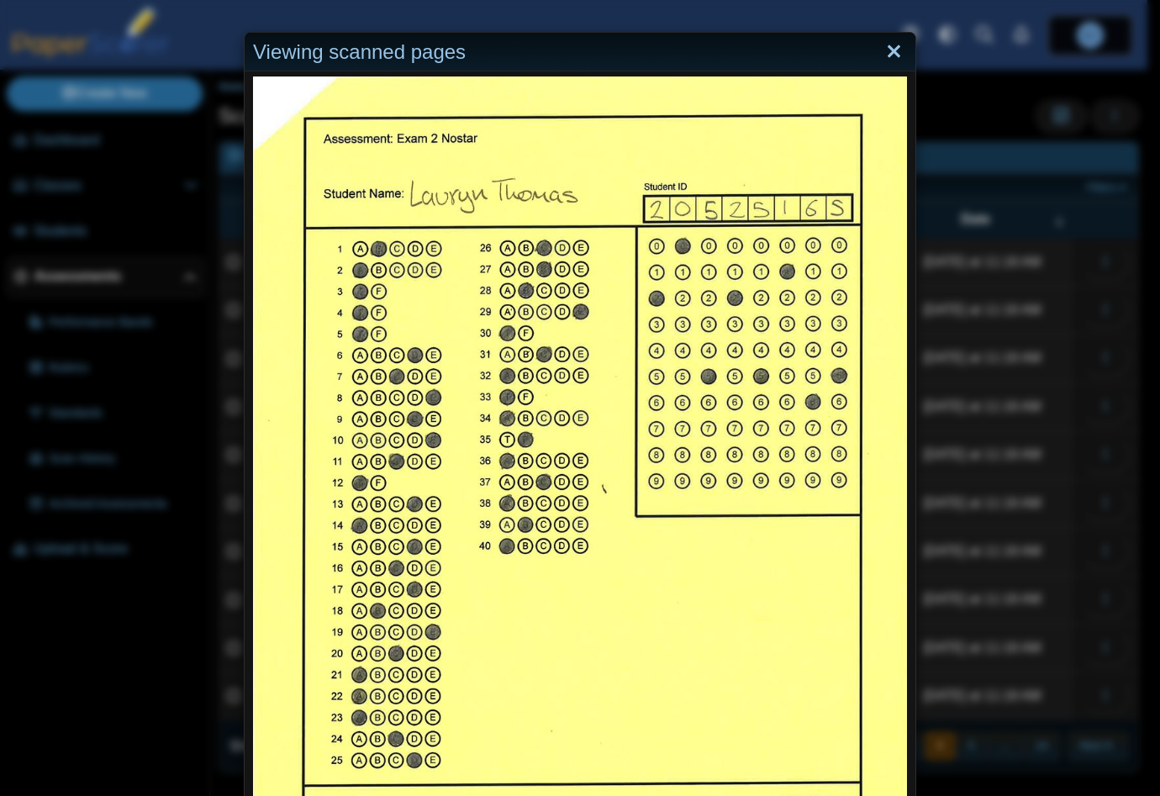
click at [887, 53] on link "Close" at bounding box center [894, 52] width 26 height 29
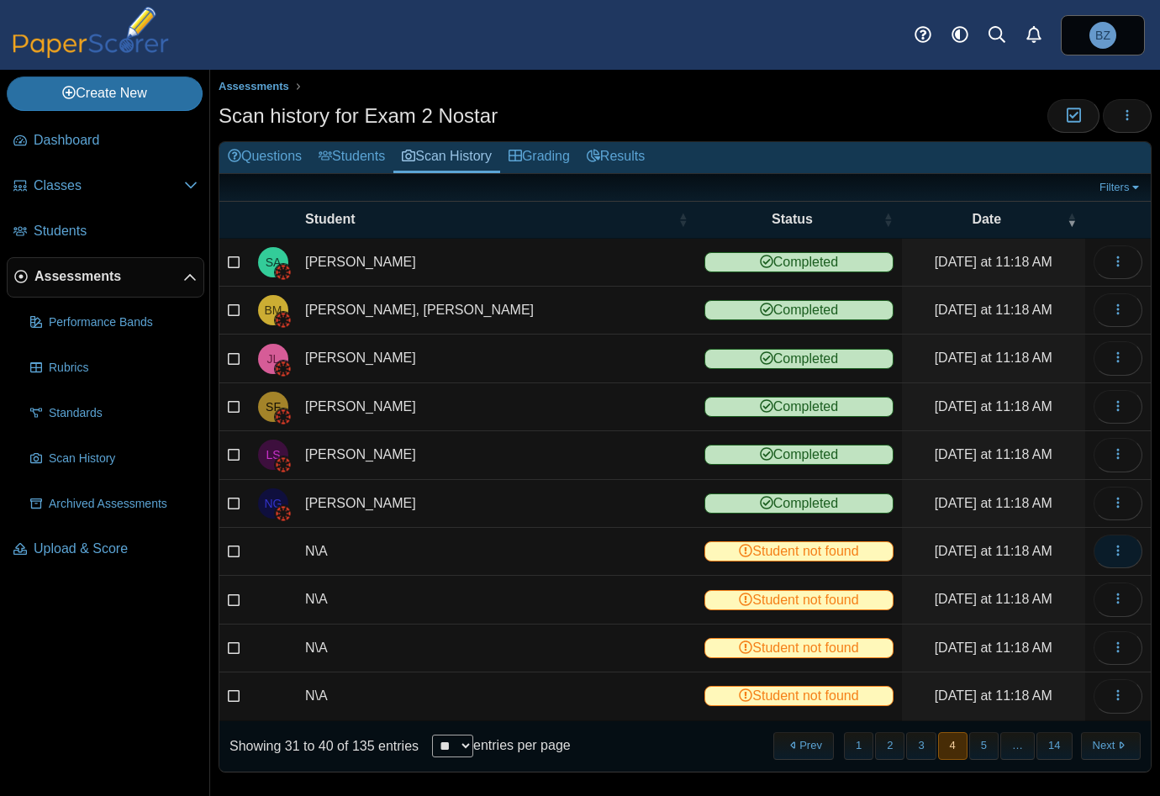
click at [1111, 546] on icon "button" at bounding box center [1117, 550] width 13 height 13
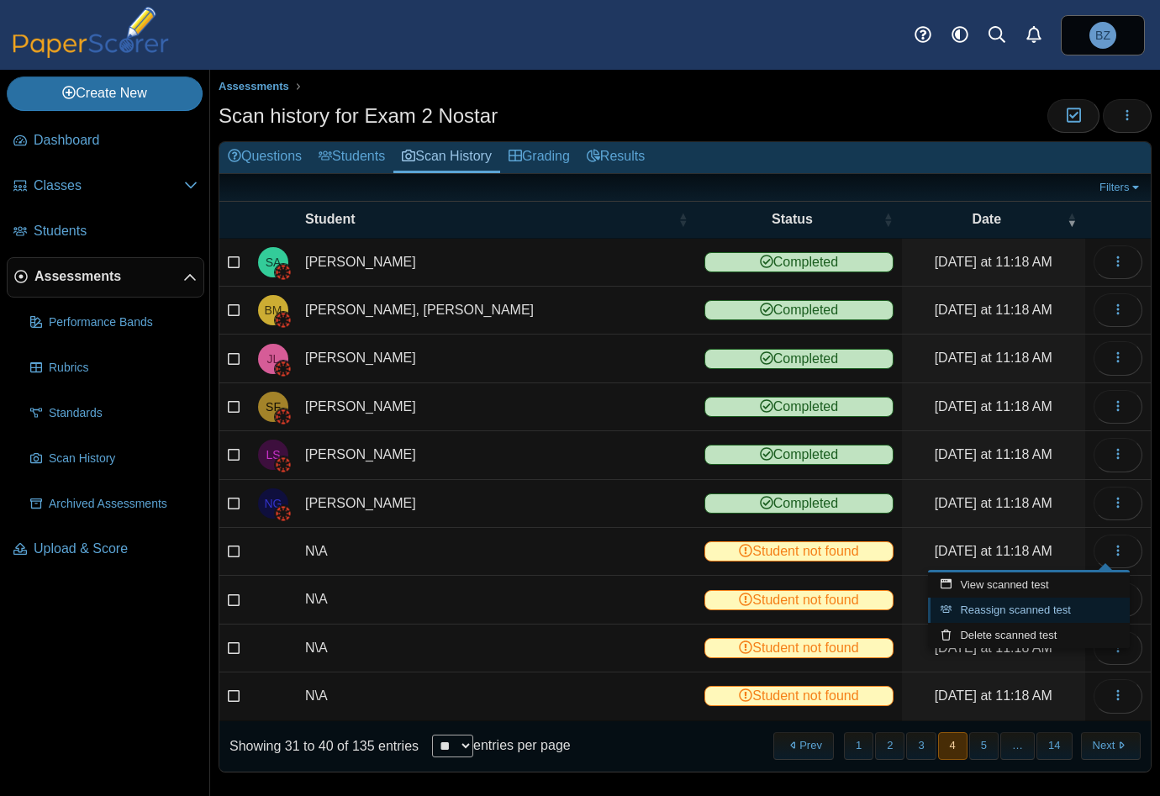
click at [984, 616] on link "Reassign scanned test" at bounding box center [1029, 610] width 202 height 25
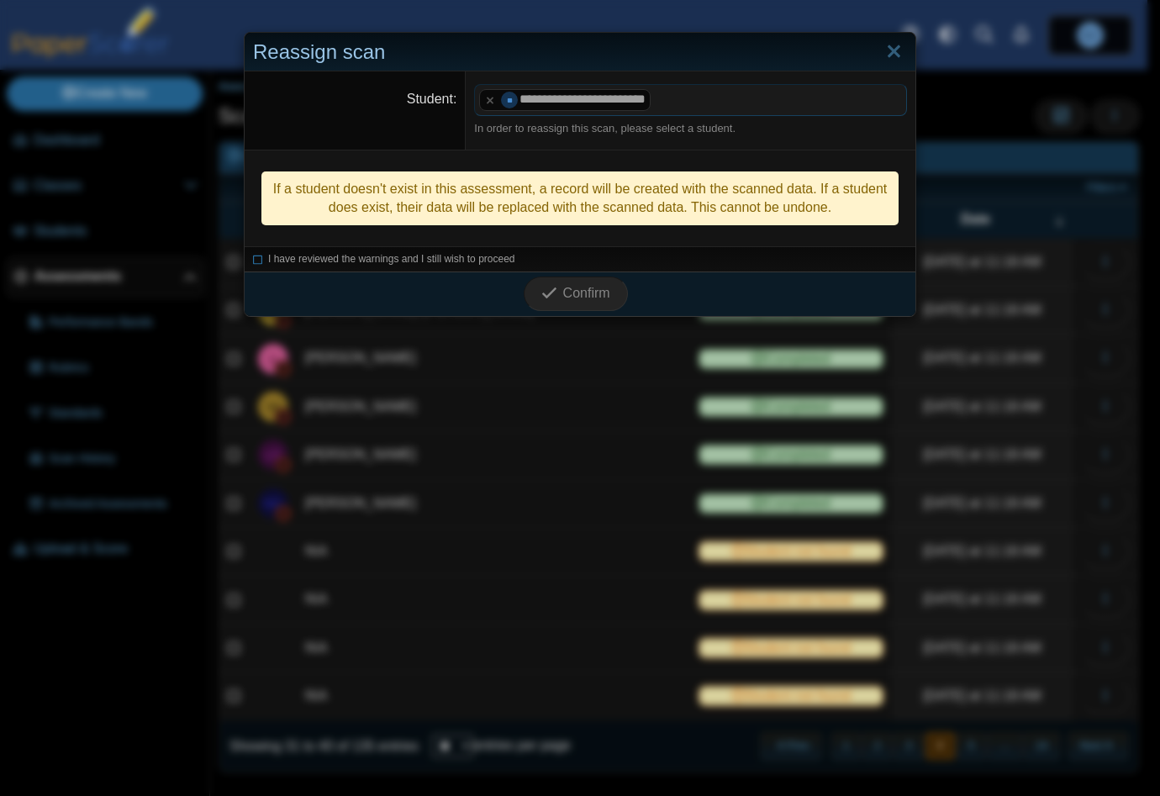
drag, startPoint x: 549, startPoint y: 151, endPoint x: 521, endPoint y: 162, distance: 29.8
drag, startPoint x: 245, startPoint y: 256, endPoint x: 397, endPoint y: 284, distance: 153.8
click at [245, 256] on div "I have reviewed the warnings and I still wish to proceed" at bounding box center [580, 258] width 671 height 25
click at [254, 258] on icon at bounding box center [258, 256] width 10 height 9
click at [554, 298] on icon "submit" at bounding box center [551, 293] width 21 height 18
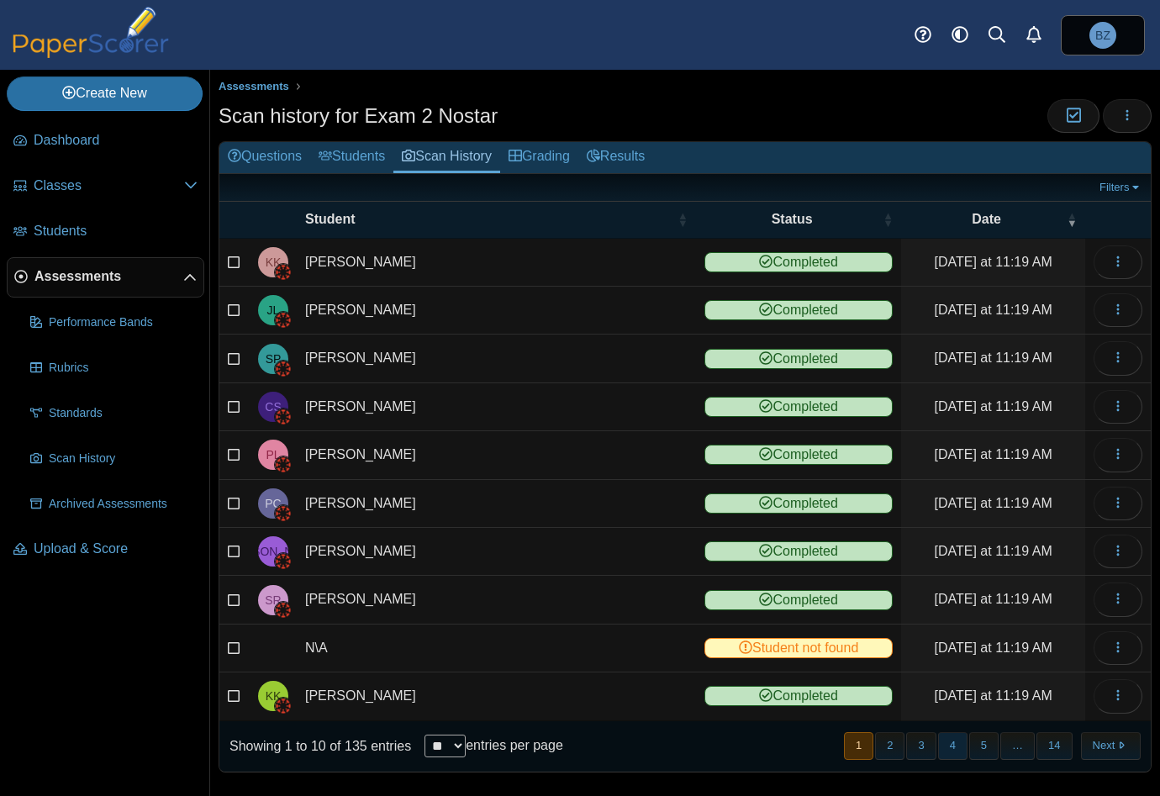
click at [946, 742] on button "4" at bounding box center [952, 746] width 29 height 28
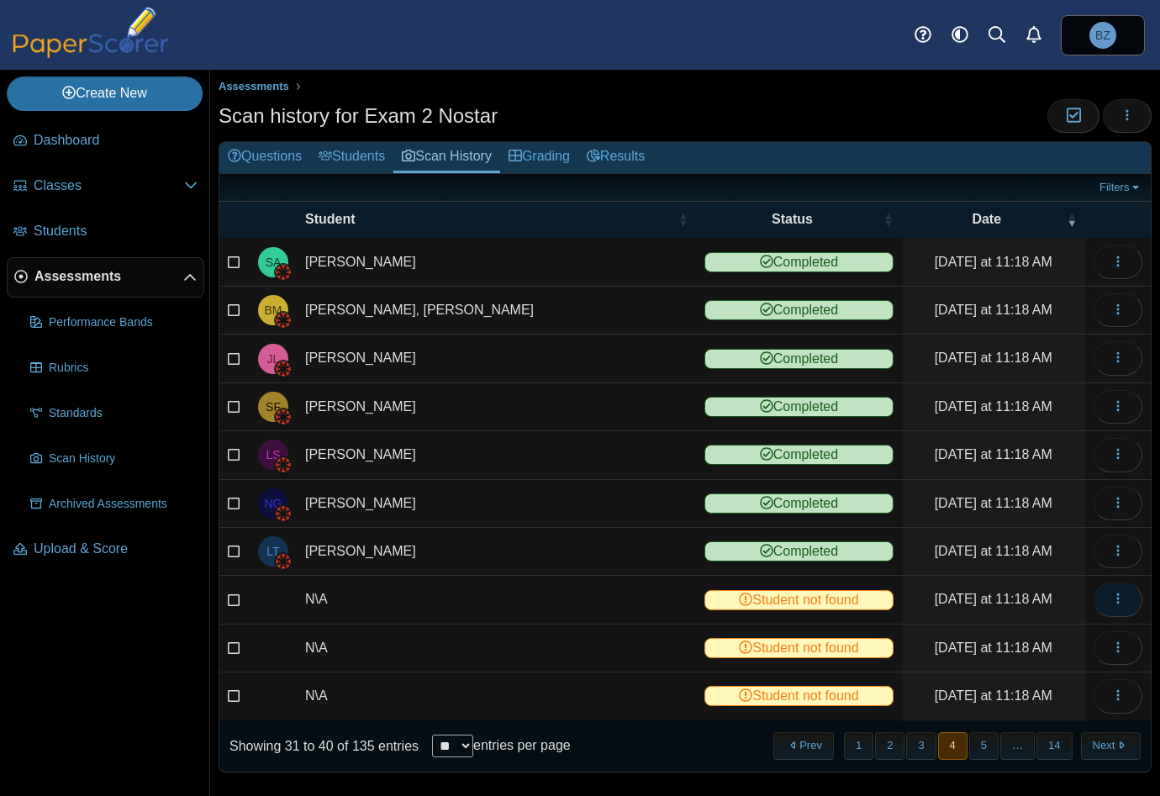
click at [1111, 594] on icon "button" at bounding box center [1117, 598] width 13 height 13
click at [1035, 624] on link "View scanned test" at bounding box center [1029, 631] width 202 height 25
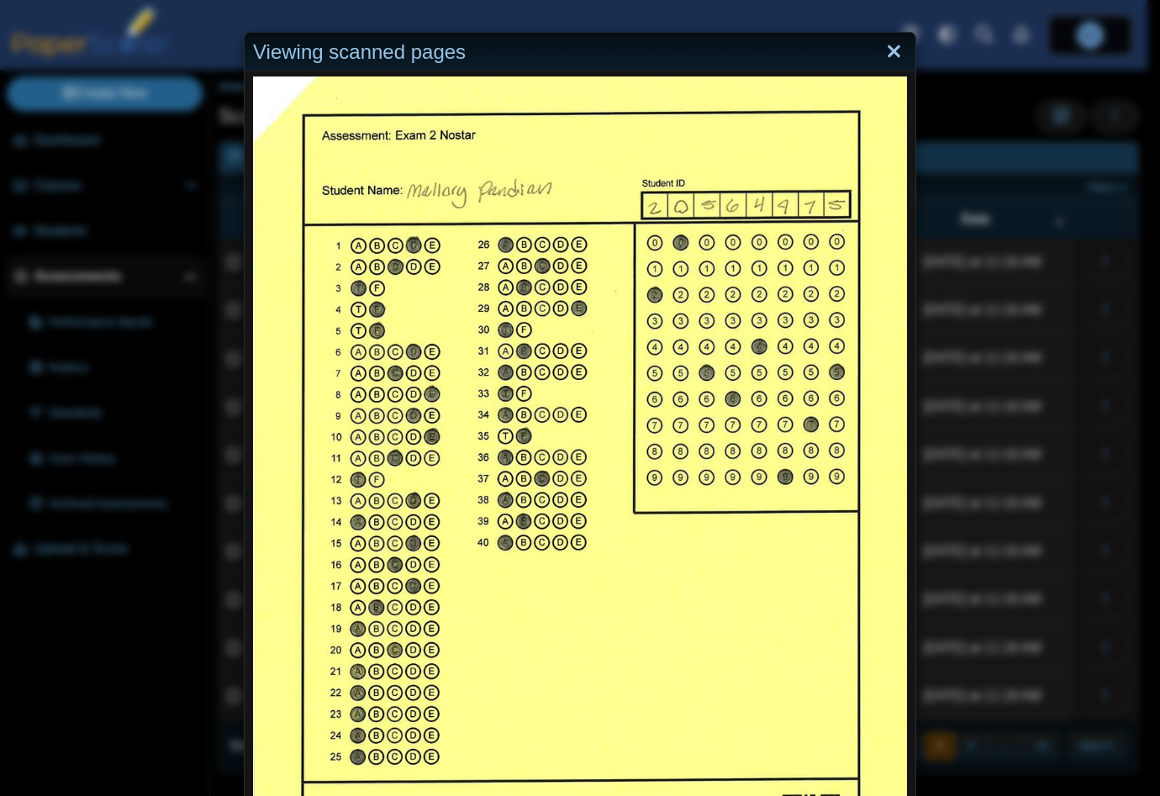
click at [888, 60] on link "Close" at bounding box center [894, 52] width 26 height 29
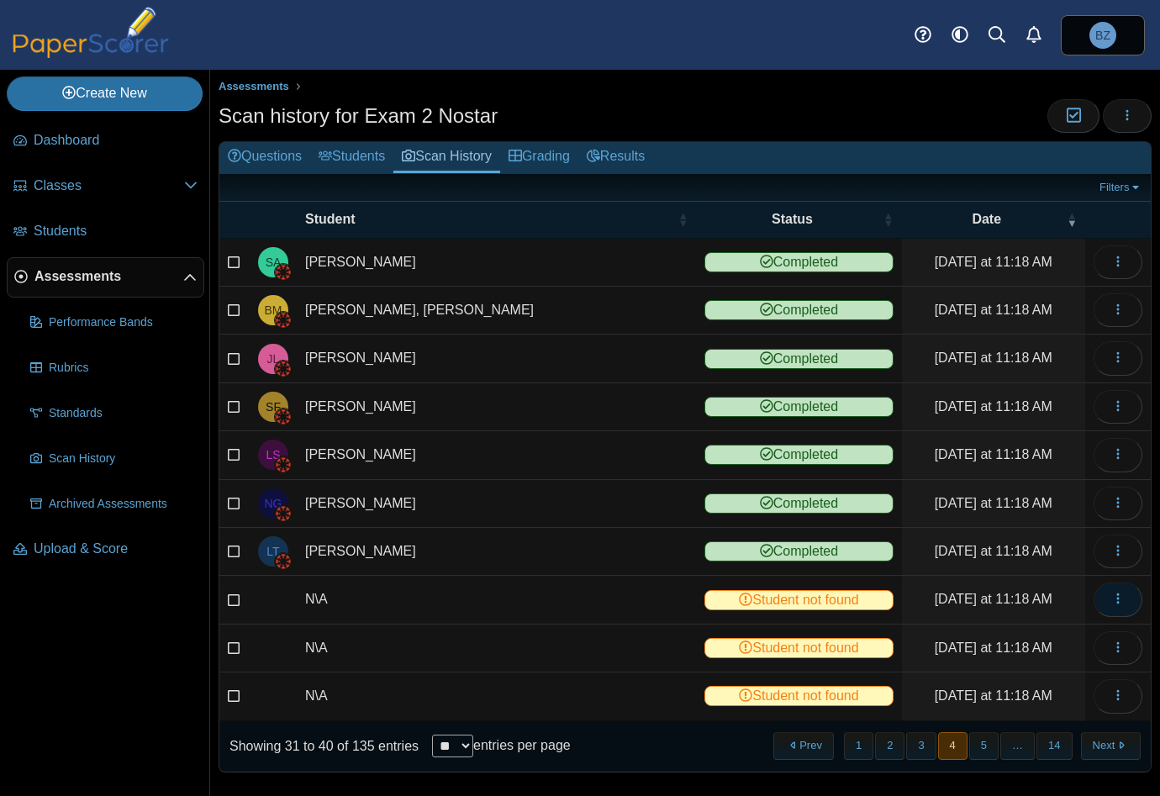
click at [1111, 597] on icon "button" at bounding box center [1117, 598] width 13 height 13
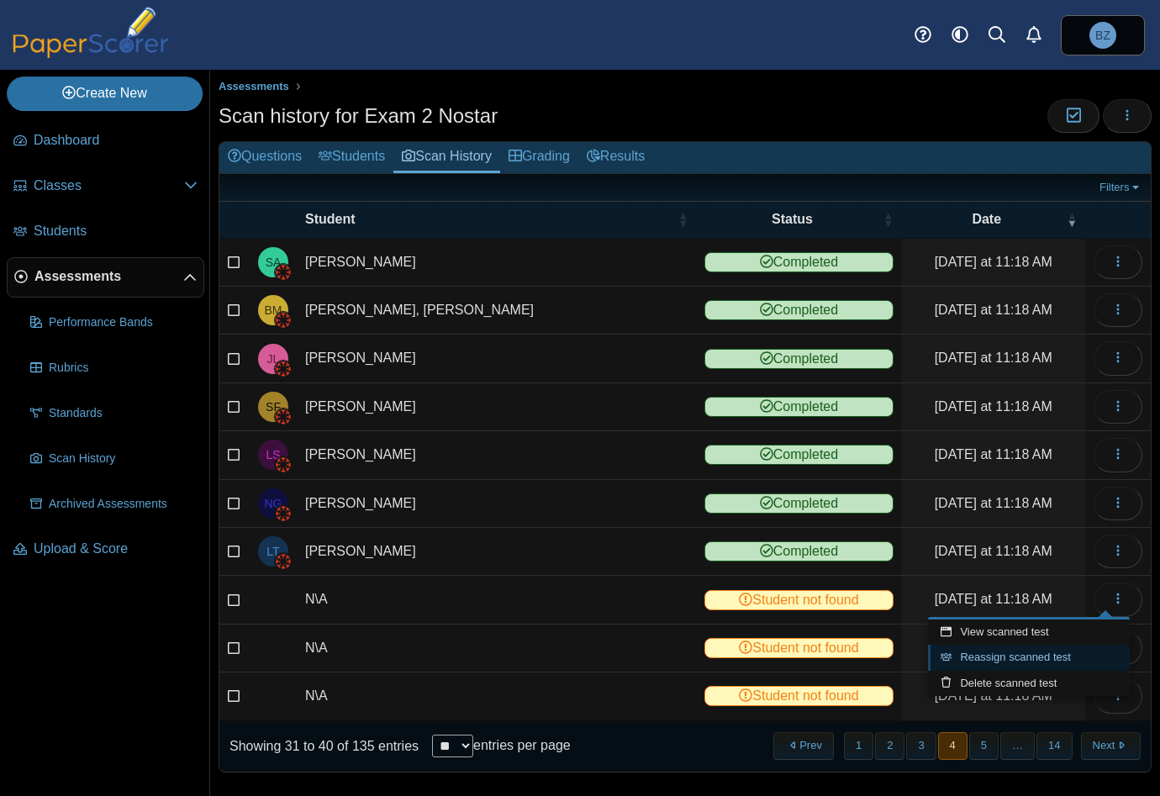
click at [1041, 653] on link "Reassign scanned test" at bounding box center [1029, 657] width 202 height 25
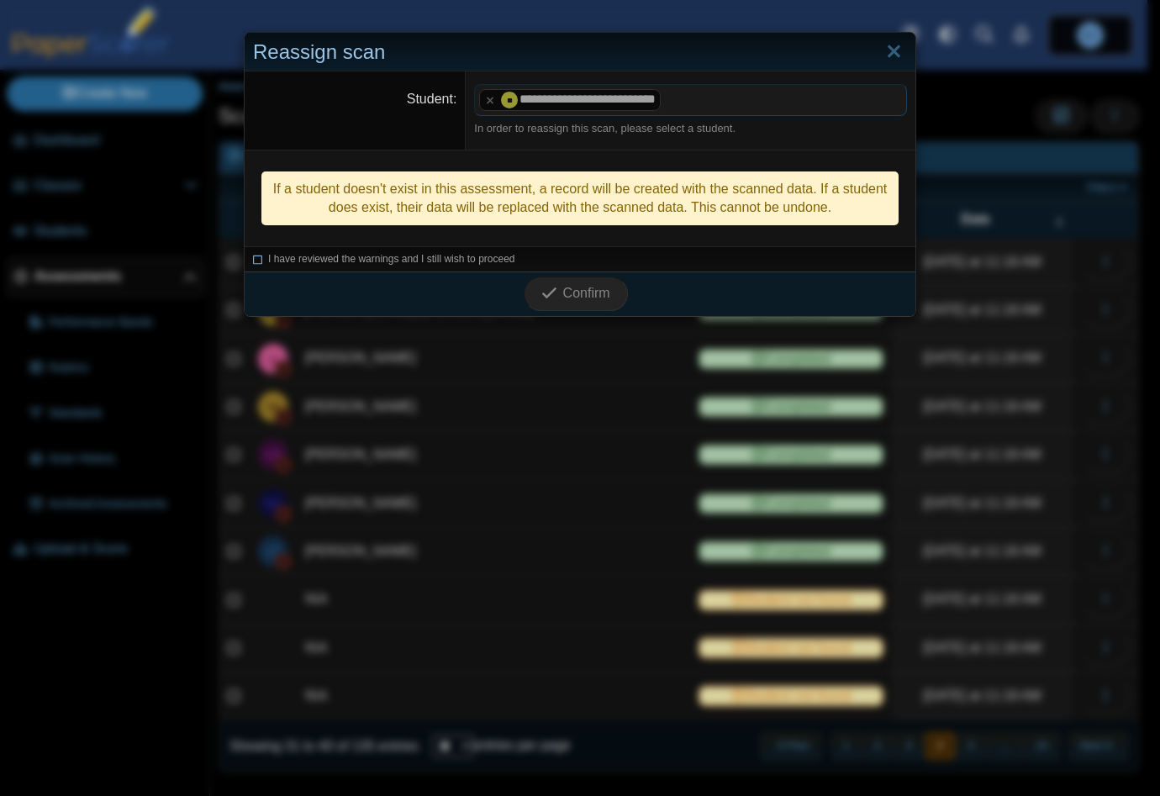
click at [253, 258] on icon at bounding box center [258, 256] width 10 height 9
click at [585, 298] on span "Confirm" at bounding box center [586, 293] width 47 height 14
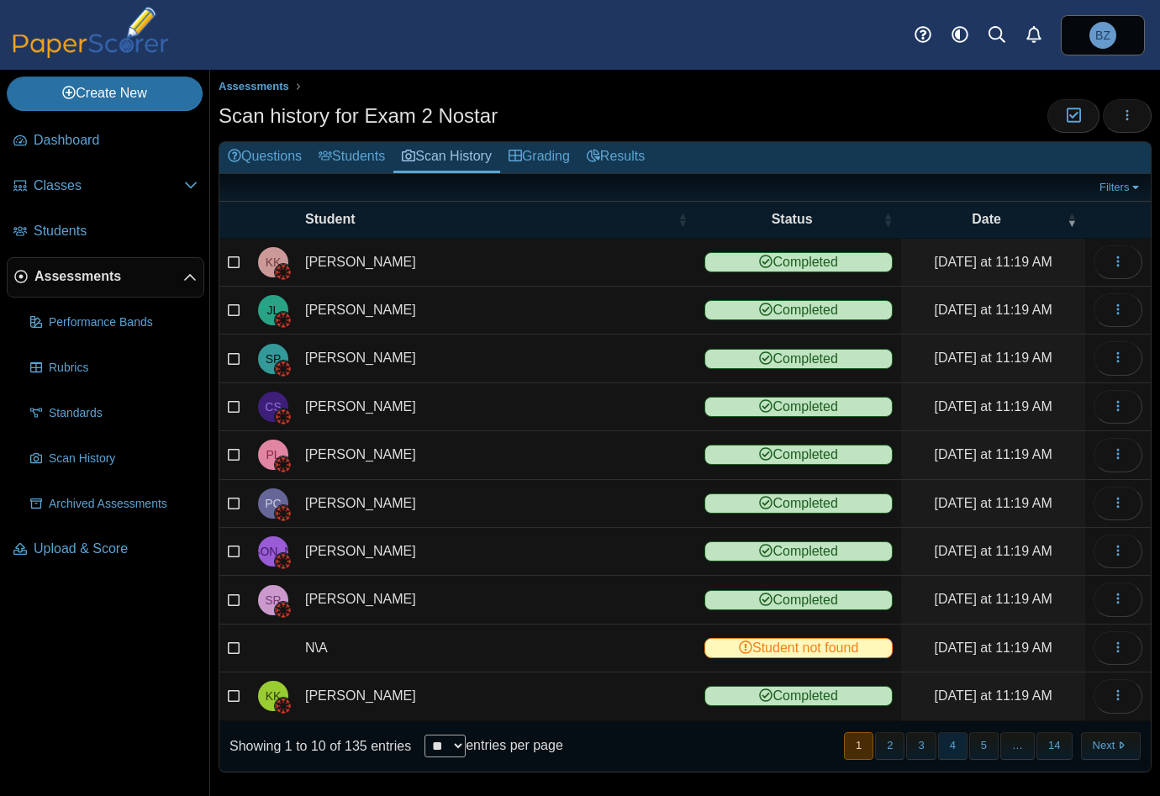
click at [944, 737] on button "4" at bounding box center [952, 746] width 29 height 28
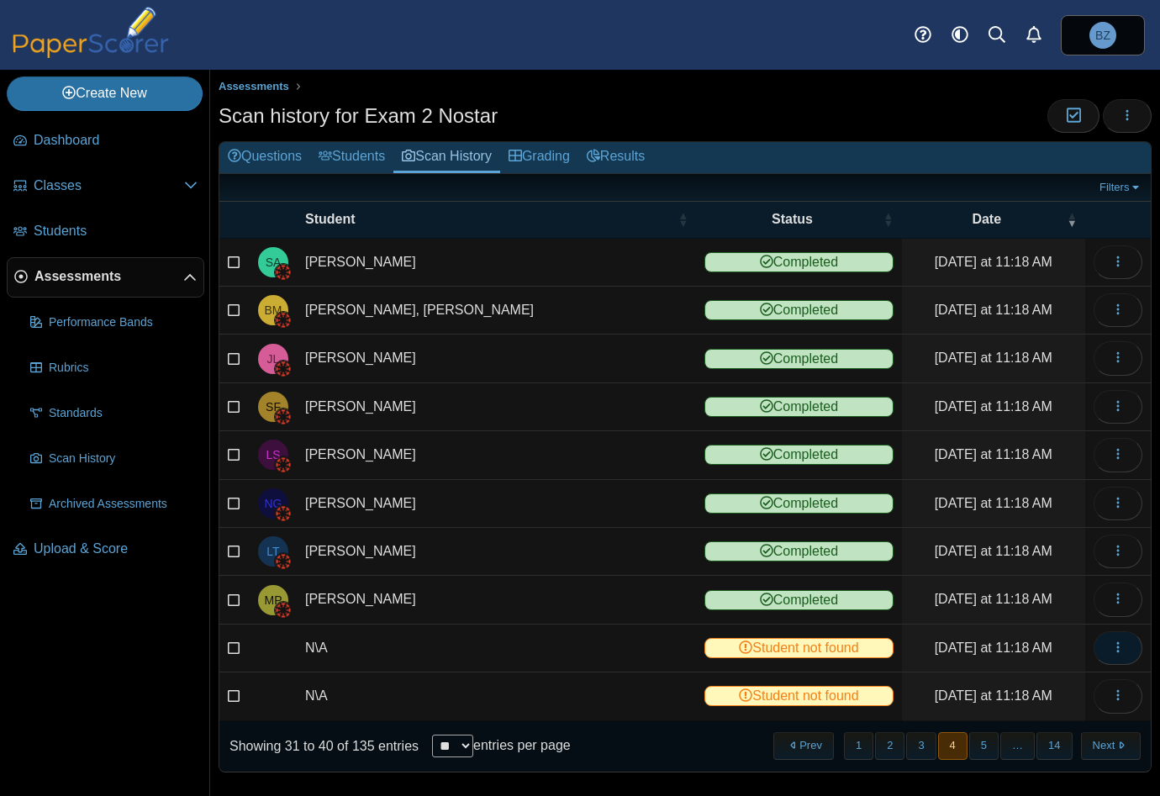
click at [1111, 640] on icon "button" at bounding box center [1117, 646] width 13 height 13
click at [1017, 682] on link "View scanned test" at bounding box center [1029, 679] width 202 height 25
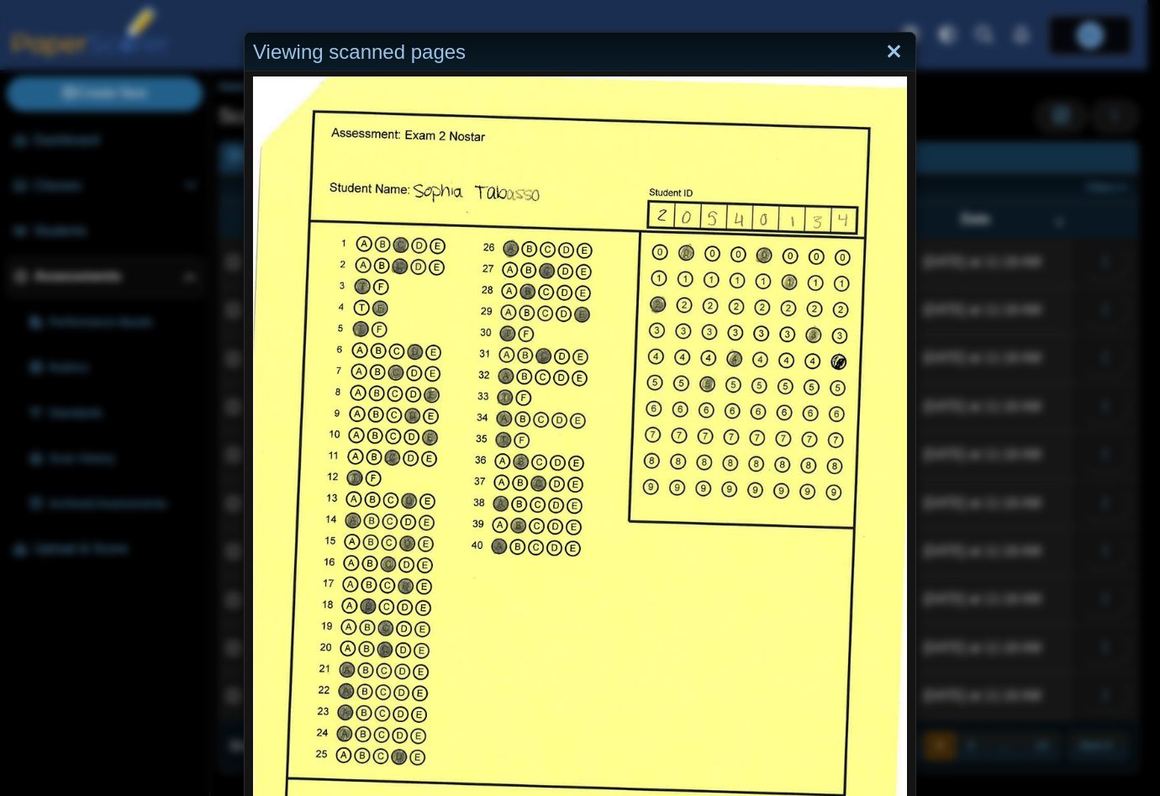
click at [889, 50] on link "Close" at bounding box center [894, 52] width 26 height 29
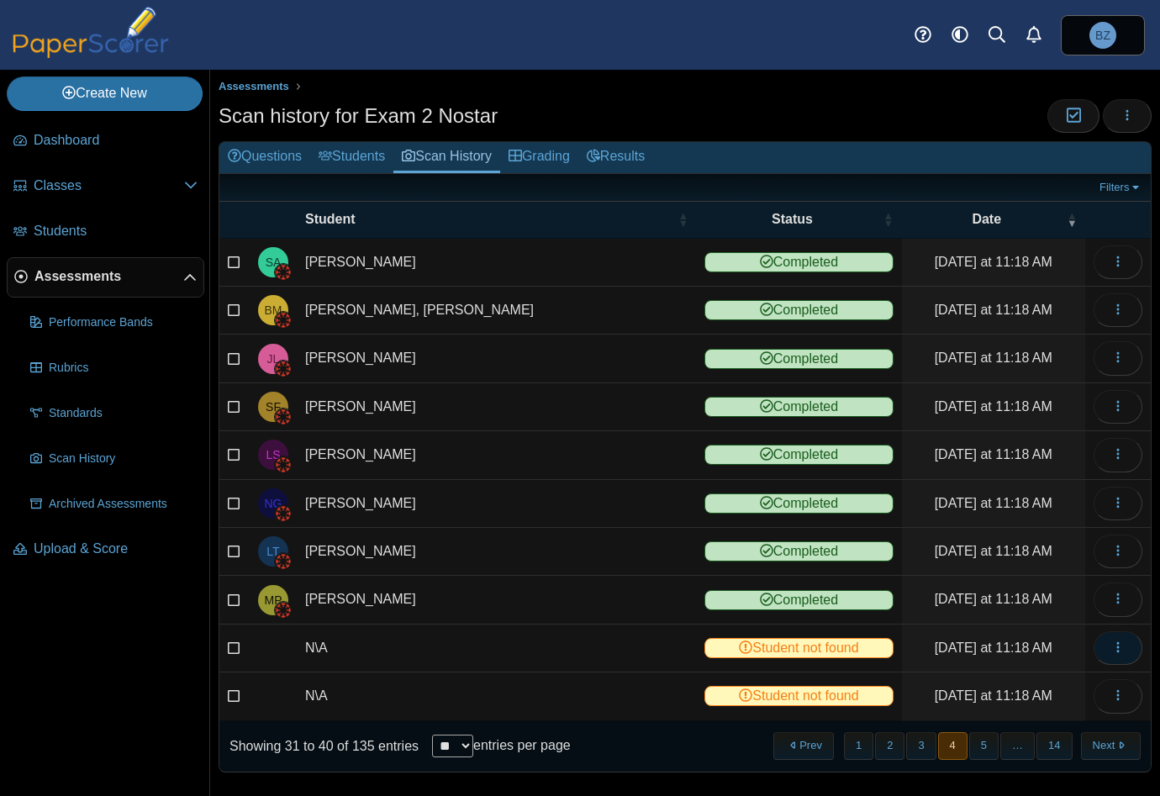
click at [1111, 640] on span "button" at bounding box center [1117, 647] width 13 height 14
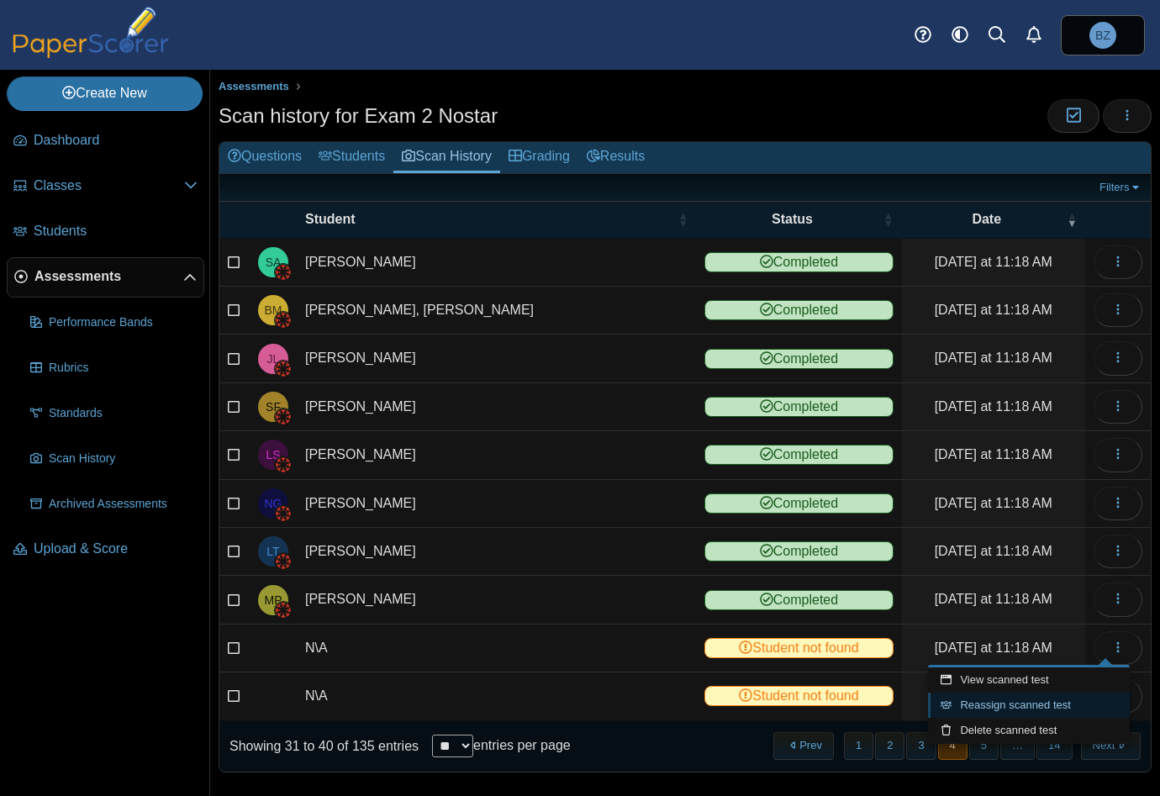
click at [1034, 698] on link "Reassign scanned test" at bounding box center [1029, 705] width 202 height 25
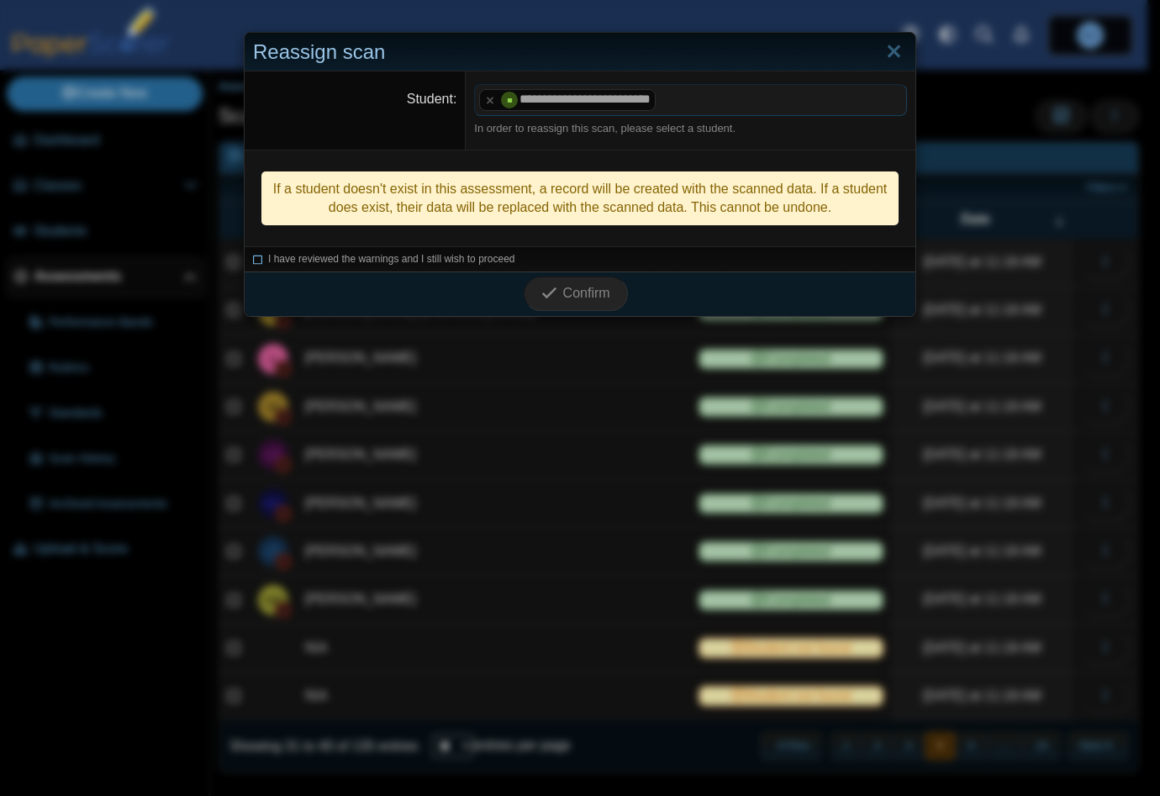
click at [256, 258] on icon at bounding box center [258, 256] width 10 height 9
click at [578, 309] on div "Confirm" at bounding box center [576, 293] width 662 height 44
click at [578, 303] on button "Confirm" at bounding box center [575, 294] width 103 height 34
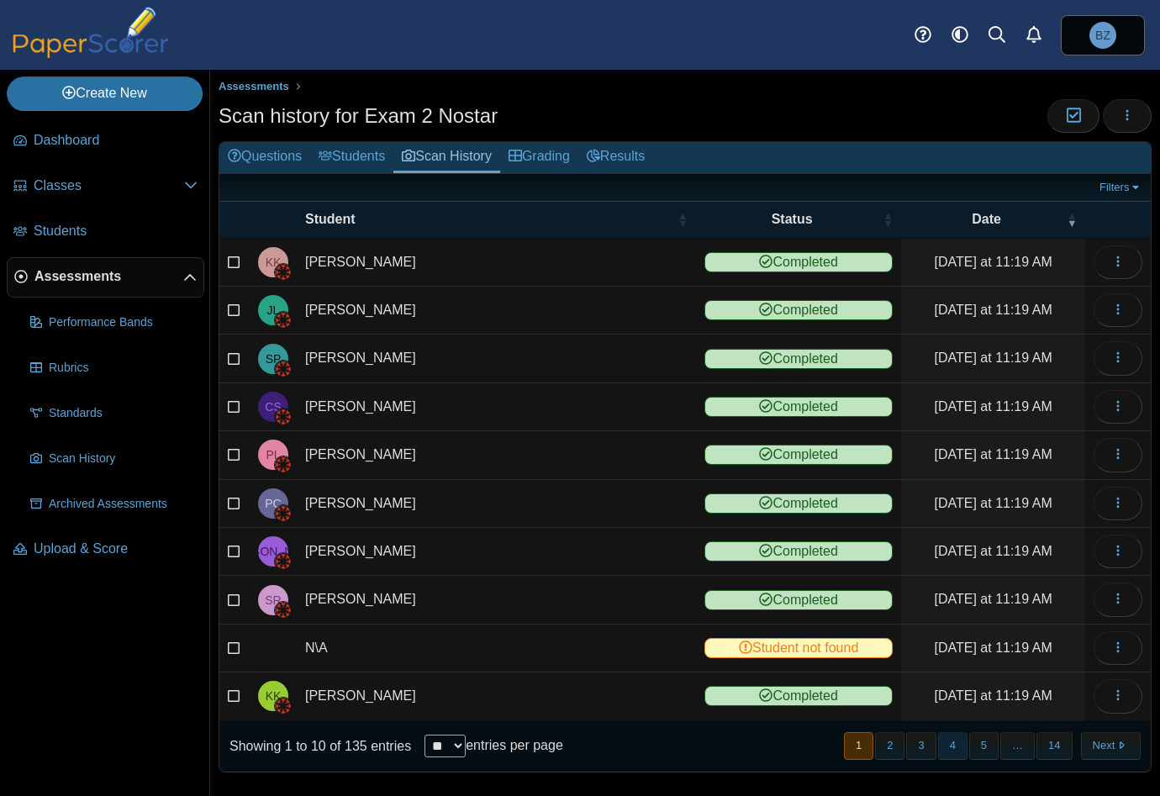
click at [940, 740] on button "4" at bounding box center [952, 746] width 29 height 28
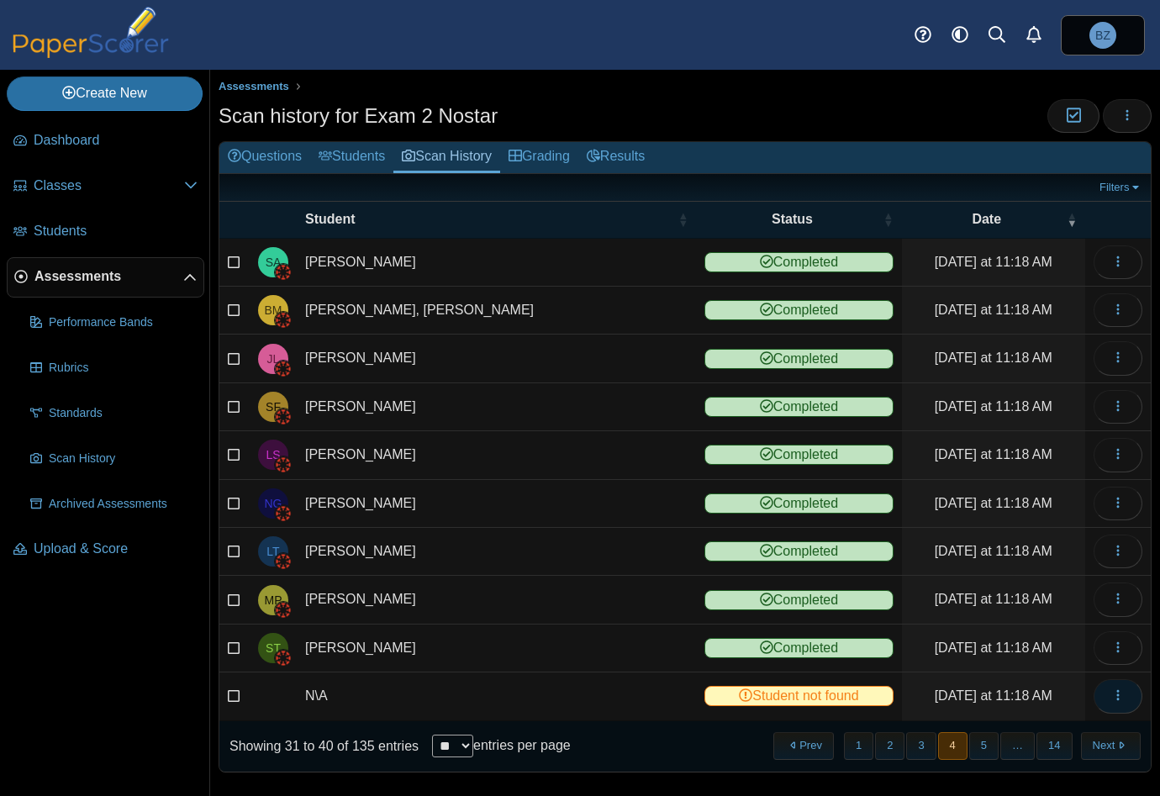
click at [1111, 692] on icon "button" at bounding box center [1117, 694] width 13 height 13
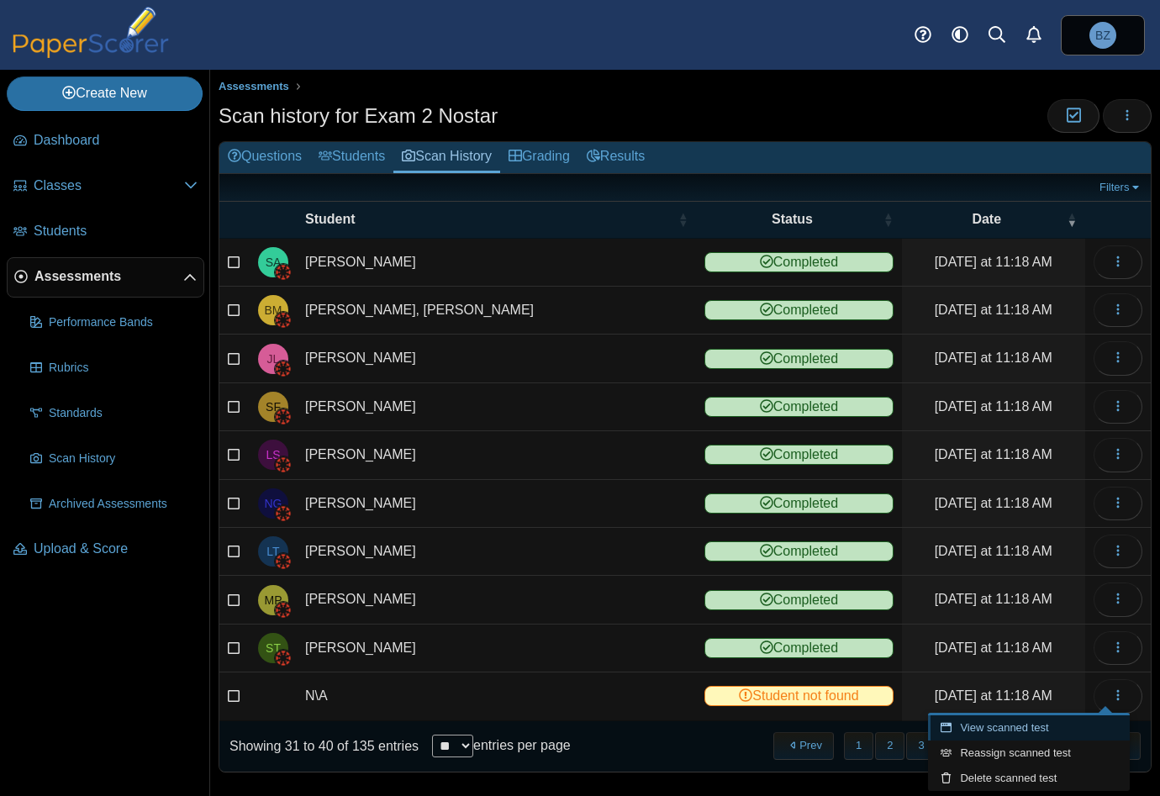
click at [1020, 729] on link "View scanned test" at bounding box center [1029, 727] width 202 height 25
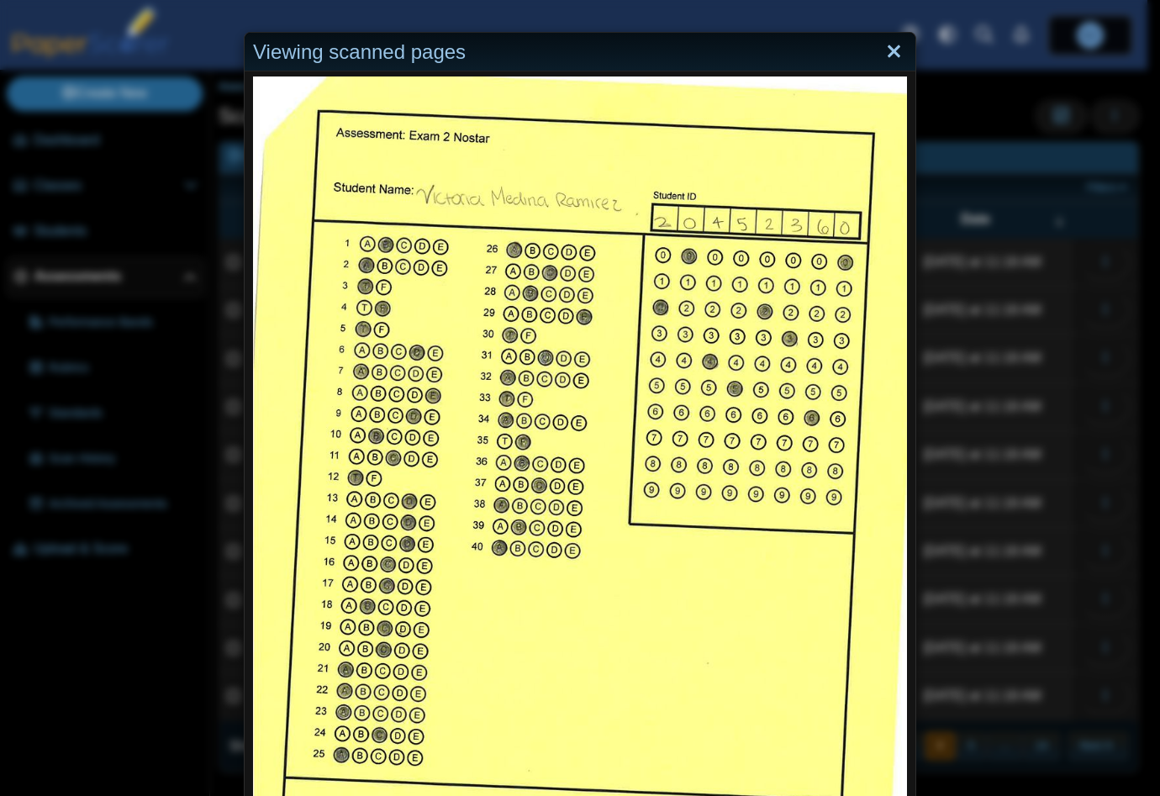
click at [890, 45] on link "Close" at bounding box center [894, 52] width 26 height 29
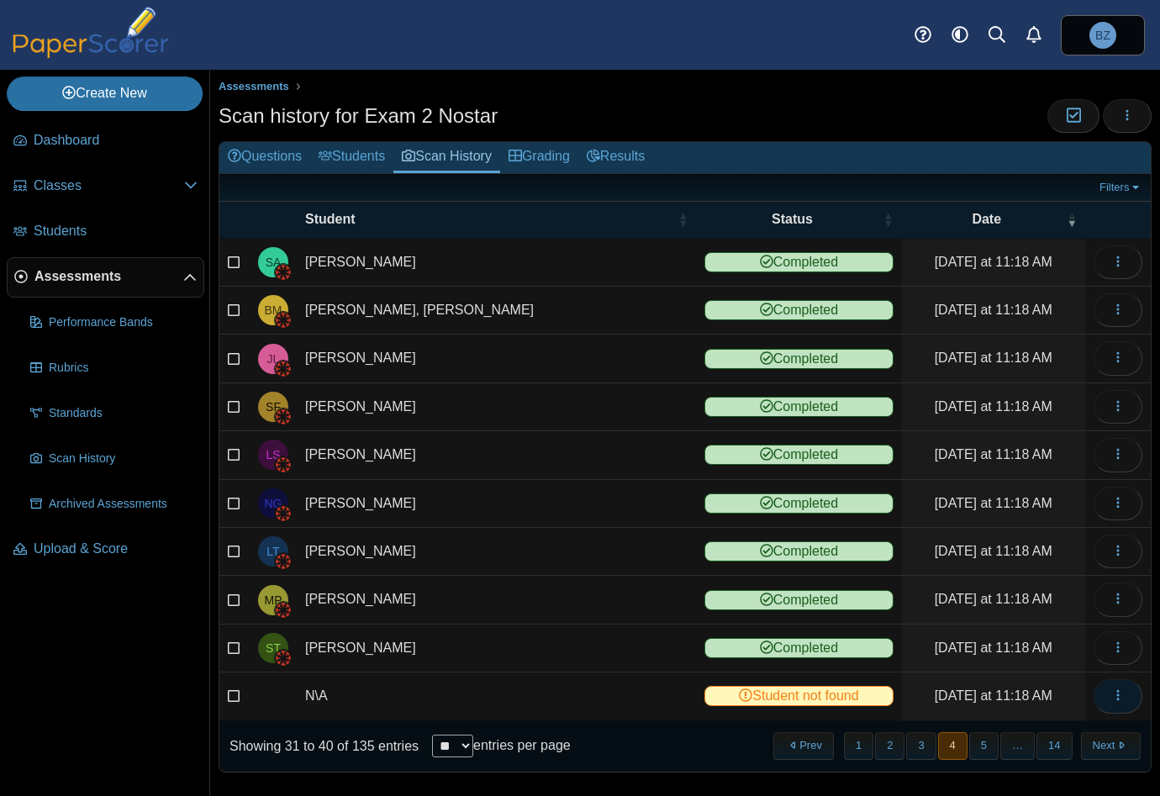
click at [1111, 698] on span "button" at bounding box center [1117, 695] width 13 height 14
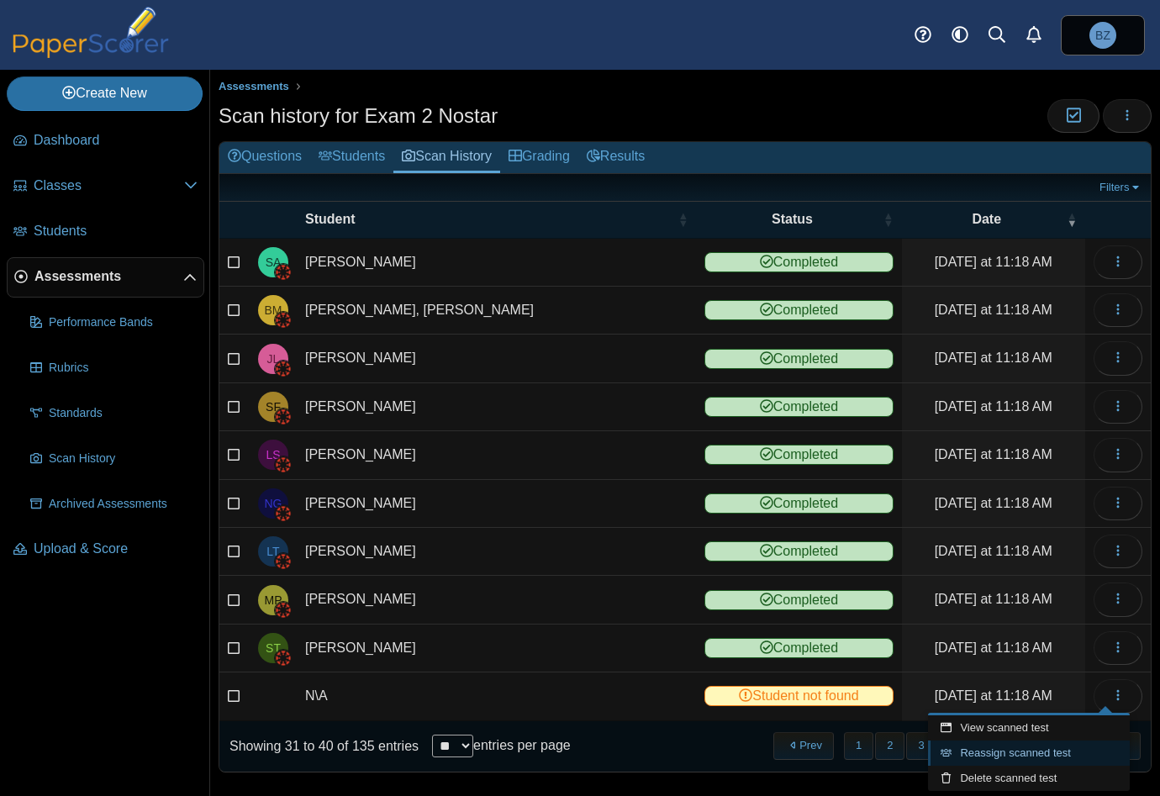
click at [1028, 752] on link "Reassign scanned test" at bounding box center [1029, 752] width 202 height 25
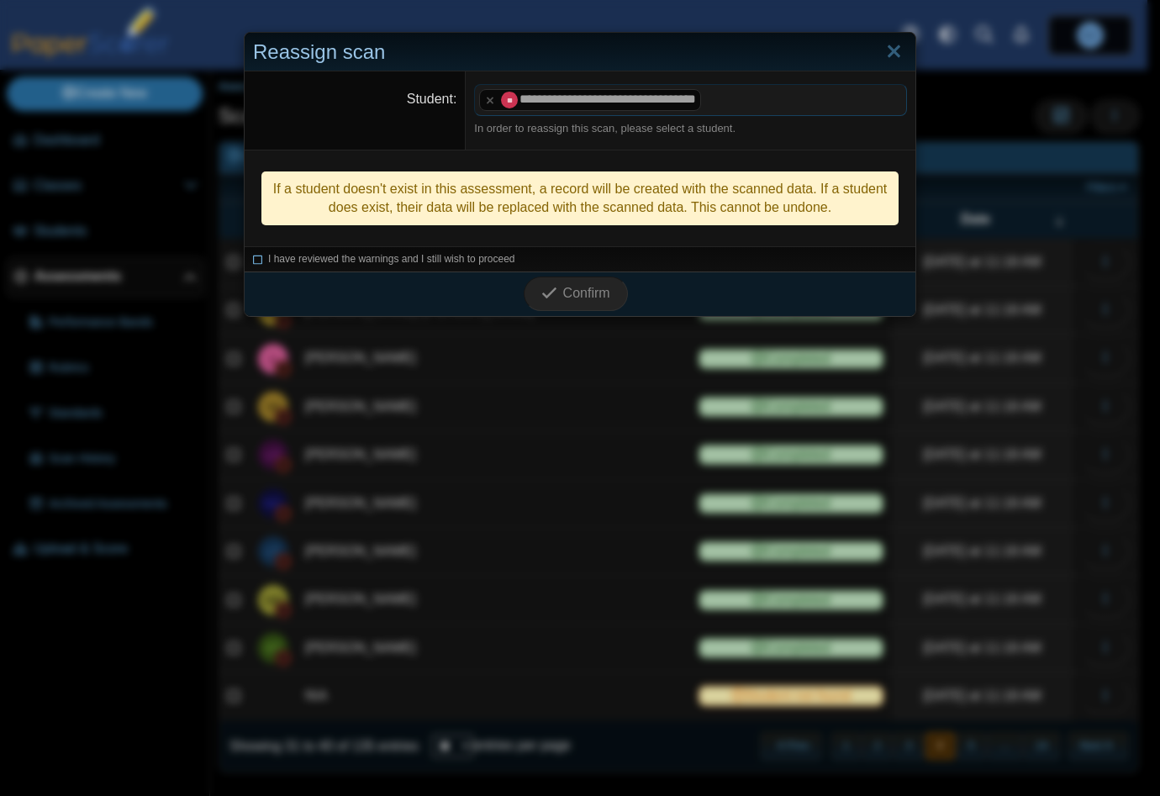
click at [253, 261] on icon at bounding box center [258, 256] width 10 height 9
click at [572, 296] on span "Confirm" at bounding box center [586, 293] width 47 height 14
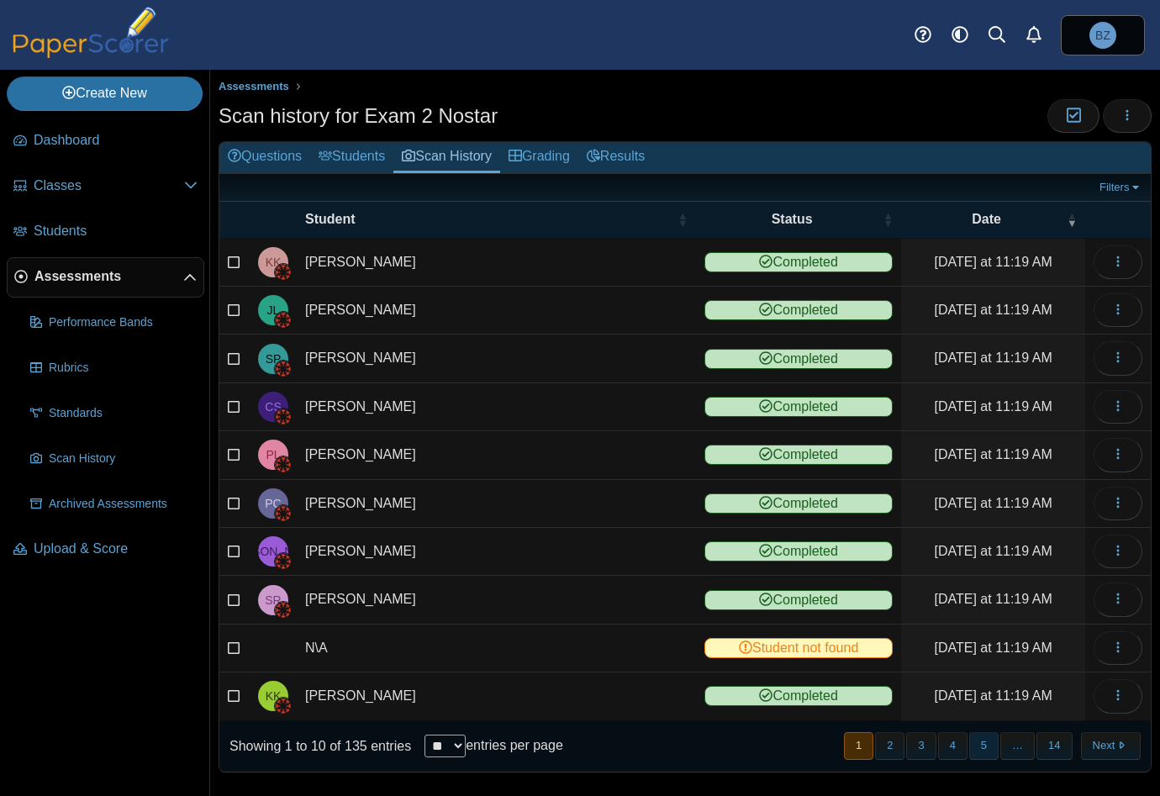
click at [969, 738] on button "5" at bounding box center [983, 746] width 29 height 28
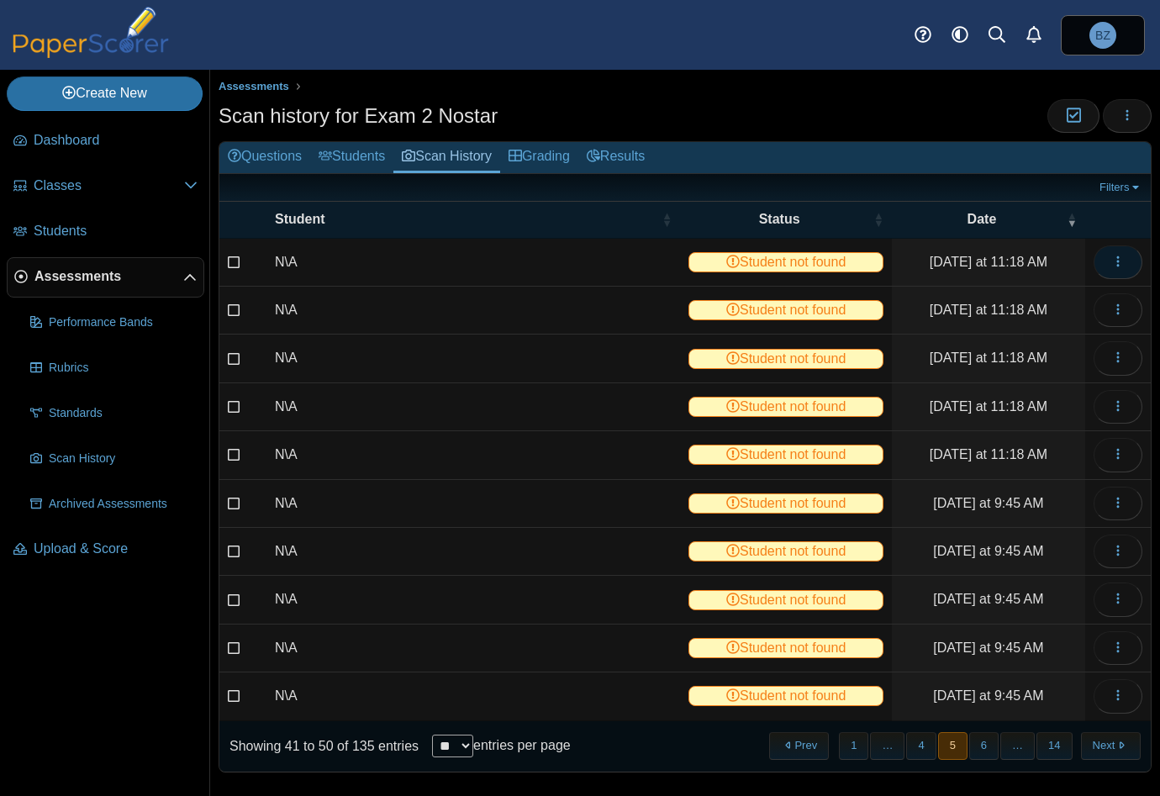
click at [1111, 266] on span "button" at bounding box center [1117, 262] width 13 height 14
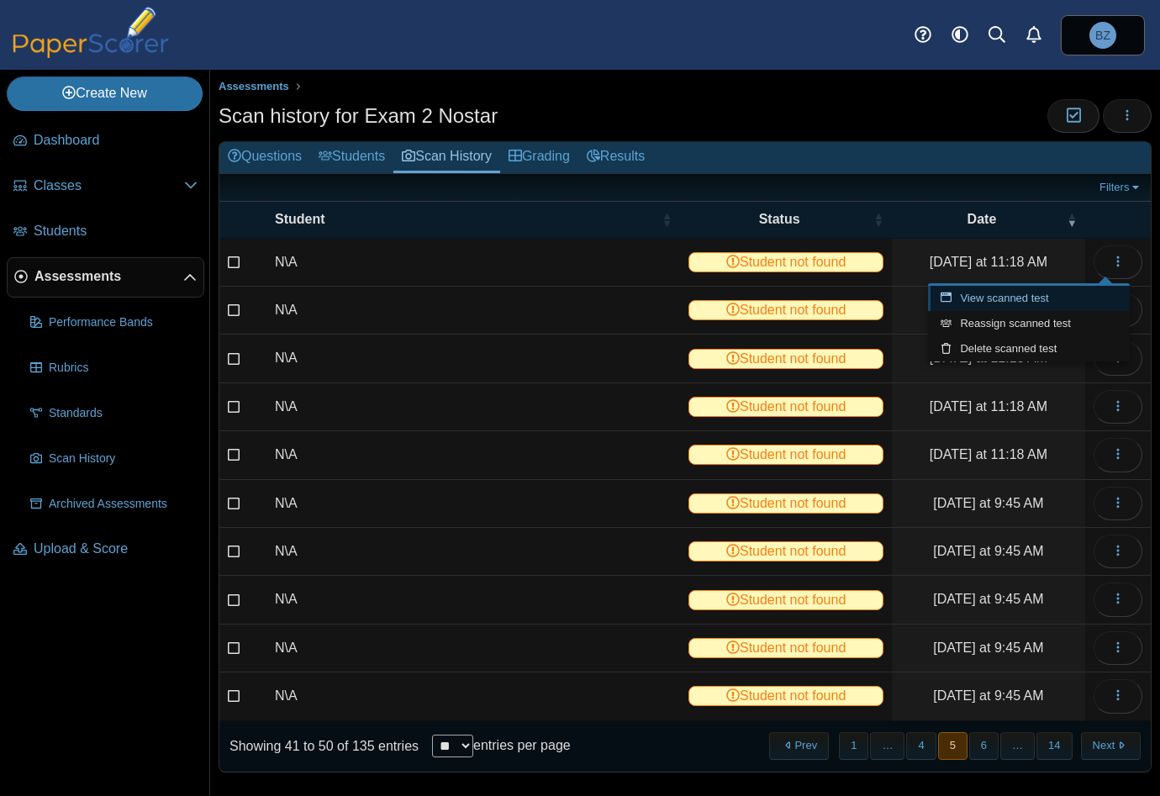
click at [1019, 292] on link "View scanned test" at bounding box center [1029, 298] width 202 height 25
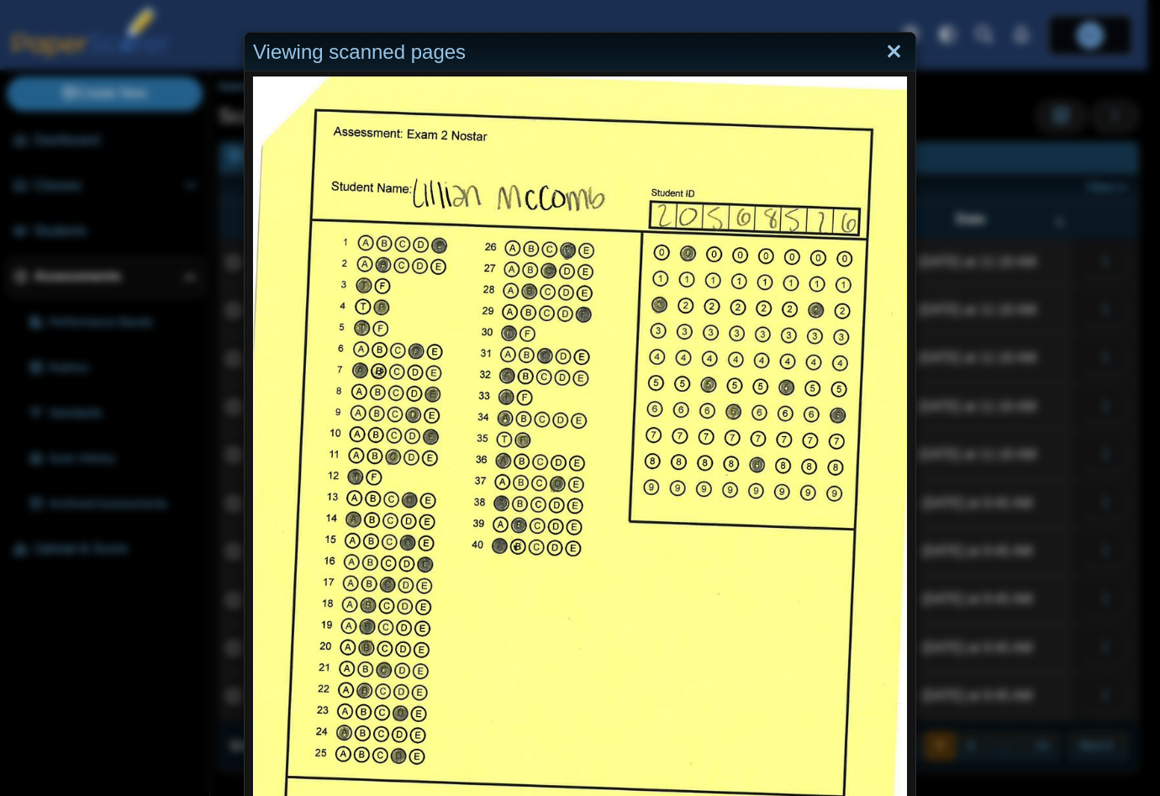
click at [893, 51] on link "Close" at bounding box center [894, 52] width 26 height 29
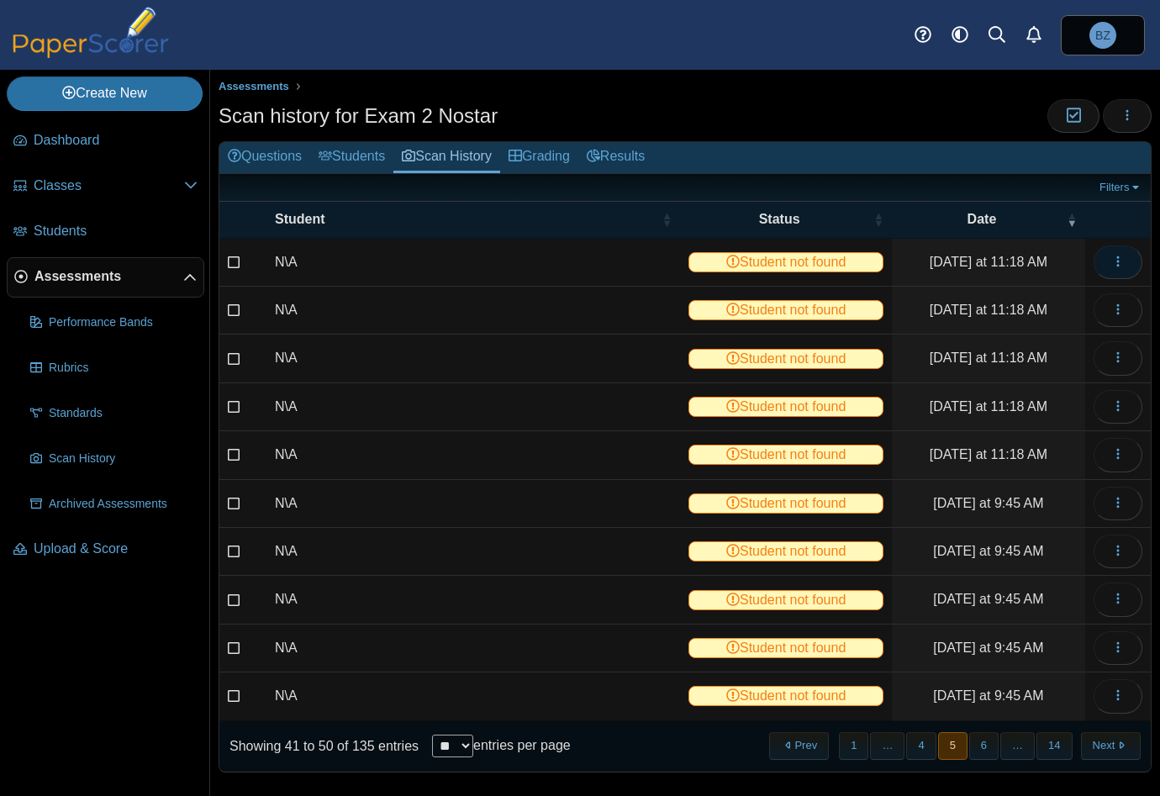
click at [1111, 262] on icon "button" at bounding box center [1117, 261] width 13 height 13
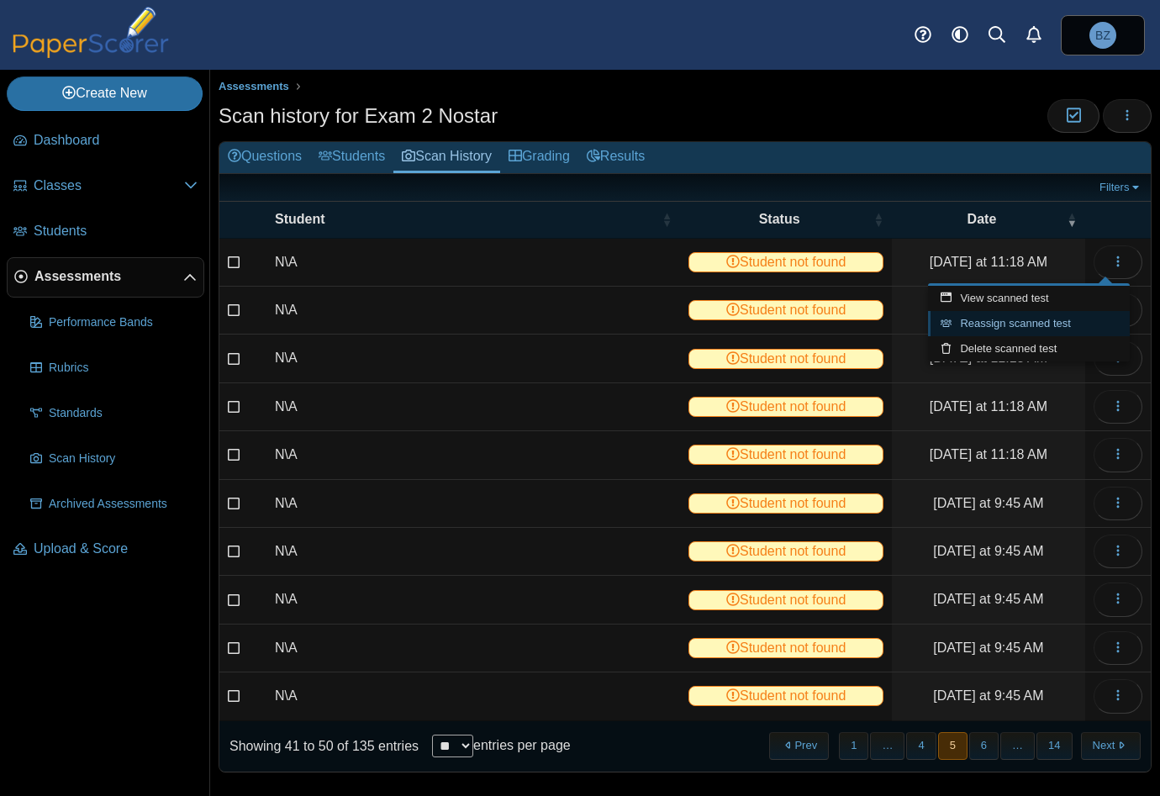
click at [1083, 322] on link "Reassign scanned test" at bounding box center [1029, 323] width 202 height 25
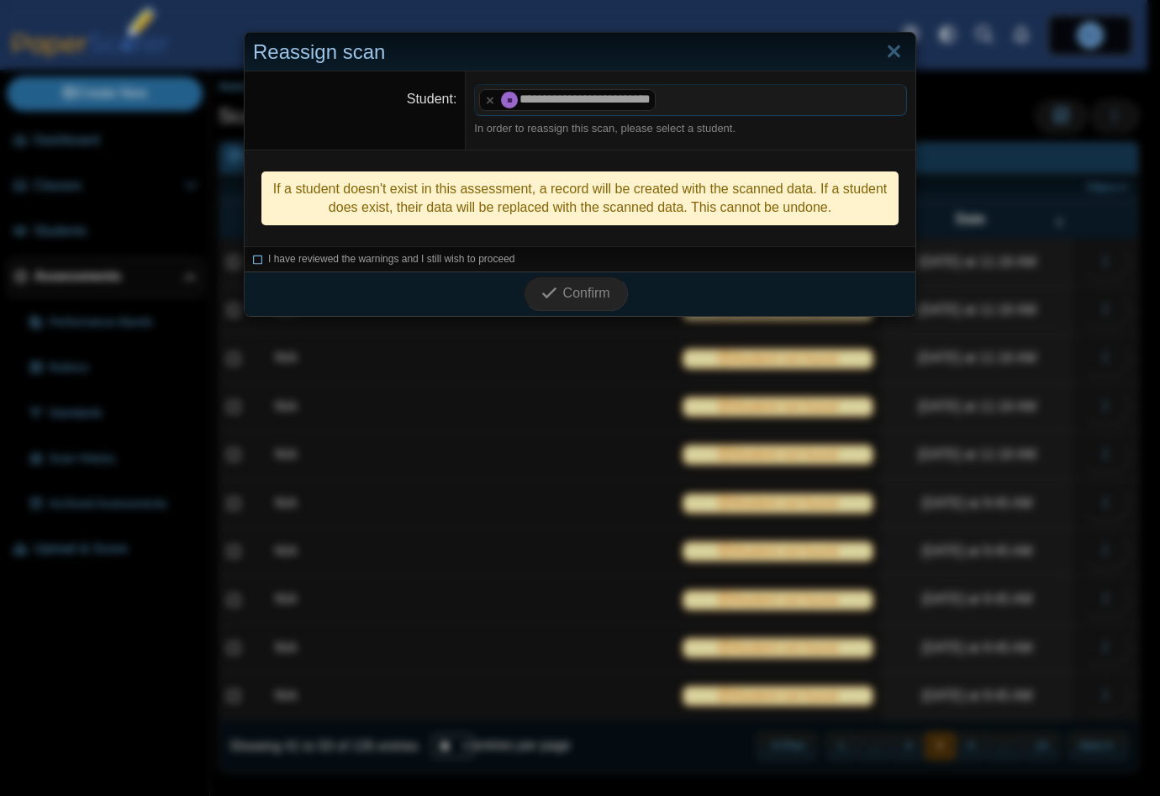
click at [253, 258] on icon at bounding box center [258, 256] width 10 height 9
click at [569, 286] on span "Confirm" at bounding box center [586, 293] width 47 height 14
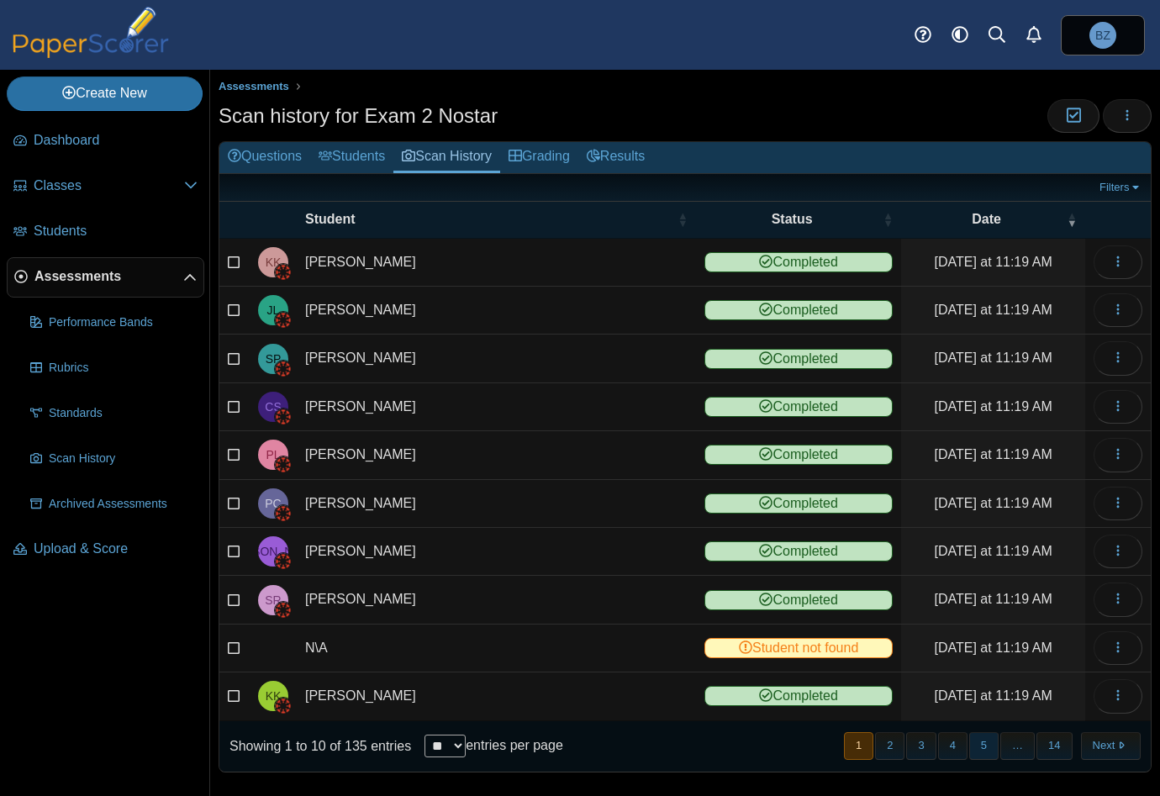
click at [969, 738] on button "5" at bounding box center [983, 746] width 29 height 28
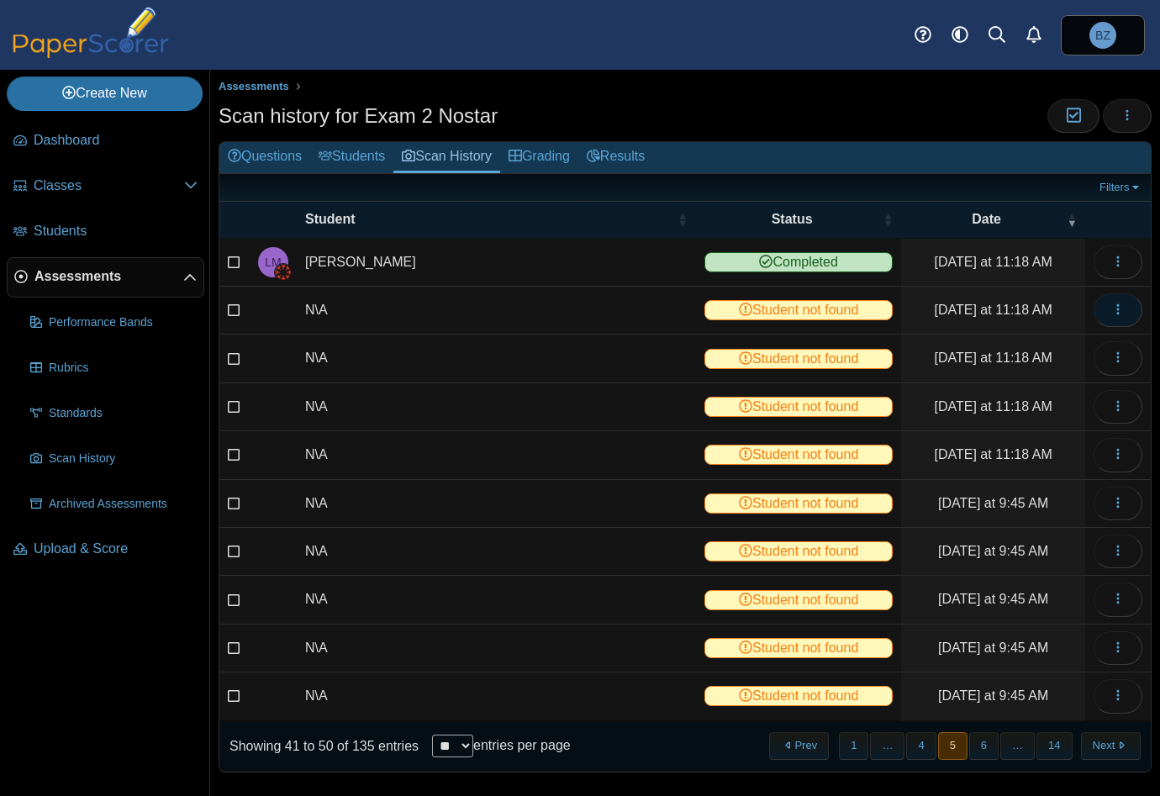
click at [1116, 310] on button "button" at bounding box center [1117, 310] width 49 height 34
click at [1050, 347] on link "View scanned test" at bounding box center [1029, 346] width 202 height 25
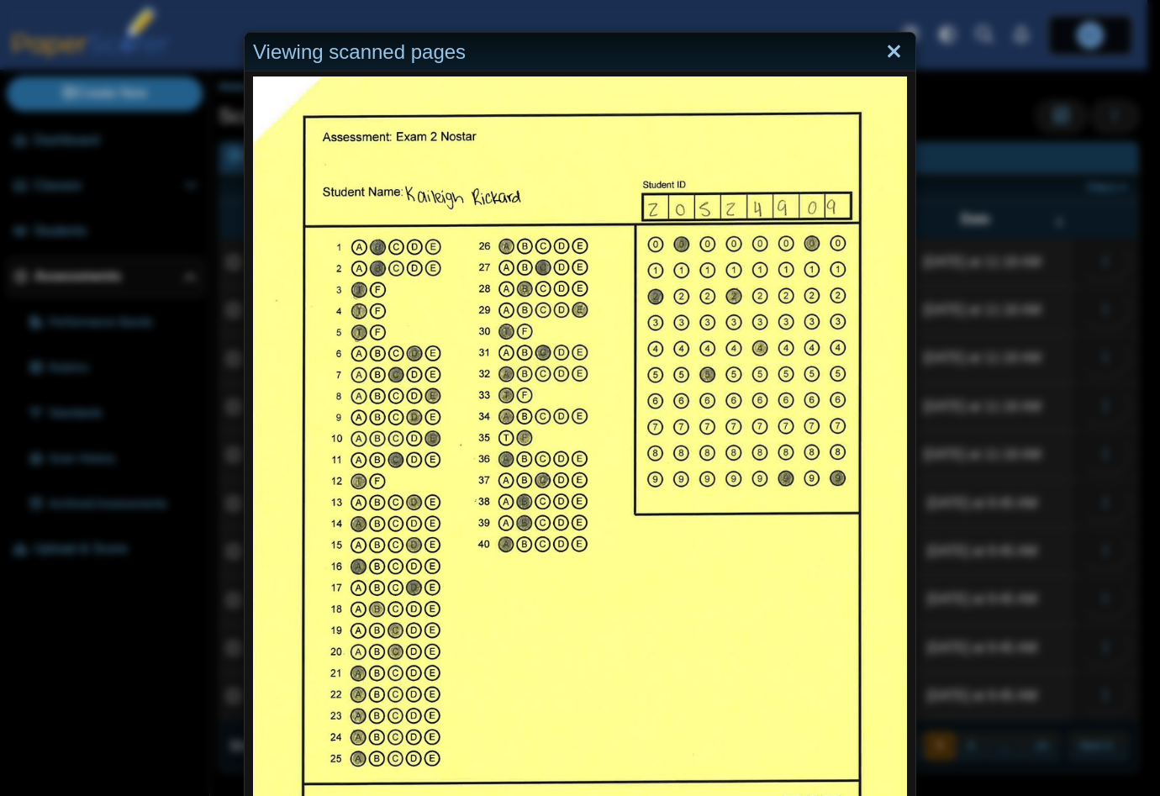
click at [888, 52] on link "Close" at bounding box center [894, 52] width 26 height 29
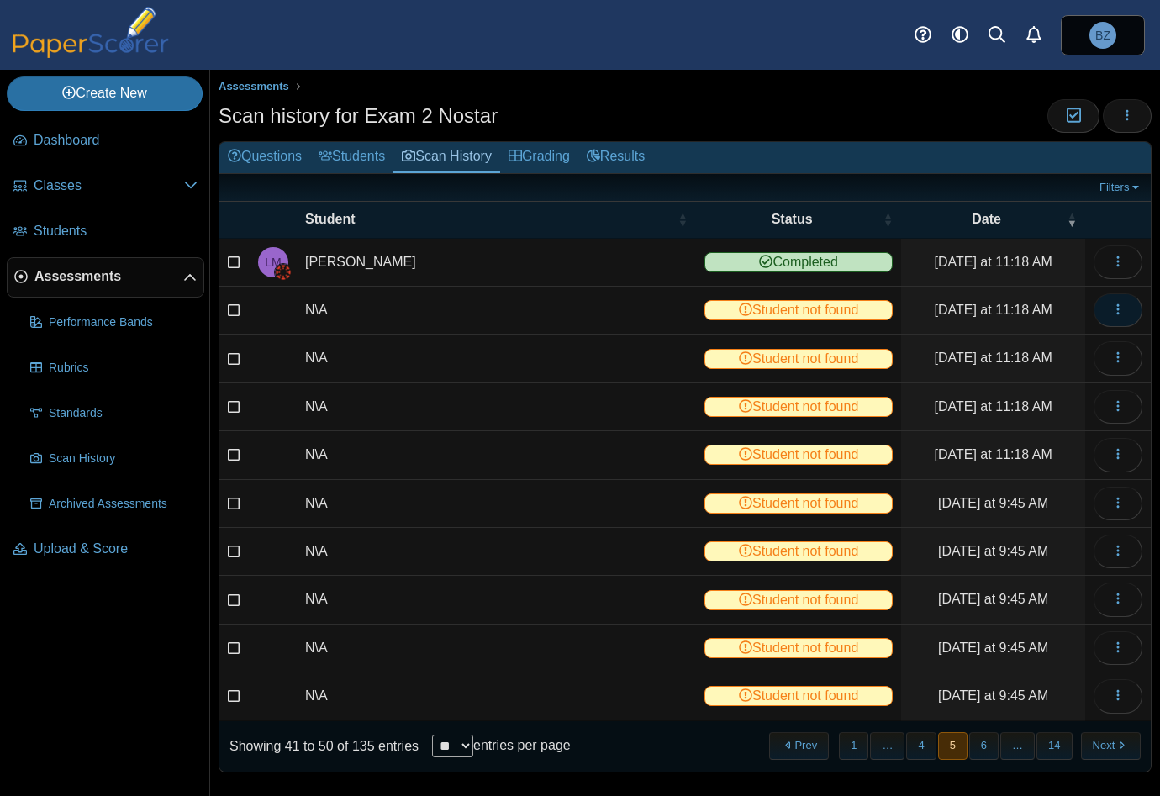
click at [1111, 305] on icon "button" at bounding box center [1117, 309] width 13 height 13
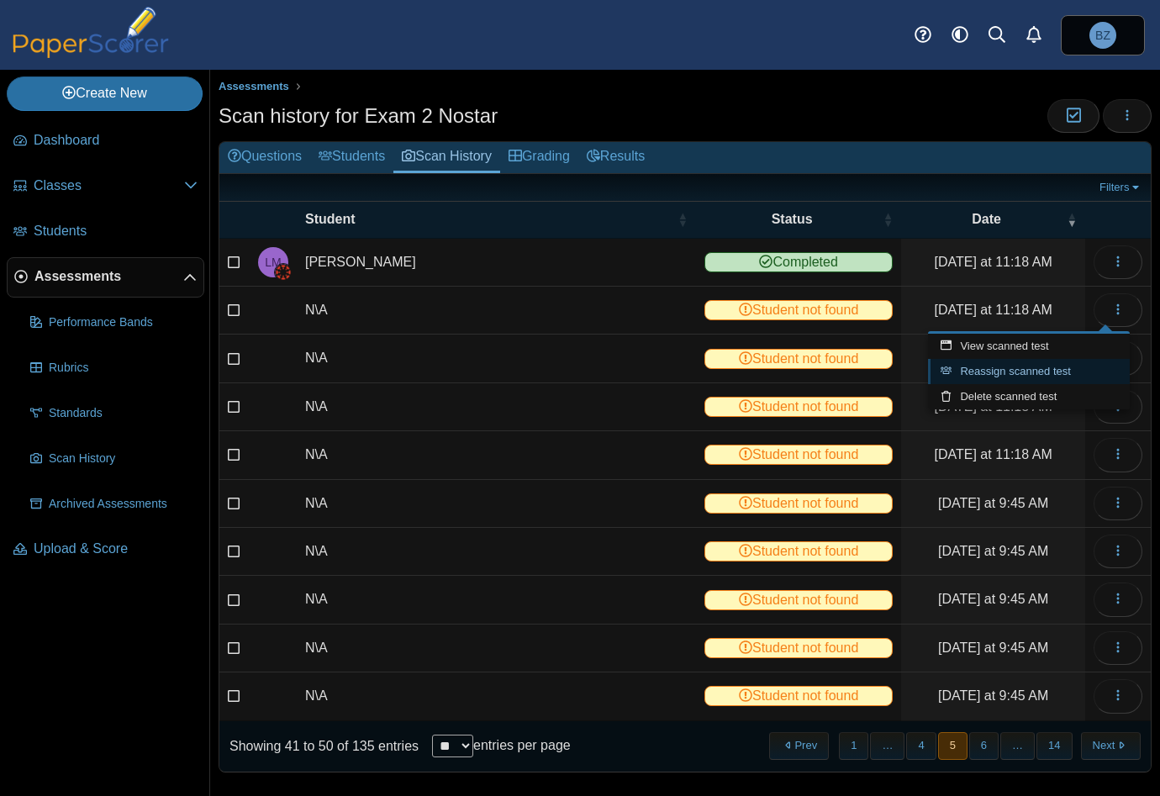
click at [1058, 379] on link "Reassign scanned test" at bounding box center [1029, 371] width 202 height 25
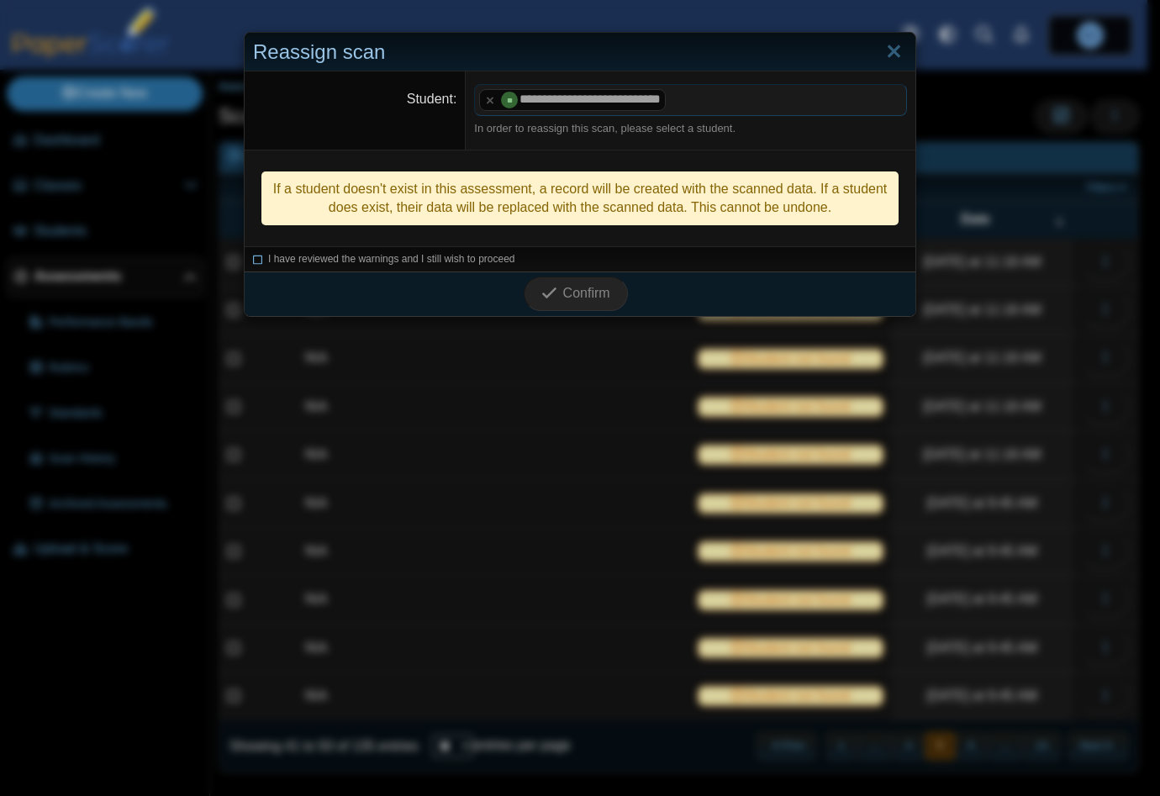
click at [253, 255] on icon at bounding box center [258, 256] width 10 height 9
click at [585, 288] on span "Confirm" at bounding box center [586, 293] width 47 height 14
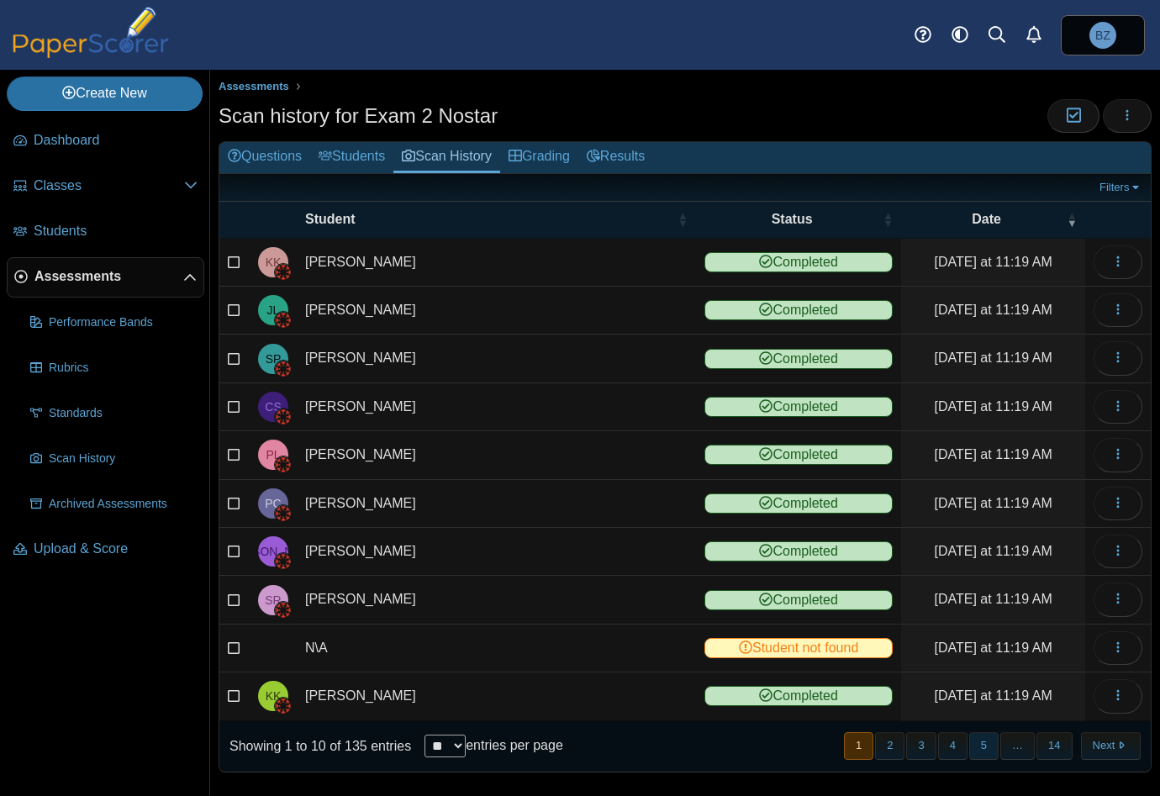
click at [971, 739] on button "5" at bounding box center [983, 746] width 29 height 28
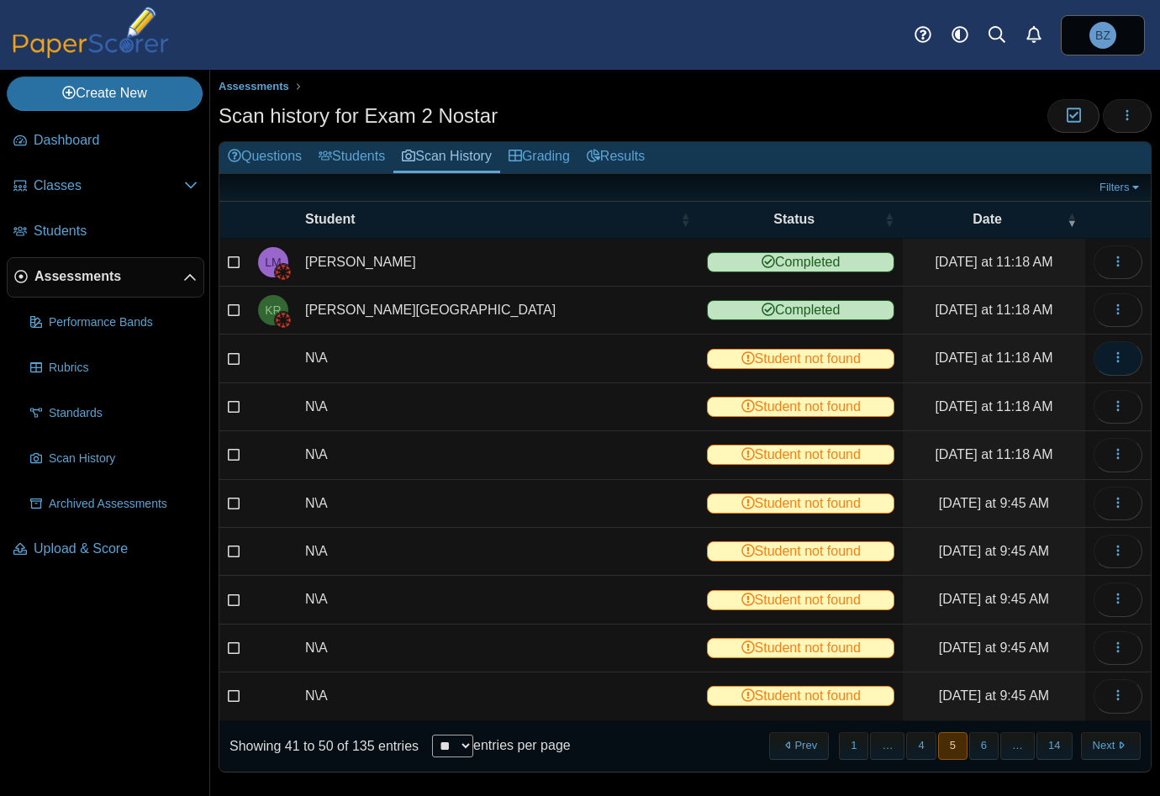
click at [1116, 342] on button "button" at bounding box center [1117, 358] width 49 height 34
click at [1042, 398] on link "View scanned test" at bounding box center [1029, 393] width 202 height 25
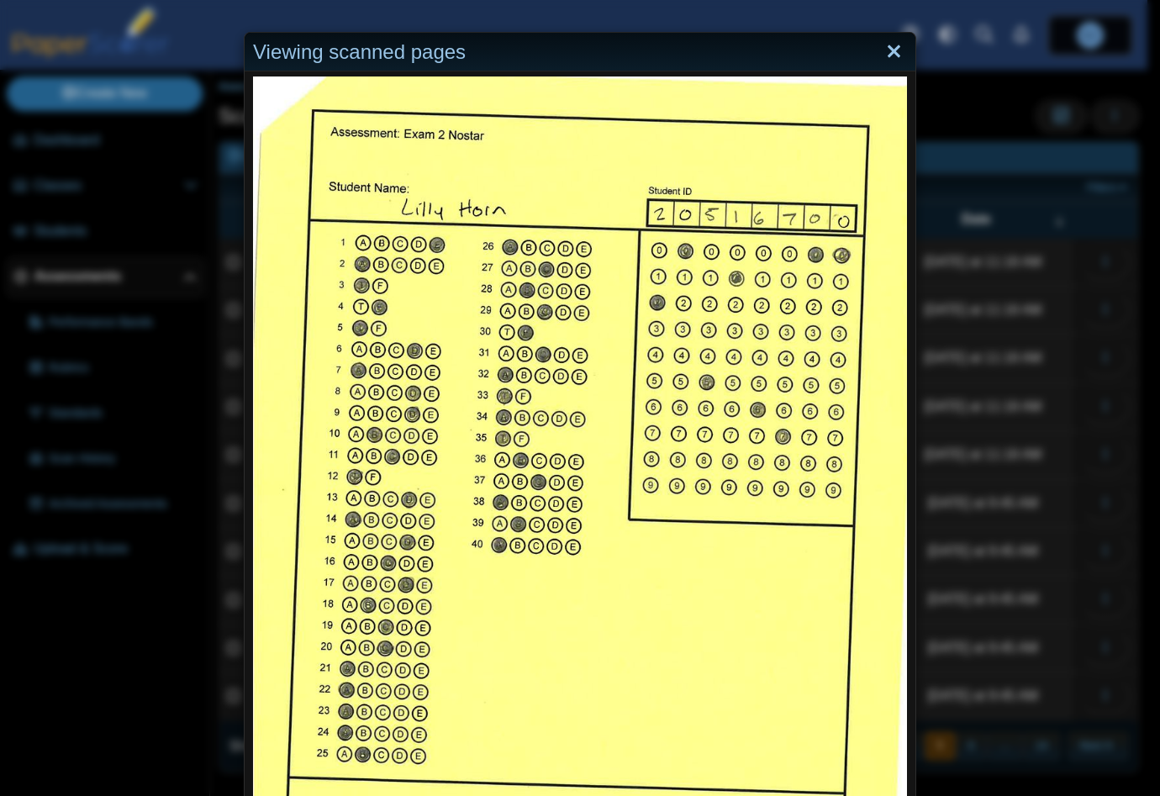
click at [884, 48] on link "Close" at bounding box center [894, 52] width 26 height 29
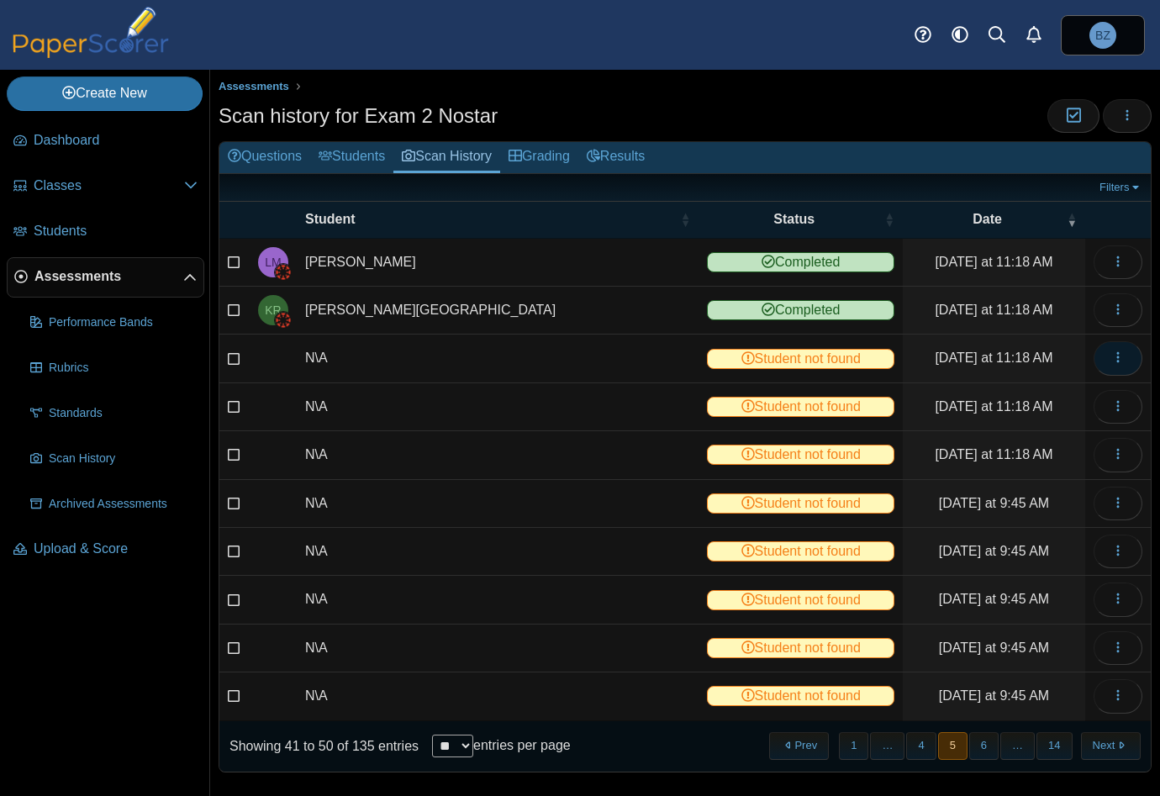
click at [1111, 355] on icon "button" at bounding box center [1117, 356] width 13 height 13
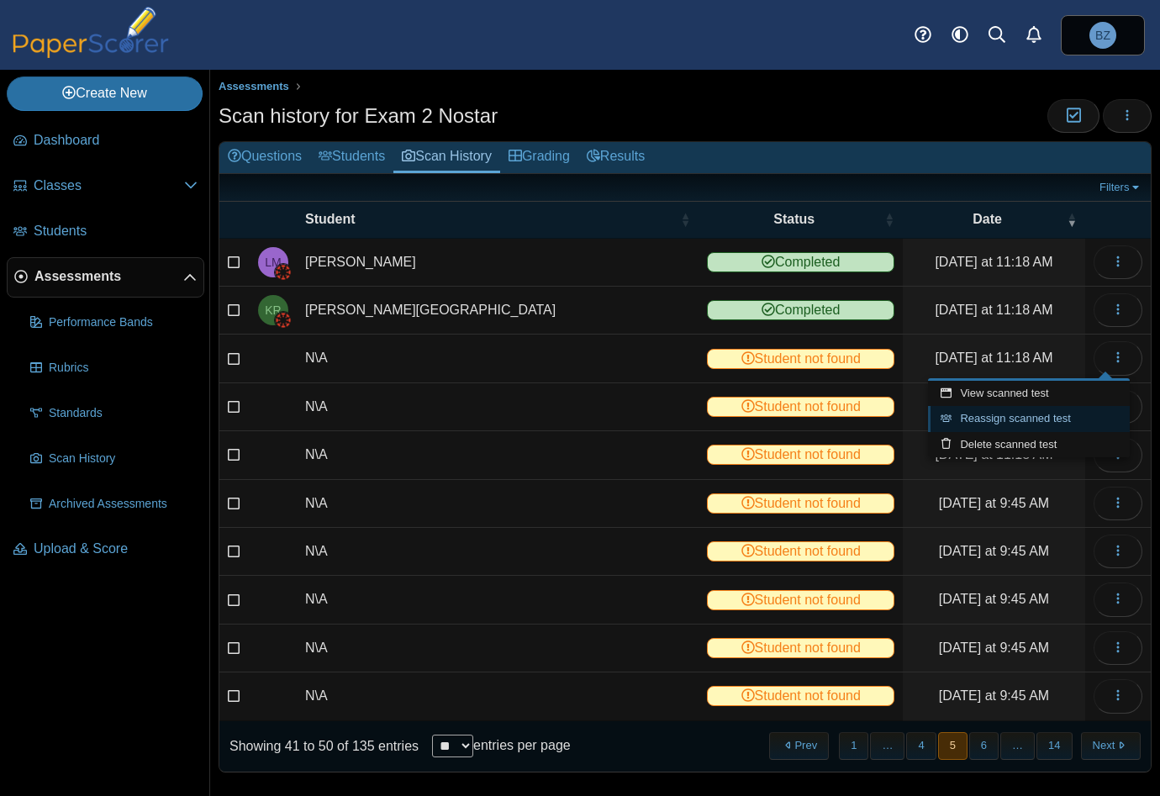
click at [1046, 419] on link "Reassign scanned test" at bounding box center [1029, 418] width 202 height 25
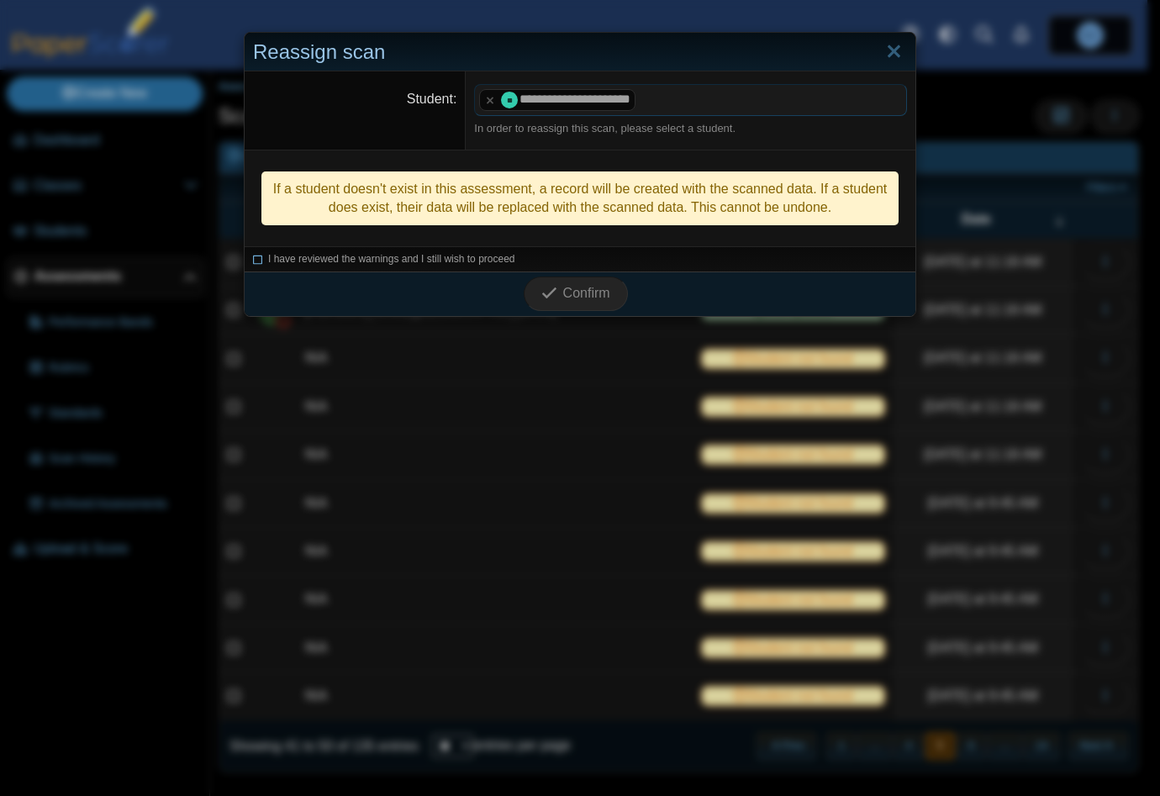
click at [253, 258] on icon at bounding box center [258, 256] width 10 height 9
click at [619, 298] on button "Confirm" at bounding box center [575, 294] width 103 height 34
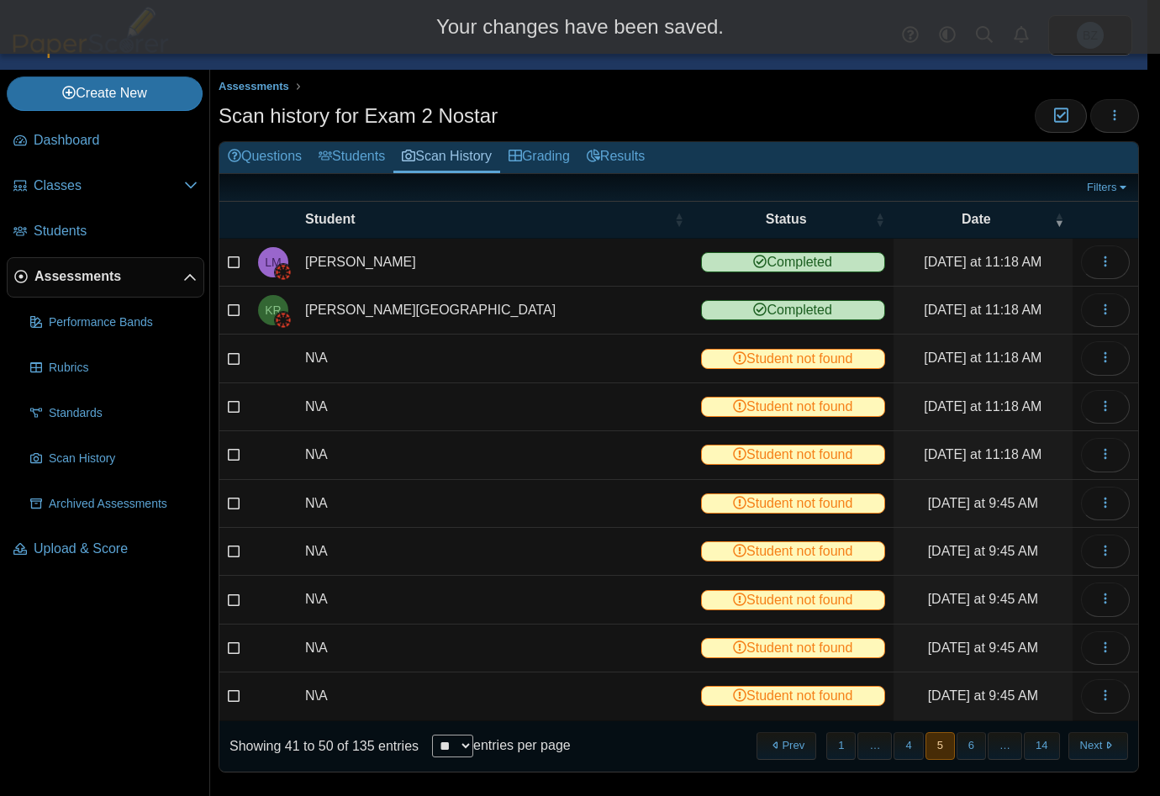
click at [595, 298] on body "Dashboard Classes Archived classes Students" at bounding box center [573, 398] width 1147 height 796
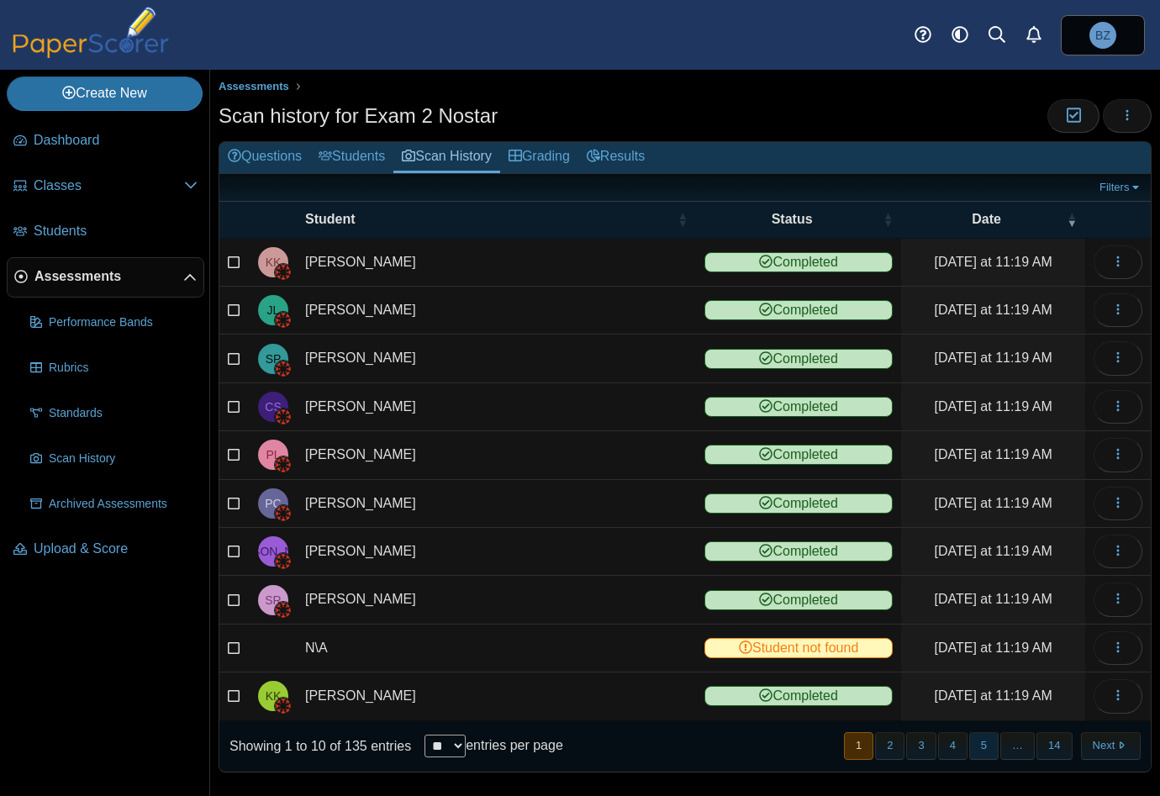
click at [975, 736] on button "5" at bounding box center [983, 746] width 29 height 28
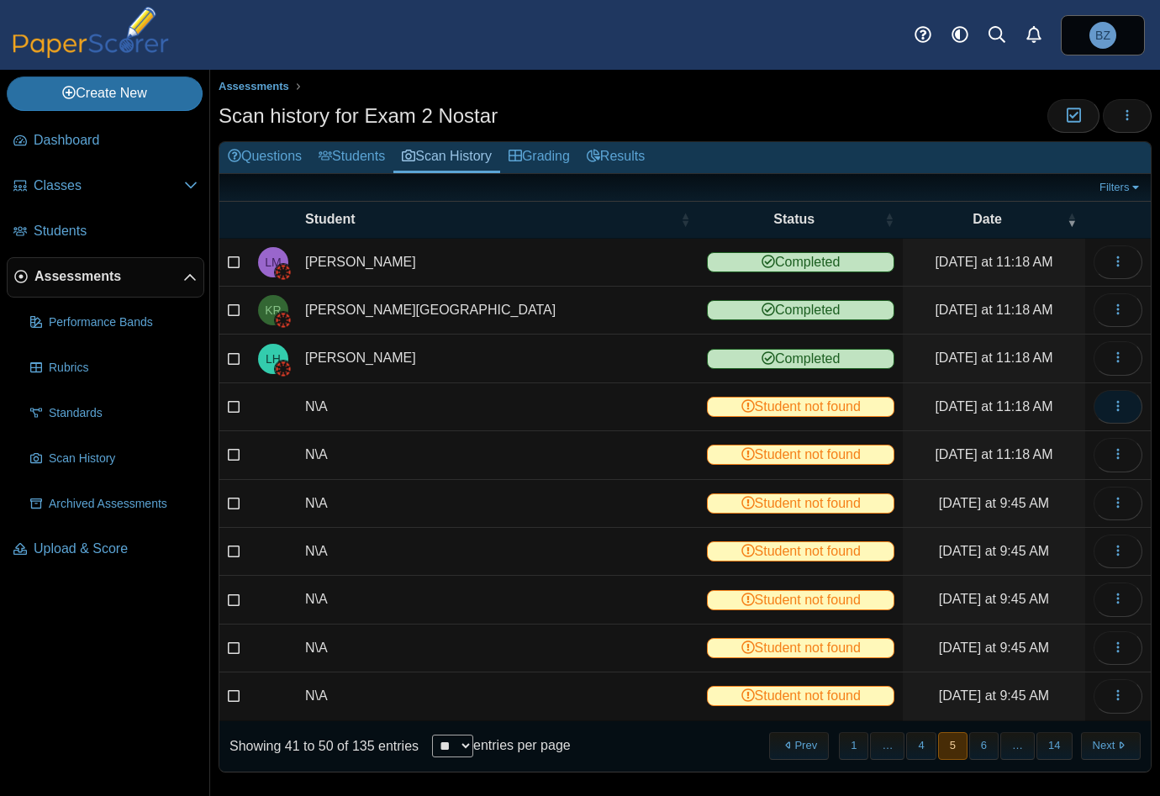
click at [1113, 409] on button "button" at bounding box center [1117, 407] width 49 height 34
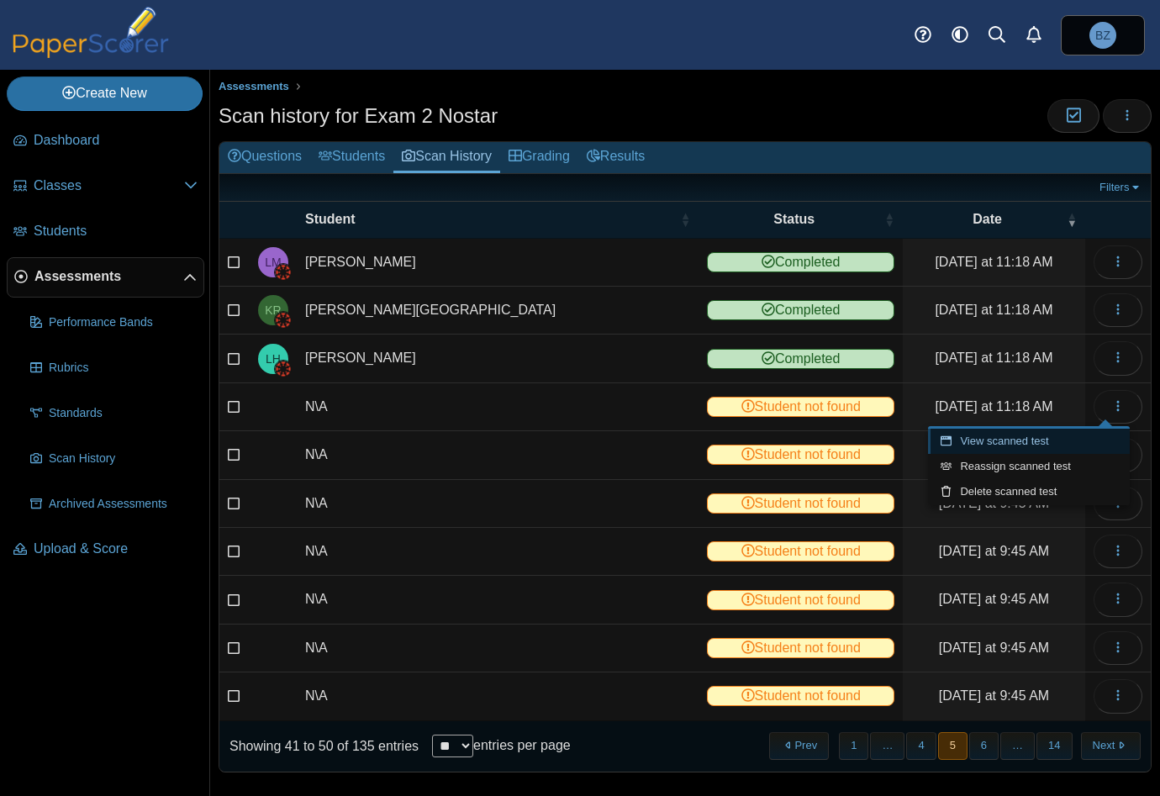
click at [1017, 443] on link "View scanned test" at bounding box center [1029, 441] width 202 height 25
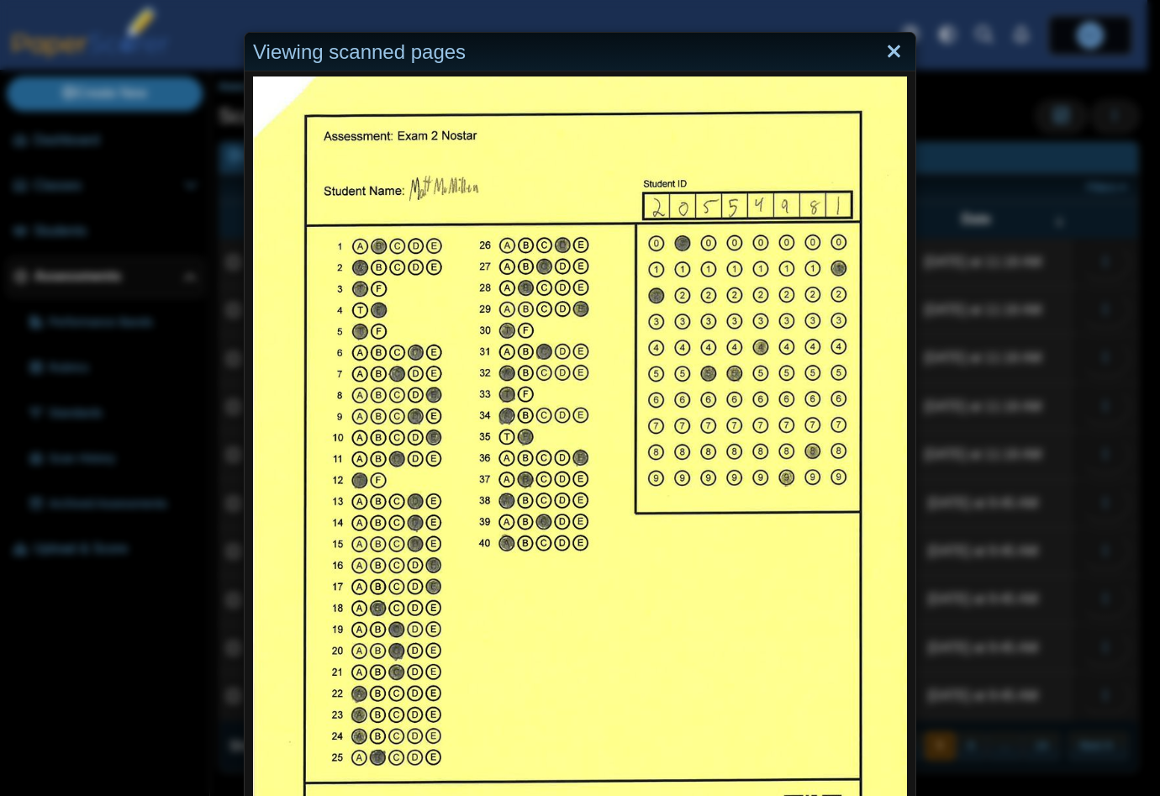
click at [890, 49] on link "Close" at bounding box center [894, 52] width 26 height 29
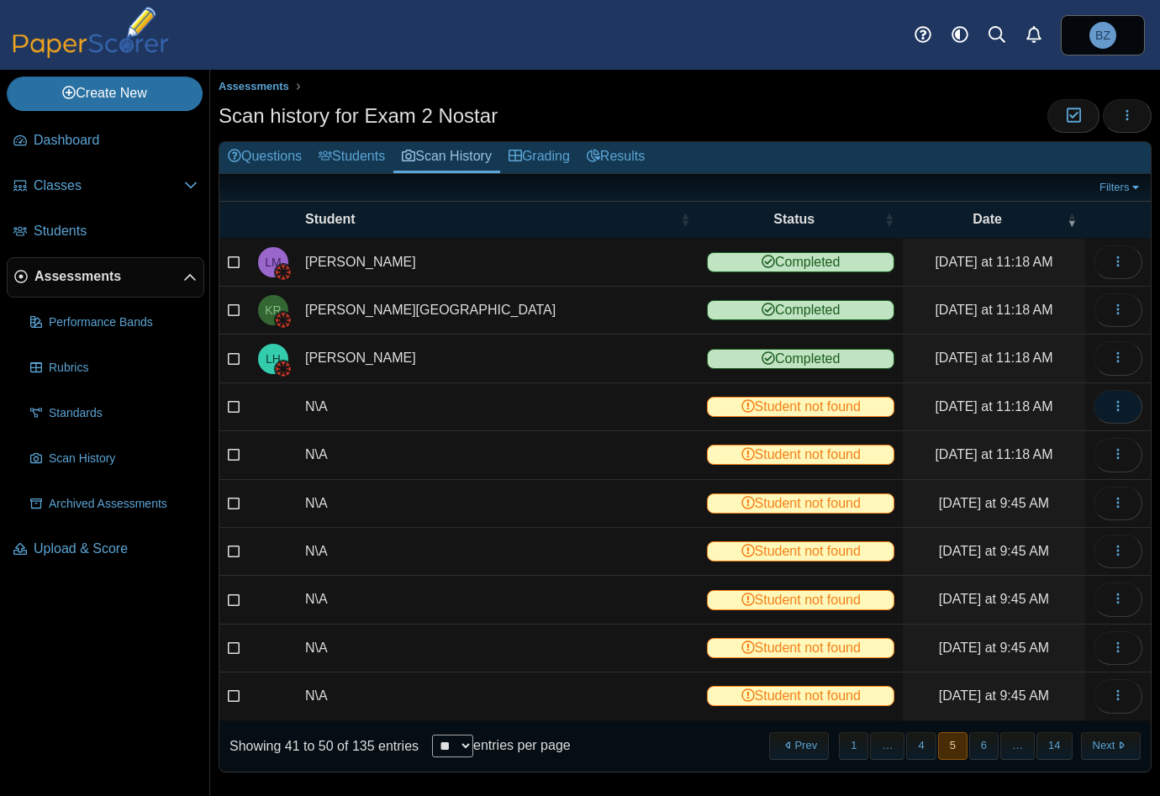
click at [1111, 411] on span "button" at bounding box center [1117, 406] width 13 height 14
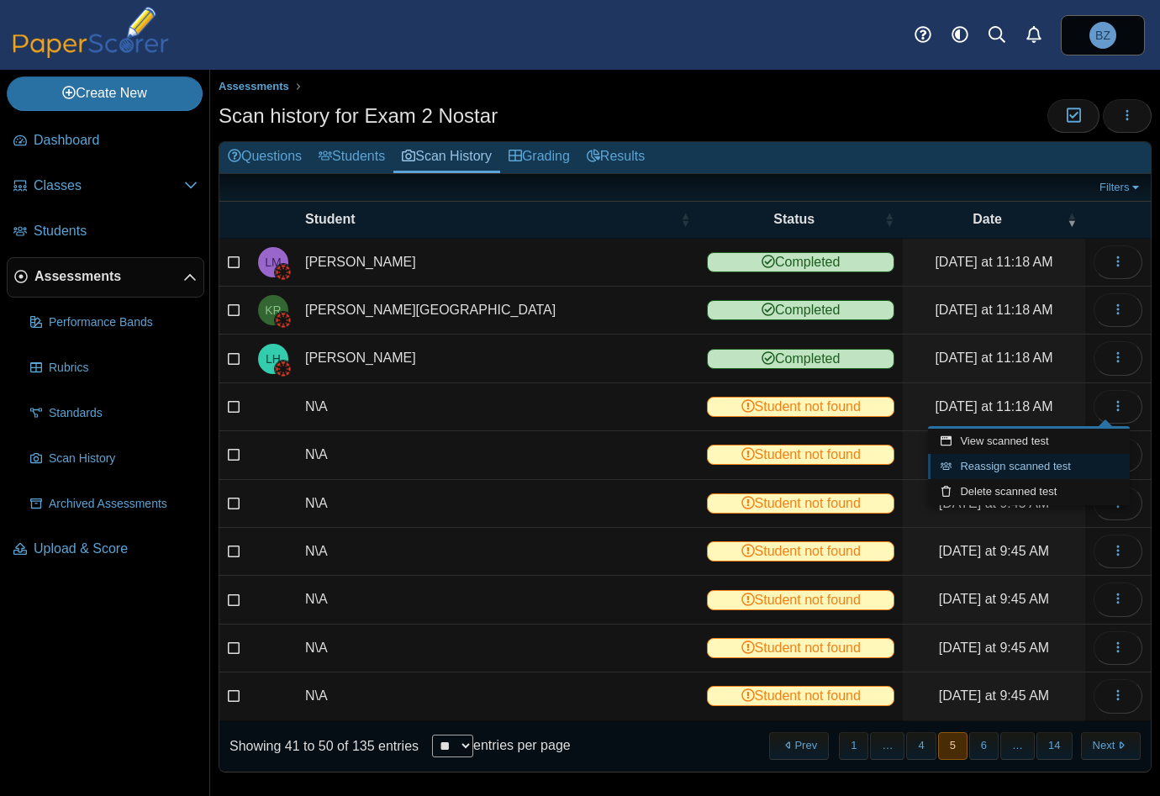
click at [1083, 464] on link "Reassign scanned test" at bounding box center [1029, 466] width 202 height 25
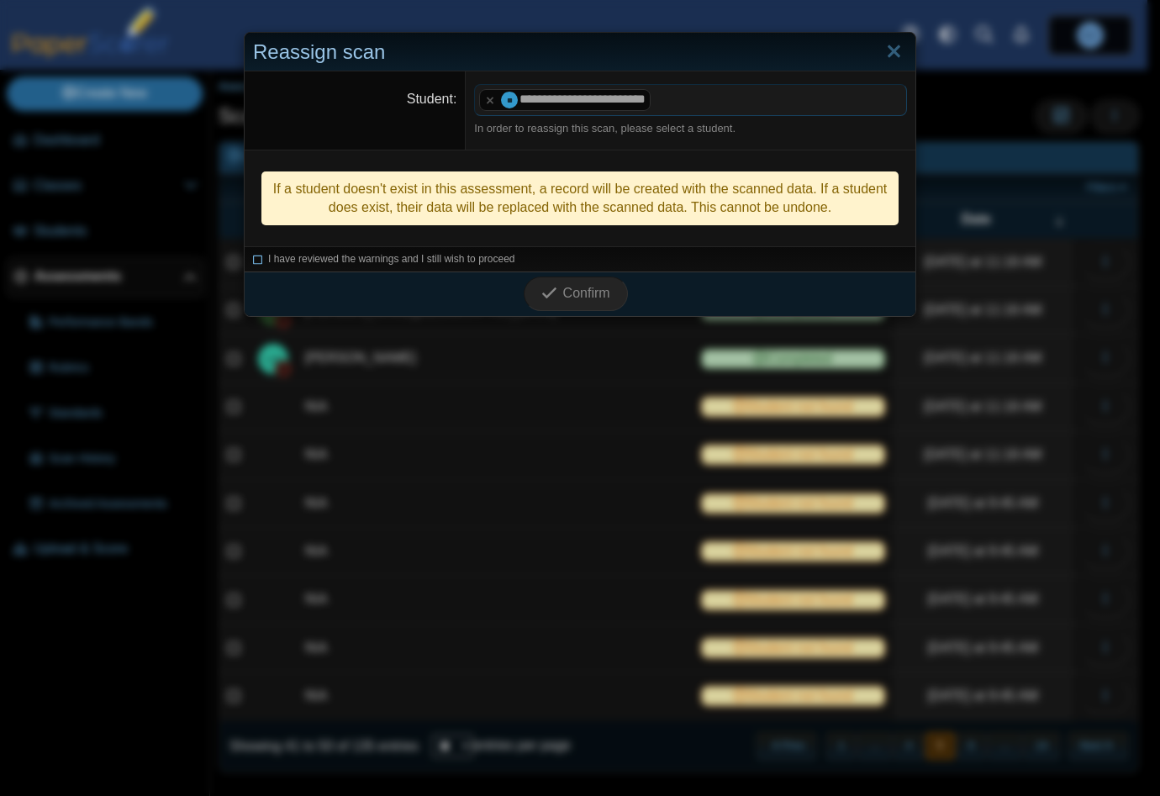
click at [256, 256] on icon at bounding box center [258, 256] width 10 height 9
click at [544, 281] on button "Confirm" at bounding box center [575, 294] width 103 height 34
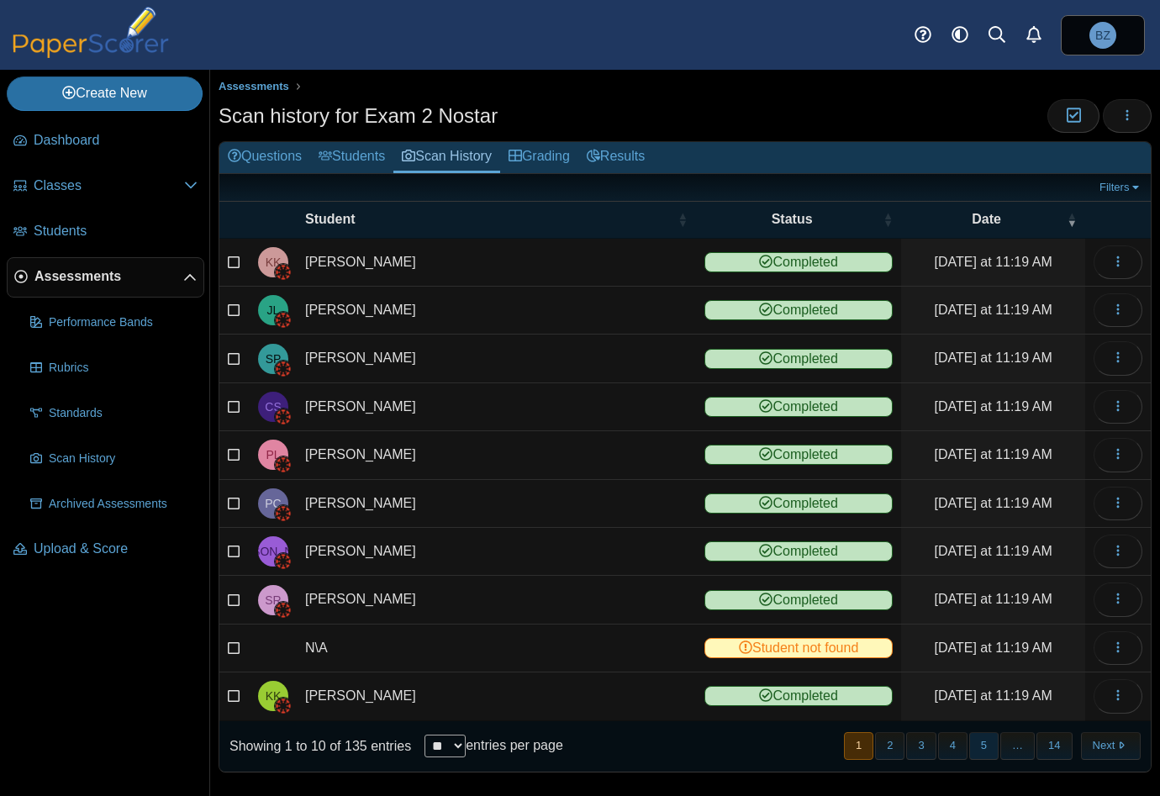
click at [970, 746] on button "5" at bounding box center [983, 746] width 29 height 28
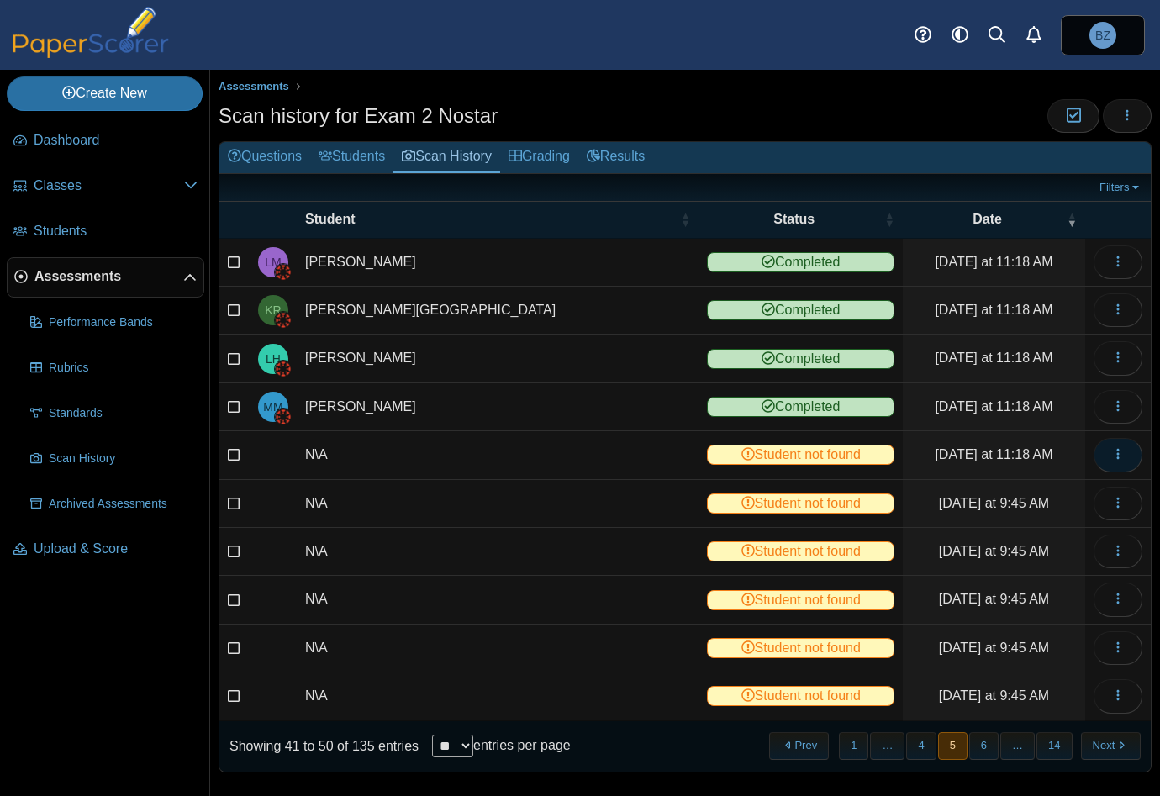
click at [1111, 447] on icon "button" at bounding box center [1117, 453] width 13 height 13
click at [1011, 490] on link "View scanned test" at bounding box center [1029, 489] width 202 height 25
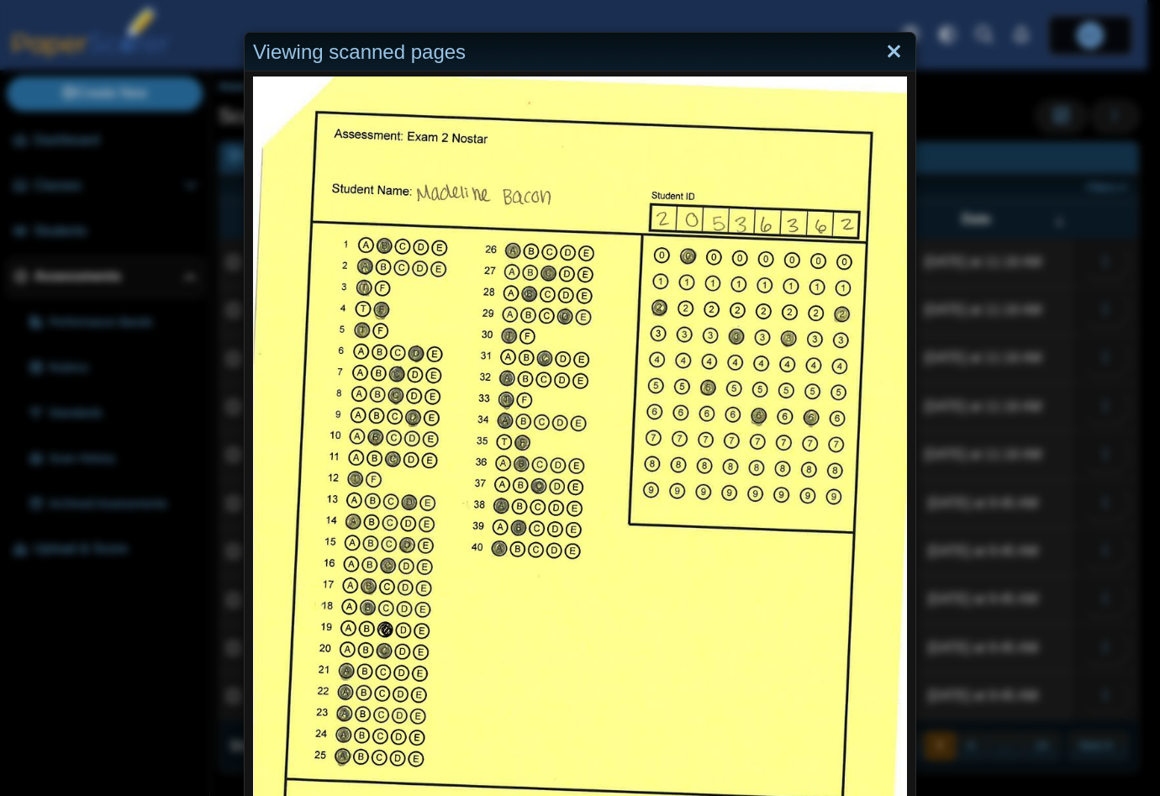
click at [887, 50] on link "Close" at bounding box center [894, 52] width 26 height 29
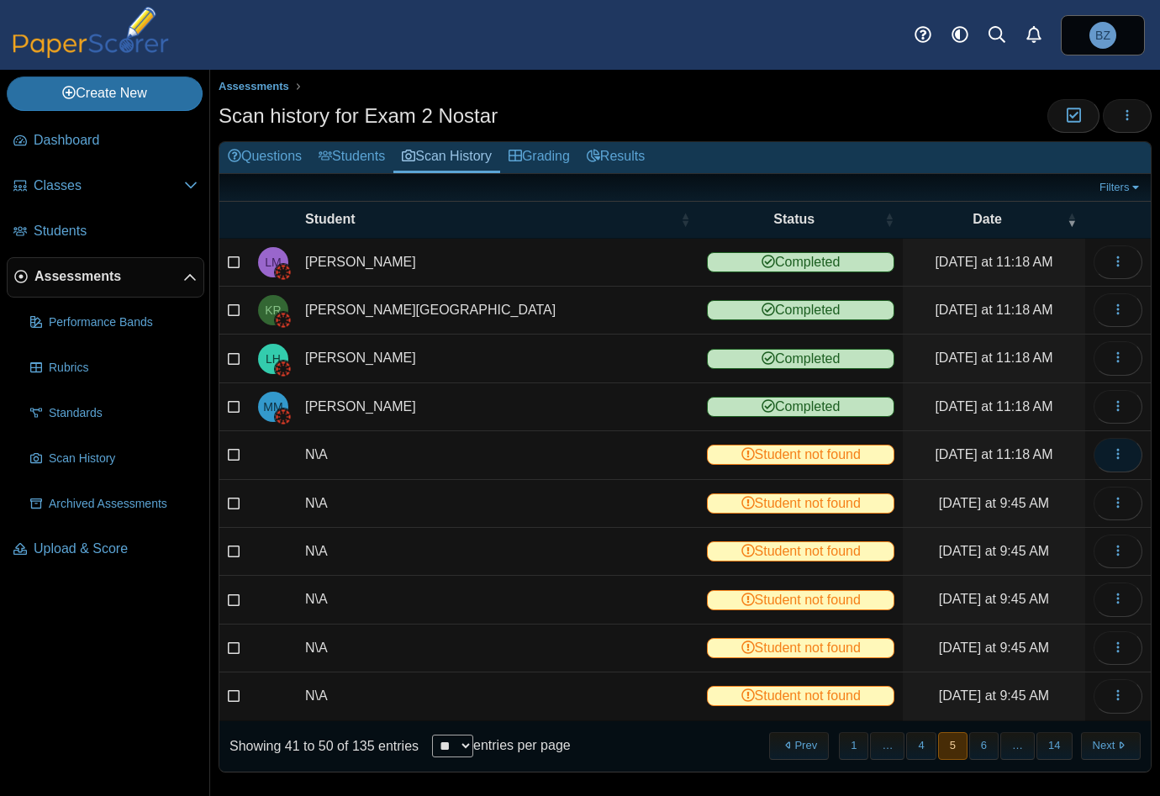
click at [1093, 453] on button "button" at bounding box center [1117, 455] width 49 height 34
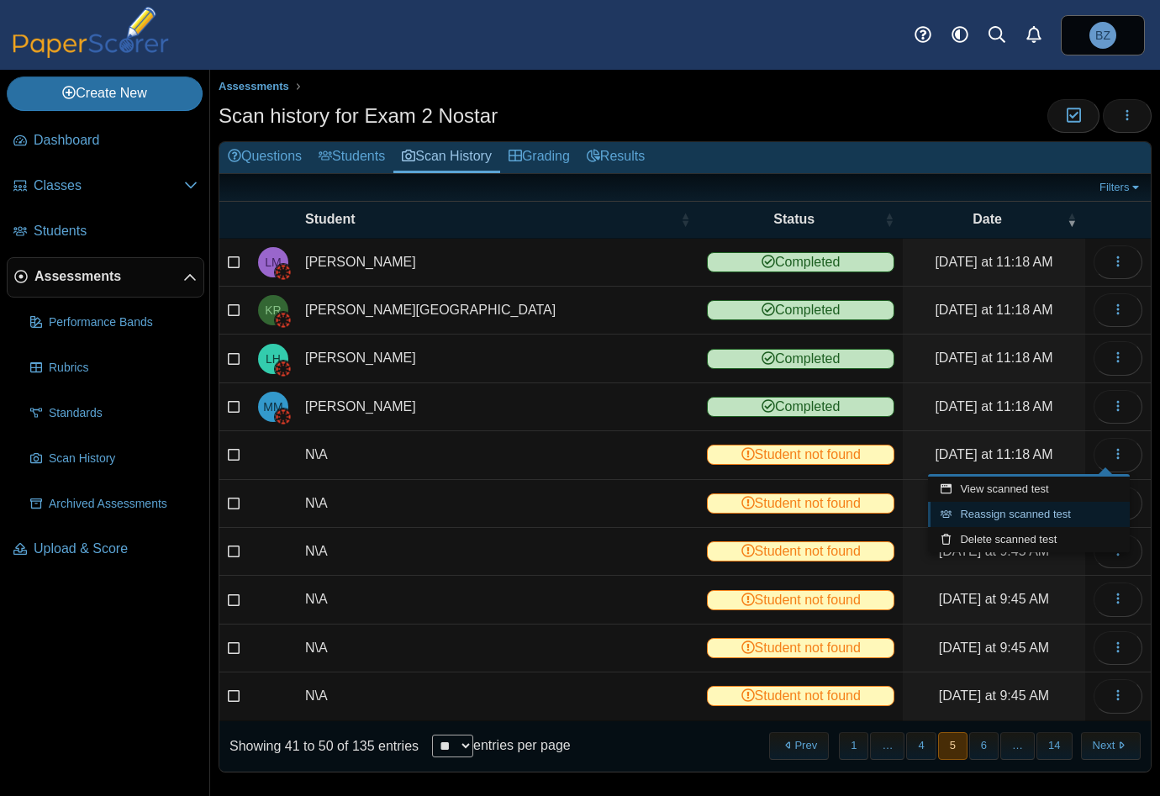
click at [1086, 520] on link "Reassign scanned test" at bounding box center [1029, 514] width 202 height 25
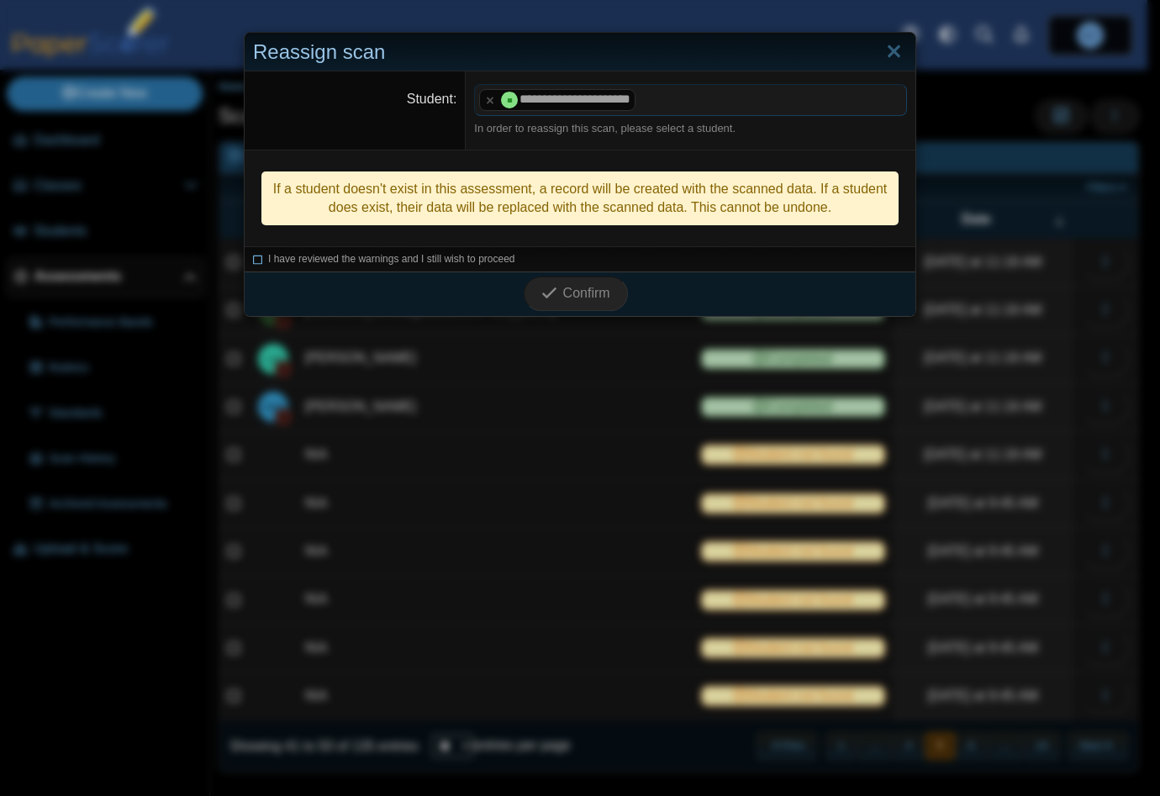
click at [255, 258] on icon at bounding box center [258, 256] width 10 height 9
click at [592, 287] on span "Confirm" at bounding box center [586, 293] width 47 height 14
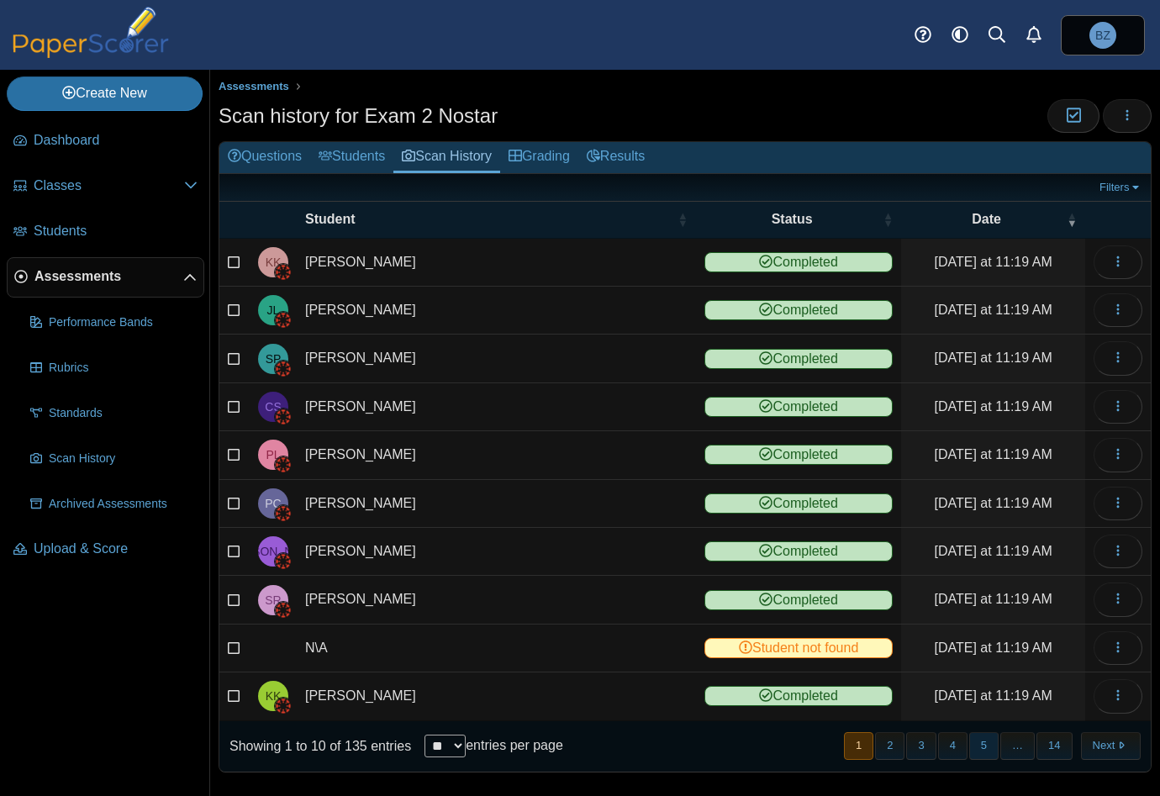
click at [973, 738] on button "5" at bounding box center [983, 746] width 29 height 28
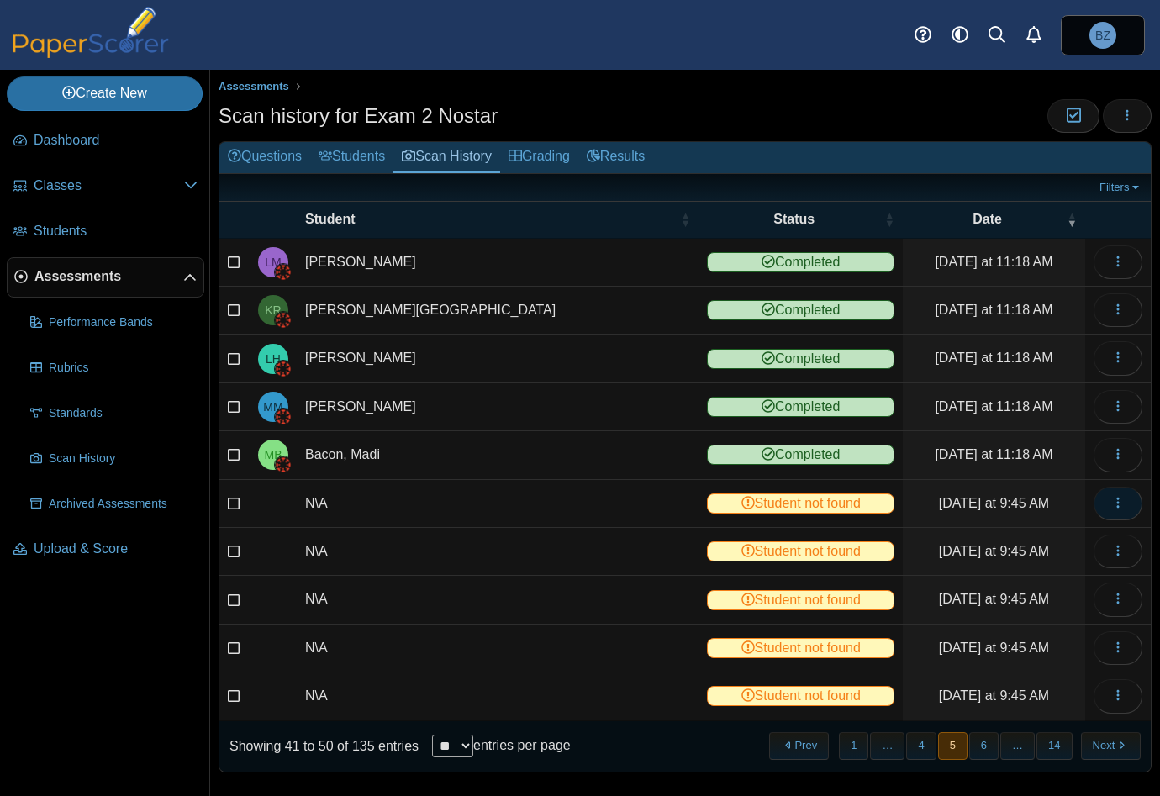
click at [1111, 497] on icon "button" at bounding box center [1117, 502] width 13 height 13
click at [1004, 533] on link "View scanned test" at bounding box center [1029, 536] width 202 height 25
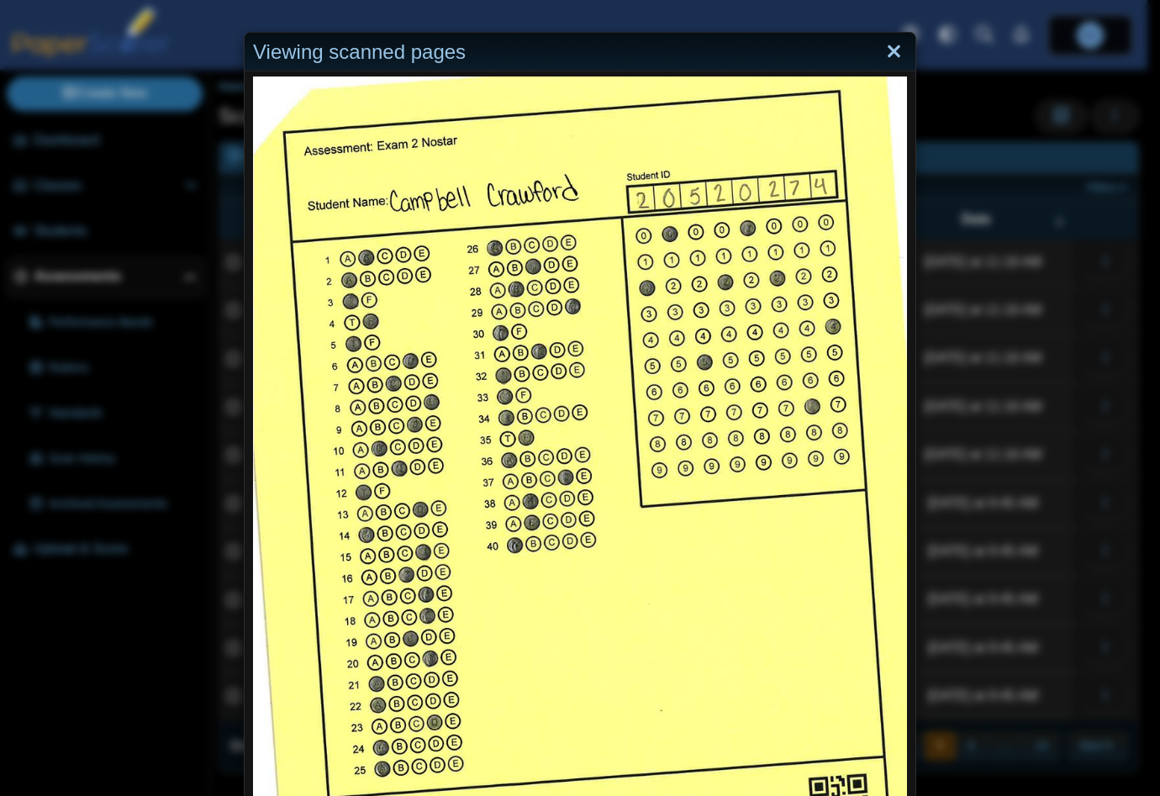
click at [888, 53] on link "Close" at bounding box center [894, 52] width 26 height 29
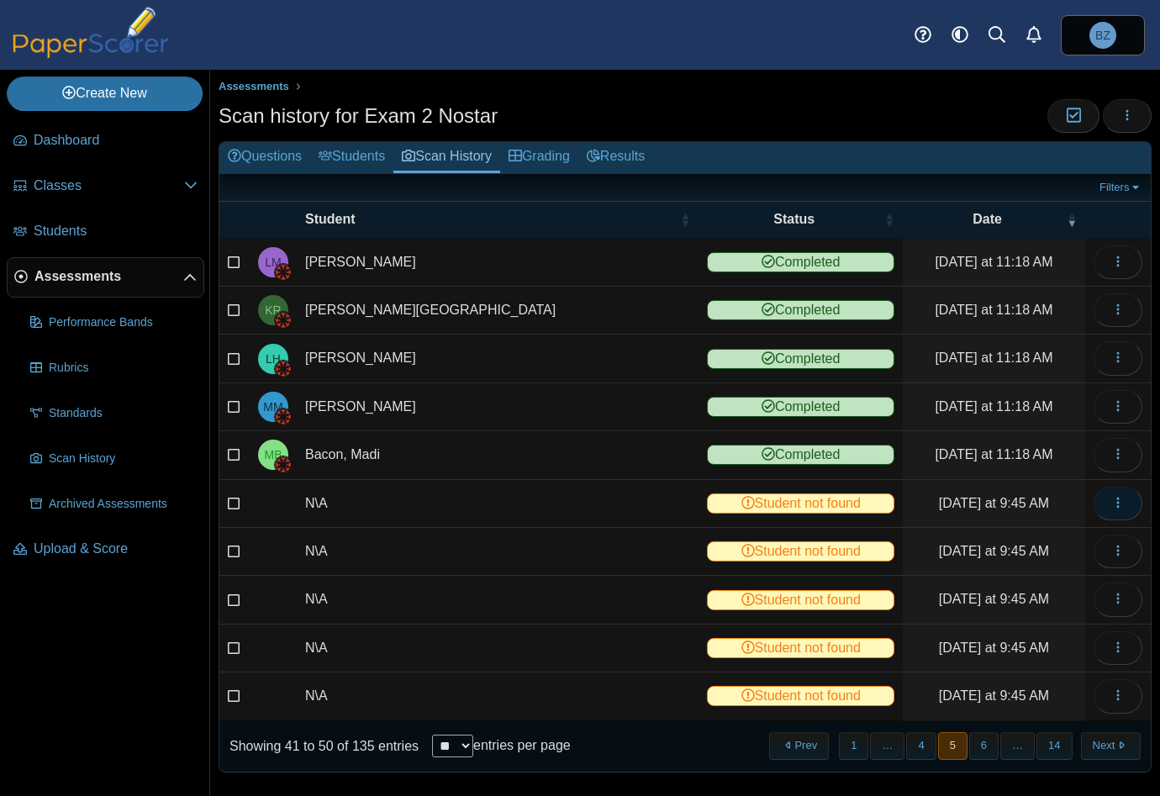
click at [1116, 497] on use "button" at bounding box center [1117, 502] width 3 height 11
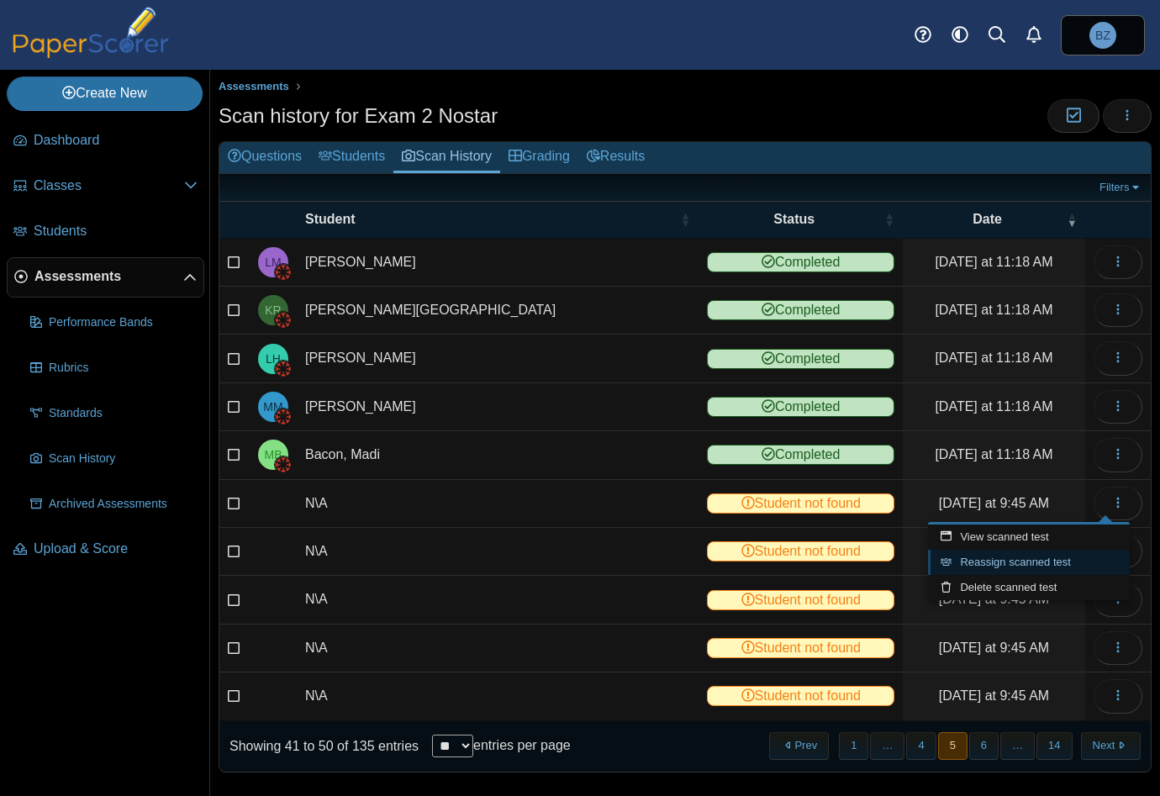
click at [1043, 561] on link "Reassign scanned test" at bounding box center [1029, 562] width 202 height 25
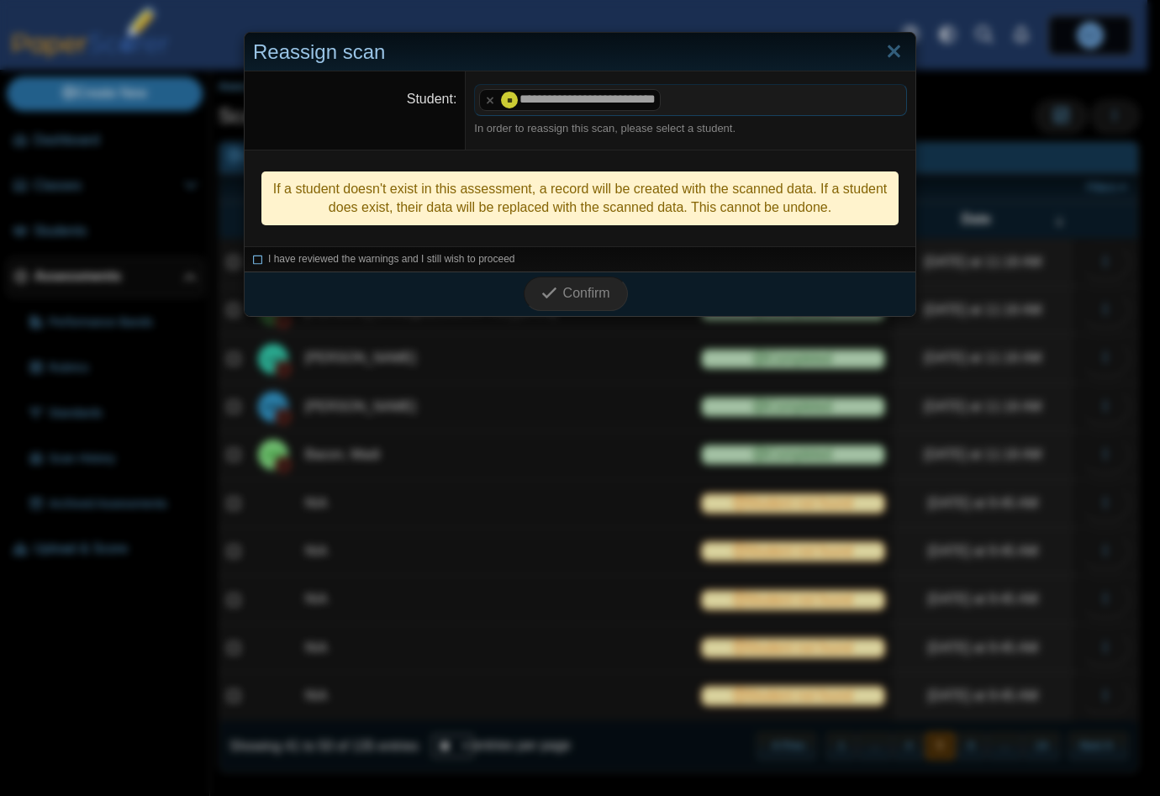
click at [253, 254] on icon at bounding box center [258, 256] width 10 height 9
click at [563, 292] on span "Confirm" at bounding box center [586, 293] width 47 height 14
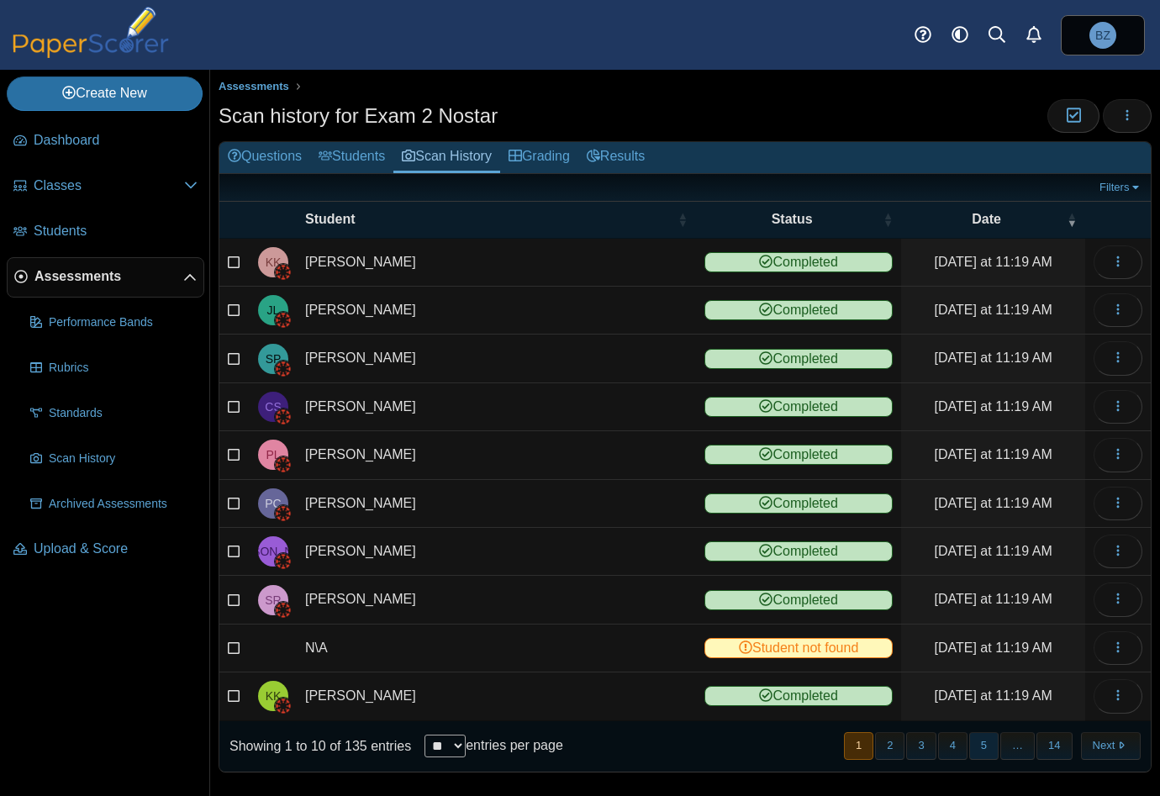
click at [971, 735] on button "5" at bounding box center [983, 746] width 29 height 28
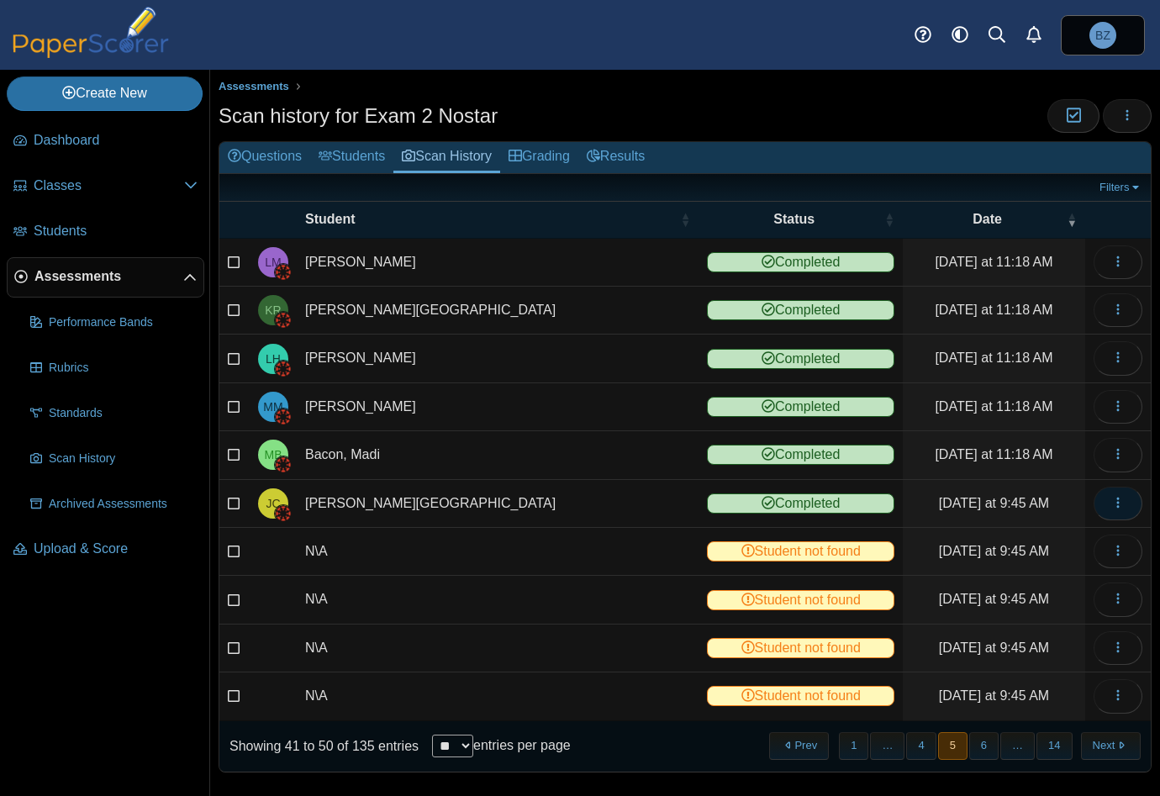
click at [1111, 496] on icon "button" at bounding box center [1117, 502] width 13 height 13
click at [1033, 534] on link "View scanned test" at bounding box center [1029, 536] width 202 height 25
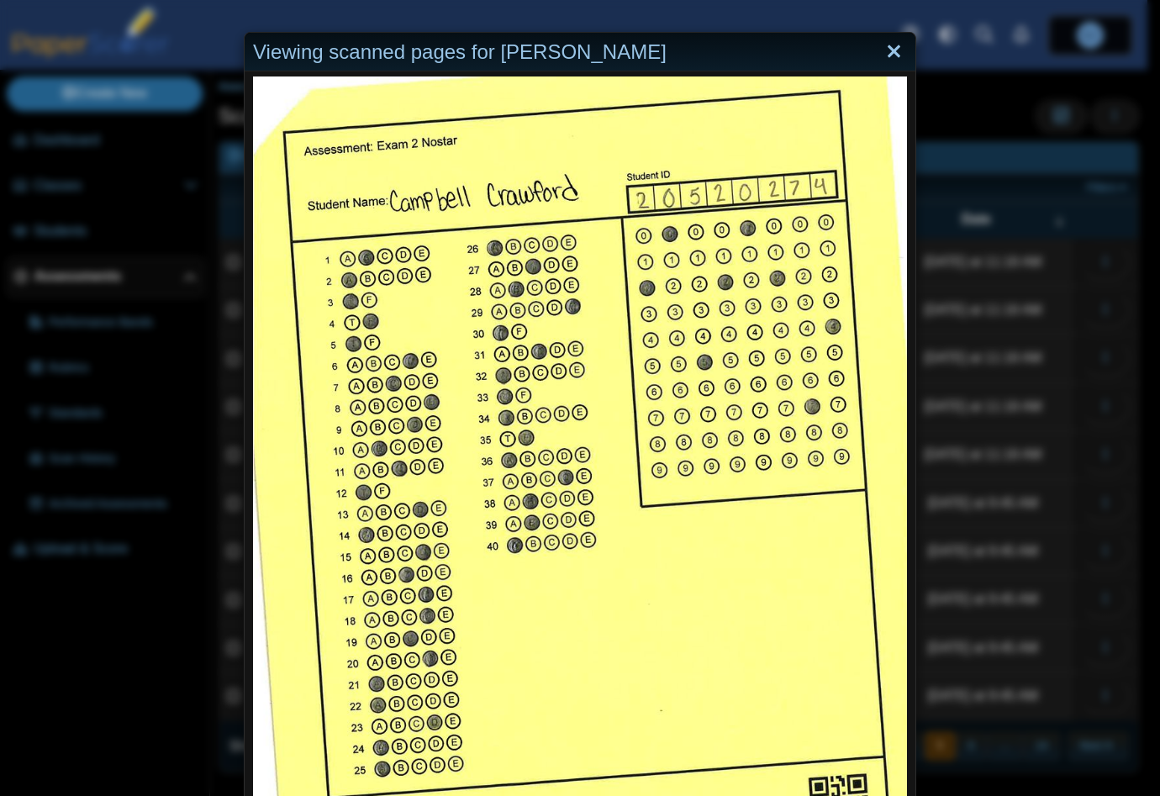
click at [883, 51] on link "Close" at bounding box center [894, 52] width 26 height 29
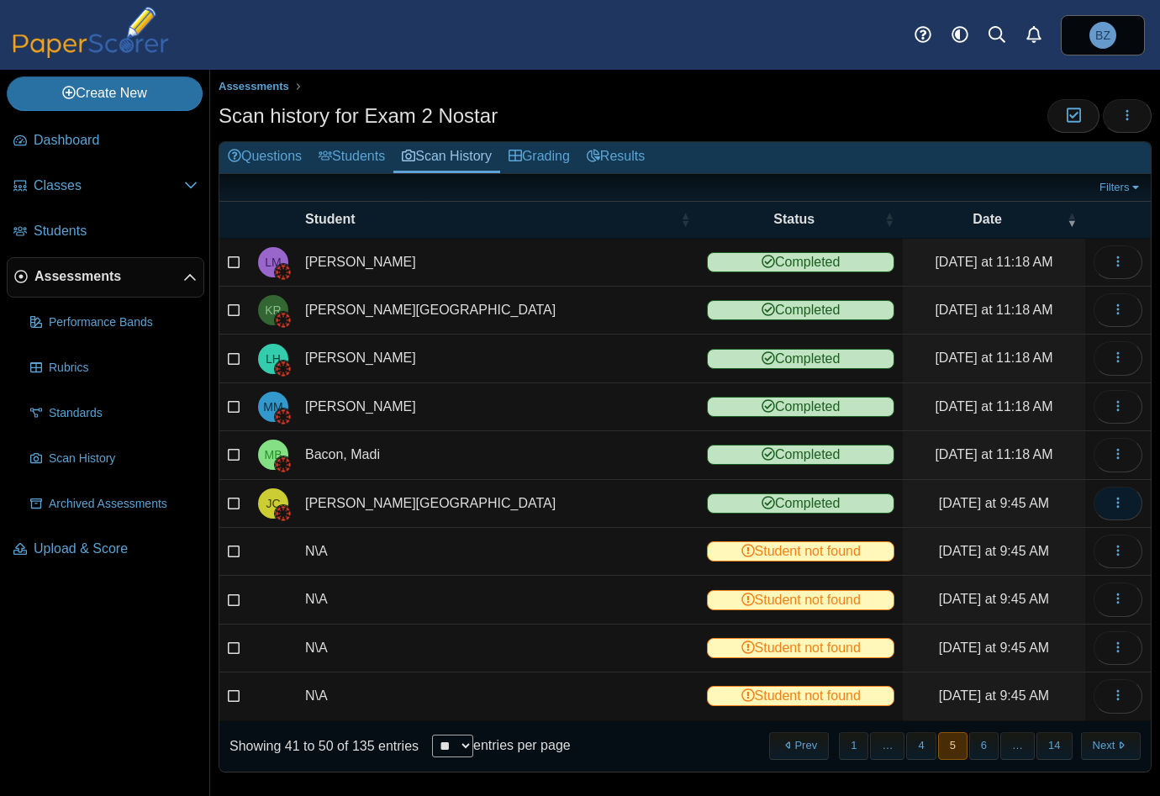
click at [1111, 496] on icon "button" at bounding box center [1117, 502] width 13 height 13
click at [1054, 537] on link "View scanned test" at bounding box center [1029, 536] width 202 height 25
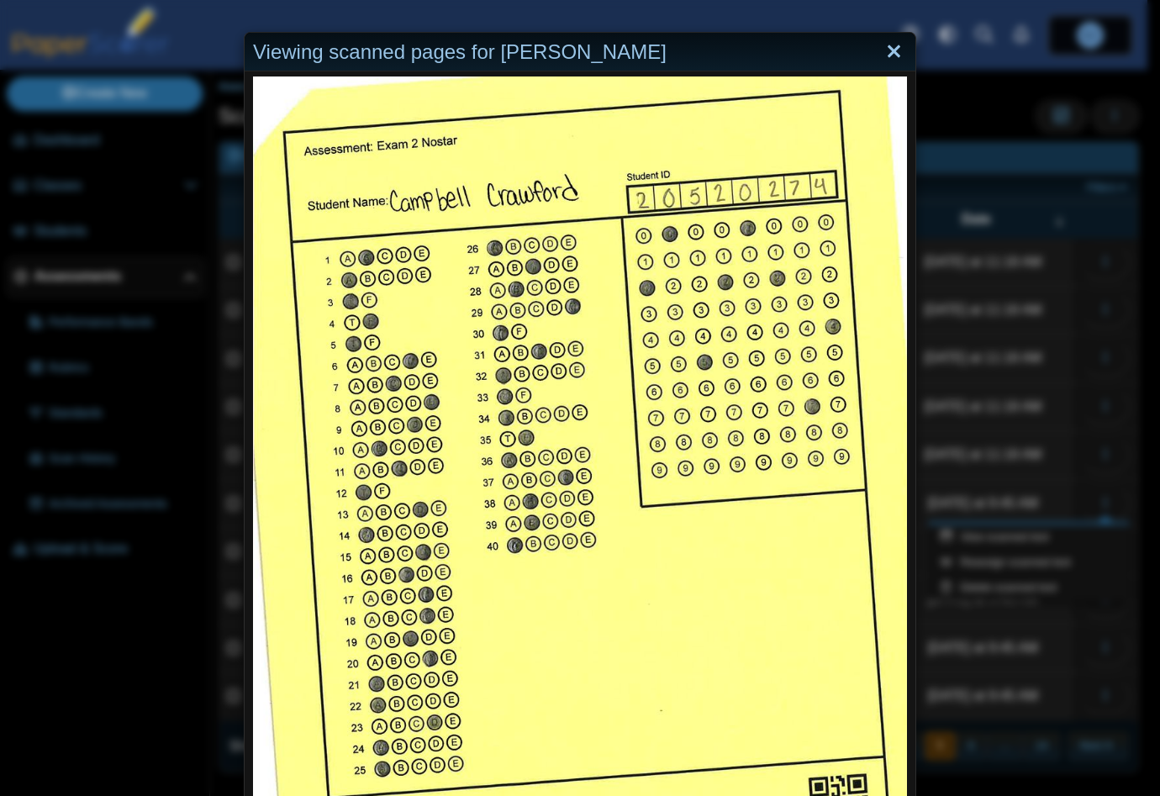
click at [890, 52] on link "Close" at bounding box center [894, 52] width 26 height 29
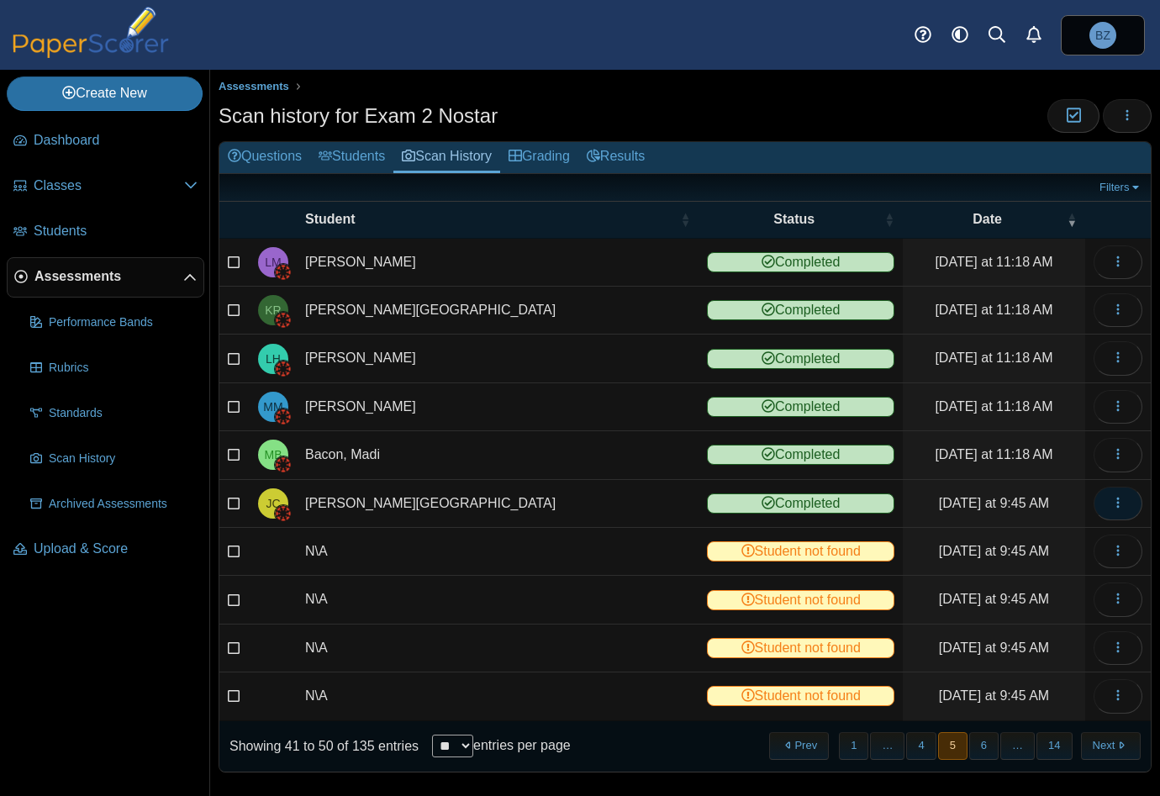
click at [1111, 500] on icon "button" at bounding box center [1117, 502] width 13 height 13
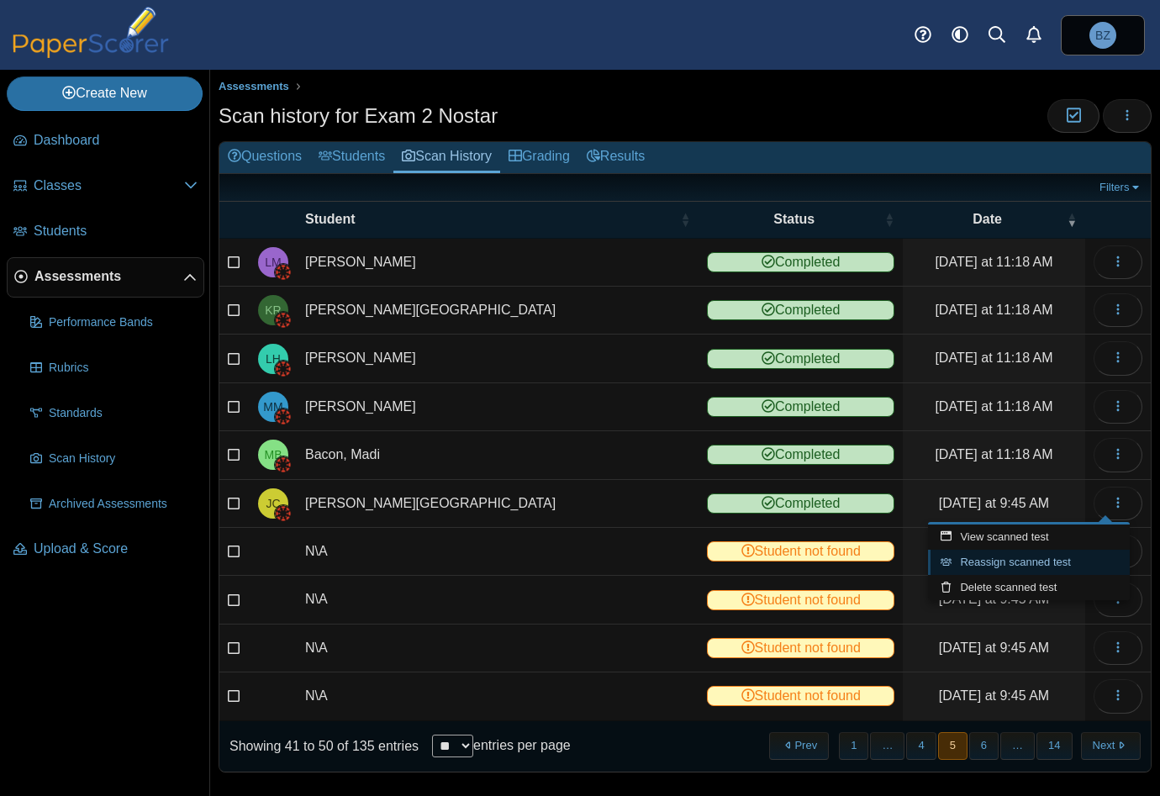
click at [1066, 555] on link "Reassign scanned test" at bounding box center [1029, 562] width 202 height 25
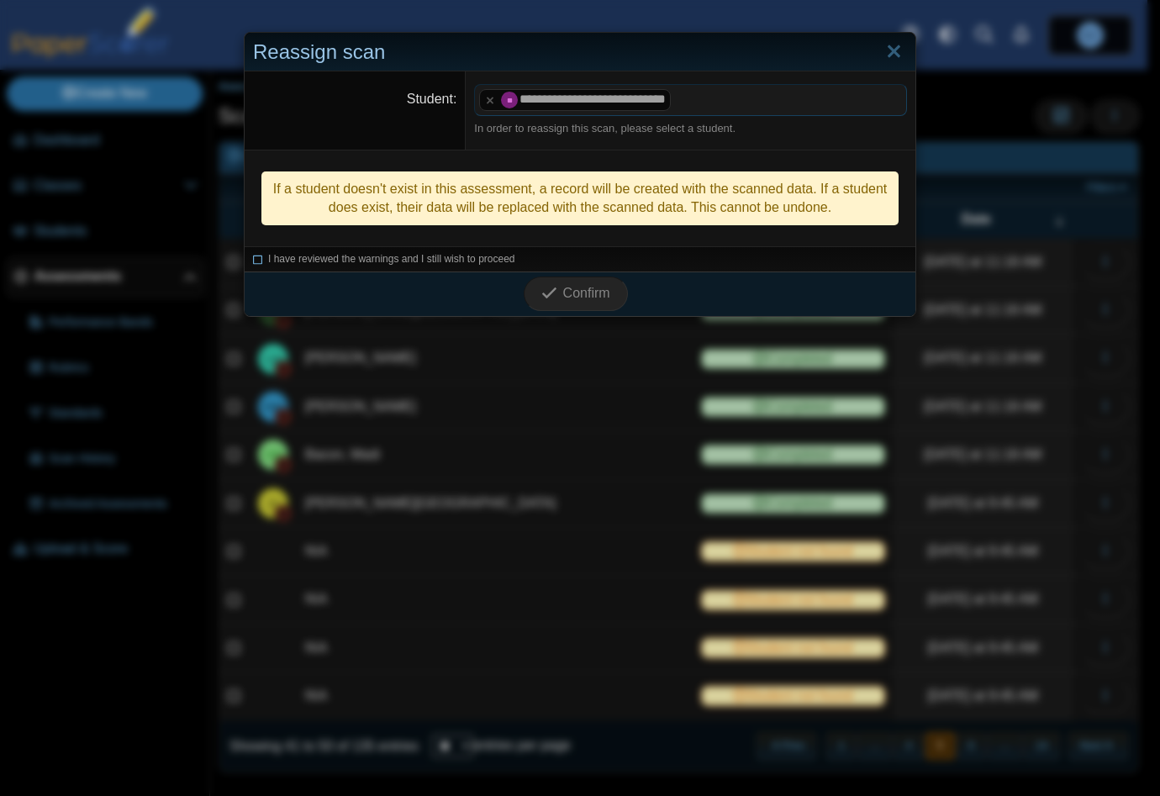
click at [253, 259] on icon at bounding box center [258, 256] width 10 height 9
click at [585, 299] on span "Confirm" at bounding box center [586, 293] width 47 height 14
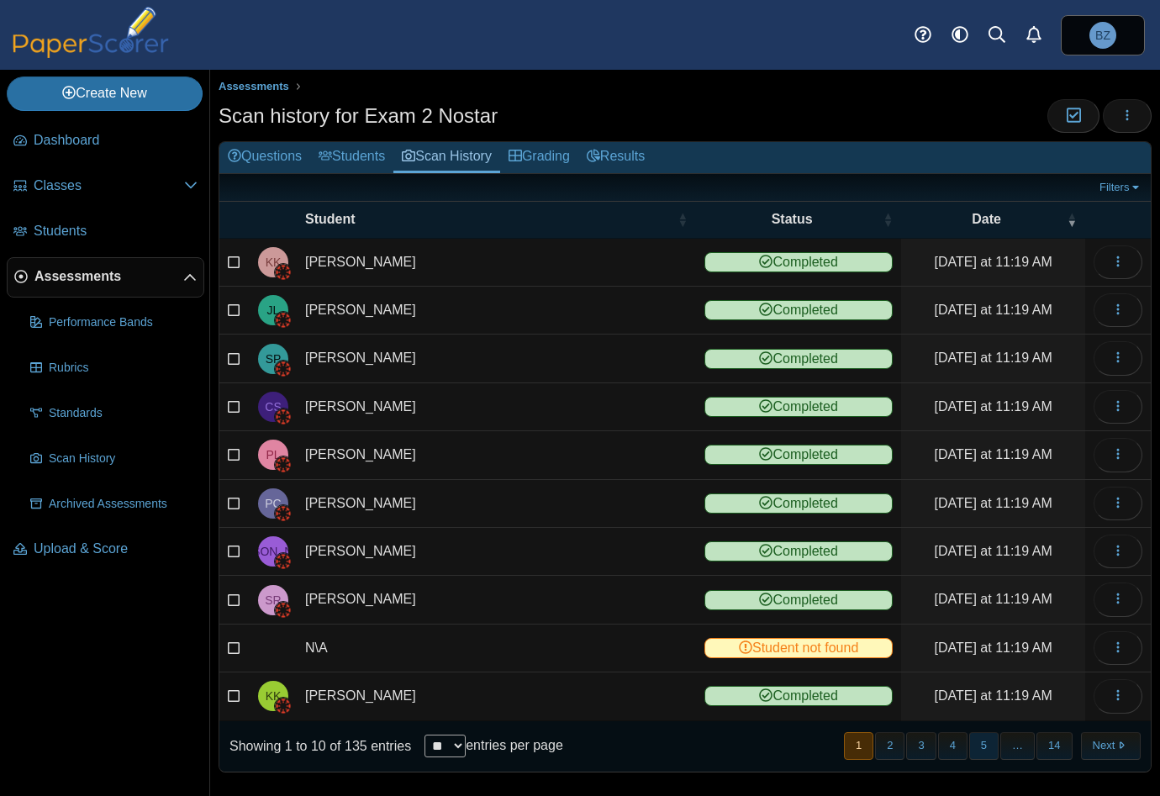
click at [969, 742] on button "5" at bounding box center [983, 746] width 29 height 28
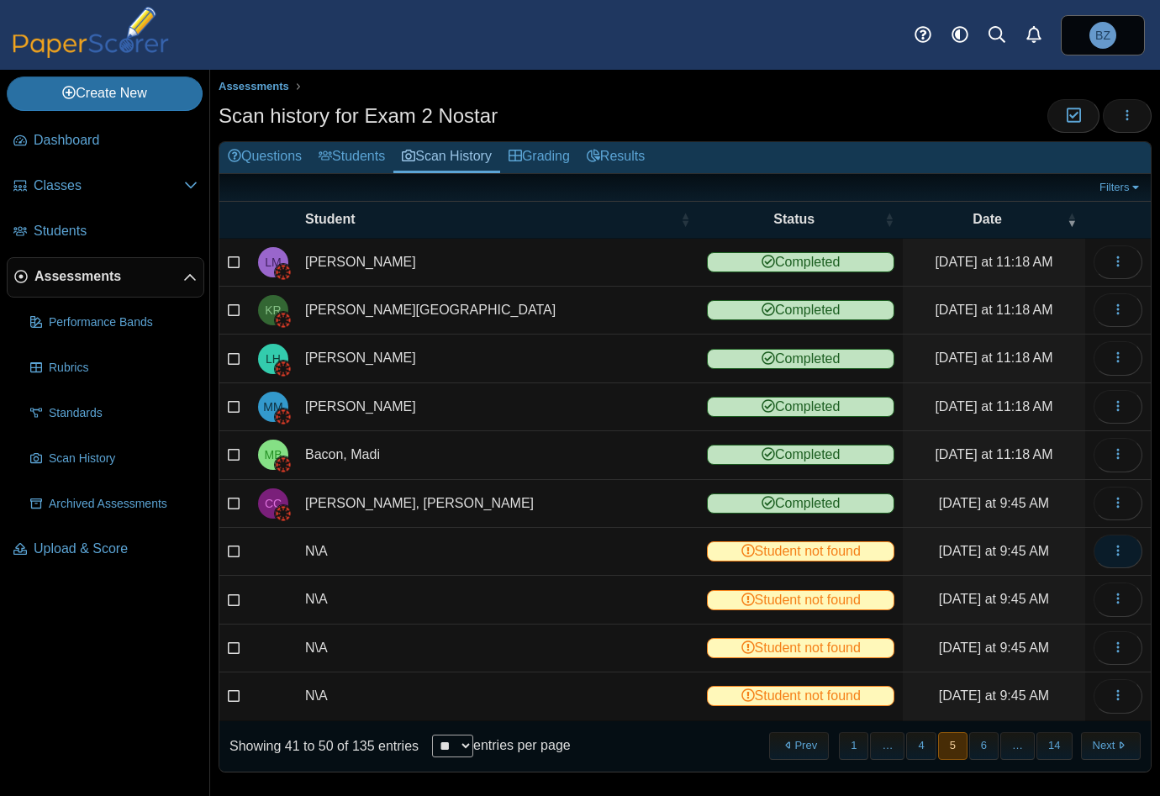
click at [1111, 547] on icon "button" at bounding box center [1117, 550] width 13 height 13
click at [1025, 582] on link "View scanned test" at bounding box center [1029, 584] width 202 height 25
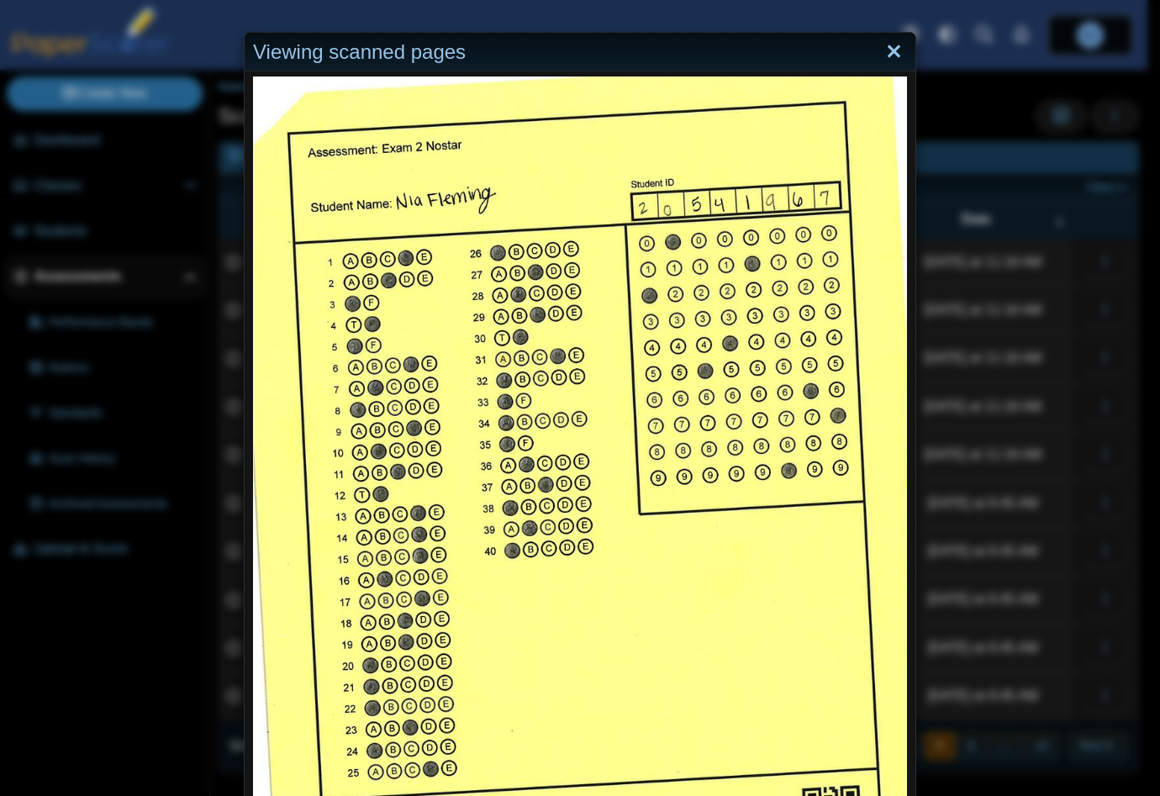
click at [886, 55] on link "Close" at bounding box center [894, 52] width 26 height 29
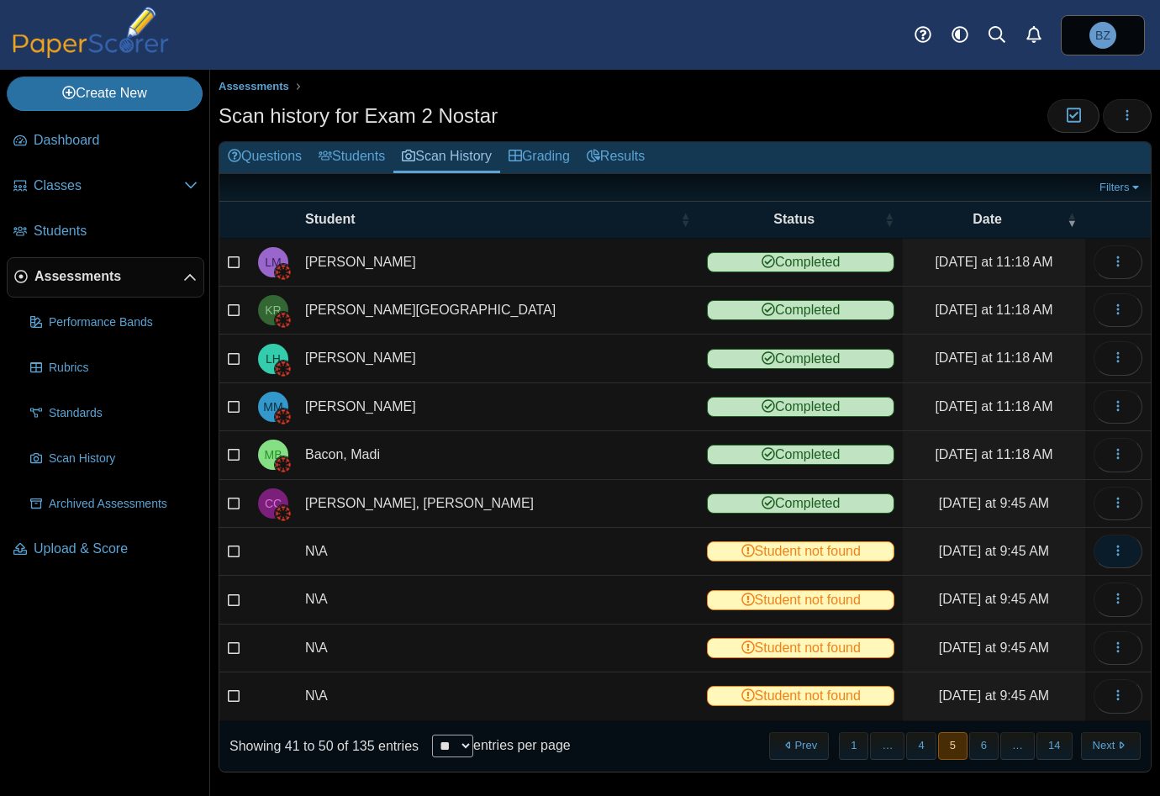
click at [1111, 552] on icon "button" at bounding box center [1117, 550] width 13 height 13
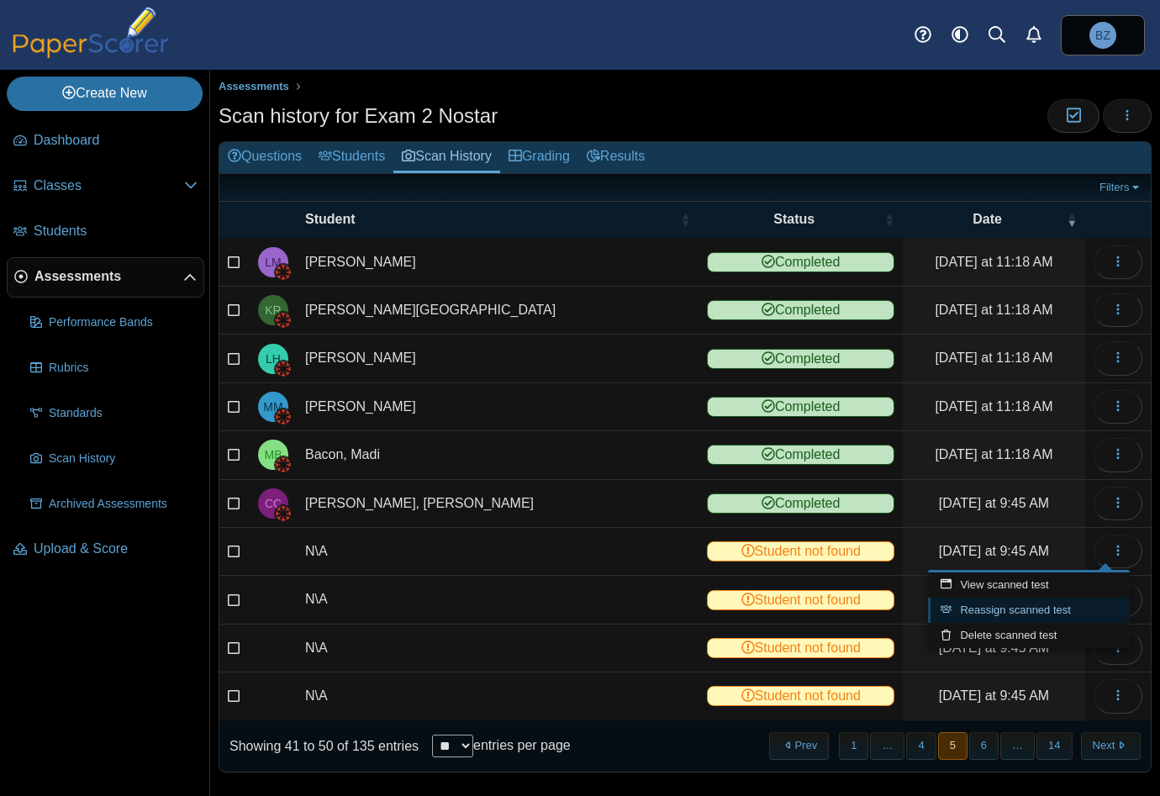
click at [1073, 603] on link "Reassign scanned test" at bounding box center [1029, 610] width 202 height 25
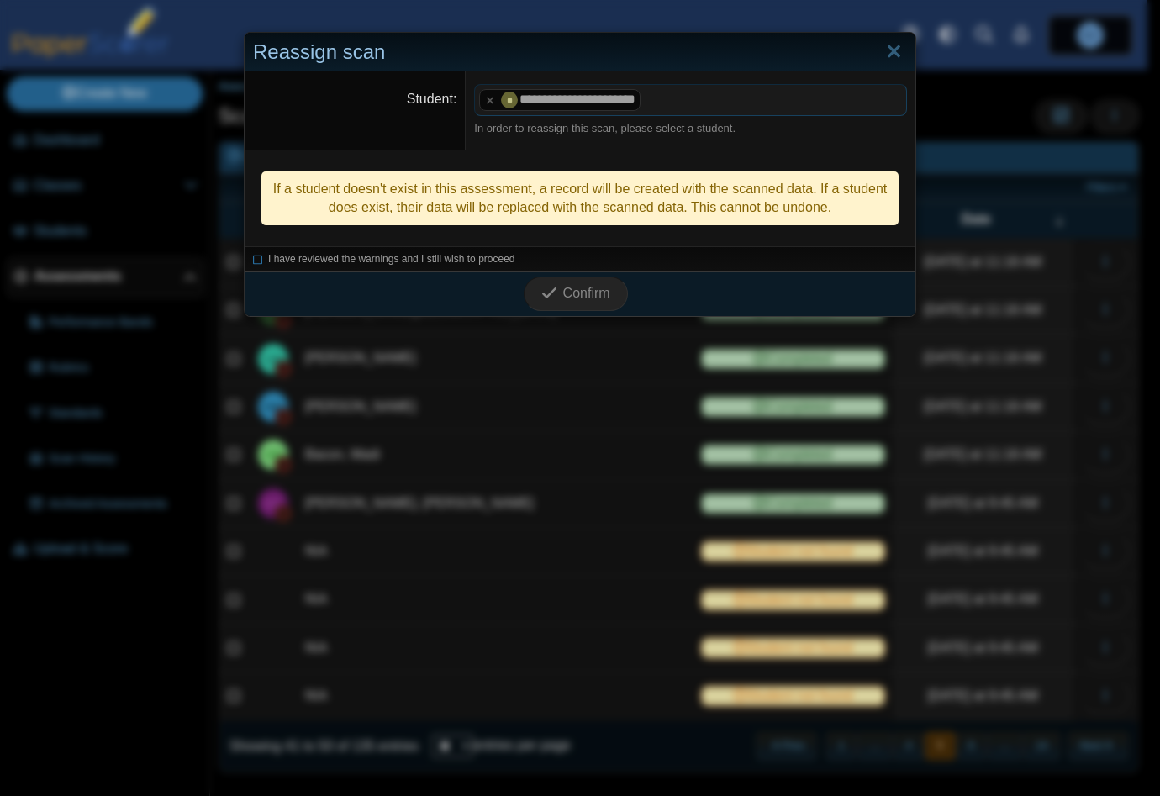
click at [245, 261] on div "I have reviewed the warnings and I still wish to proceed" at bounding box center [580, 258] width 671 height 25
click at [253, 261] on icon at bounding box center [258, 256] width 10 height 9
click at [548, 298] on icon "submit" at bounding box center [549, 293] width 16 height 16
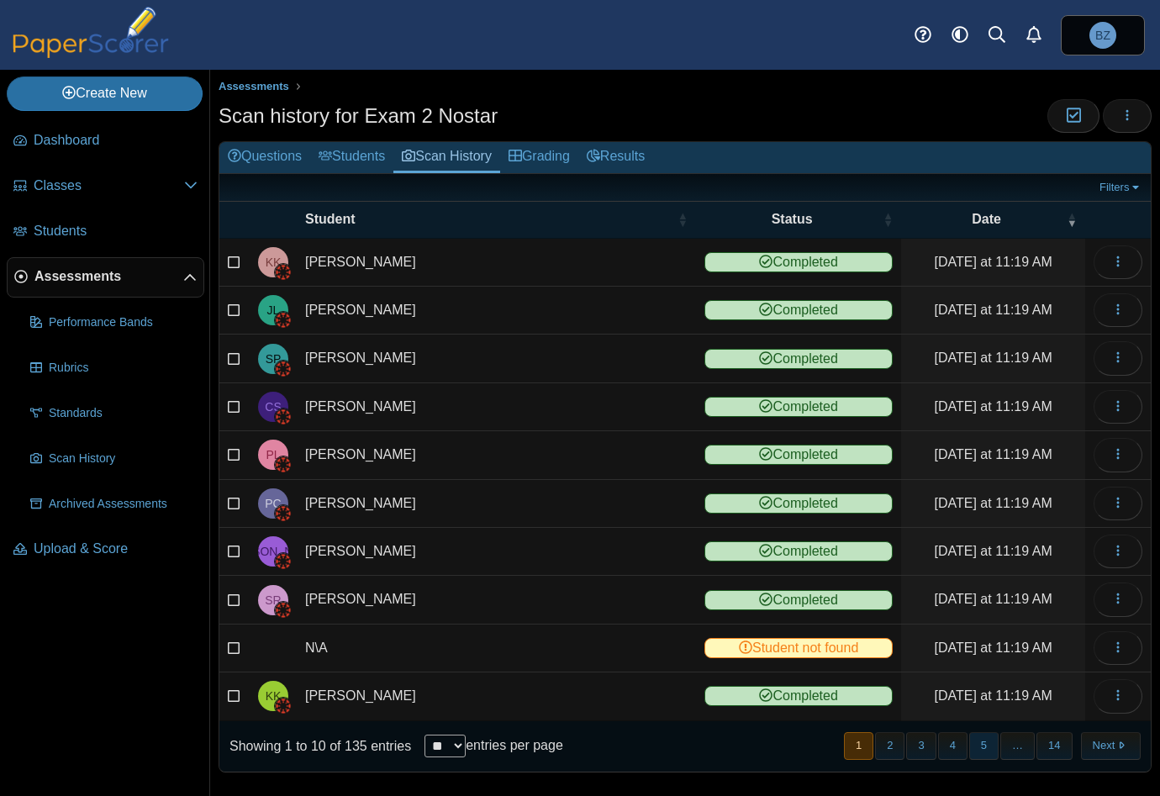
click at [975, 744] on button "5" at bounding box center [983, 746] width 29 height 28
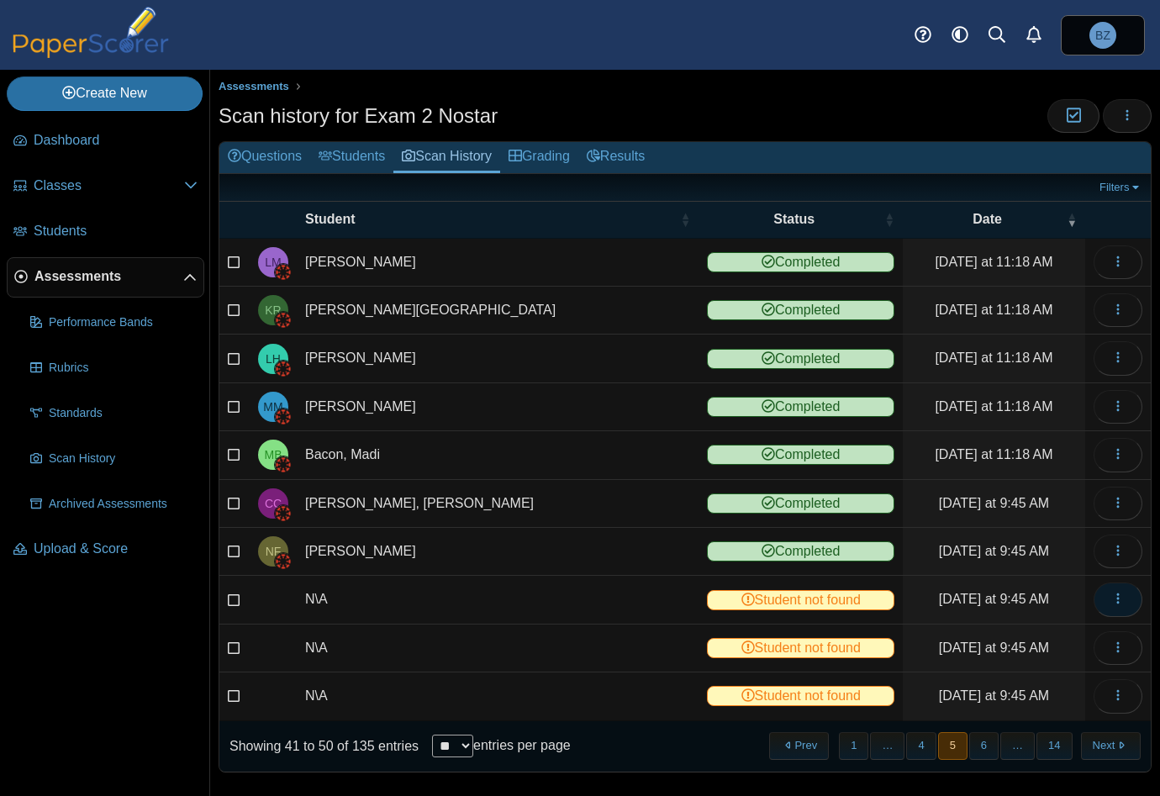
click at [1111, 592] on icon "button" at bounding box center [1117, 598] width 13 height 13
click at [976, 629] on link "View scanned test" at bounding box center [1029, 631] width 202 height 25
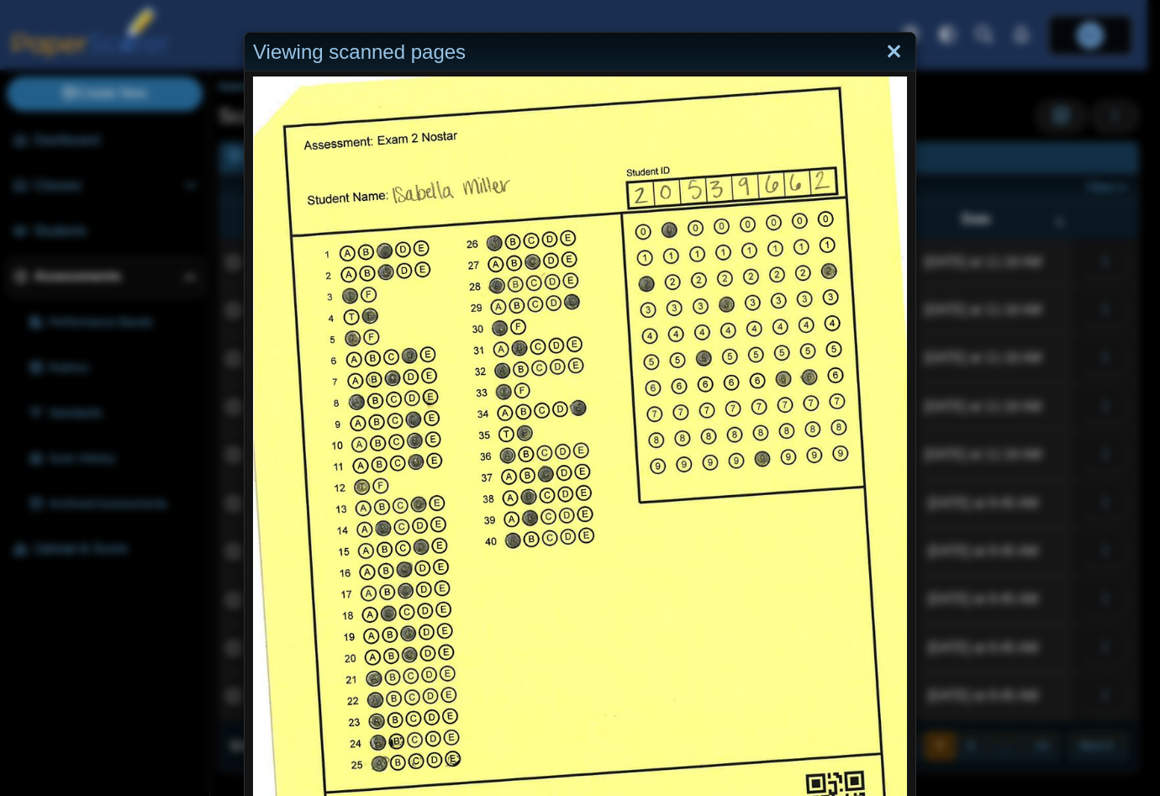
click at [884, 54] on link "Close" at bounding box center [894, 52] width 26 height 29
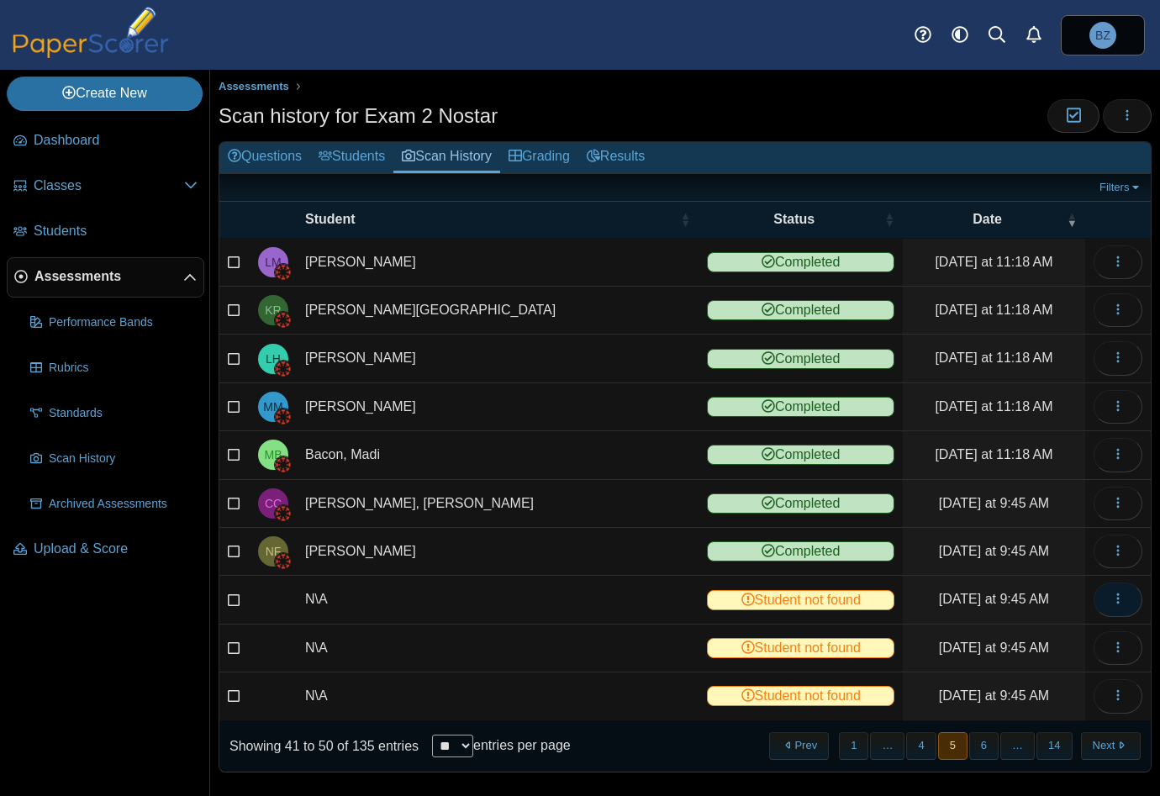
click at [1111, 592] on icon "button" at bounding box center [1117, 598] width 13 height 13
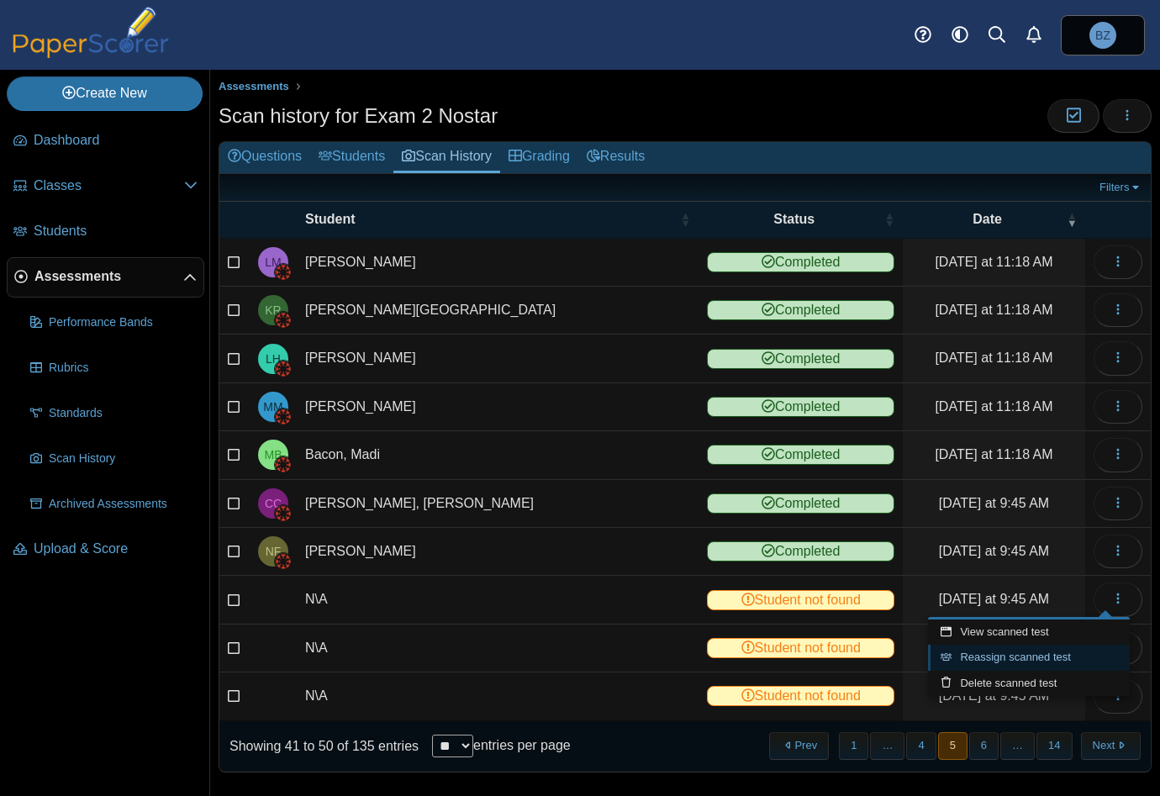
click at [1032, 652] on link "Reassign scanned test" at bounding box center [1029, 657] width 202 height 25
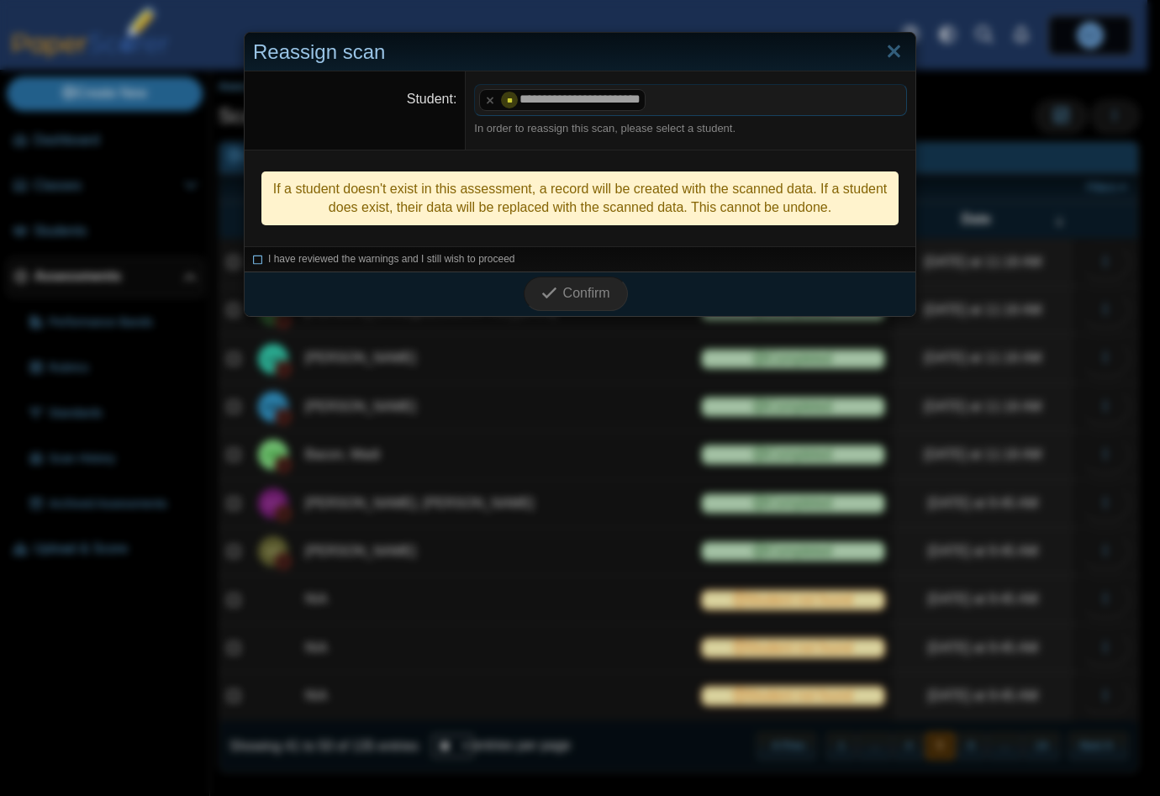
click at [254, 258] on icon at bounding box center [258, 256] width 10 height 9
click at [541, 286] on icon "submit" at bounding box center [549, 293] width 16 height 16
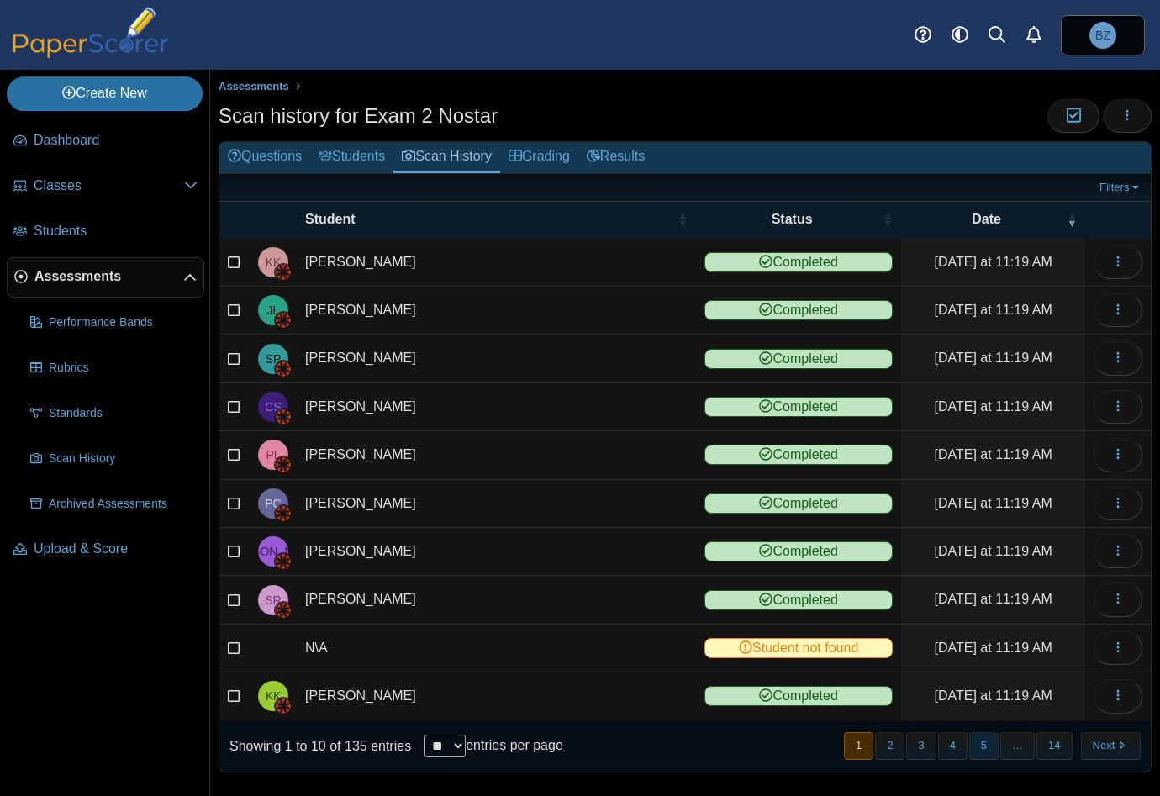
click at [973, 739] on button "5" at bounding box center [983, 746] width 29 height 28
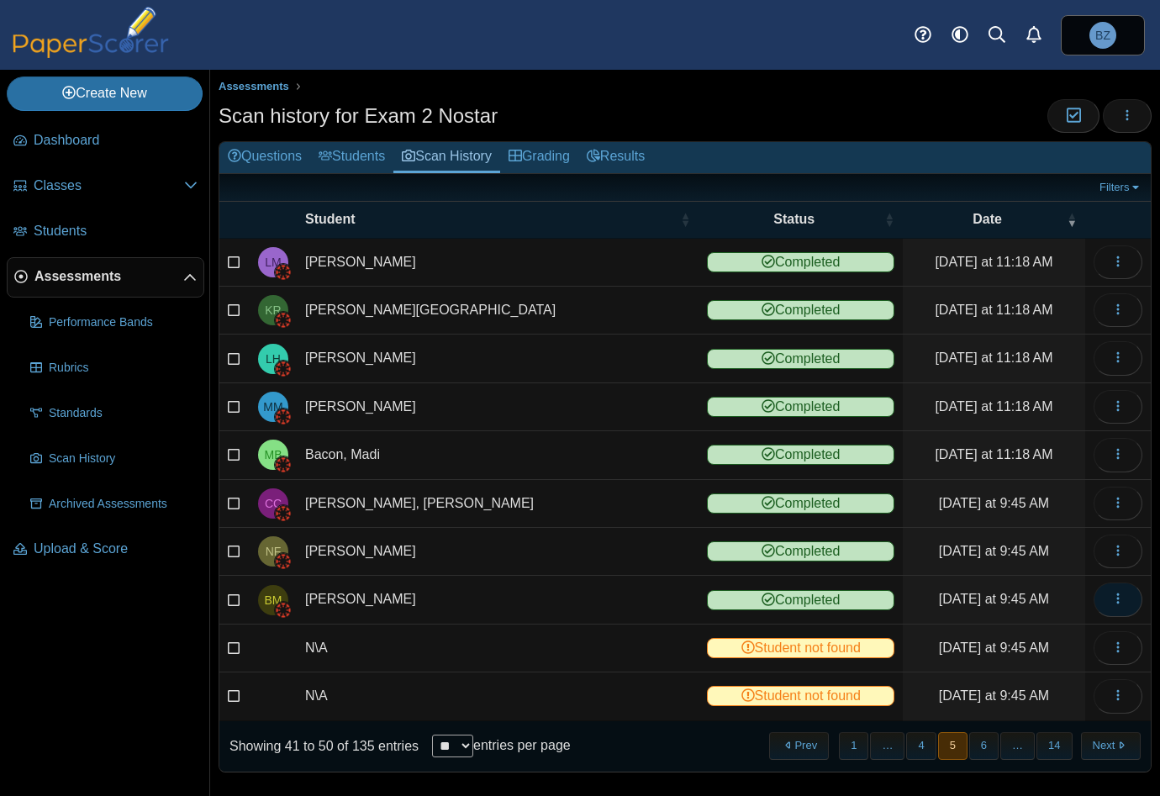
click at [1111, 594] on icon "button" at bounding box center [1117, 598] width 13 height 13
click at [1019, 631] on link "View scanned test" at bounding box center [1029, 631] width 202 height 25
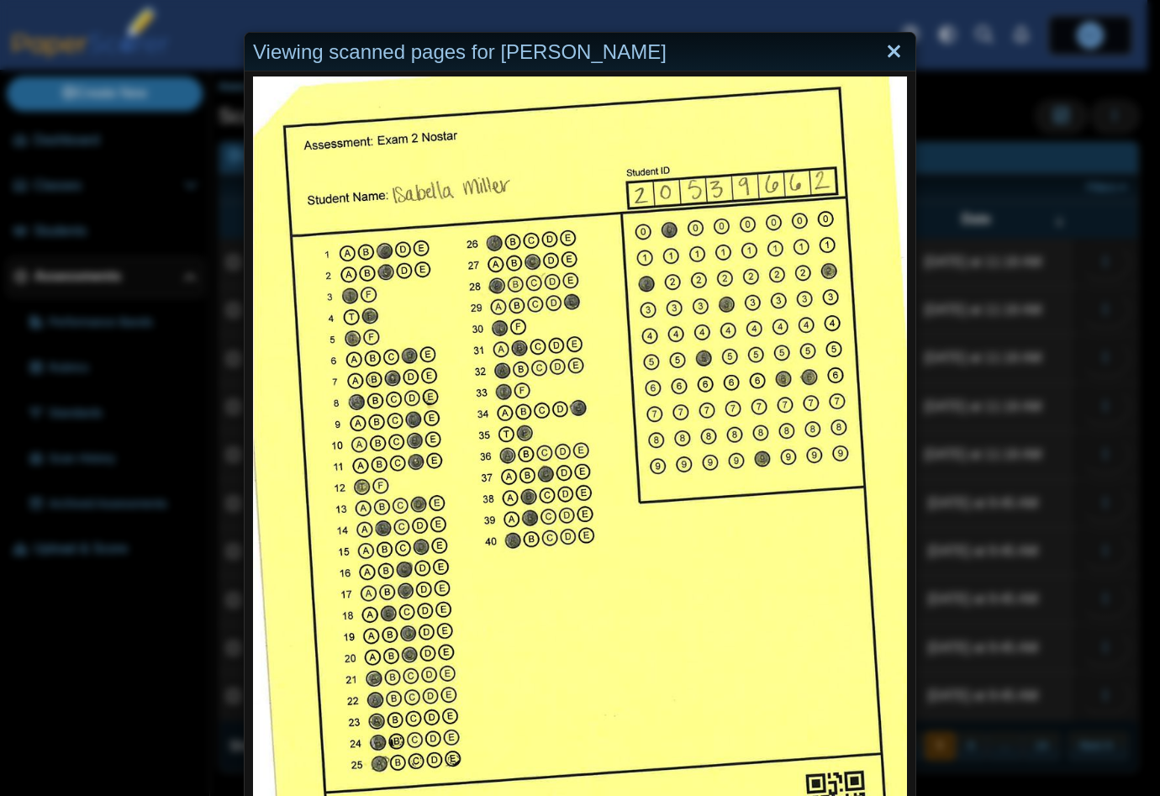
click at [882, 52] on link "Close" at bounding box center [894, 52] width 26 height 29
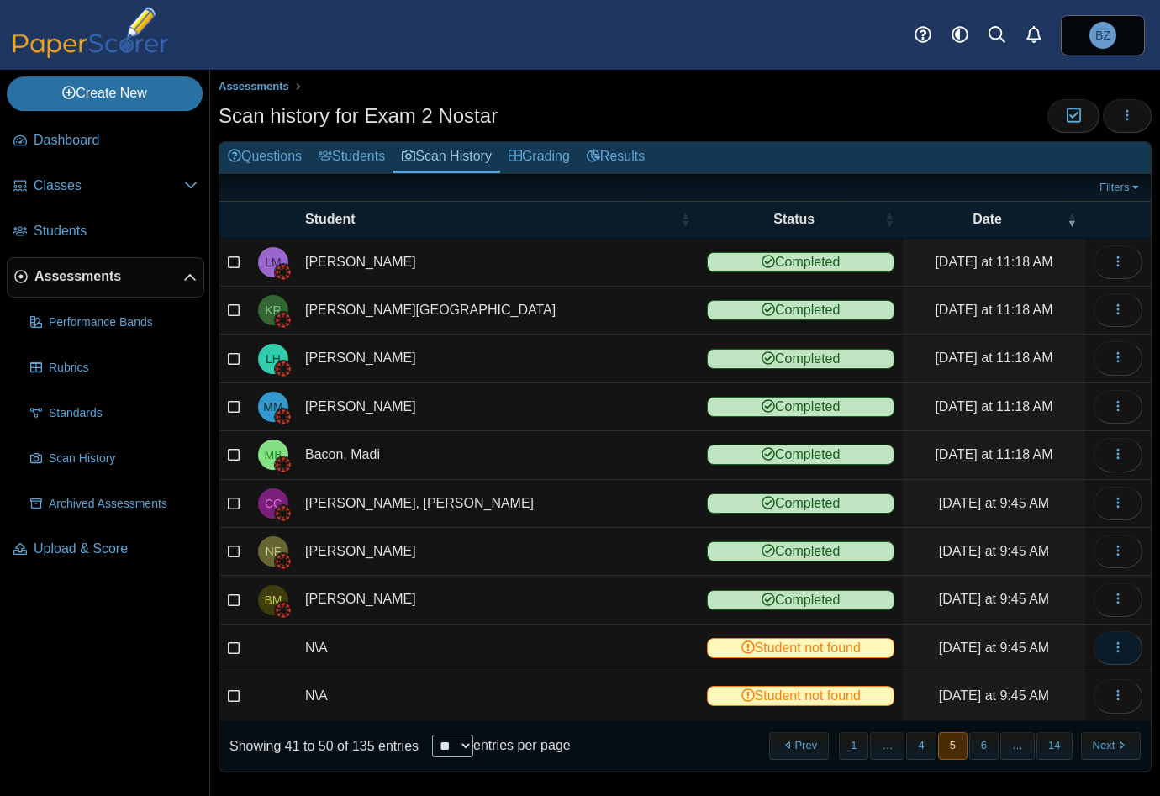
click at [1113, 650] on button "button" at bounding box center [1117, 648] width 49 height 34
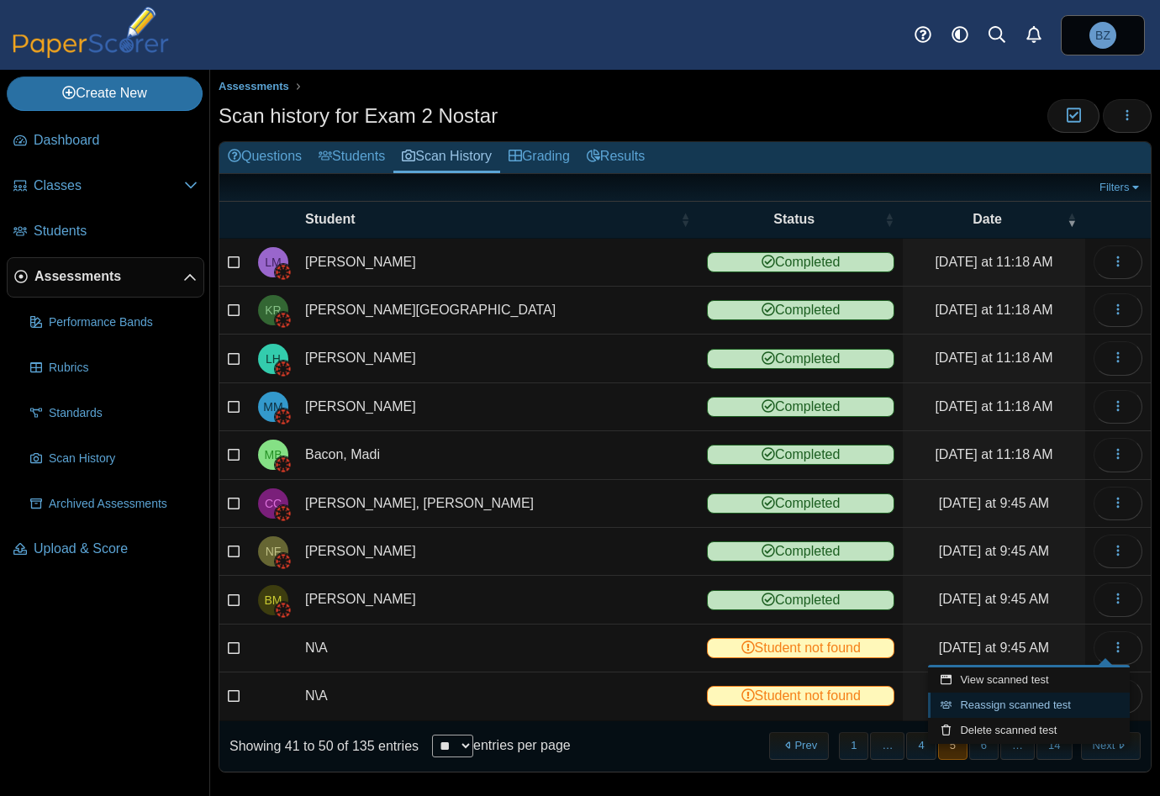
click at [1031, 698] on link "Reassign scanned test" at bounding box center [1029, 705] width 202 height 25
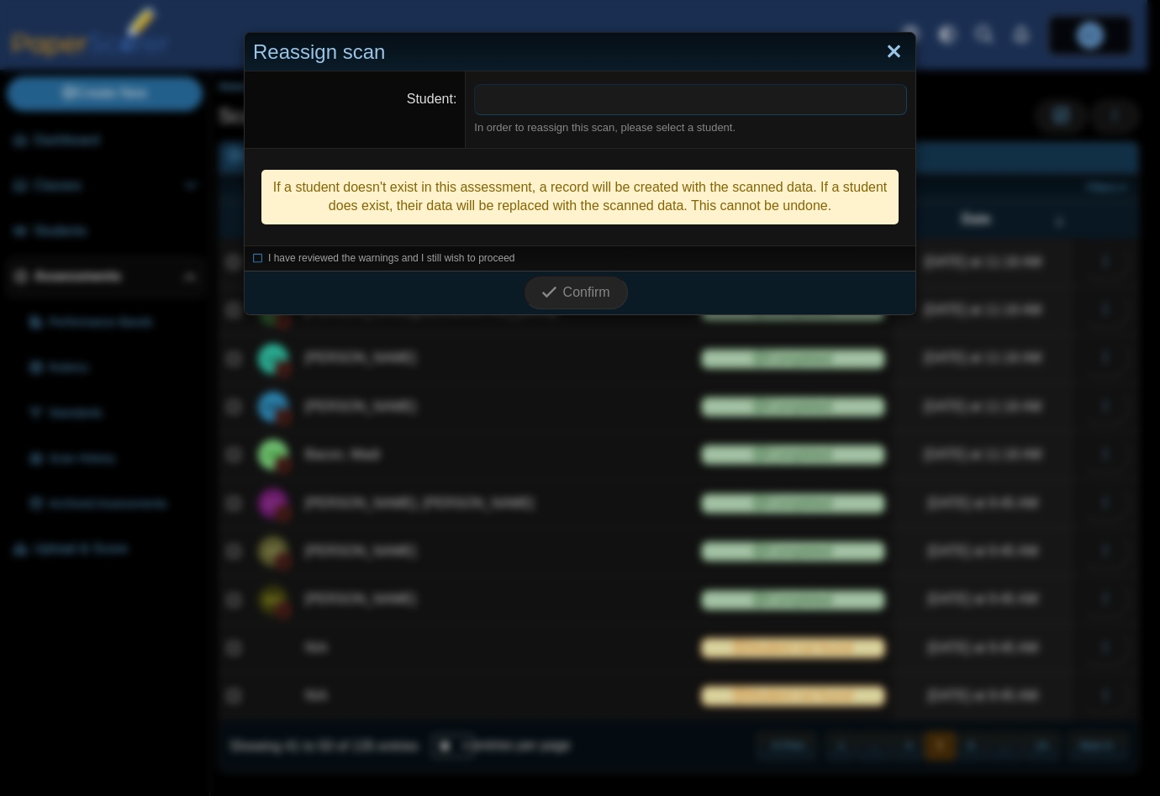
click at [885, 52] on link "Close" at bounding box center [894, 52] width 26 height 29
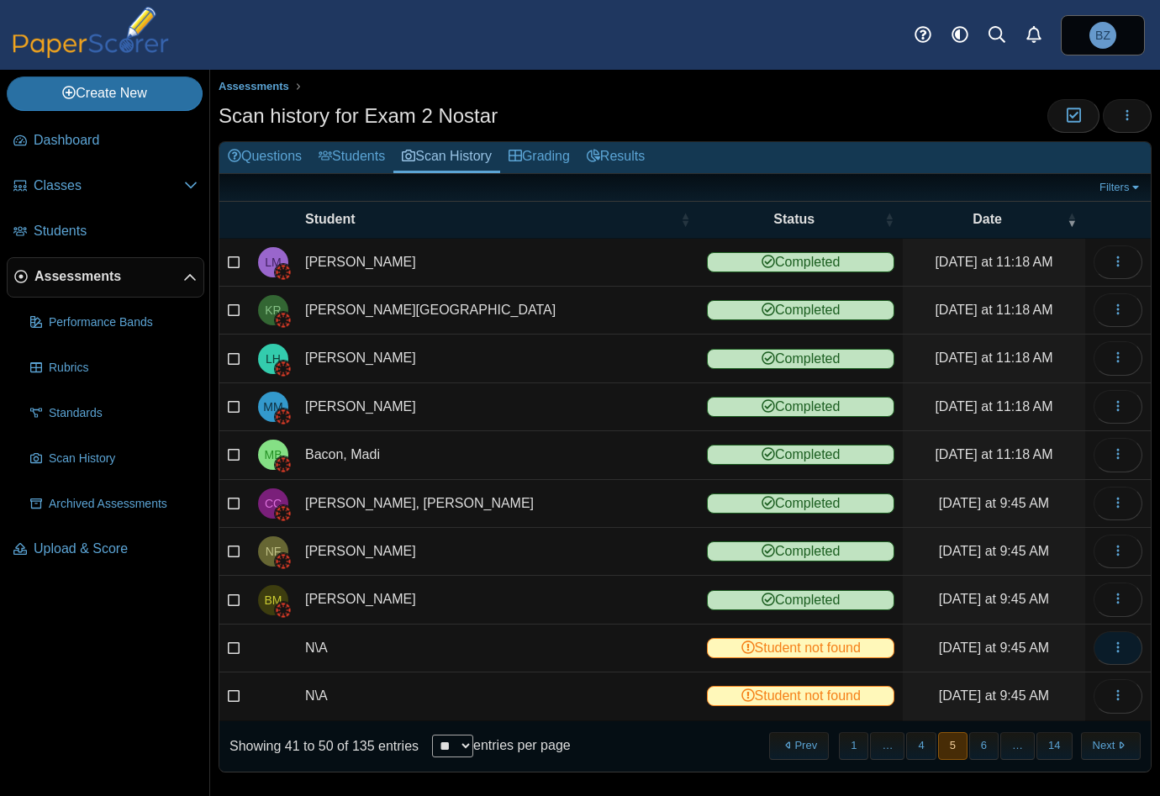
click at [1117, 646] on button "button" at bounding box center [1117, 648] width 49 height 34
click at [1027, 679] on link "View scanned test" at bounding box center [1029, 679] width 202 height 25
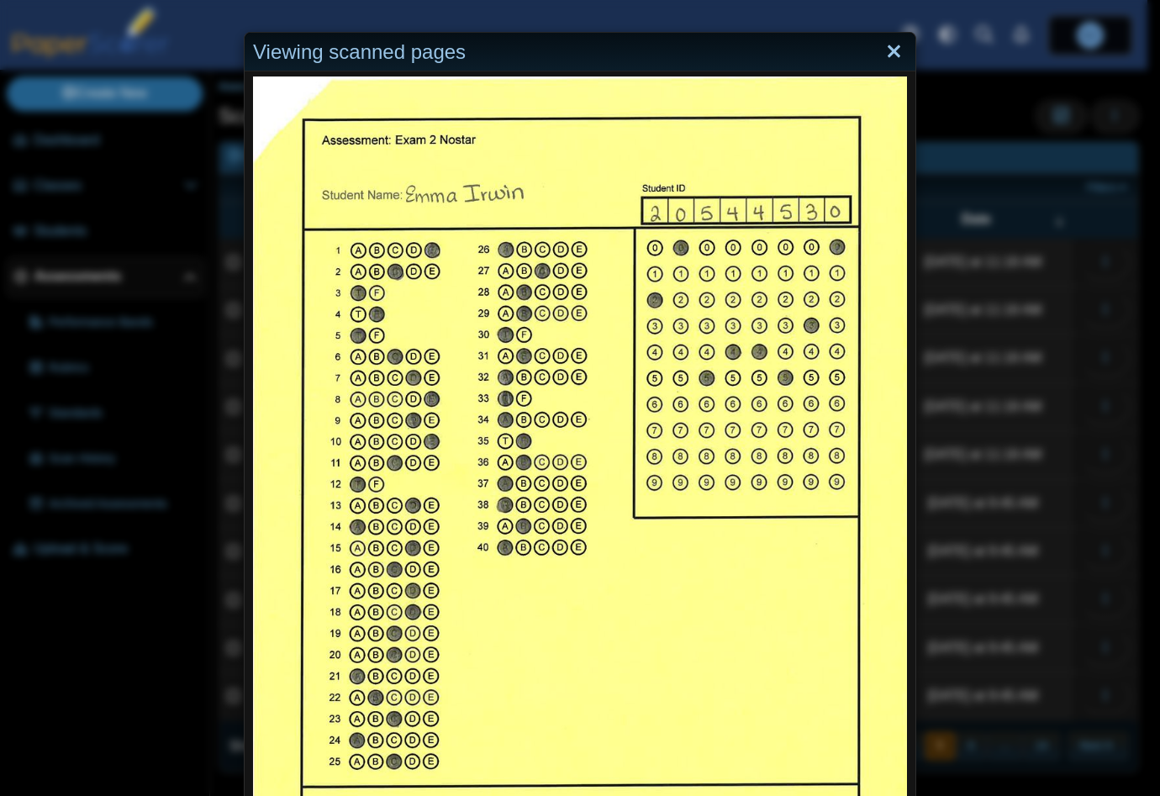
click at [888, 54] on link "Close" at bounding box center [894, 52] width 26 height 29
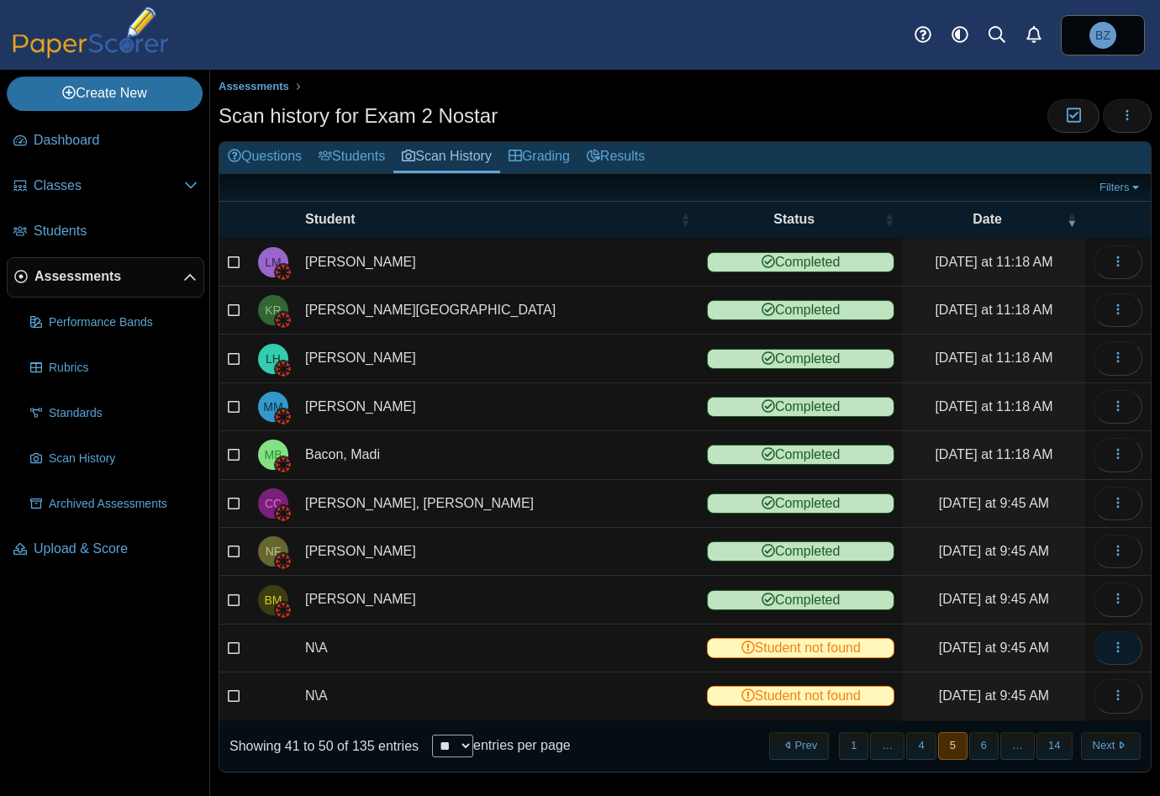
click at [1105, 652] on button "button" at bounding box center [1117, 648] width 49 height 34
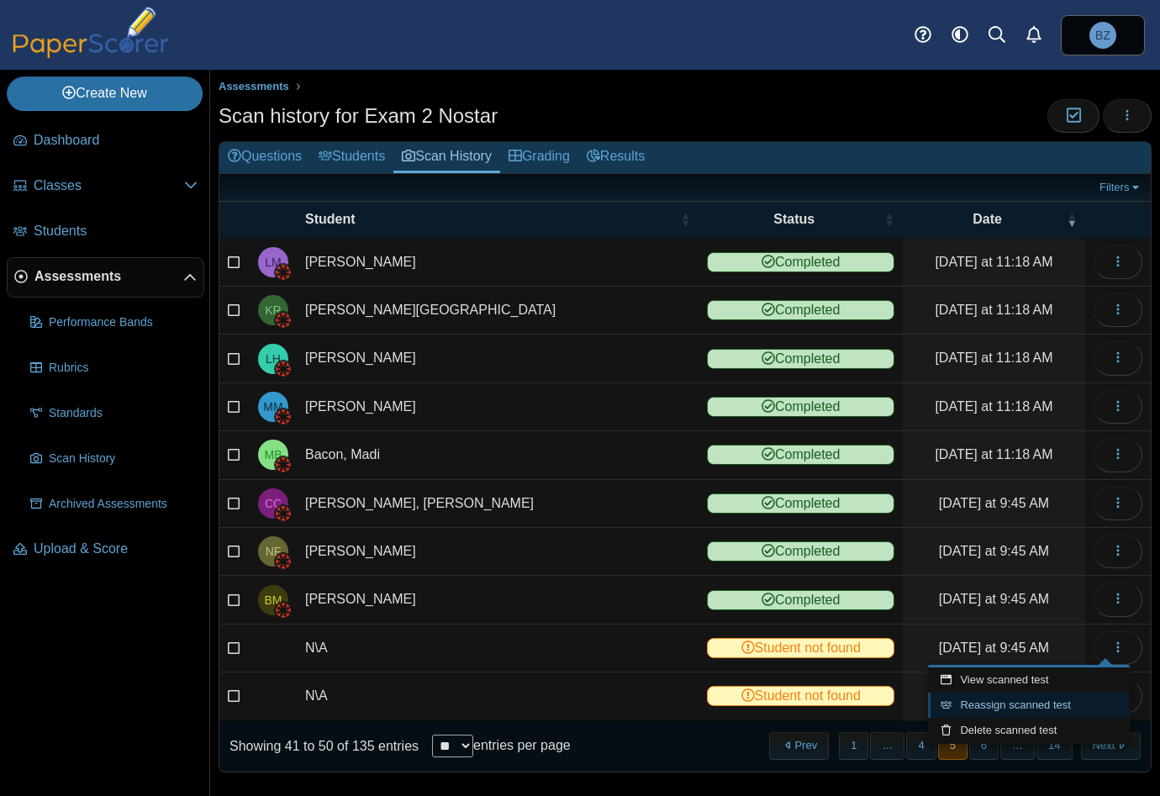
click at [1019, 699] on link "Reassign scanned test" at bounding box center [1029, 705] width 202 height 25
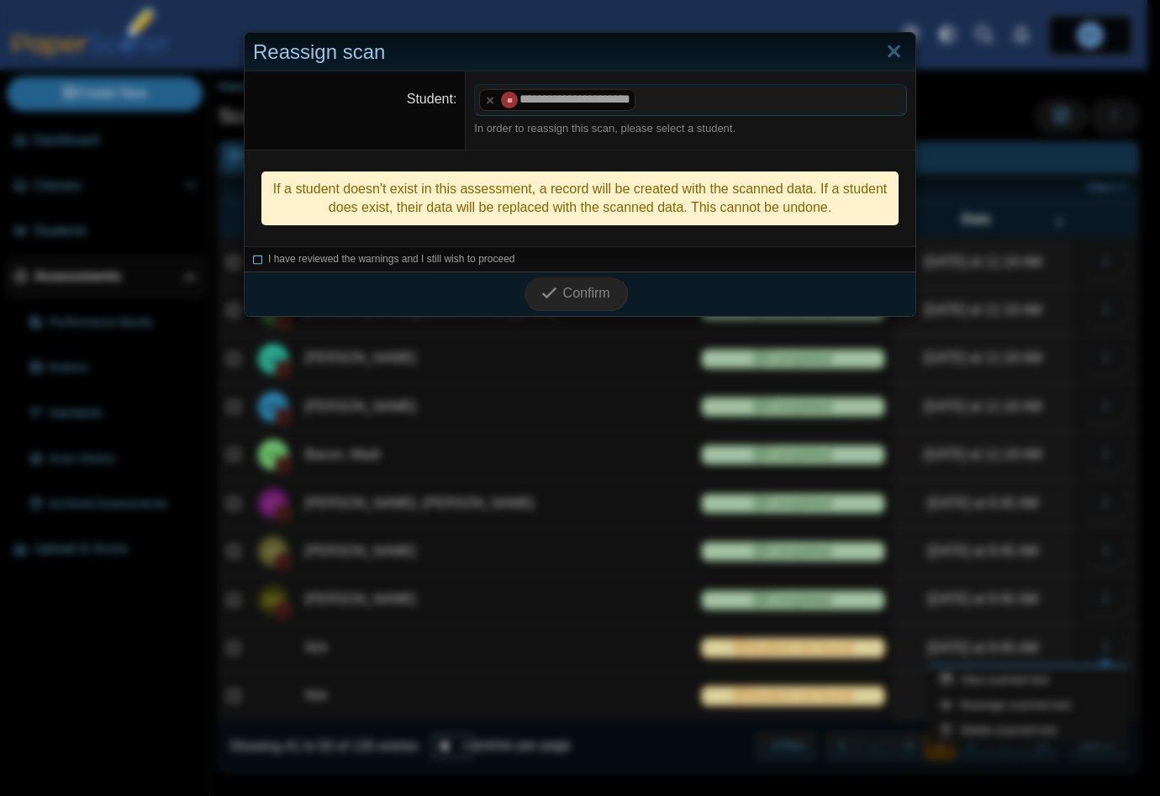
click at [253, 260] on icon at bounding box center [258, 256] width 10 height 9
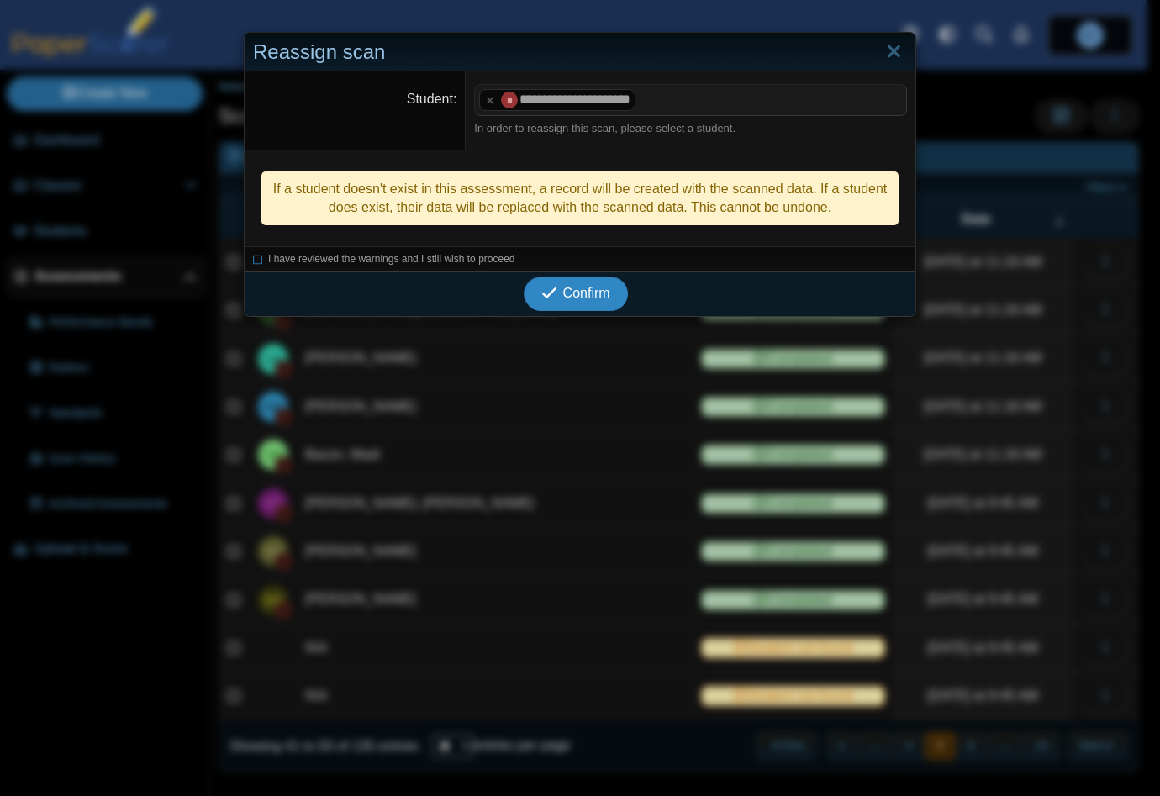
click at [542, 295] on use "submit" at bounding box center [549, 292] width 14 height 11
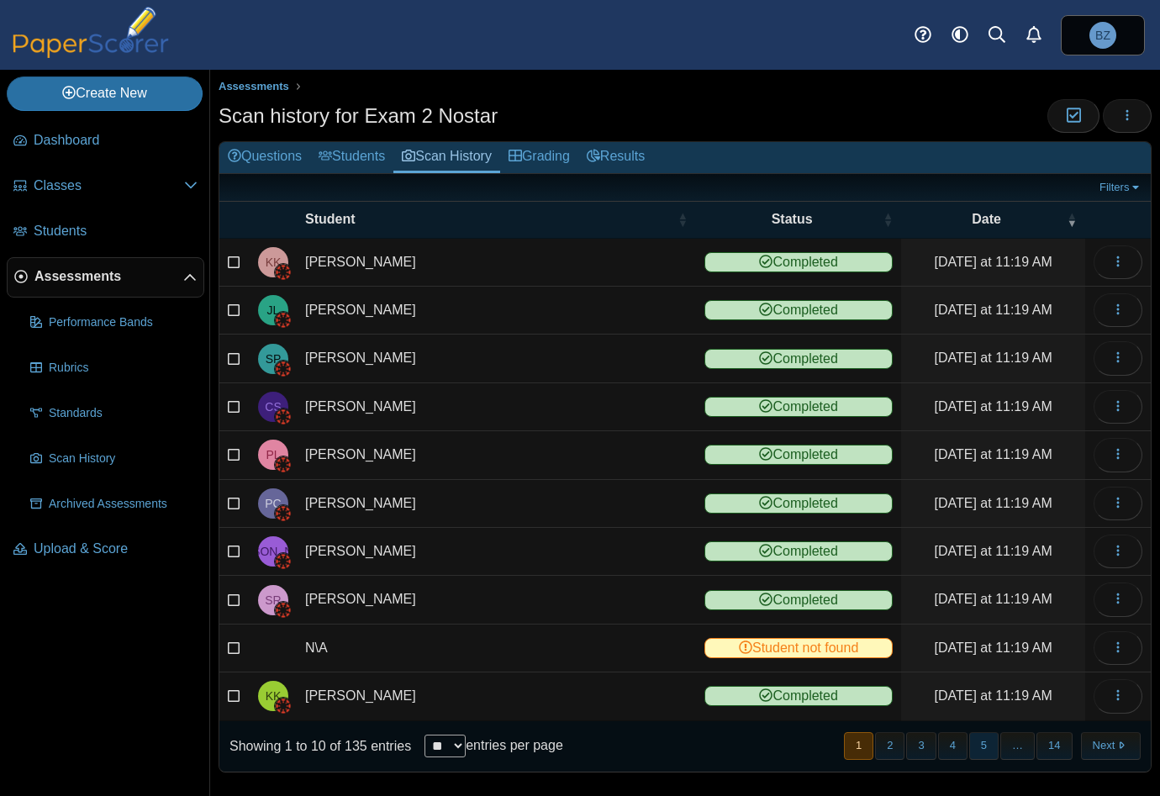
click at [975, 741] on button "5" at bounding box center [983, 746] width 29 height 28
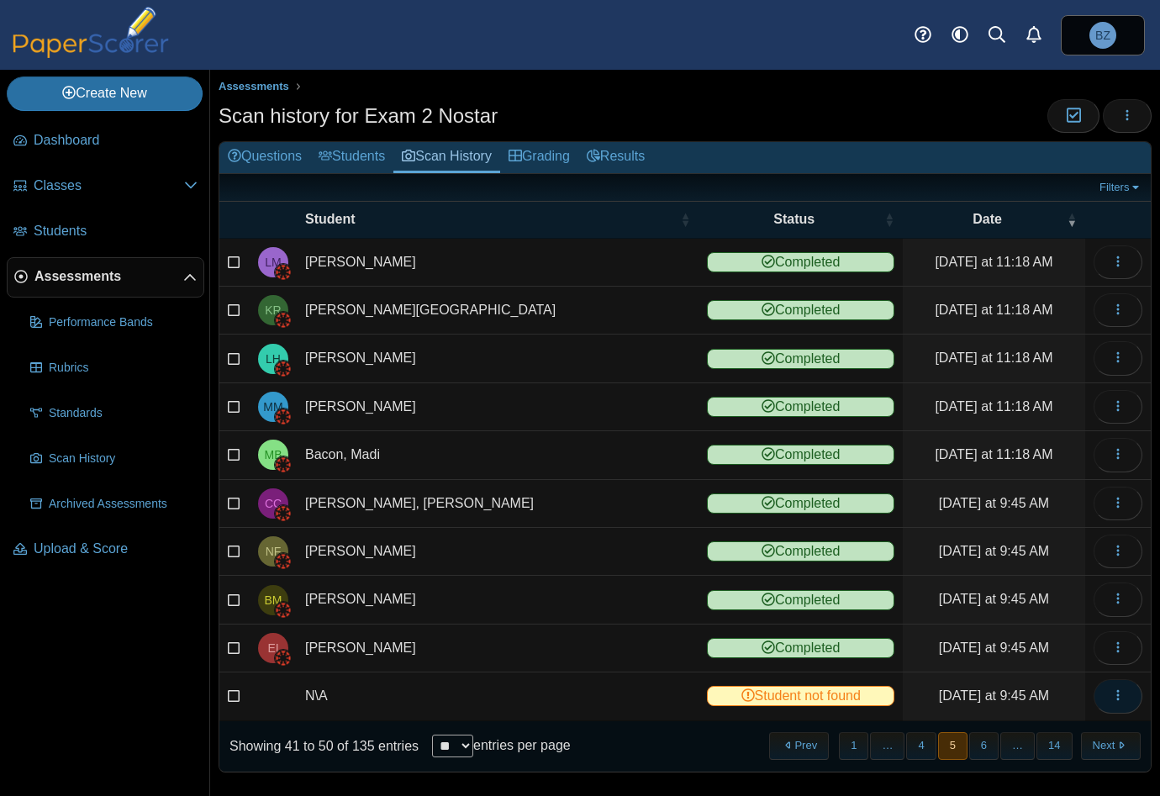
click at [1111, 688] on icon "button" at bounding box center [1117, 694] width 13 height 13
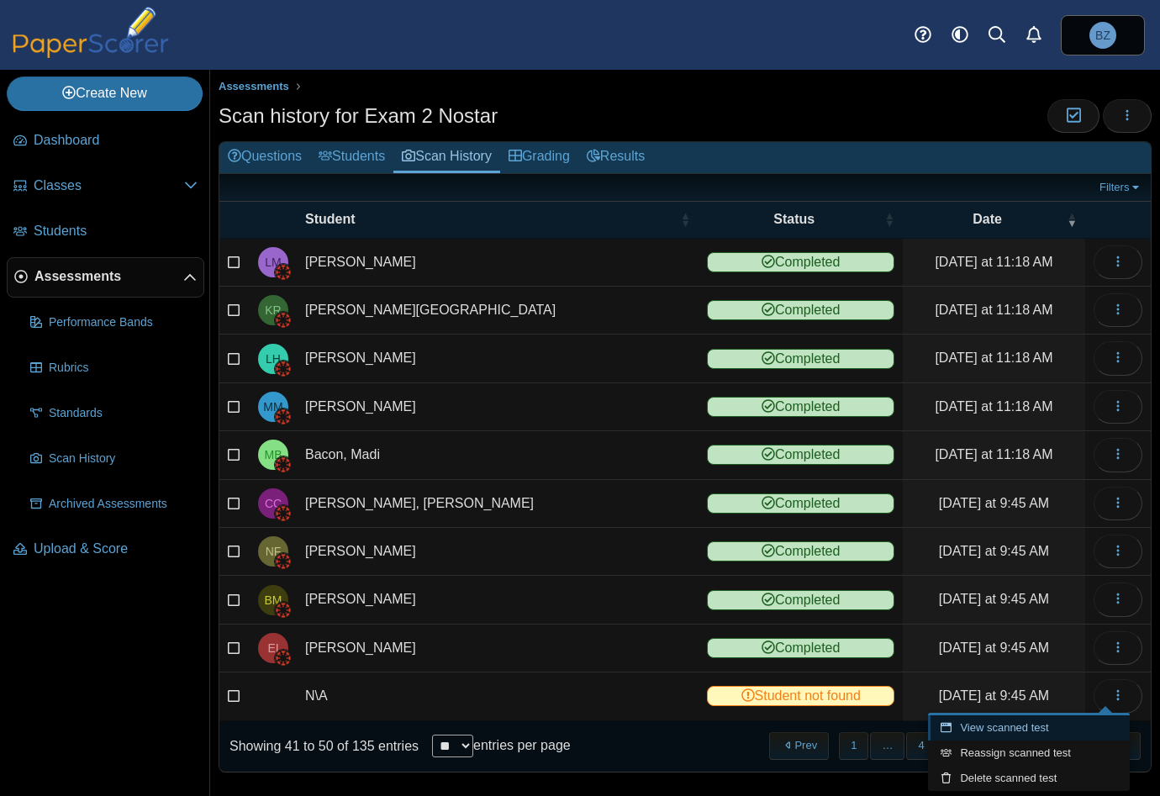
click at [1022, 734] on link "View scanned test" at bounding box center [1029, 727] width 202 height 25
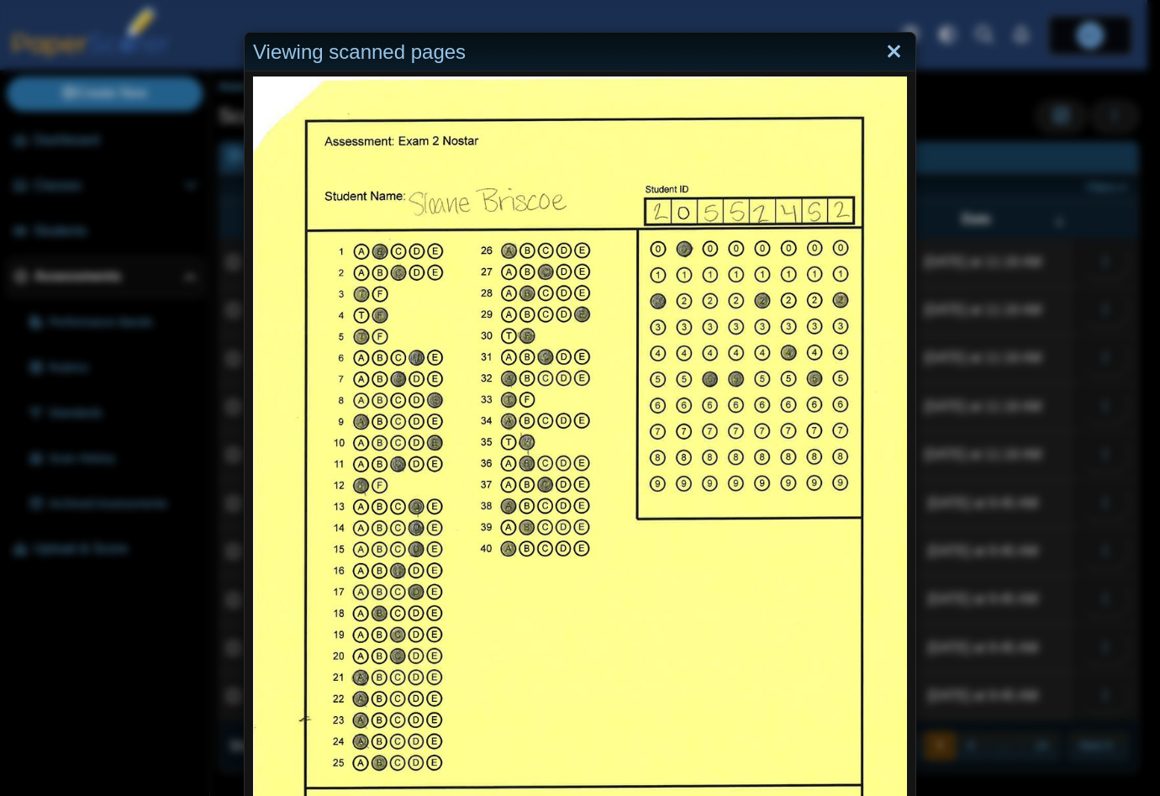
click at [888, 52] on link "Close" at bounding box center [894, 52] width 26 height 29
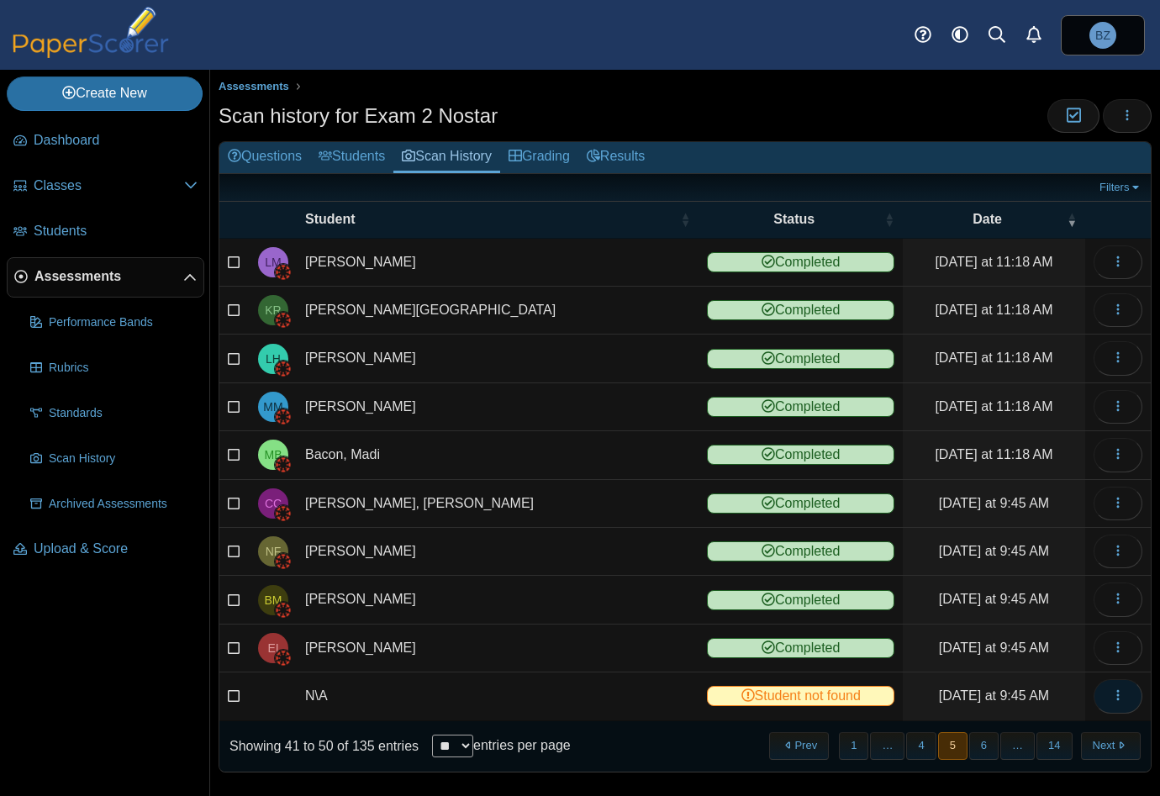
click at [1121, 693] on button "button" at bounding box center [1117, 696] width 49 height 34
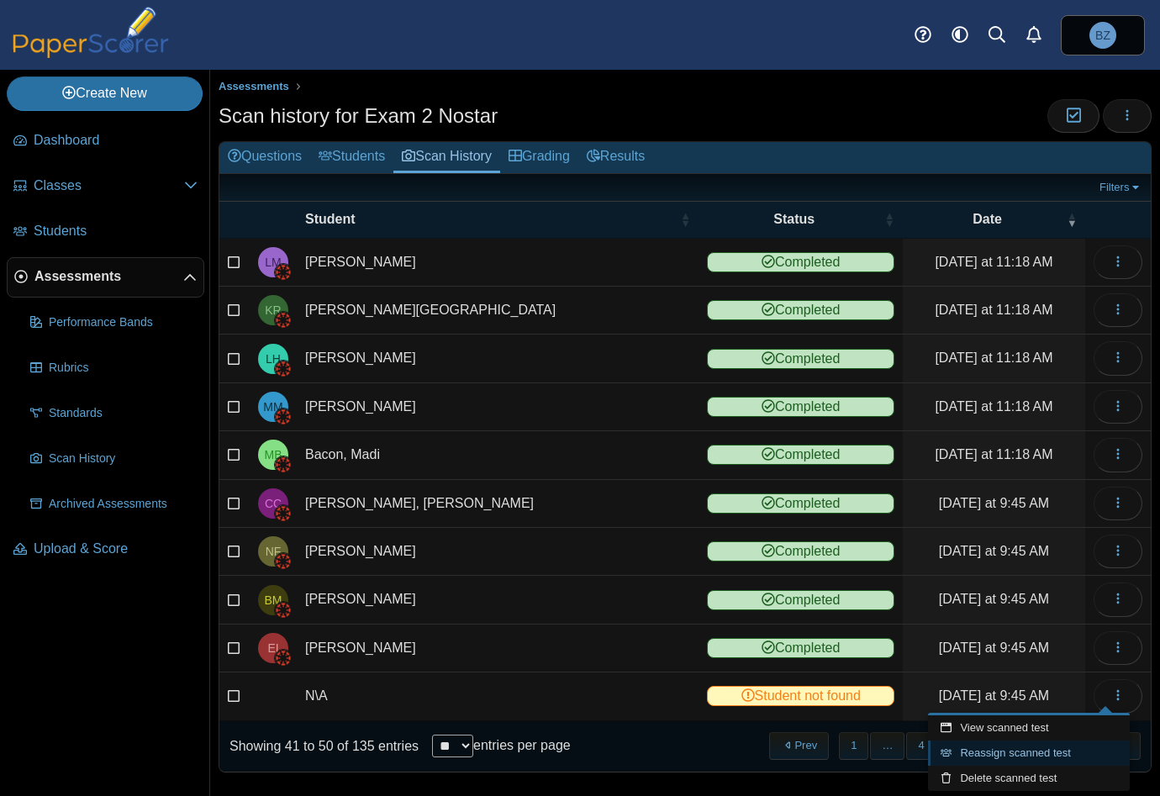
click at [1025, 746] on link "Reassign scanned test" at bounding box center [1029, 752] width 202 height 25
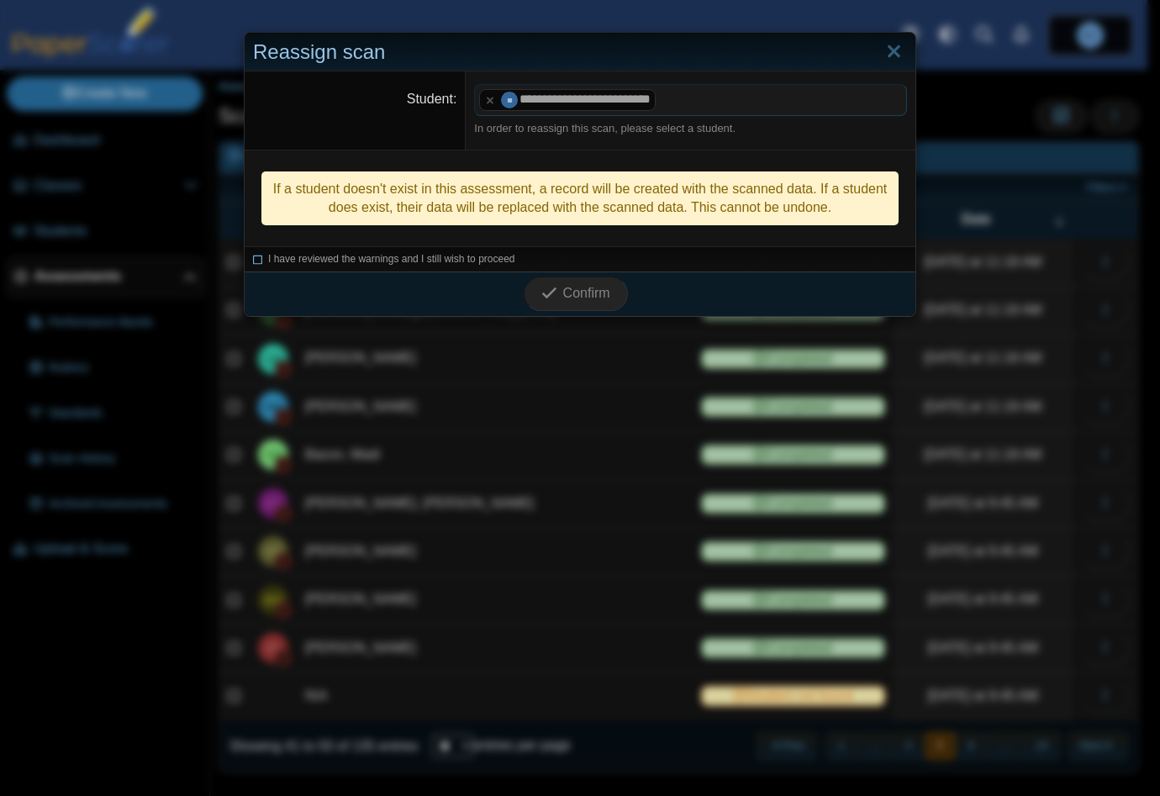
click at [254, 258] on icon at bounding box center [258, 256] width 10 height 9
click at [555, 279] on button "Confirm" at bounding box center [575, 294] width 103 height 34
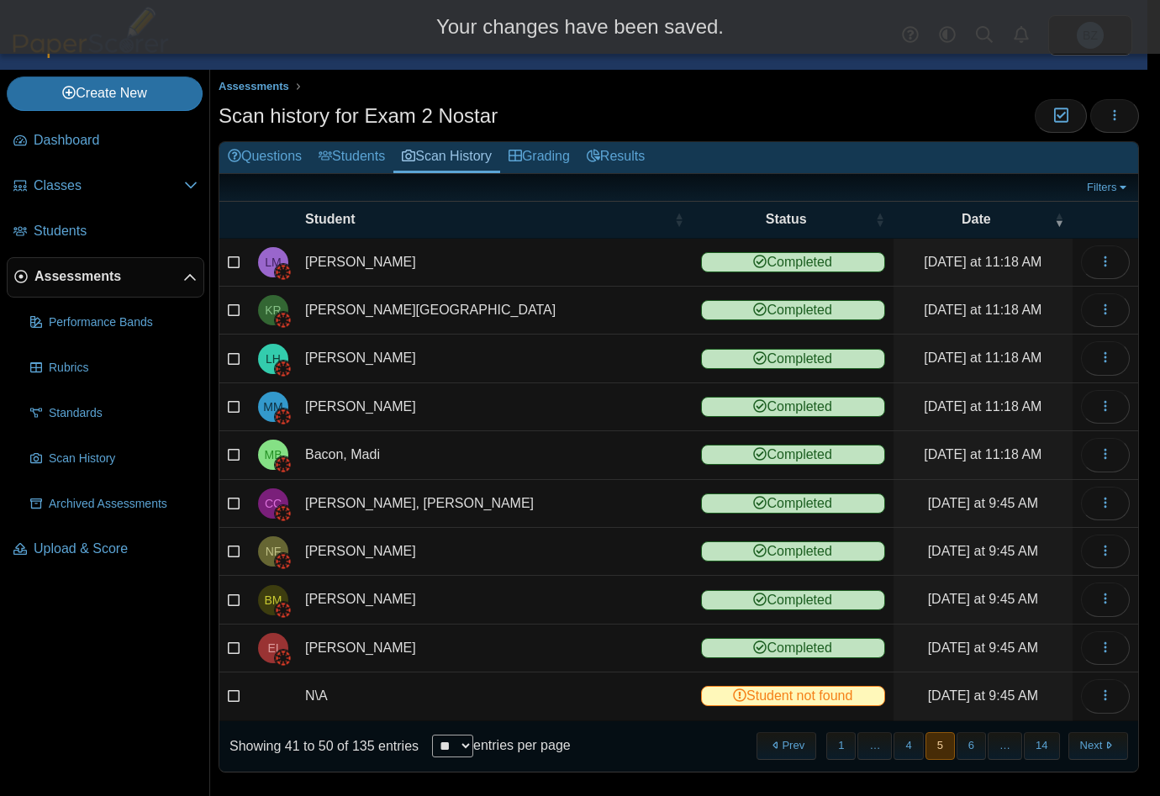
click at [555, 290] on body "Dashboard Classes Archived classes Students" at bounding box center [573, 398] width 1147 height 796
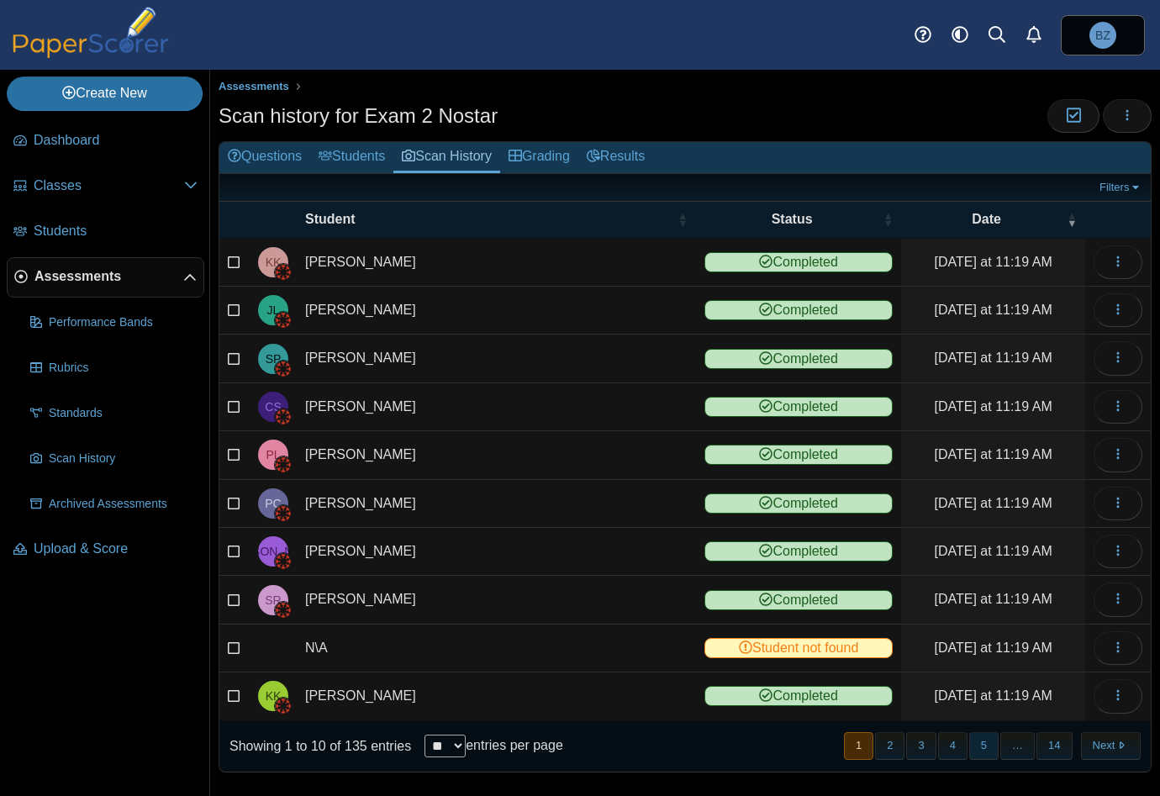
click at [986, 741] on button "5" at bounding box center [983, 746] width 29 height 28
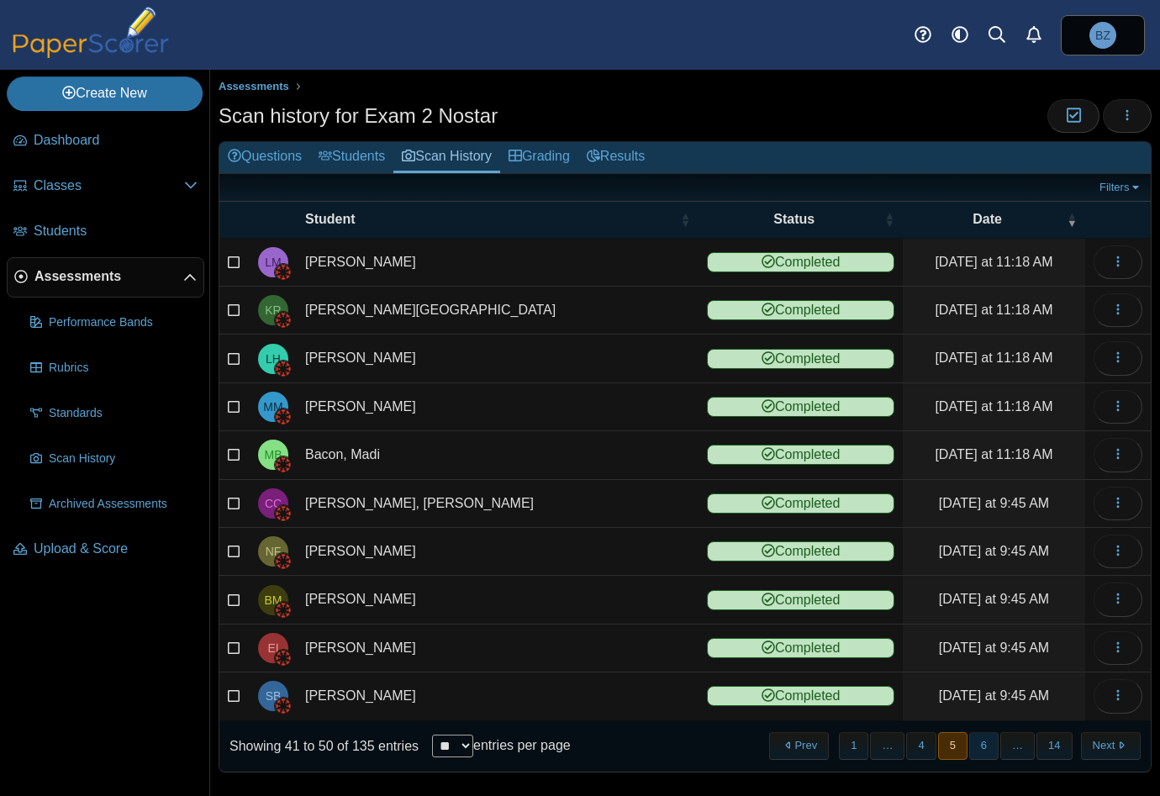
click at [981, 740] on button "6" at bounding box center [983, 746] width 29 height 28
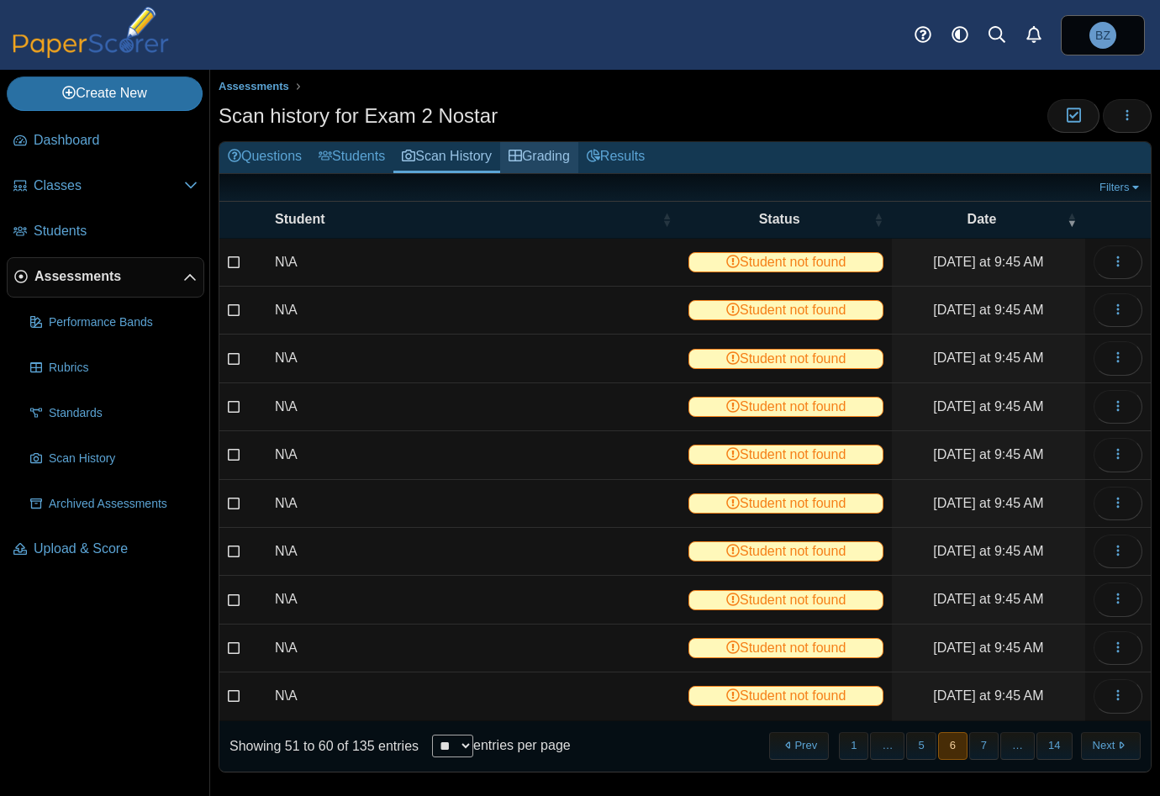
click at [540, 155] on link "Grading" at bounding box center [539, 157] width 78 height 31
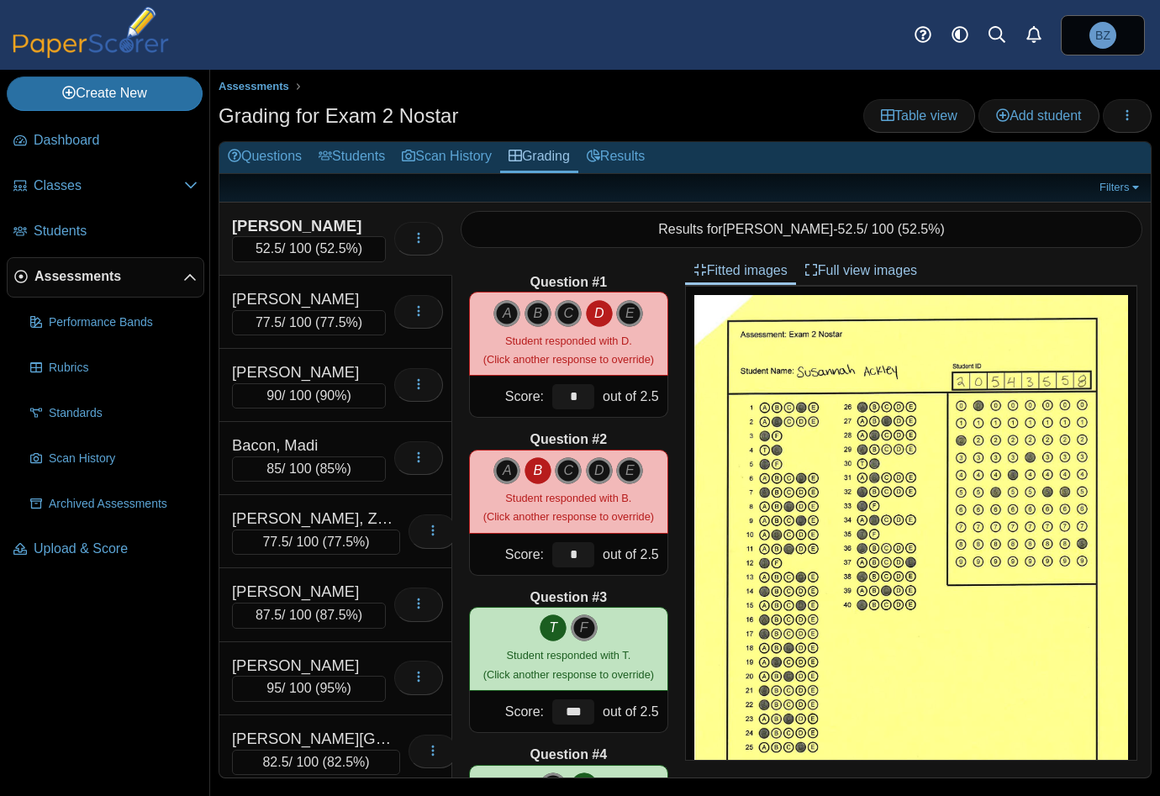
click at [614, 134] on div "Grading for Exam 2 Nostar Table view Add student Loading…" at bounding box center [685, 118] width 933 height 38
click at [622, 164] on link "Results" at bounding box center [615, 157] width 75 height 31
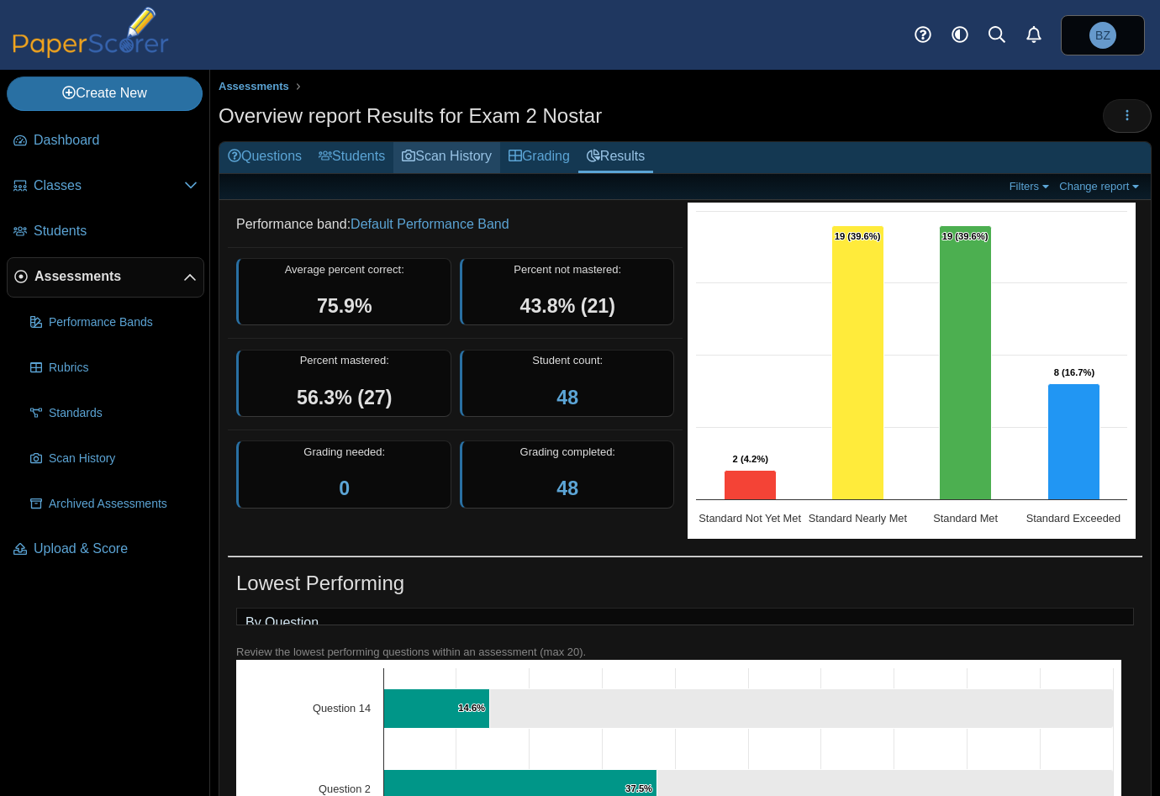
click at [446, 155] on link "Scan History" at bounding box center [446, 157] width 107 height 31
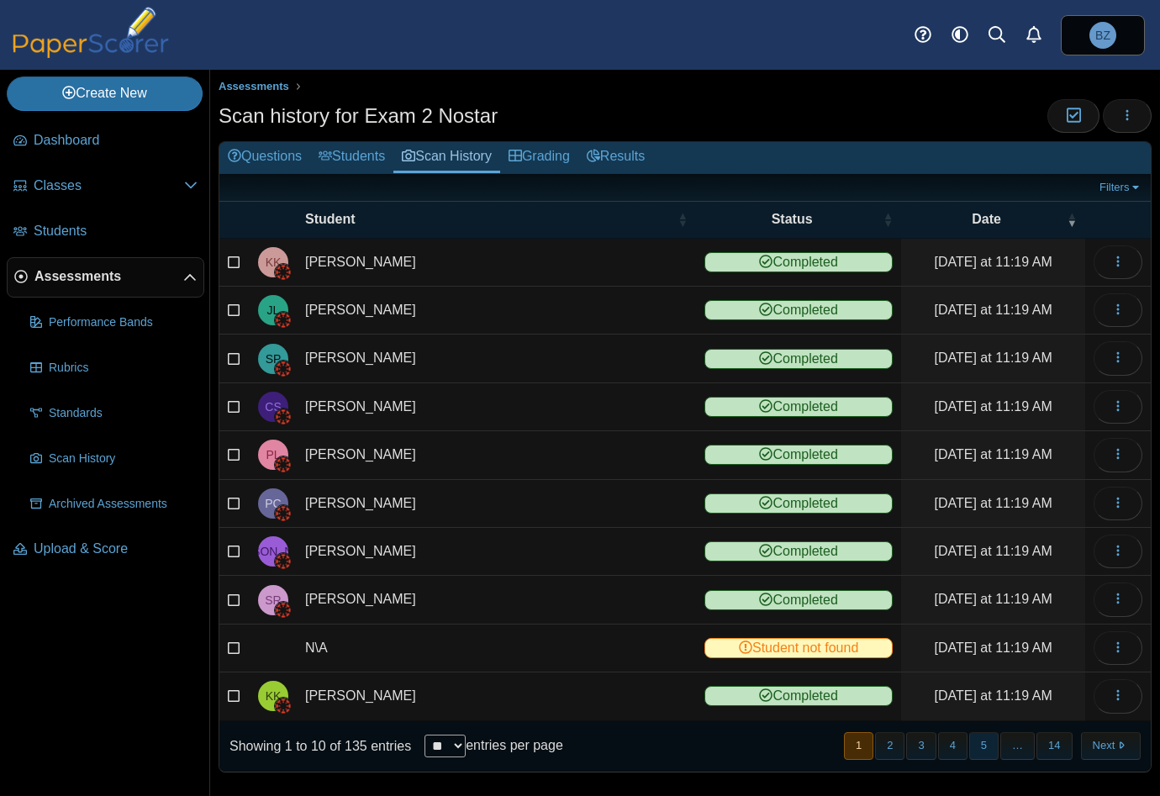
click at [982, 735] on button "5" at bounding box center [983, 746] width 29 height 28
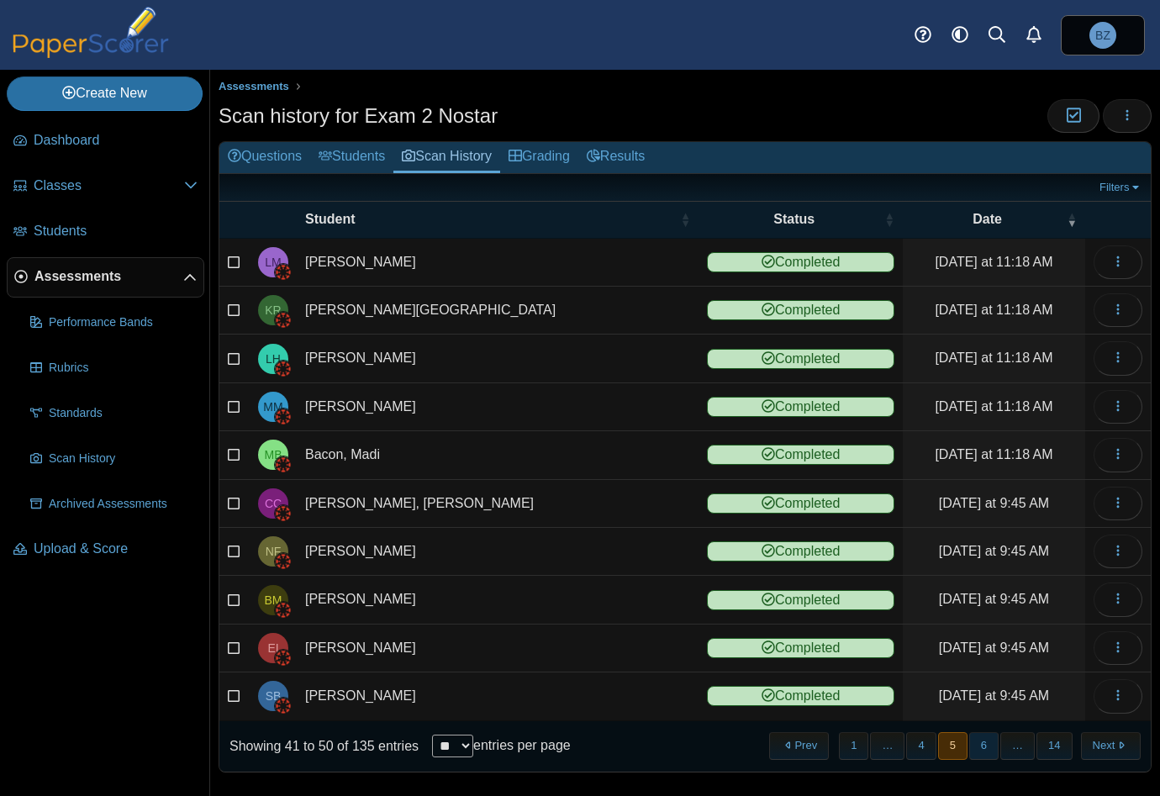
click at [983, 746] on button "6" at bounding box center [983, 746] width 29 height 28
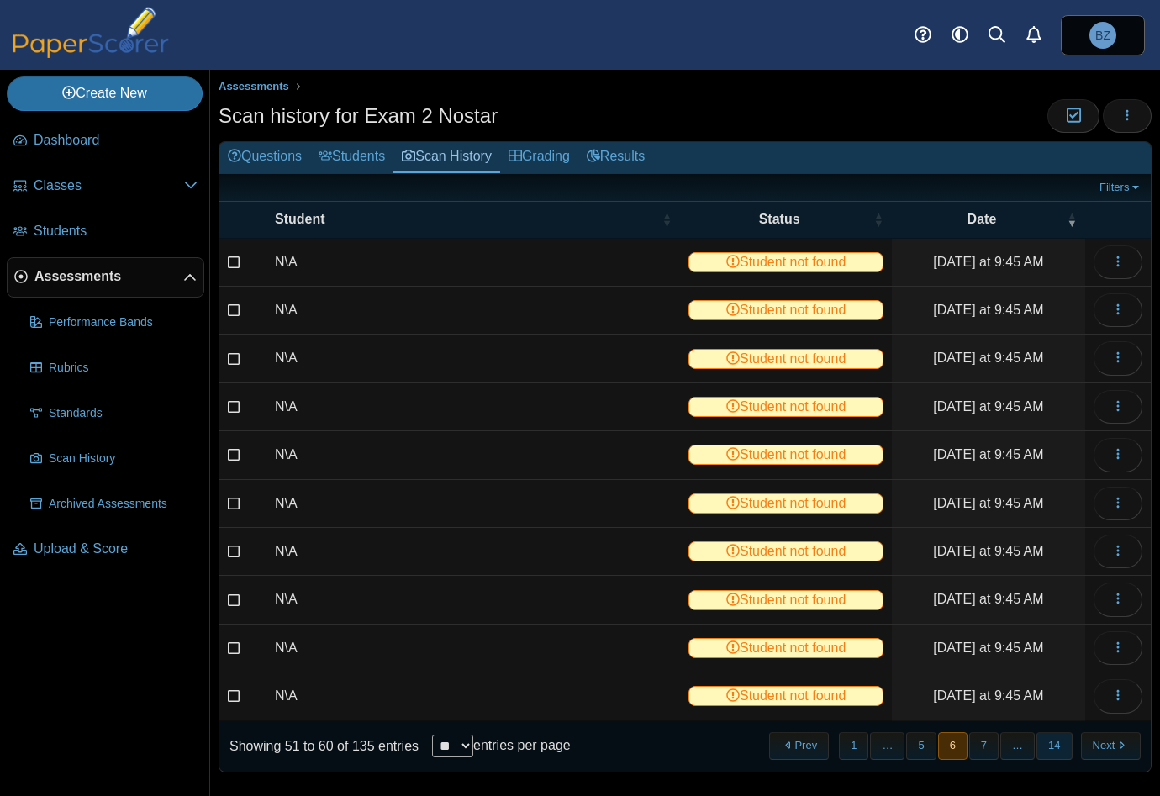
click at [1041, 744] on button "14" at bounding box center [1053, 746] width 35 height 28
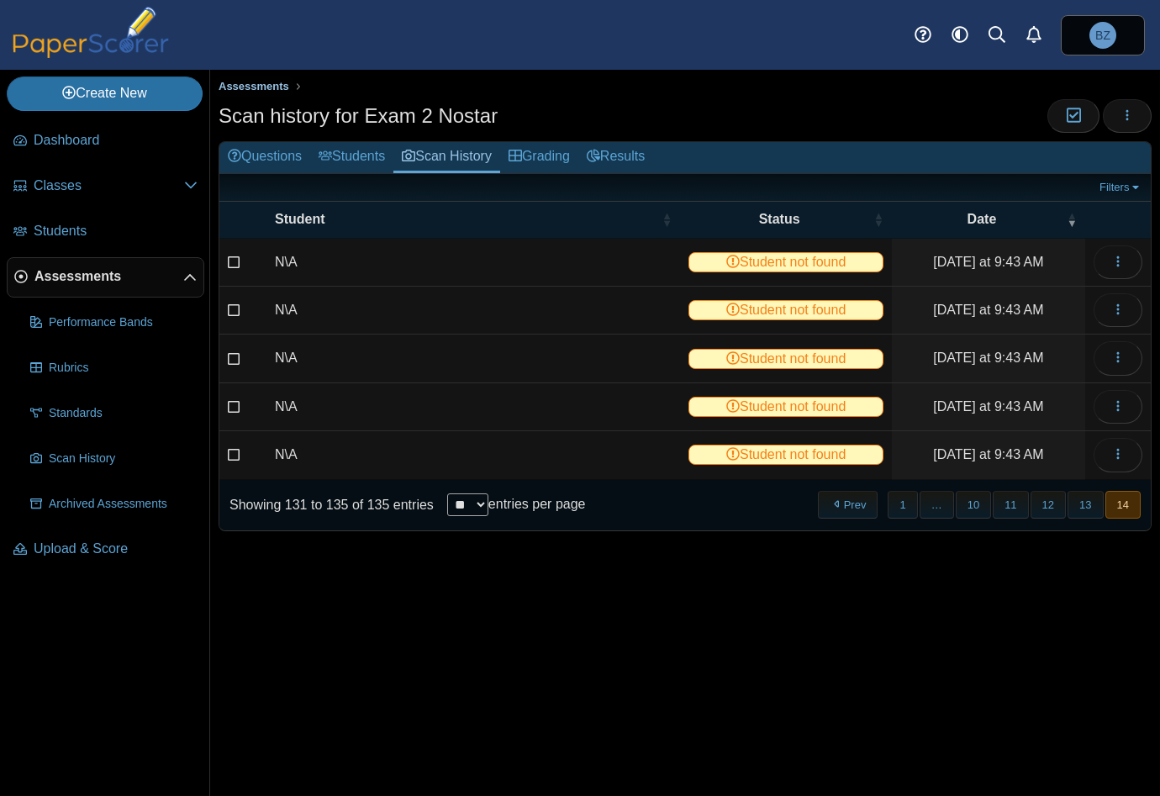
click at [268, 87] on span "Assessments" at bounding box center [254, 86] width 71 height 13
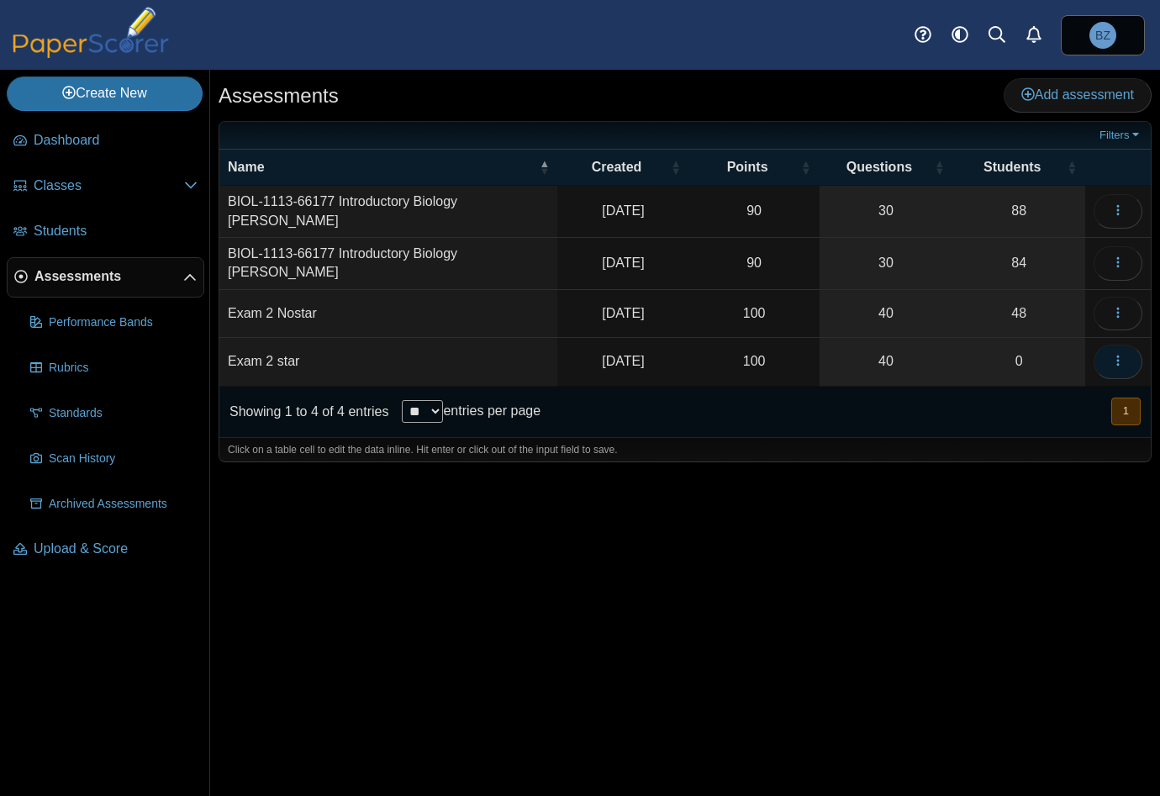
click at [1109, 357] on button "button" at bounding box center [1117, 362] width 49 height 34
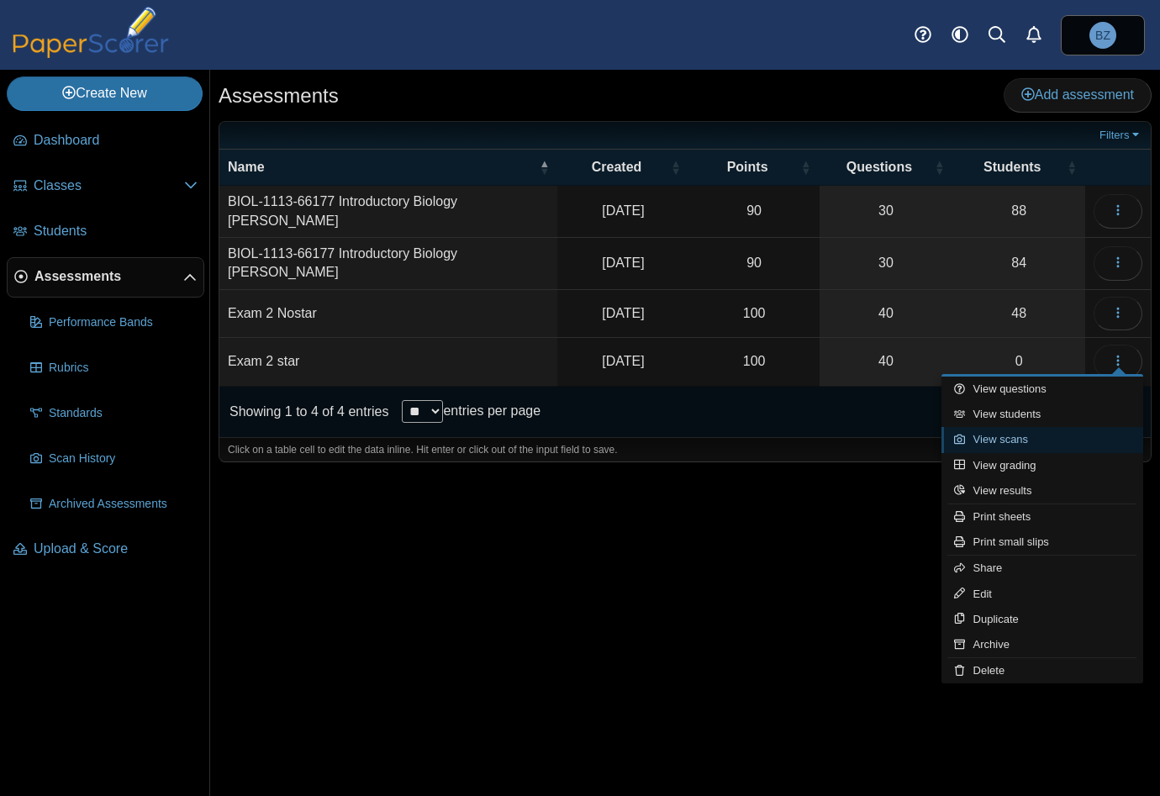
click at [1035, 433] on link "View scans" at bounding box center [1042, 439] width 202 height 25
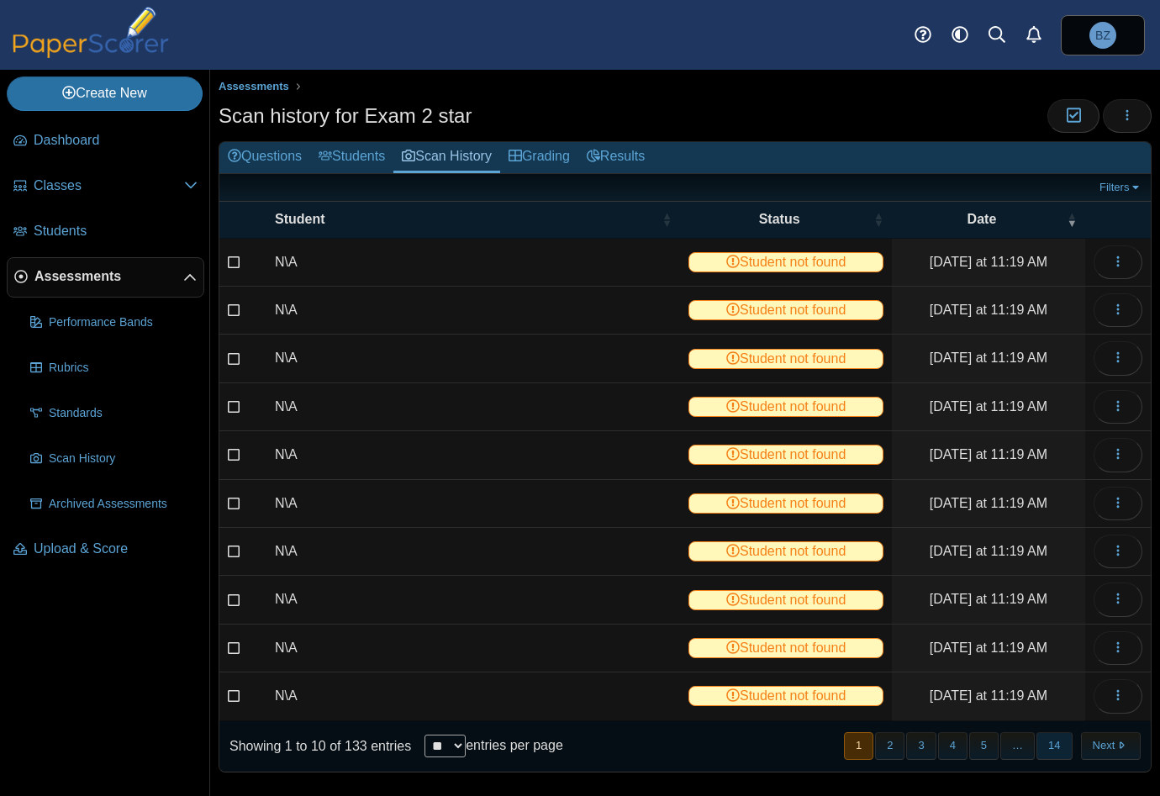
click at [1045, 740] on button "14" at bounding box center [1053, 746] width 35 height 28
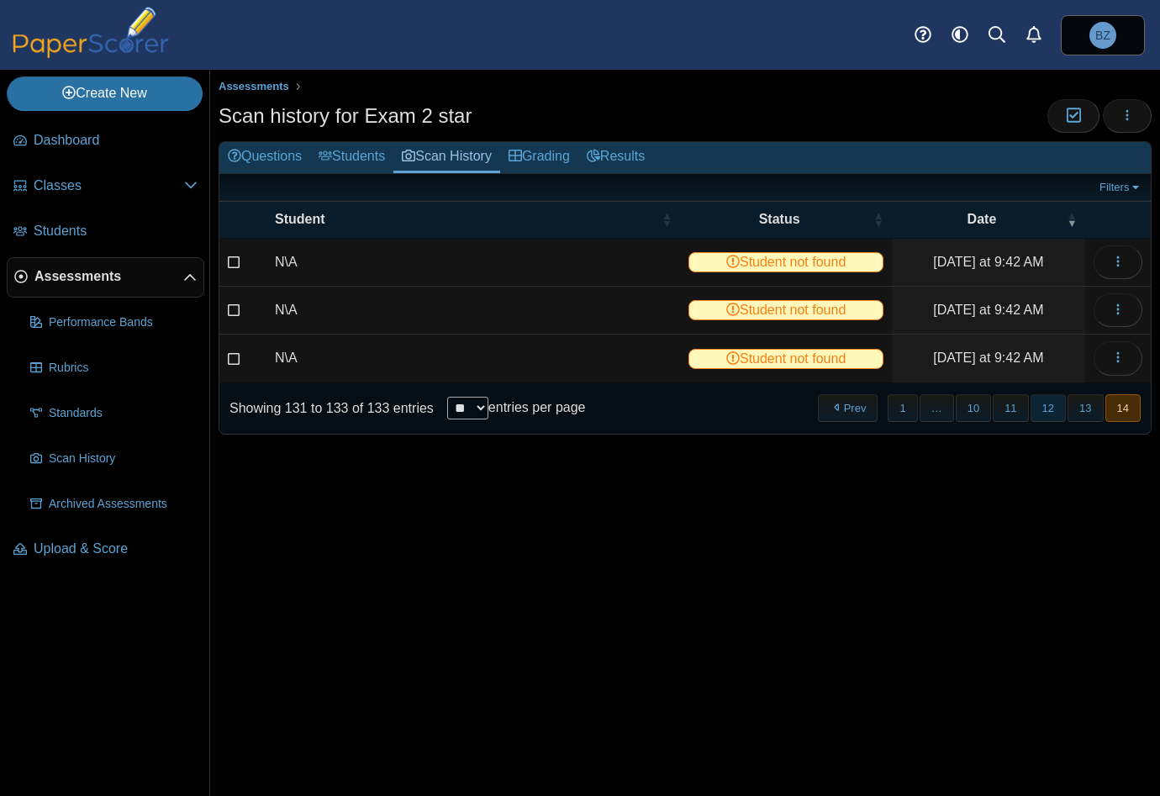
click at [1052, 401] on button "12" at bounding box center [1047, 408] width 35 height 28
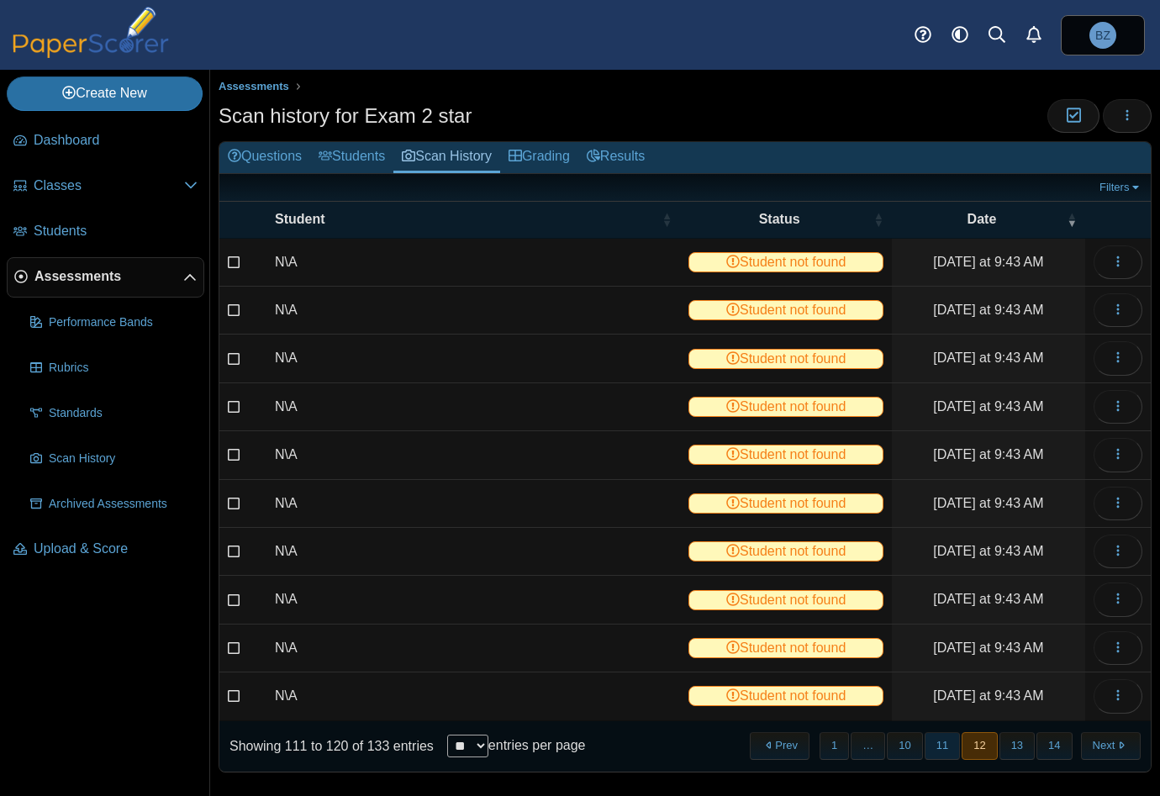
click at [938, 743] on button "11" at bounding box center [942, 746] width 35 height 28
click at [898, 744] on button "10" at bounding box center [904, 746] width 35 height 28
click at [834, 743] on button "1" at bounding box center [841, 746] width 29 height 28
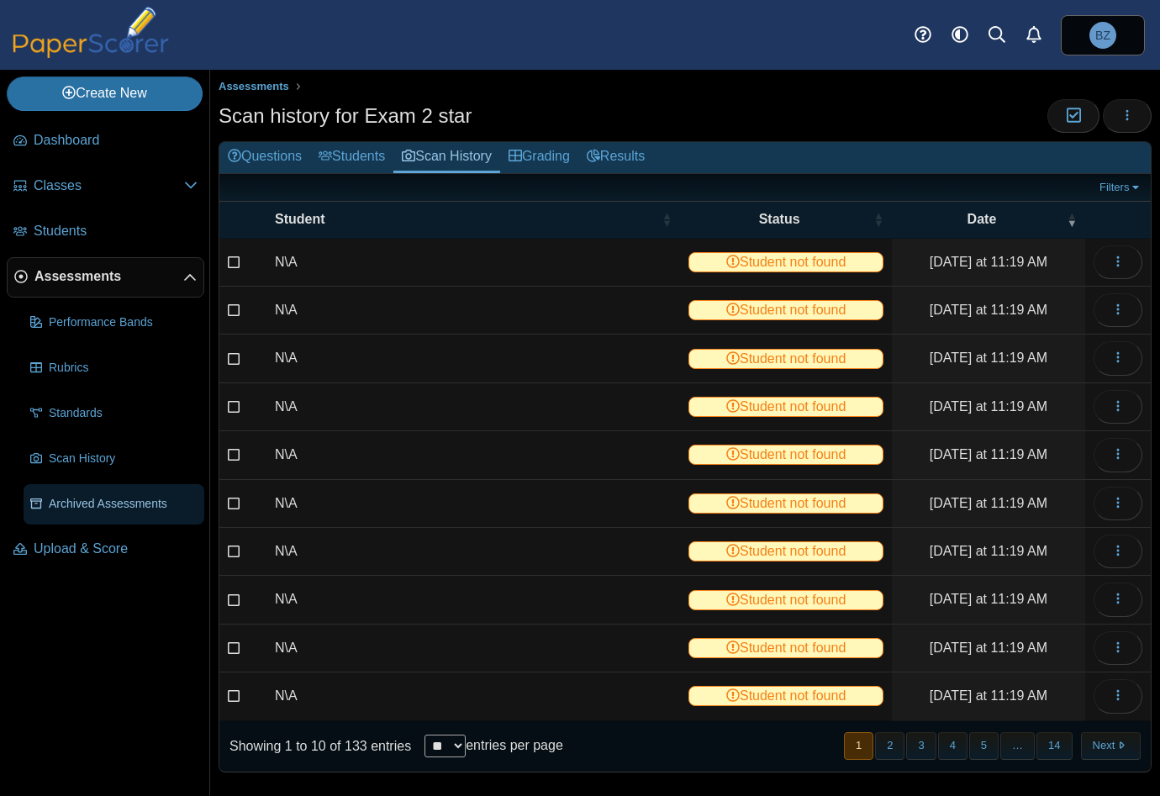
click at [75, 516] on link "Archived Assessments" at bounding box center [114, 504] width 181 height 40
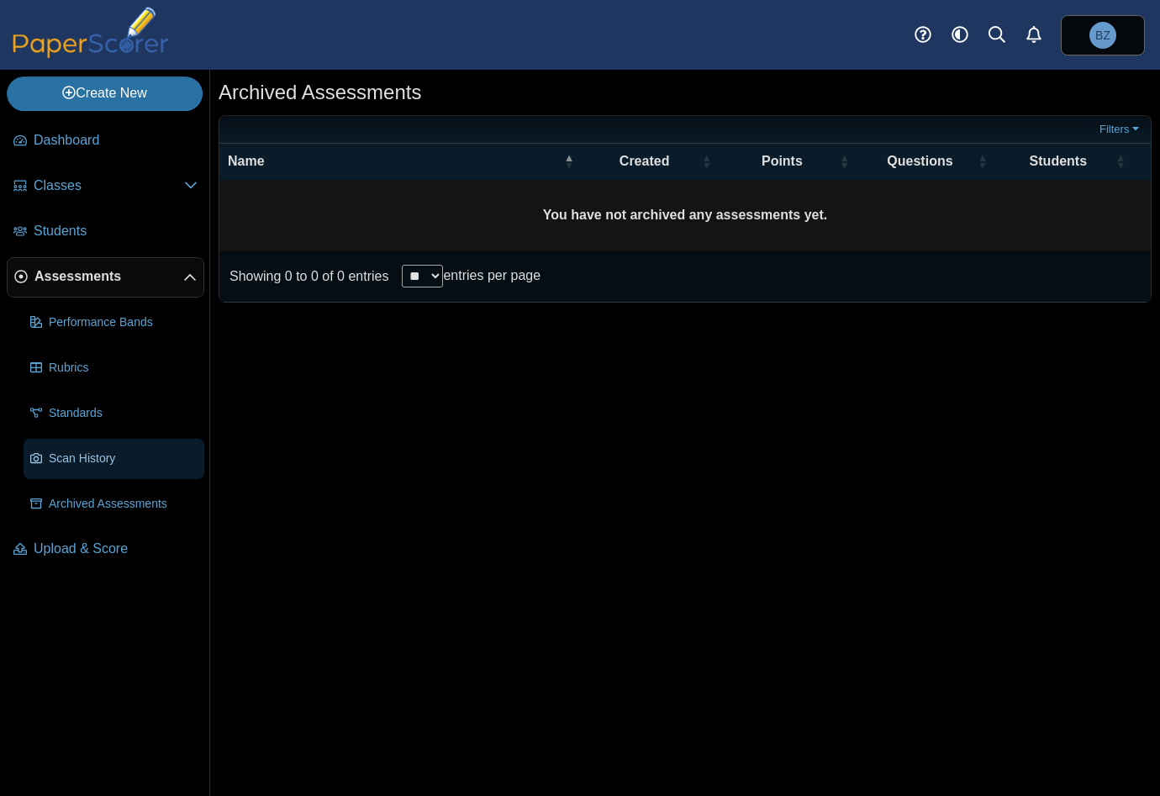
click at [64, 468] on link "Scan History" at bounding box center [114, 459] width 181 height 40
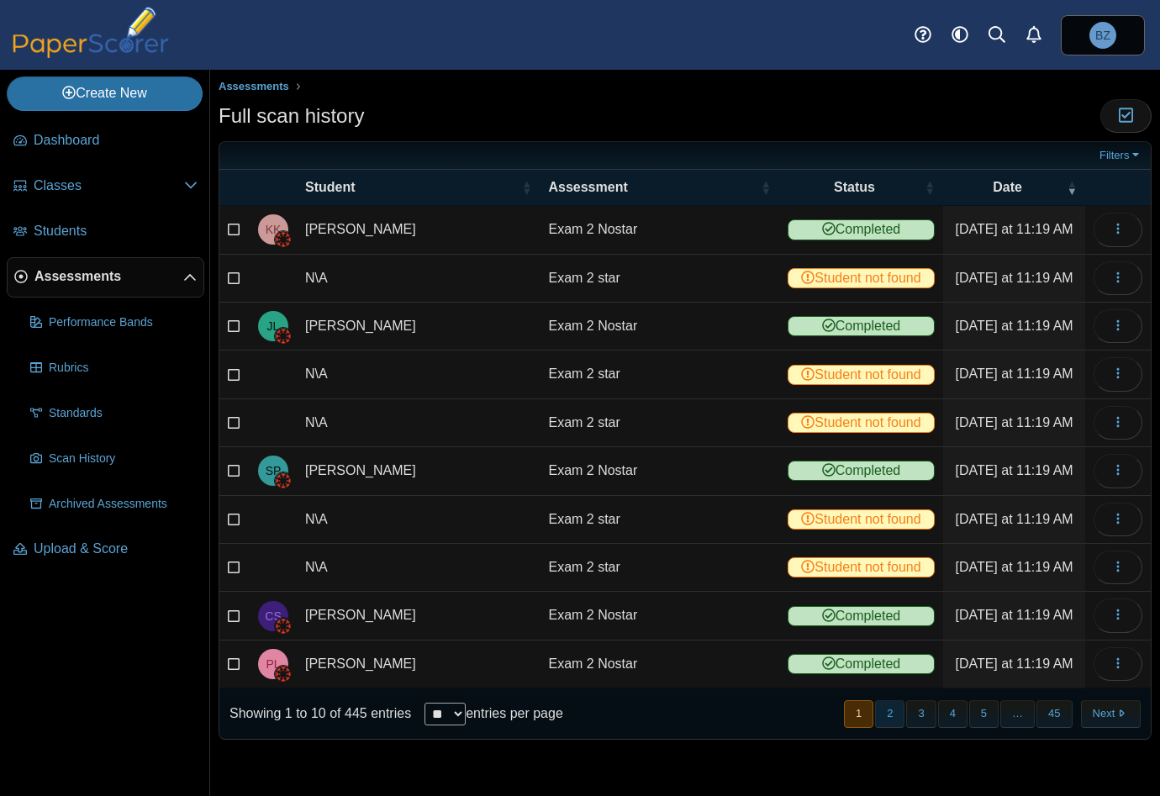
click at [893, 713] on button "2" at bounding box center [889, 714] width 29 height 28
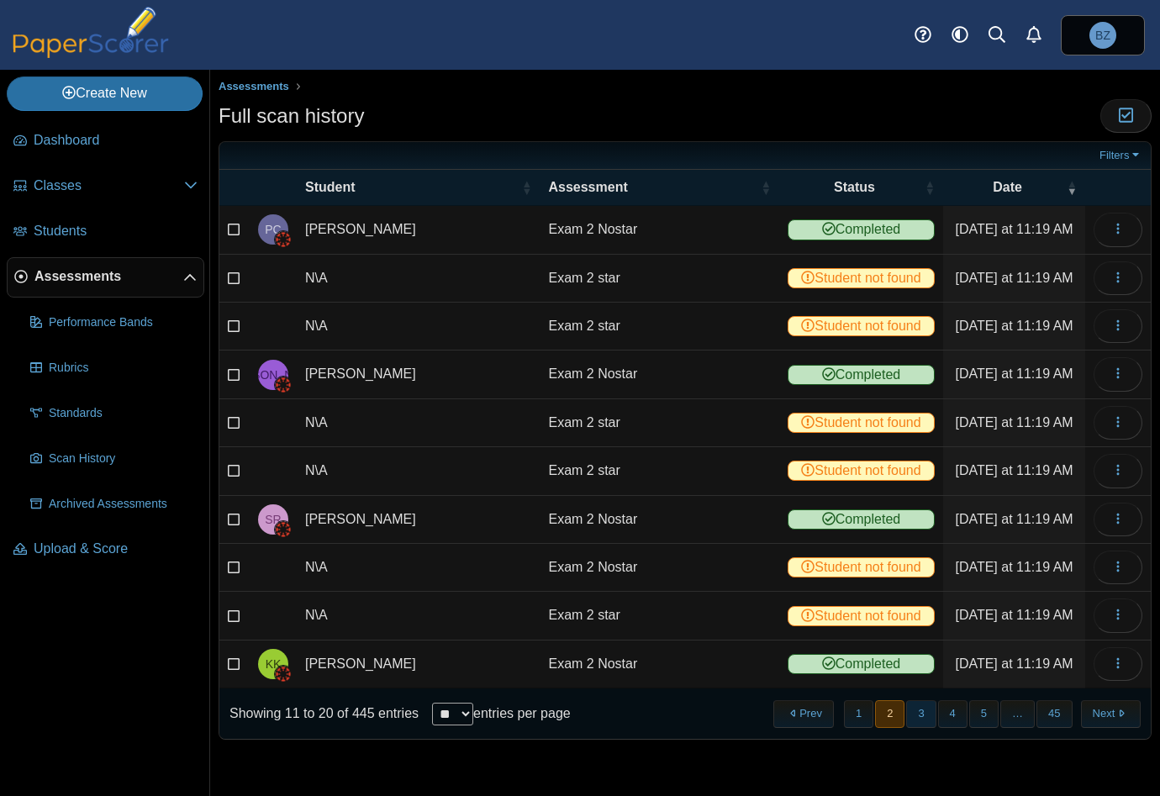
click at [932, 714] on button "3" at bounding box center [920, 714] width 29 height 28
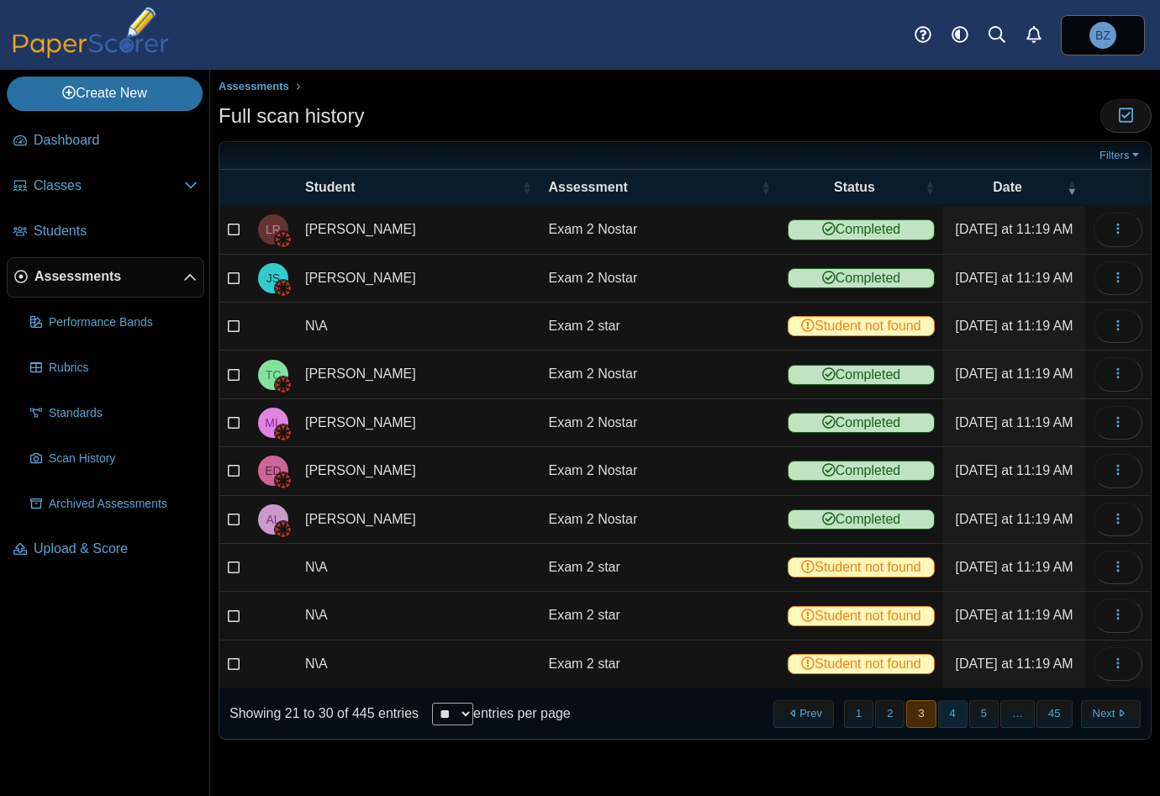
click at [955, 709] on button "4" at bounding box center [952, 714] width 29 height 28
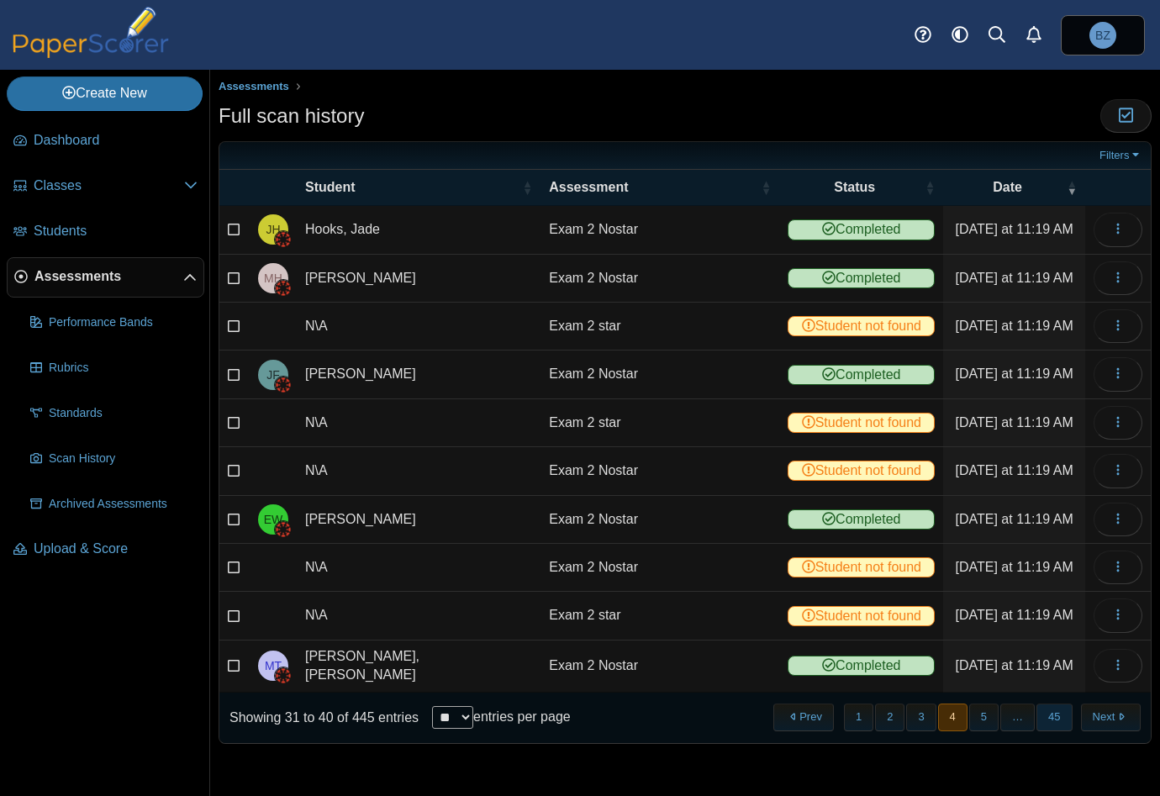
click at [1056, 709] on button "45" at bounding box center [1053, 717] width 35 height 28
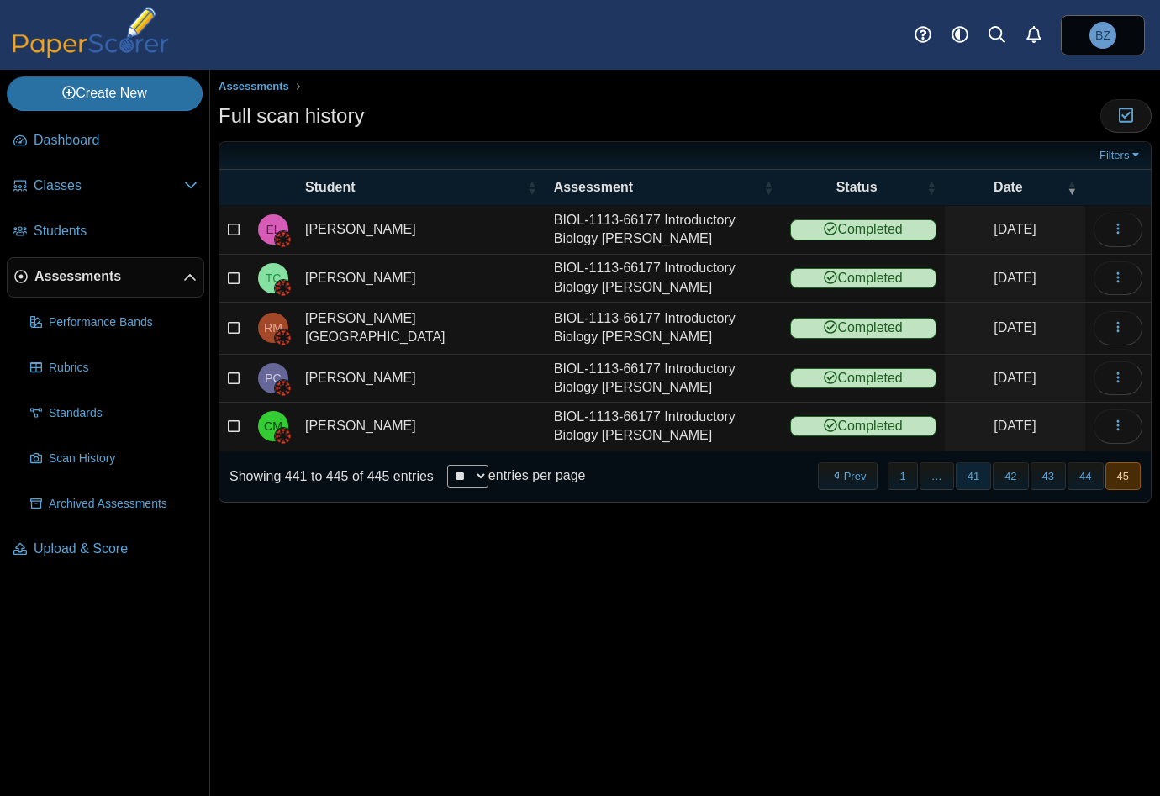
click at [967, 471] on button "41" at bounding box center [973, 476] width 35 height 28
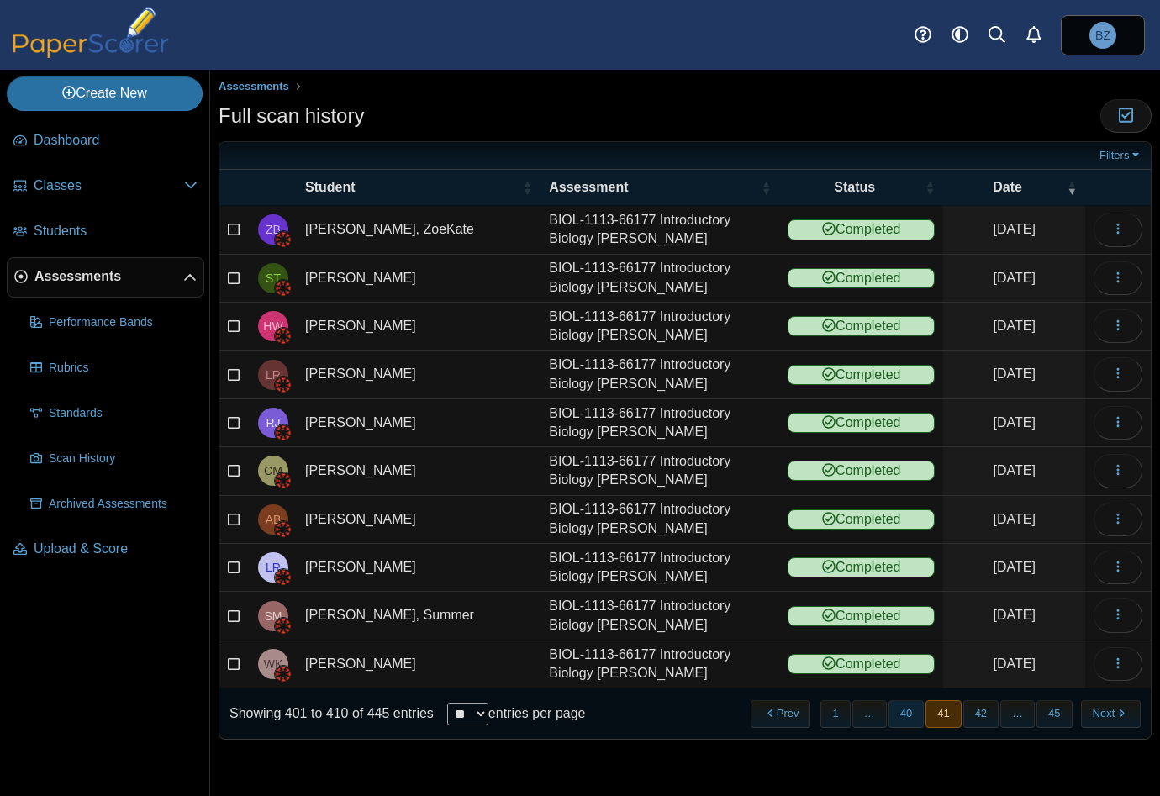
click at [904, 706] on button "40" at bounding box center [905, 714] width 35 height 28
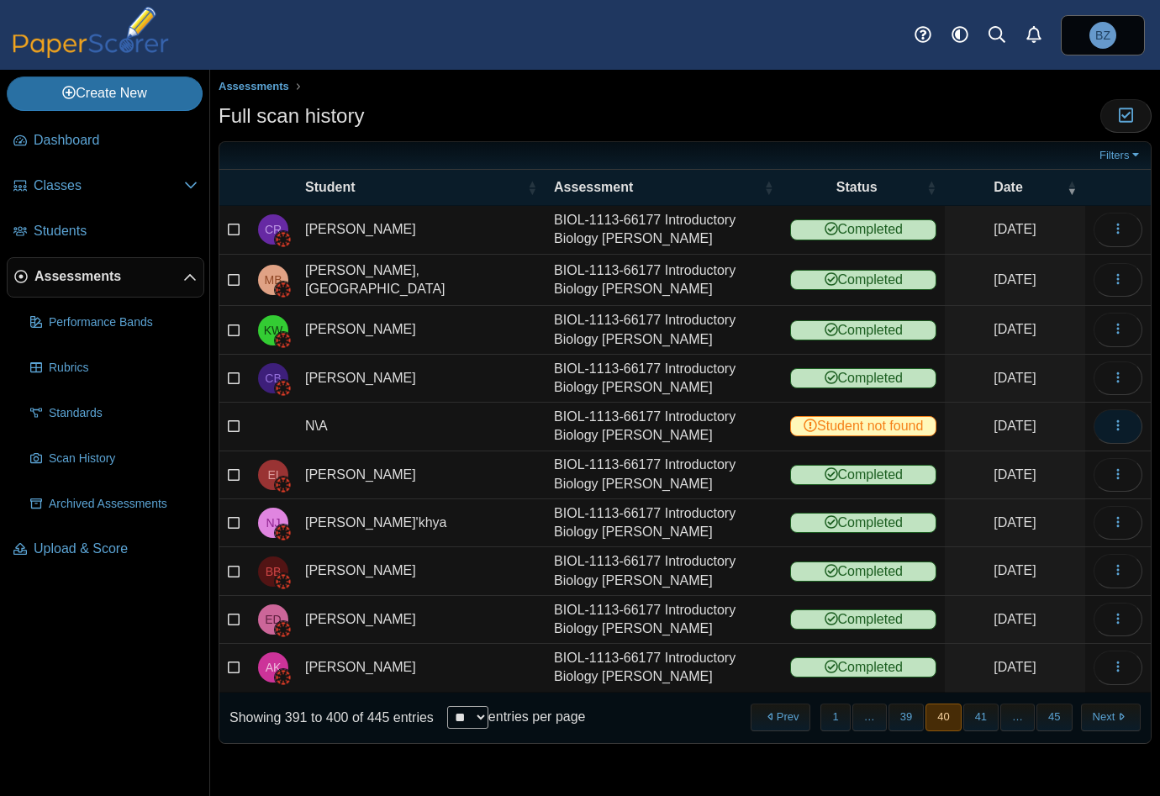
click at [1121, 423] on icon "button" at bounding box center [1117, 425] width 13 height 13
click at [1043, 451] on link "View scanned test" at bounding box center [1042, 457] width 202 height 25
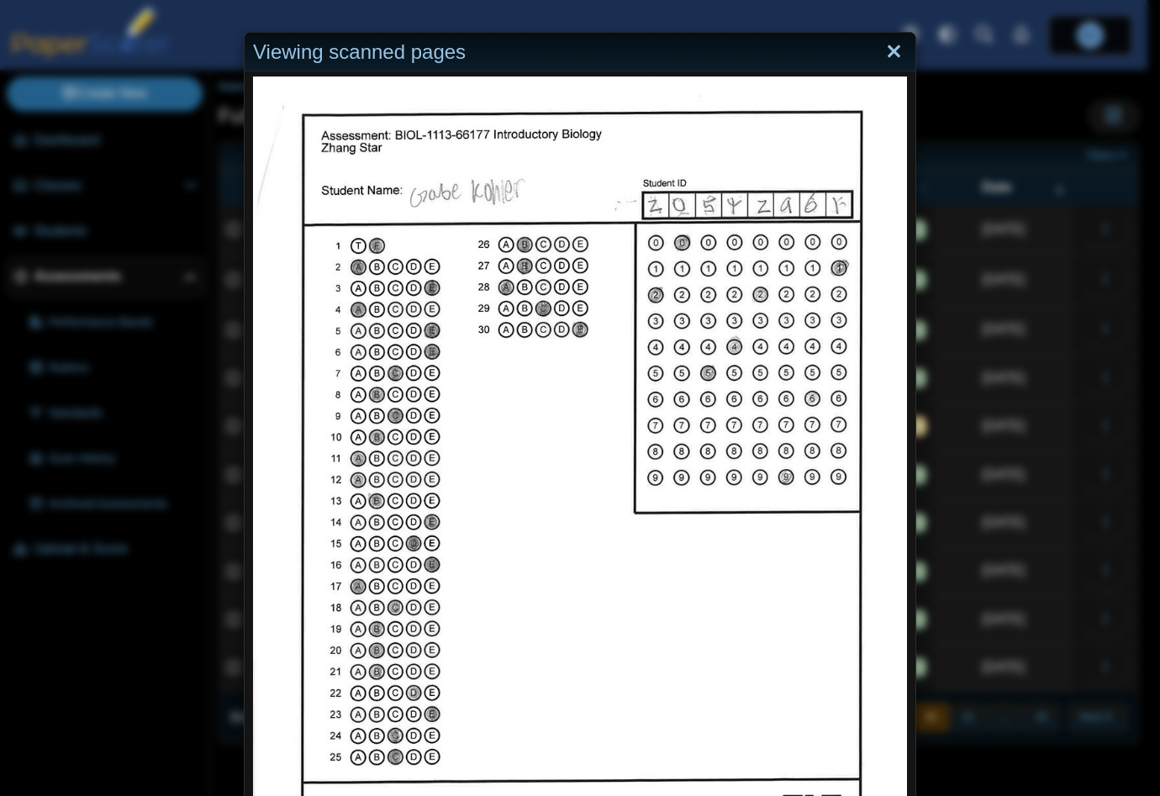
click at [885, 53] on link "Close" at bounding box center [894, 52] width 26 height 29
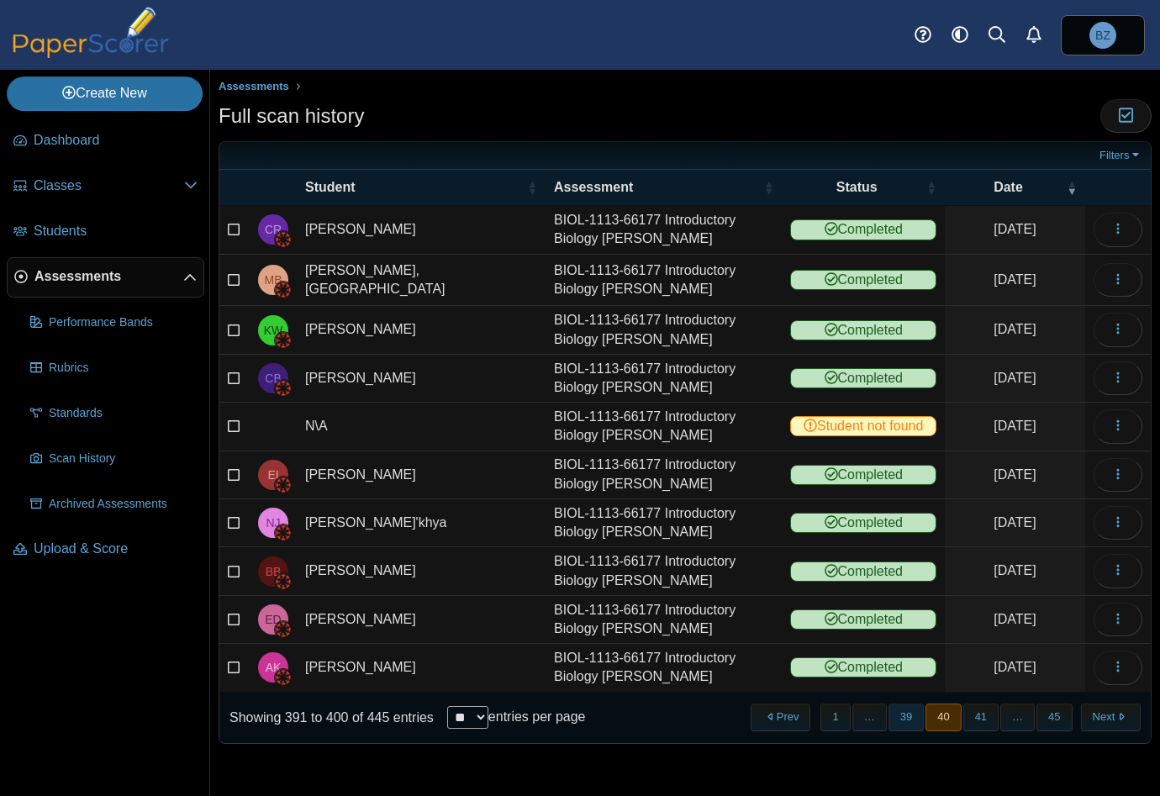
click at [907, 709] on button "39" at bounding box center [905, 717] width 35 height 28
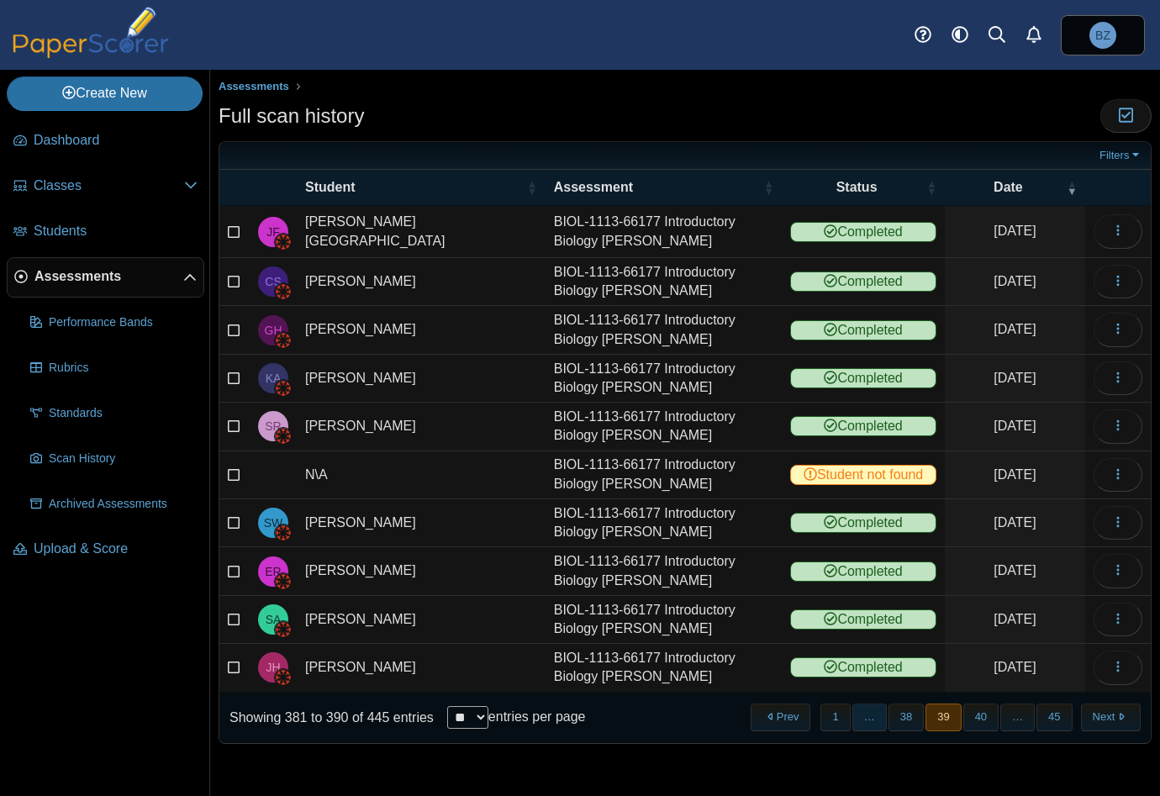
click at [876, 709] on span "…" at bounding box center [869, 717] width 34 height 28
click at [850, 709] on button "1" at bounding box center [834, 717] width 29 height 28
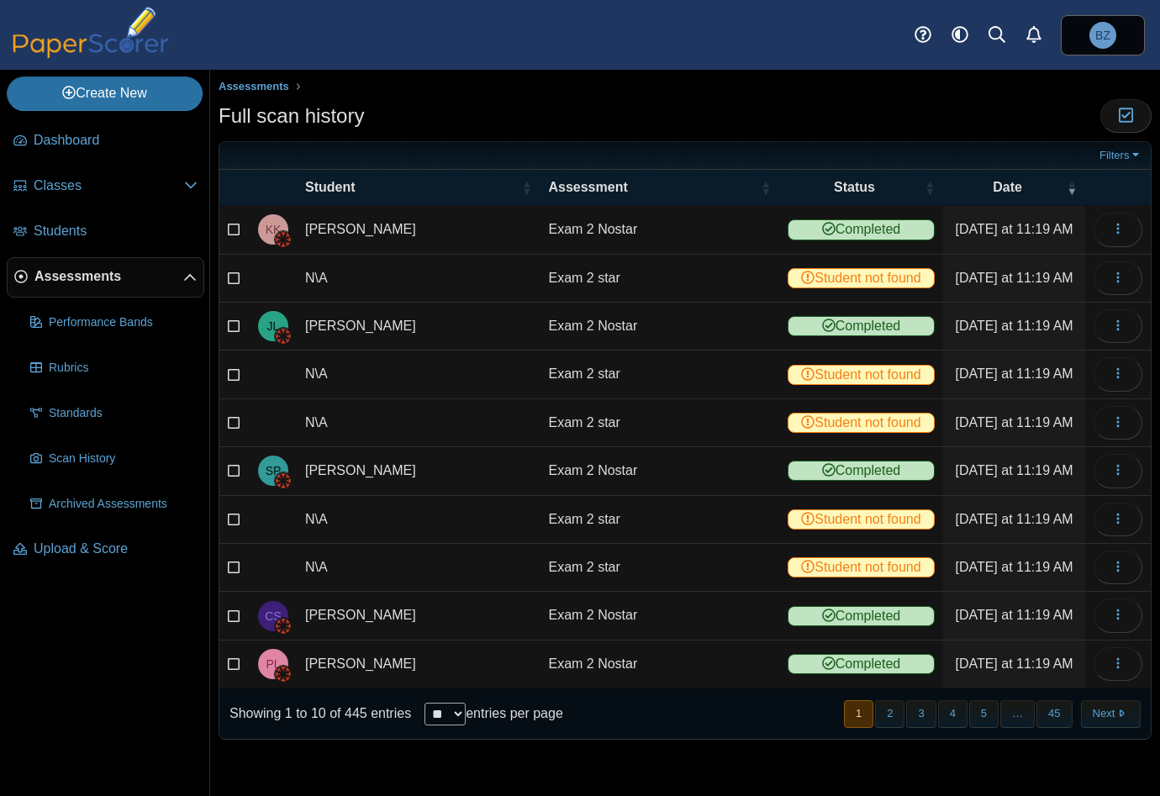
click at [65, 281] on span "Assessments" at bounding box center [108, 276] width 149 height 18
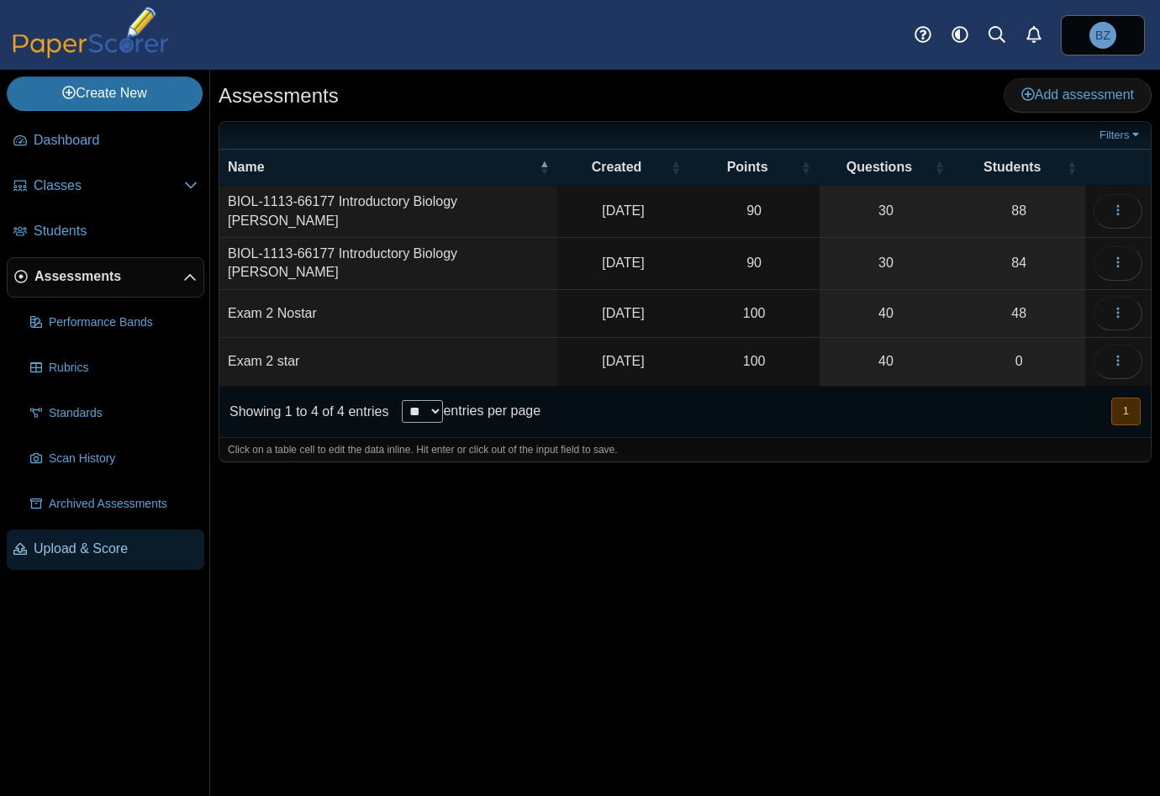
click at [95, 561] on link "Upload & Score" at bounding box center [106, 549] width 198 height 40
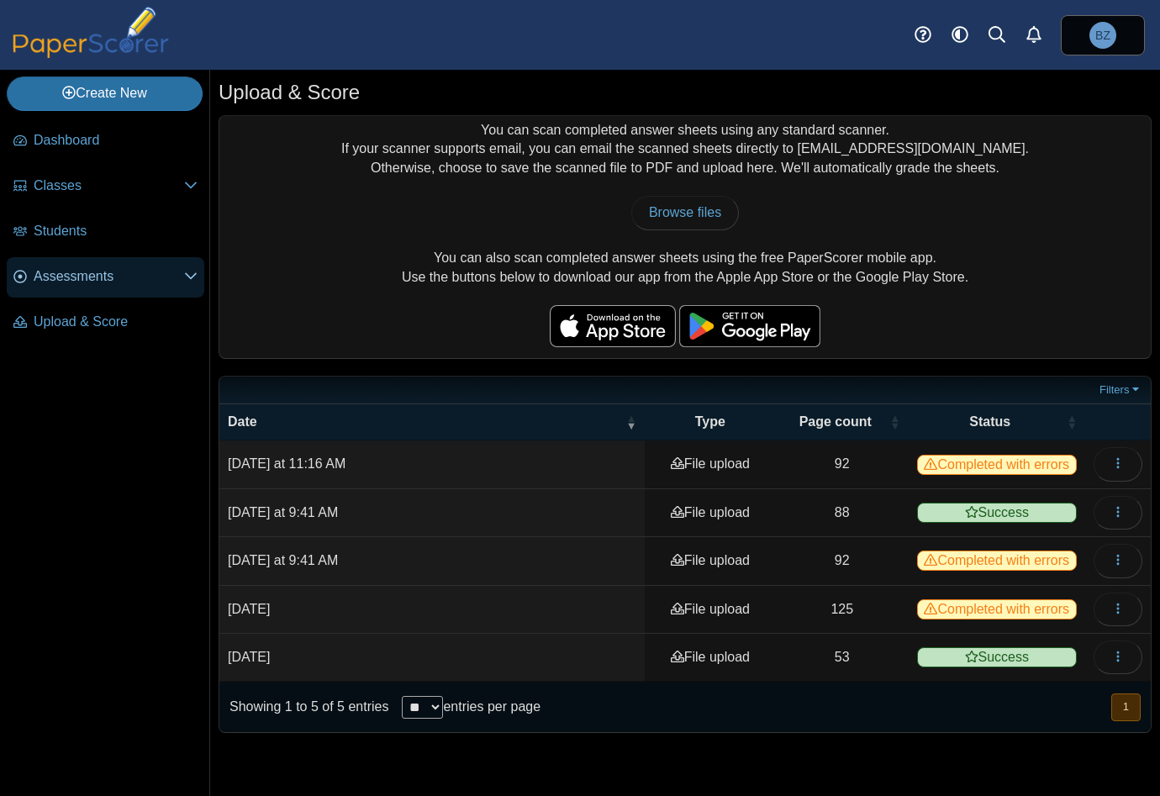
click at [97, 273] on span "Assessments" at bounding box center [109, 276] width 150 height 18
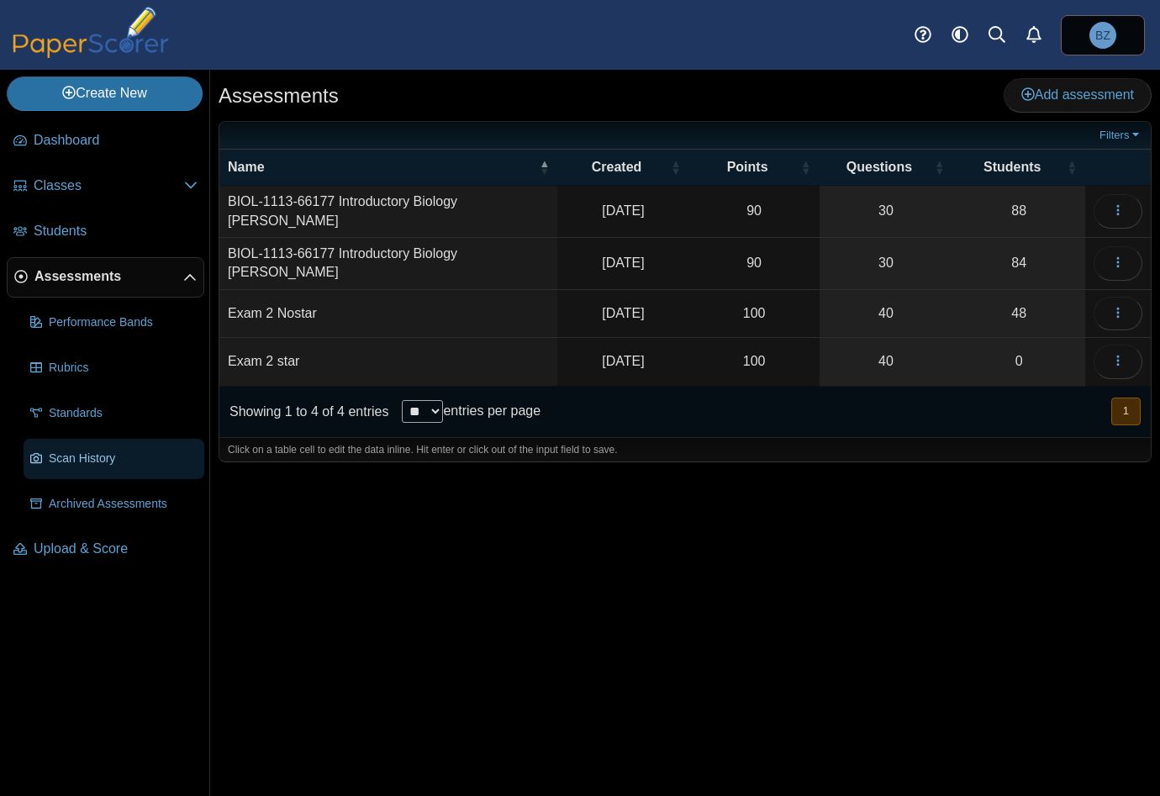
click at [73, 464] on span "Scan History" at bounding box center [123, 458] width 149 height 17
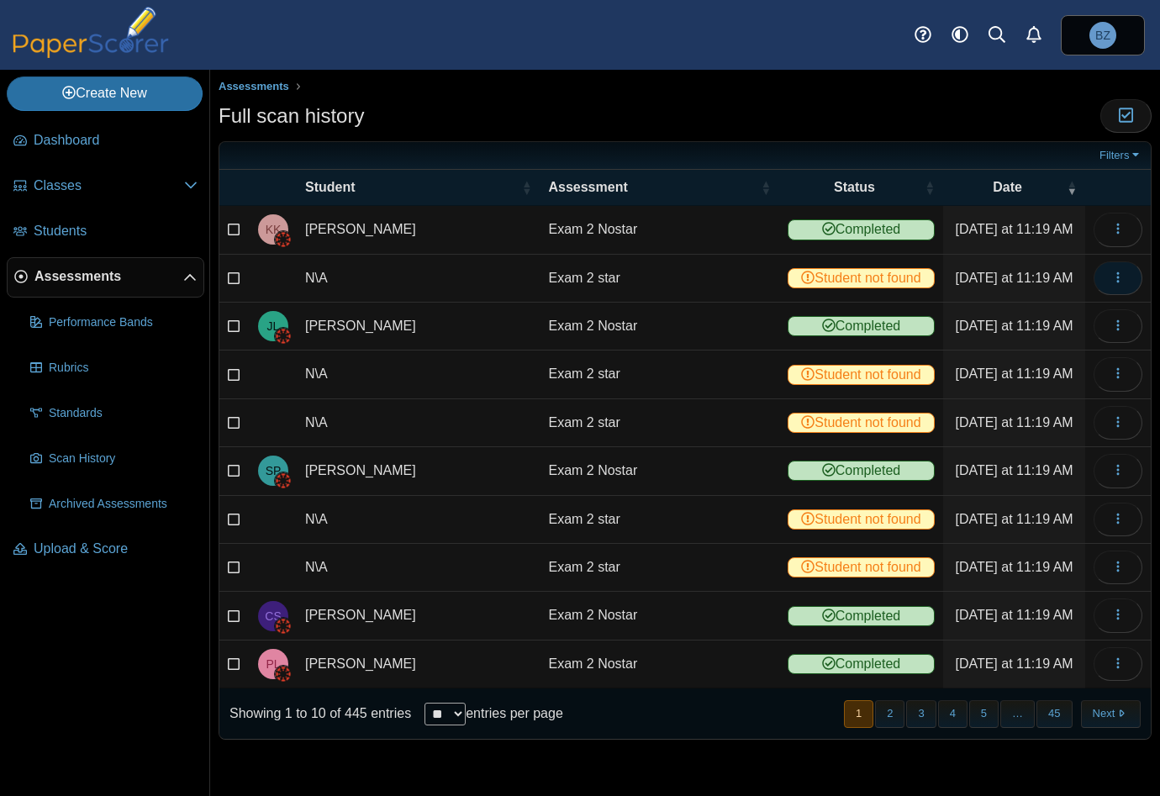
click at [1120, 271] on icon "button" at bounding box center [1117, 277] width 13 height 13
click at [1032, 311] on link "View scanned test" at bounding box center [1042, 314] width 202 height 25
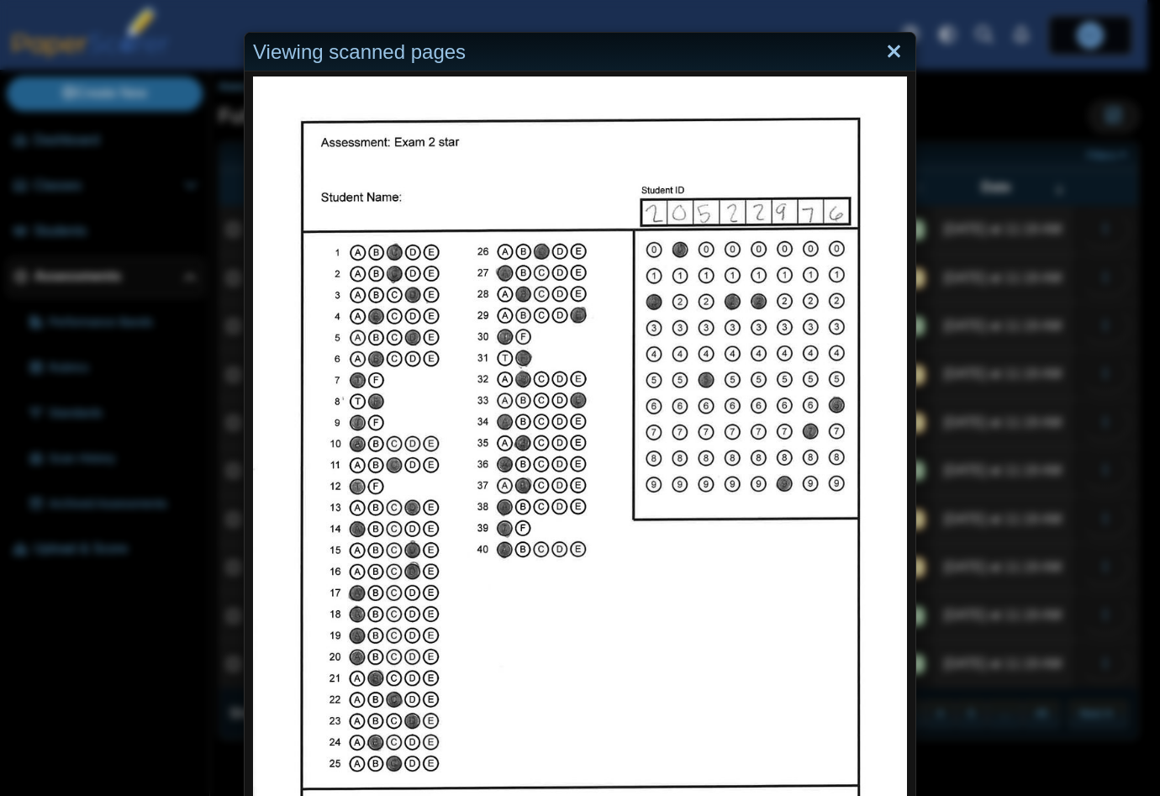
click at [881, 50] on link "Close" at bounding box center [894, 52] width 26 height 29
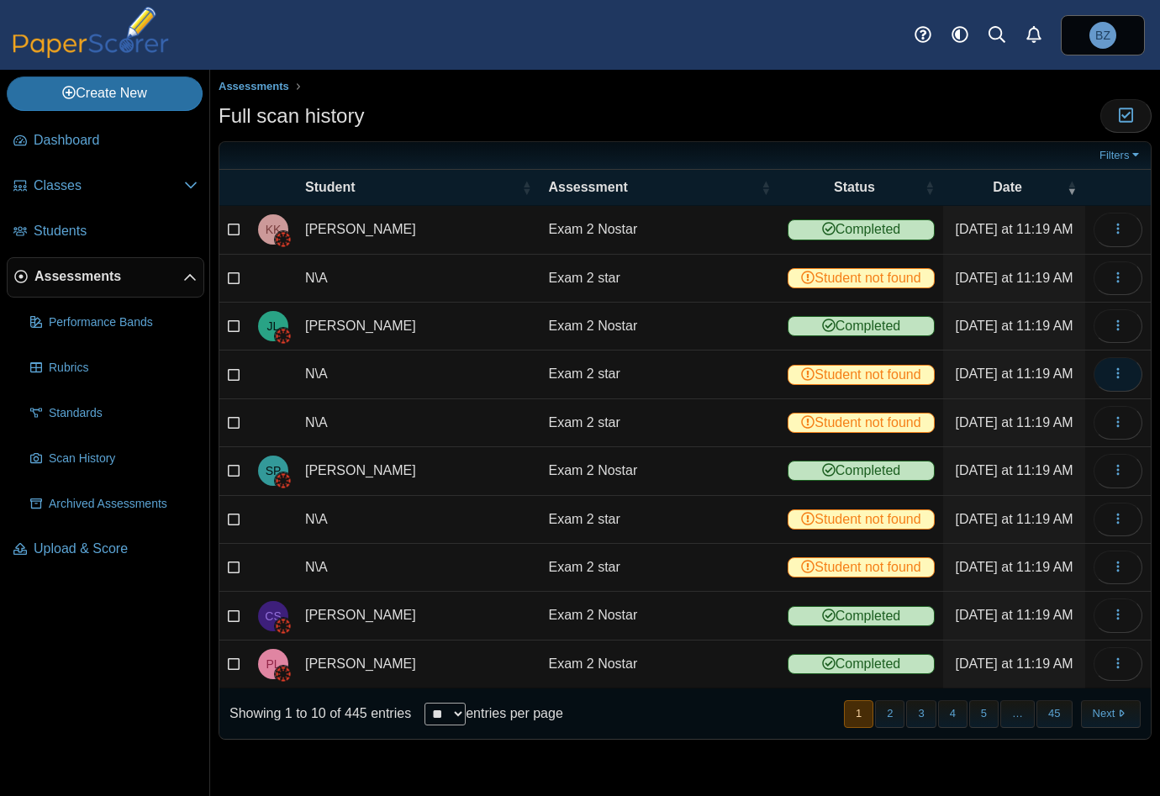
click at [1121, 368] on icon "button" at bounding box center [1117, 372] width 13 height 13
click at [996, 413] on link "View scanned test" at bounding box center [1042, 410] width 202 height 25
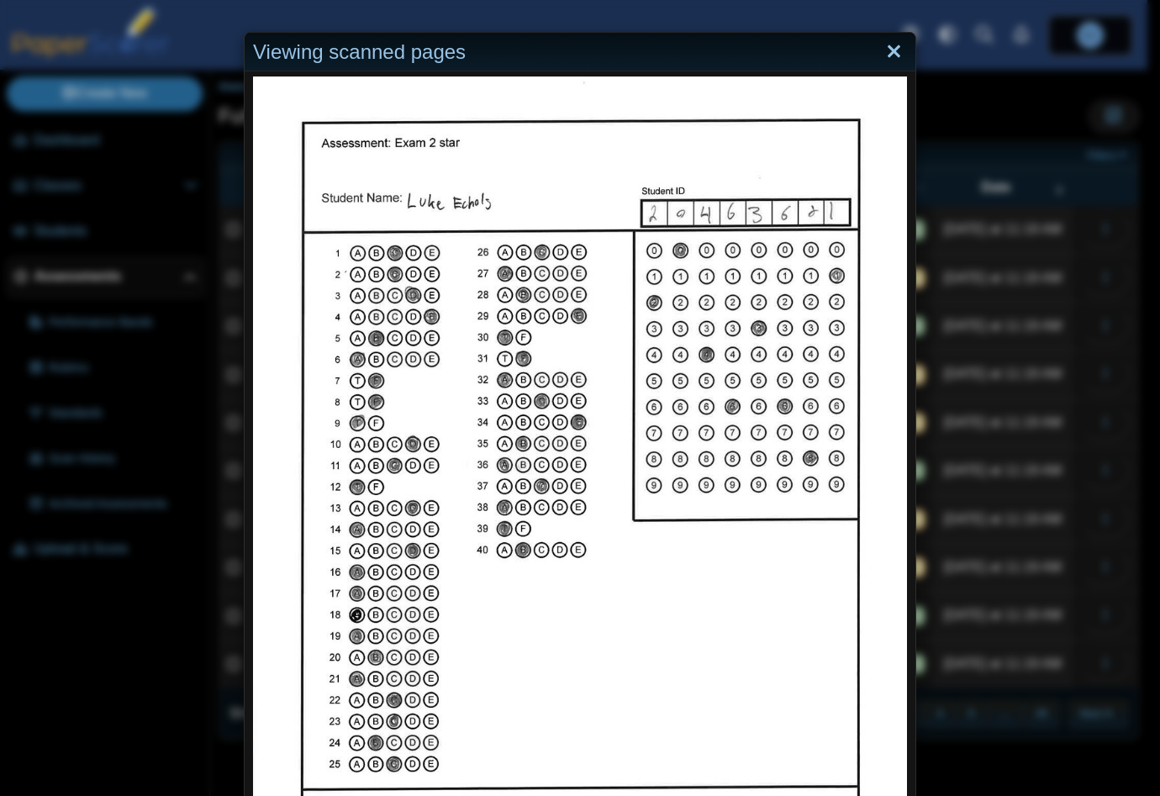
click at [893, 49] on link "Close" at bounding box center [894, 52] width 26 height 29
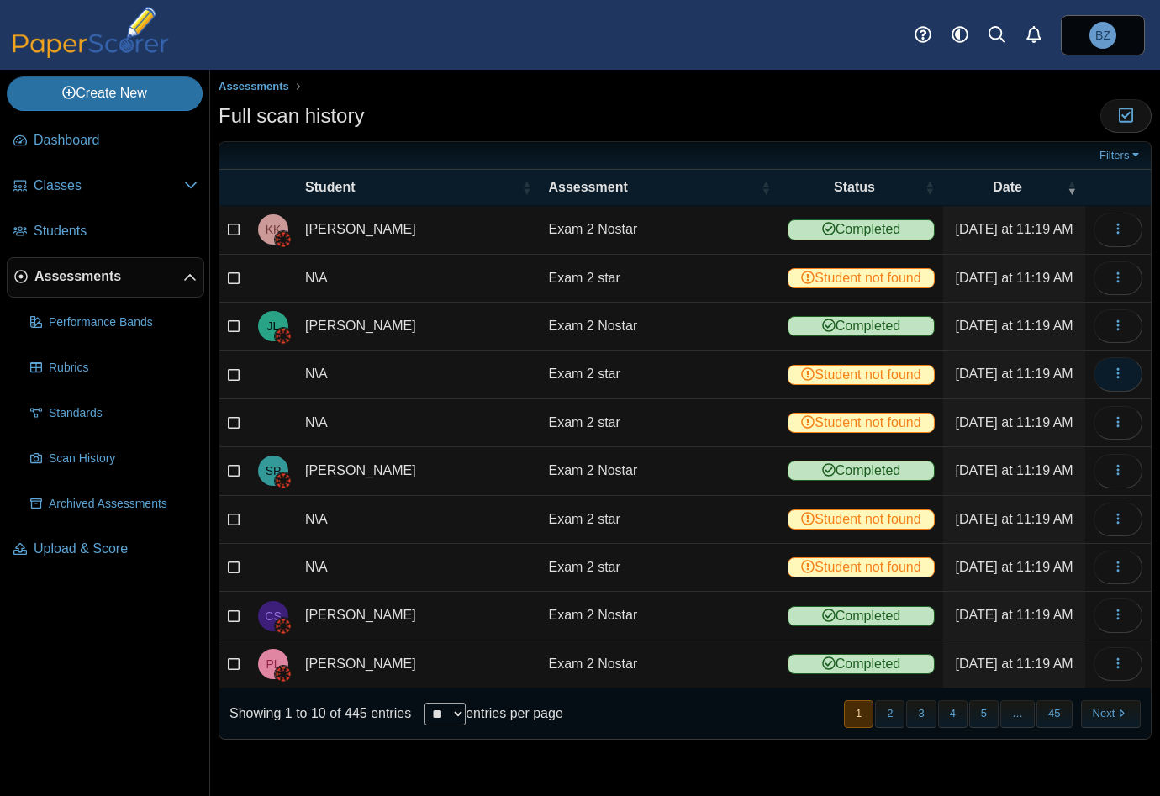
click at [1111, 371] on icon "button" at bounding box center [1117, 372] width 13 height 13
click at [1035, 434] on link "Reassign scanned test" at bounding box center [1042, 435] width 202 height 25
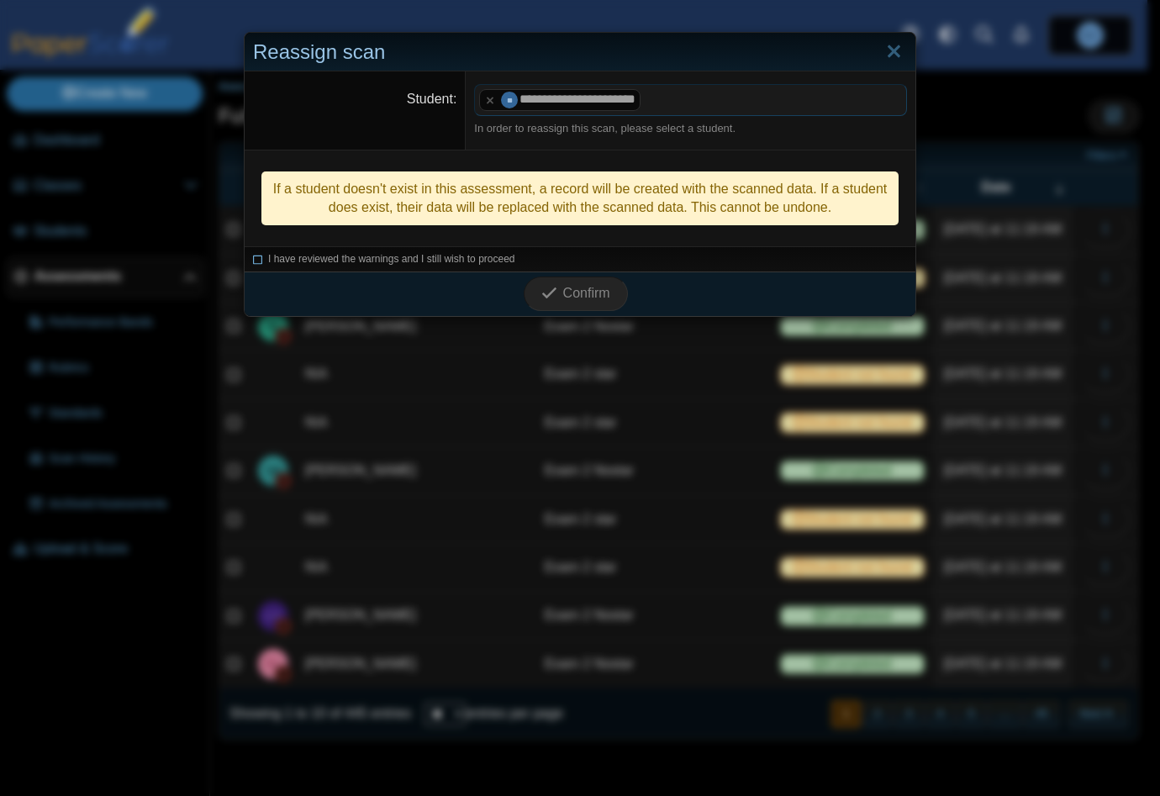
click at [253, 258] on icon at bounding box center [258, 256] width 10 height 9
click at [552, 284] on icon "submit" at bounding box center [551, 293] width 21 height 18
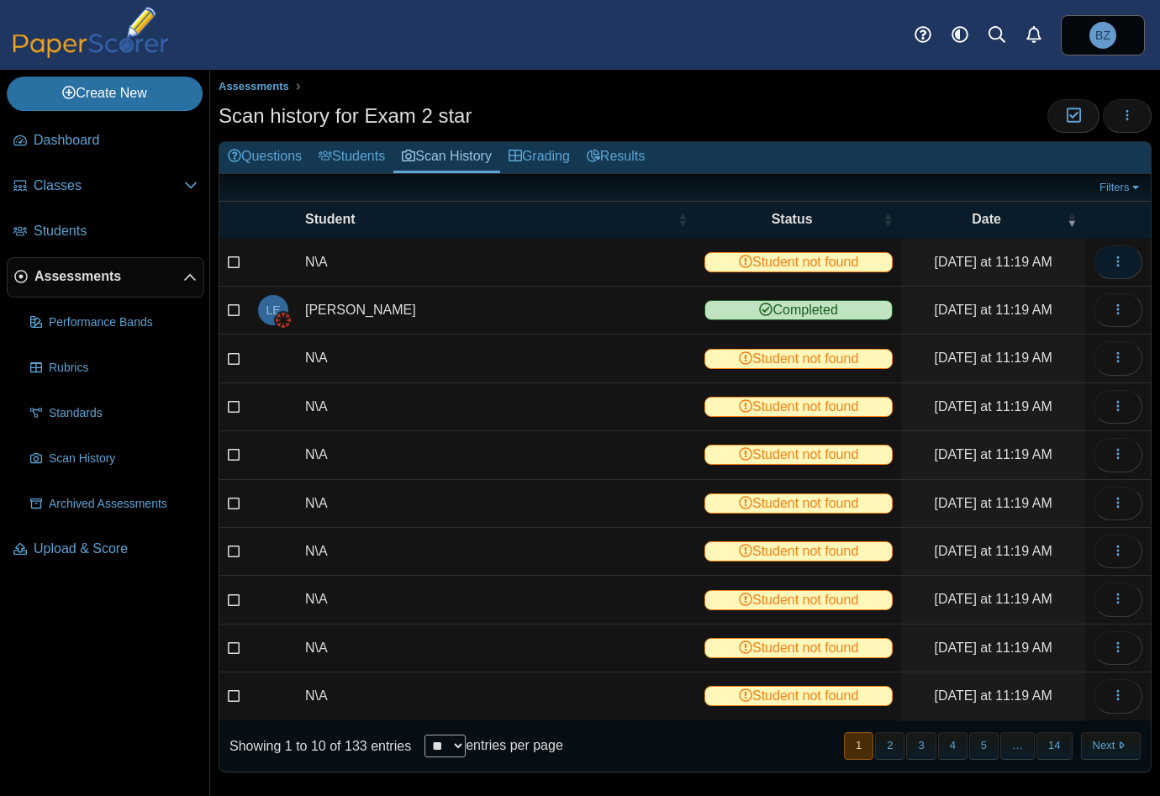
click at [1111, 261] on icon "button" at bounding box center [1117, 261] width 13 height 13
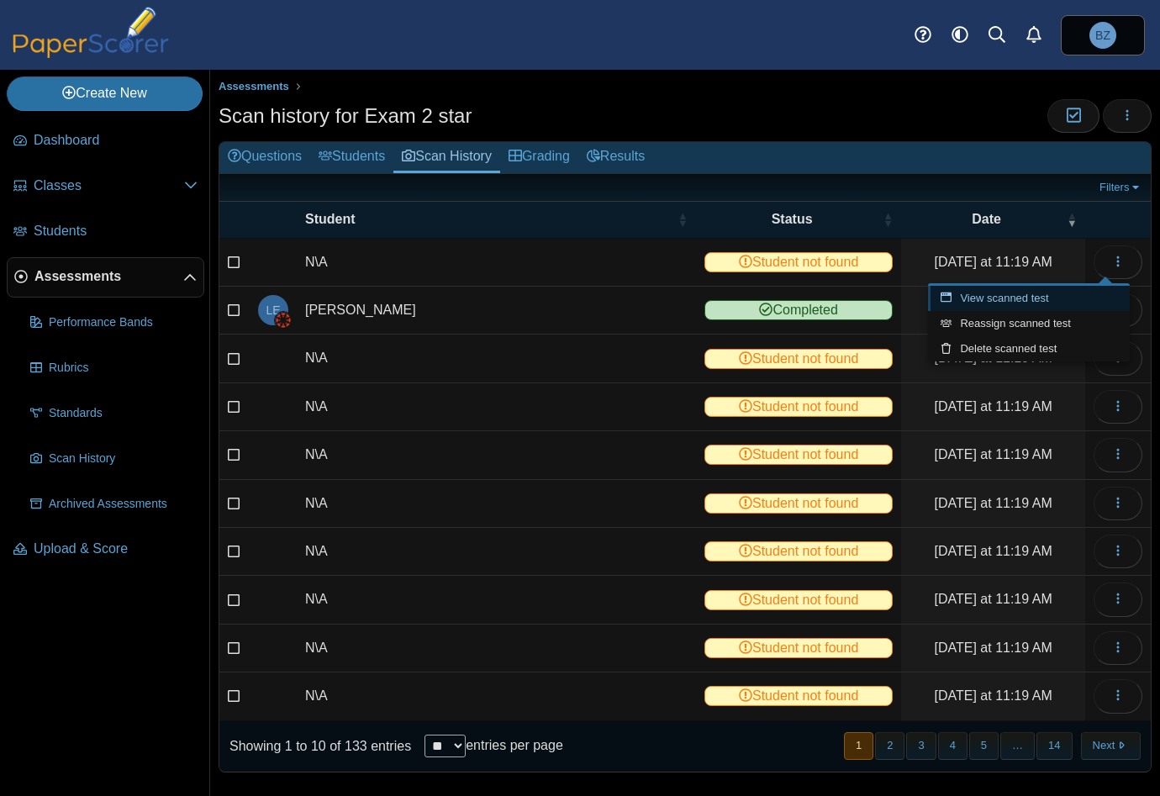
click at [1059, 305] on link "View scanned test" at bounding box center [1029, 298] width 202 height 25
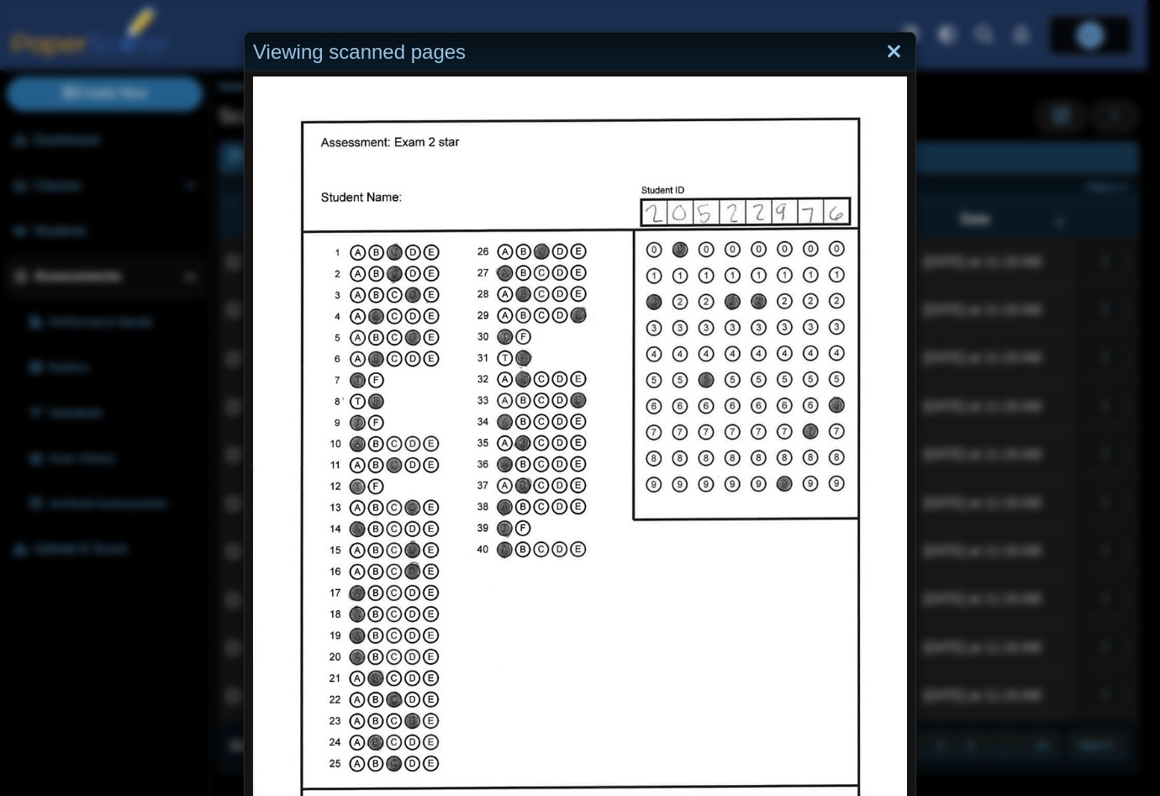
click at [887, 47] on link "Close" at bounding box center [894, 52] width 26 height 29
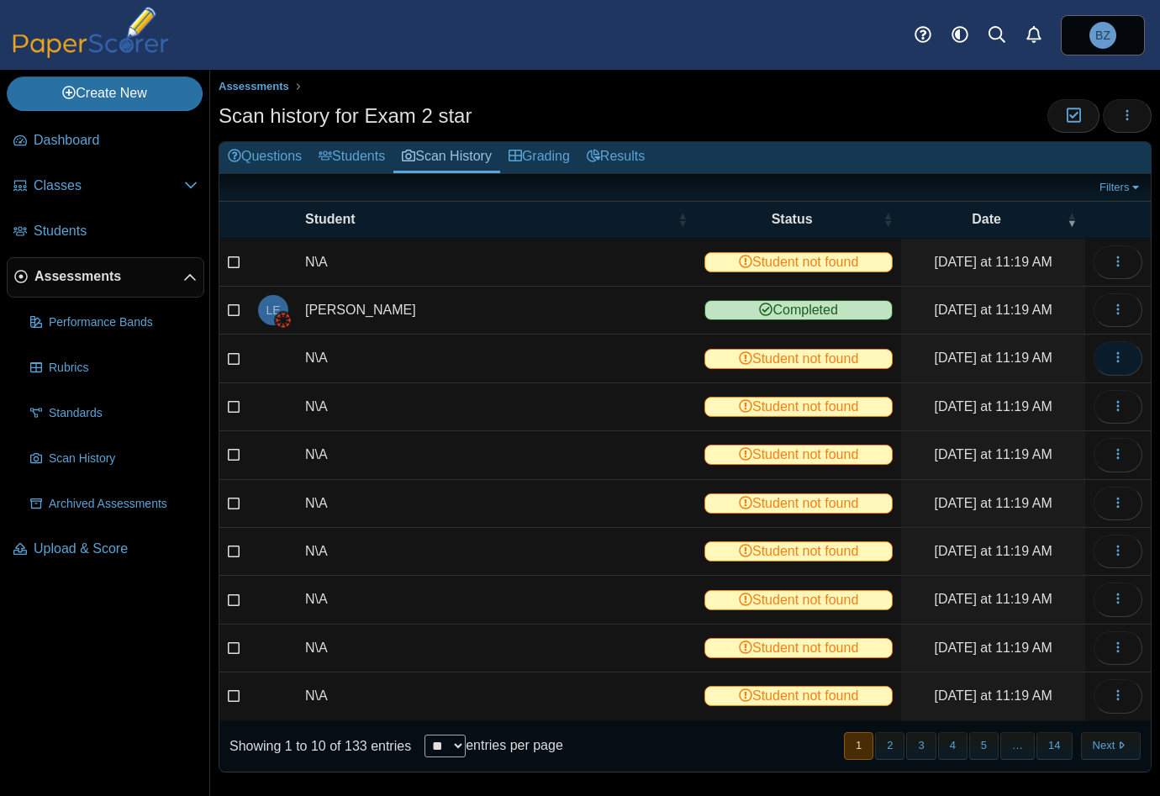
click at [1111, 352] on icon "button" at bounding box center [1117, 356] width 13 height 13
click at [1024, 398] on link "View scanned test" at bounding box center [1029, 393] width 202 height 25
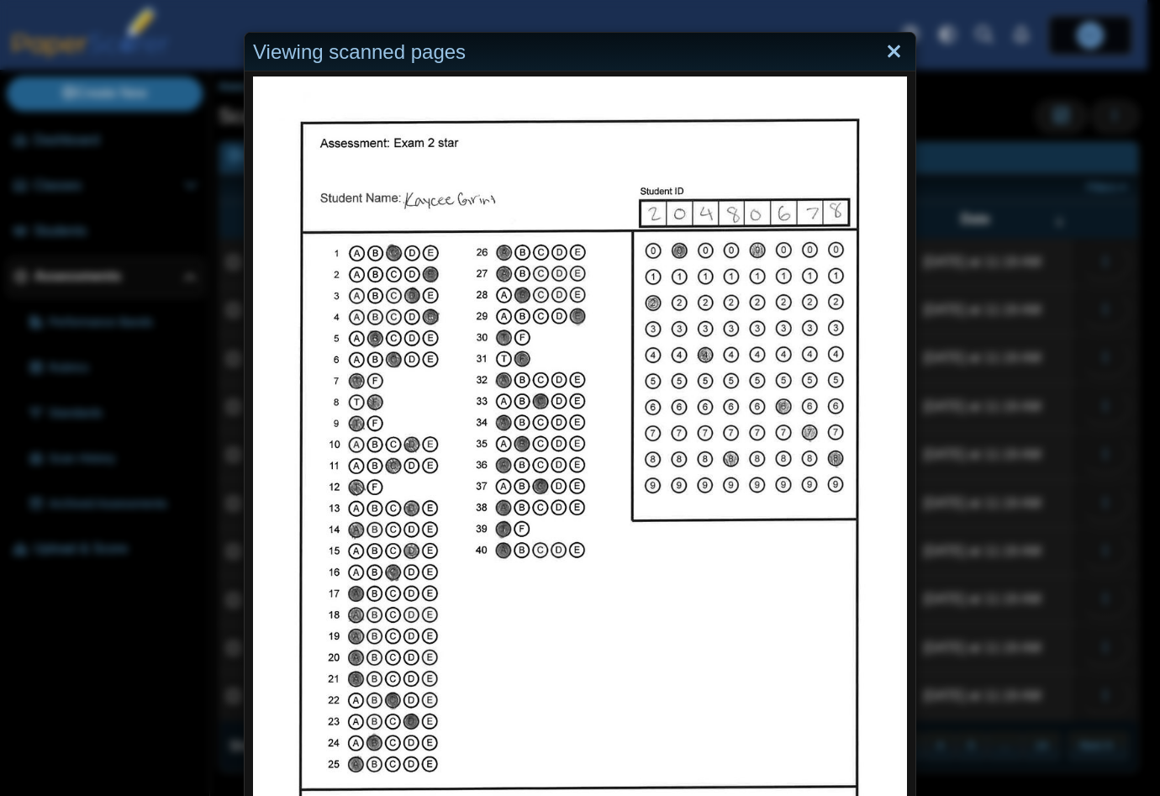
click at [881, 45] on link "Close" at bounding box center [894, 52] width 26 height 29
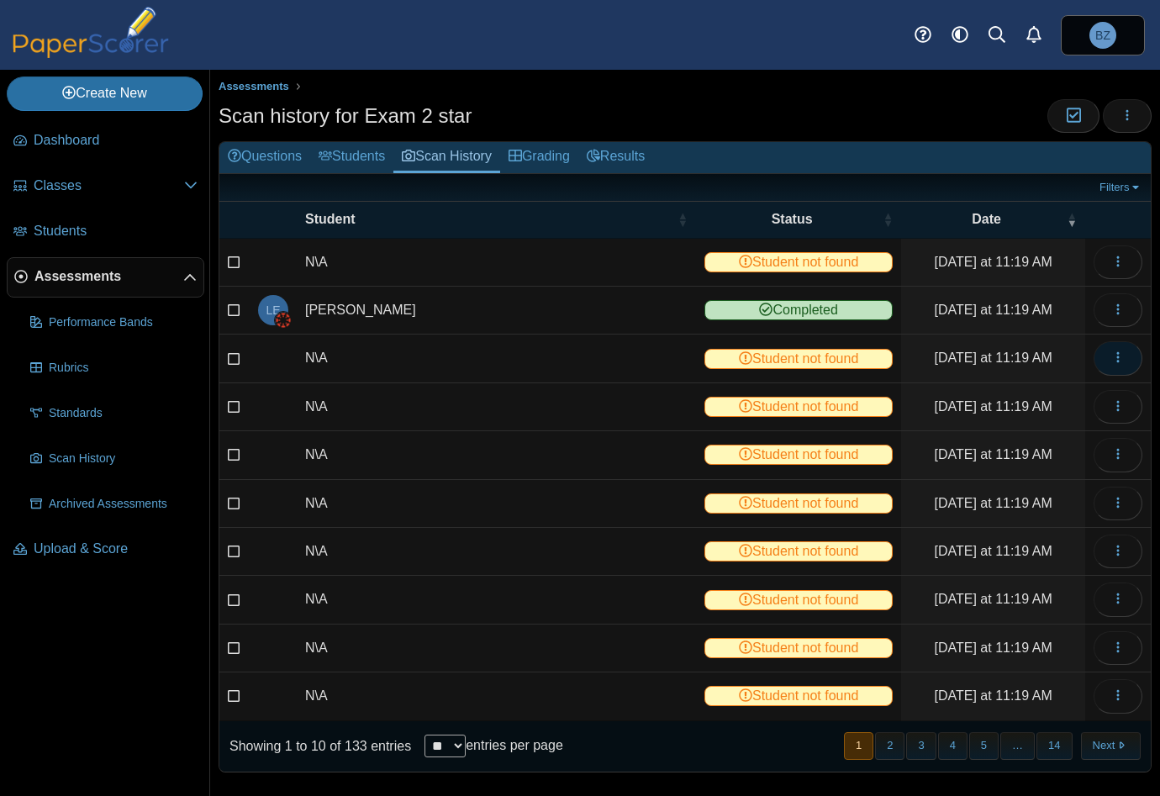
click at [1094, 345] on button "button" at bounding box center [1117, 358] width 49 height 34
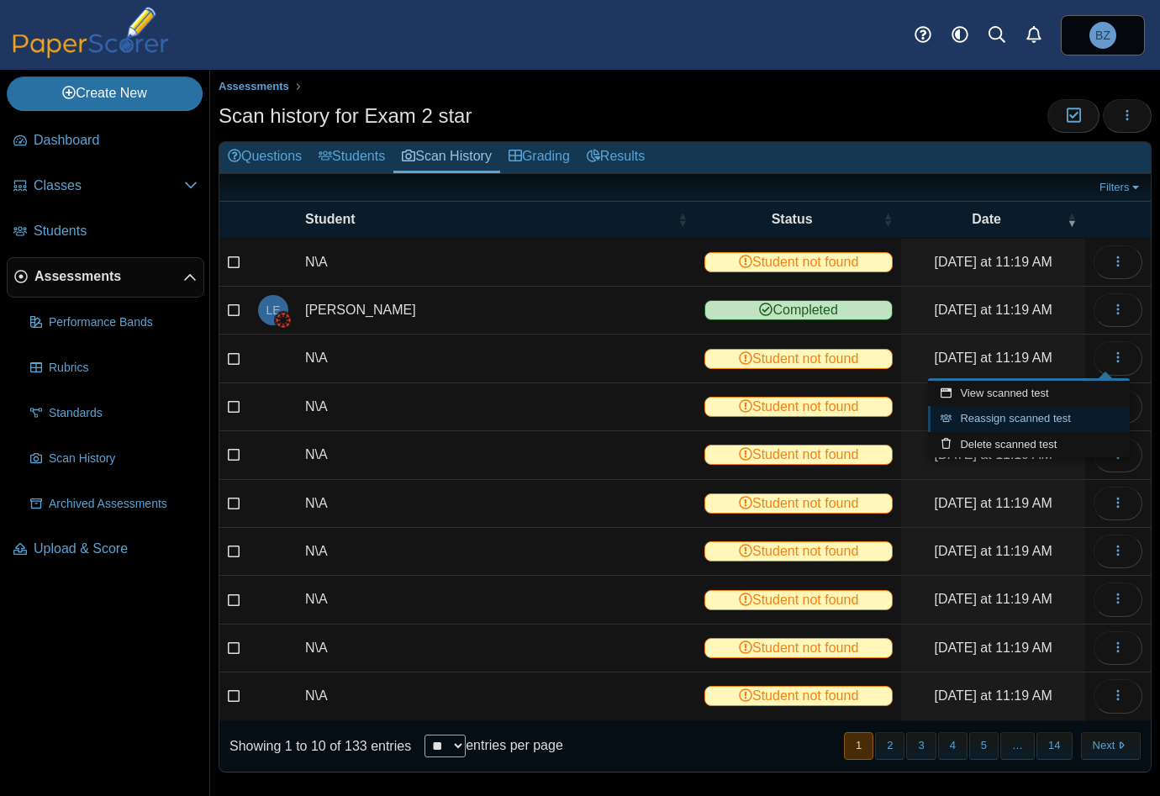
click at [1052, 419] on link "Reassign scanned test" at bounding box center [1029, 418] width 202 height 25
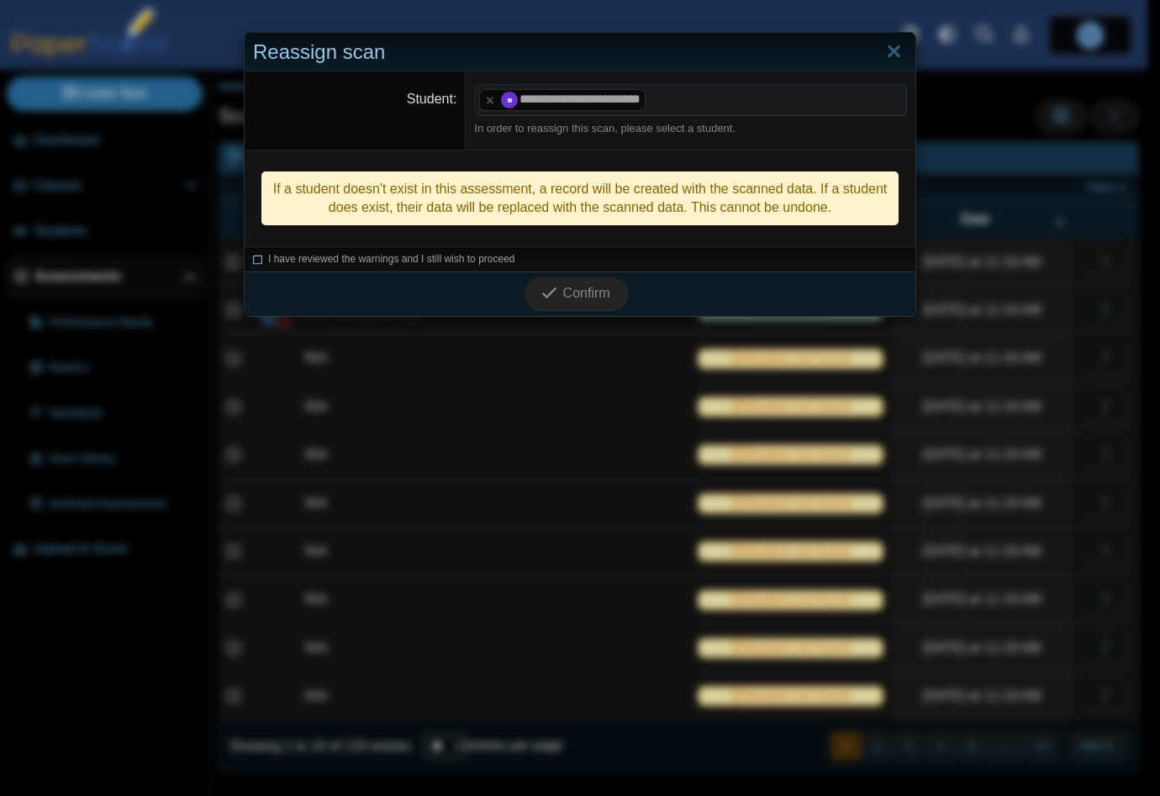
click at [253, 258] on icon at bounding box center [258, 256] width 10 height 9
click at [598, 287] on span "Confirm" at bounding box center [586, 293] width 47 height 14
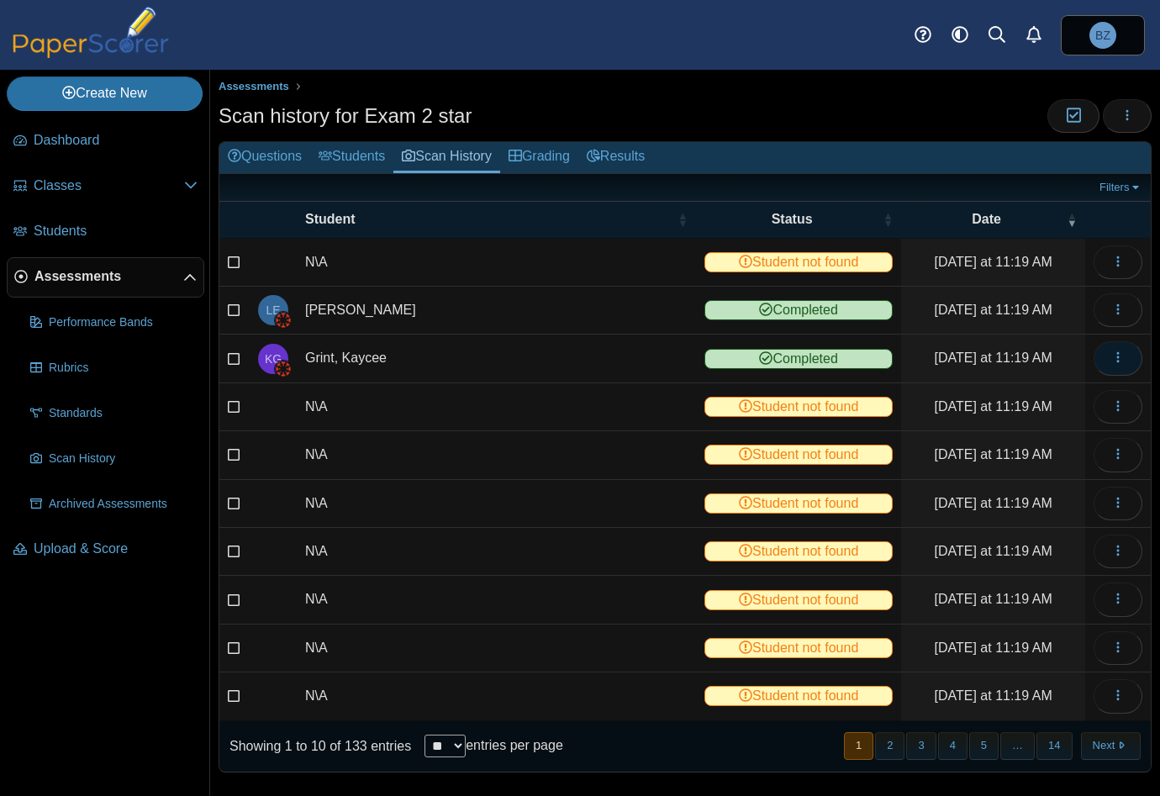
click at [1111, 361] on icon "button" at bounding box center [1117, 356] width 13 height 13
click at [1032, 396] on link "View scanned test" at bounding box center [1029, 393] width 202 height 25
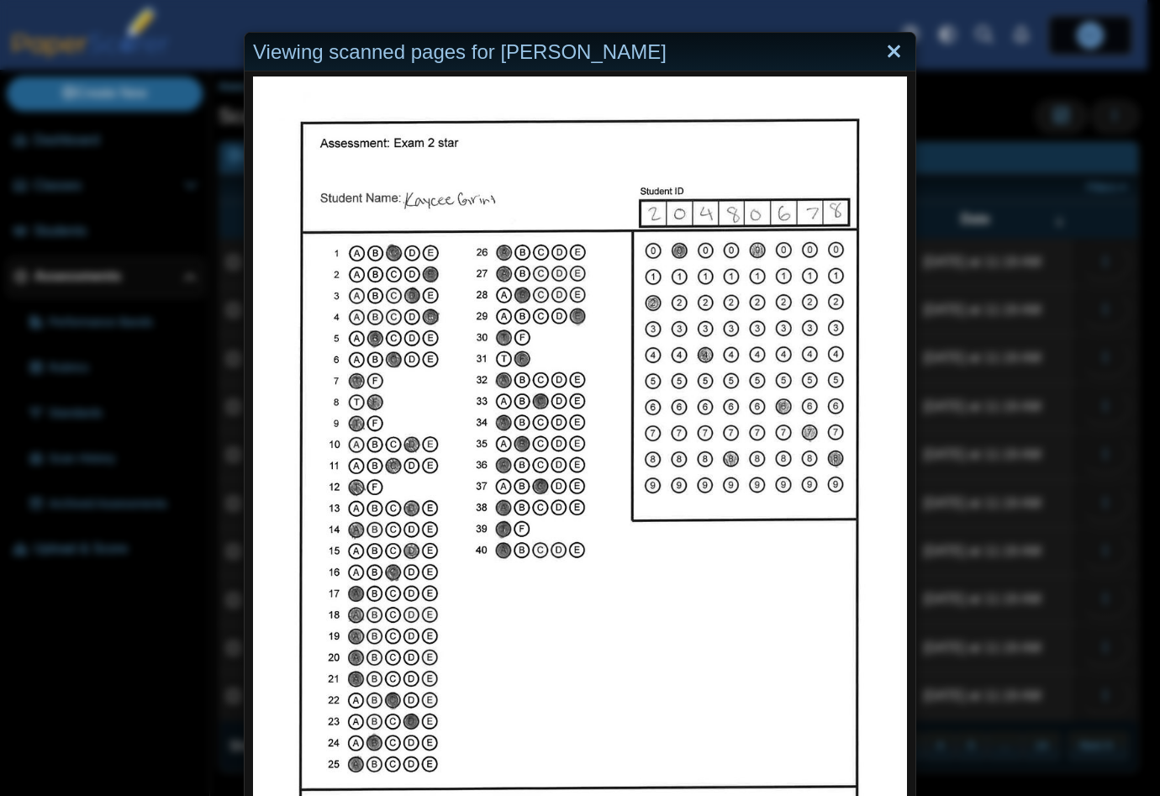
click at [888, 52] on link "Close" at bounding box center [894, 52] width 26 height 29
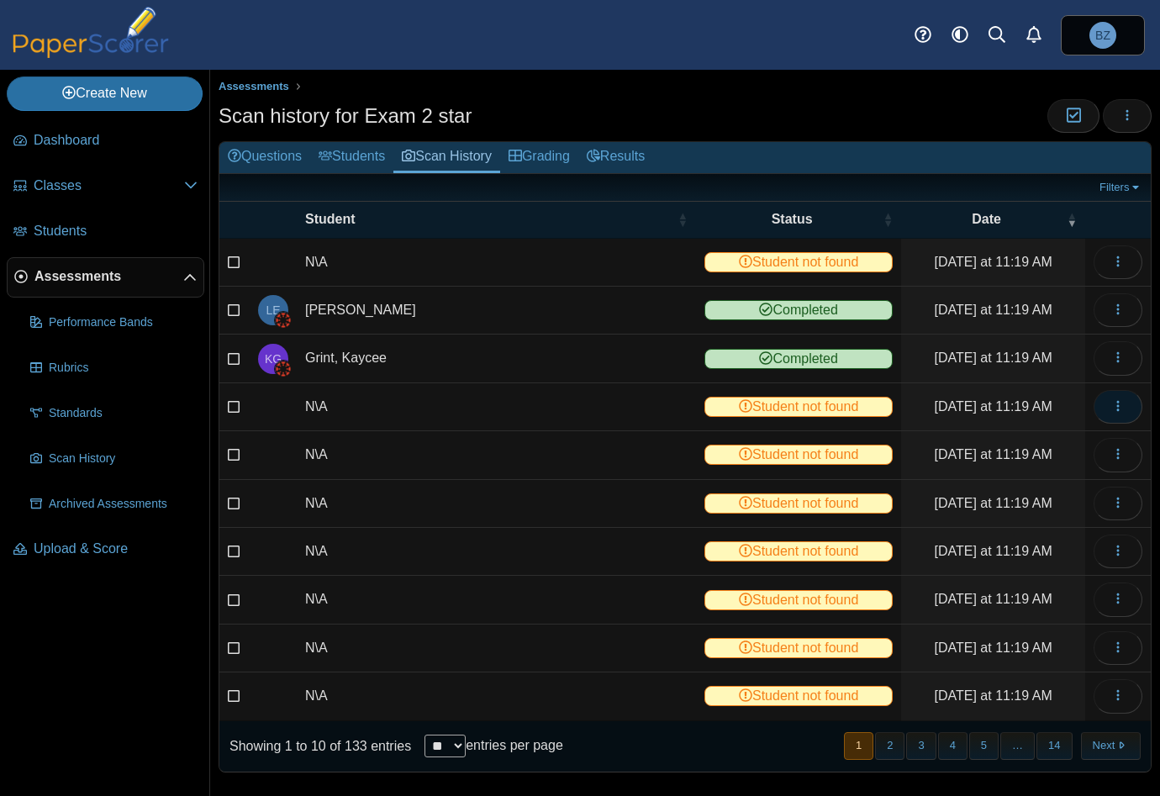
click at [1111, 410] on span "button" at bounding box center [1117, 406] width 13 height 14
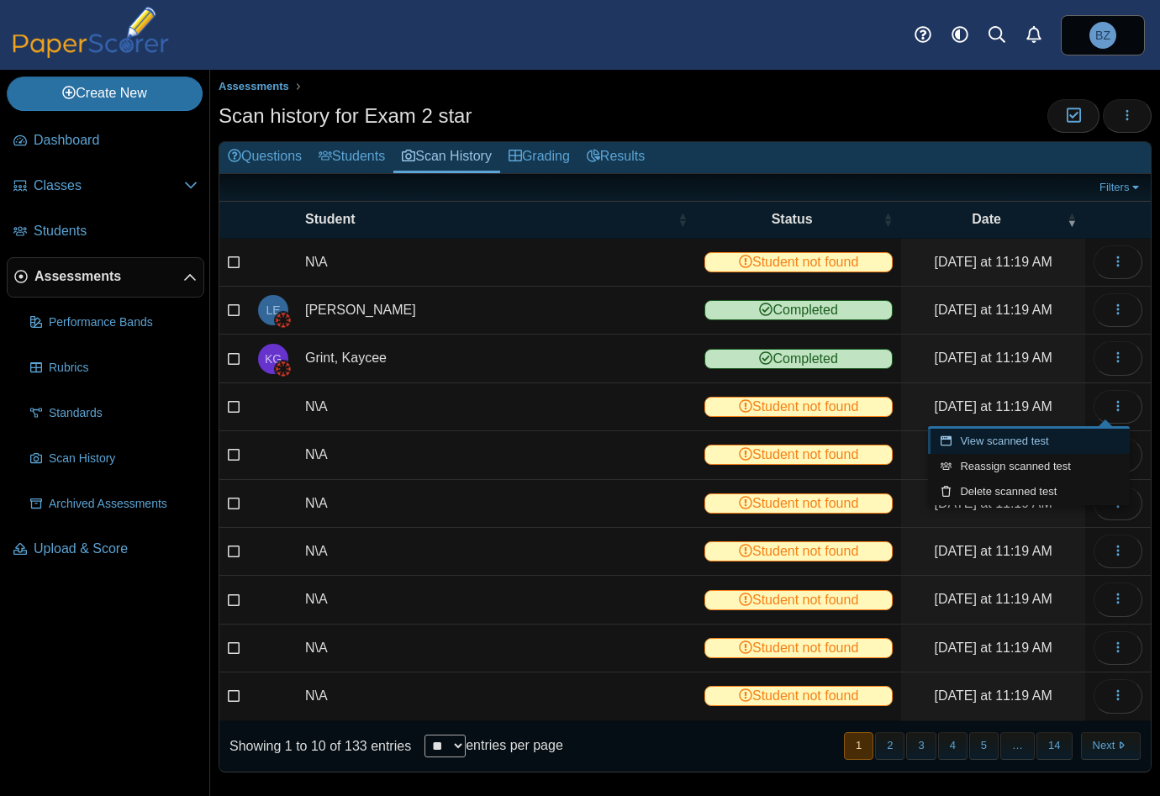
click at [1046, 441] on link "View scanned test" at bounding box center [1029, 441] width 202 height 25
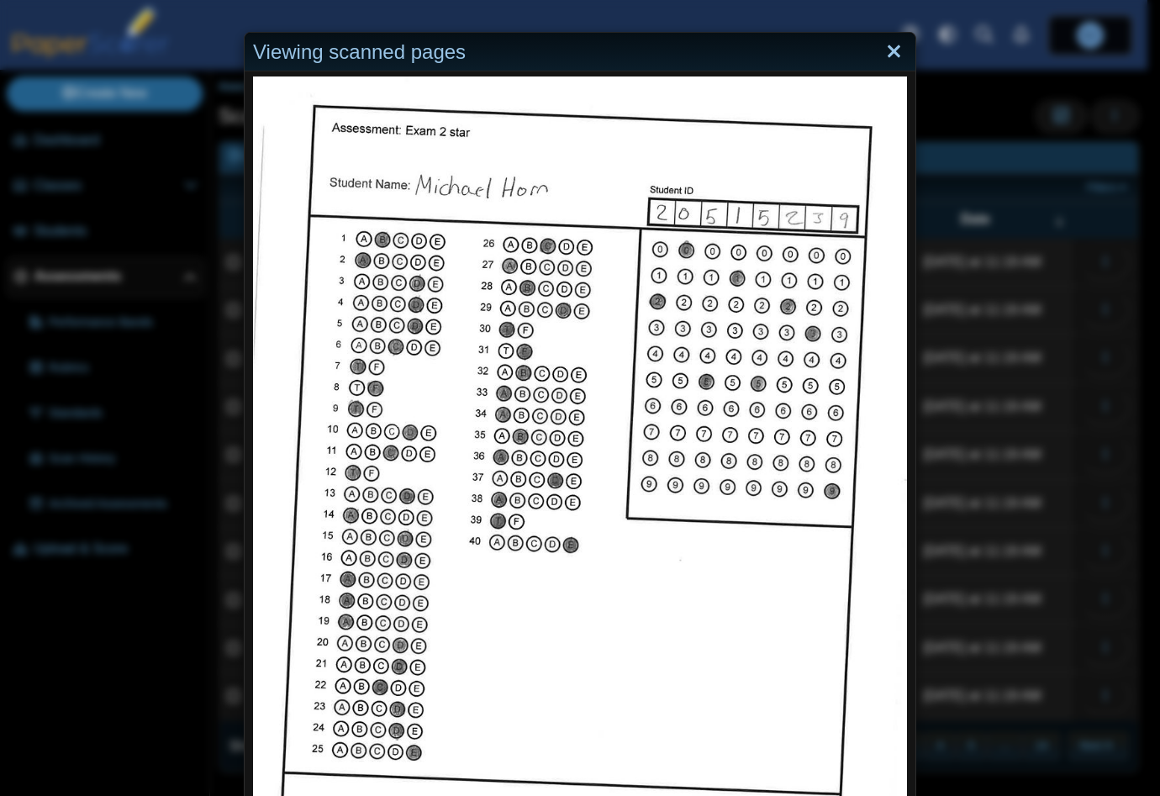
click at [888, 46] on link "Close" at bounding box center [894, 52] width 26 height 29
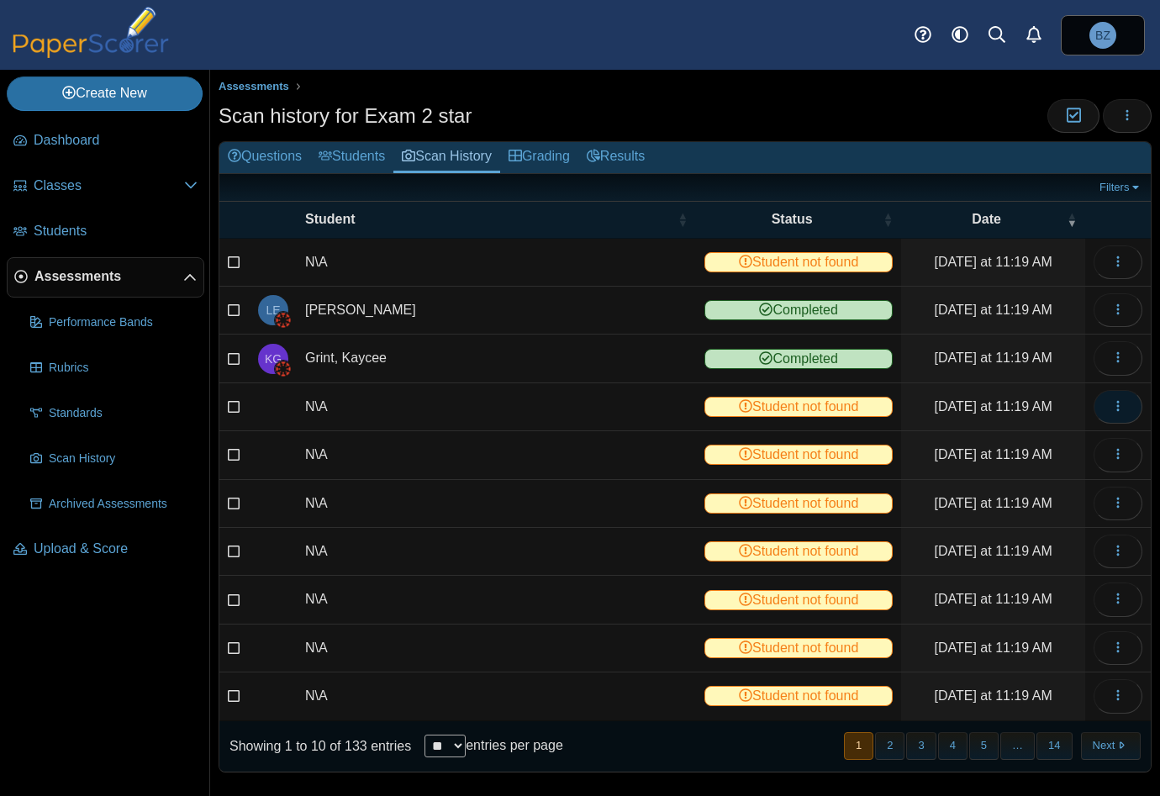
click at [1111, 404] on icon "button" at bounding box center [1117, 405] width 13 height 13
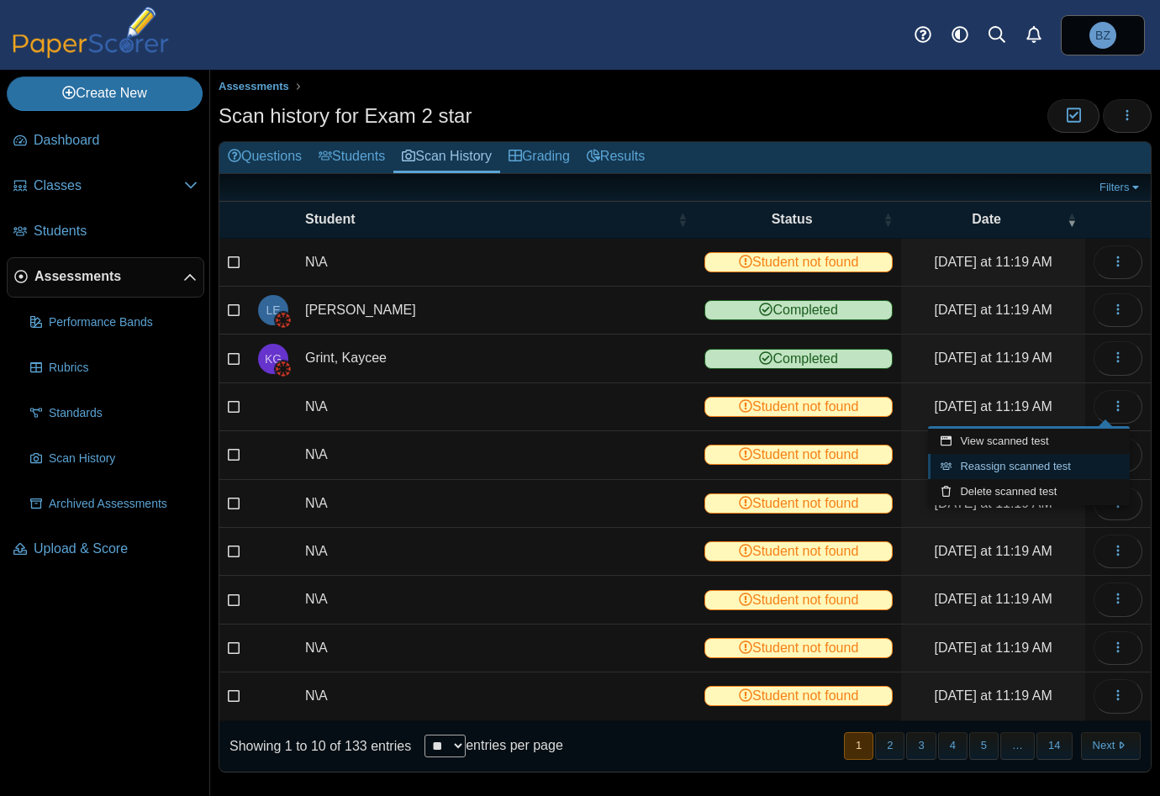
click at [1020, 473] on link "Reassign scanned test" at bounding box center [1029, 466] width 202 height 25
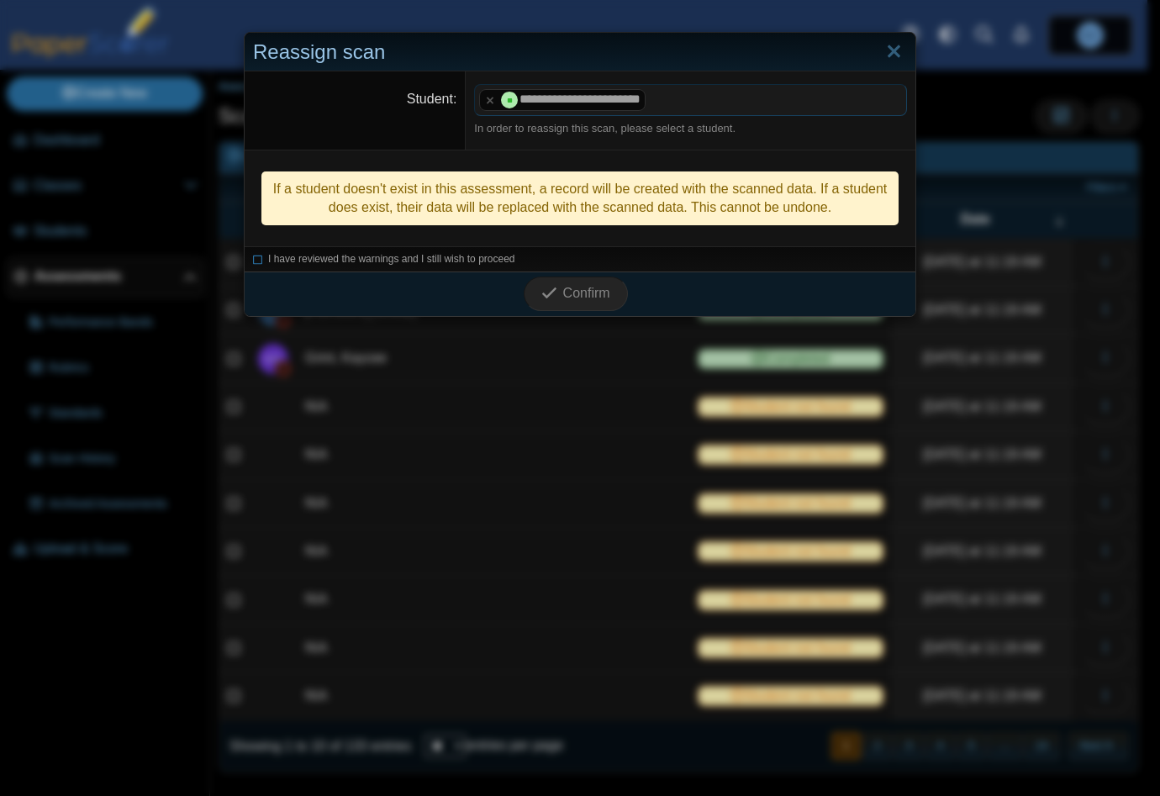
click at [245, 260] on div "I have reviewed the warnings and I still wish to proceed" at bounding box center [580, 258] width 671 height 25
click at [253, 259] on icon at bounding box center [258, 256] width 10 height 9
click at [577, 292] on span "Confirm" at bounding box center [586, 293] width 47 height 14
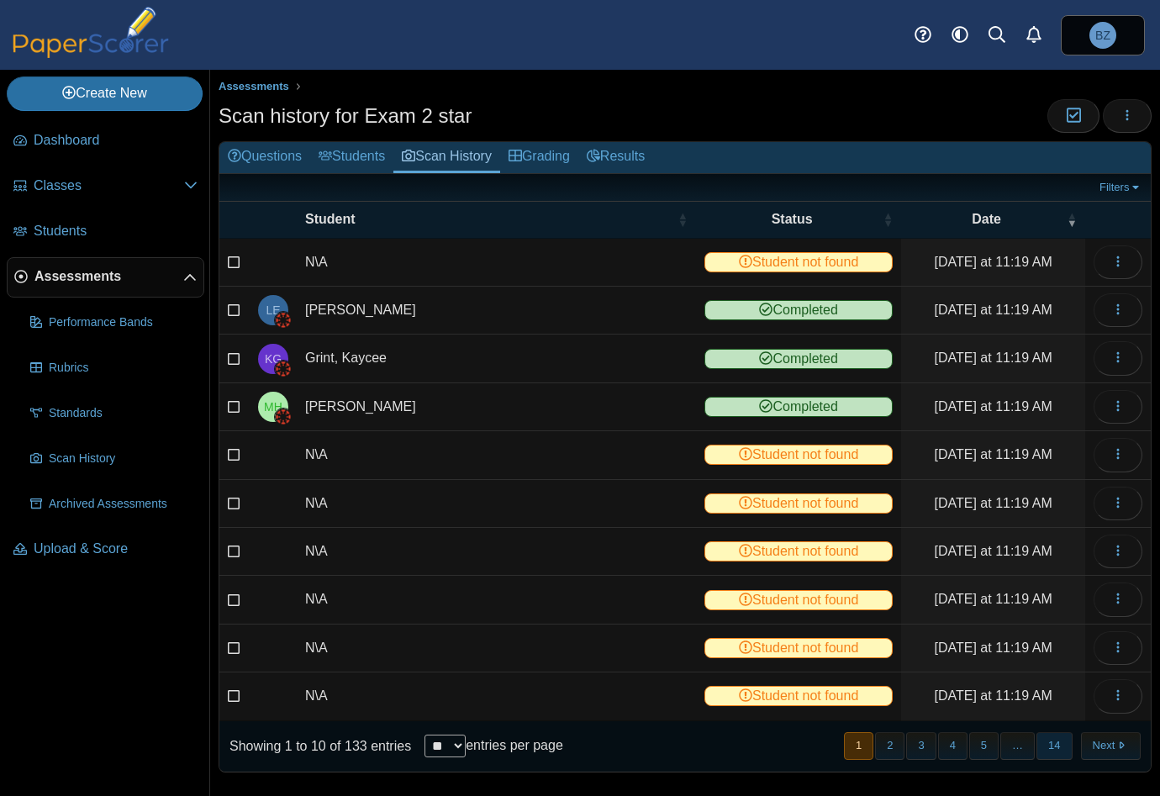
click at [1039, 741] on button "14" at bounding box center [1053, 746] width 35 height 28
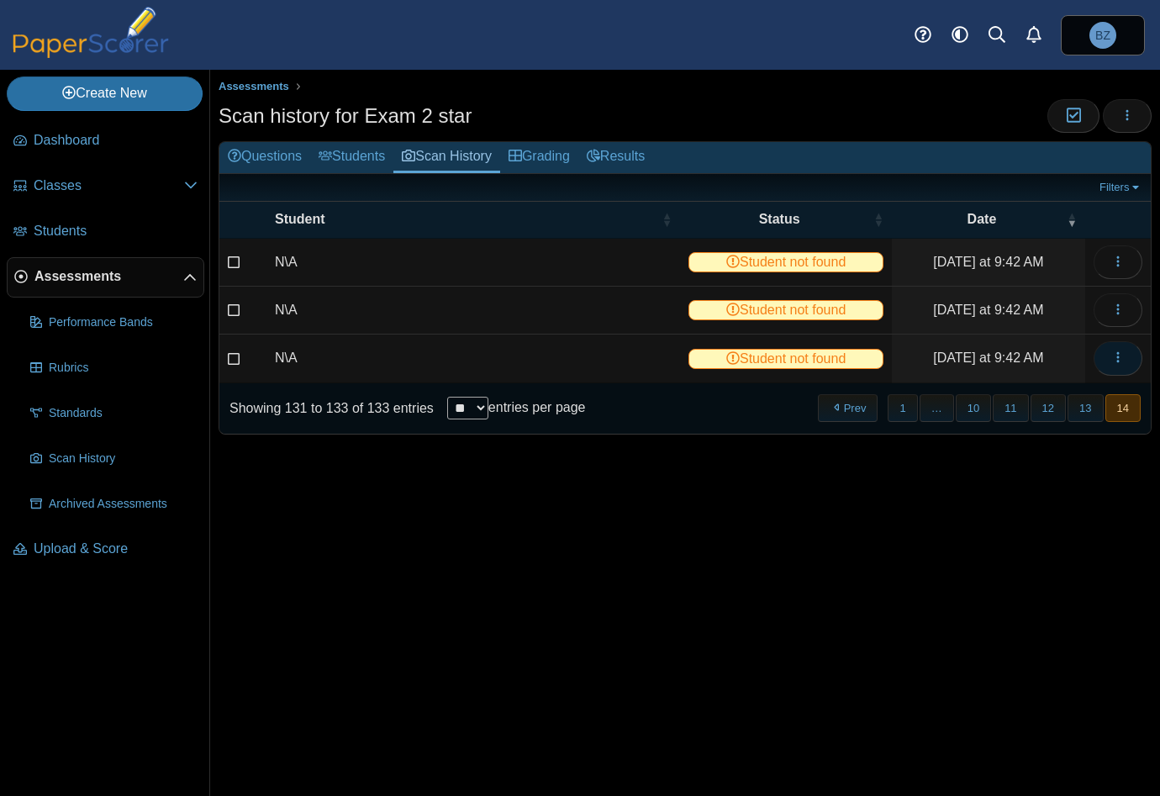
click at [1120, 358] on icon "button" at bounding box center [1117, 356] width 13 height 13
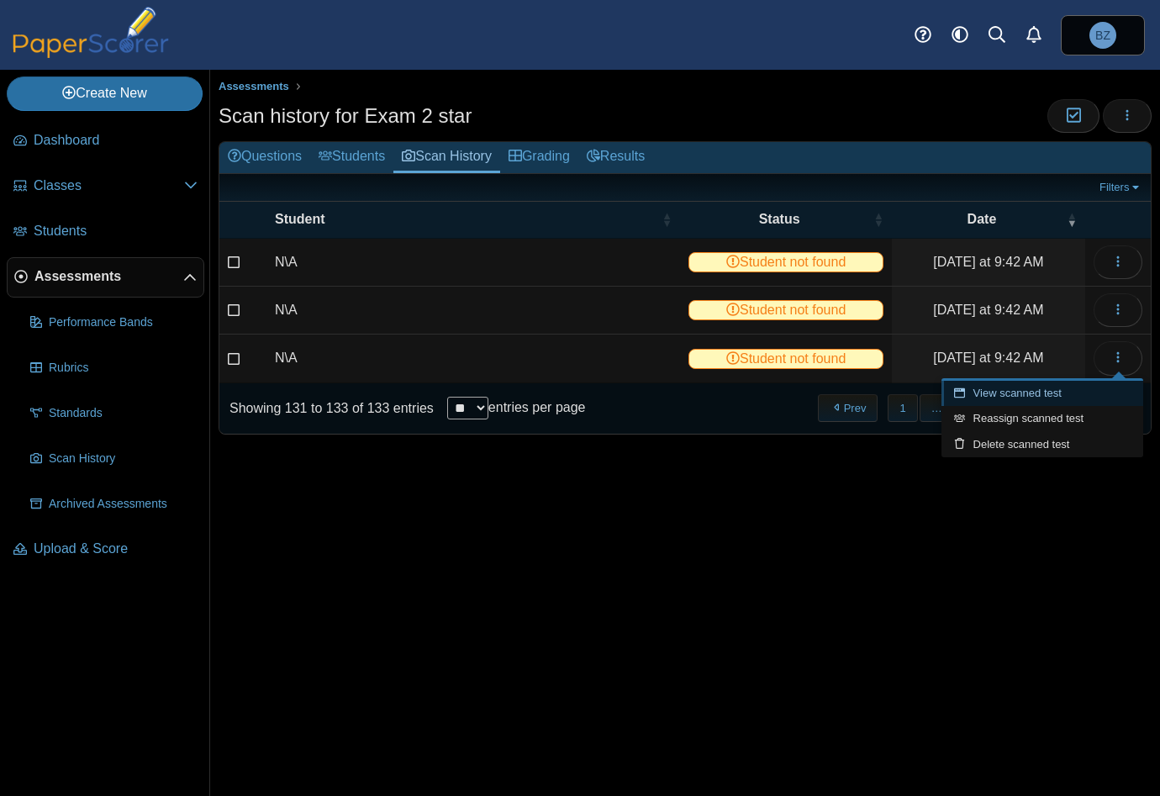
click at [1042, 391] on link "View scanned test" at bounding box center [1042, 393] width 202 height 25
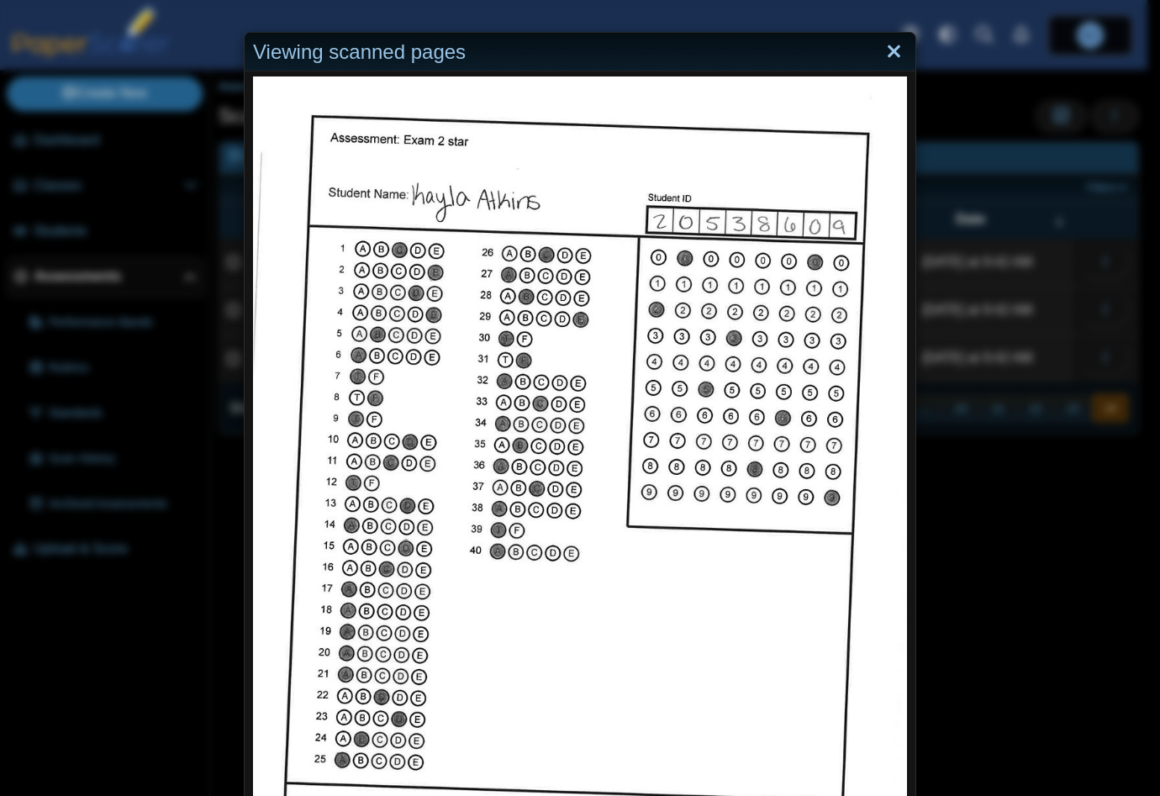
click at [895, 55] on link "Close" at bounding box center [894, 52] width 26 height 29
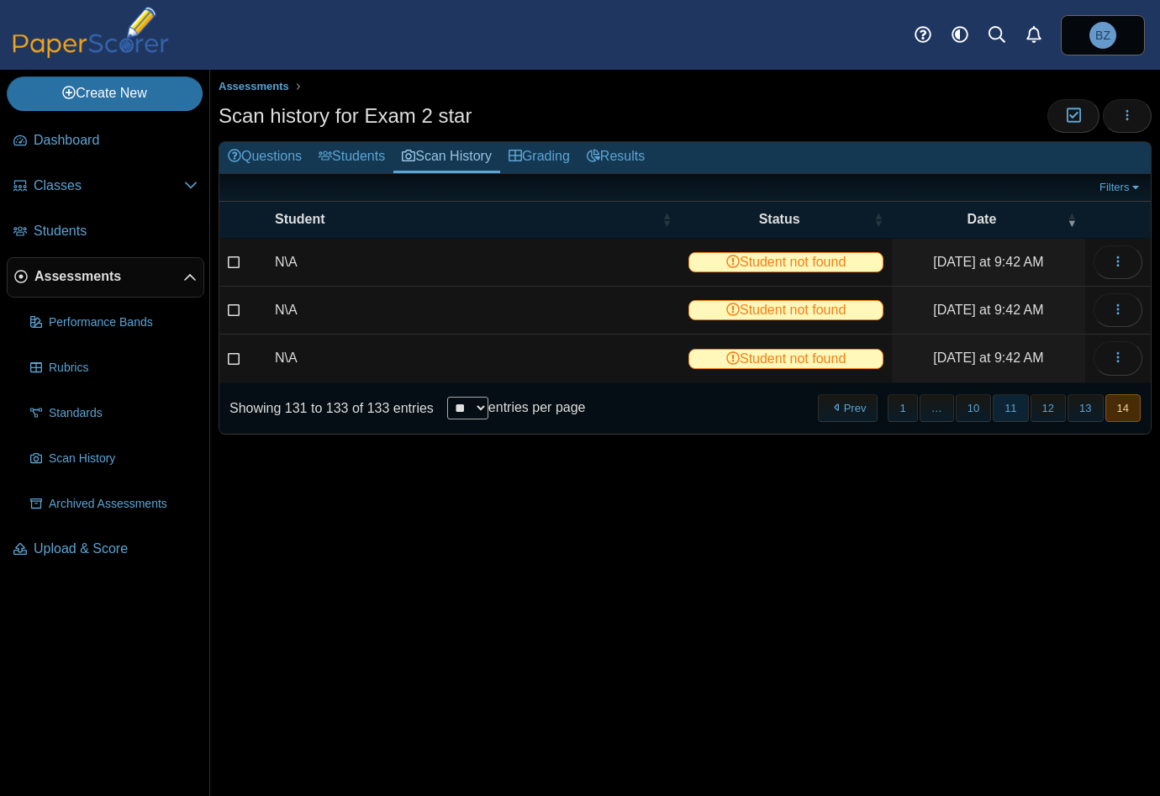
click at [1000, 403] on button "11" at bounding box center [1010, 408] width 35 height 28
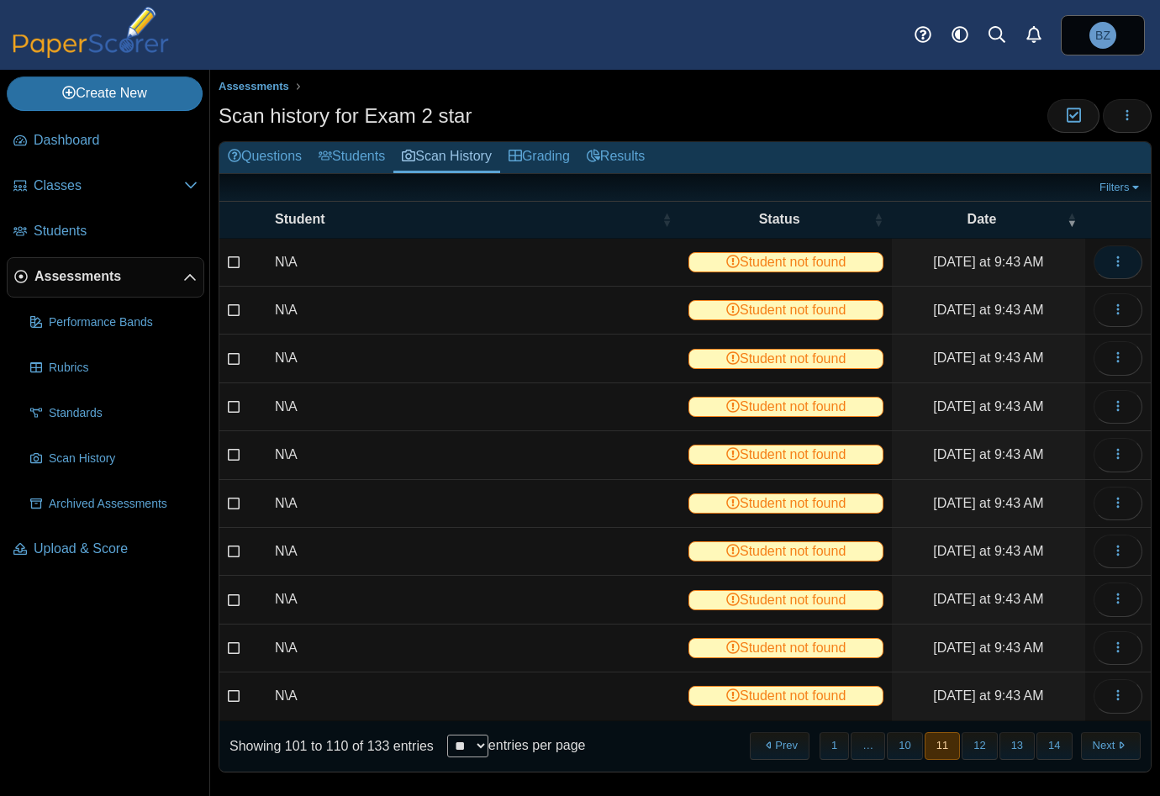
click at [1111, 261] on icon "button" at bounding box center [1117, 261] width 13 height 13
click at [1049, 297] on link "View scanned test" at bounding box center [1029, 298] width 202 height 25
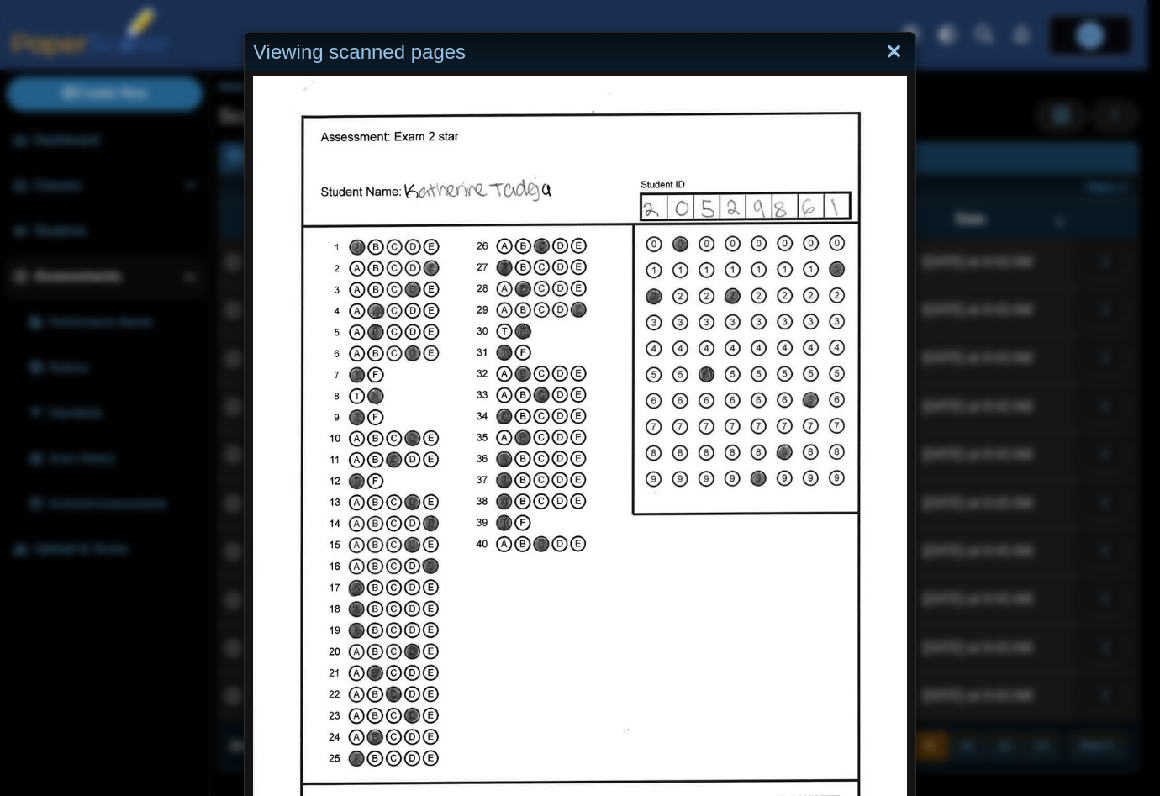
click at [889, 49] on link "Close" at bounding box center [894, 52] width 26 height 29
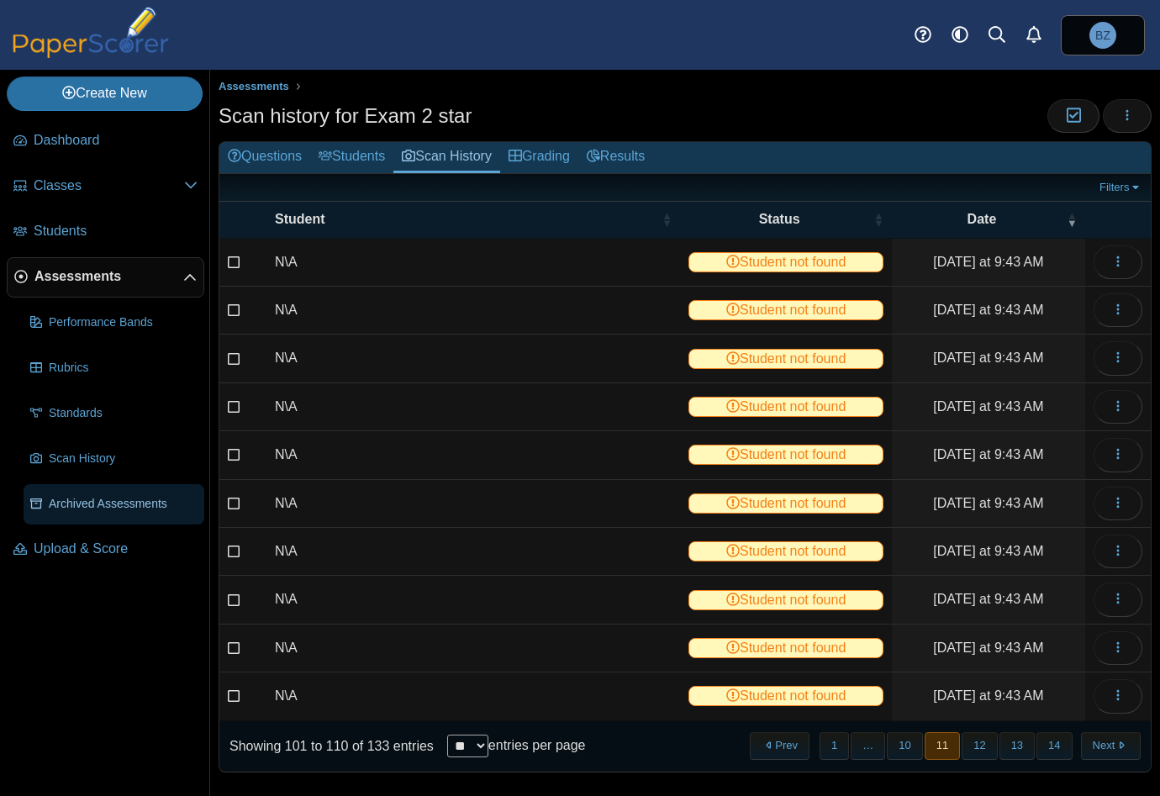
click at [87, 507] on span "Archived Assessments" at bounding box center [123, 504] width 149 height 17
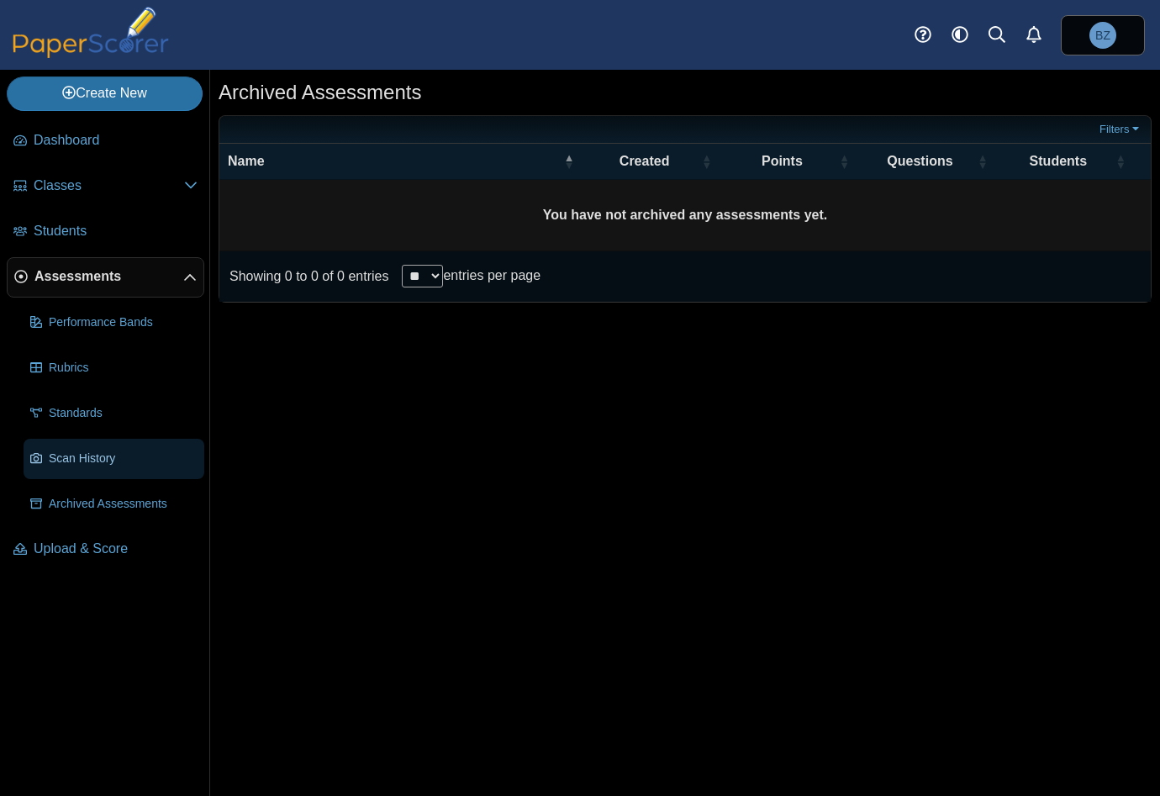
click at [97, 455] on span "Scan History" at bounding box center [123, 458] width 149 height 17
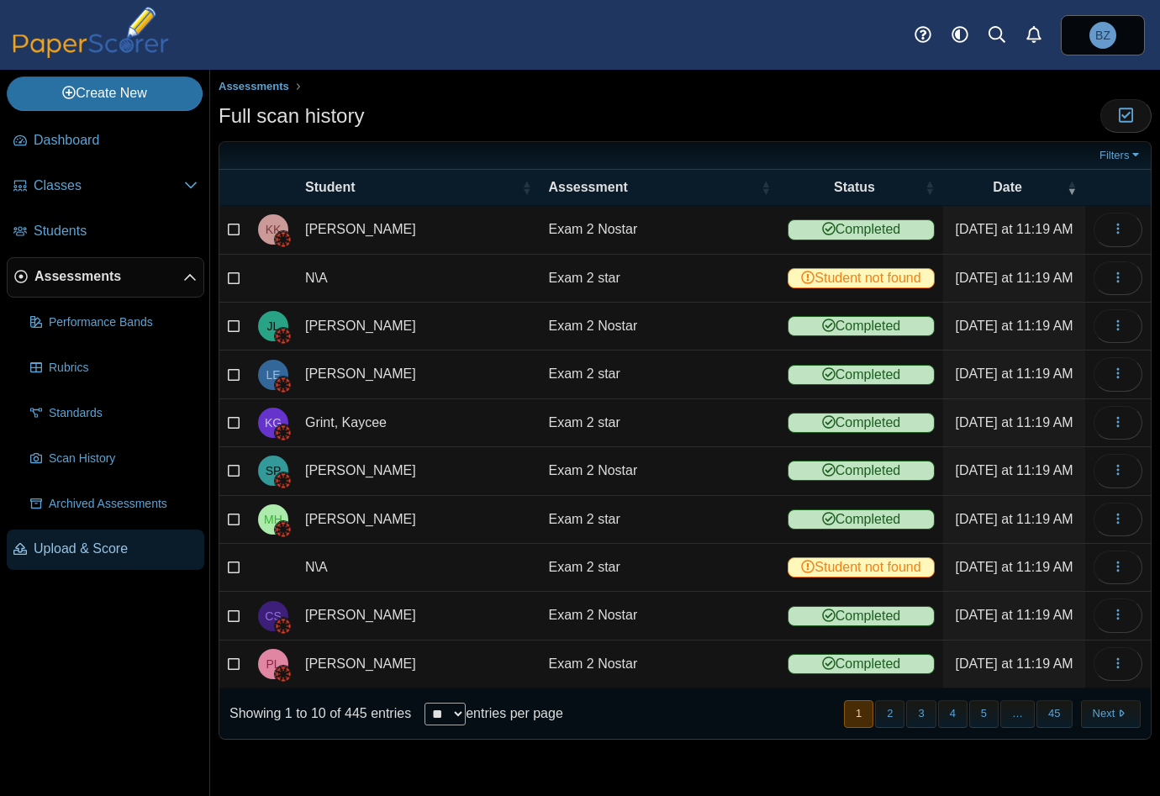
click at [71, 553] on span "Upload & Score" at bounding box center [116, 549] width 164 height 18
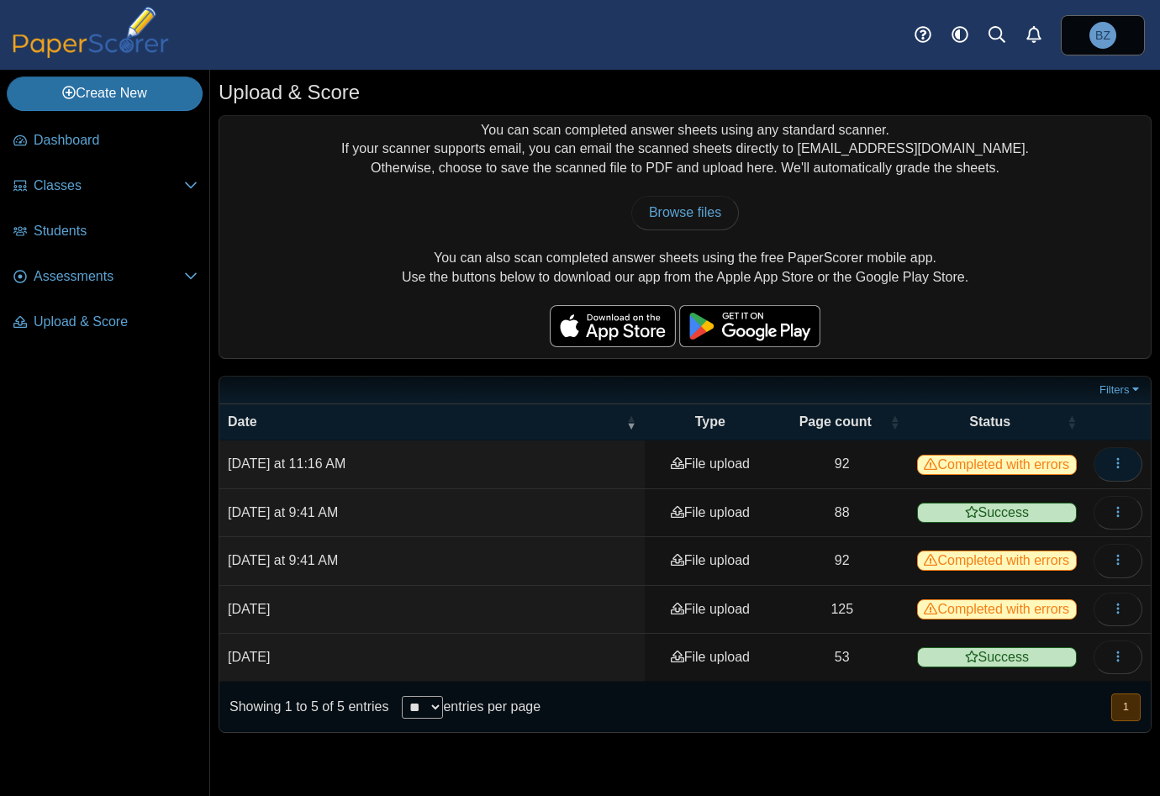
click at [1119, 466] on use "button" at bounding box center [1117, 463] width 3 height 11
click at [1025, 498] on link "View scanned pages" at bounding box center [1042, 500] width 202 height 25
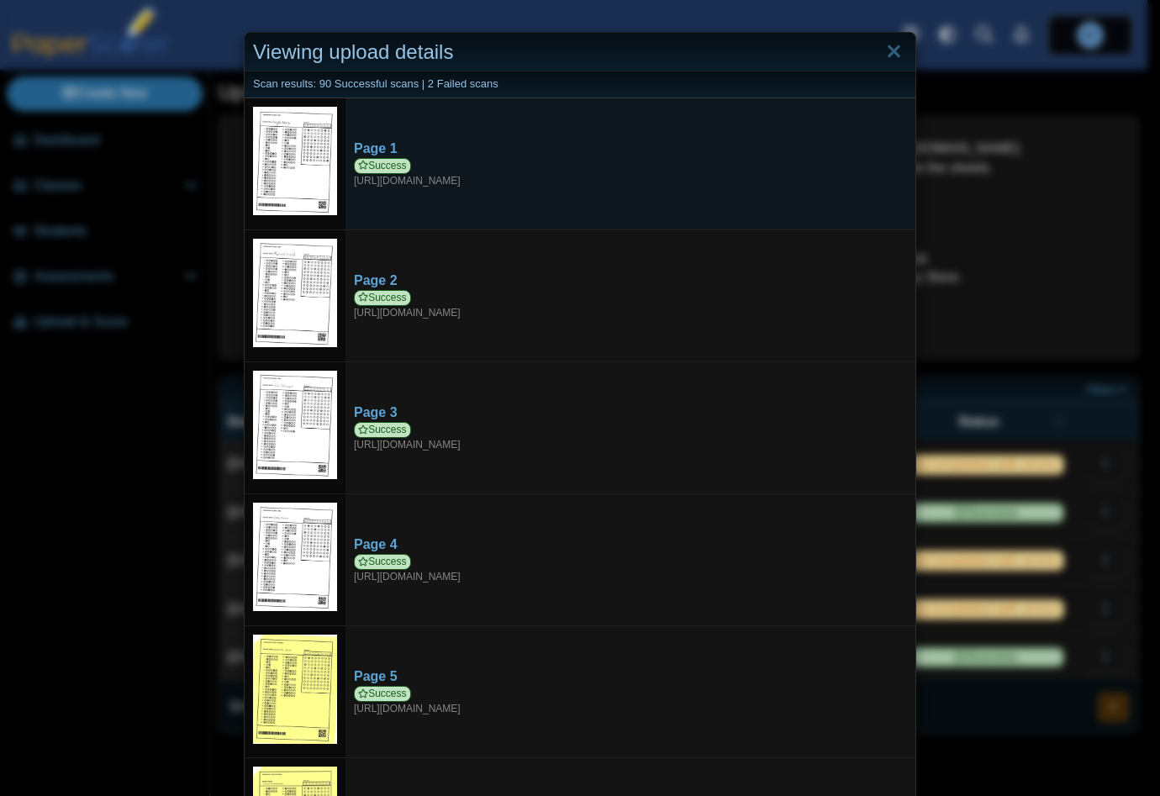
click at [293, 164] on img at bounding box center [295, 161] width 84 height 109
click at [376, 150] on div "Page 1" at bounding box center [630, 149] width 553 height 18
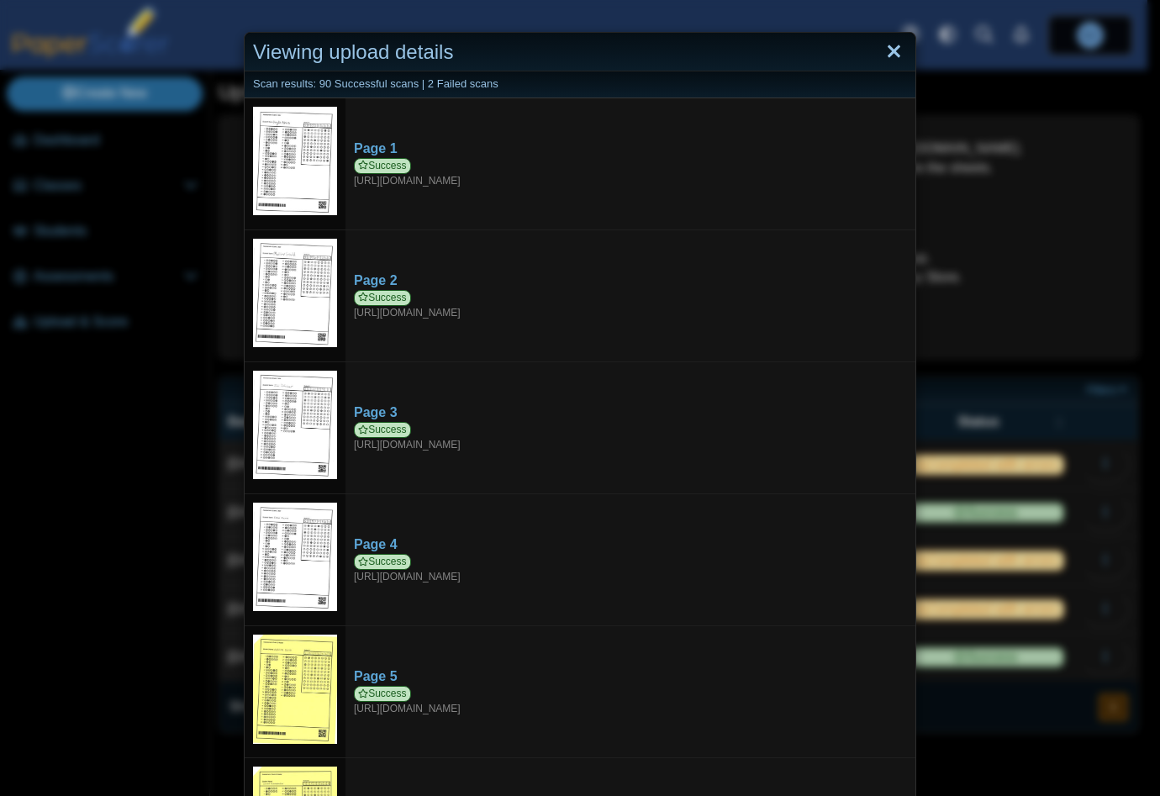
click at [881, 55] on link "Close" at bounding box center [894, 52] width 26 height 29
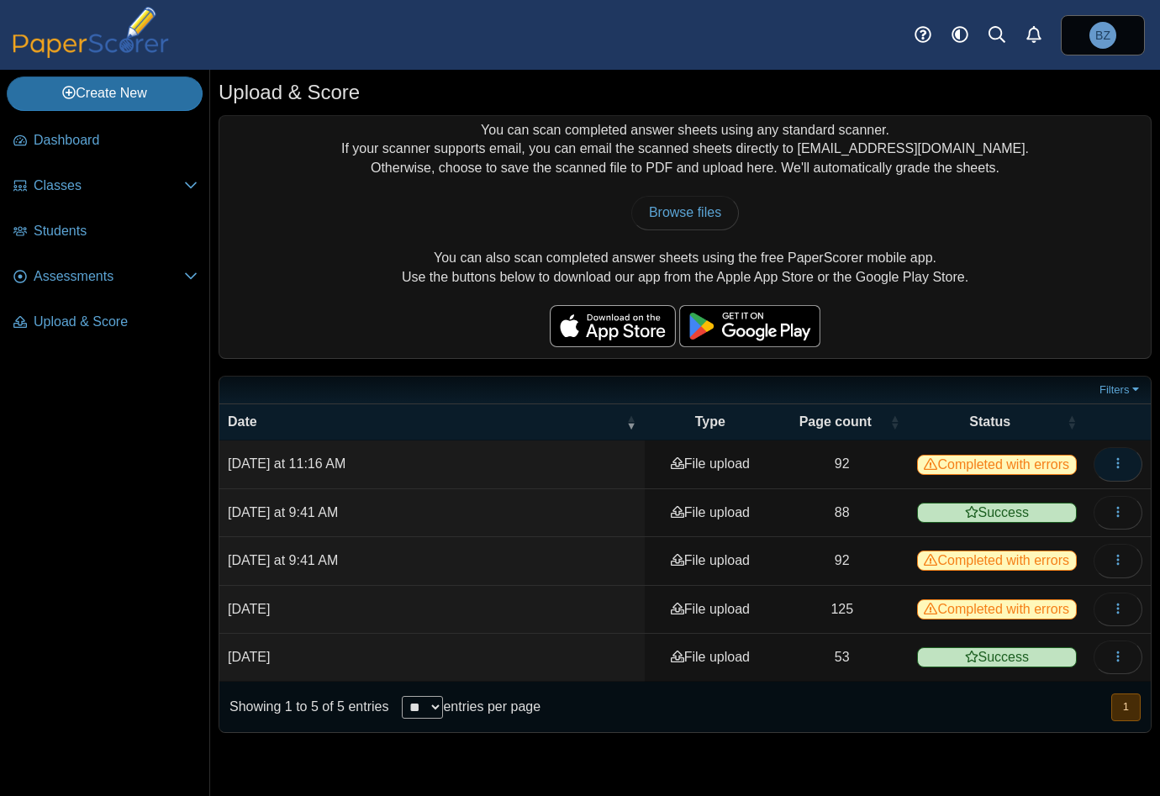
click at [1120, 466] on icon "button" at bounding box center [1117, 462] width 13 height 13
click at [1129, 429] on th at bounding box center [1118, 422] width 66 height 36
click at [1132, 453] on button "button" at bounding box center [1117, 464] width 49 height 34
click at [979, 503] on link "View scanned pages" at bounding box center [1042, 500] width 202 height 25
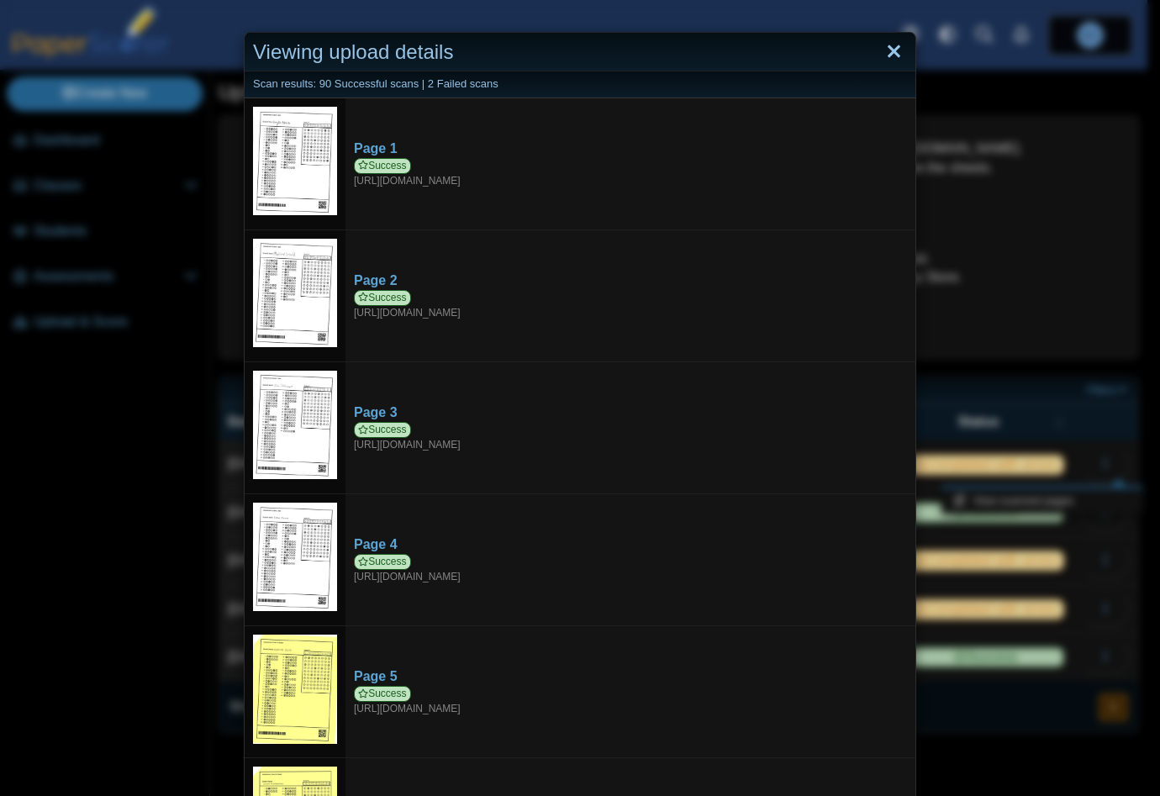
click at [891, 61] on link "Close" at bounding box center [894, 52] width 26 height 29
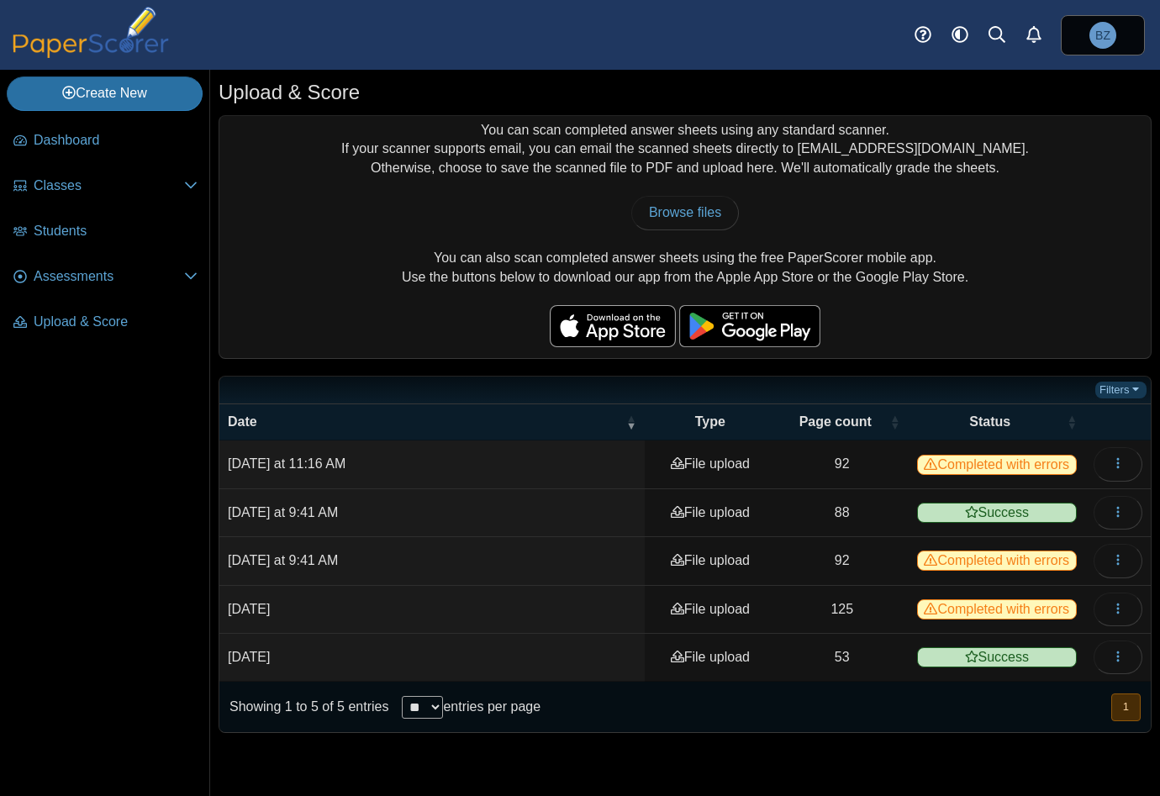
click at [1116, 394] on link "Filters" at bounding box center [1120, 390] width 51 height 17
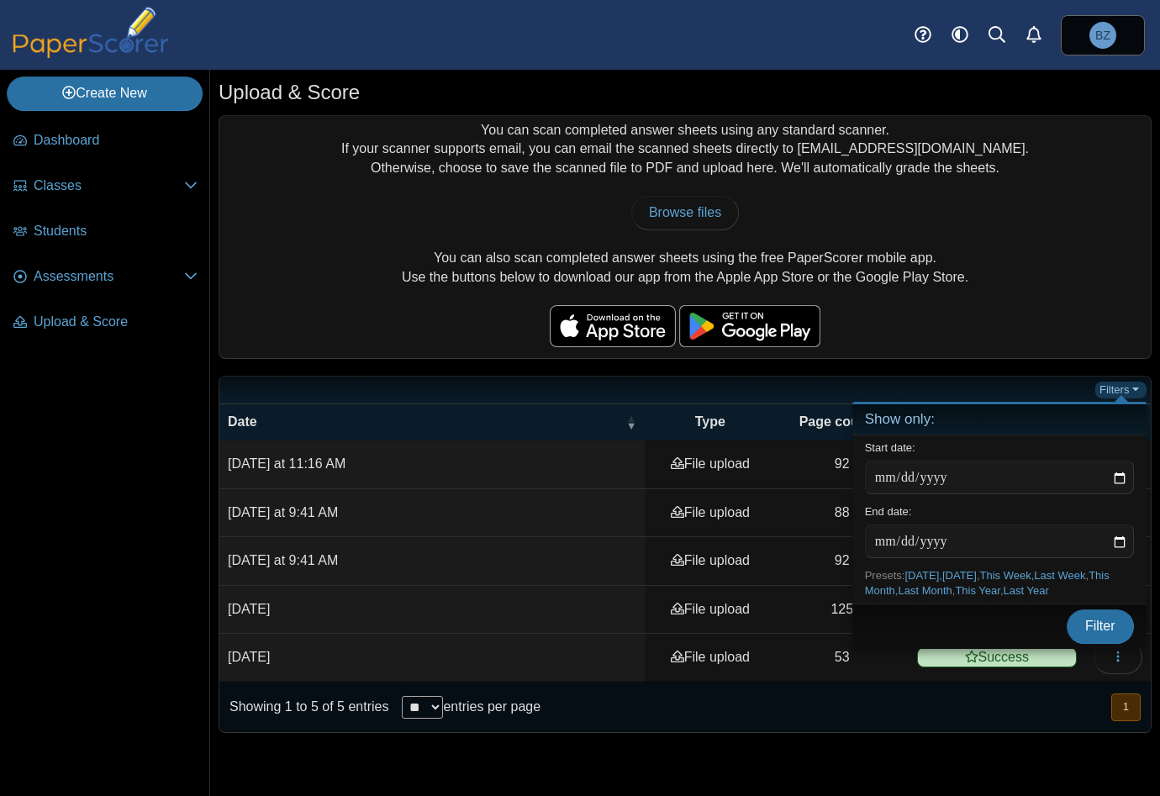
click at [1117, 391] on link "Filters" at bounding box center [1120, 390] width 51 height 17
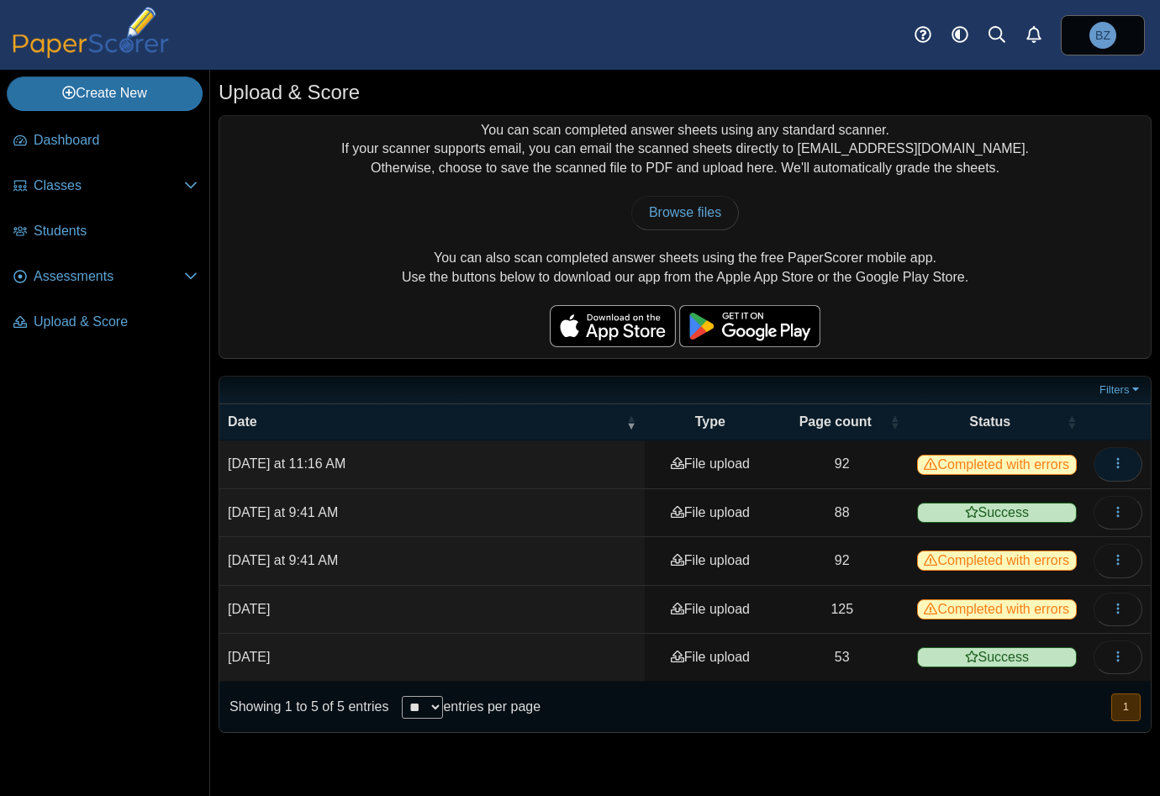
click at [1120, 456] on icon "button" at bounding box center [1117, 462] width 13 height 13
click at [1122, 528] on button "button" at bounding box center [1117, 513] width 49 height 34
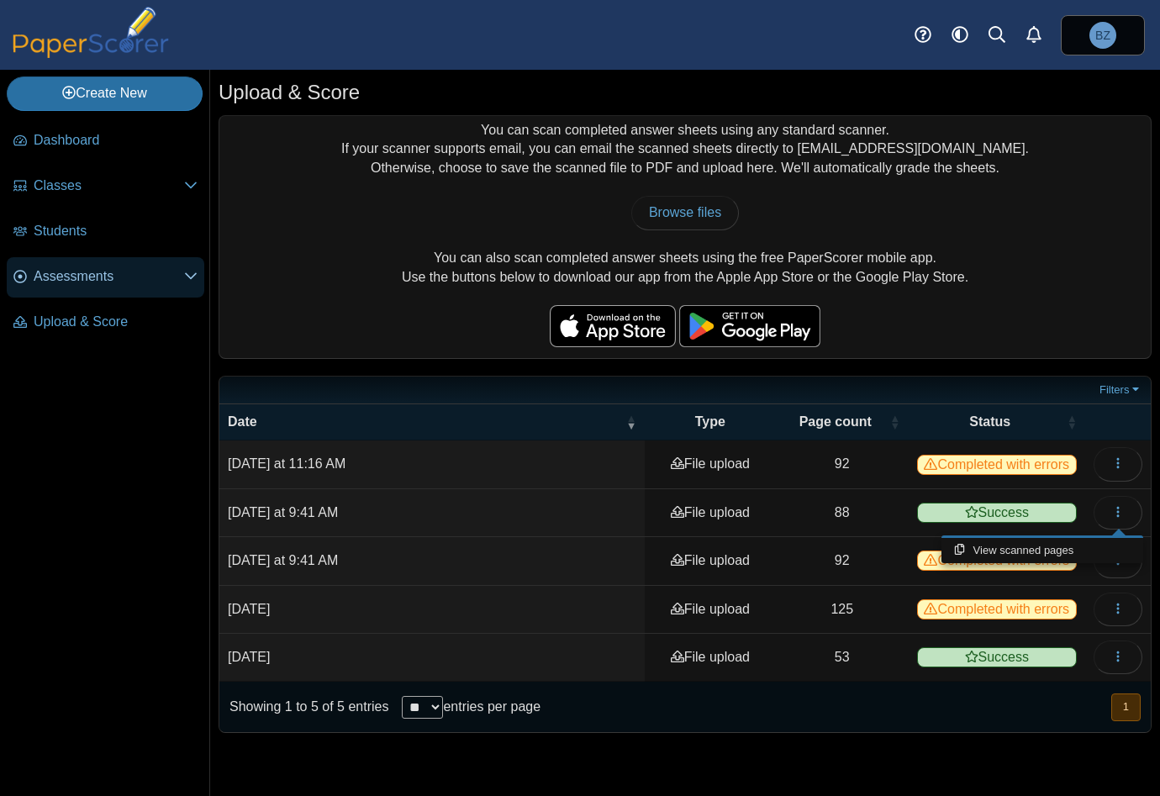
click at [102, 275] on span "Assessments" at bounding box center [109, 276] width 150 height 18
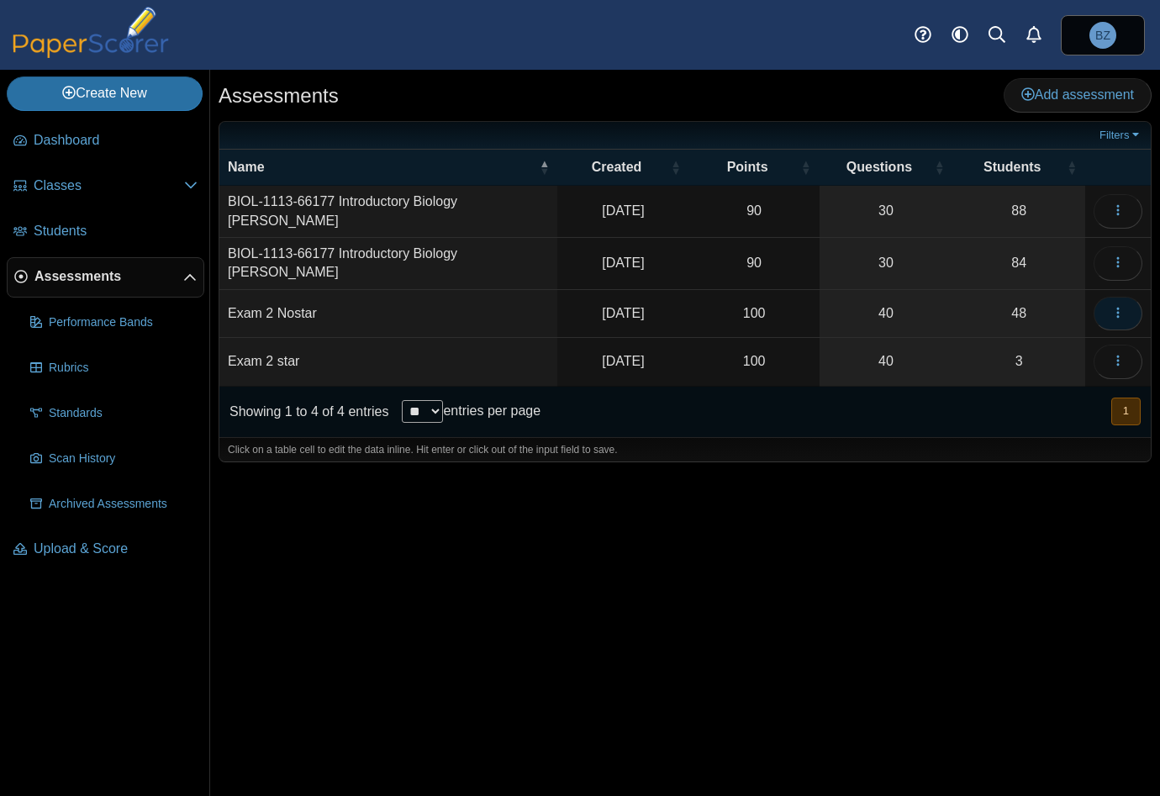
click at [1130, 303] on button "button" at bounding box center [1117, 314] width 49 height 34
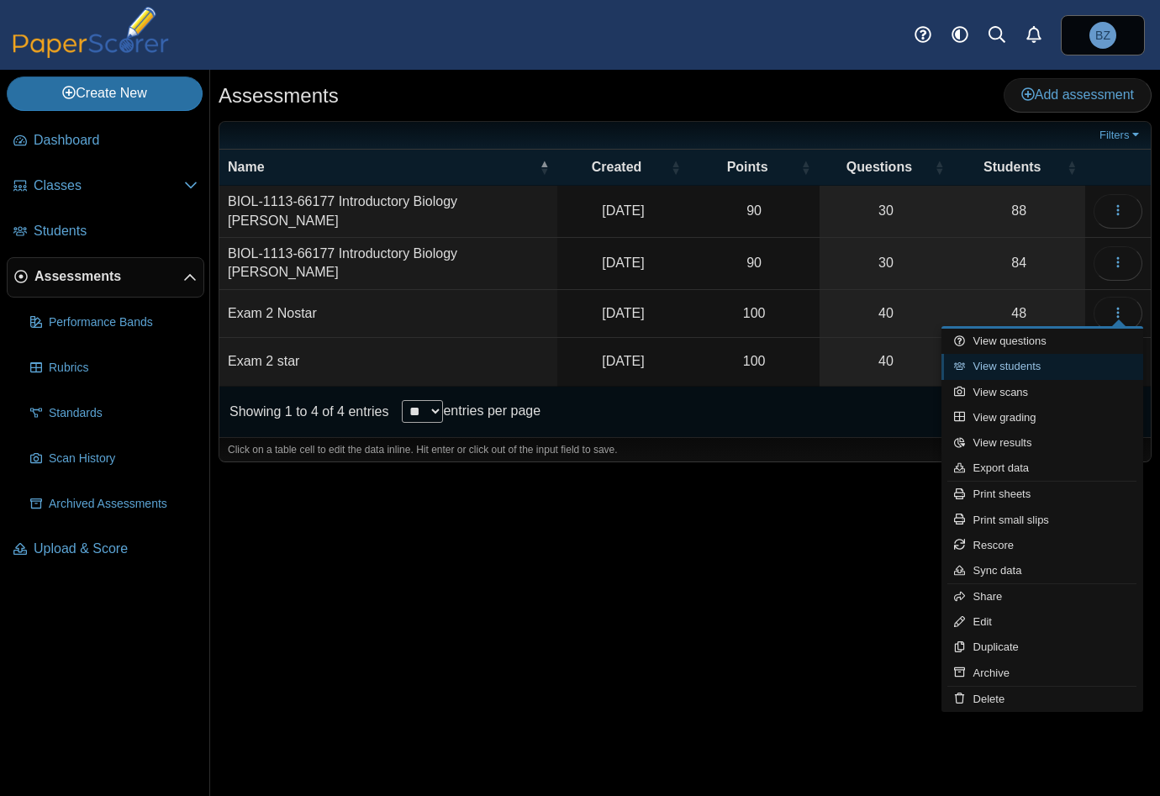
click at [1046, 366] on link "View students" at bounding box center [1042, 366] width 202 height 25
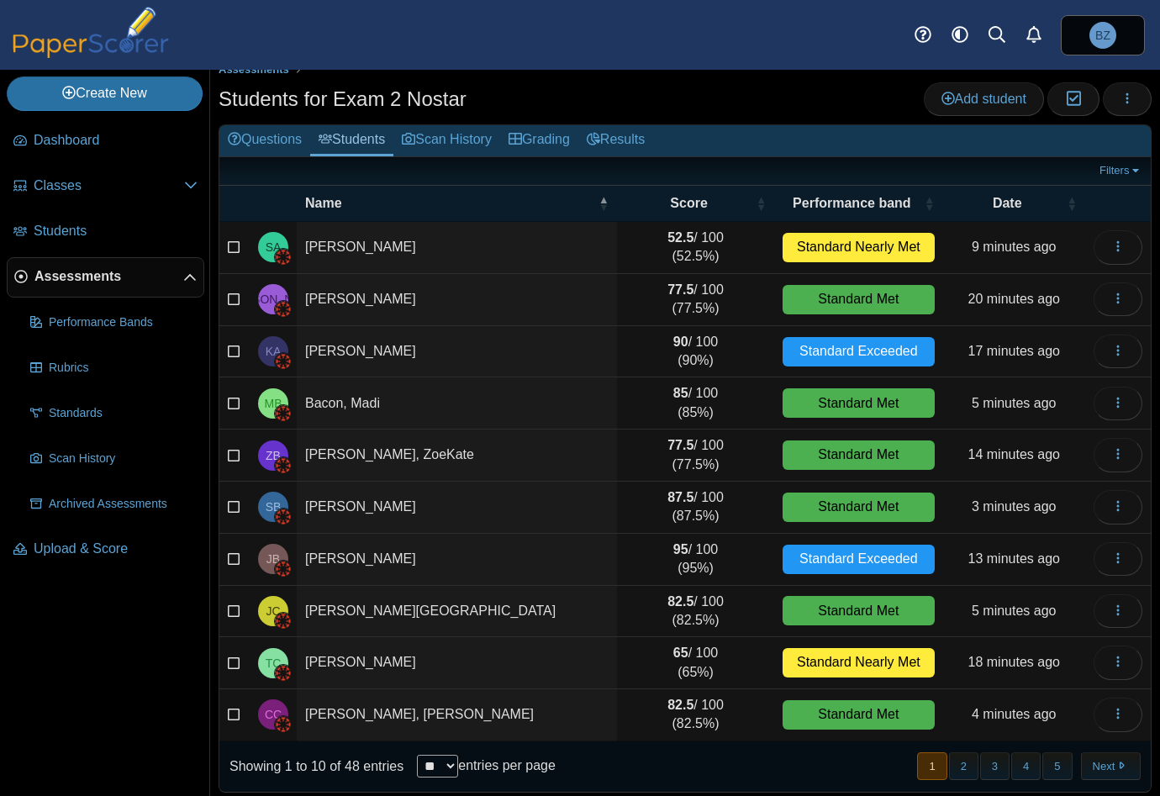
scroll to position [25, 0]
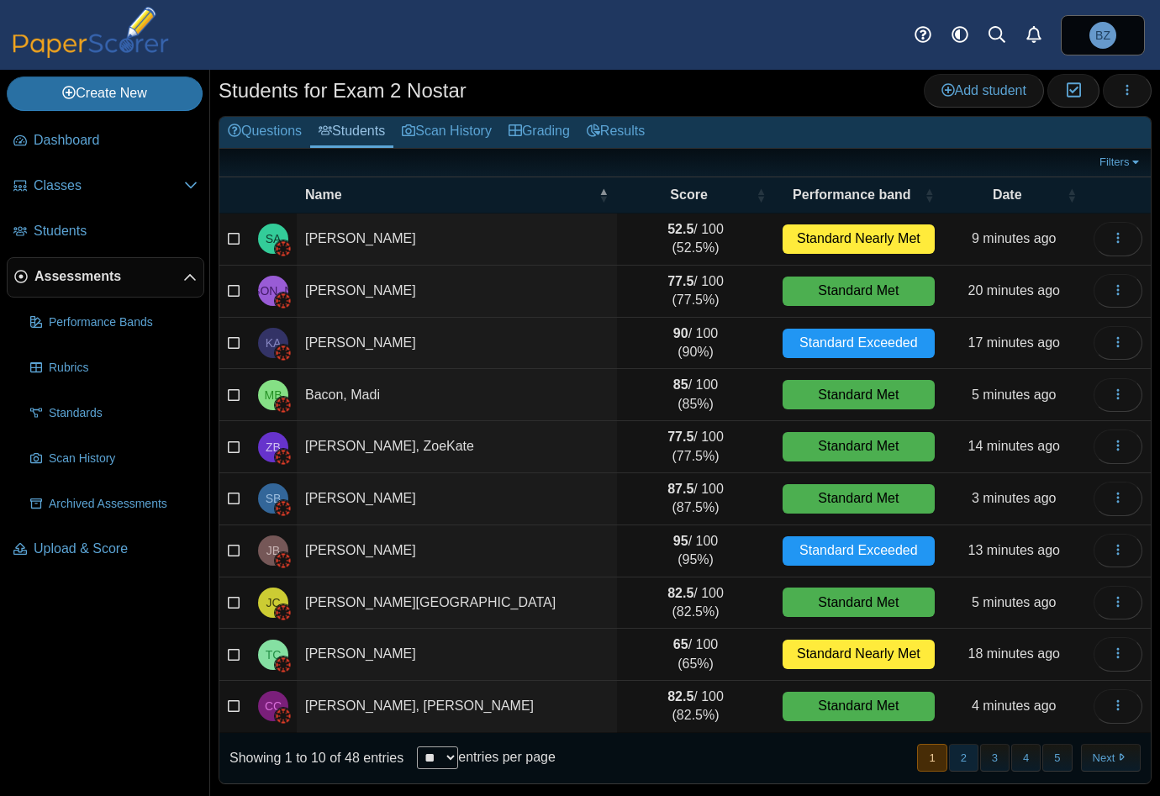
click at [955, 756] on button "2" at bounding box center [963, 758] width 29 height 28
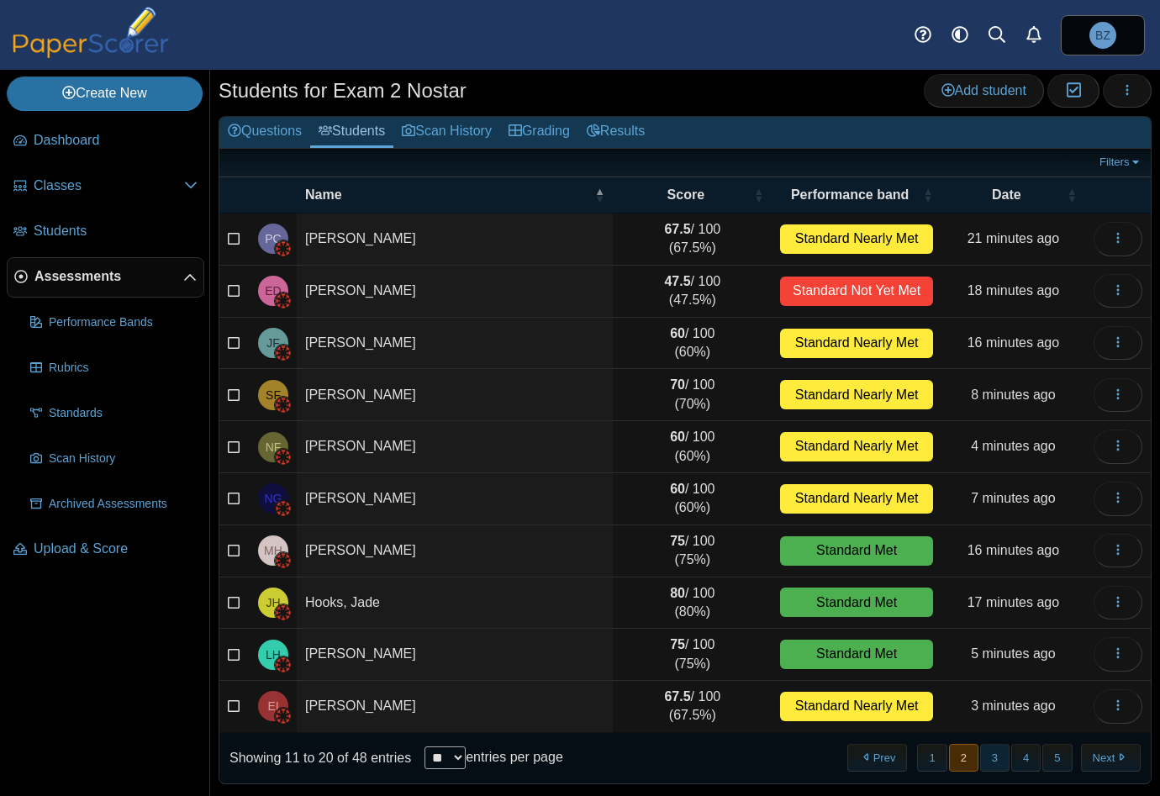
click at [988, 759] on button "3" at bounding box center [994, 758] width 29 height 28
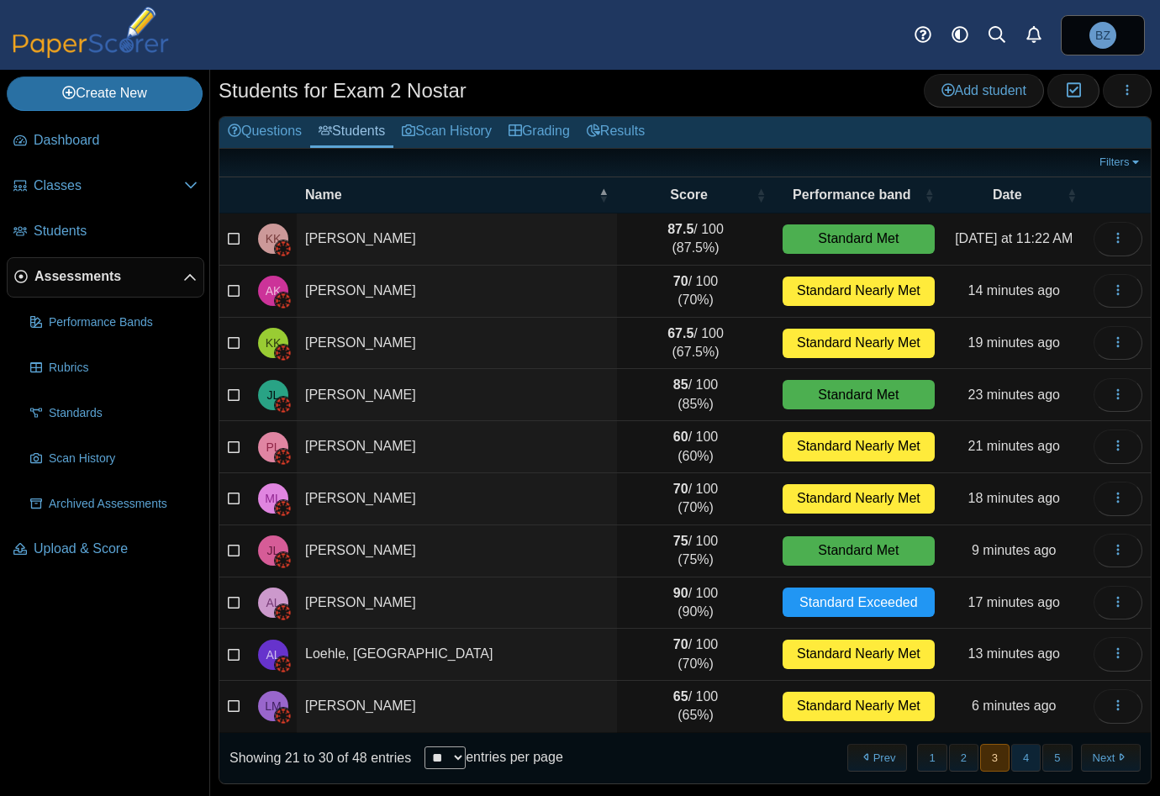
click at [1015, 758] on button "4" at bounding box center [1025, 758] width 29 height 28
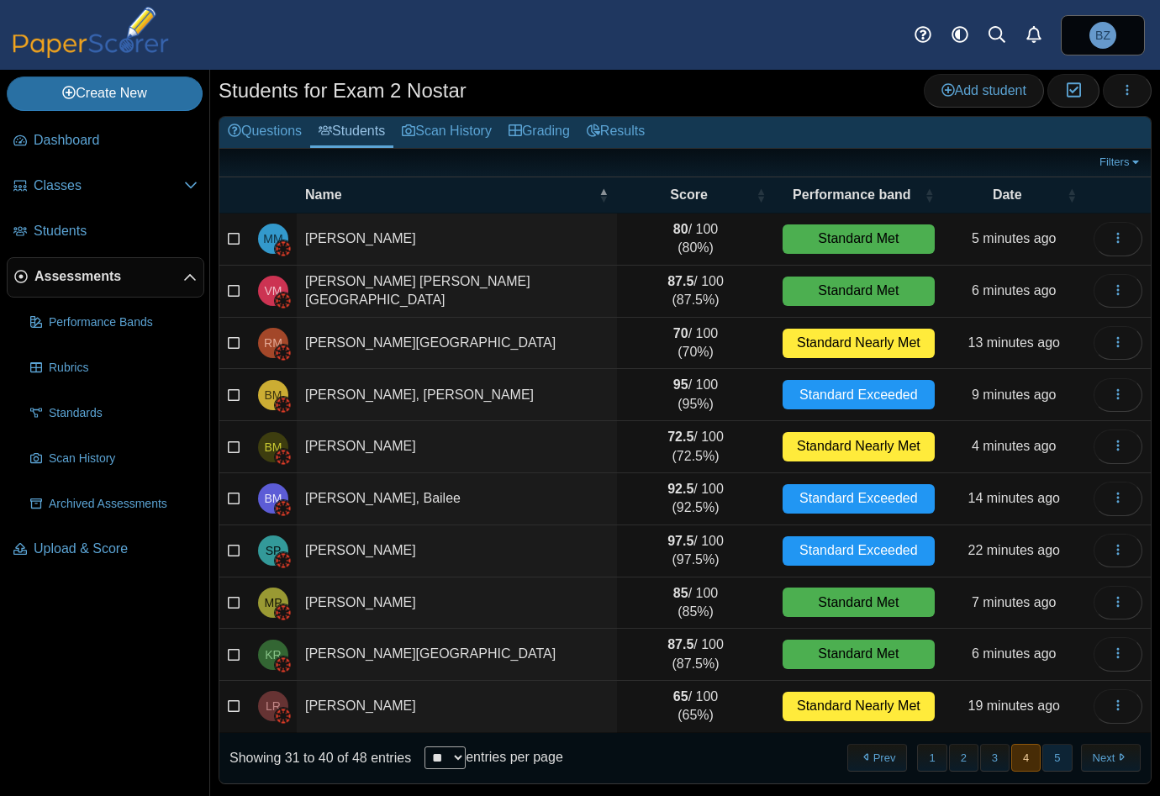
click at [1042, 759] on button "5" at bounding box center [1056, 758] width 29 height 28
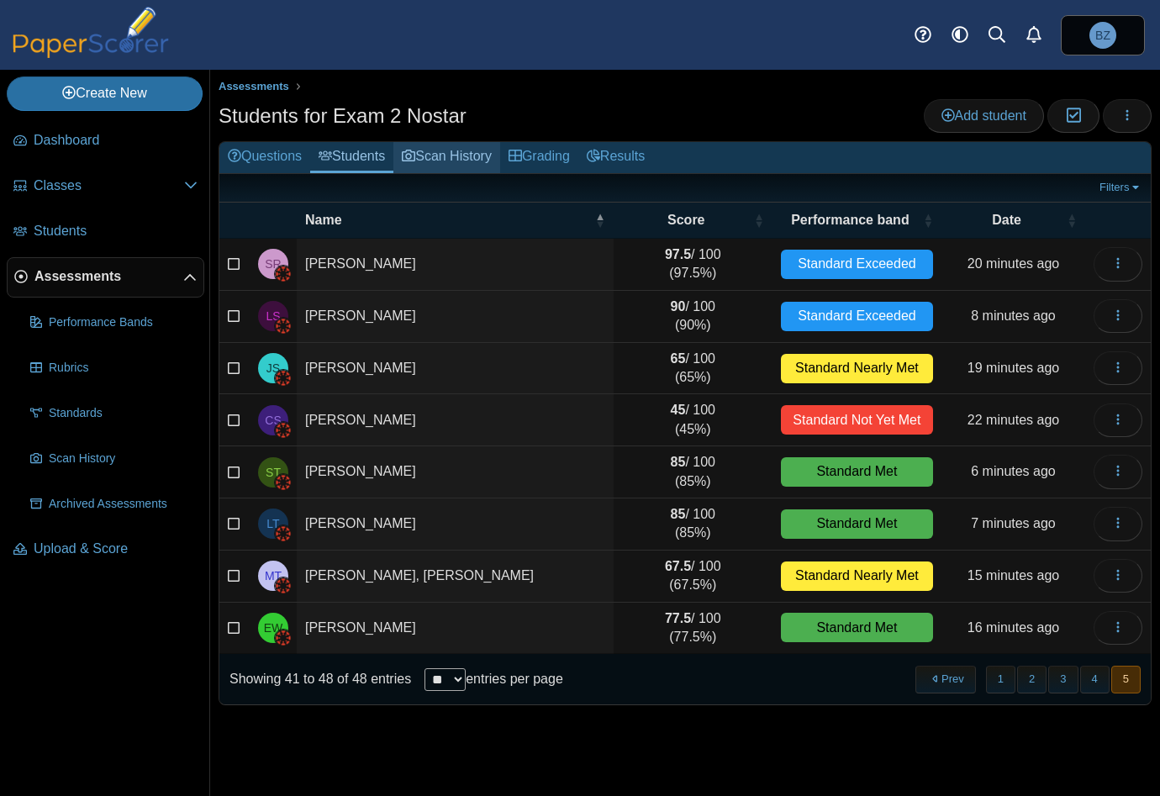
click at [427, 152] on link "Scan History" at bounding box center [446, 157] width 107 height 31
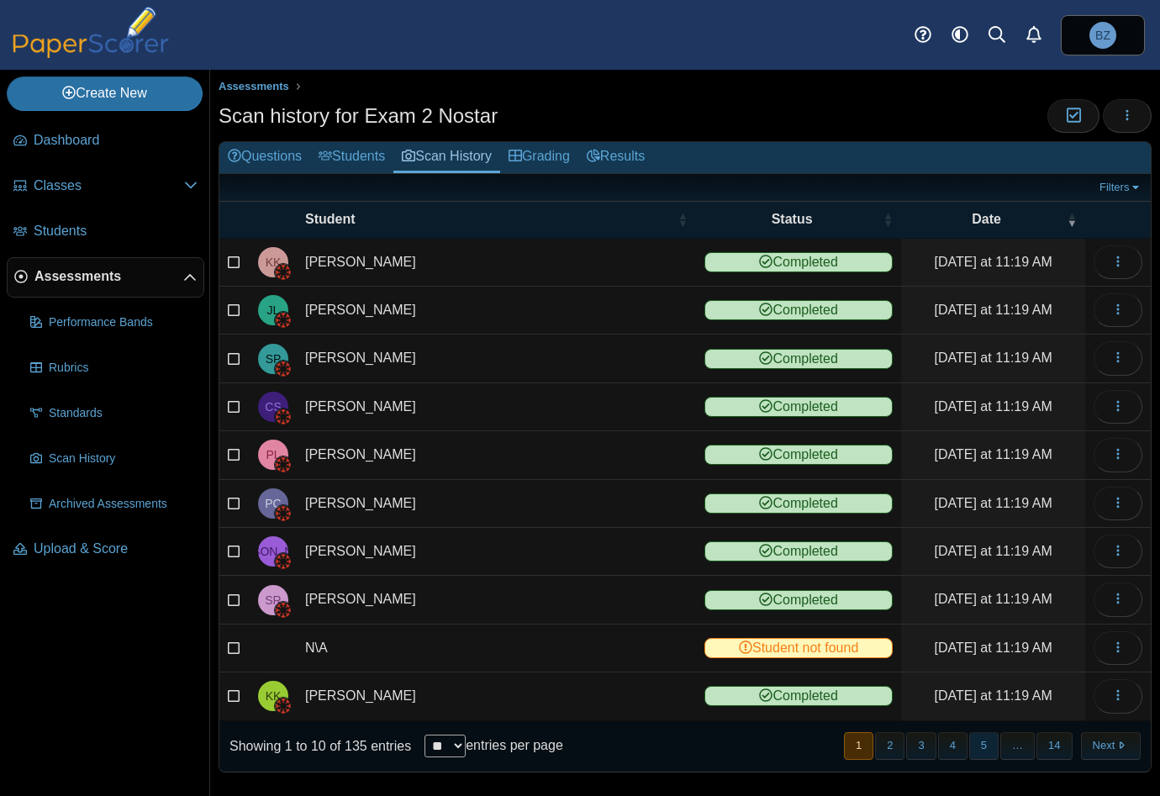
click at [969, 740] on button "5" at bounding box center [983, 746] width 29 height 28
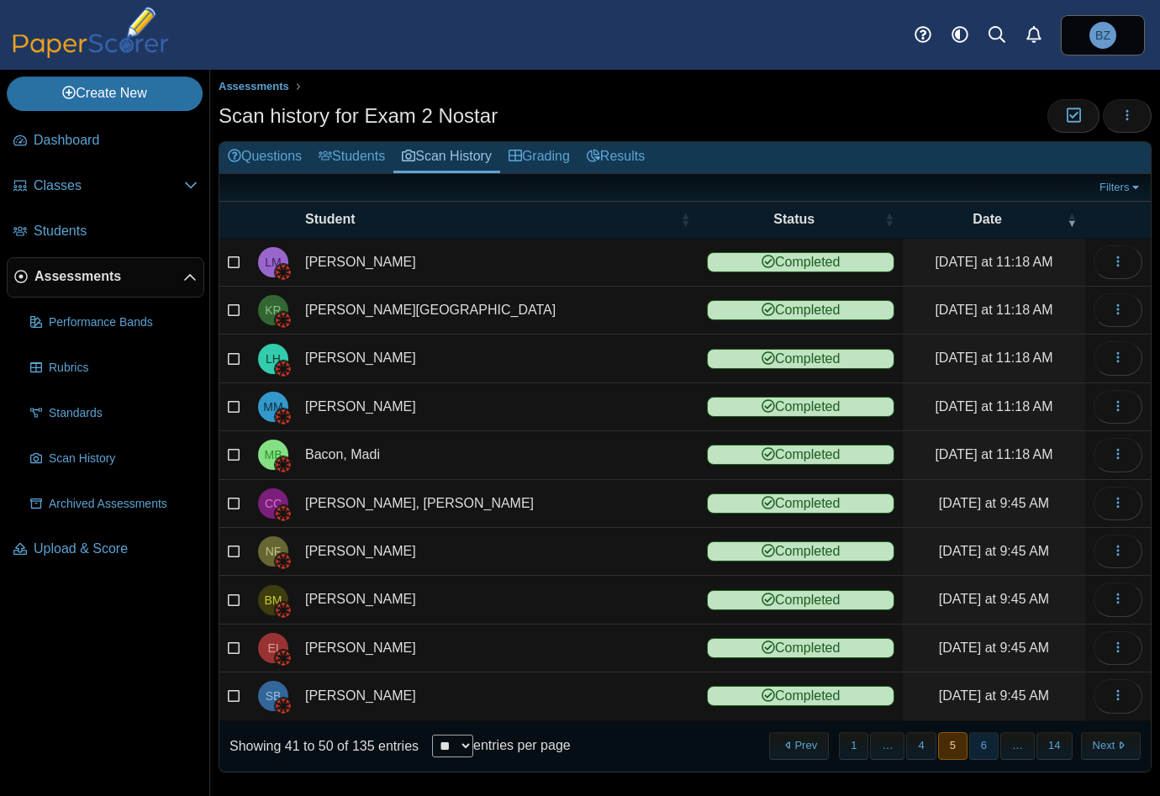
click at [969, 741] on button "6" at bounding box center [983, 746] width 29 height 28
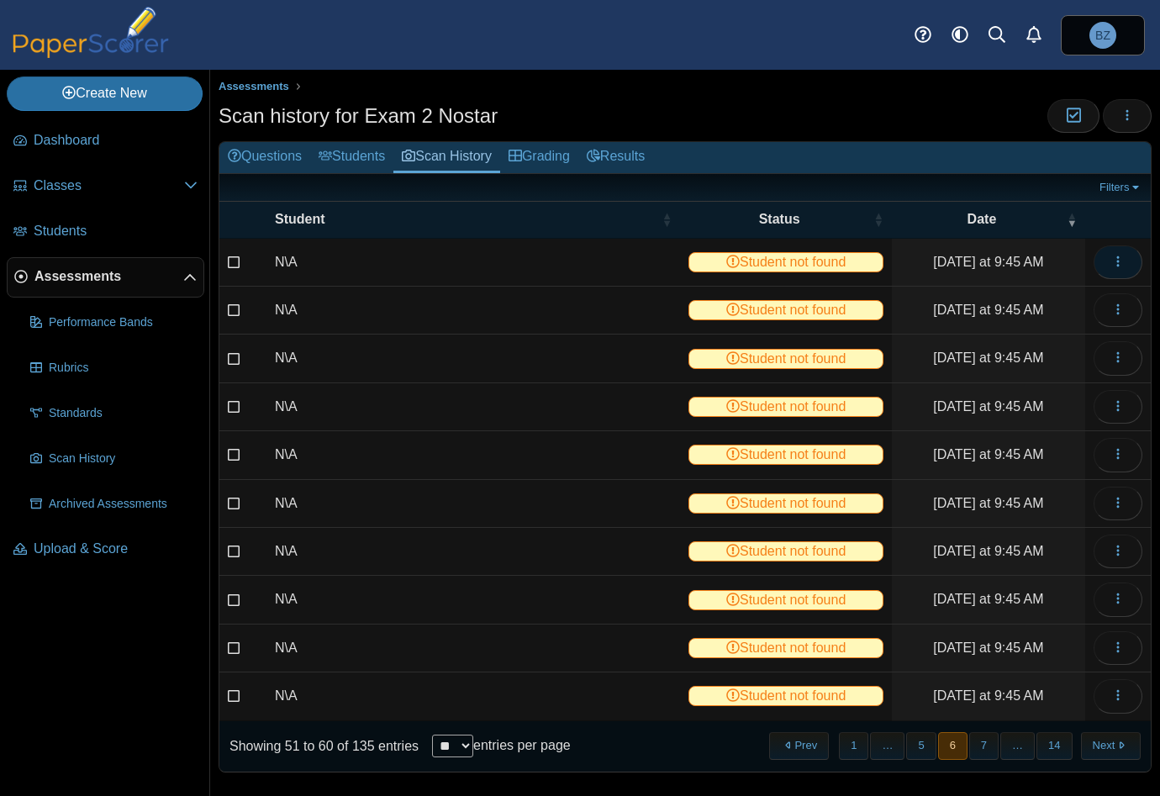
click at [1114, 261] on button "button" at bounding box center [1117, 262] width 49 height 34
click at [1019, 292] on link "View scanned test" at bounding box center [1029, 298] width 202 height 25
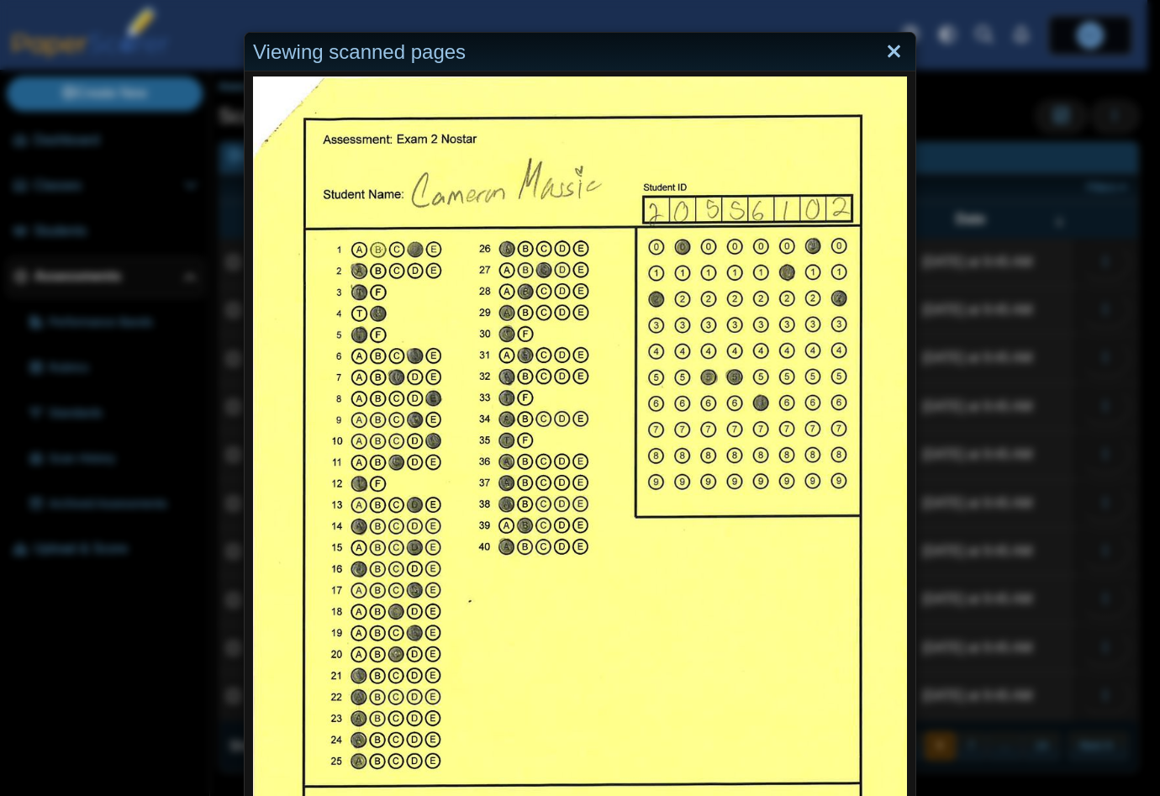
click at [891, 56] on link "Close" at bounding box center [894, 52] width 26 height 29
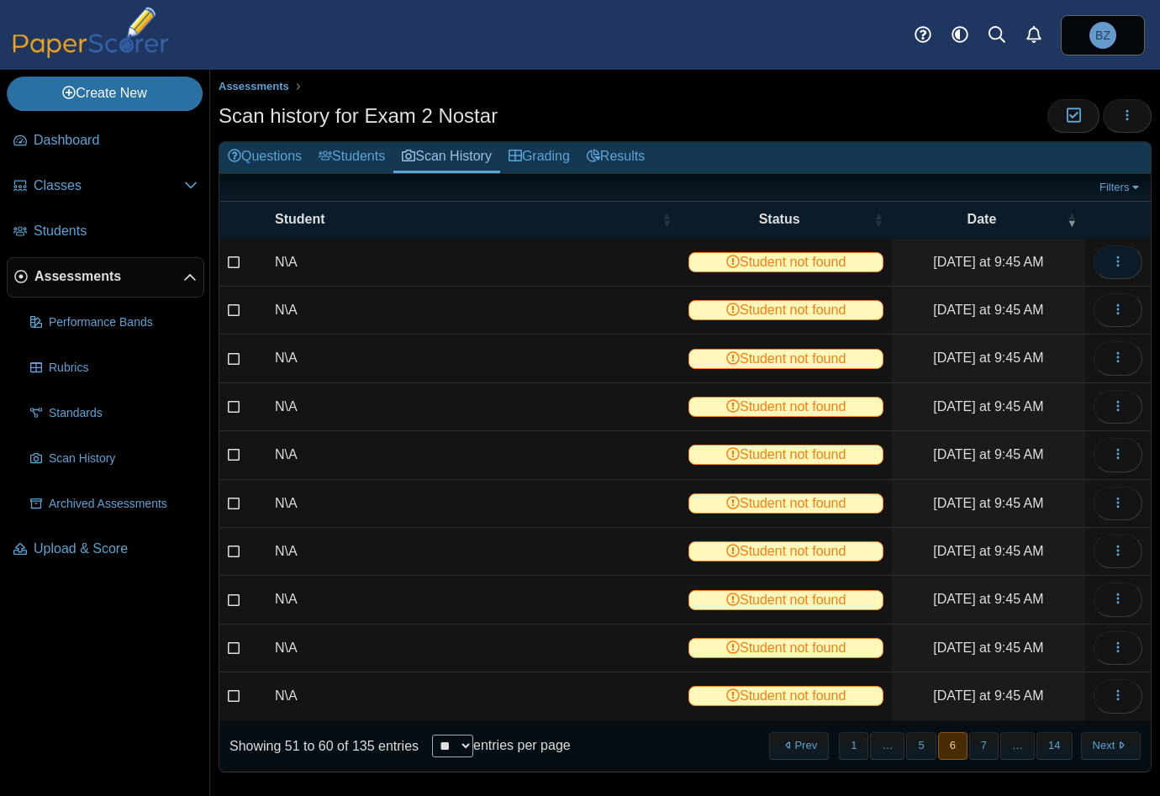
click at [1112, 254] on button "button" at bounding box center [1117, 262] width 49 height 34
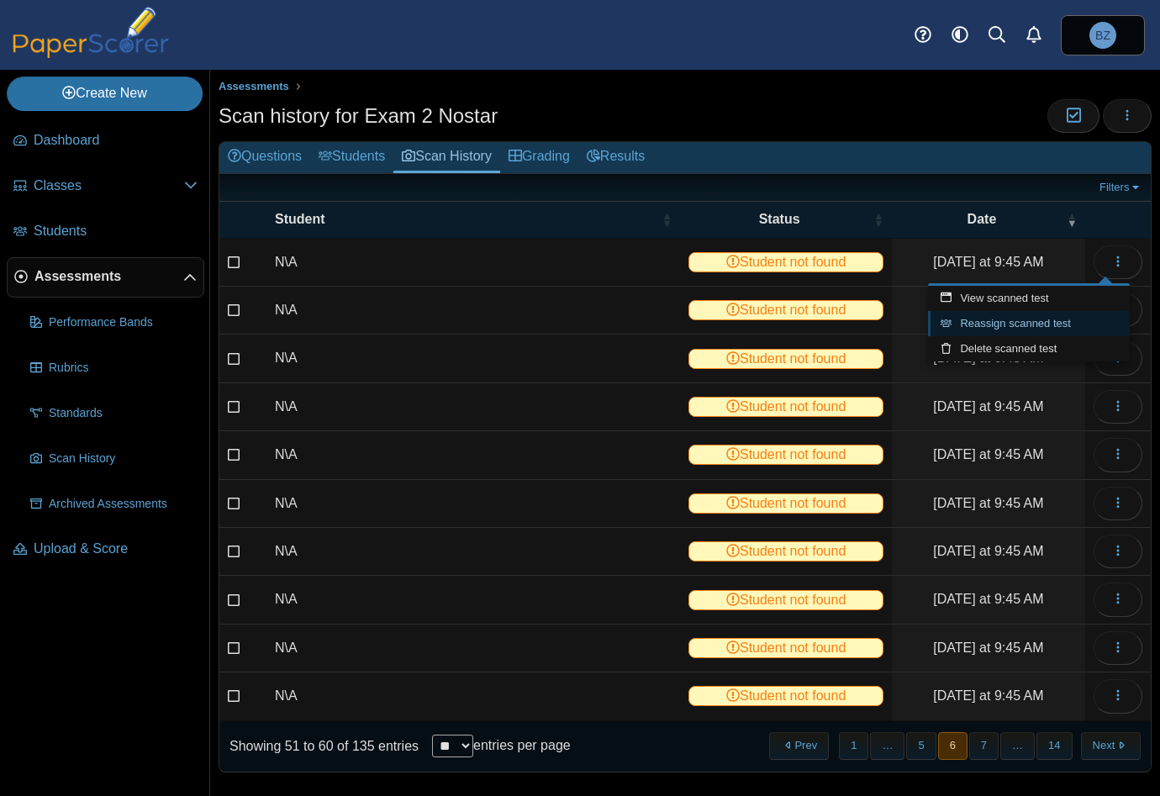
click at [1063, 322] on link "Reassign scanned test" at bounding box center [1029, 323] width 202 height 25
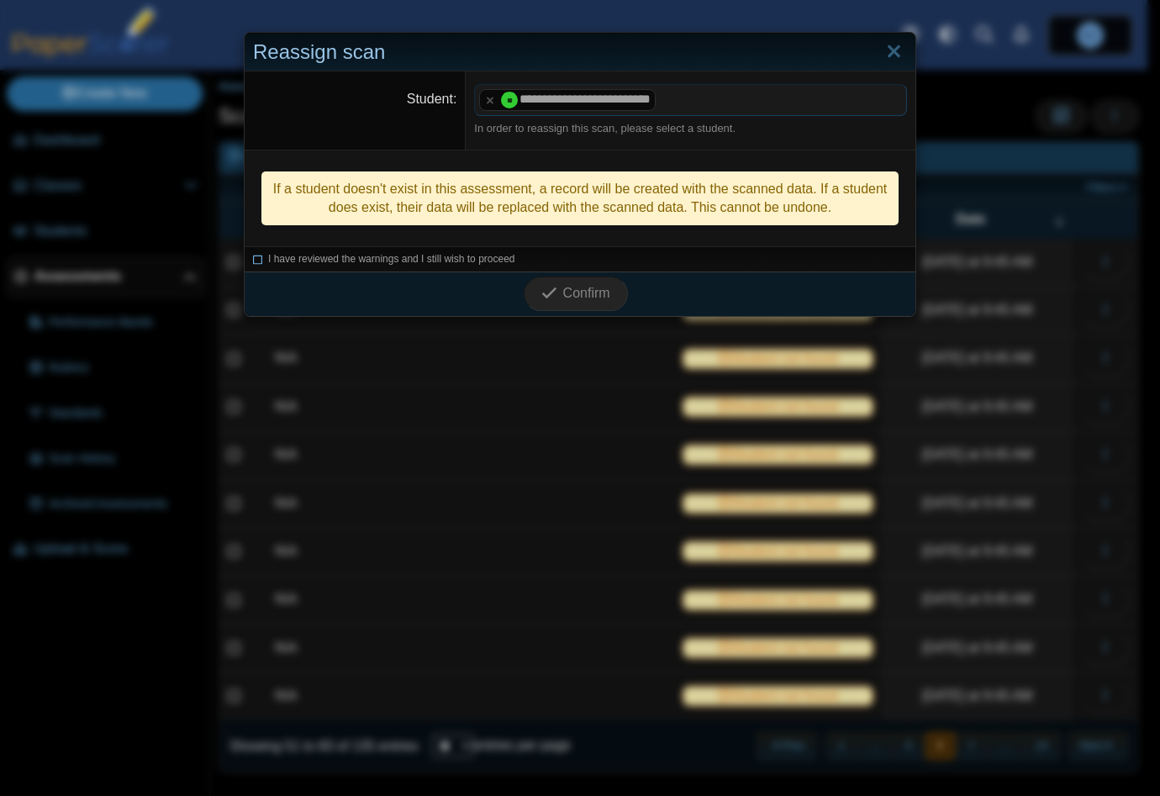
click at [253, 260] on icon at bounding box center [258, 256] width 10 height 9
click at [567, 293] on span "Confirm" at bounding box center [586, 293] width 47 height 14
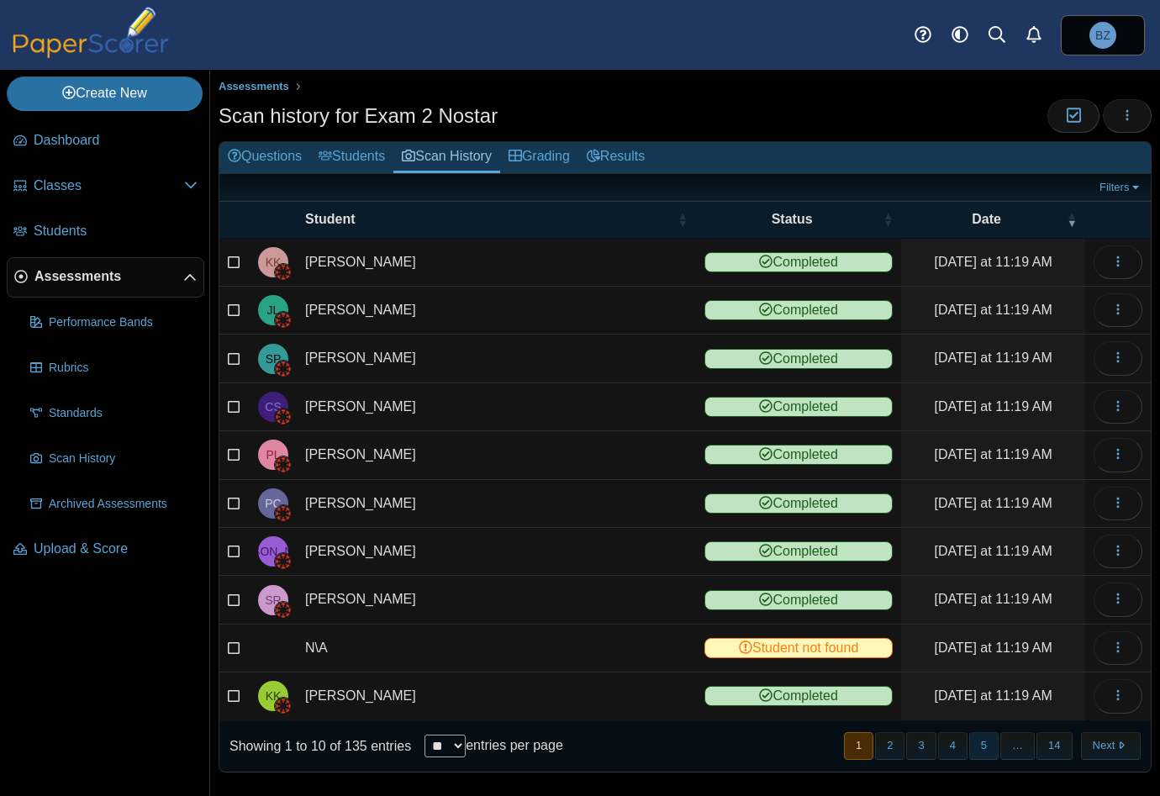
click at [976, 745] on button "5" at bounding box center [983, 746] width 29 height 28
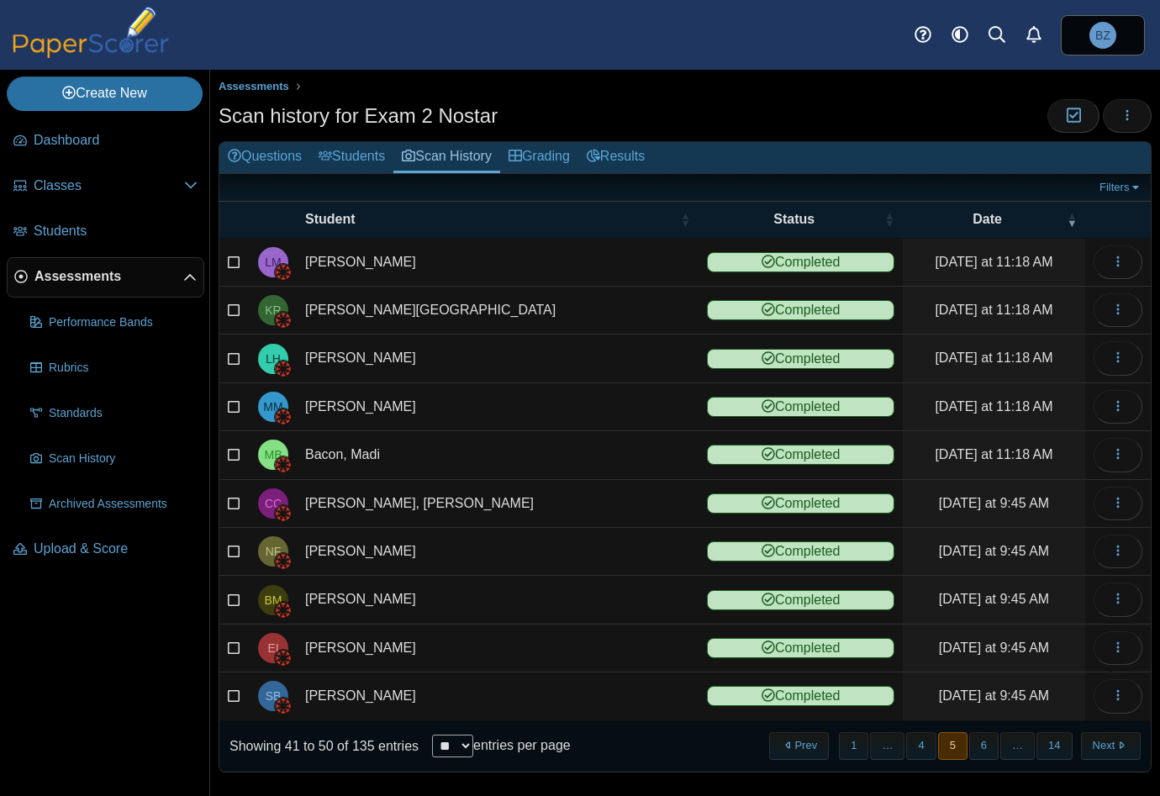
click at [976, 745] on button "6" at bounding box center [983, 746] width 29 height 28
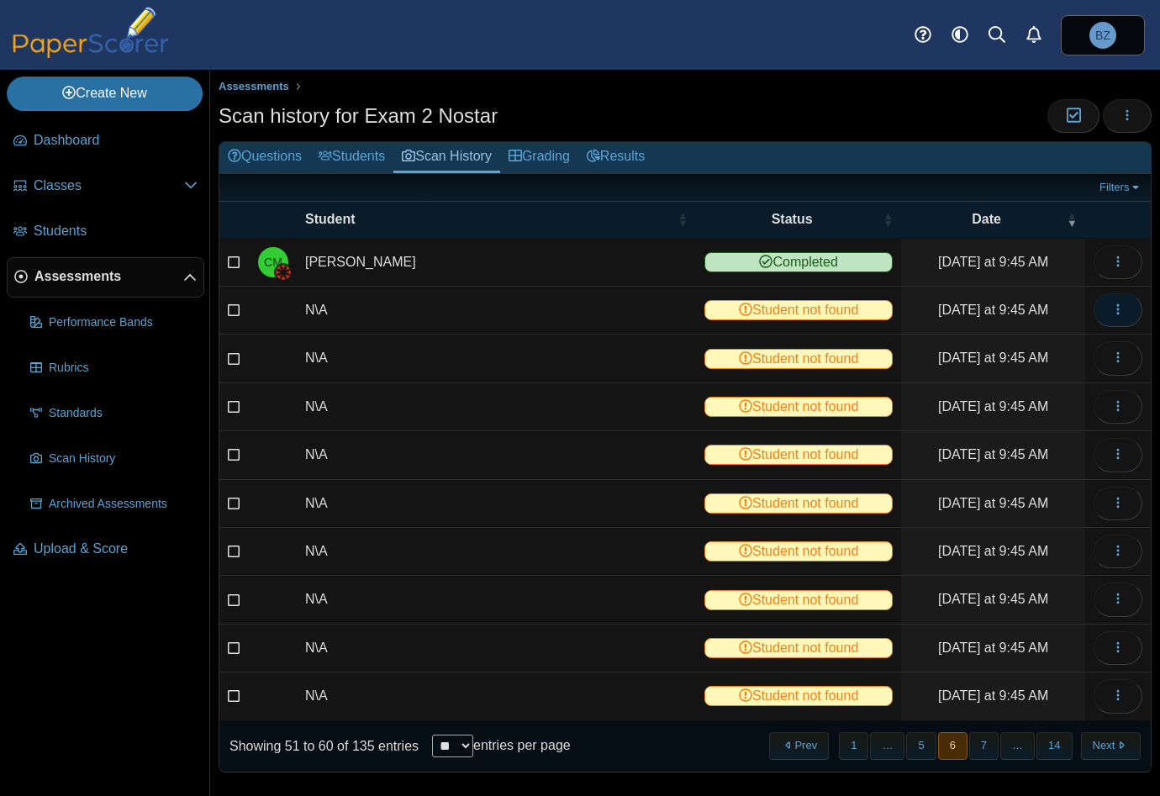
click at [1111, 303] on span "button" at bounding box center [1117, 310] width 13 height 14
click at [1022, 348] on link "View scanned test" at bounding box center [1029, 346] width 202 height 25
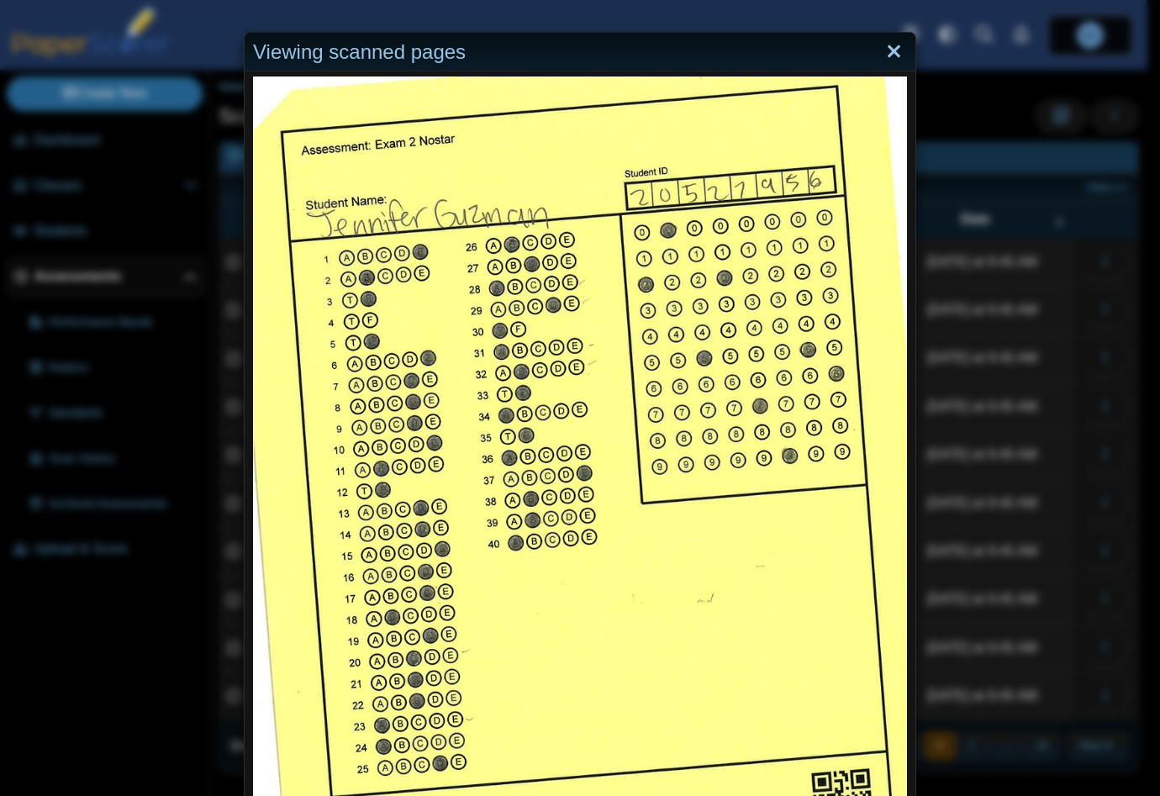
click at [888, 55] on link "Close" at bounding box center [894, 52] width 26 height 29
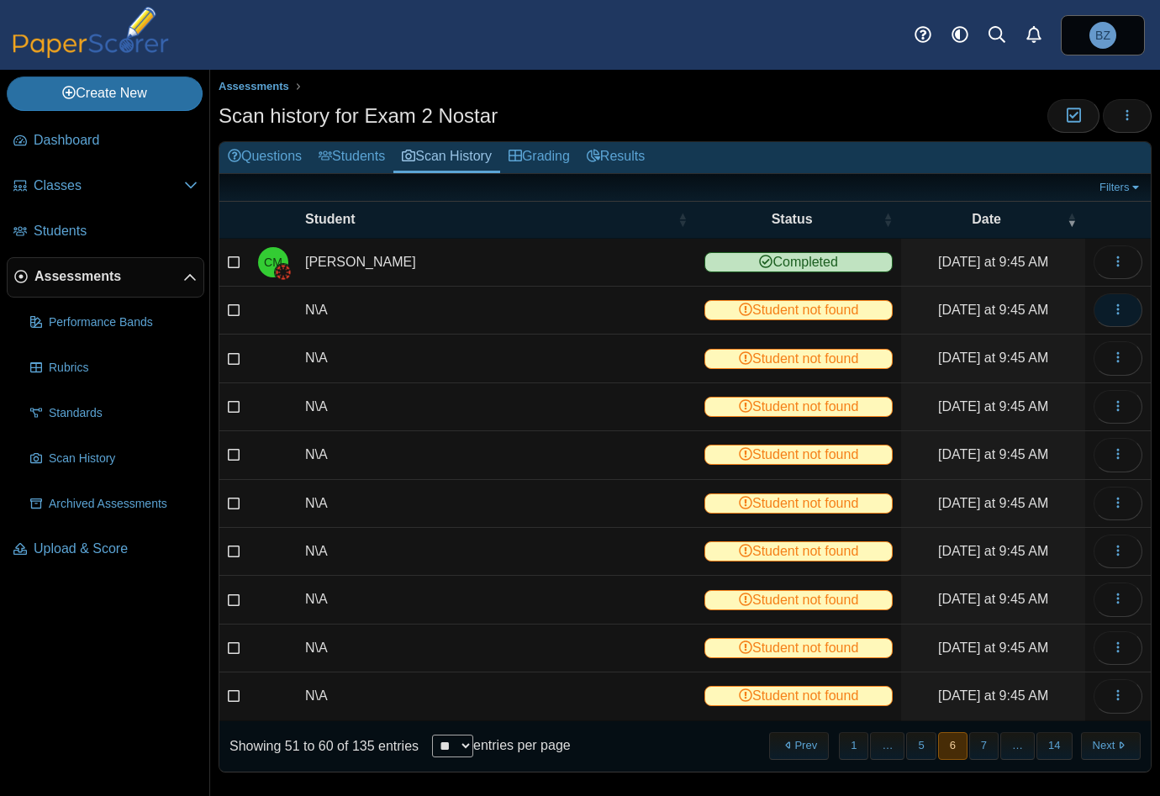
click at [1111, 312] on icon "button" at bounding box center [1117, 309] width 13 height 13
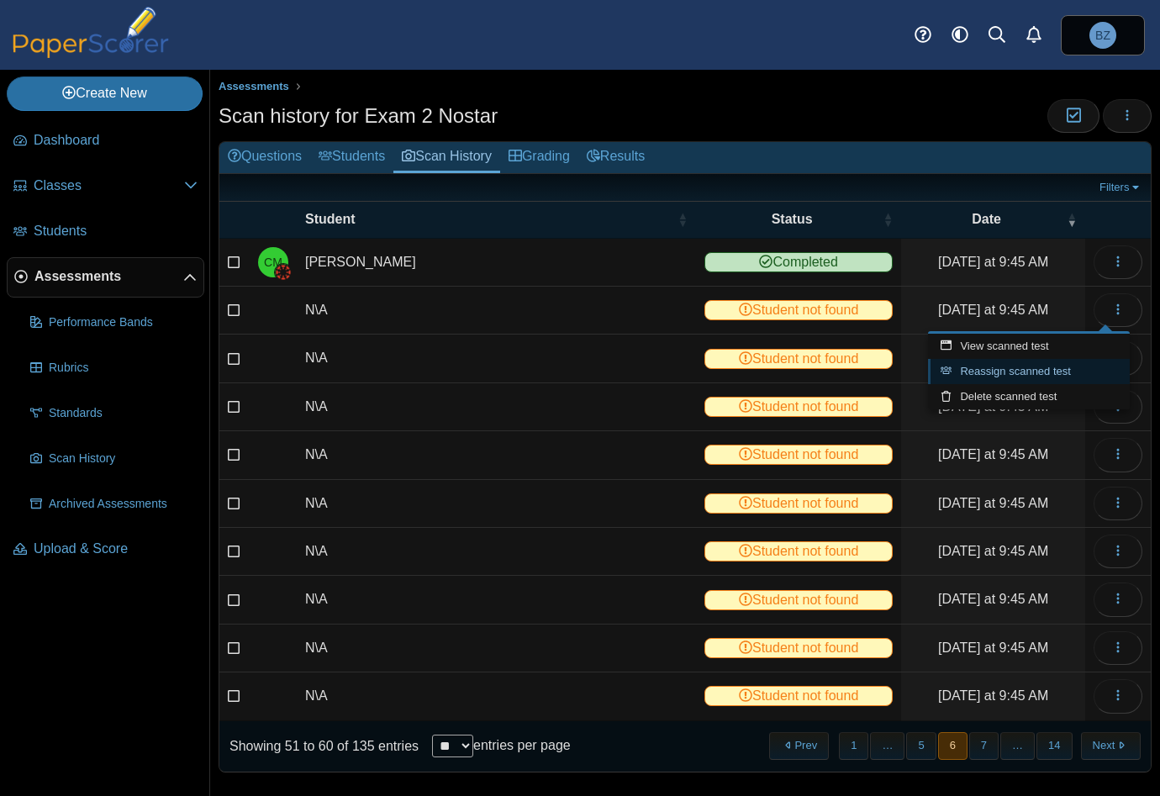
click at [1074, 365] on link "Reassign scanned test" at bounding box center [1029, 371] width 202 height 25
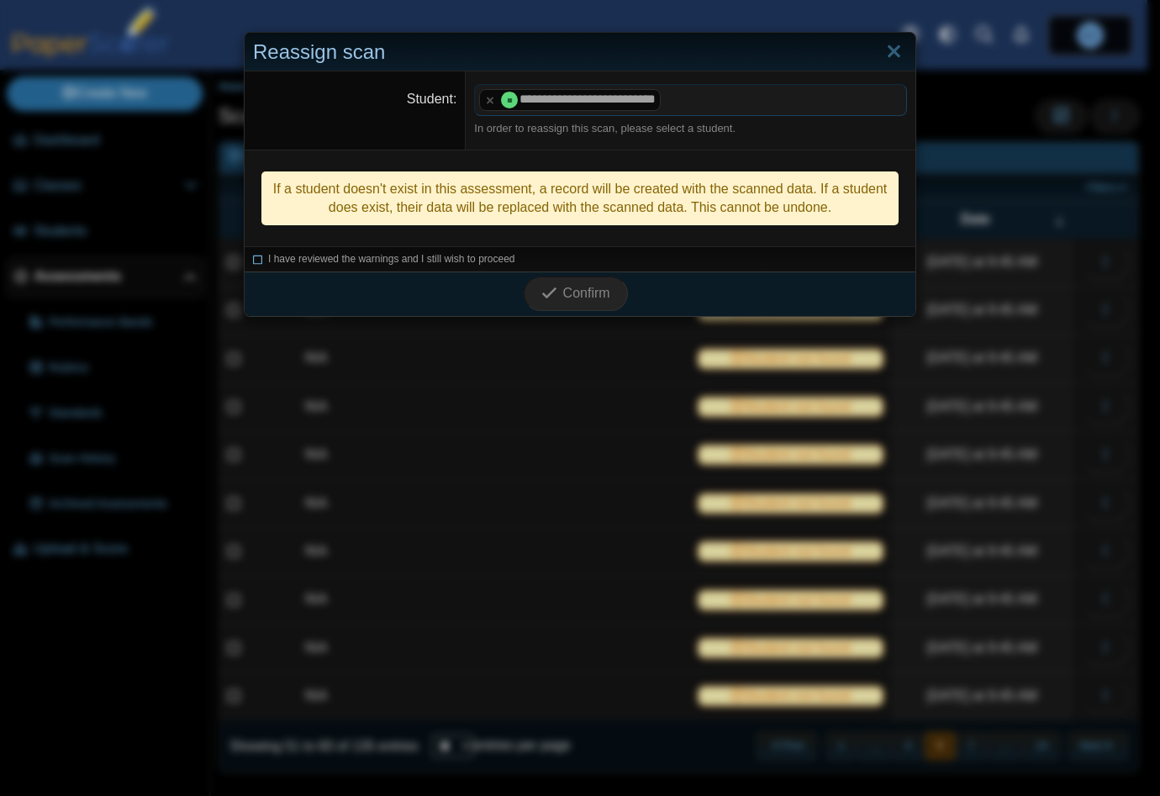
click at [253, 257] on icon at bounding box center [258, 256] width 10 height 9
click at [572, 290] on span "Confirm" at bounding box center [586, 293] width 47 height 14
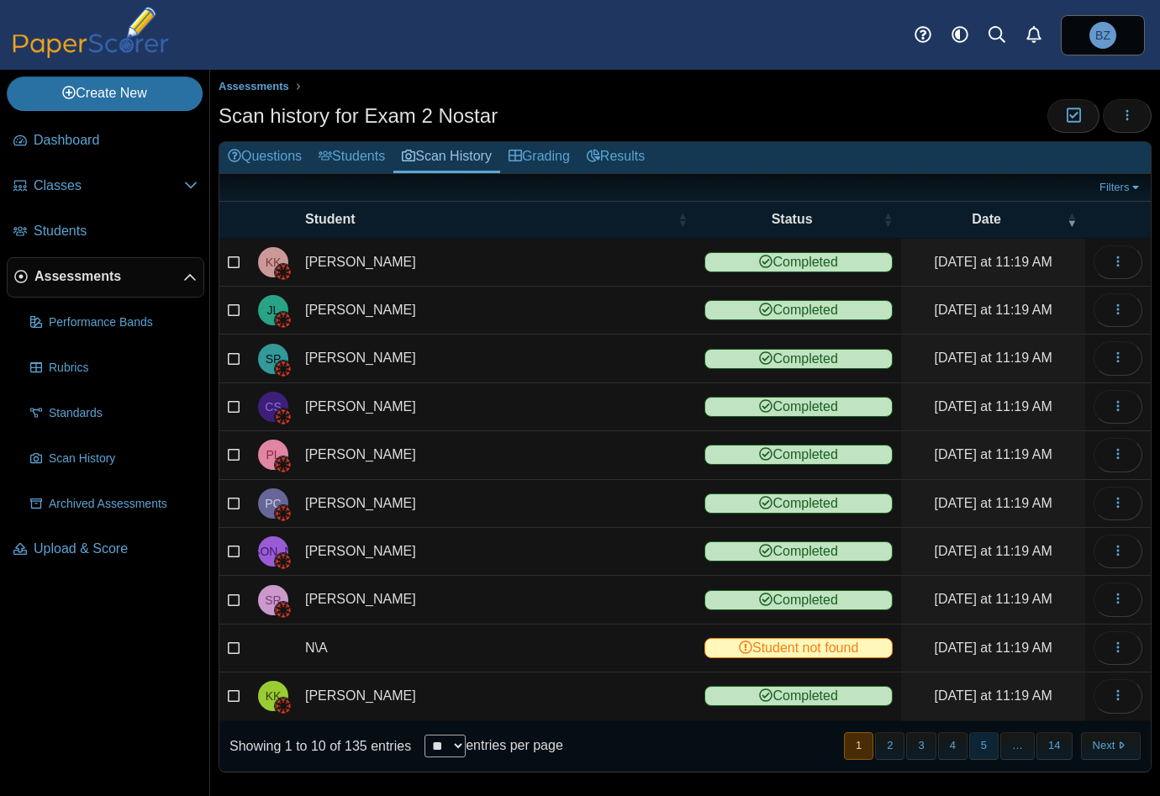
click at [988, 739] on button "5" at bounding box center [983, 746] width 29 height 28
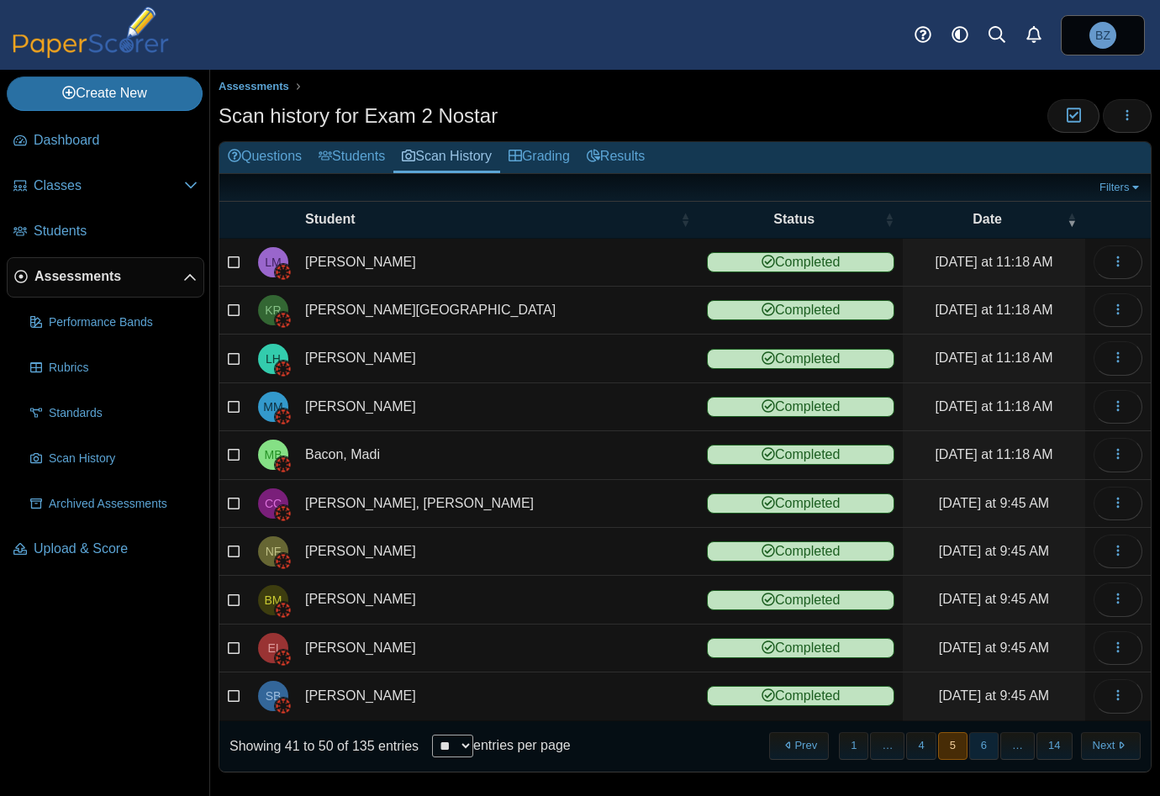
click at [978, 745] on button "6" at bounding box center [983, 746] width 29 height 28
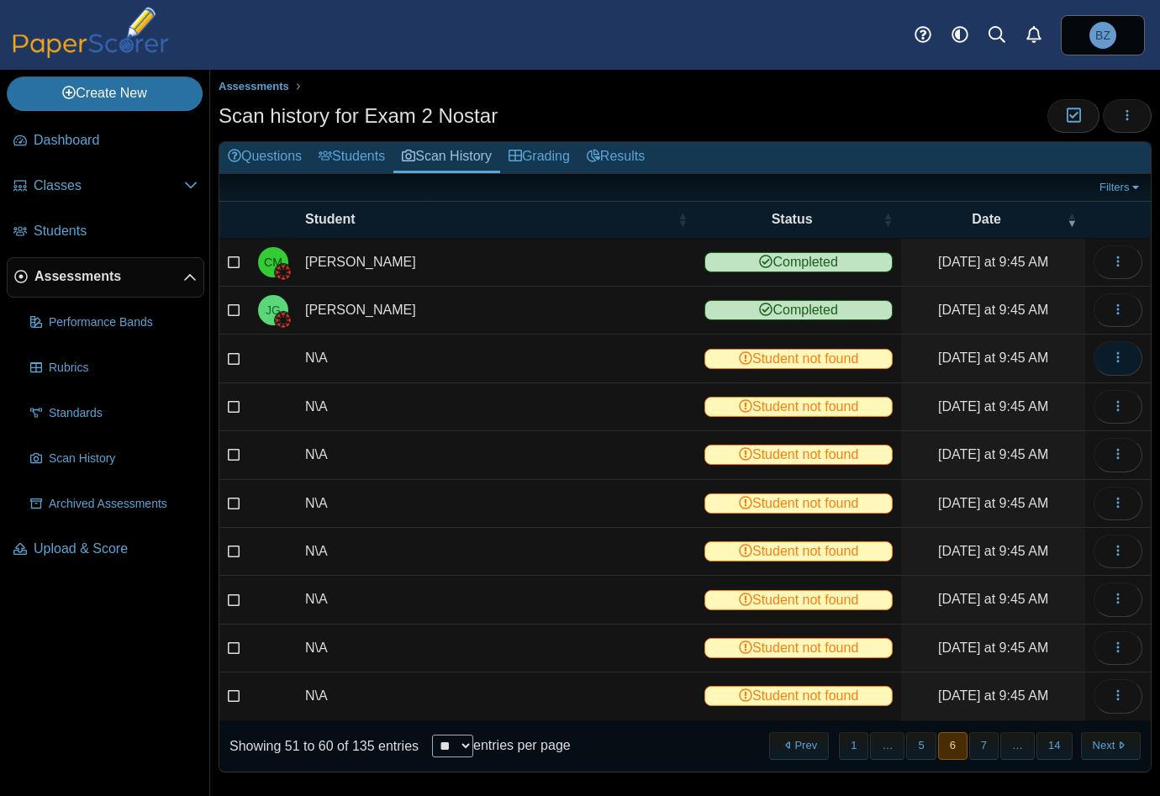
click at [1114, 341] on button "button" at bounding box center [1117, 358] width 49 height 34
click at [1047, 395] on link "View scanned test" at bounding box center [1029, 393] width 202 height 25
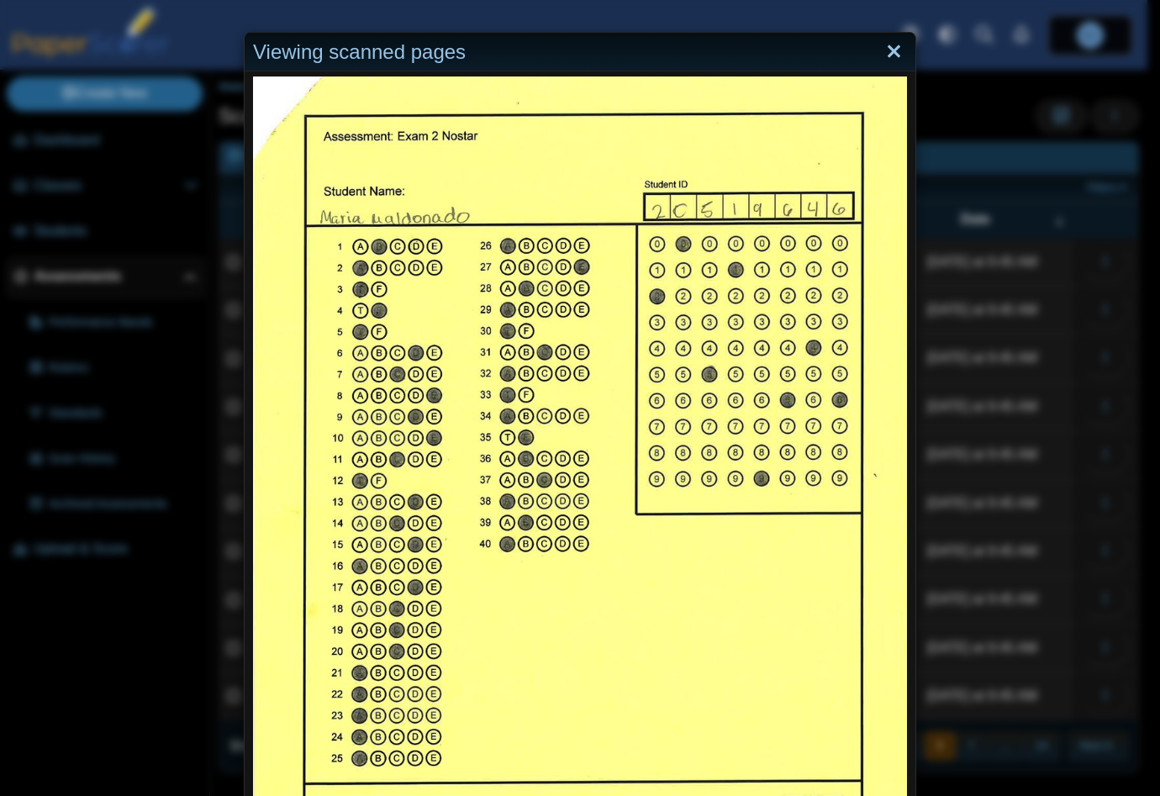
click at [881, 52] on link "Close" at bounding box center [894, 52] width 26 height 29
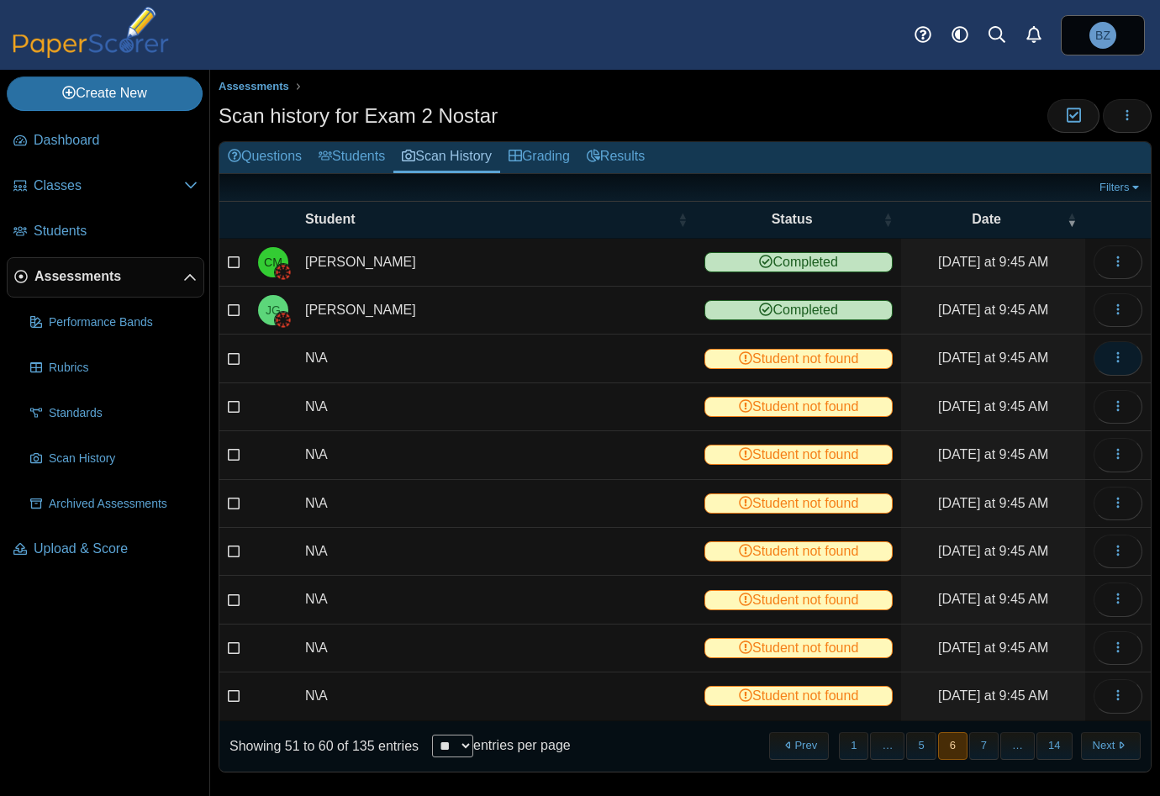
click at [1098, 361] on button "button" at bounding box center [1117, 358] width 49 height 34
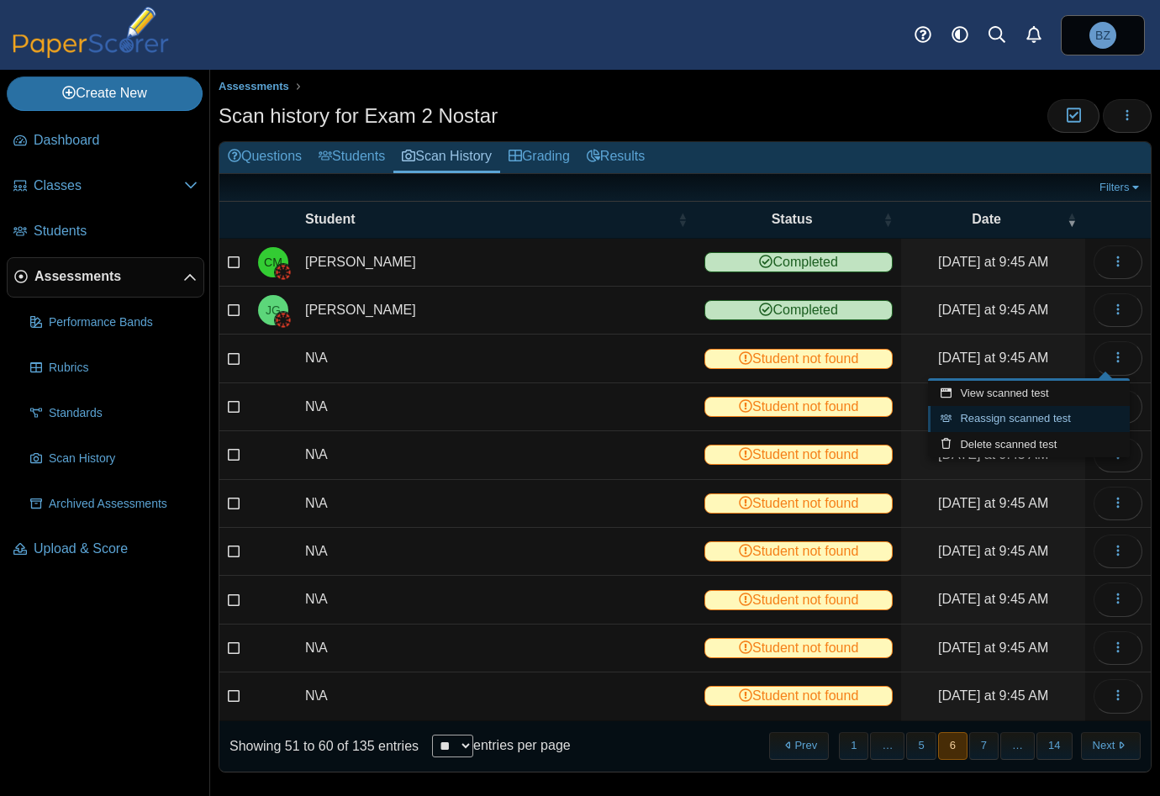
click at [1059, 426] on link "Reassign scanned test" at bounding box center [1029, 418] width 202 height 25
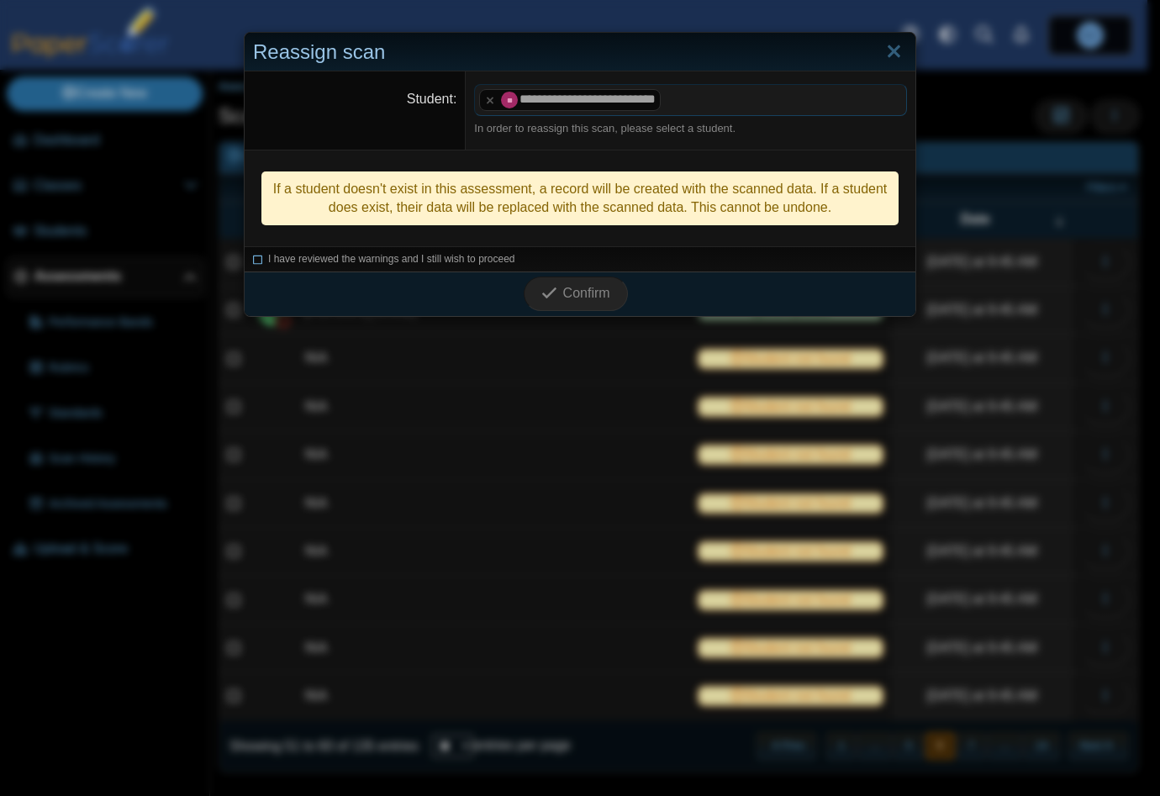
click at [253, 255] on icon at bounding box center [258, 256] width 10 height 9
click at [552, 298] on icon "submit" at bounding box center [551, 293] width 21 height 18
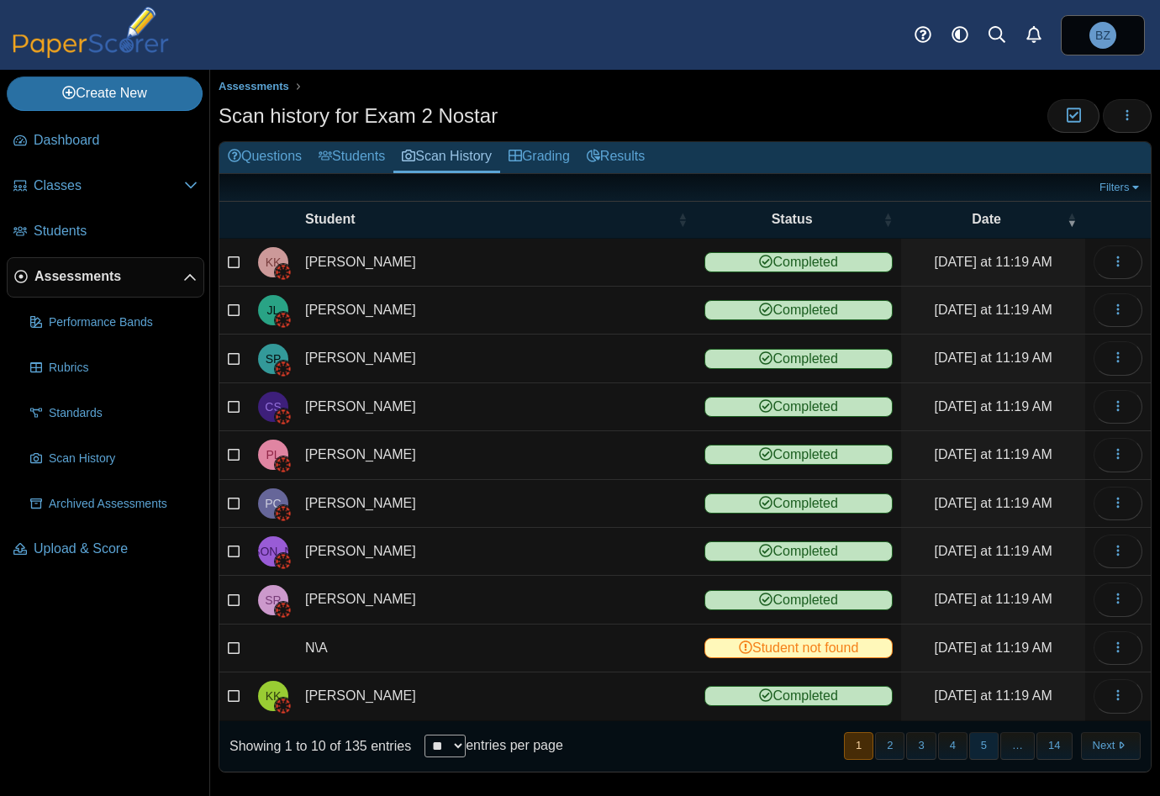
click at [969, 735] on button "5" at bounding box center [983, 746] width 29 height 28
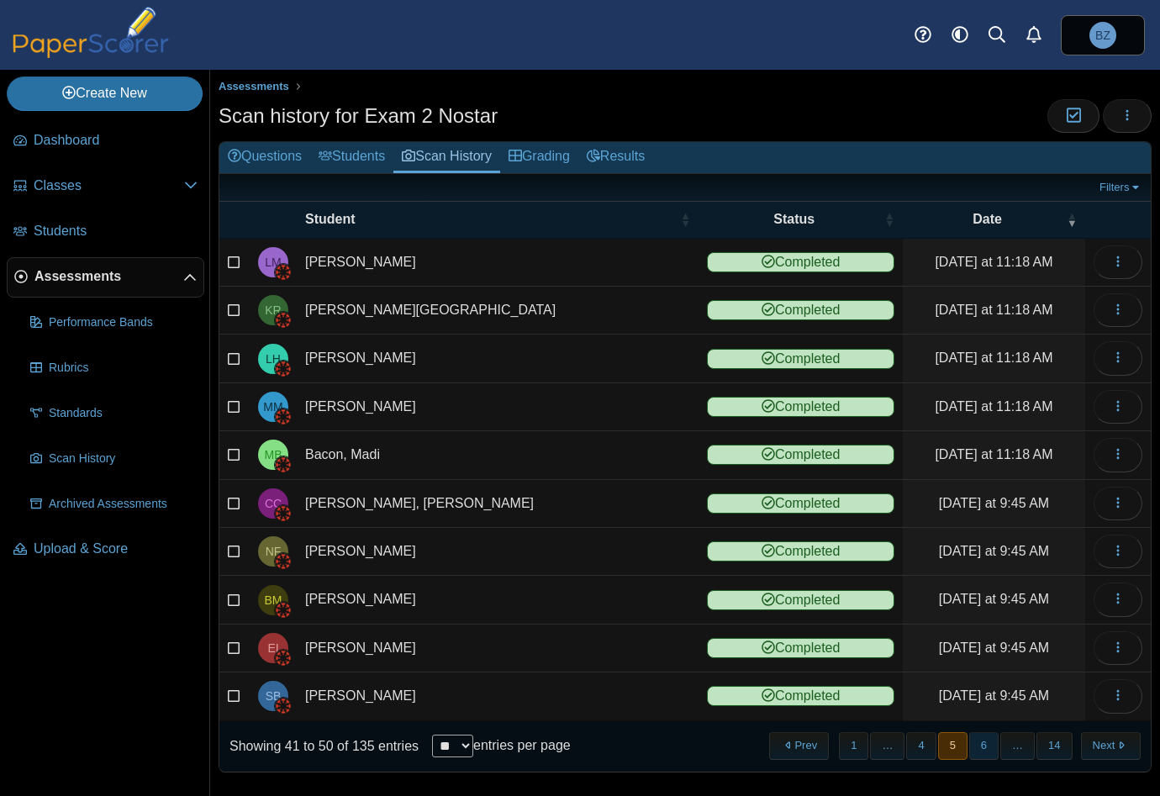
click at [976, 735] on button "6" at bounding box center [983, 746] width 29 height 28
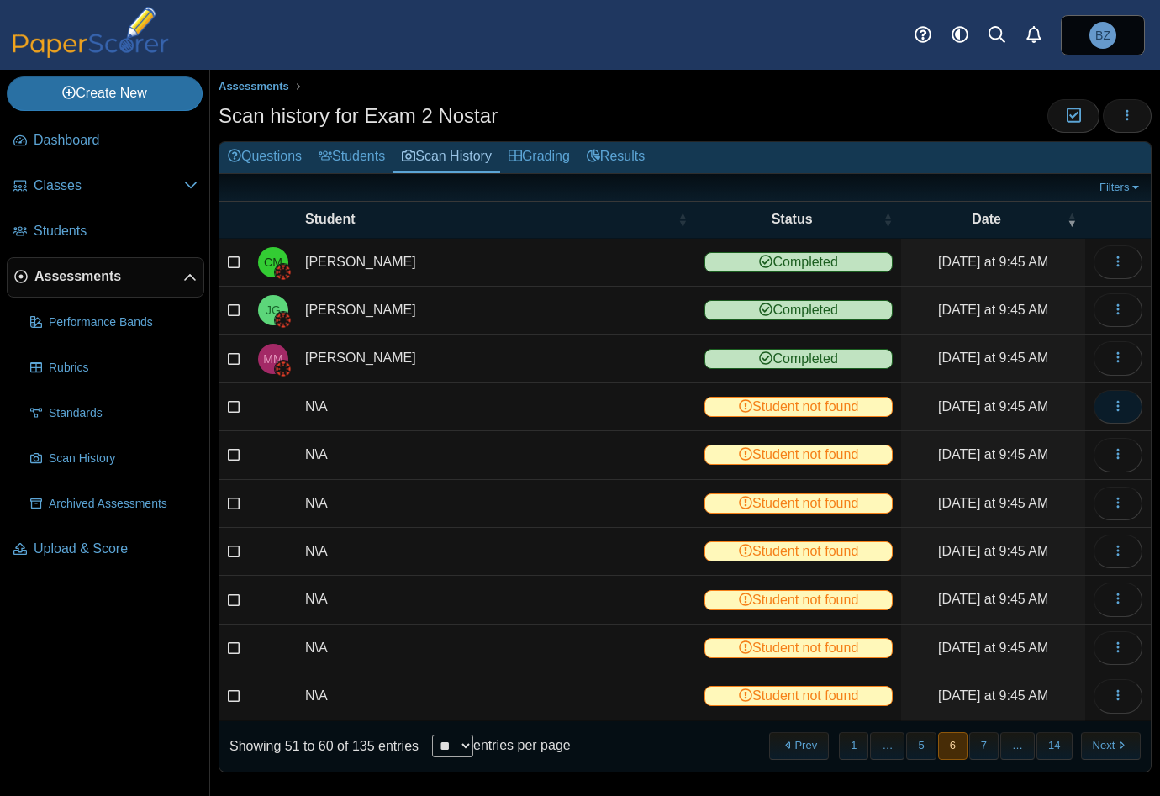
click at [1116, 407] on button "button" at bounding box center [1117, 407] width 49 height 34
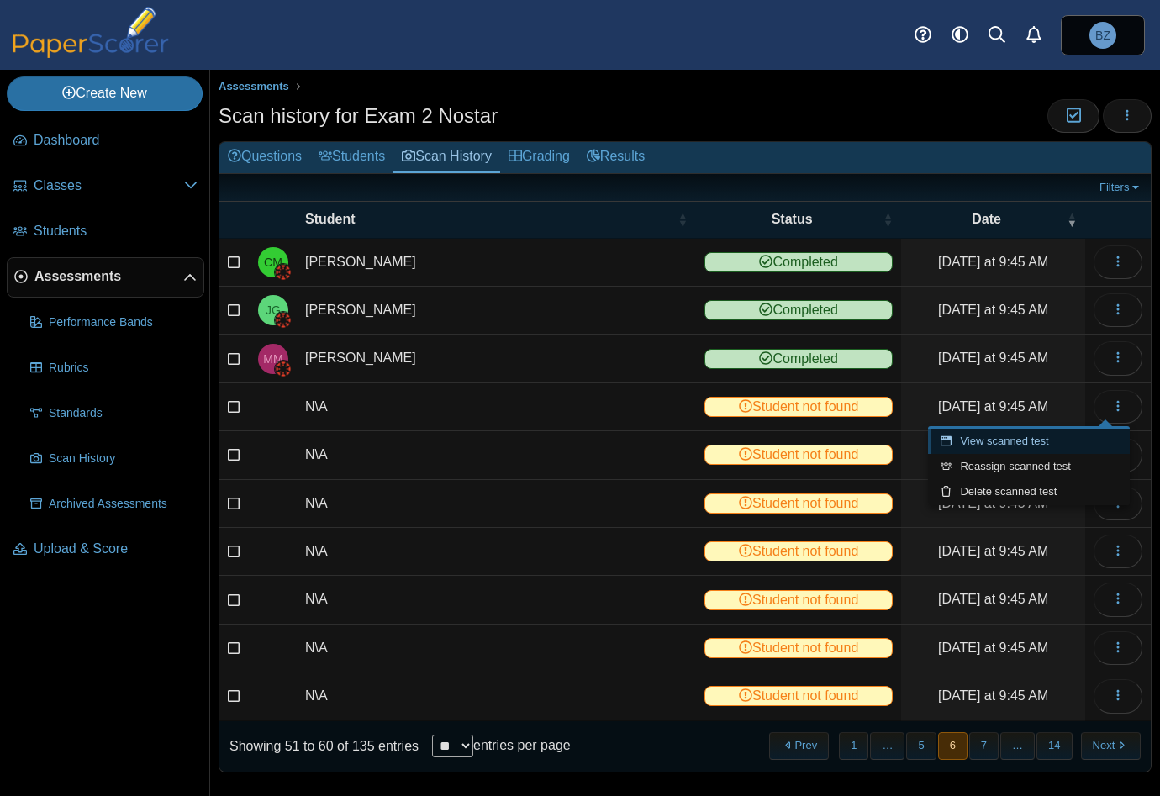
click at [1059, 448] on link "View scanned test" at bounding box center [1029, 441] width 202 height 25
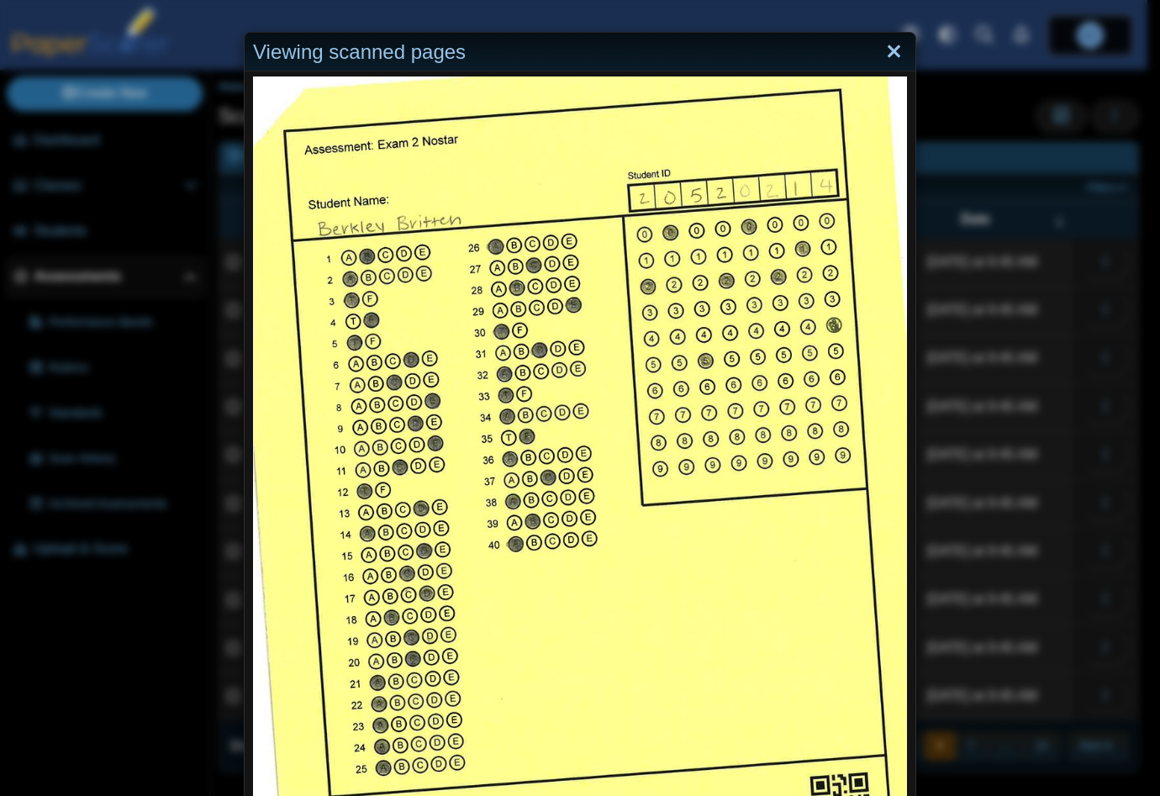
click at [891, 51] on link "Close" at bounding box center [894, 52] width 26 height 29
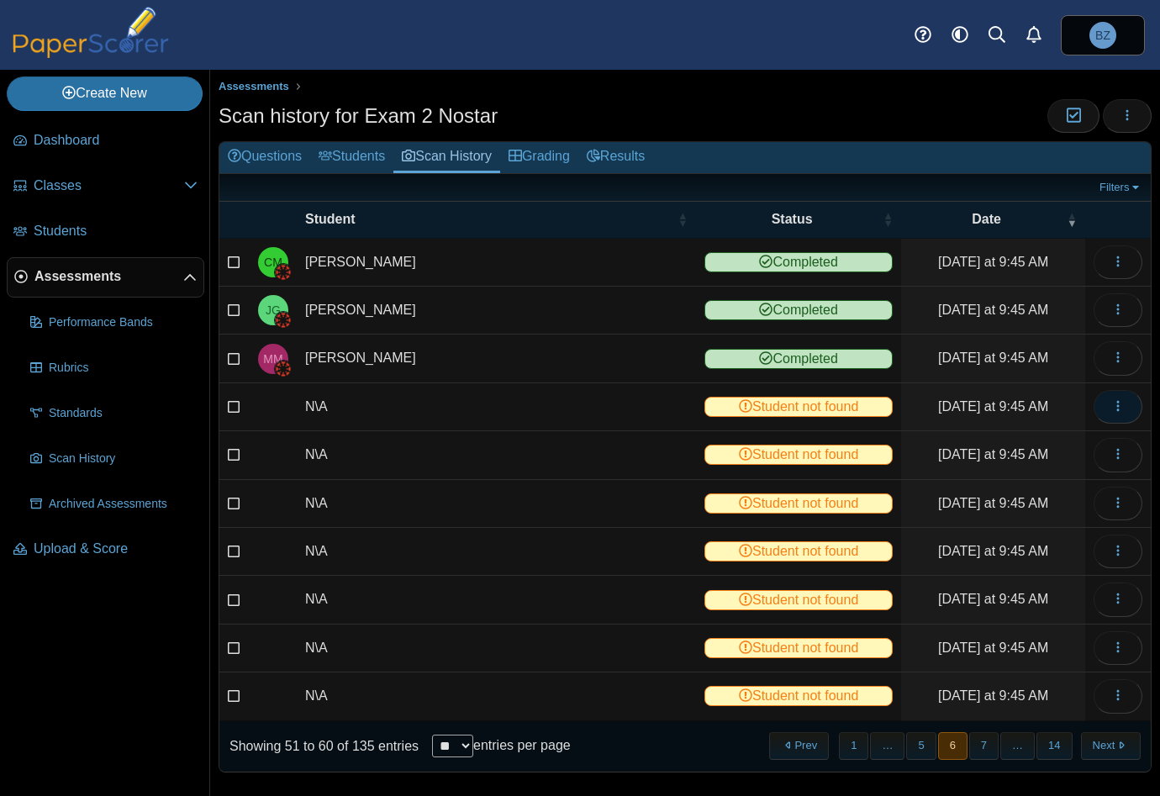
click at [1111, 407] on icon "button" at bounding box center [1117, 405] width 13 height 13
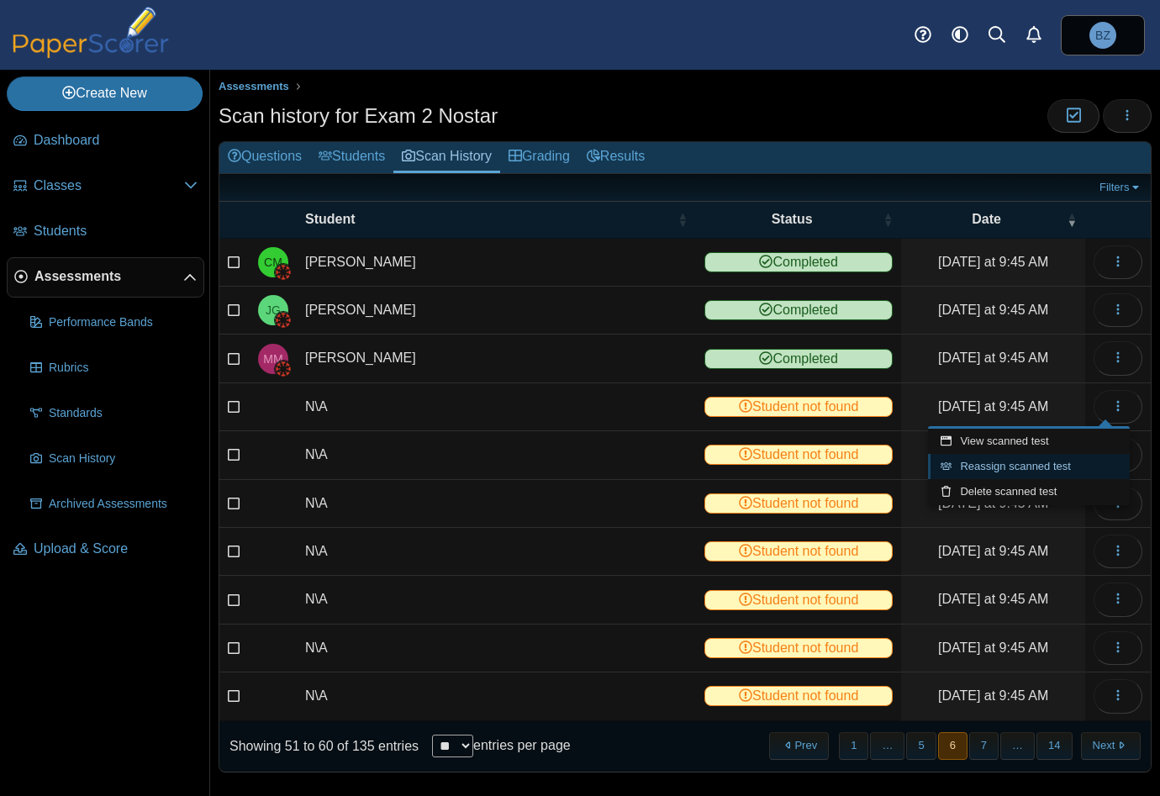
click at [1039, 463] on link "Reassign scanned test" at bounding box center [1029, 466] width 202 height 25
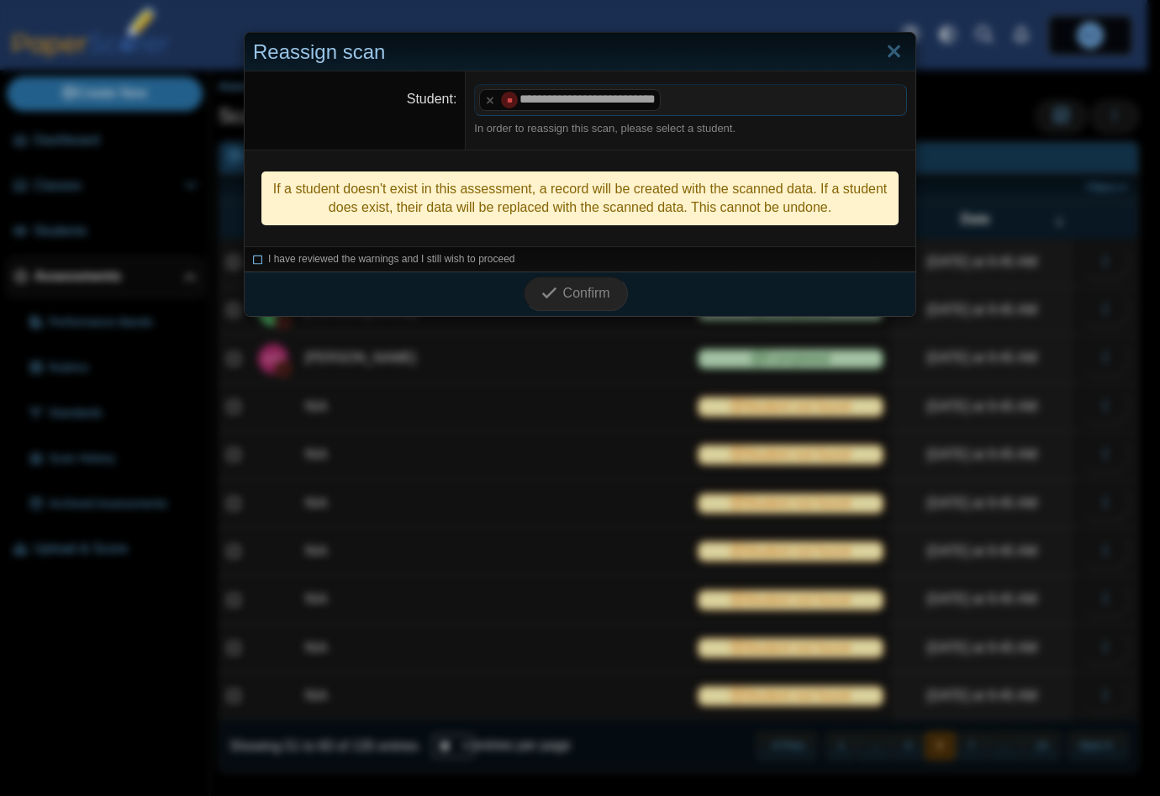
click at [253, 256] on icon at bounding box center [258, 256] width 10 height 9
click at [575, 294] on span "Confirm" at bounding box center [586, 293] width 47 height 14
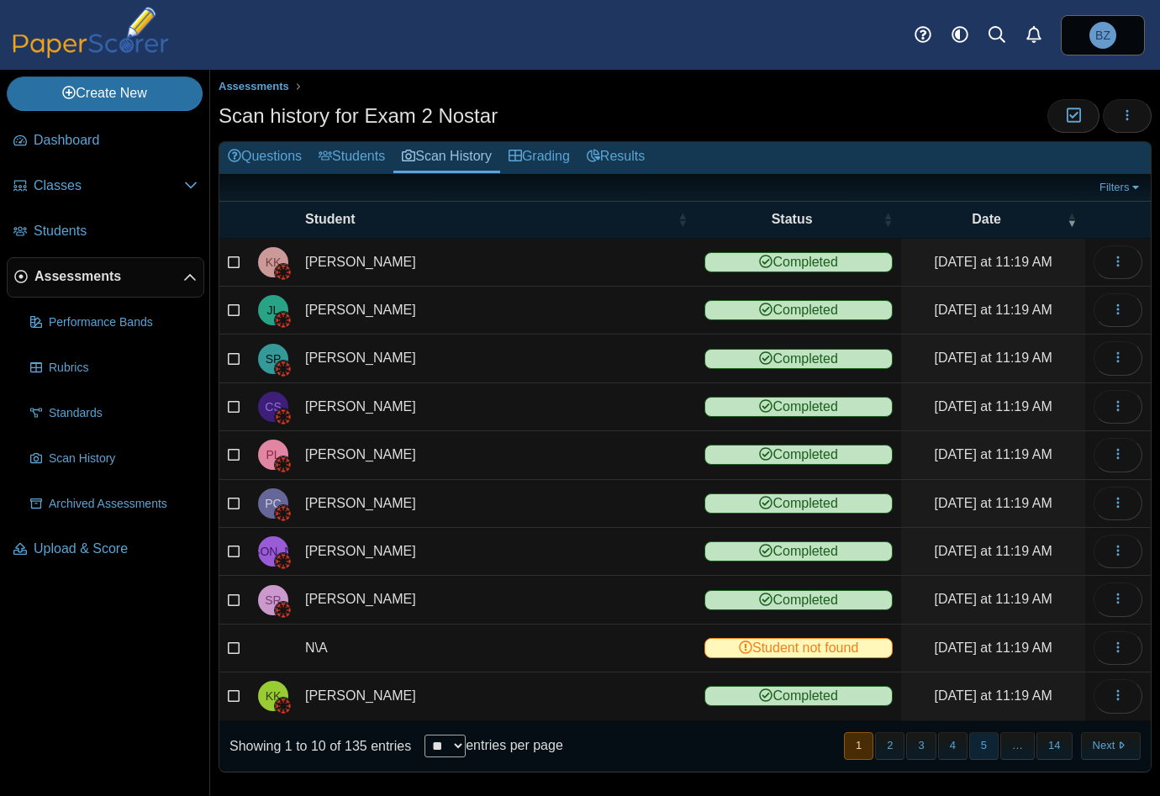
click at [969, 742] on button "5" at bounding box center [983, 746] width 29 height 28
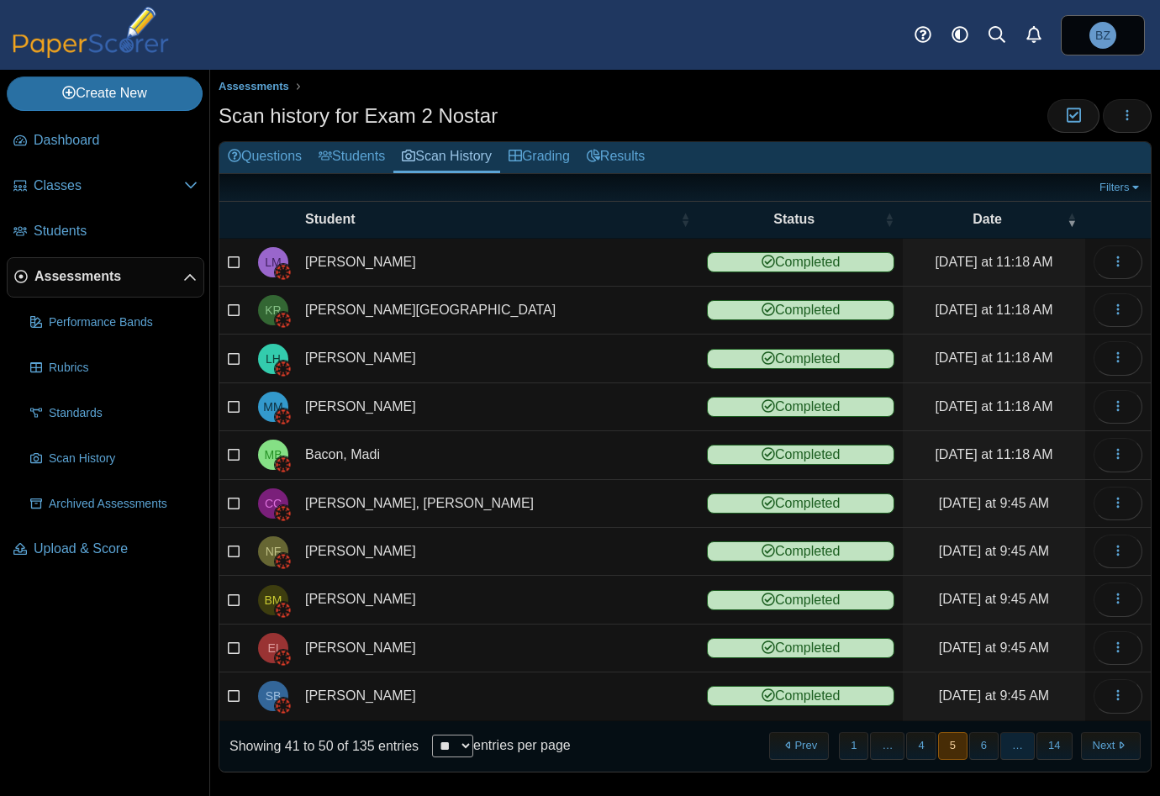
click at [1000, 746] on span "…" at bounding box center [1017, 746] width 34 height 28
click at [978, 745] on button "6" at bounding box center [983, 746] width 29 height 28
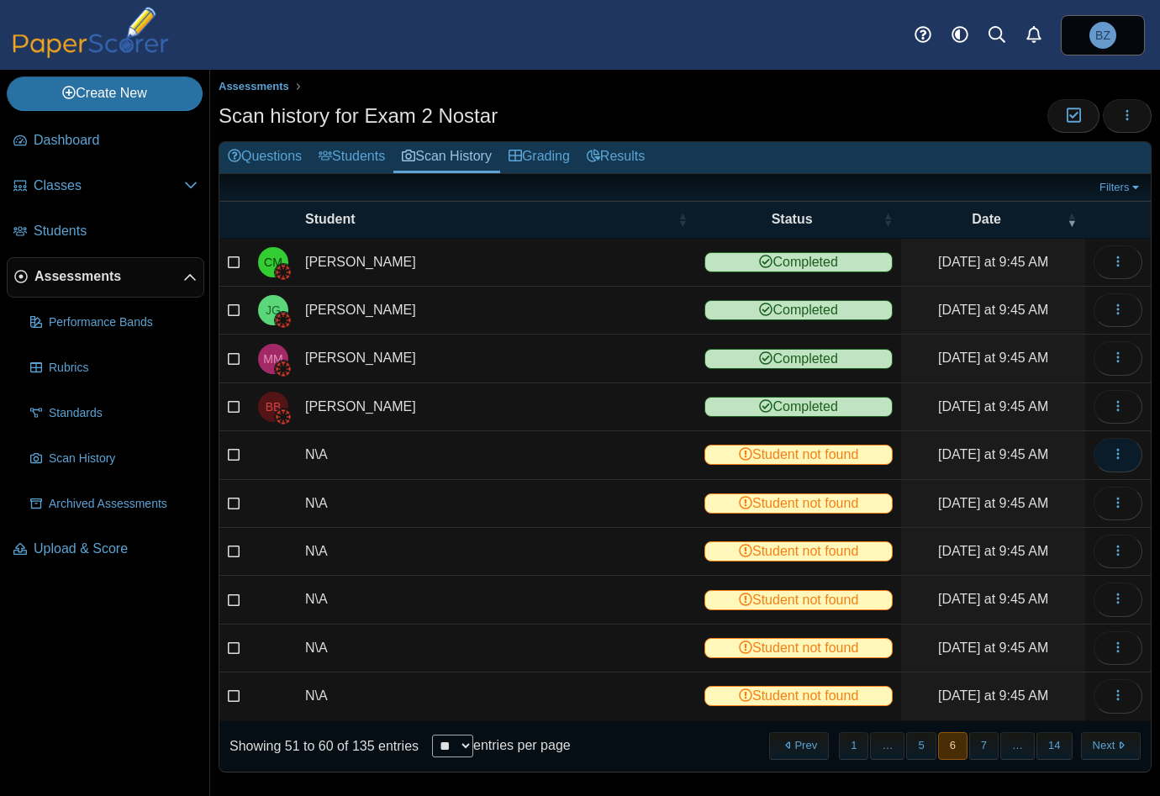
click at [1111, 450] on icon "button" at bounding box center [1117, 453] width 13 height 13
click at [1068, 497] on link "View scanned test" at bounding box center [1029, 489] width 202 height 25
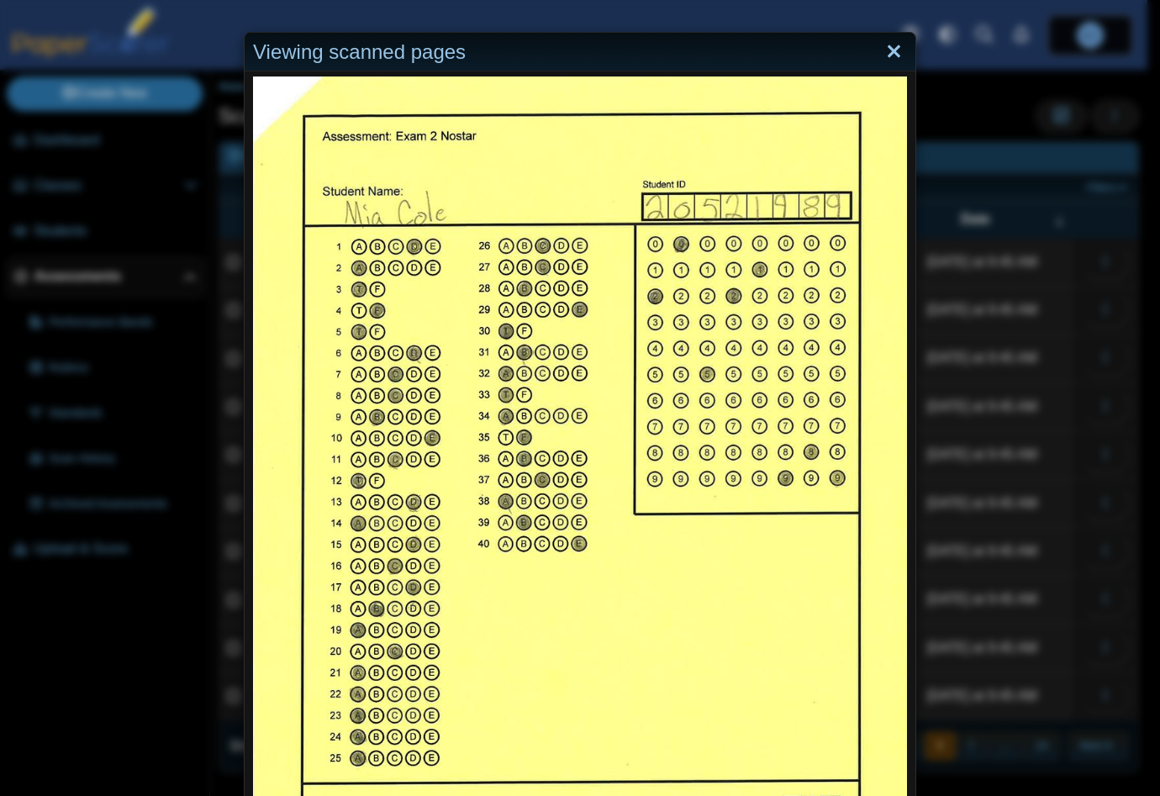
click at [884, 45] on link "Close" at bounding box center [894, 52] width 26 height 29
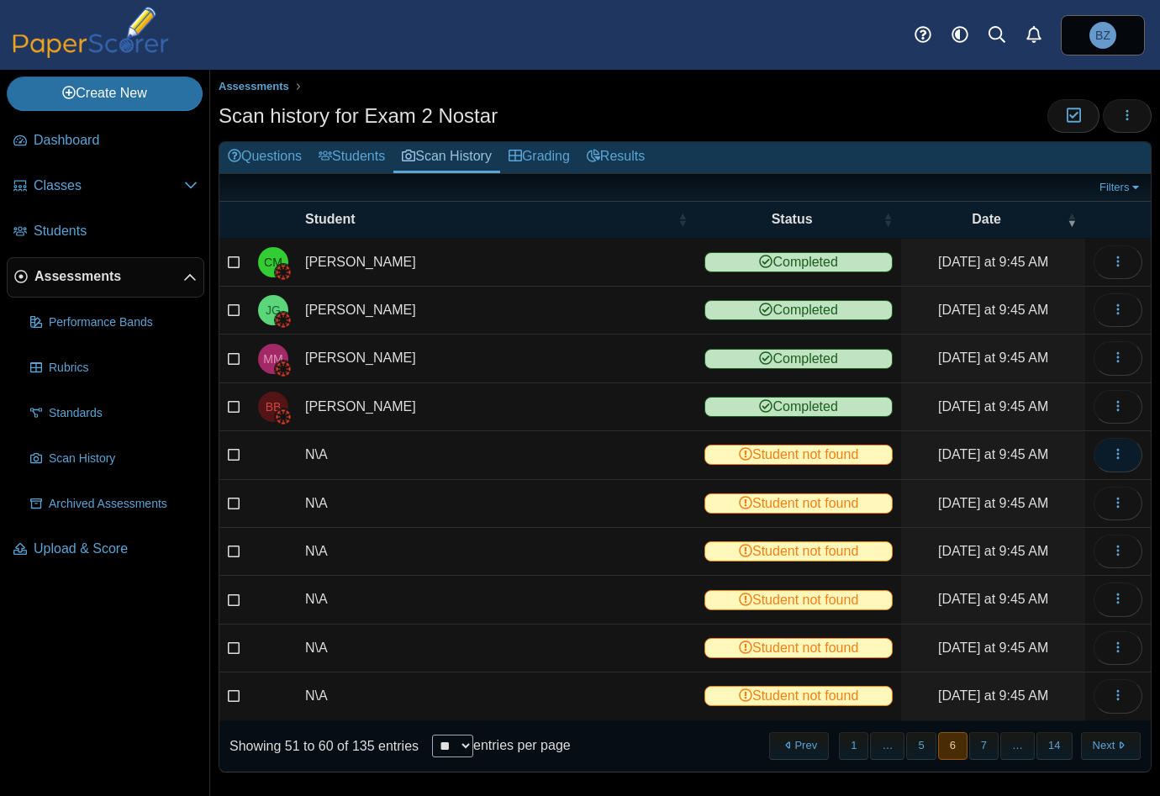
click at [1100, 460] on button "button" at bounding box center [1117, 455] width 49 height 34
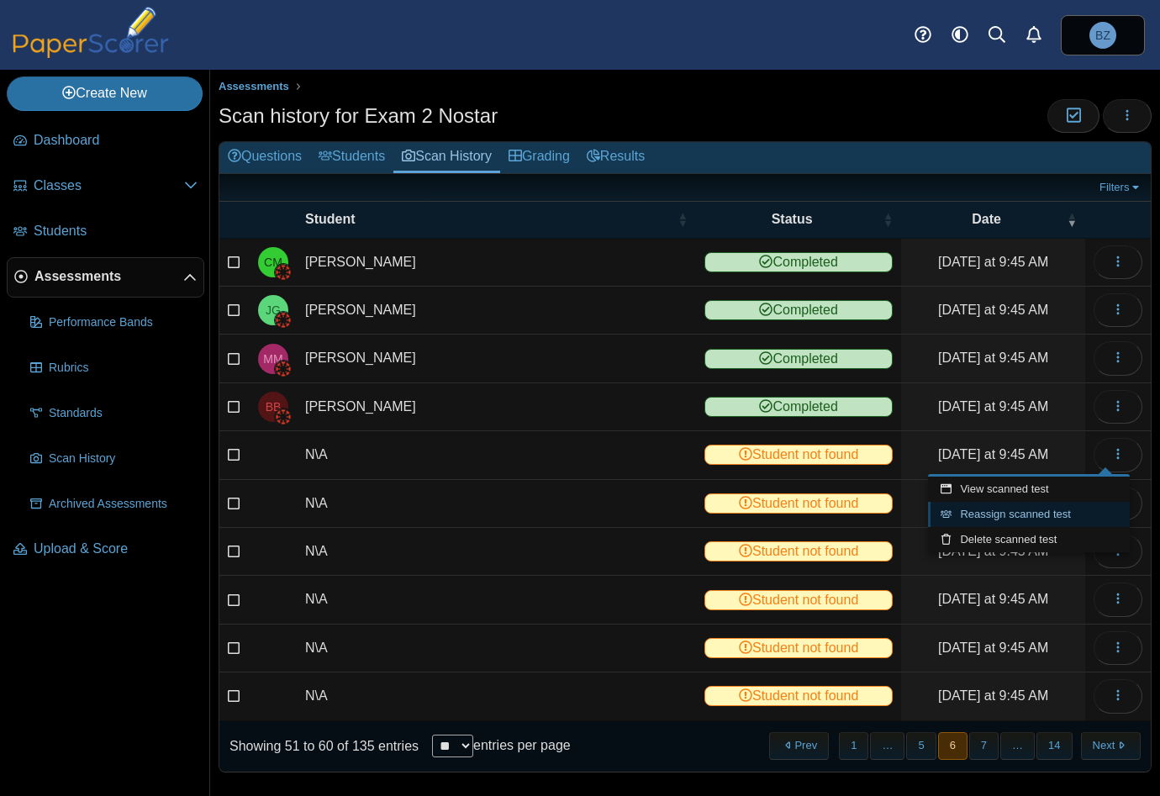
click at [1019, 517] on link "Reassign scanned test" at bounding box center [1029, 514] width 202 height 25
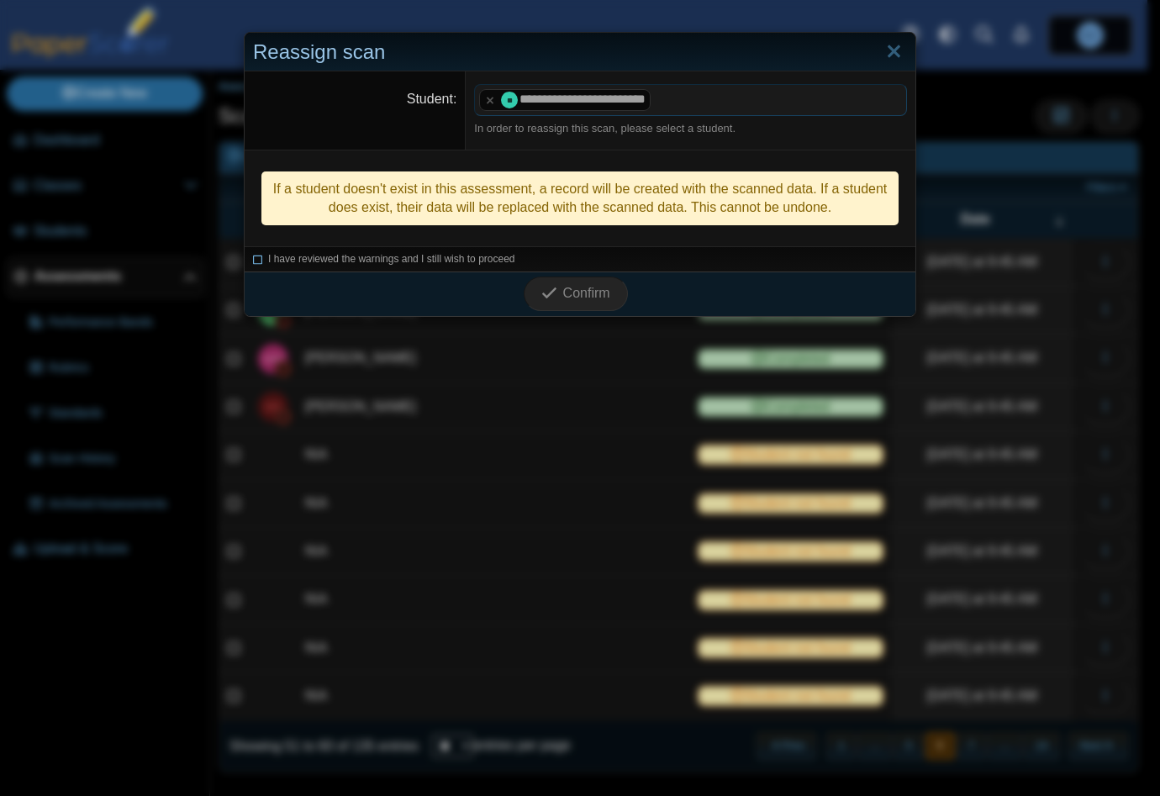
click at [268, 253] on span "I have reviewed the warnings and I still wish to proceed" at bounding box center [391, 259] width 247 height 12
click at [603, 293] on button "Confirm" at bounding box center [575, 294] width 103 height 34
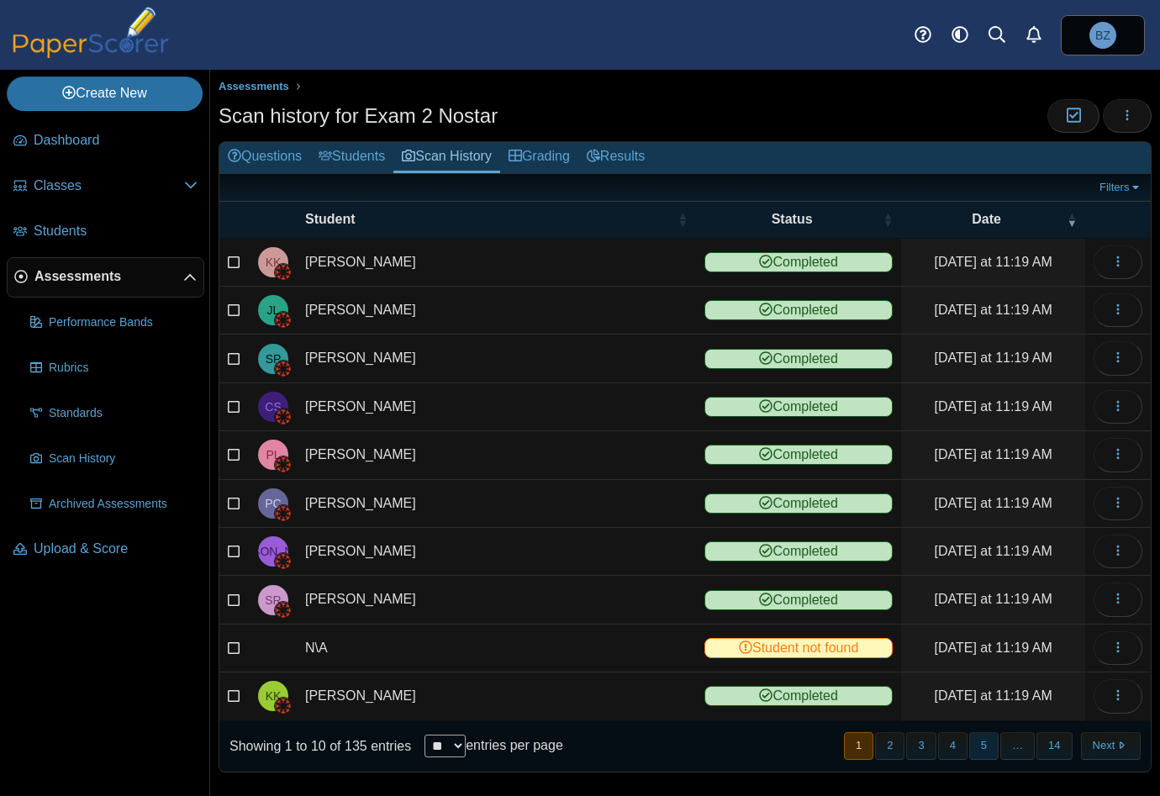
click at [969, 739] on button "5" at bounding box center [983, 746] width 29 height 28
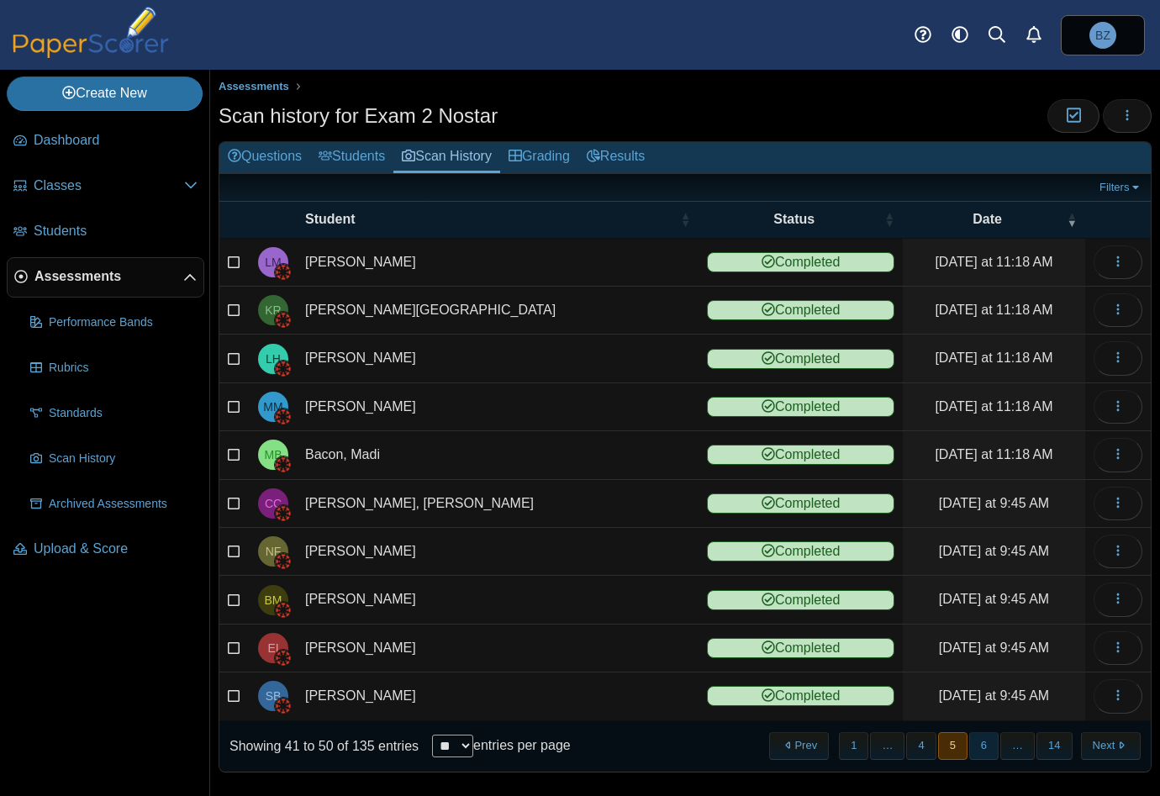
click at [974, 743] on button "6" at bounding box center [983, 746] width 29 height 28
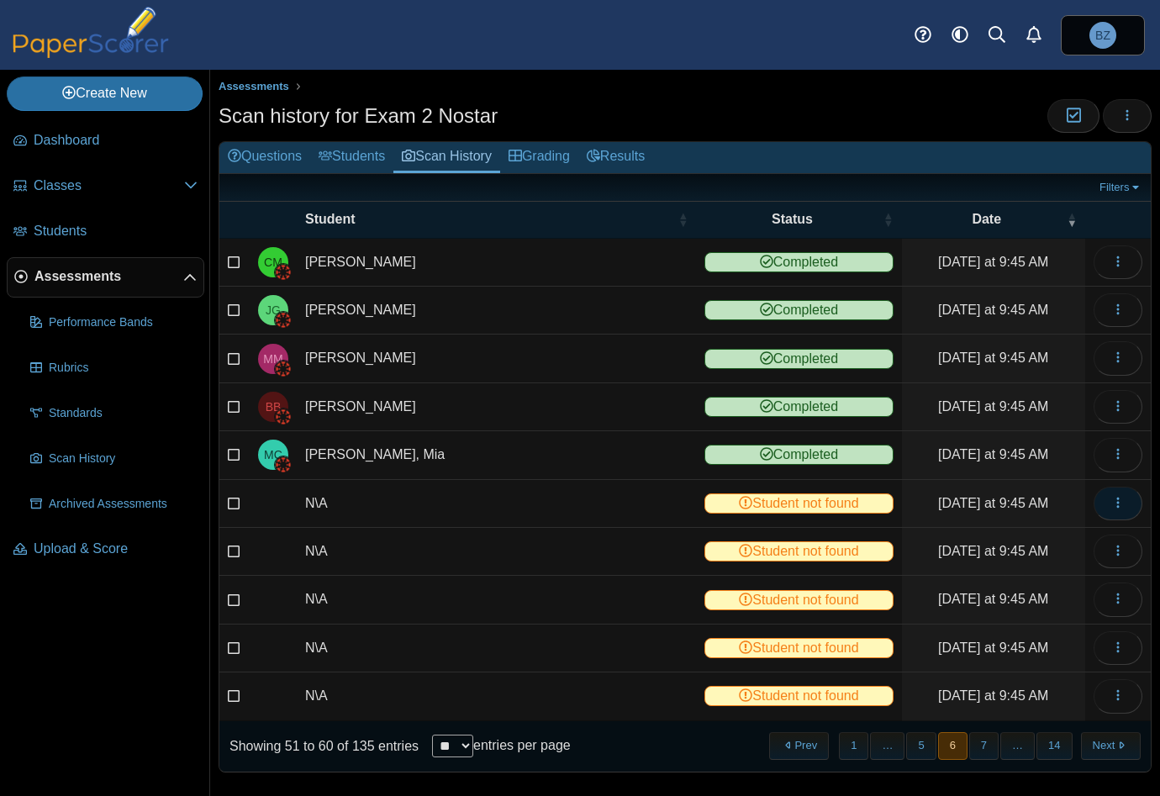
click at [1116, 498] on button "button" at bounding box center [1117, 504] width 49 height 34
click at [1072, 540] on link "View scanned test" at bounding box center [1029, 536] width 202 height 25
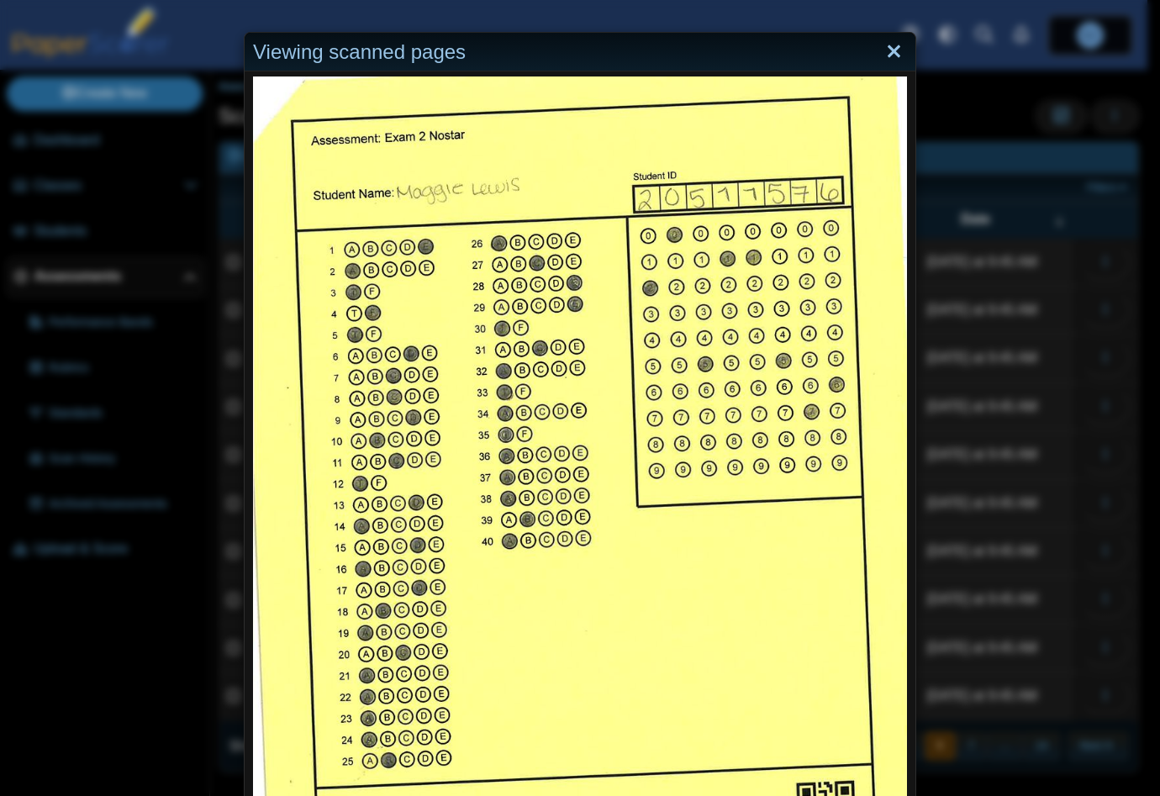
click at [886, 41] on link "Close" at bounding box center [894, 52] width 26 height 29
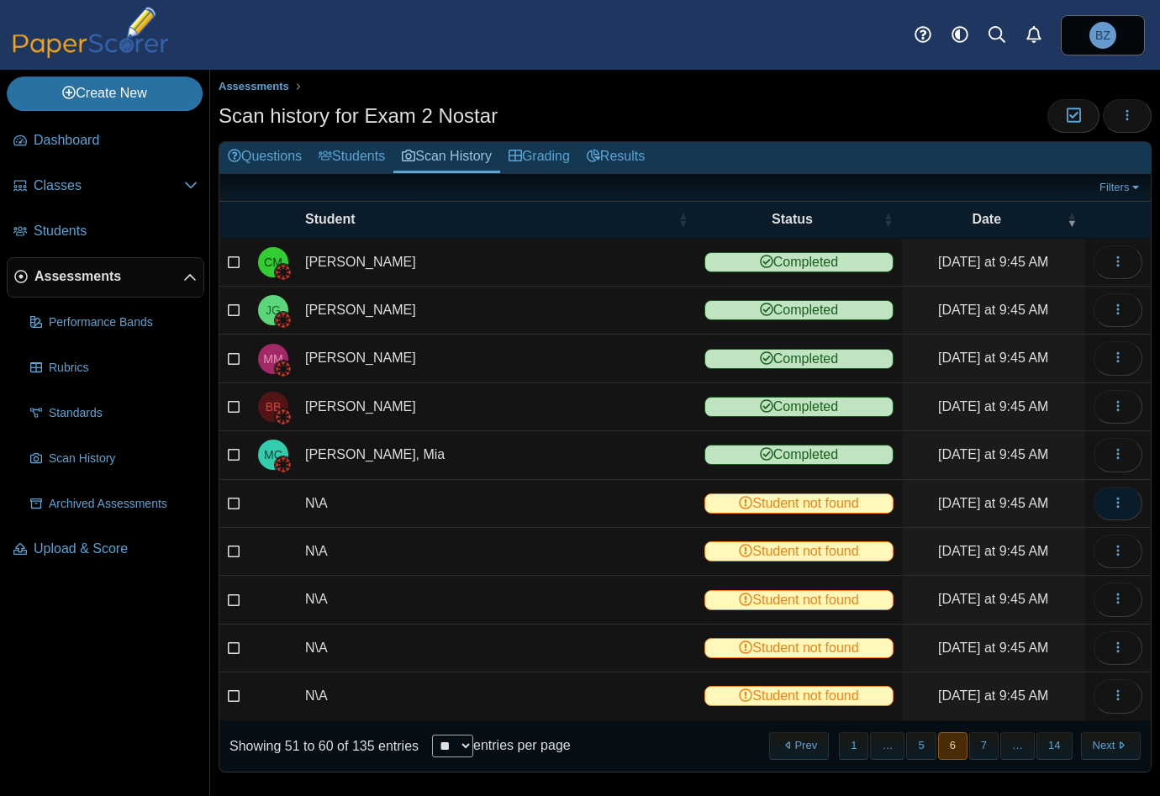
click at [1111, 502] on icon "button" at bounding box center [1117, 502] width 13 height 13
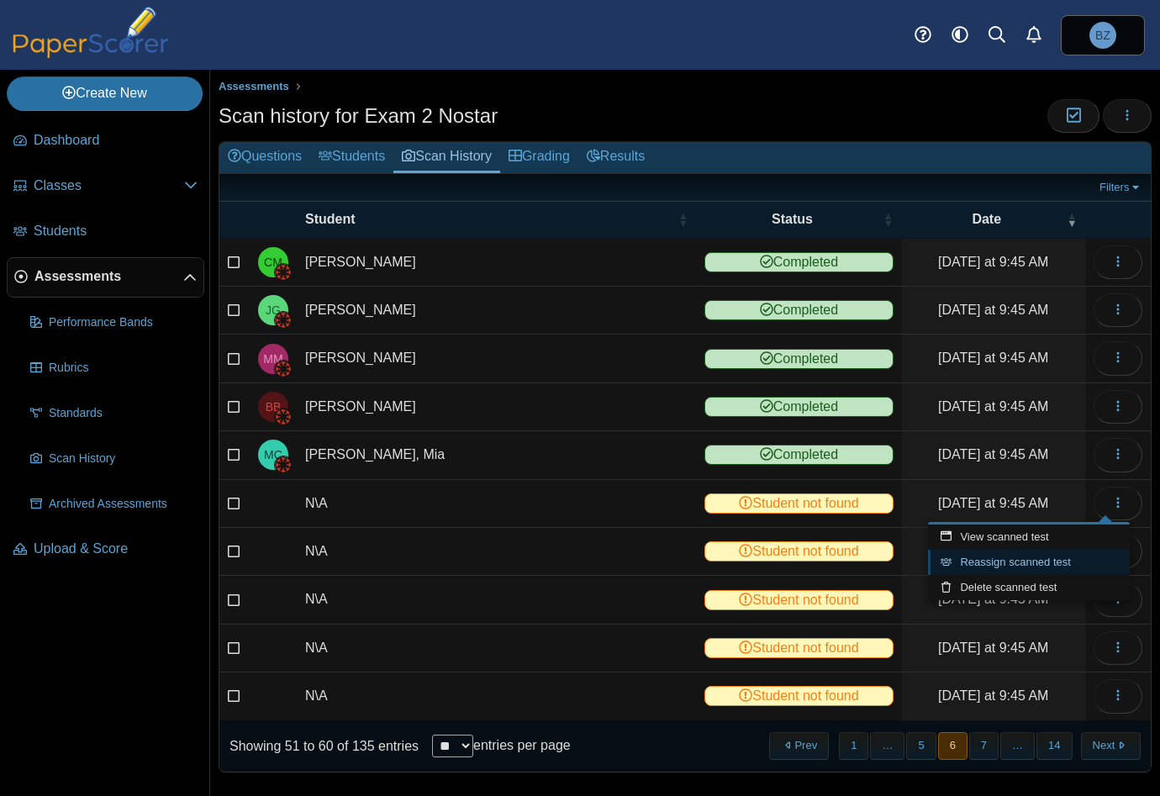
click at [1036, 564] on link "Reassign scanned test" at bounding box center [1029, 562] width 202 height 25
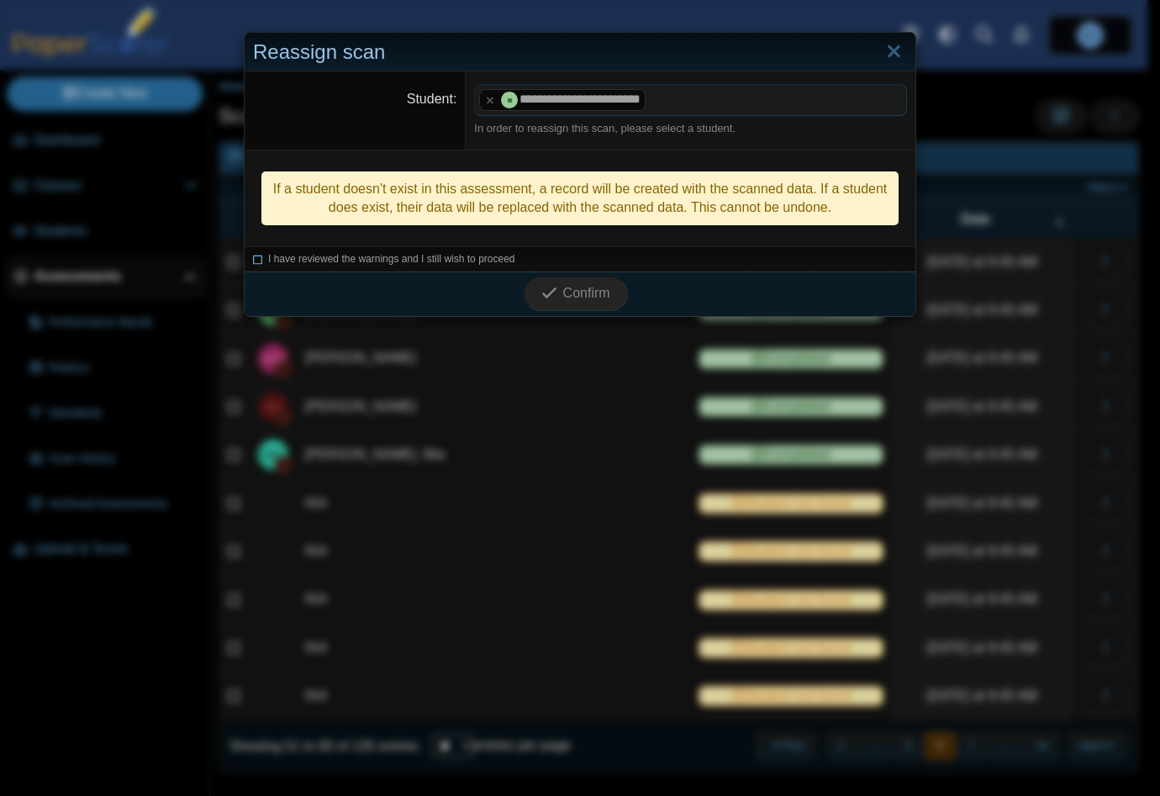
click at [253, 260] on icon at bounding box center [258, 256] width 10 height 9
click at [590, 296] on span "Confirm" at bounding box center [586, 293] width 47 height 14
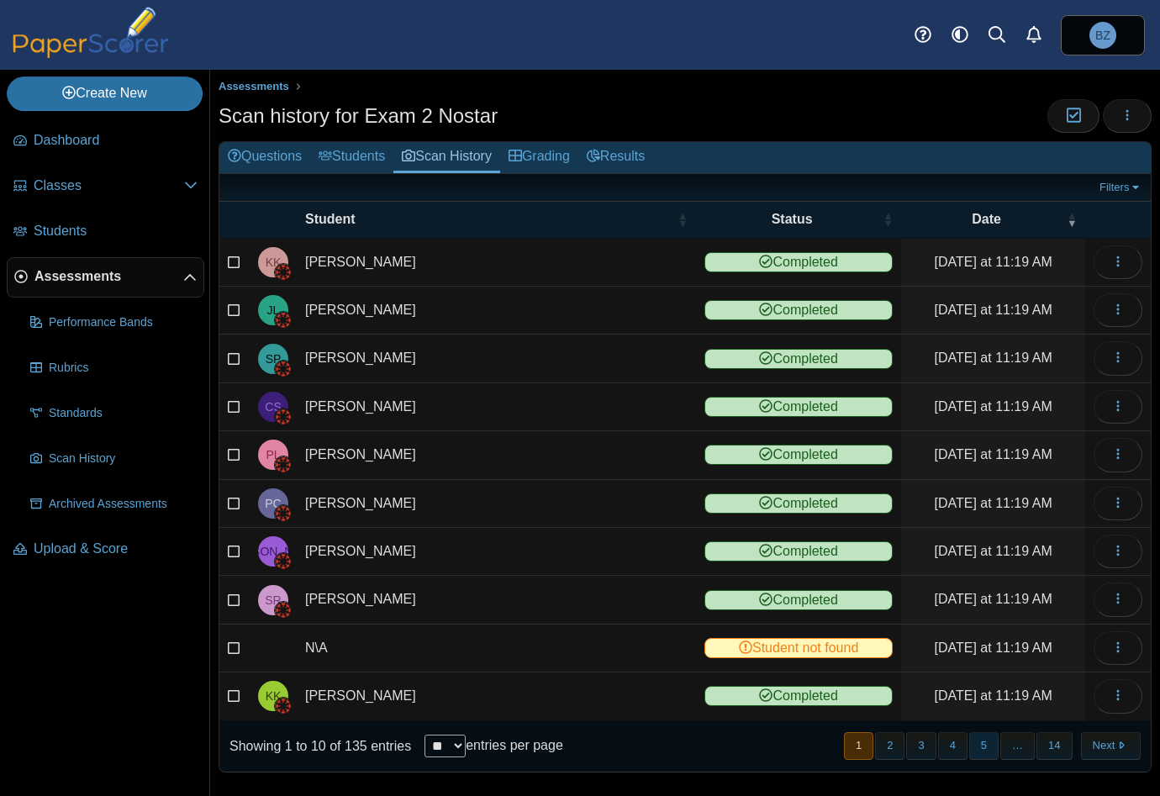
click at [983, 739] on button "5" at bounding box center [983, 746] width 29 height 28
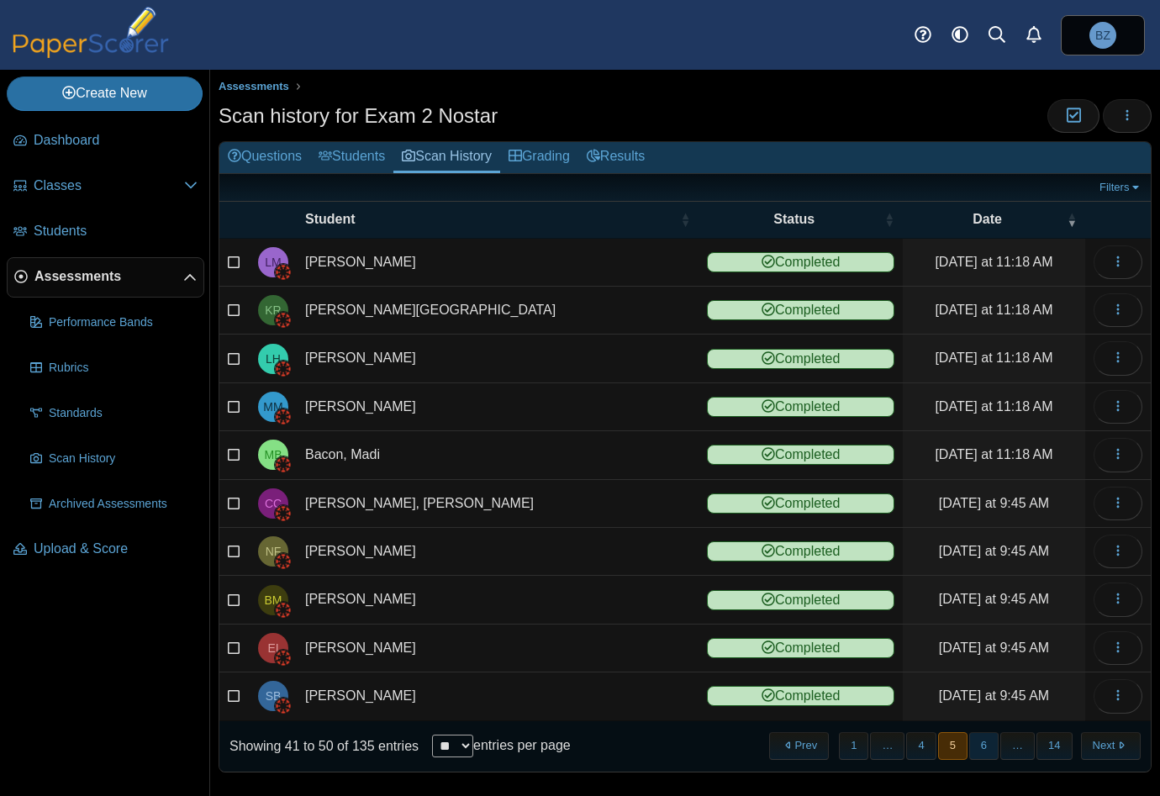
click at [983, 743] on button "6" at bounding box center [983, 746] width 29 height 28
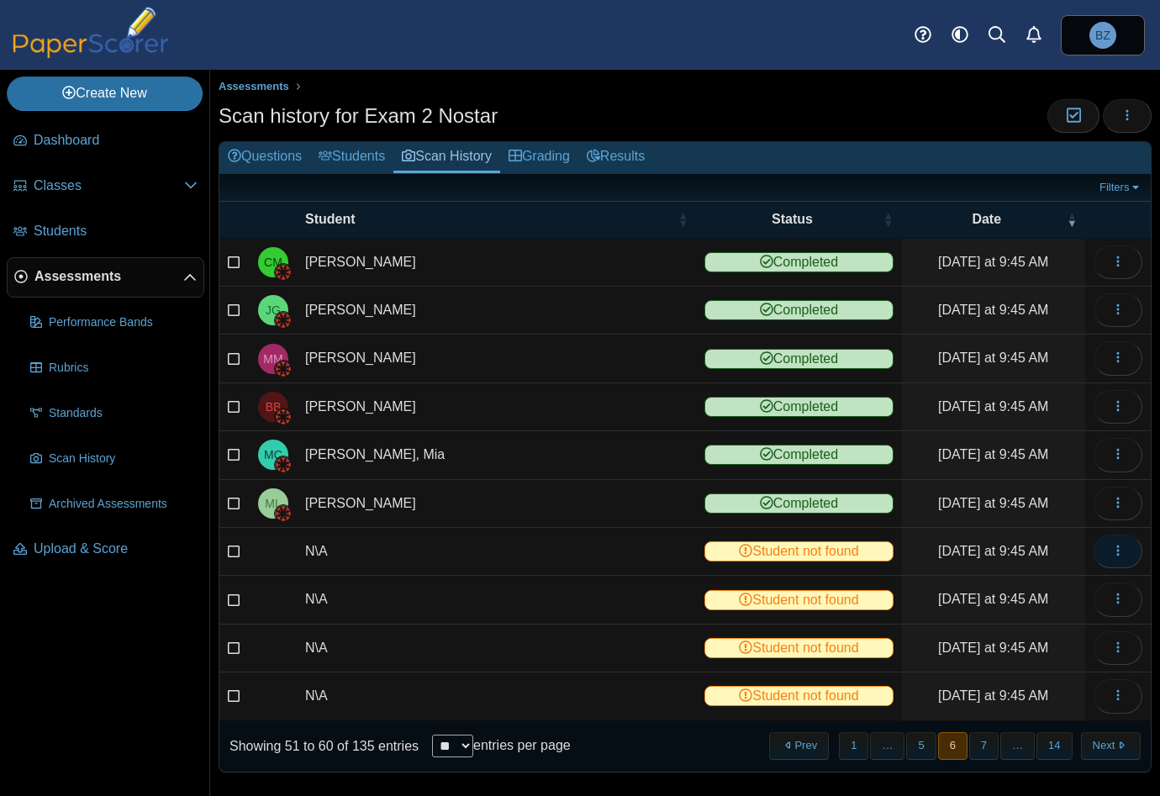
click at [1111, 548] on icon "button" at bounding box center [1117, 550] width 13 height 13
click at [1089, 581] on link "View scanned test" at bounding box center [1029, 584] width 202 height 25
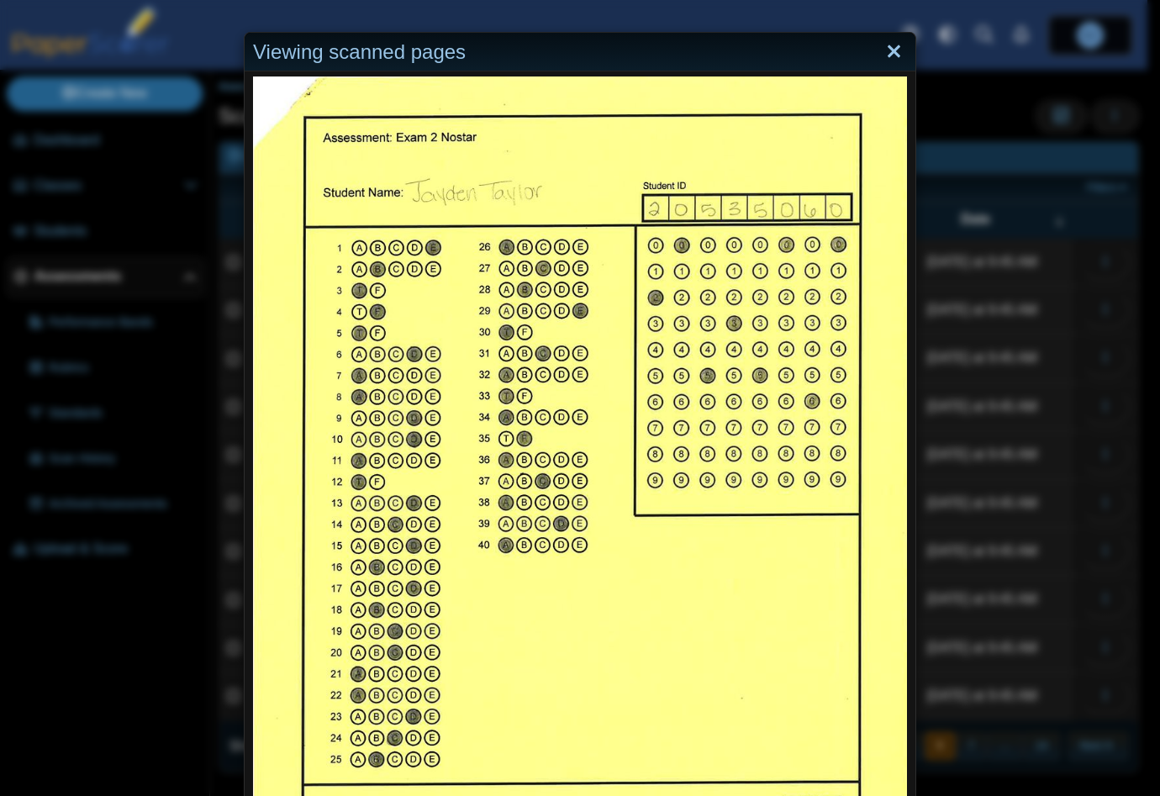
click at [881, 53] on link "Close" at bounding box center [894, 52] width 26 height 29
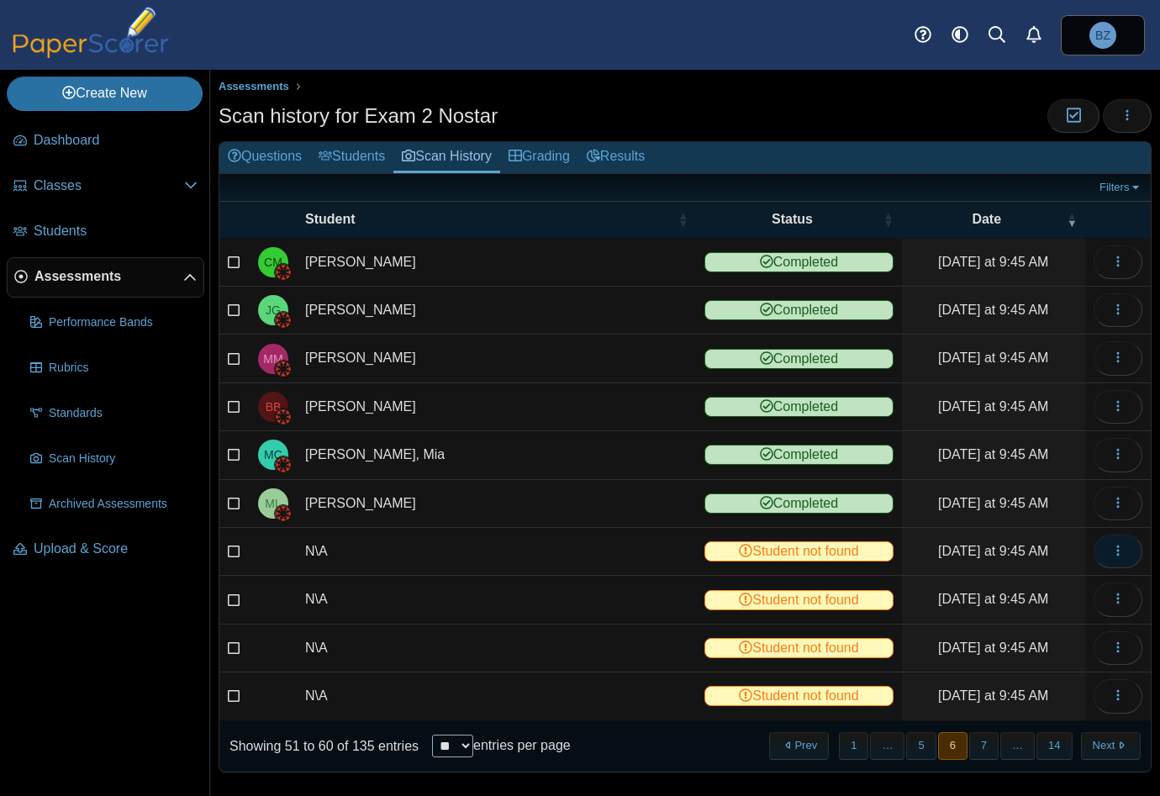
click at [1111, 551] on icon "button" at bounding box center [1117, 550] width 13 height 13
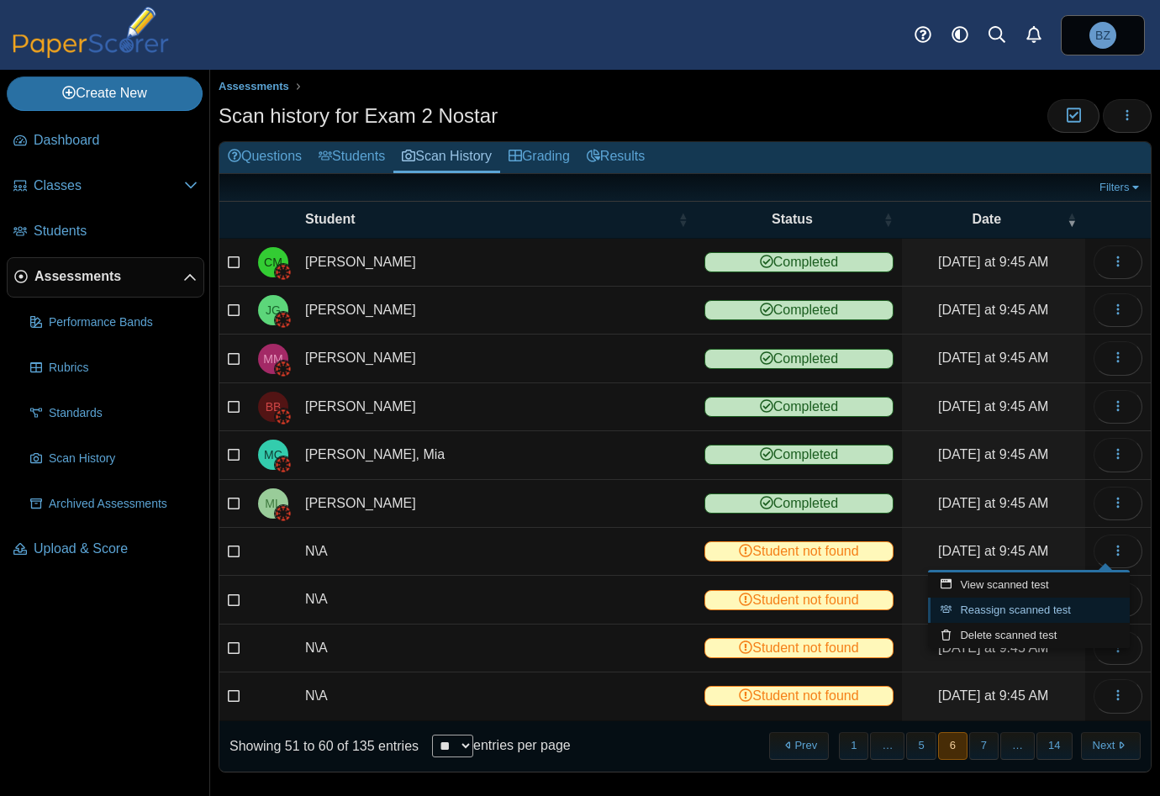
click at [1042, 613] on link "Reassign scanned test" at bounding box center [1029, 610] width 202 height 25
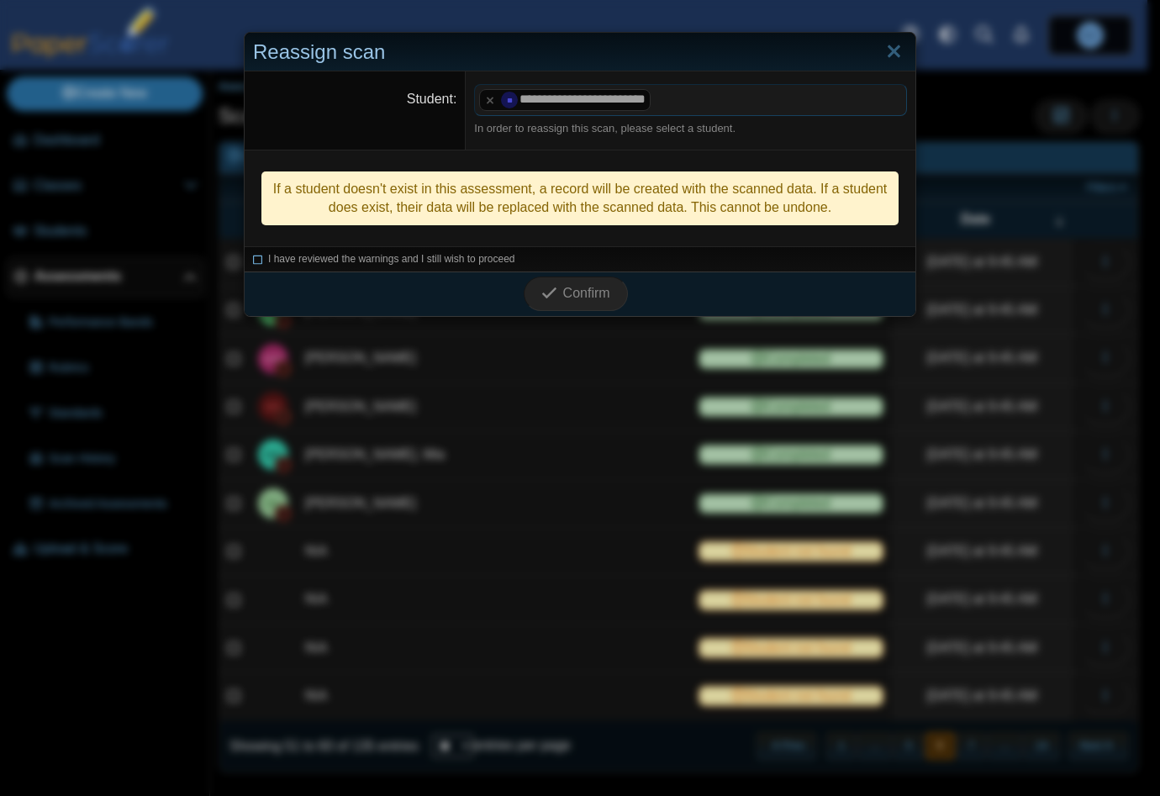
click at [253, 256] on icon at bounding box center [258, 256] width 10 height 9
click at [624, 289] on div "Confirm" at bounding box center [576, 293] width 662 height 44
click at [586, 290] on span "Confirm" at bounding box center [586, 293] width 47 height 14
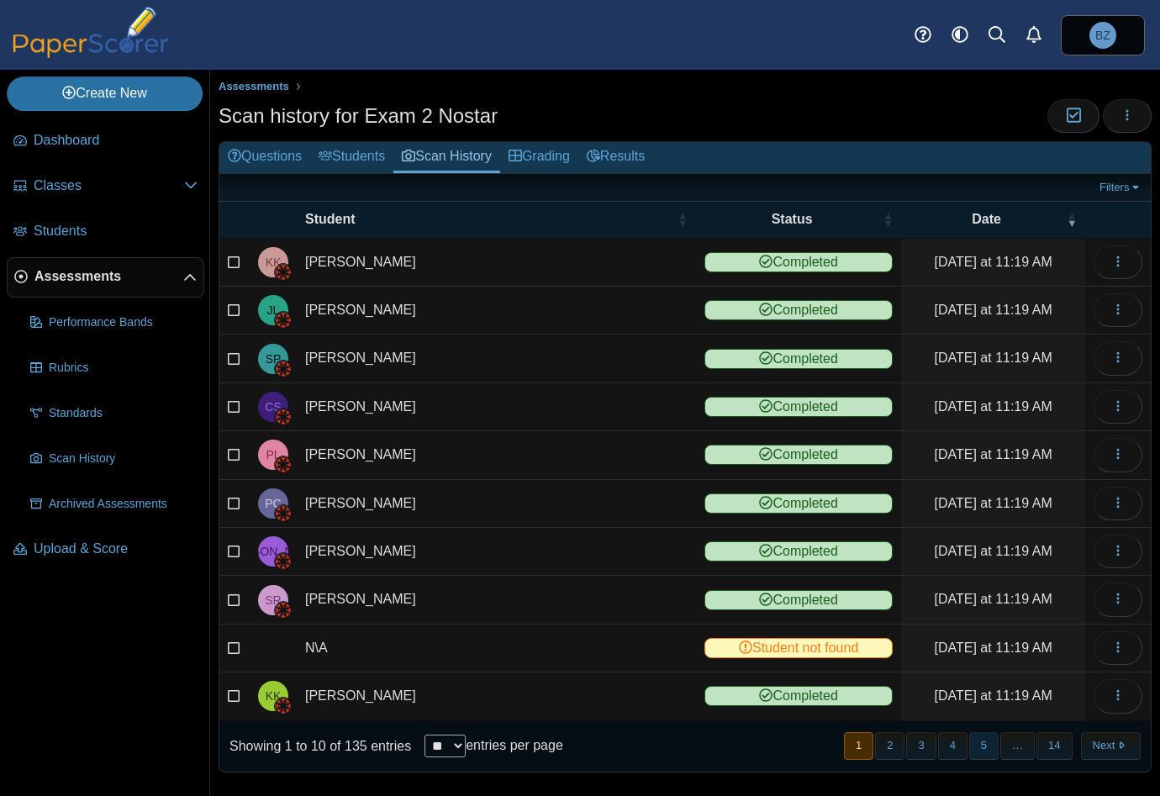
click at [978, 745] on button "5" at bounding box center [983, 746] width 29 height 28
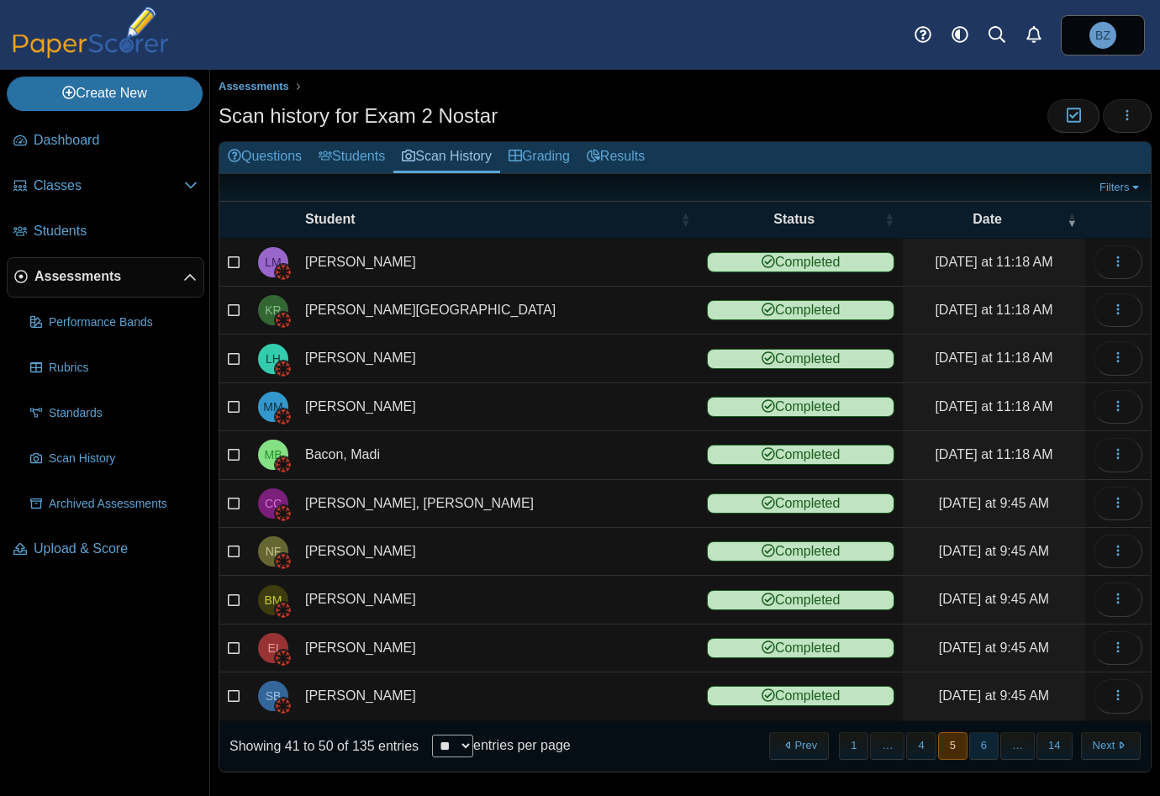
click at [978, 743] on button "6" at bounding box center [983, 746] width 29 height 28
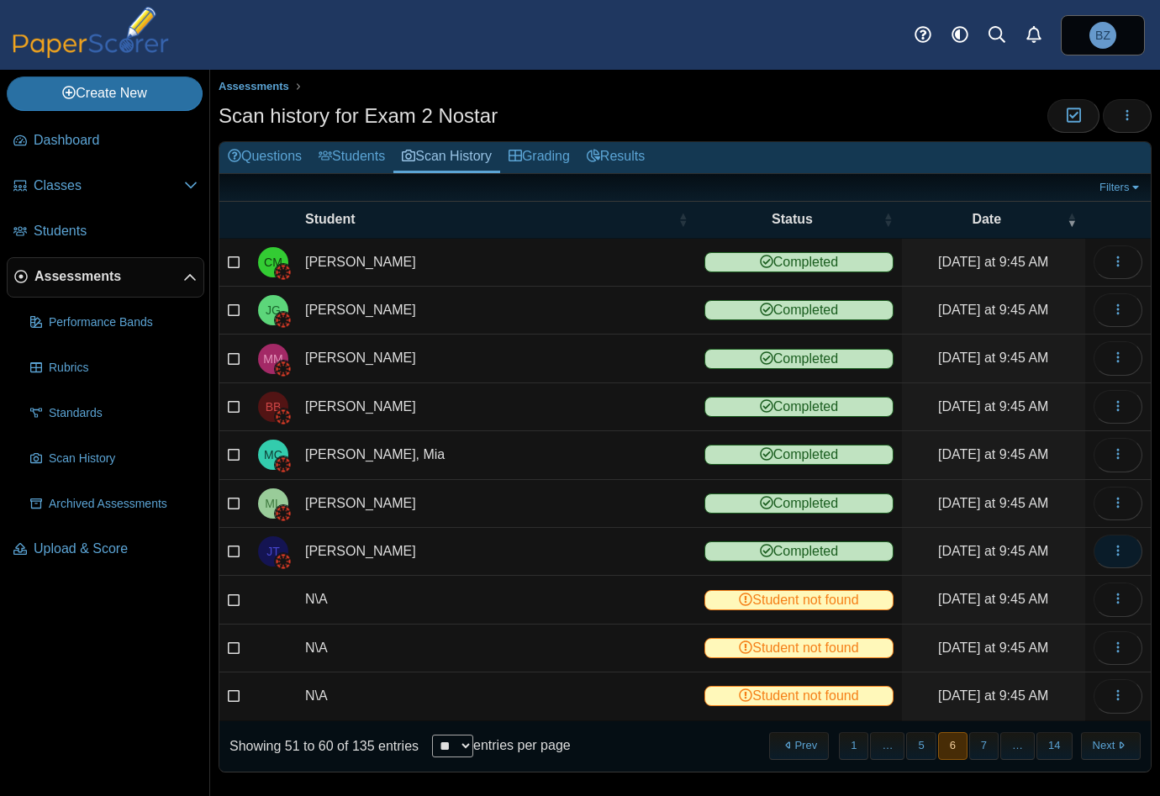
click at [1116, 545] on button "button" at bounding box center [1117, 552] width 49 height 34
click at [994, 581] on link "View scanned test" at bounding box center [1029, 584] width 202 height 25
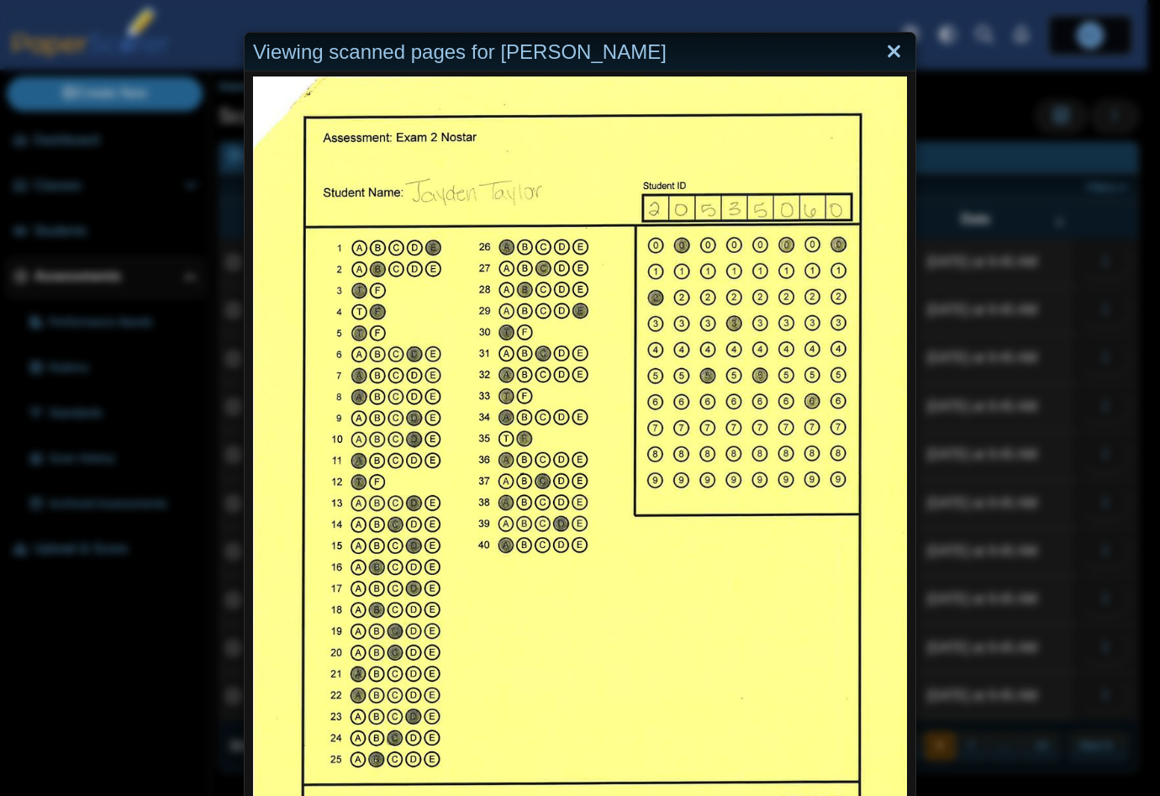
click at [894, 50] on link "Close" at bounding box center [894, 52] width 26 height 29
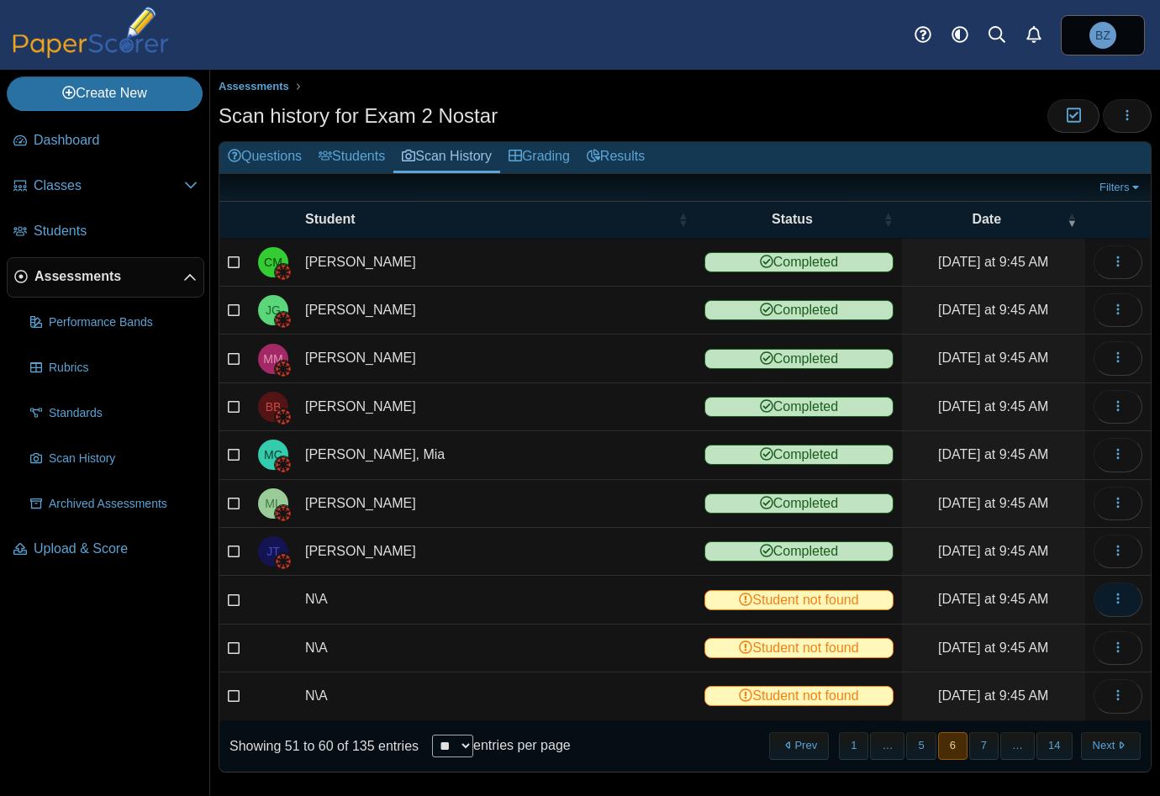
click at [1111, 597] on icon "button" at bounding box center [1117, 598] width 13 height 13
click at [1020, 627] on link "View scanned test" at bounding box center [1029, 631] width 202 height 25
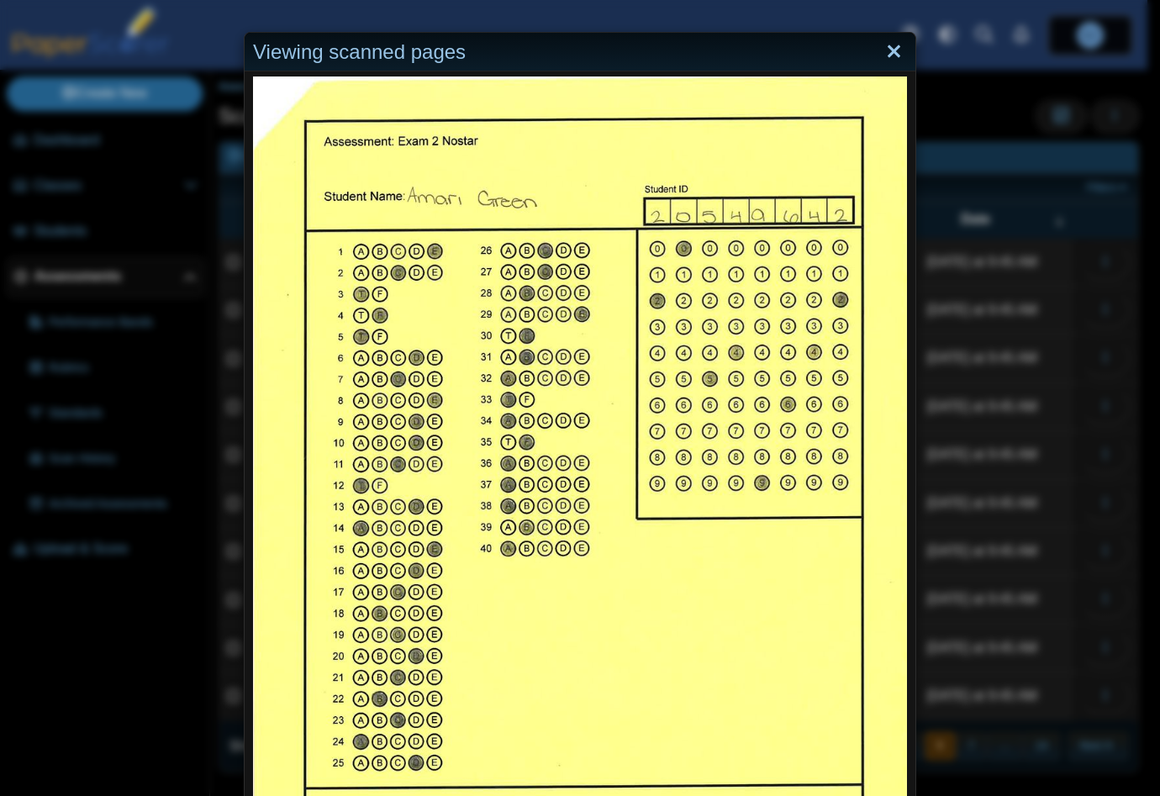
click at [881, 45] on link "Close" at bounding box center [894, 52] width 26 height 29
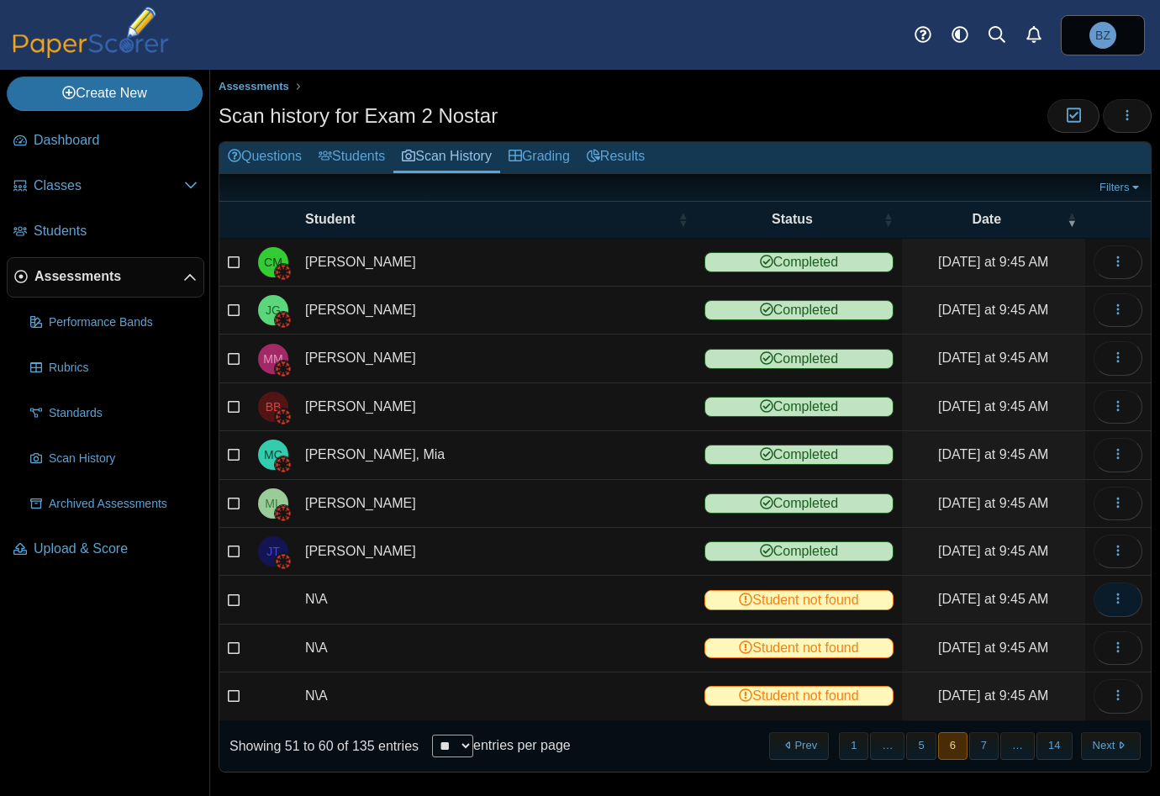
click at [1111, 592] on icon "button" at bounding box center [1117, 598] width 13 height 13
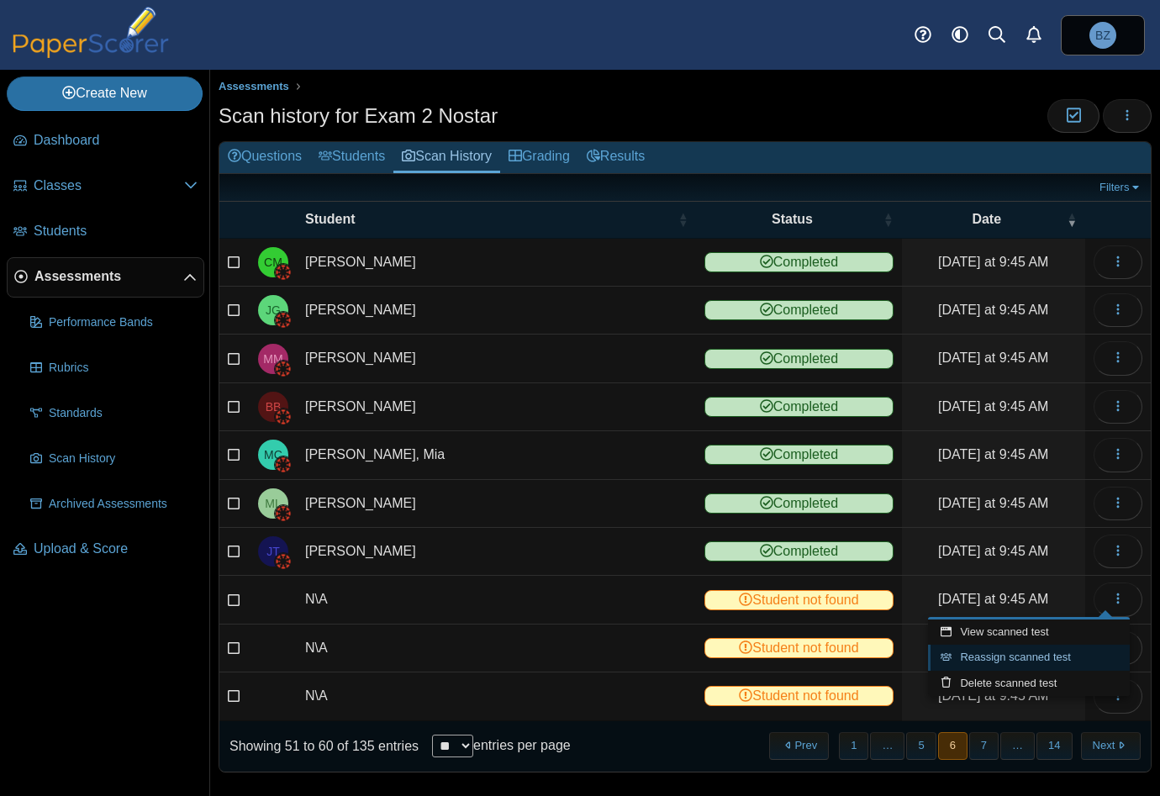
click at [1068, 650] on link "Reassign scanned test" at bounding box center [1029, 657] width 202 height 25
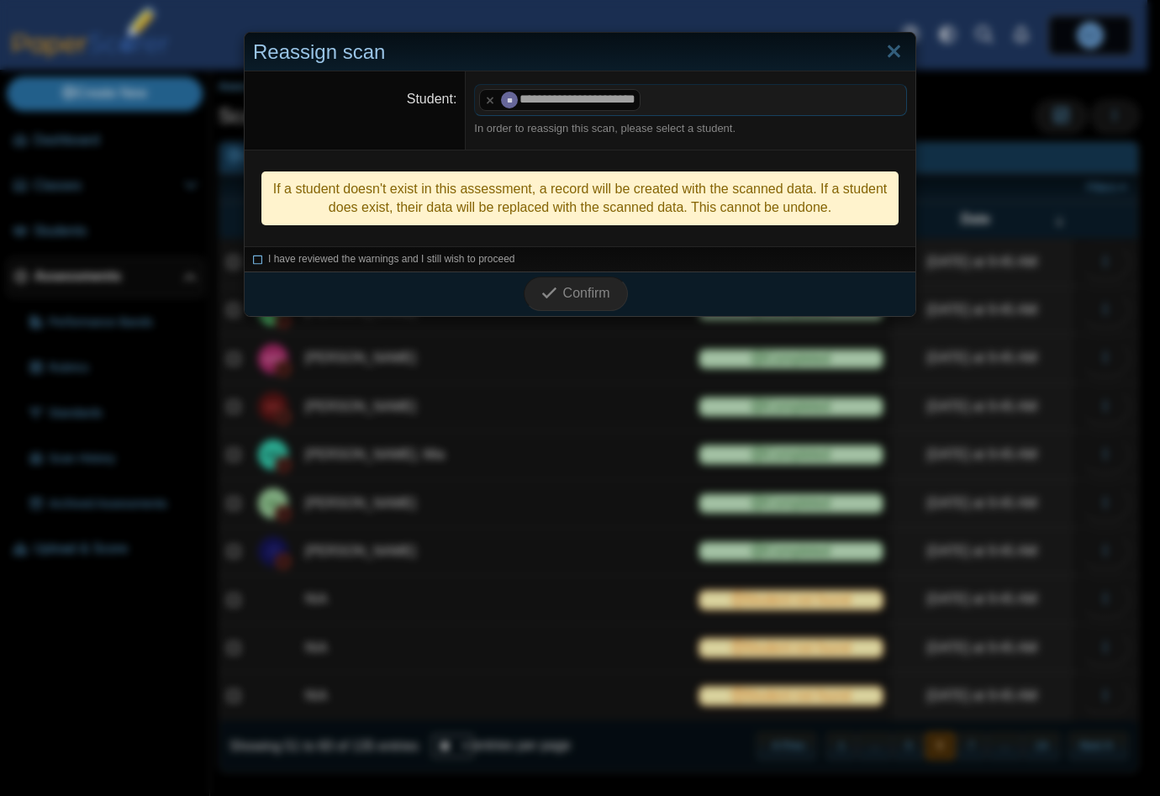
click at [253, 258] on icon at bounding box center [258, 256] width 10 height 9
click at [582, 305] on button "Confirm" at bounding box center [575, 294] width 103 height 34
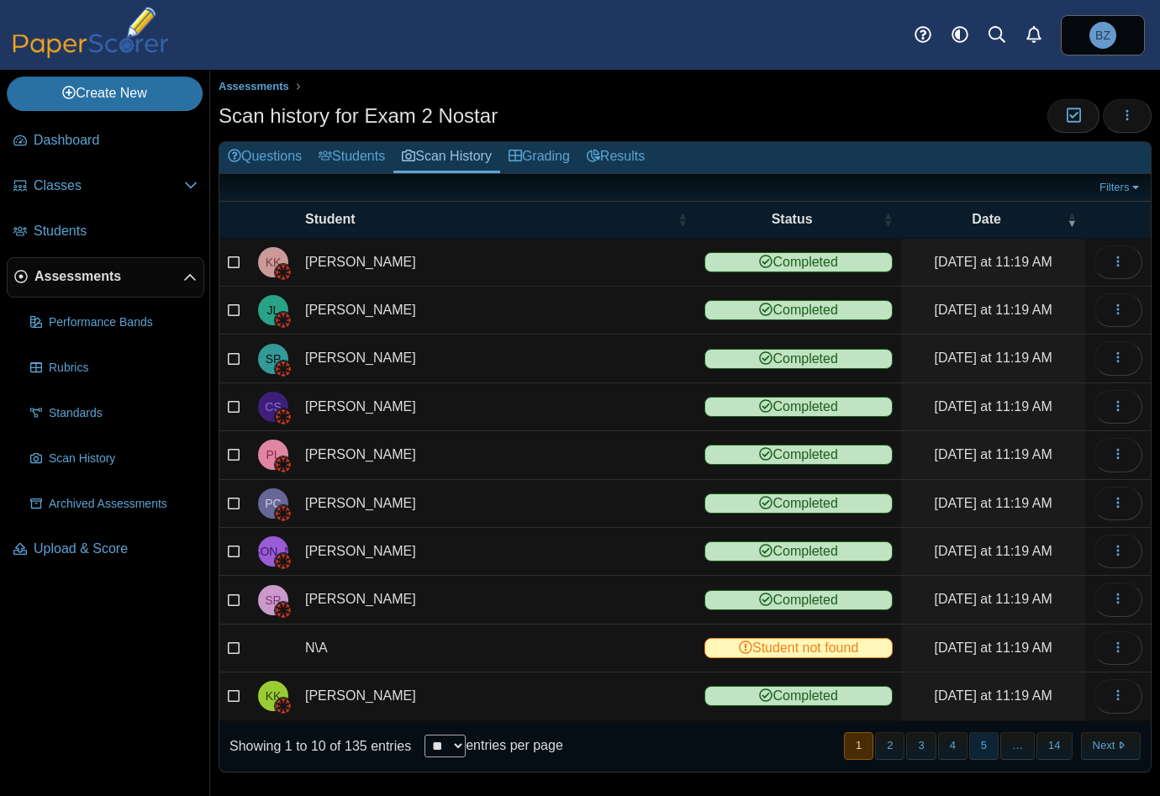
click at [969, 741] on button "5" at bounding box center [983, 746] width 29 height 28
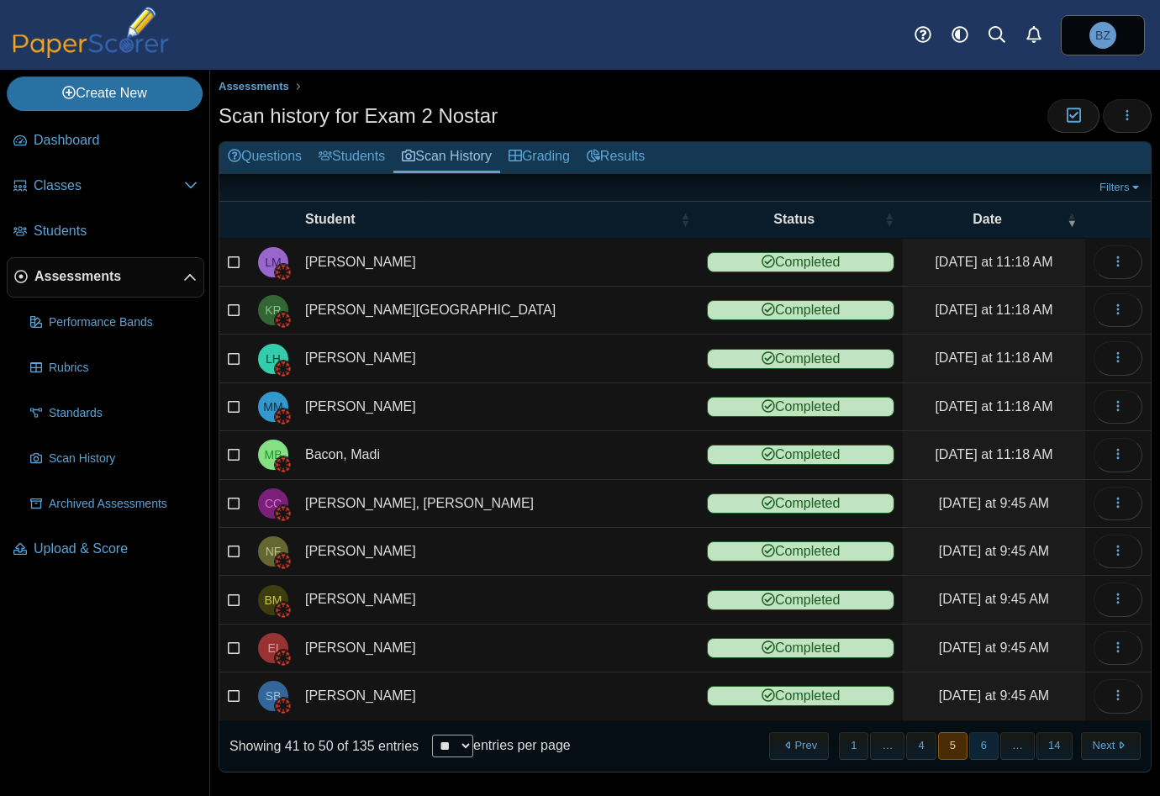
click at [983, 743] on button "6" at bounding box center [983, 746] width 29 height 28
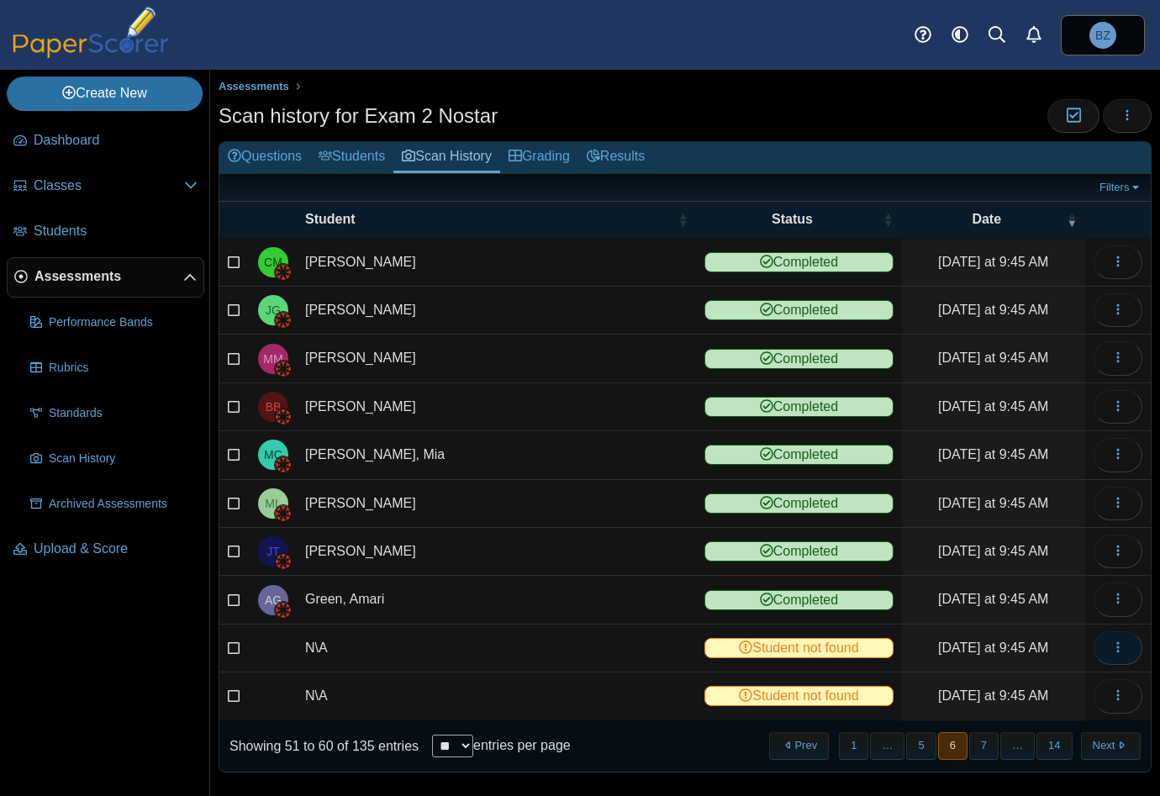
click at [1093, 637] on button "button" at bounding box center [1117, 648] width 49 height 34
click at [1045, 675] on link "View scanned test" at bounding box center [1029, 679] width 202 height 25
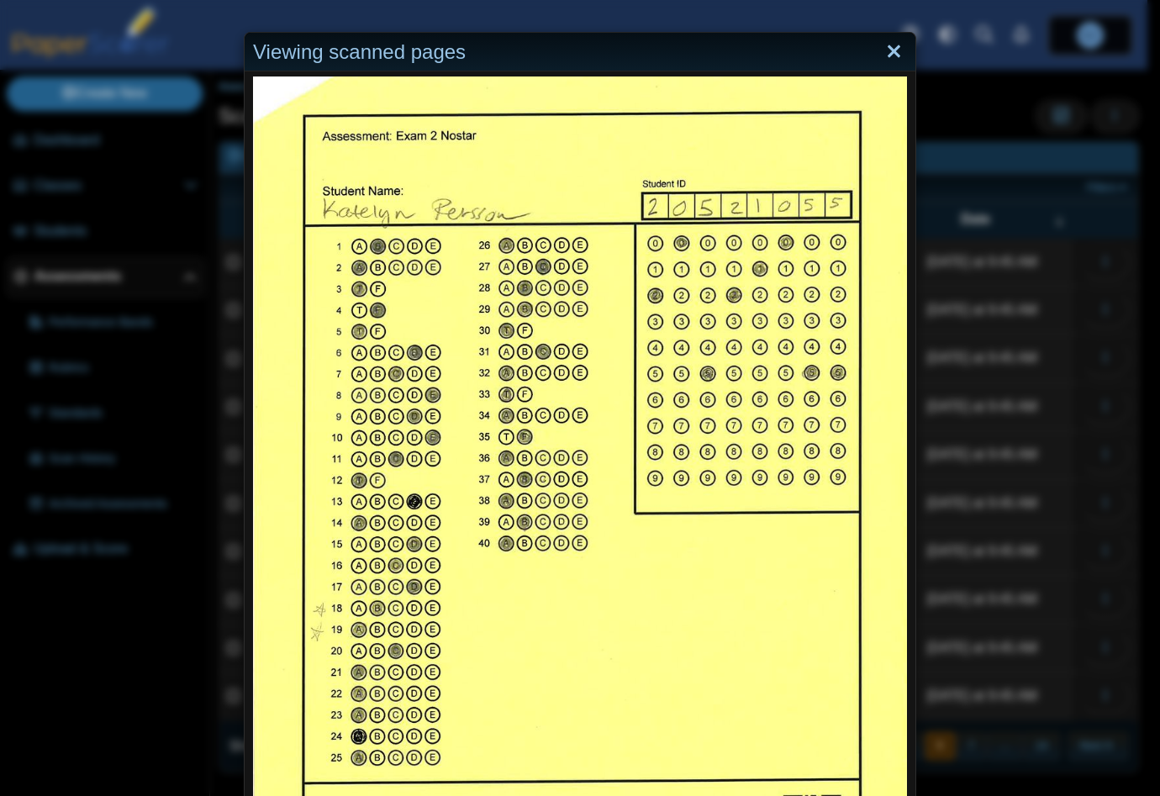
click at [888, 50] on link "Close" at bounding box center [894, 52] width 26 height 29
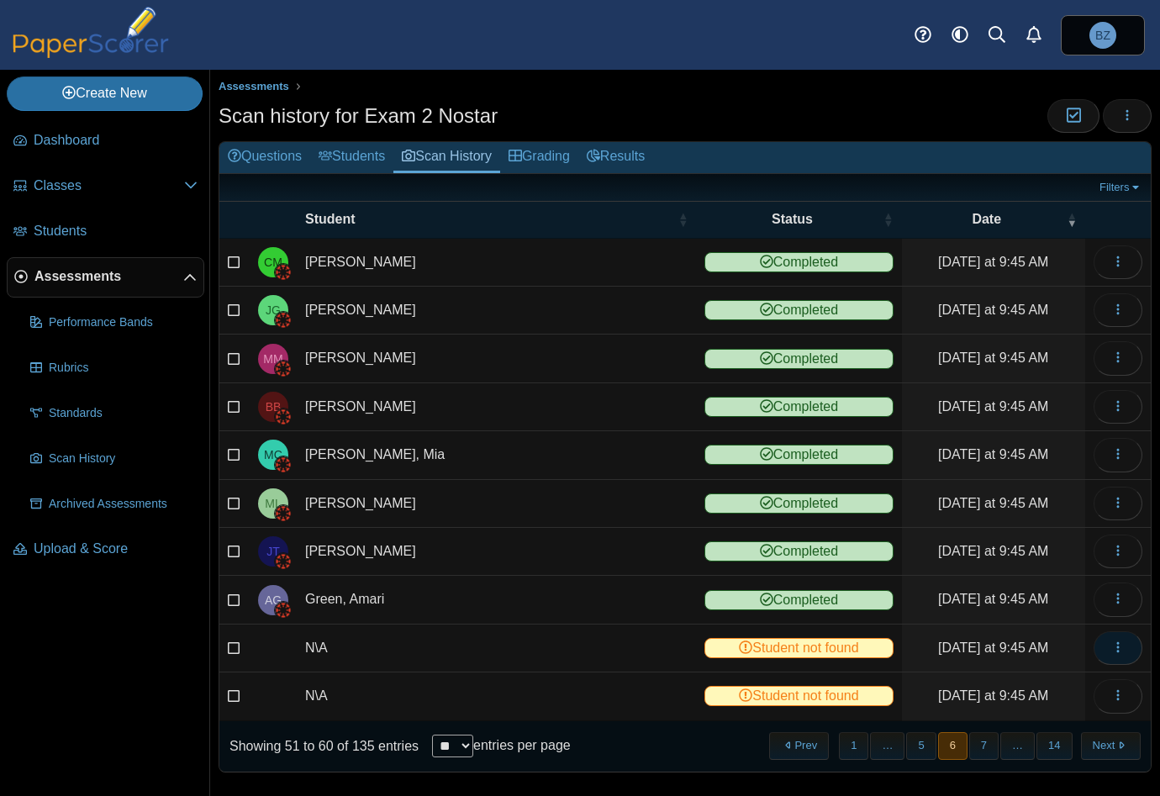
click at [1111, 640] on icon "button" at bounding box center [1117, 646] width 13 height 13
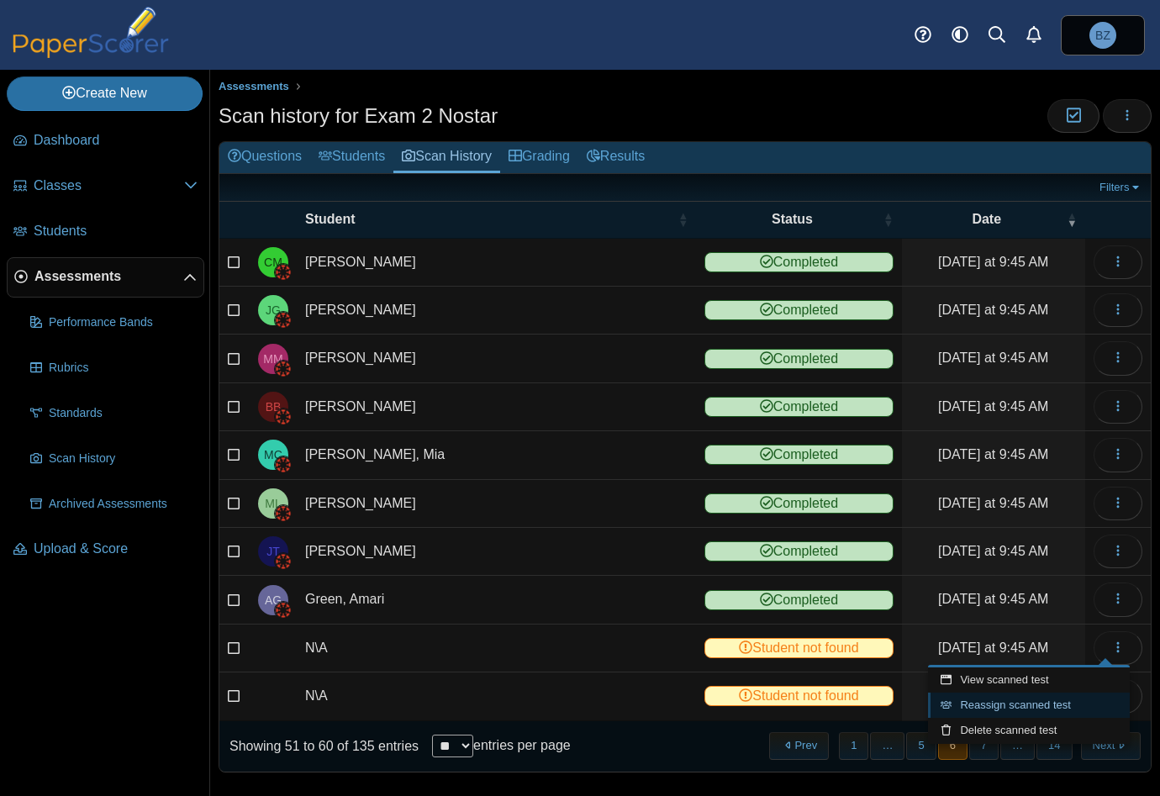
click at [1023, 701] on link "Reassign scanned test" at bounding box center [1029, 705] width 202 height 25
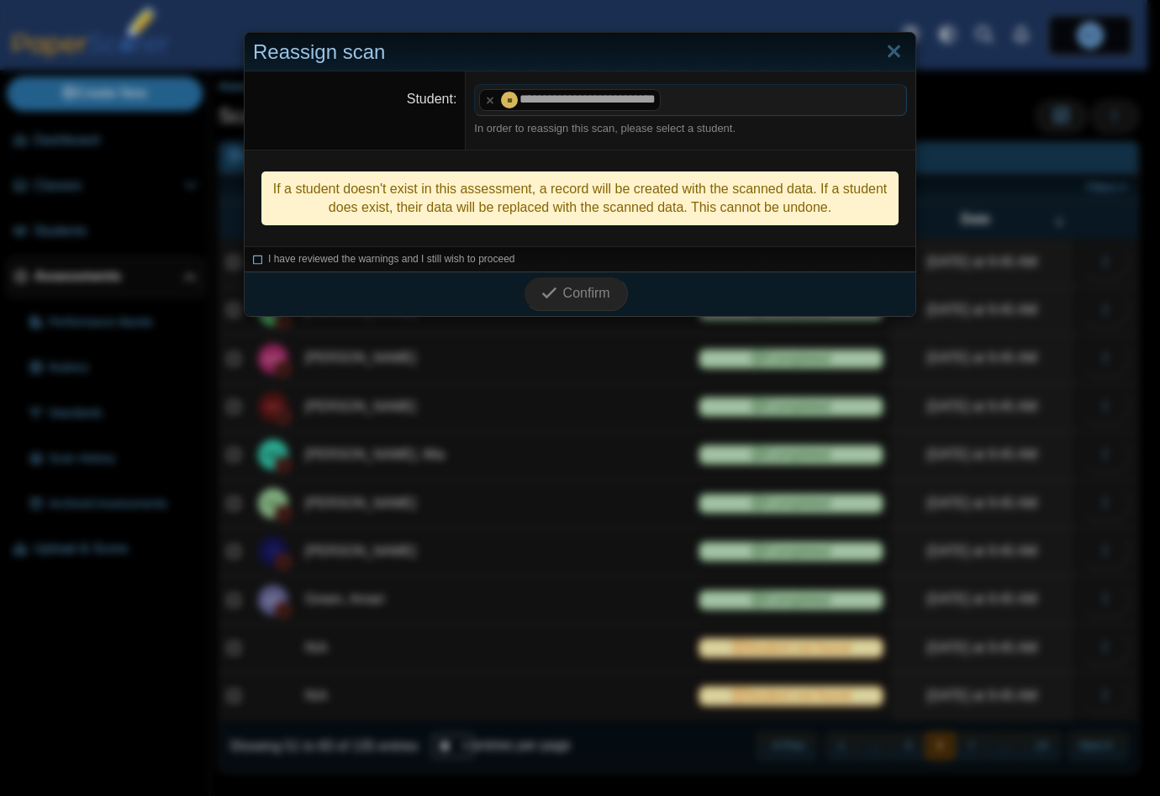
click at [253, 260] on icon at bounding box center [258, 256] width 10 height 9
click at [585, 292] on span "Confirm" at bounding box center [586, 293] width 47 height 14
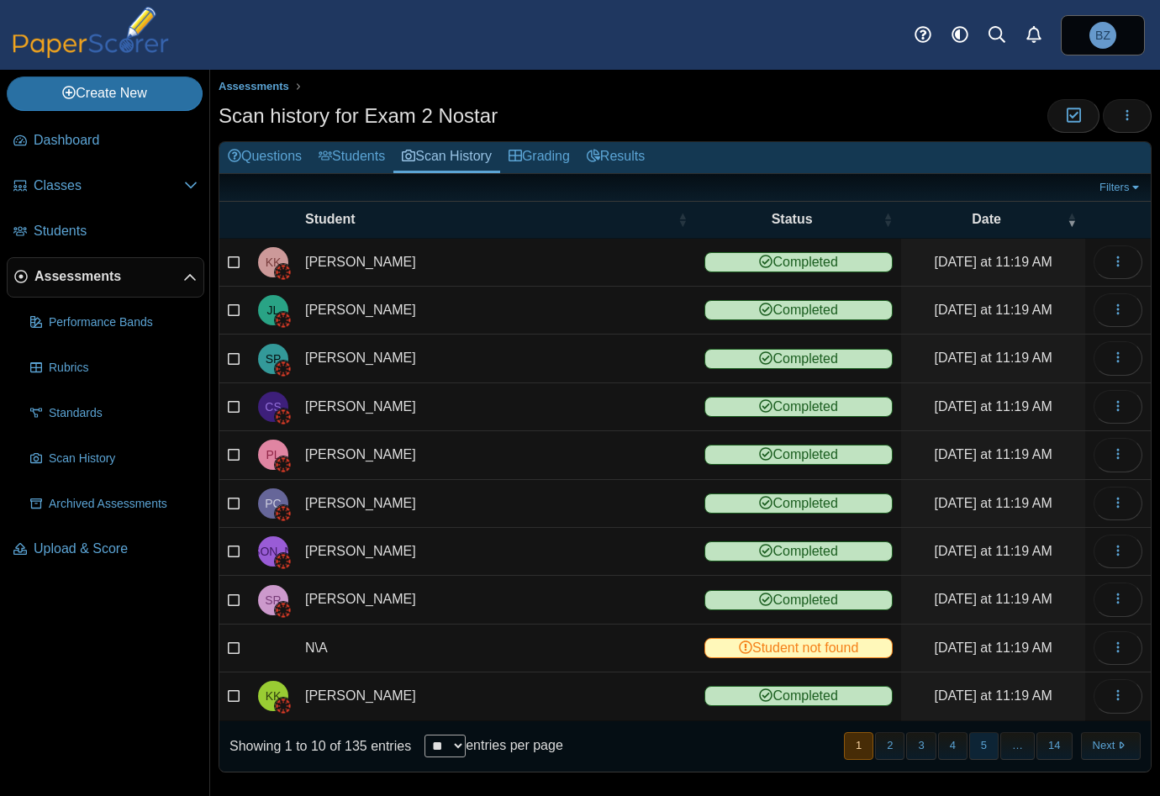
click at [974, 738] on button "5" at bounding box center [983, 746] width 29 height 28
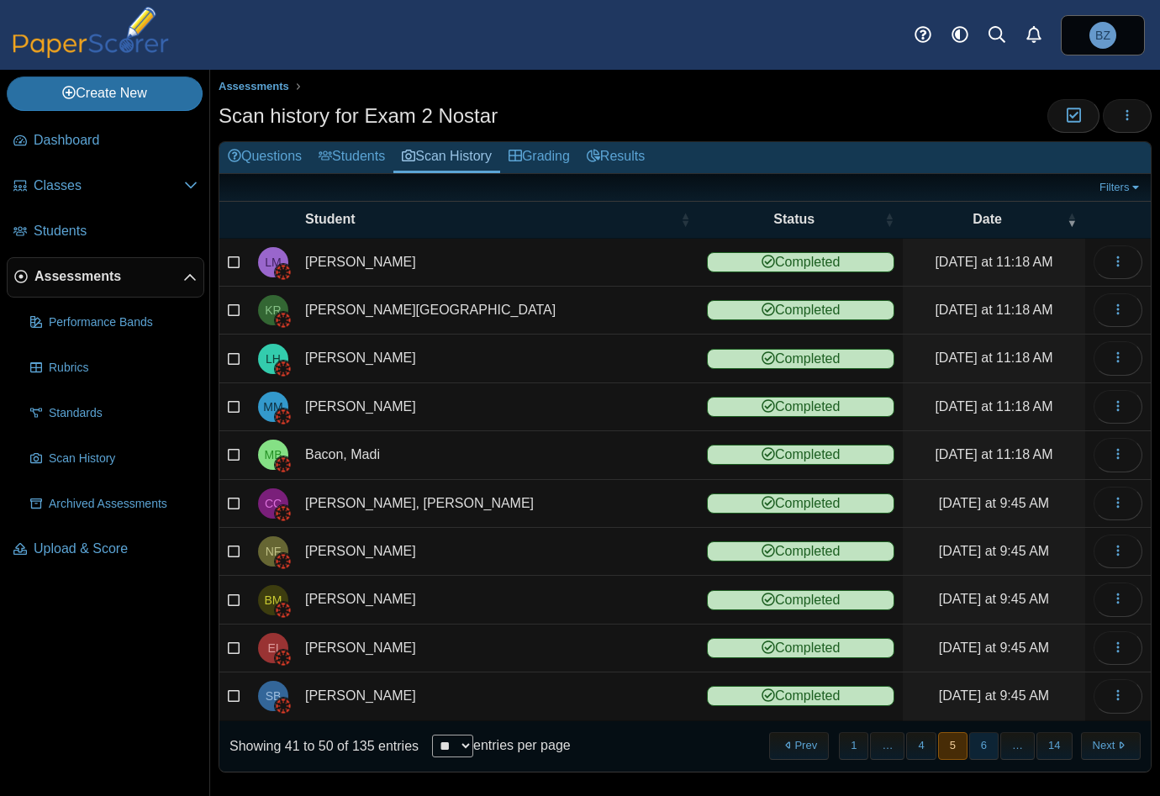
click at [980, 740] on button "6" at bounding box center [983, 746] width 29 height 28
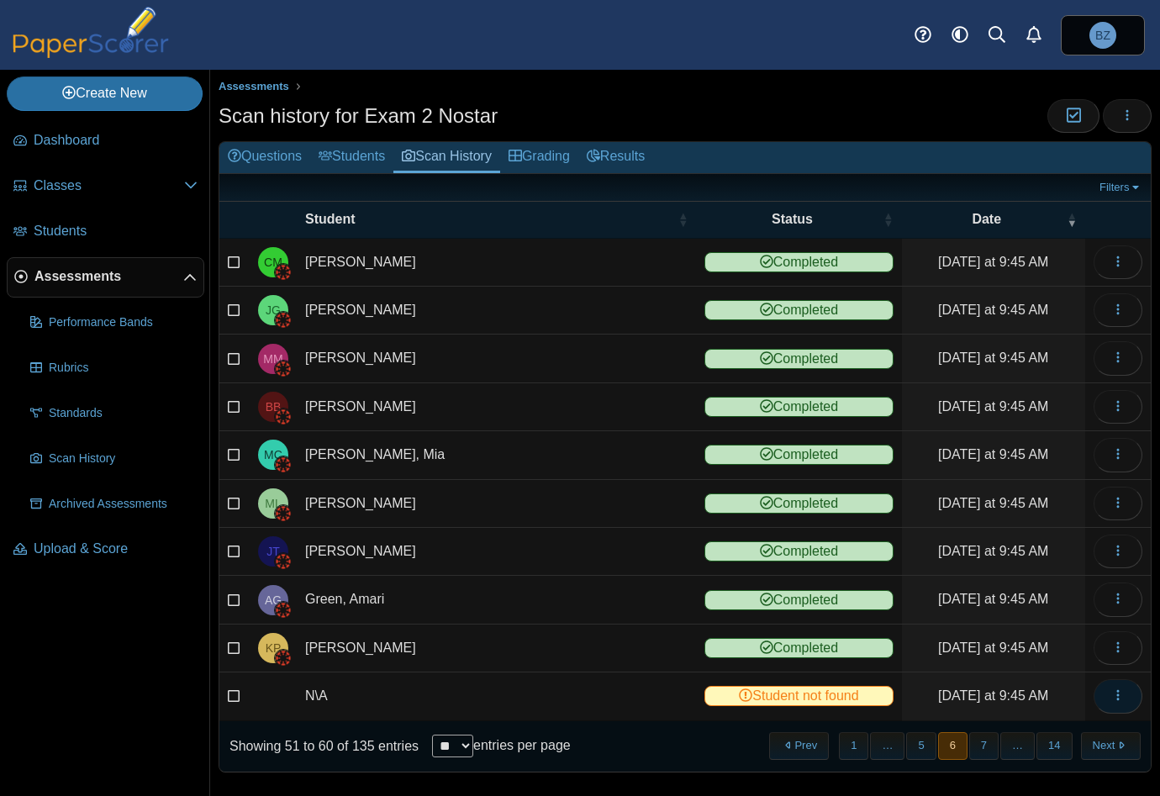
click at [1114, 692] on button "button" at bounding box center [1117, 696] width 49 height 34
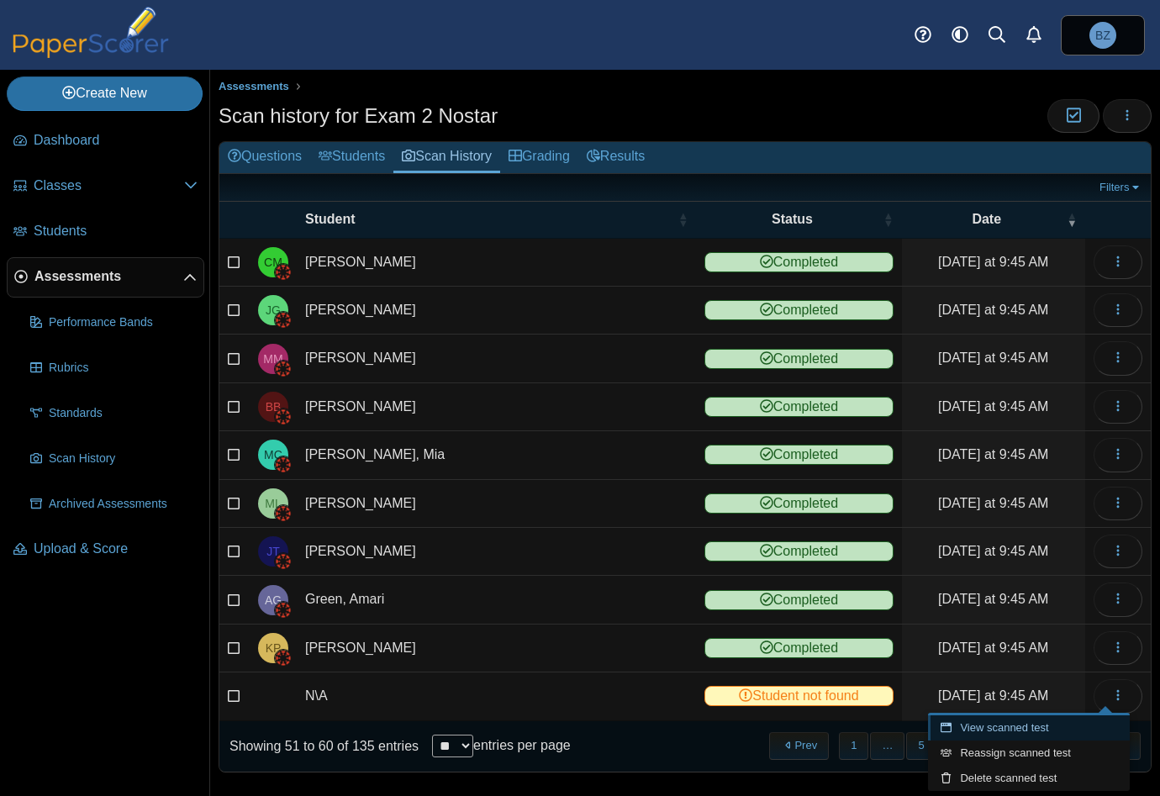
click at [1022, 734] on link "View scanned test" at bounding box center [1029, 727] width 202 height 25
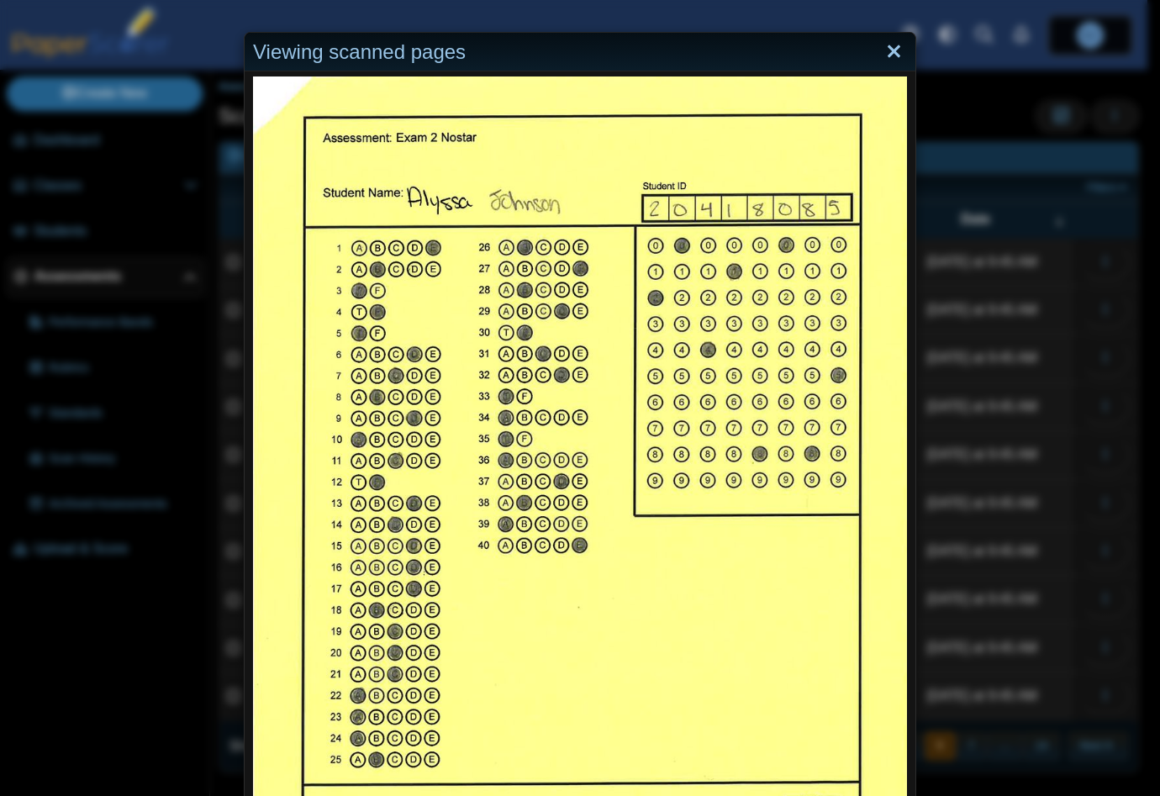
click at [892, 49] on link "Close" at bounding box center [894, 52] width 26 height 29
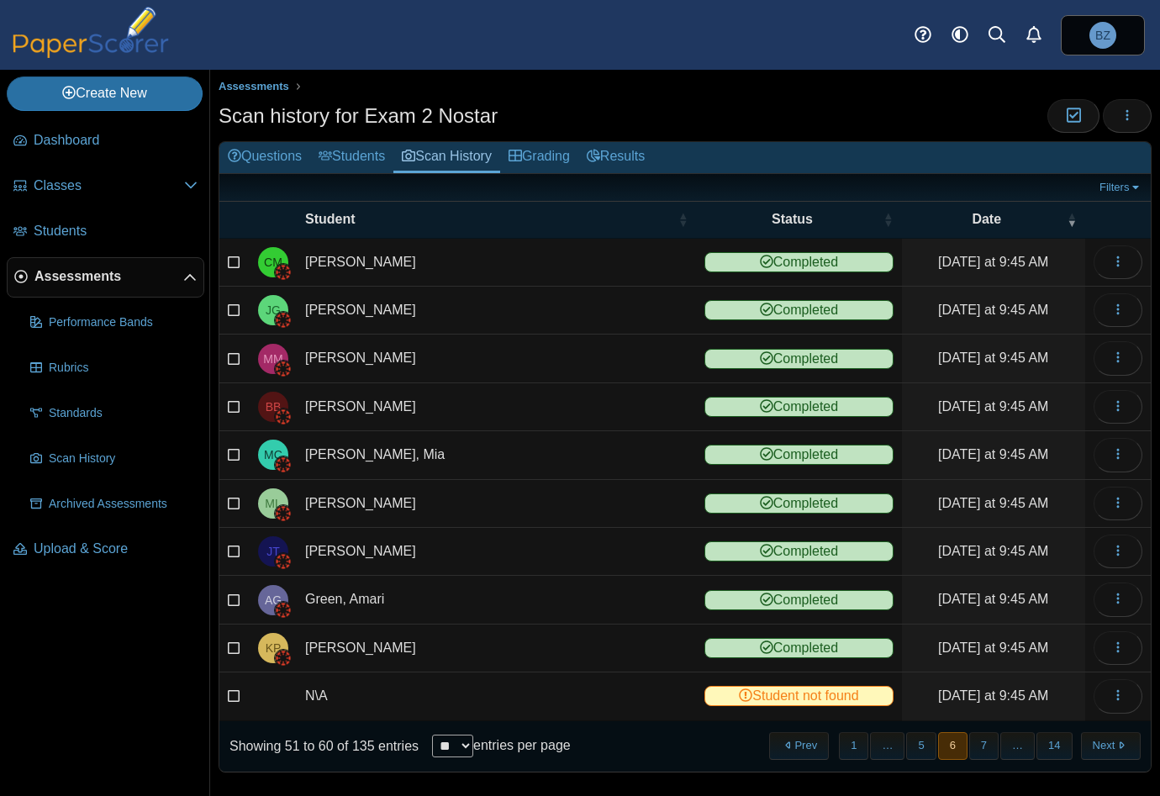
click at [1106, 706] on td at bounding box center [1118, 696] width 66 height 48
click at [1111, 695] on icon "button" at bounding box center [1117, 694] width 13 height 13
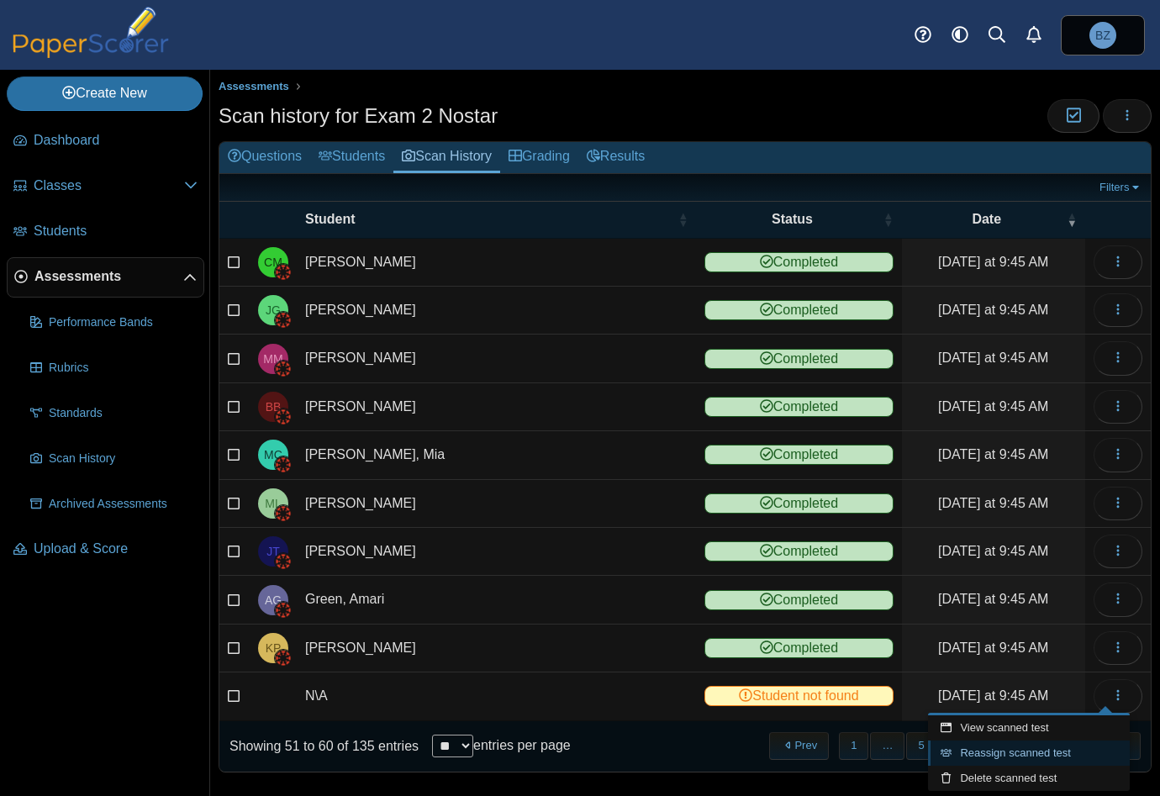
click at [1021, 752] on link "Reassign scanned test" at bounding box center [1029, 752] width 202 height 25
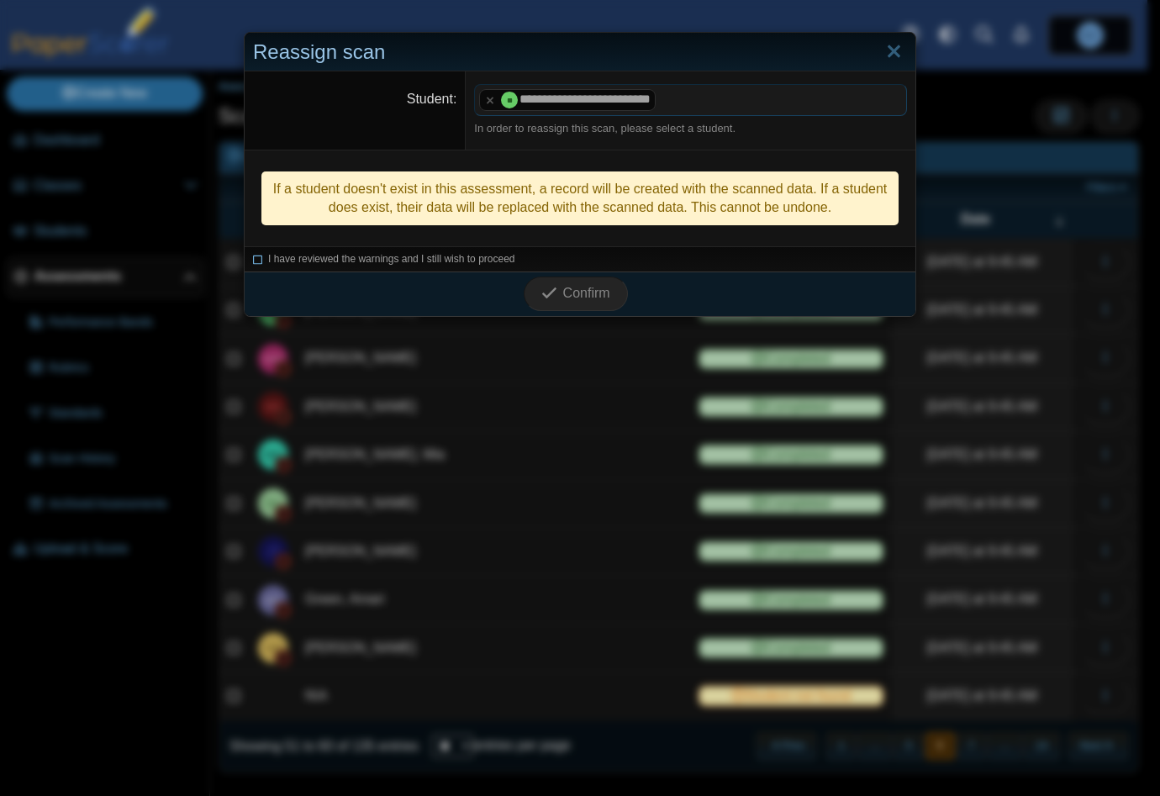
click at [253, 253] on icon at bounding box center [258, 256] width 10 height 9
click at [571, 287] on span "Confirm" at bounding box center [586, 293] width 47 height 14
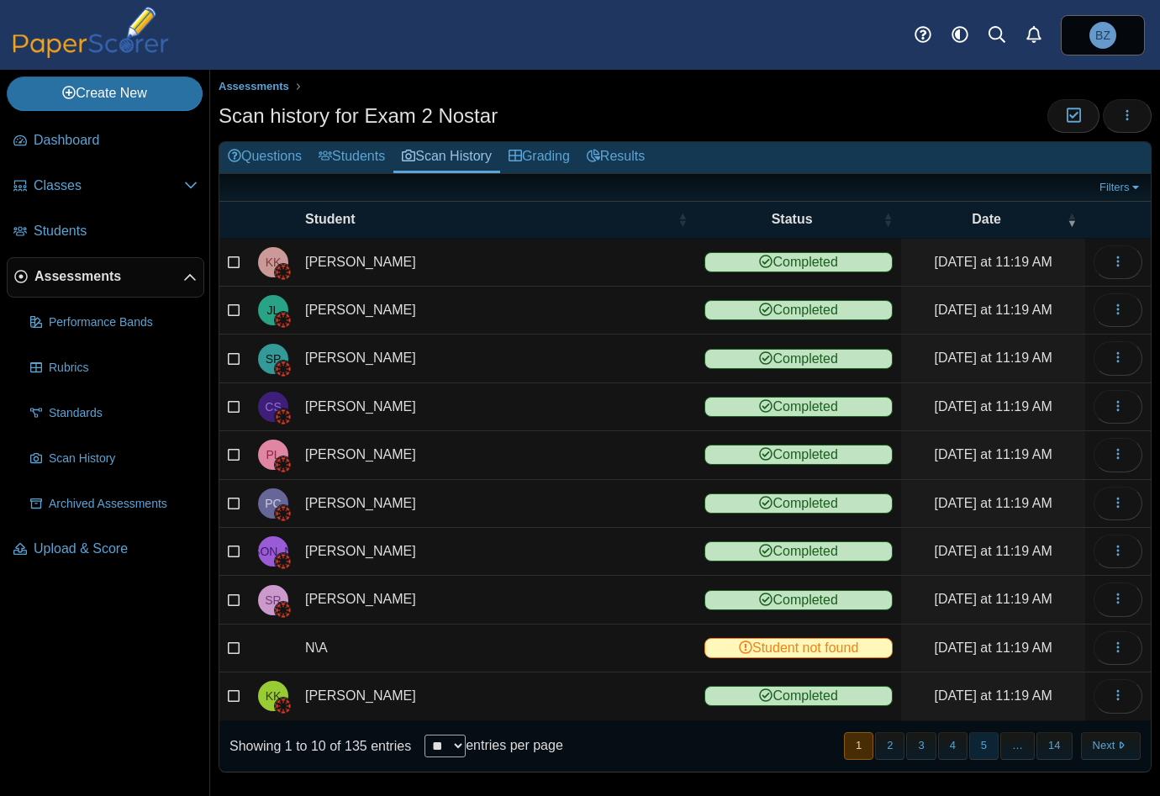
click at [972, 742] on button "5" at bounding box center [983, 746] width 29 height 28
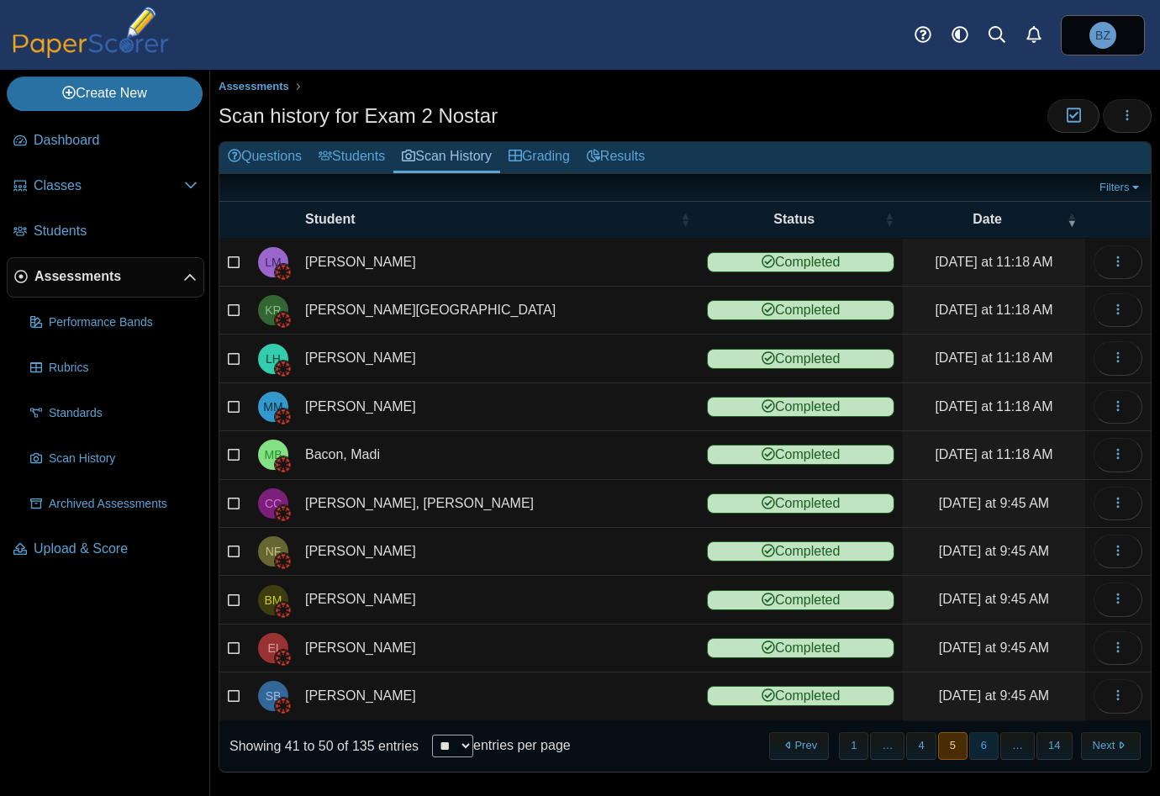
click at [970, 743] on button "6" at bounding box center [983, 746] width 29 height 28
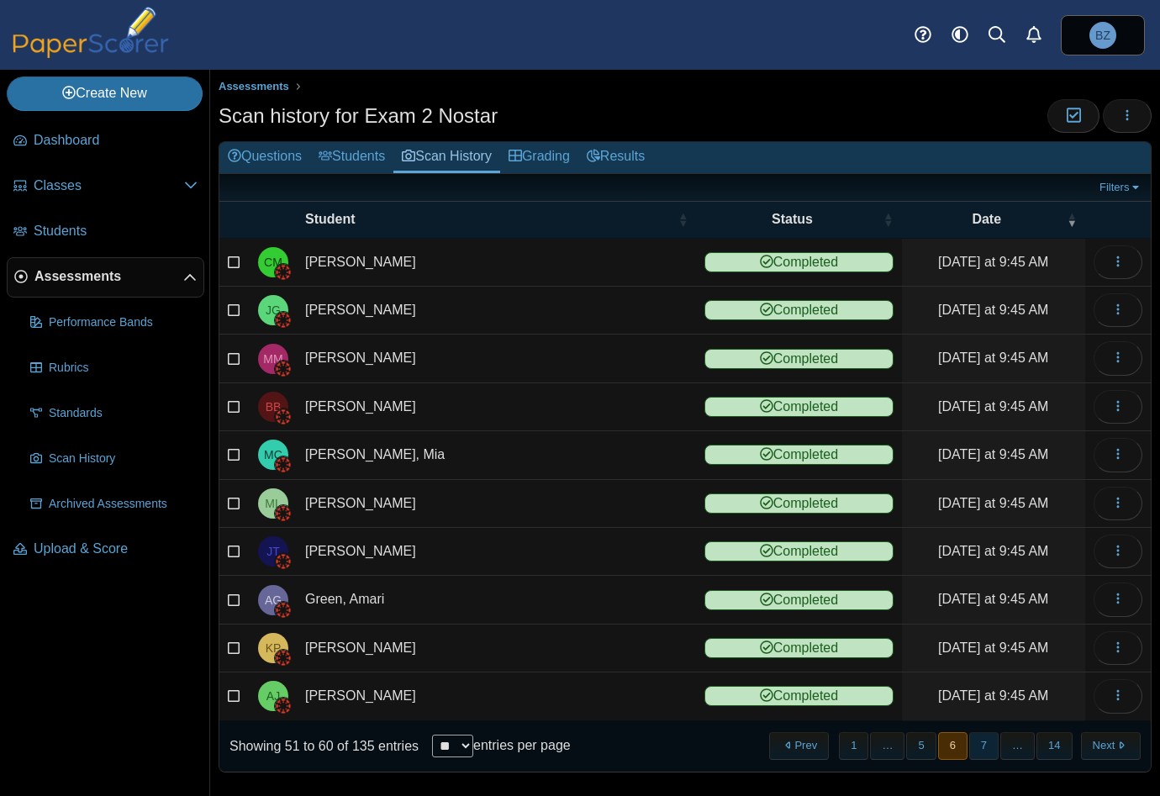
click at [982, 742] on button "7" at bounding box center [983, 746] width 29 height 28
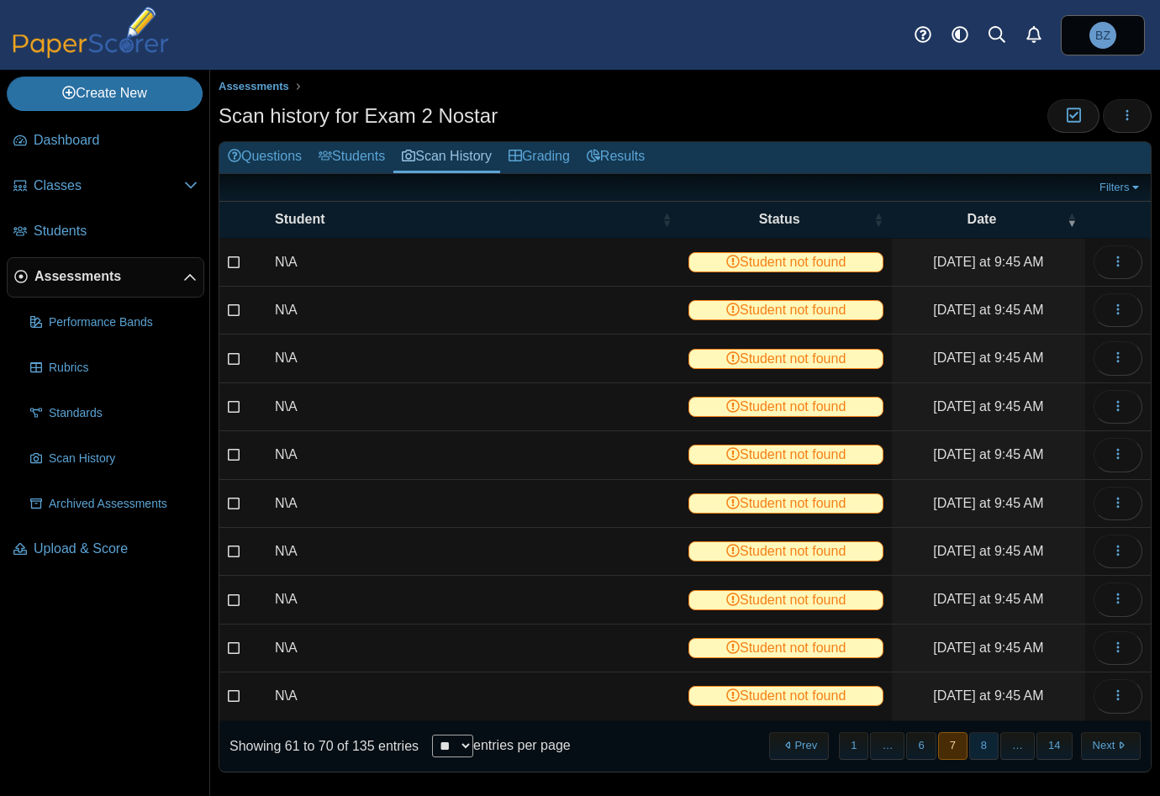
click at [980, 743] on button "8" at bounding box center [983, 746] width 29 height 28
click at [980, 743] on button "9" at bounding box center [983, 746] width 29 height 28
click at [980, 743] on button "10" at bounding box center [980, 746] width 35 height 28
click at [1114, 635] on button "button" at bounding box center [1117, 648] width 49 height 34
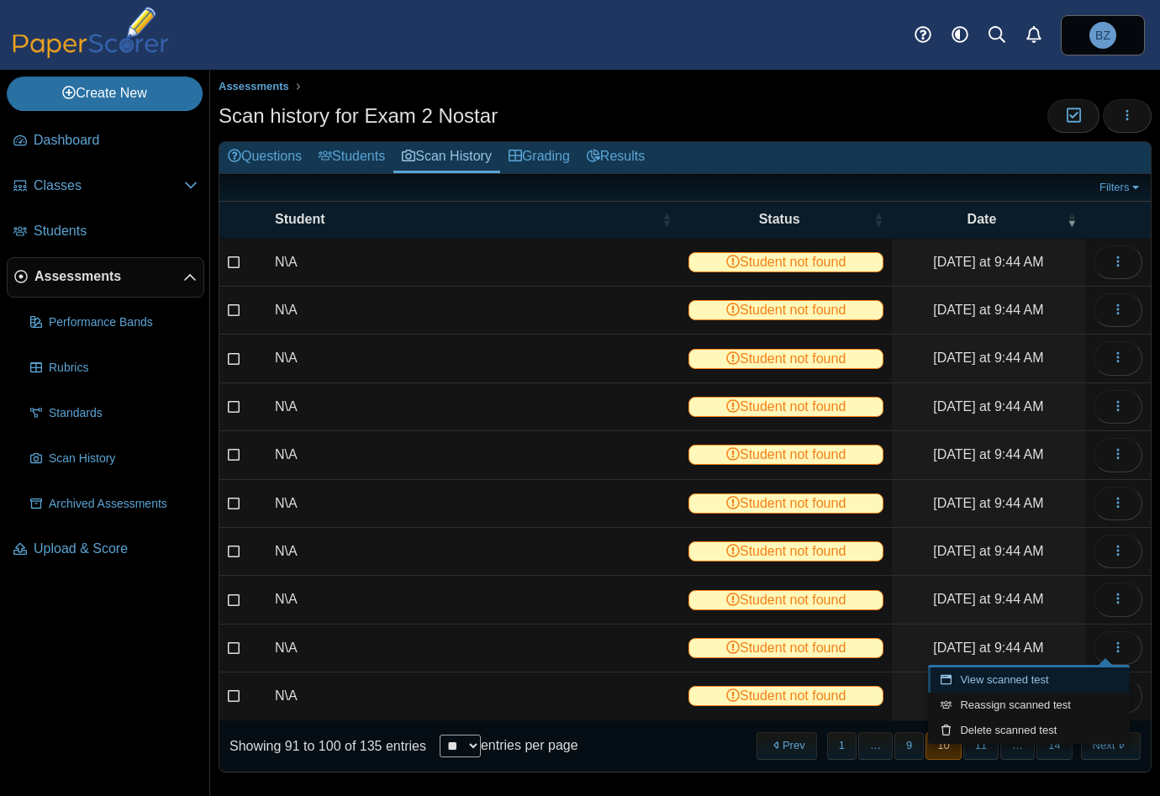
click at [1021, 672] on link "View scanned test" at bounding box center [1029, 679] width 202 height 25
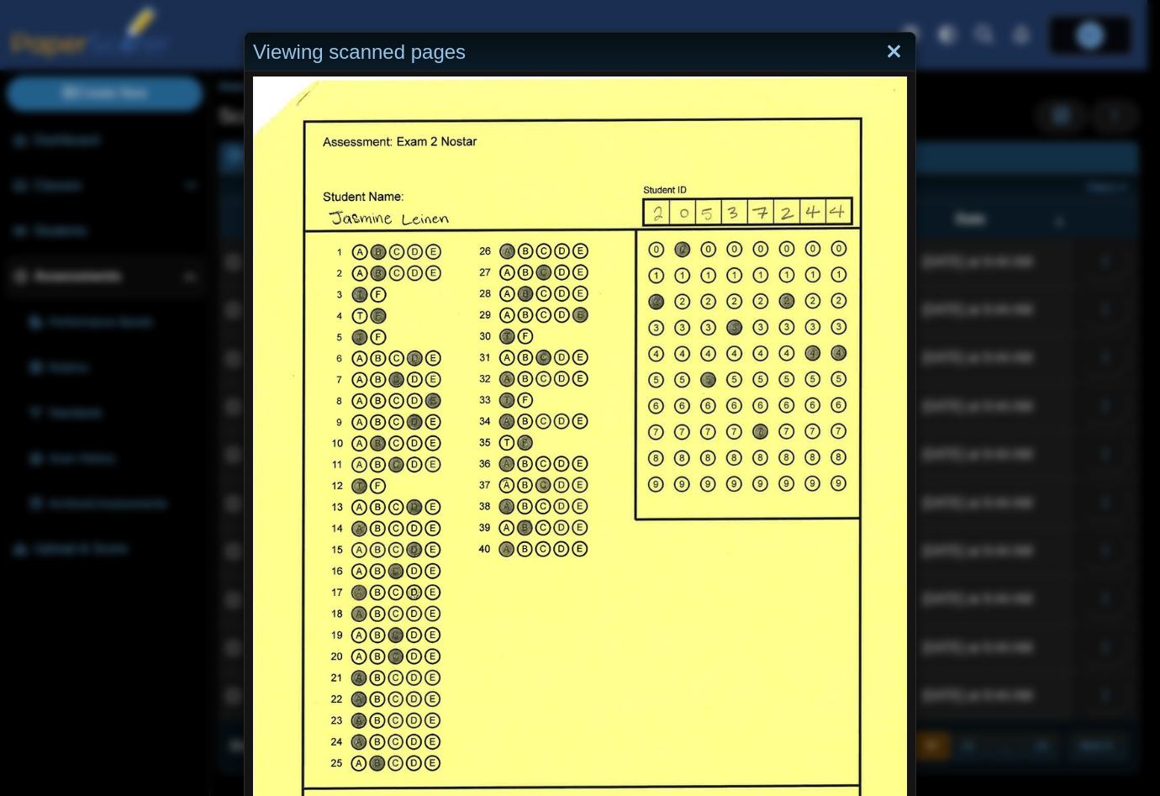
click at [888, 55] on link "Close" at bounding box center [894, 52] width 26 height 29
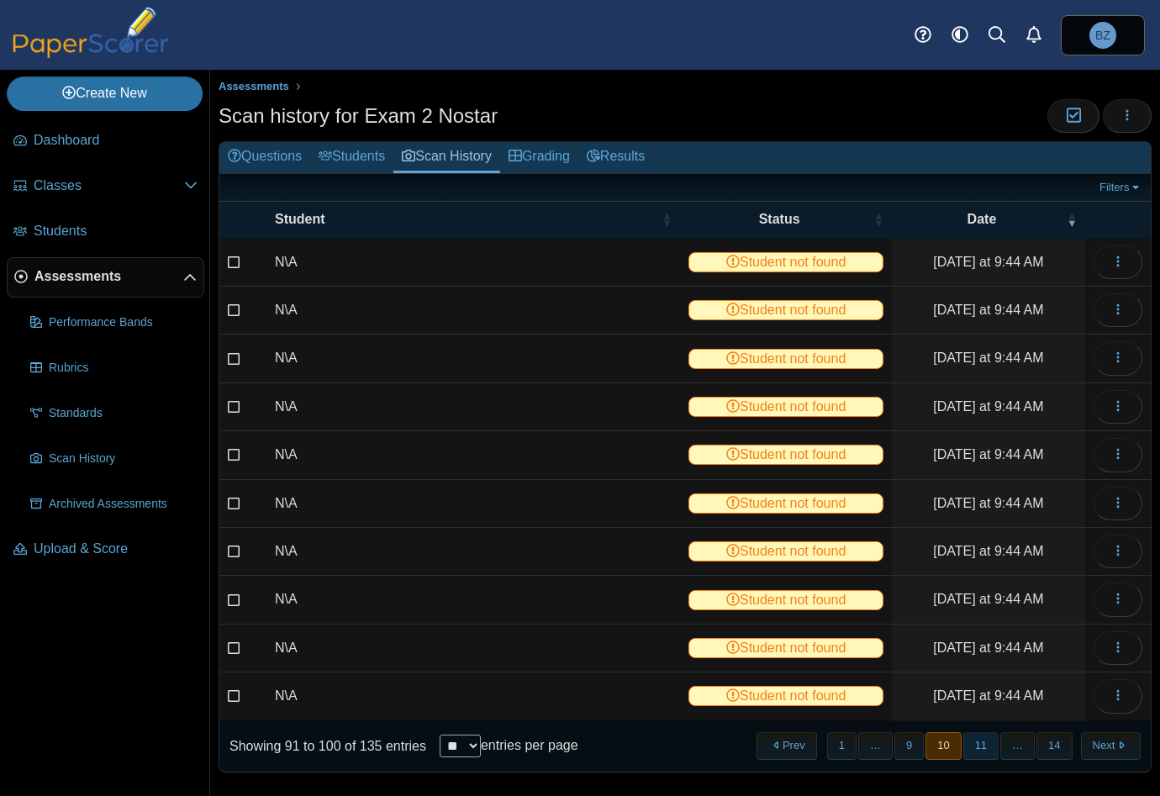
click at [968, 738] on button "11" at bounding box center [980, 746] width 35 height 28
click at [1118, 601] on button "button" at bounding box center [1117, 599] width 49 height 34
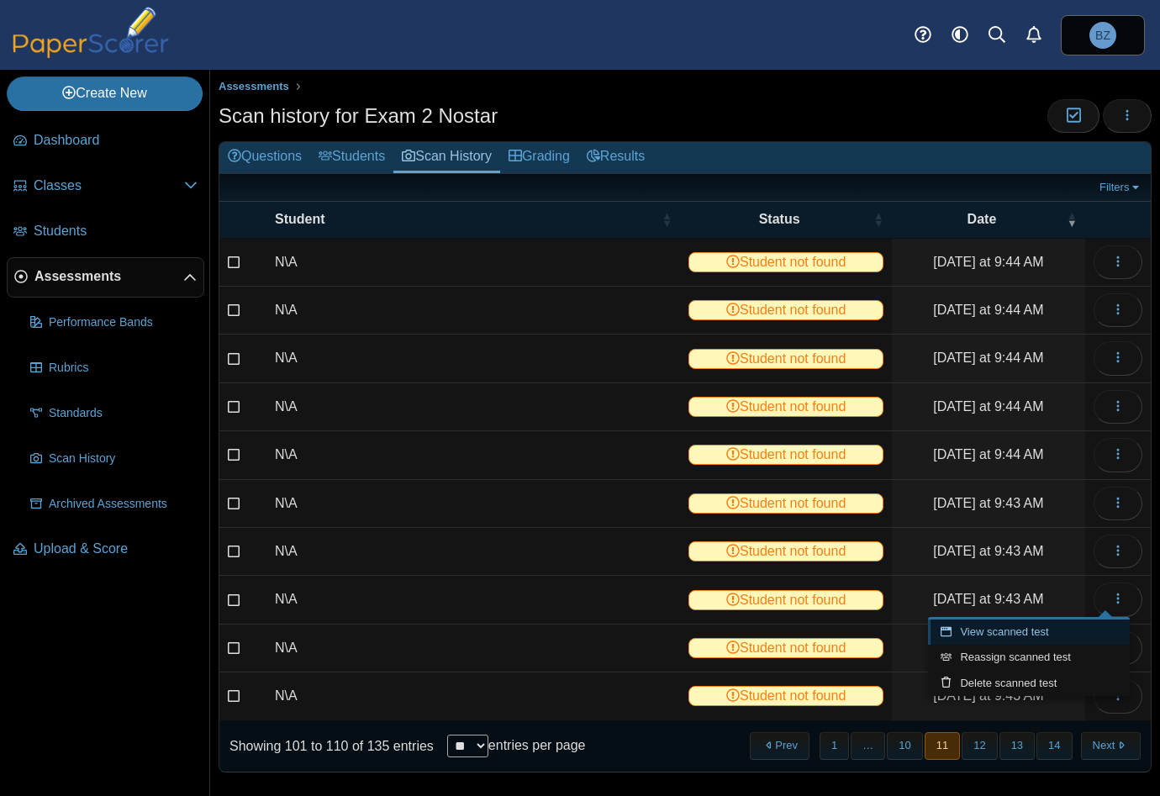
click at [1025, 630] on link "View scanned test" at bounding box center [1029, 631] width 202 height 25
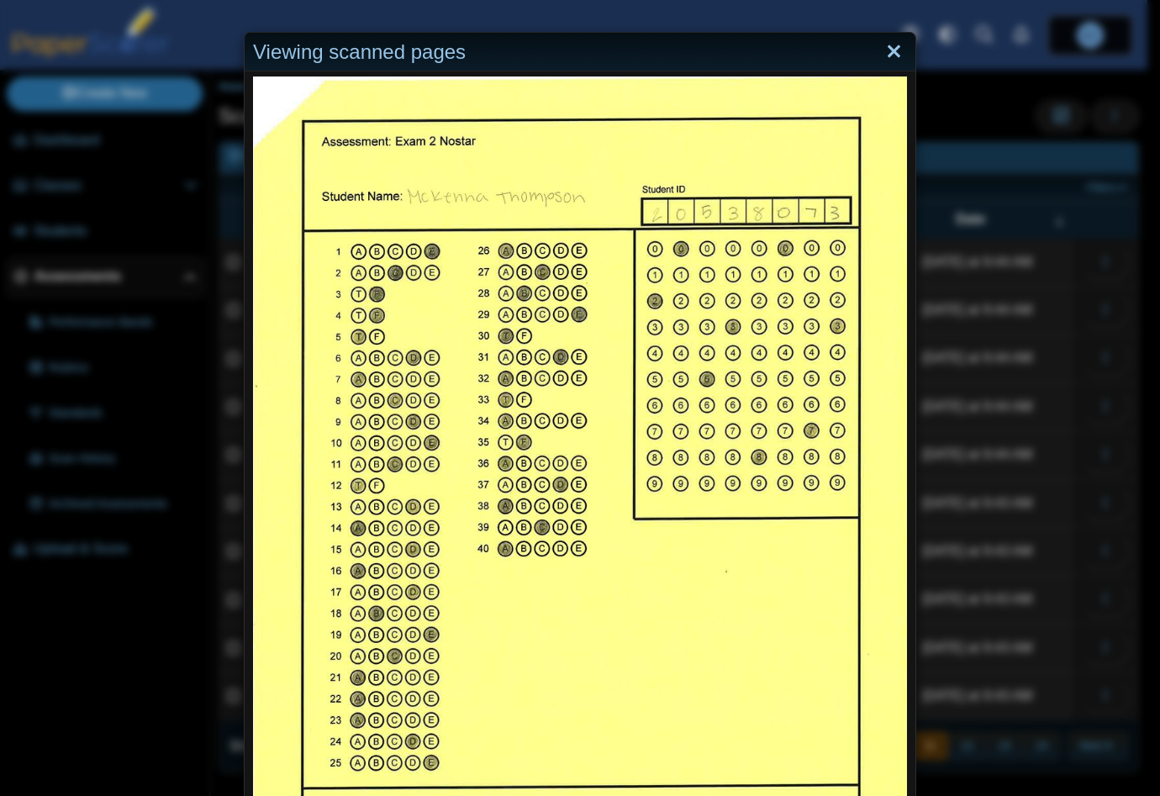
click at [888, 48] on link "Close" at bounding box center [894, 52] width 26 height 29
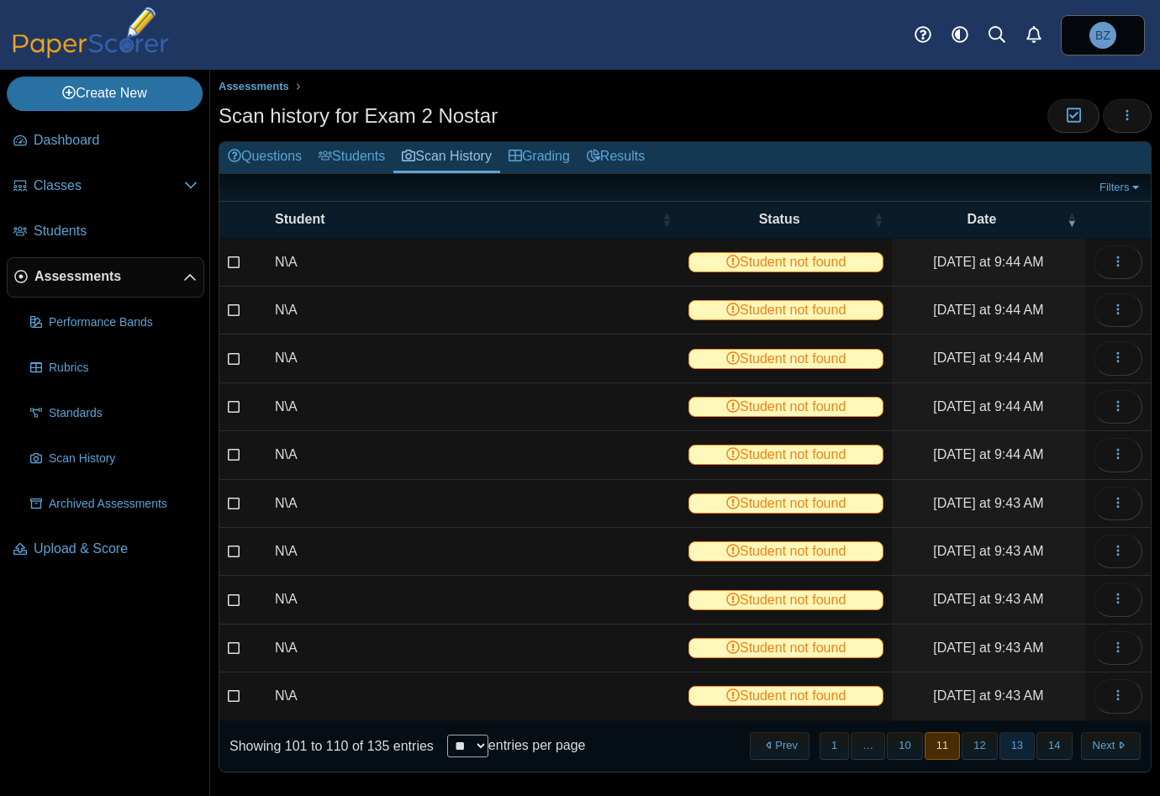
click at [1004, 741] on button "13" at bounding box center [1016, 746] width 35 height 28
click at [1111, 688] on icon "button" at bounding box center [1117, 694] width 13 height 13
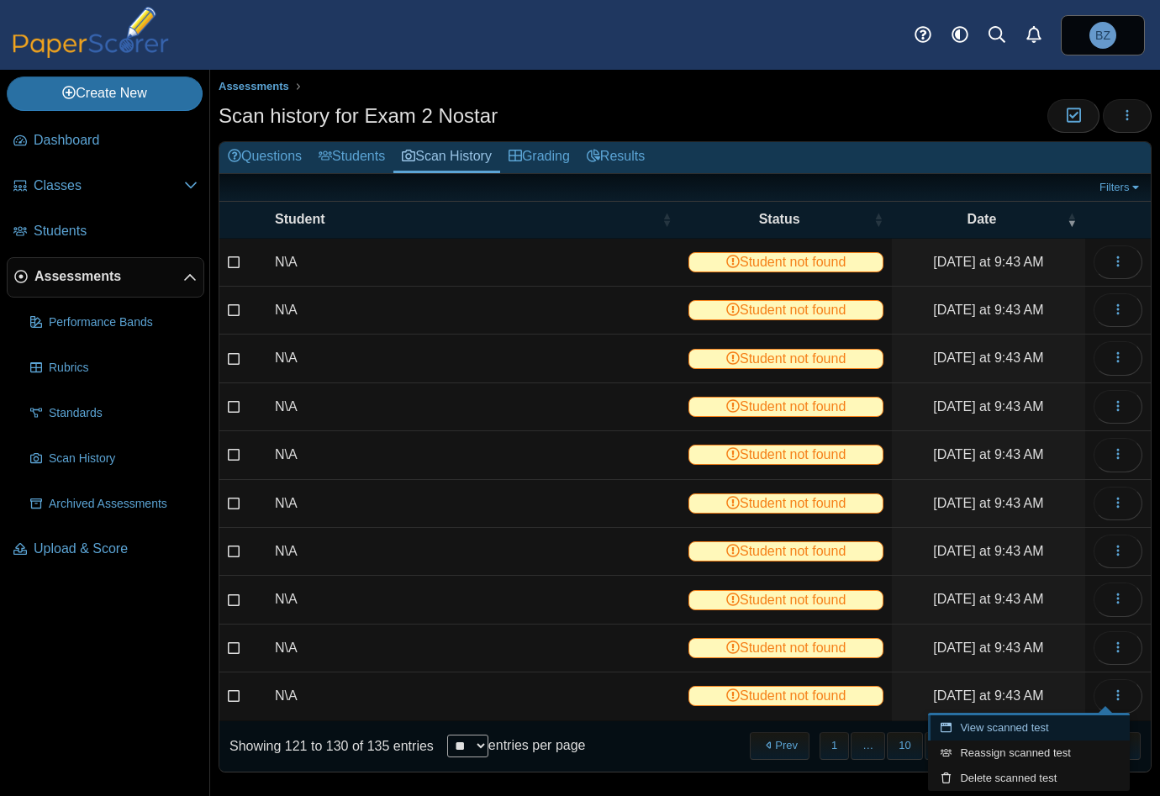
click at [1019, 723] on link "View scanned test" at bounding box center [1029, 727] width 202 height 25
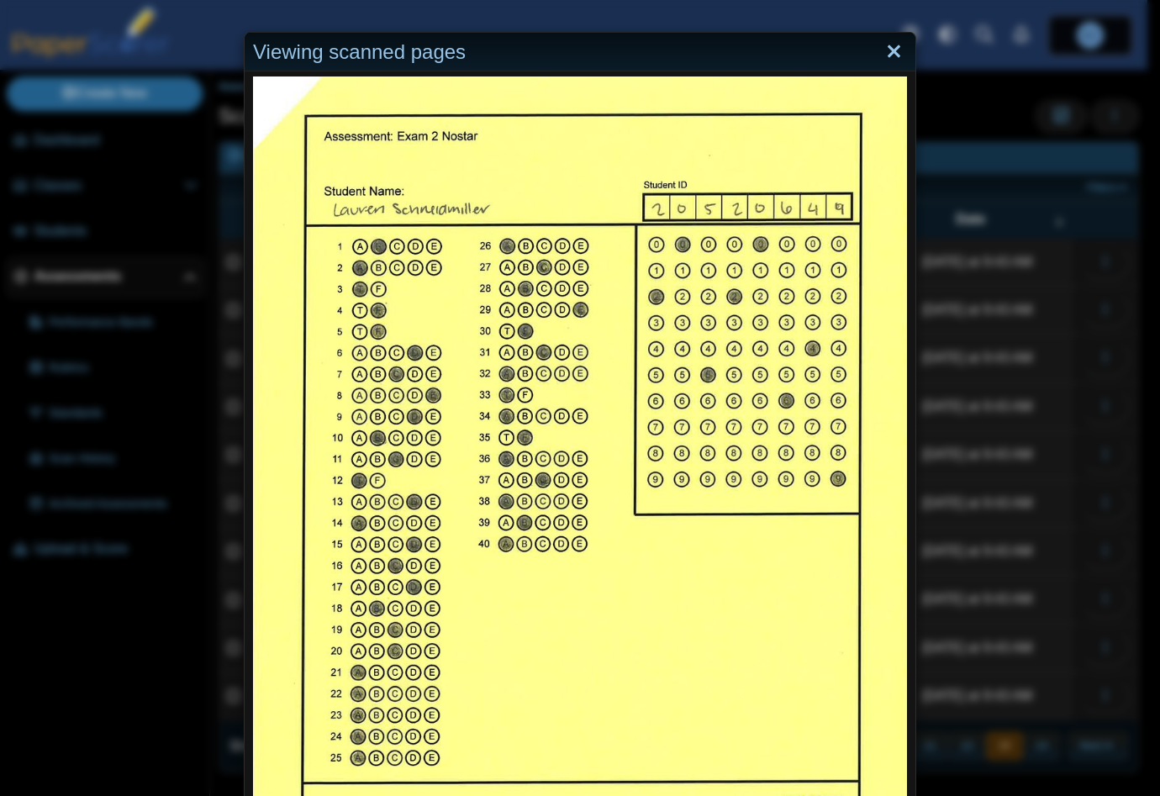
click at [891, 45] on link "Close" at bounding box center [894, 52] width 26 height 29
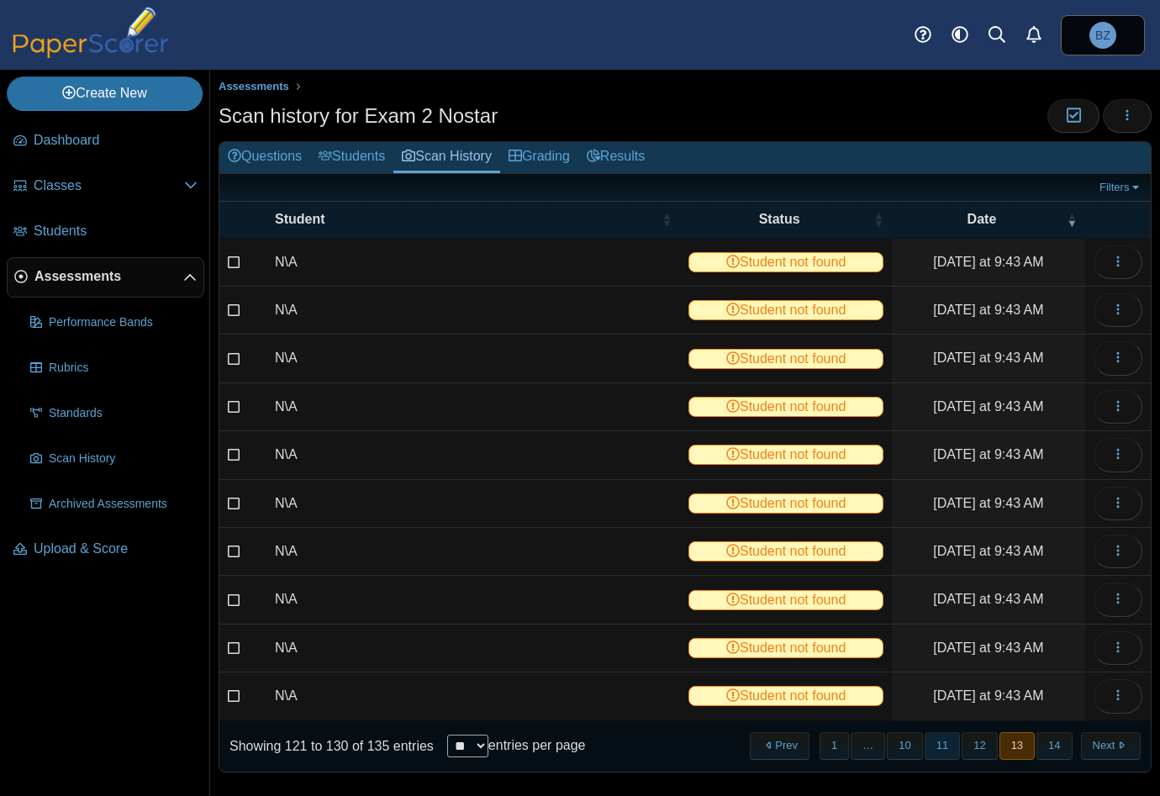
click at [933, 744] on button "11" at bounding box center [942, 746] width 35 height 28
click at [330, 154] on icon at bounding box center [325, 155] width 13 height 13
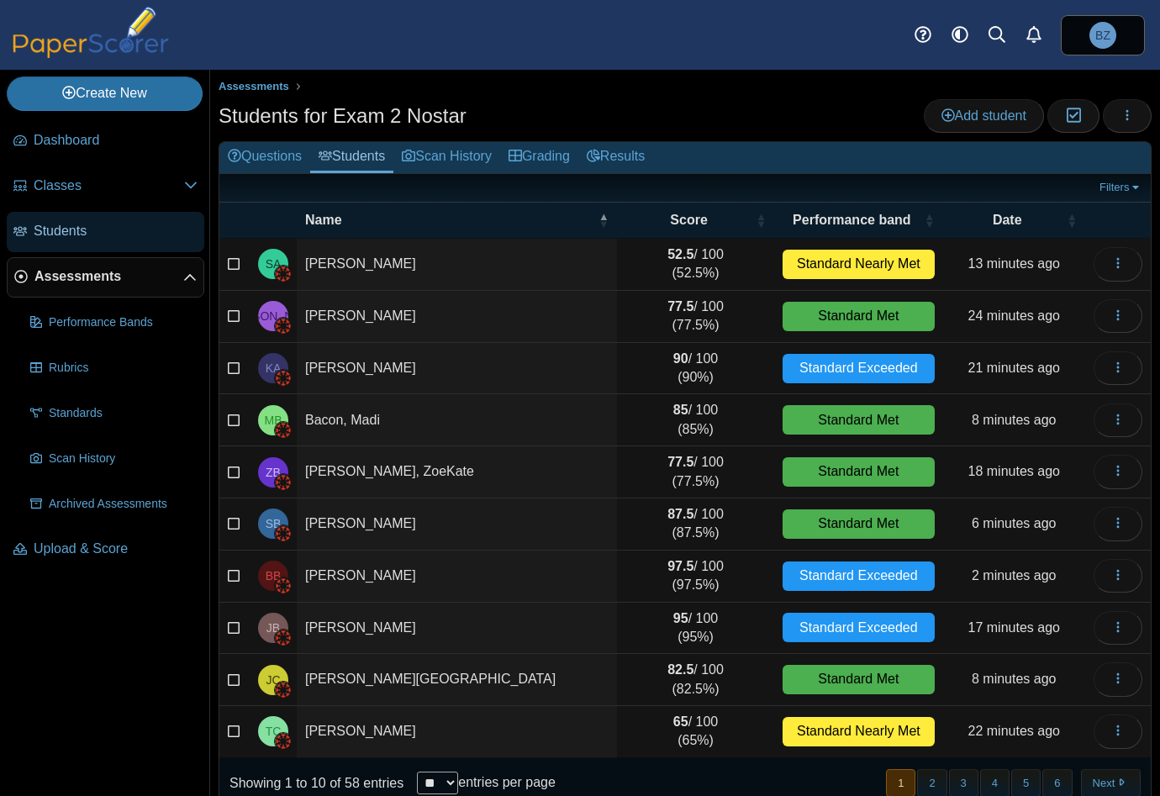
click at [72, 234] on span "Students" at bounding box center [116, 231] width 164 height 18
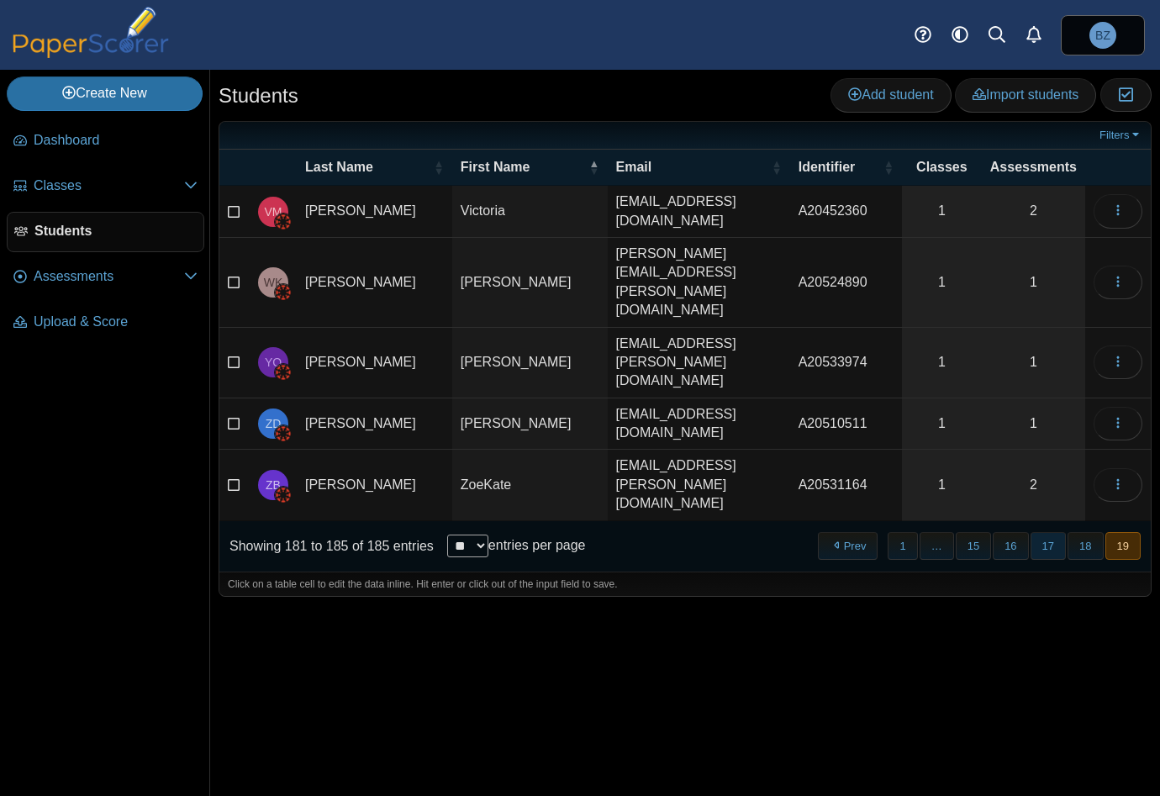
click at [1047, 532] on button "17" at bounding box center [1047, 546] width 35 height 28
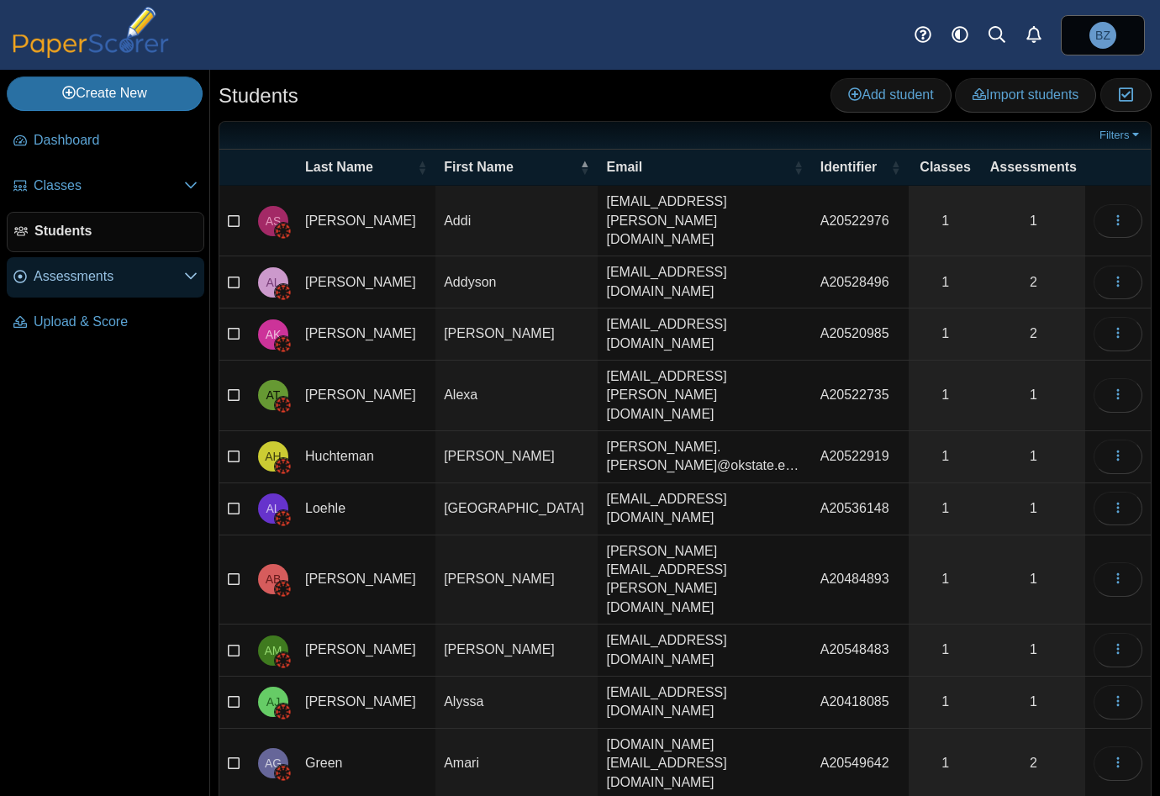
click at [60, 280] on span "Assessments" at bounding box center [109, 276] width 150 height 18
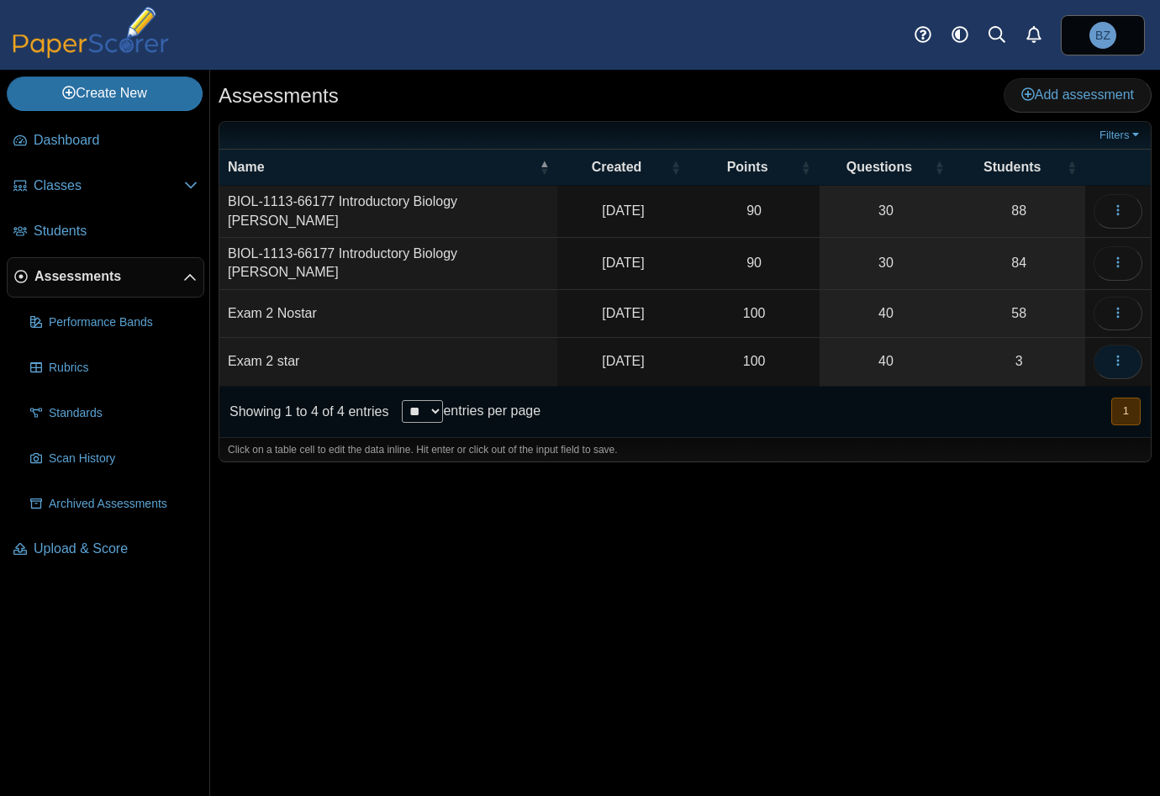
click at [1121, 354] on icon "button" at bounding box center [1117, 360] width 13 height 13
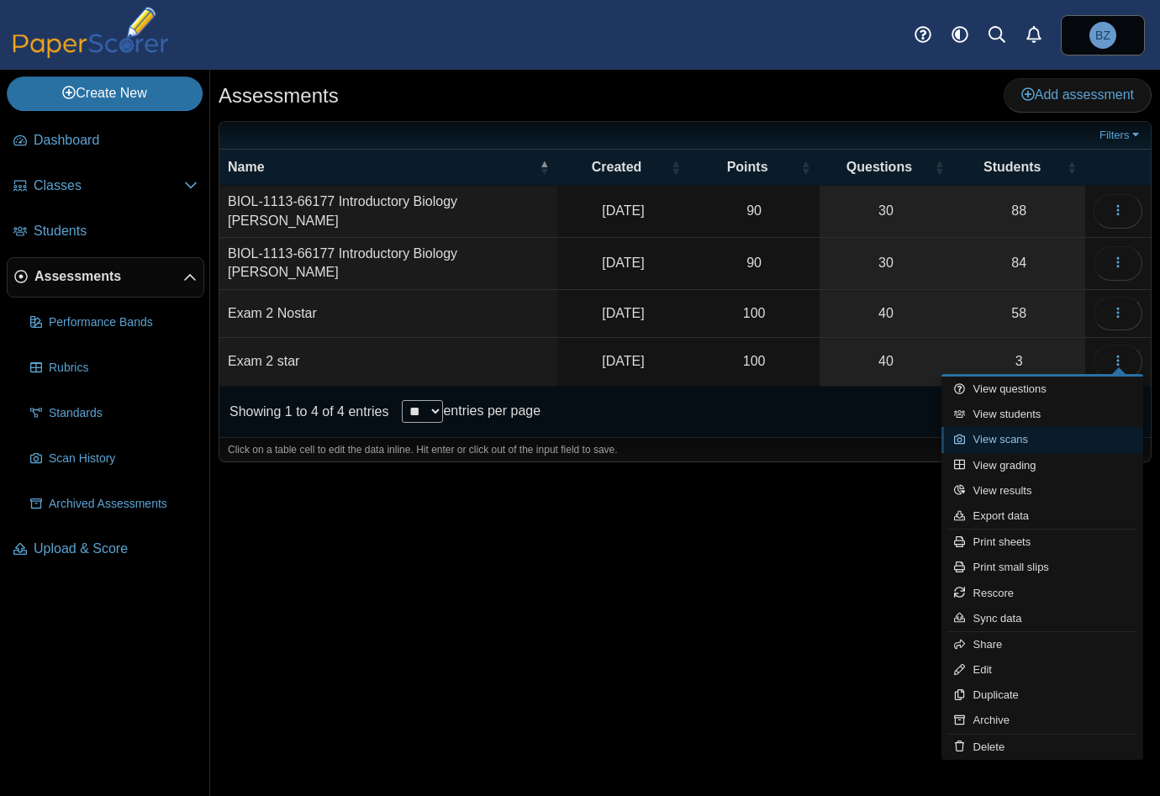
click at [1037, 445] on link "View scans" at bounding box center [1042, 439] width 202 height 25
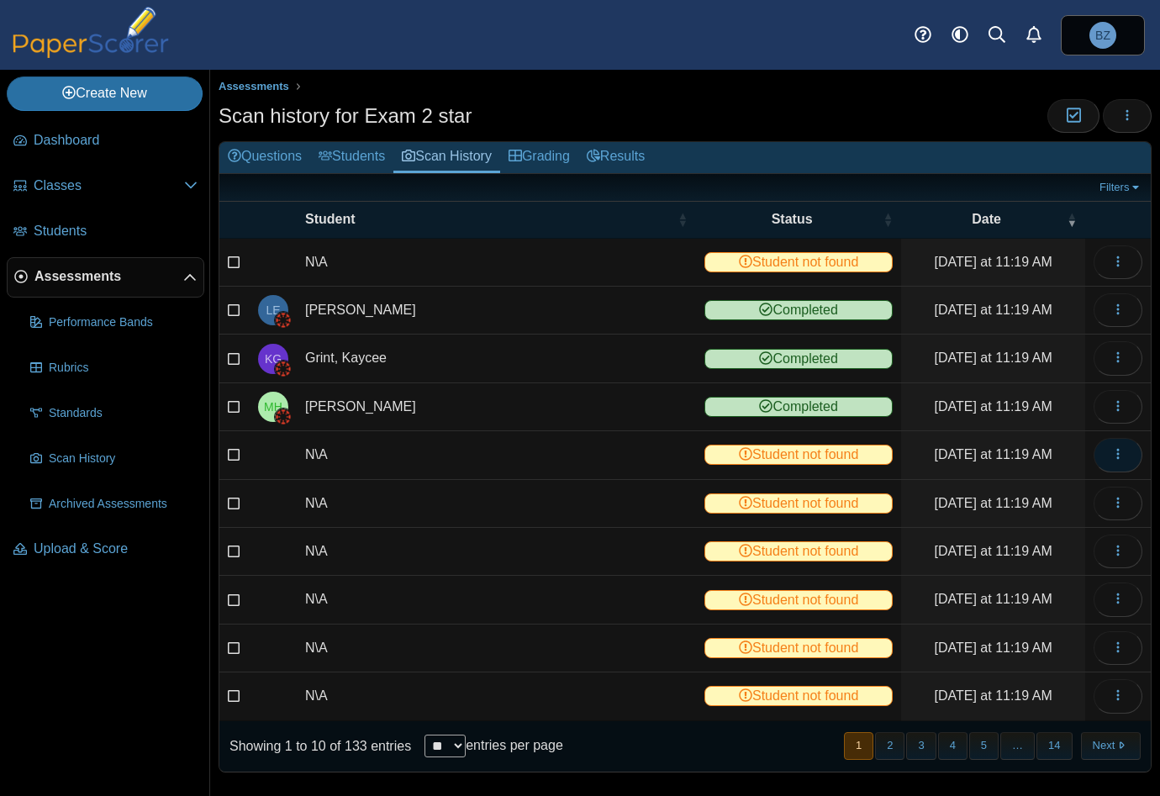
drag, startPoint x: 1110, startPoint y: 452, endPoint x: 1109, endPoint y: 465, distance: 12.7
click at [1111, 452] on icon "button" at bounding box center [1117, 453] width 13 height 13
click at [1049, 499] on link "View scanned test" at bounding box center [1029, 489] width 202 height 25
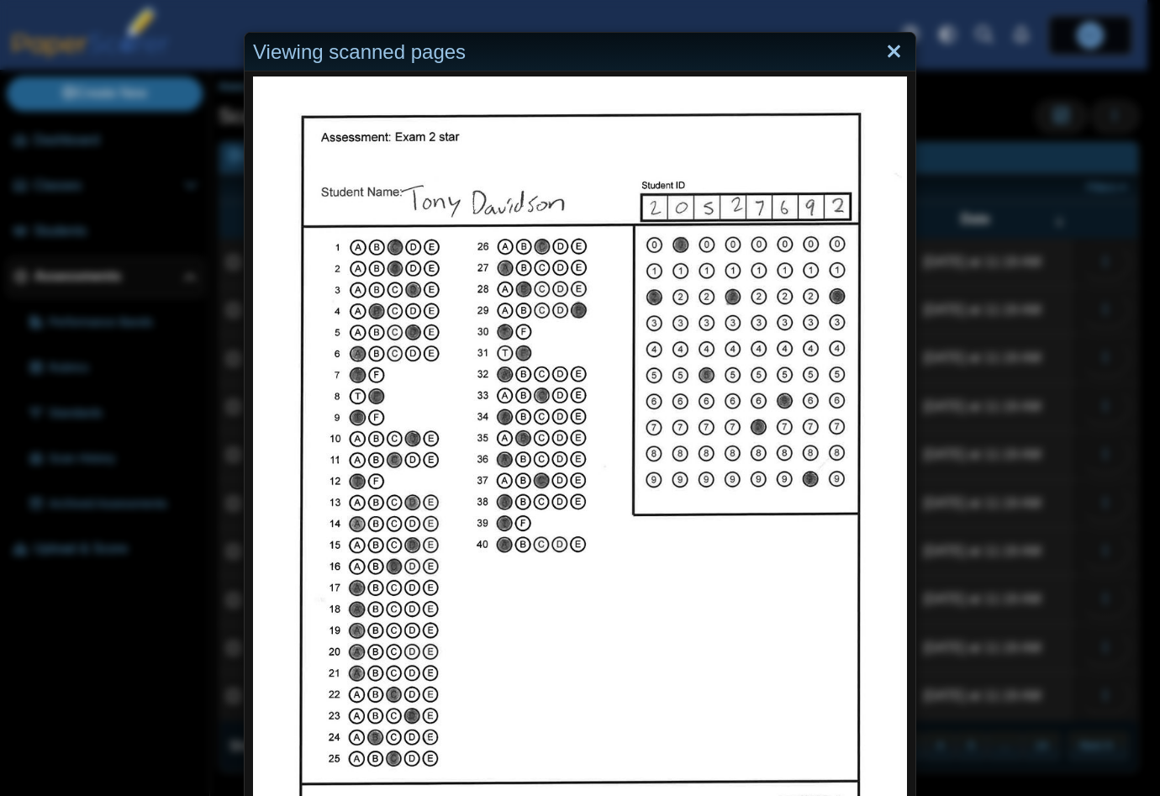
click at [882, 56] on link "Close" at bounding box center [894, 52] width 26 height 29
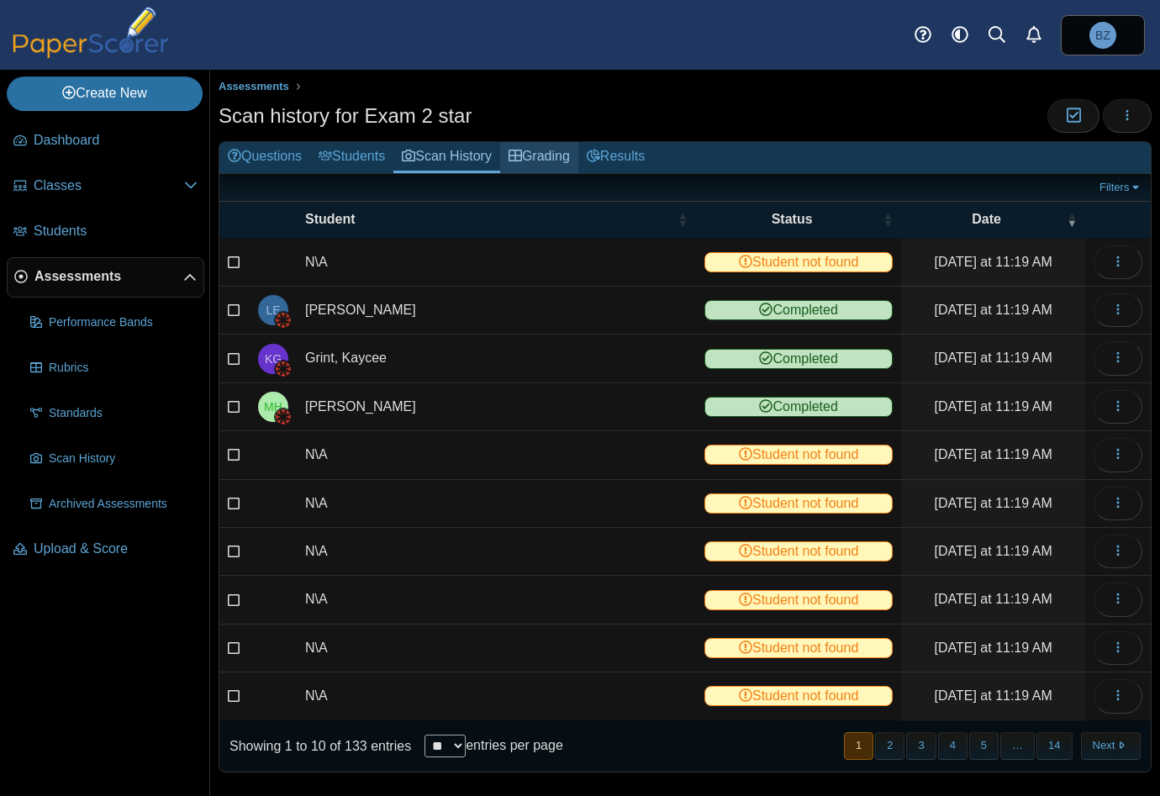
click at [538, 152] on link "Grading" at bounding box center [539, 157] width 78 height 31
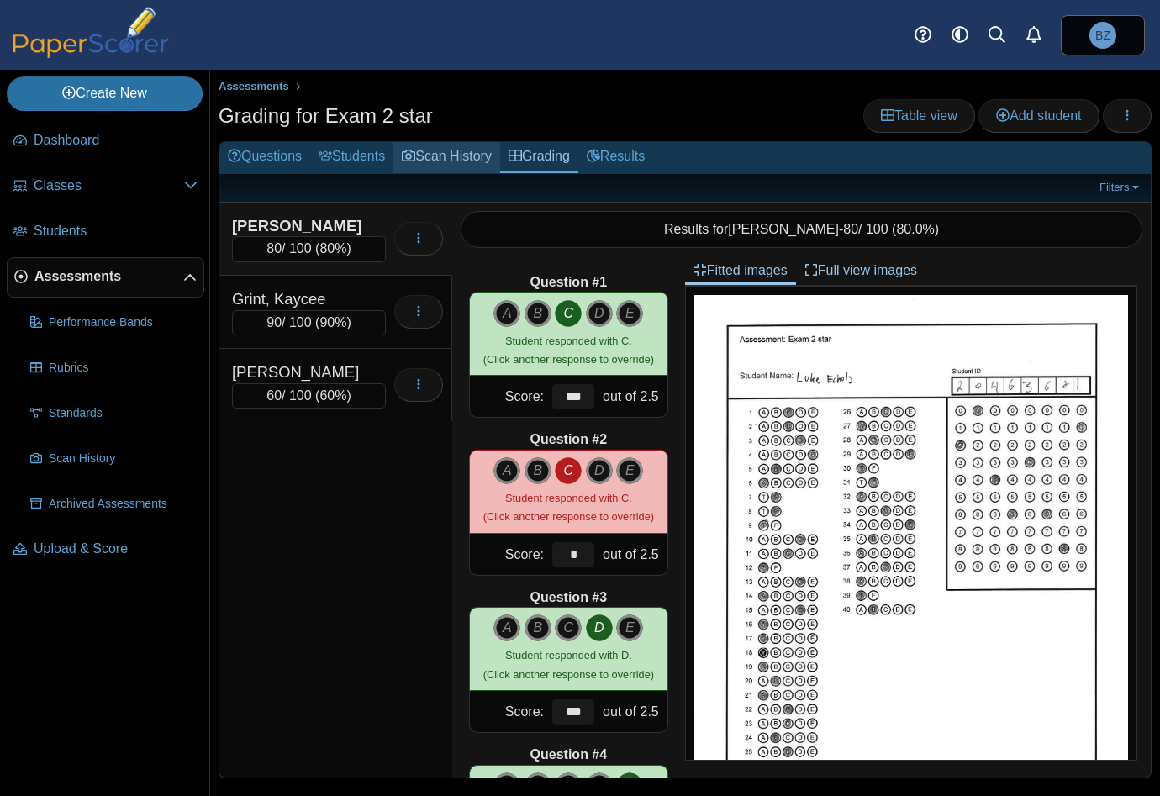
click at [455, 148] on link "Scan History" at bounding box center [446, 157] width 107 height 31
